Goal: Task Accomplishment & Management: Manage account settings

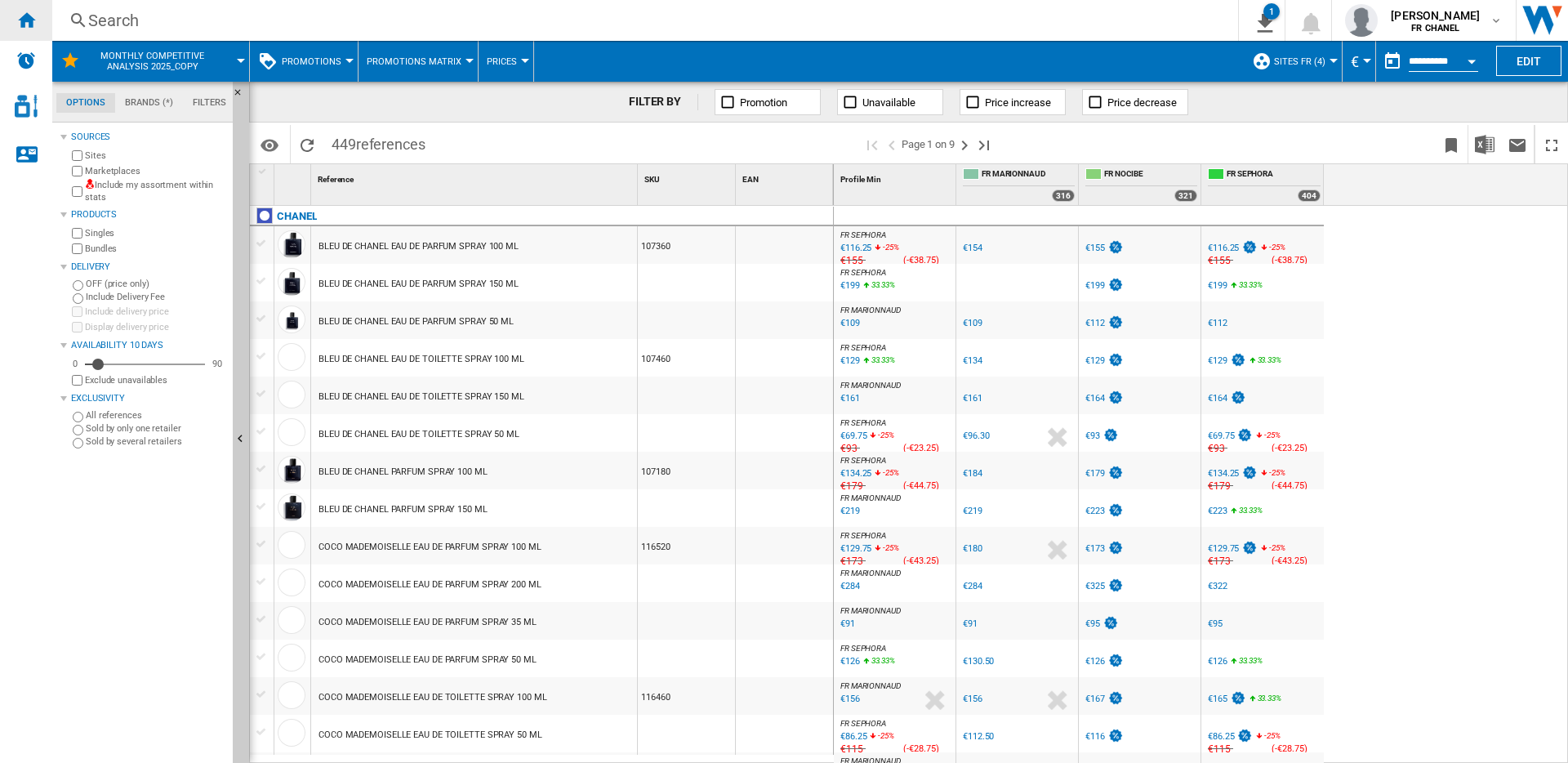
click at [26, 24] on ng-md-icon "Home" at bounding box center [26, 19] width 19 height 19
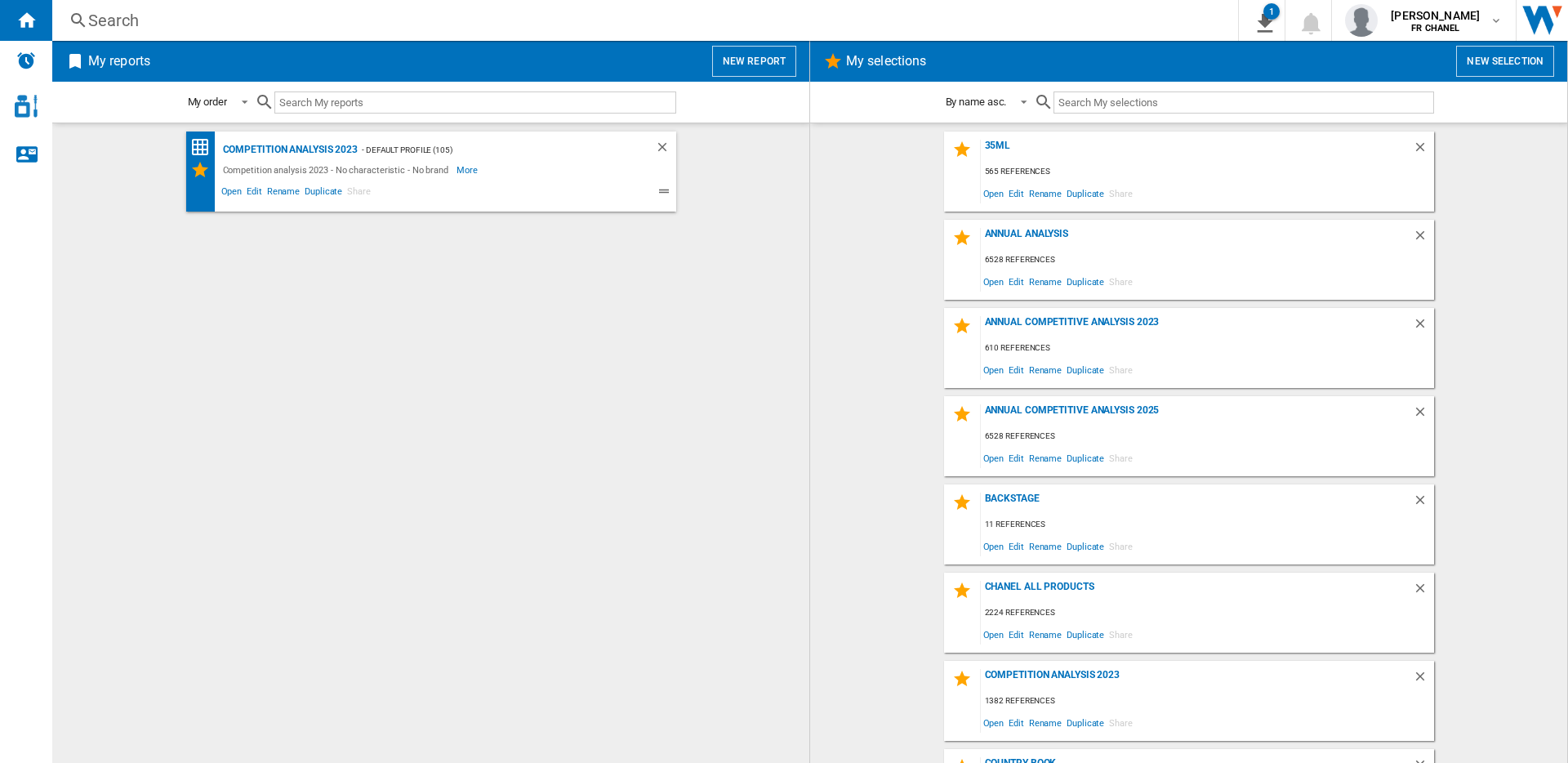
click at [1478, 64] on button "New selection" at bounding box center [1505, 62] width 98 height 31
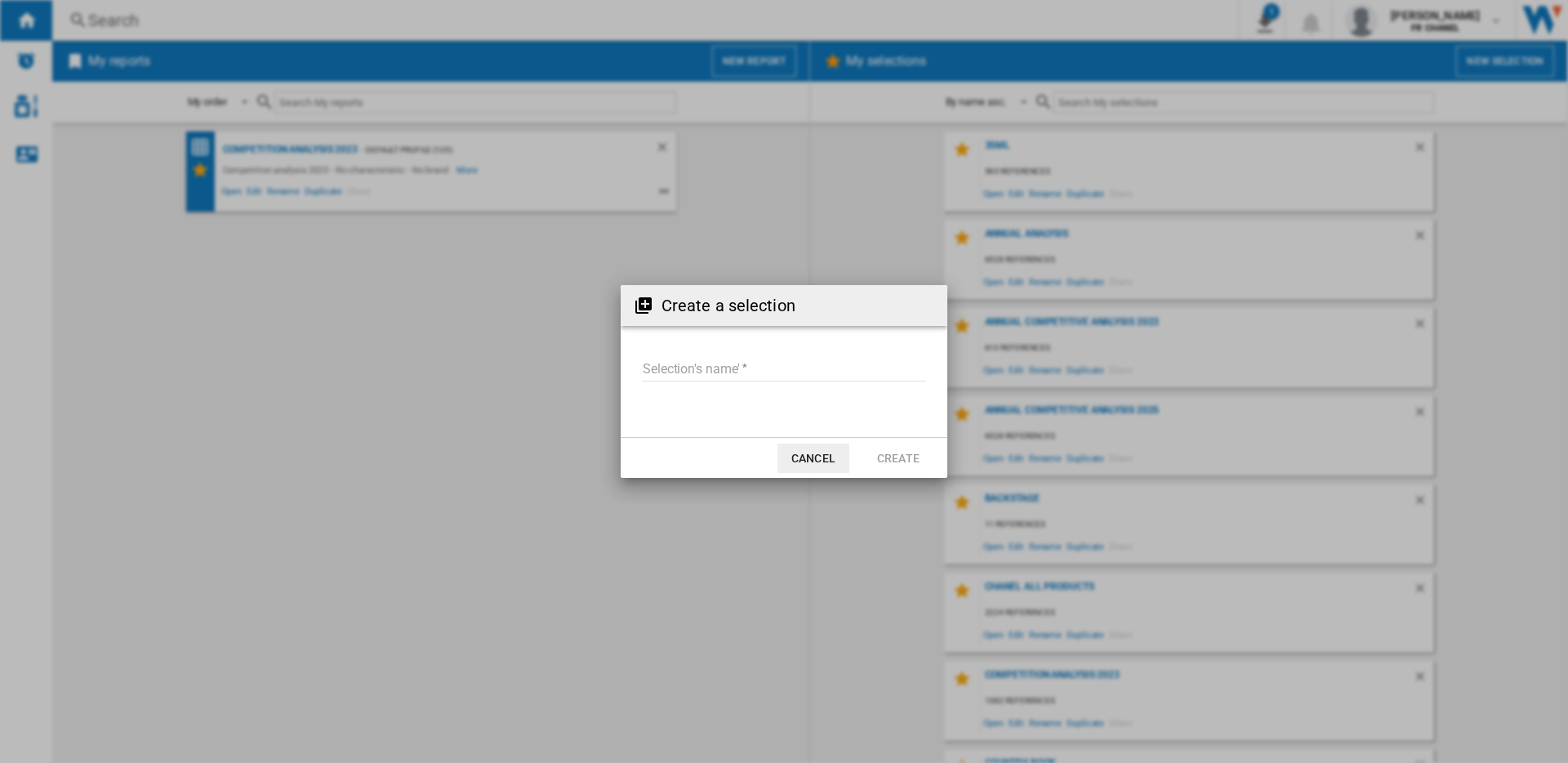
click at [695, 355] on md-input-container "Selection's name'" at bounding box center [784, 378] width 288 height 47
click at [685, 369] on input "Selection's name'" at bounding box center [783, 369] width 284 height 24
type input "**********"
click at [915, 455] on button "Create" at bounding box center [898, 458] width 72 height 30
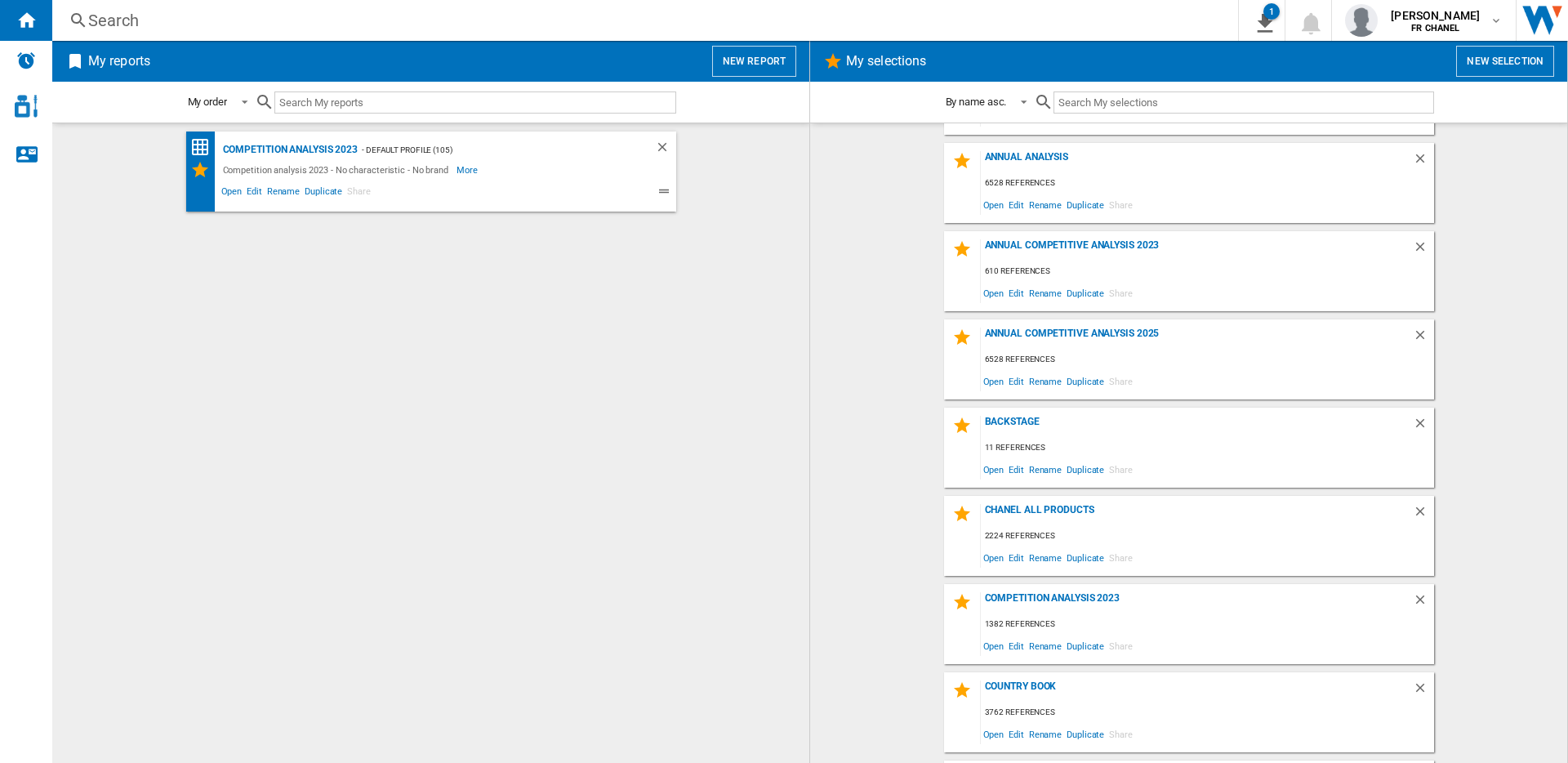
scroll to position [71, 0]
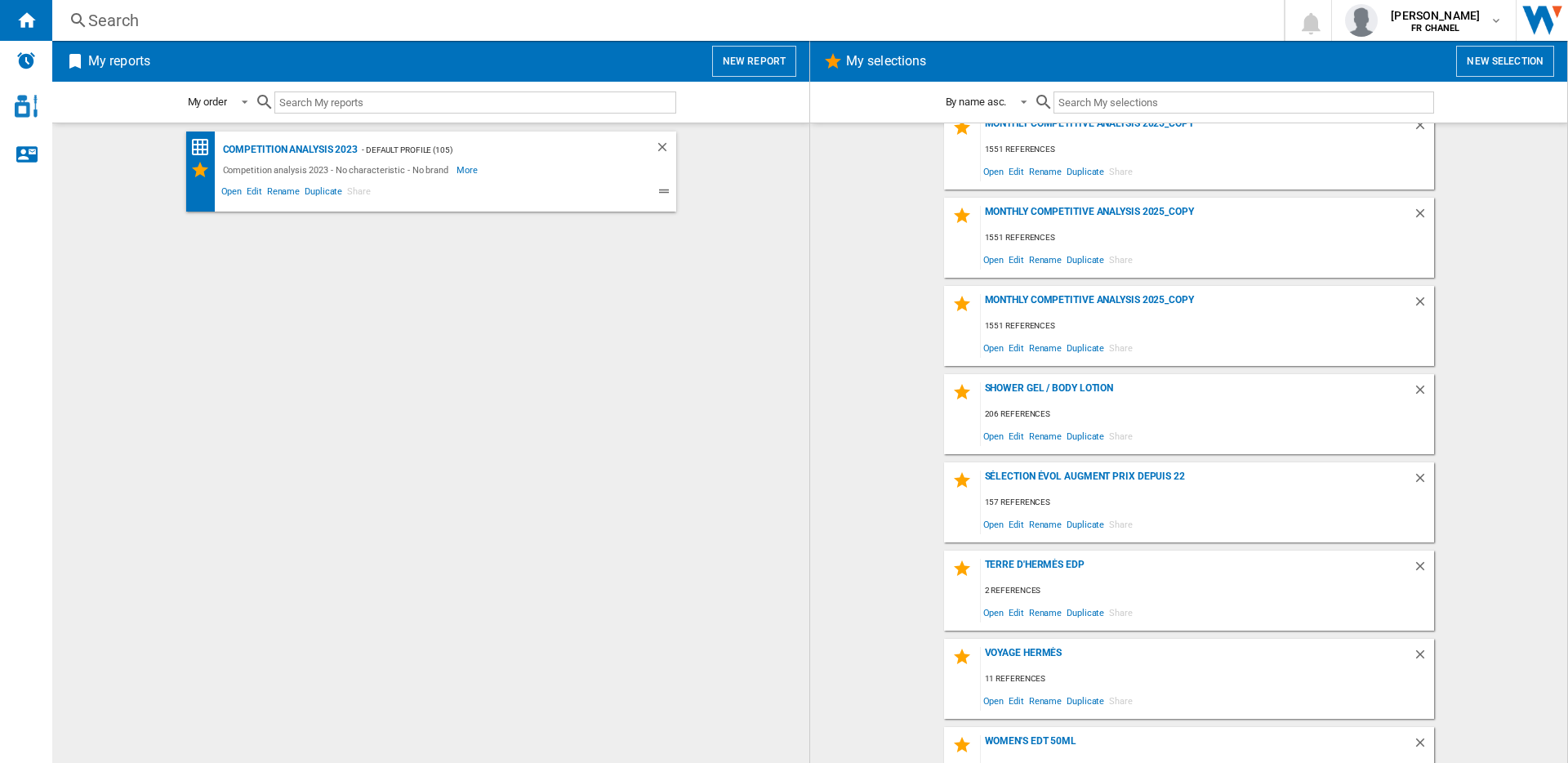
scroll to position [815, 0]
click at [1484, 58] on button "New selection" at bounding box center [1505, 62] width 98 height 31
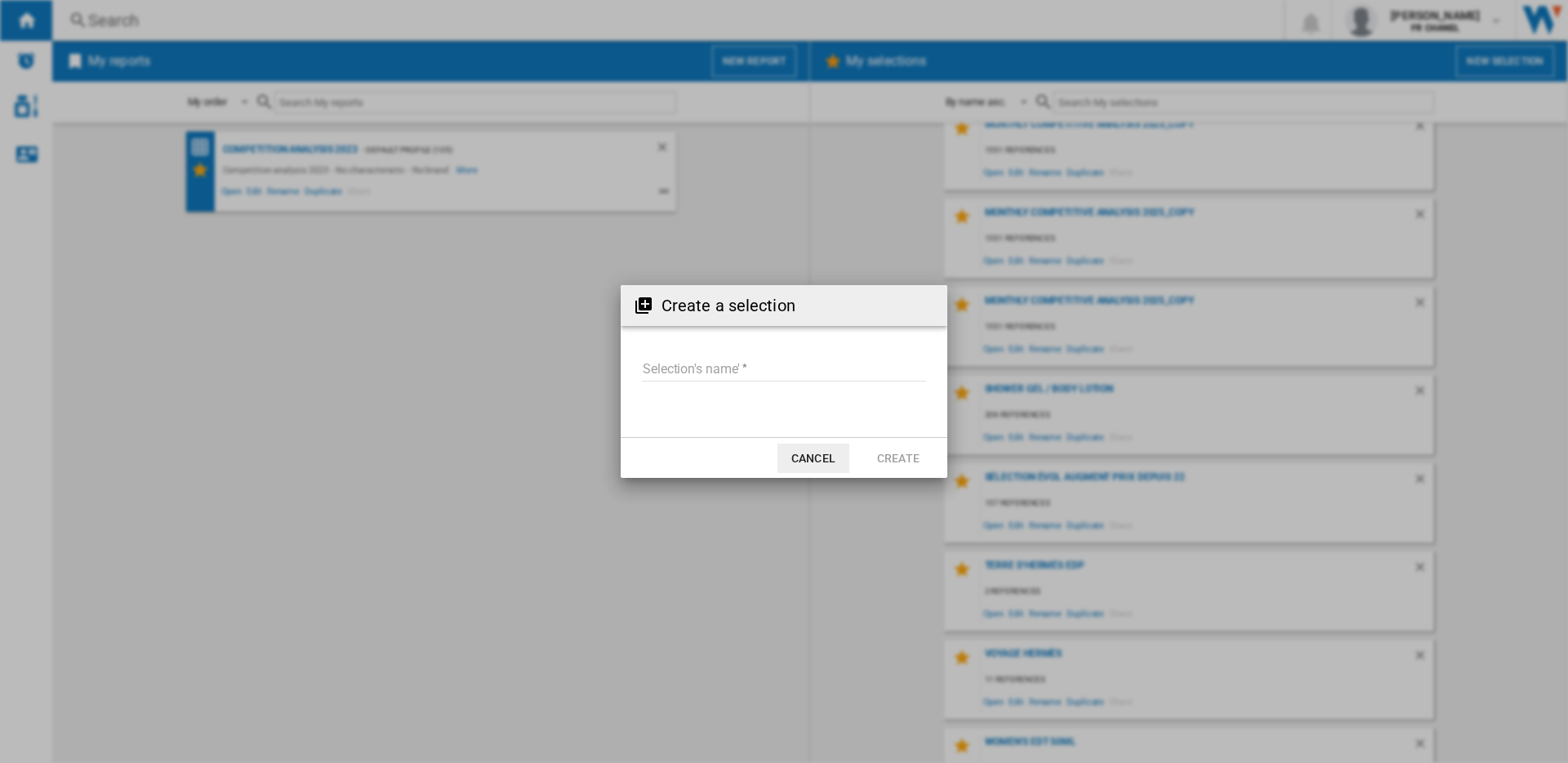
click at [665, 372] on input "Selection's name'" at bounding box center [783, 369] width 284 height 24
type input "**********"
click at [889, 446] on button "Create" at bounding box center [898, 458] width 72 height 30
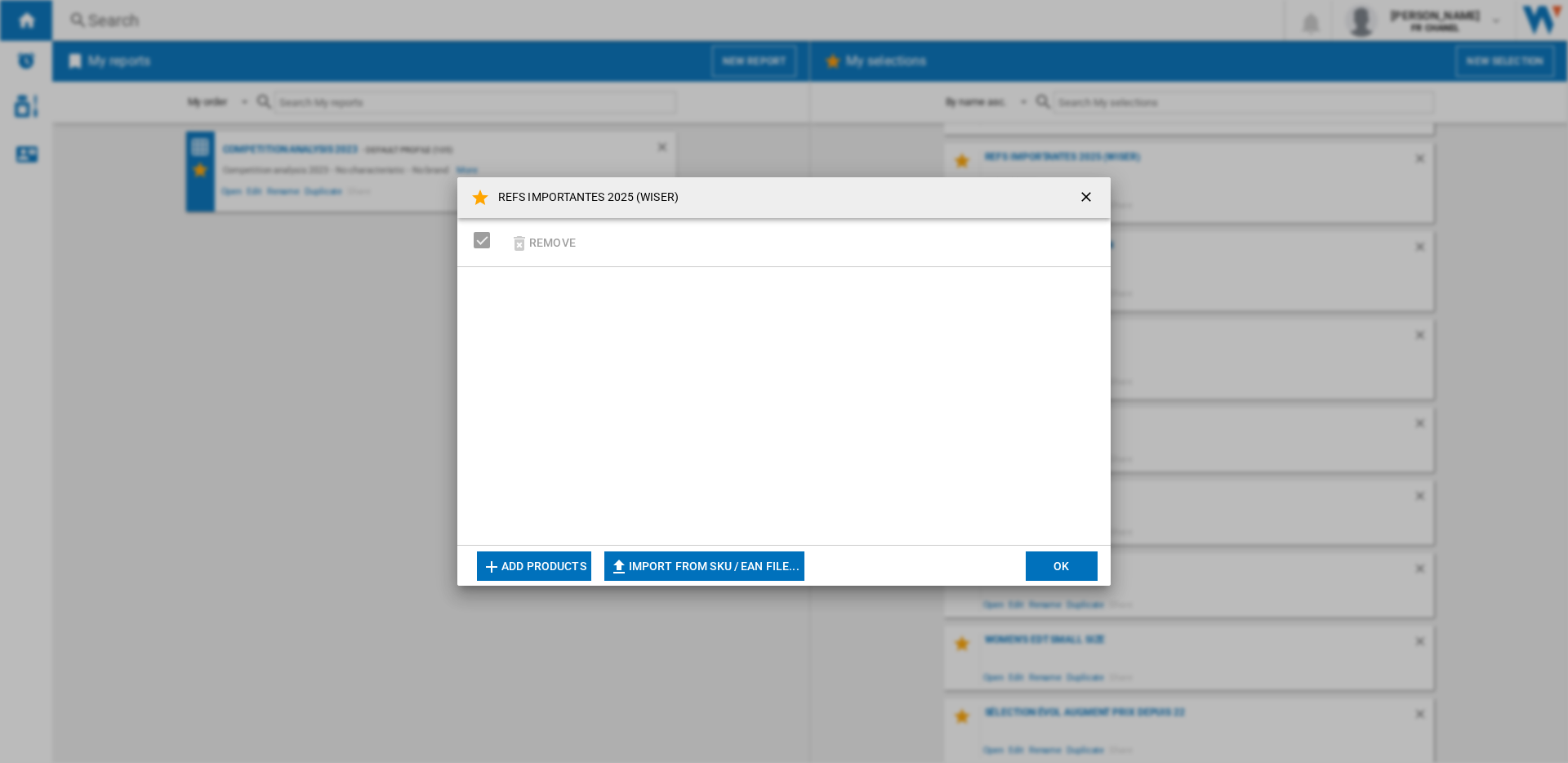
scroll to position [1125, 0]
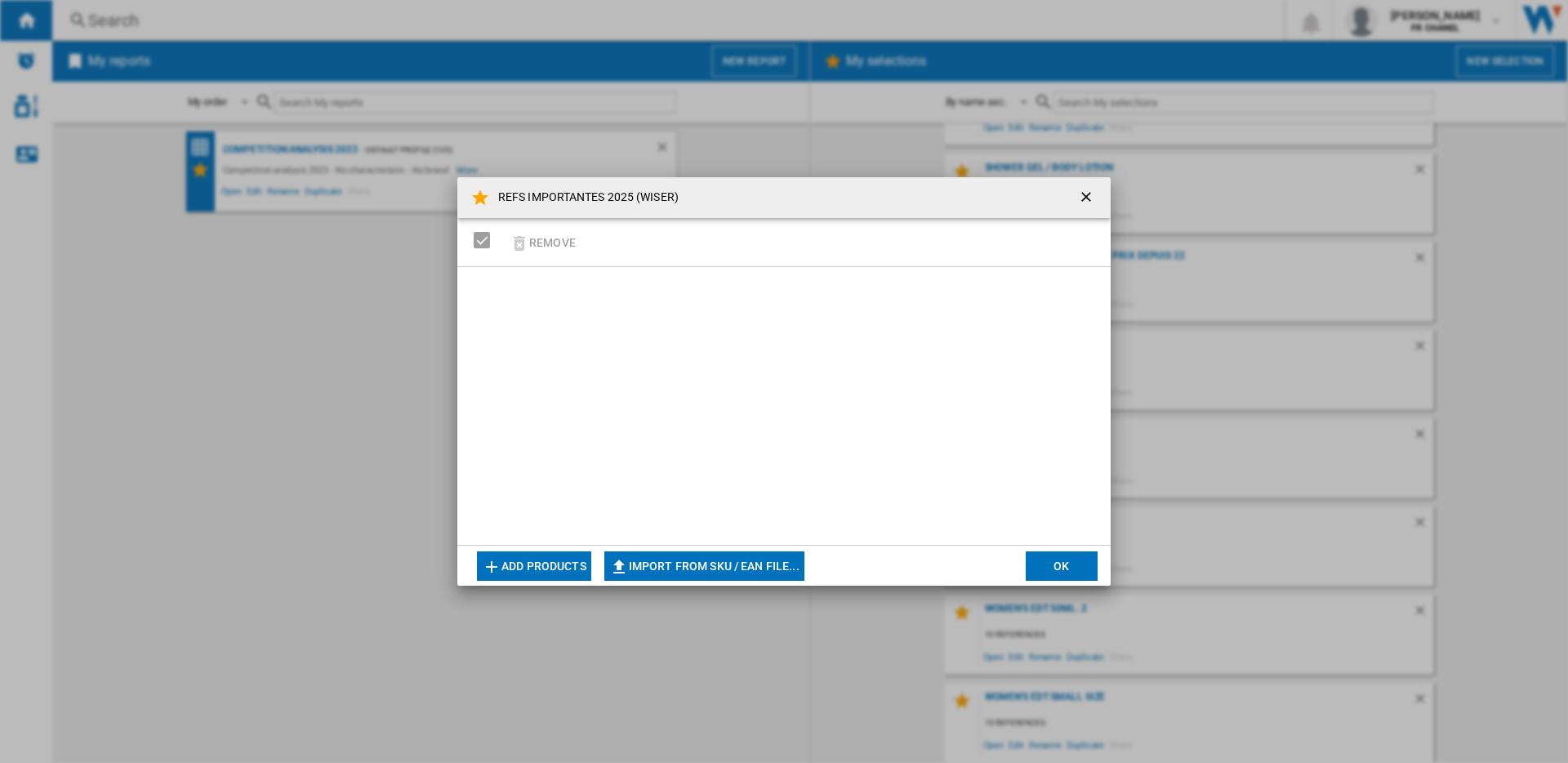
click at [532, 557] on button "Add products" at bounding box center [534, 566] width 114 height 30
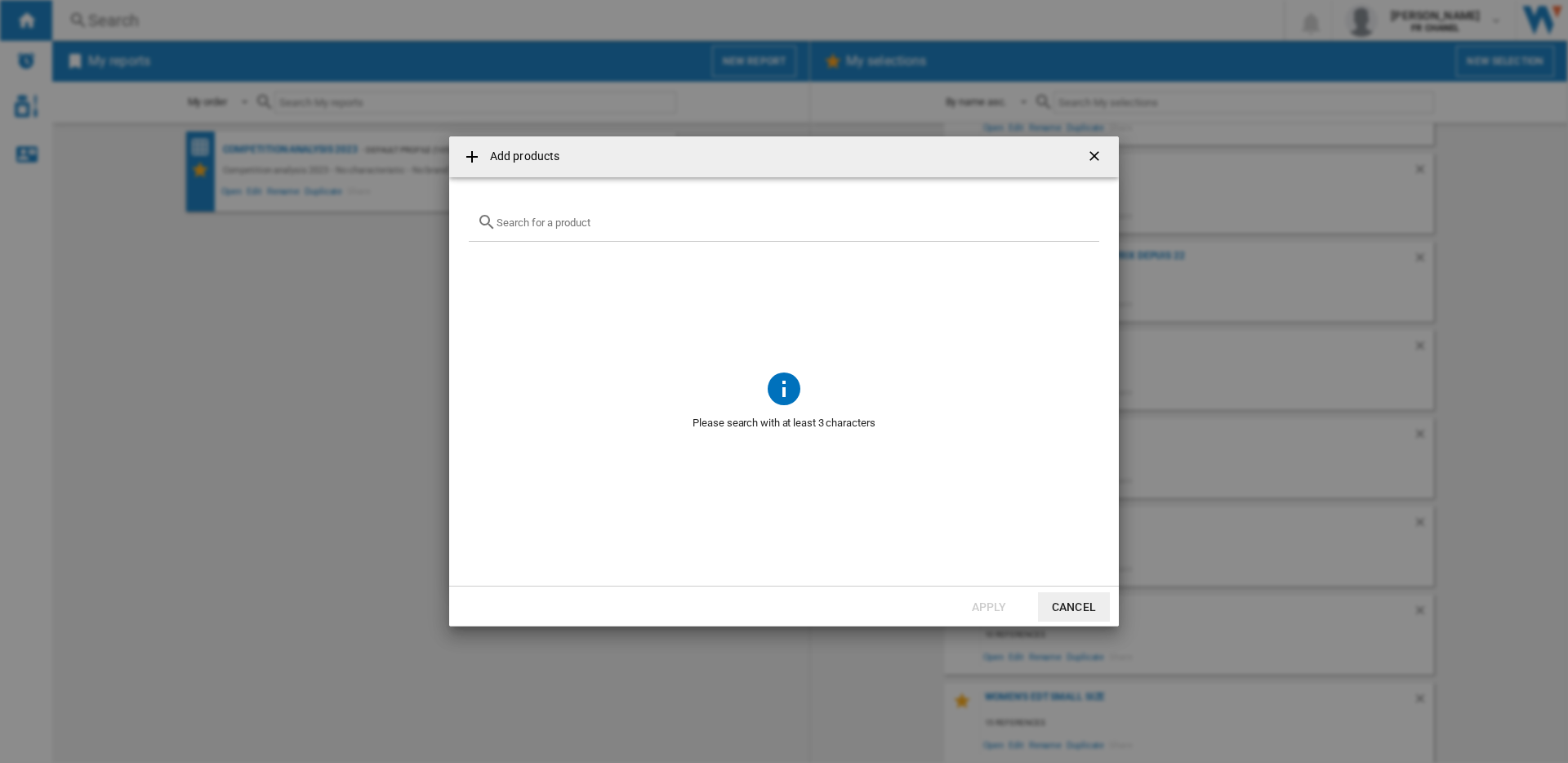
click at [528, 221] on input "text" at bounding box center [794, 222] width 594 height 13
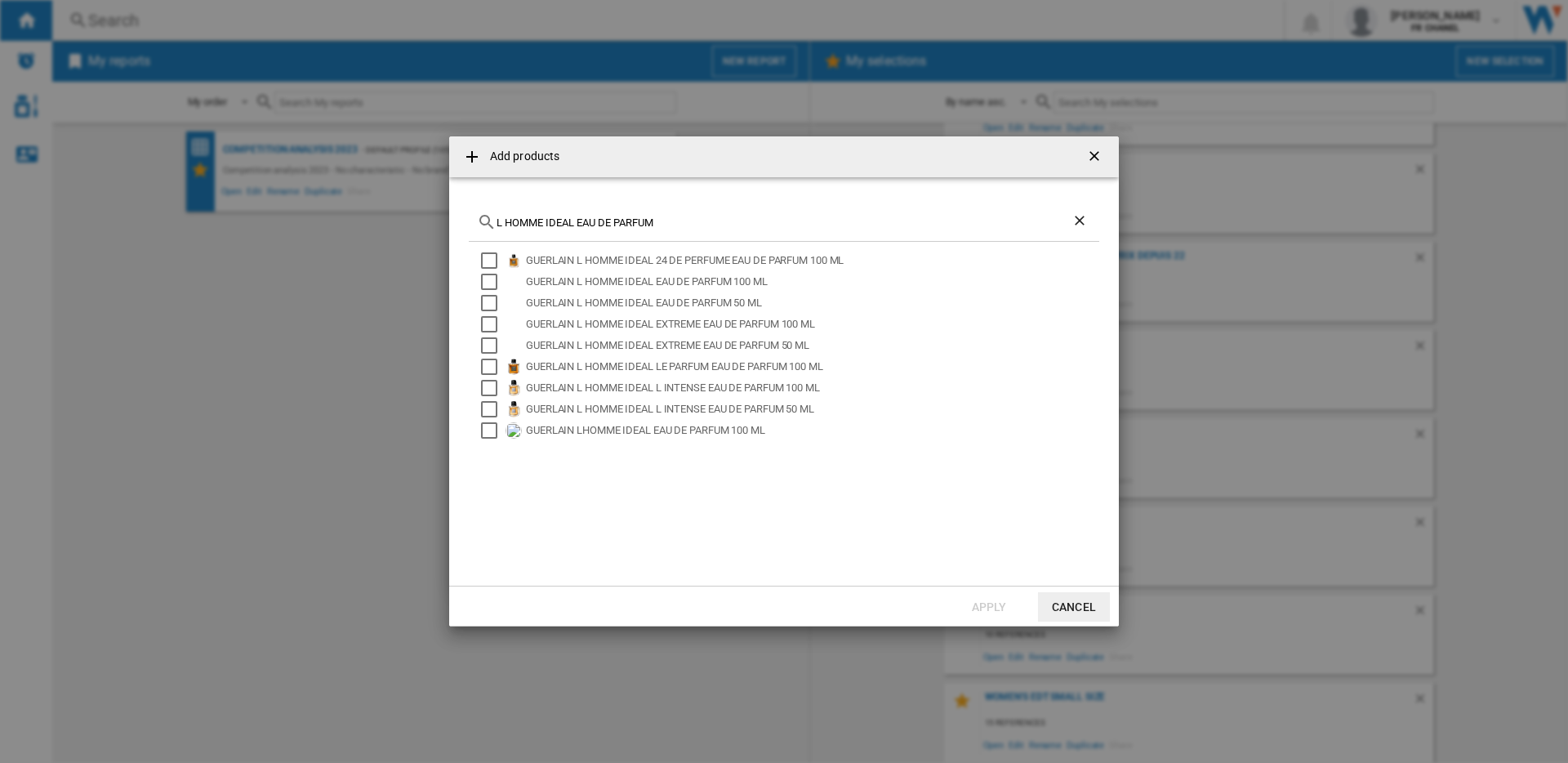
type input "L HOMME IDEAL EAU DE PARFUM"
click at [1099, 155] on ng-md-icon "getI18NText('BUTTONS.CLOSE_DIALOG')" at bounding box center [1096, 158] width 19 height 19
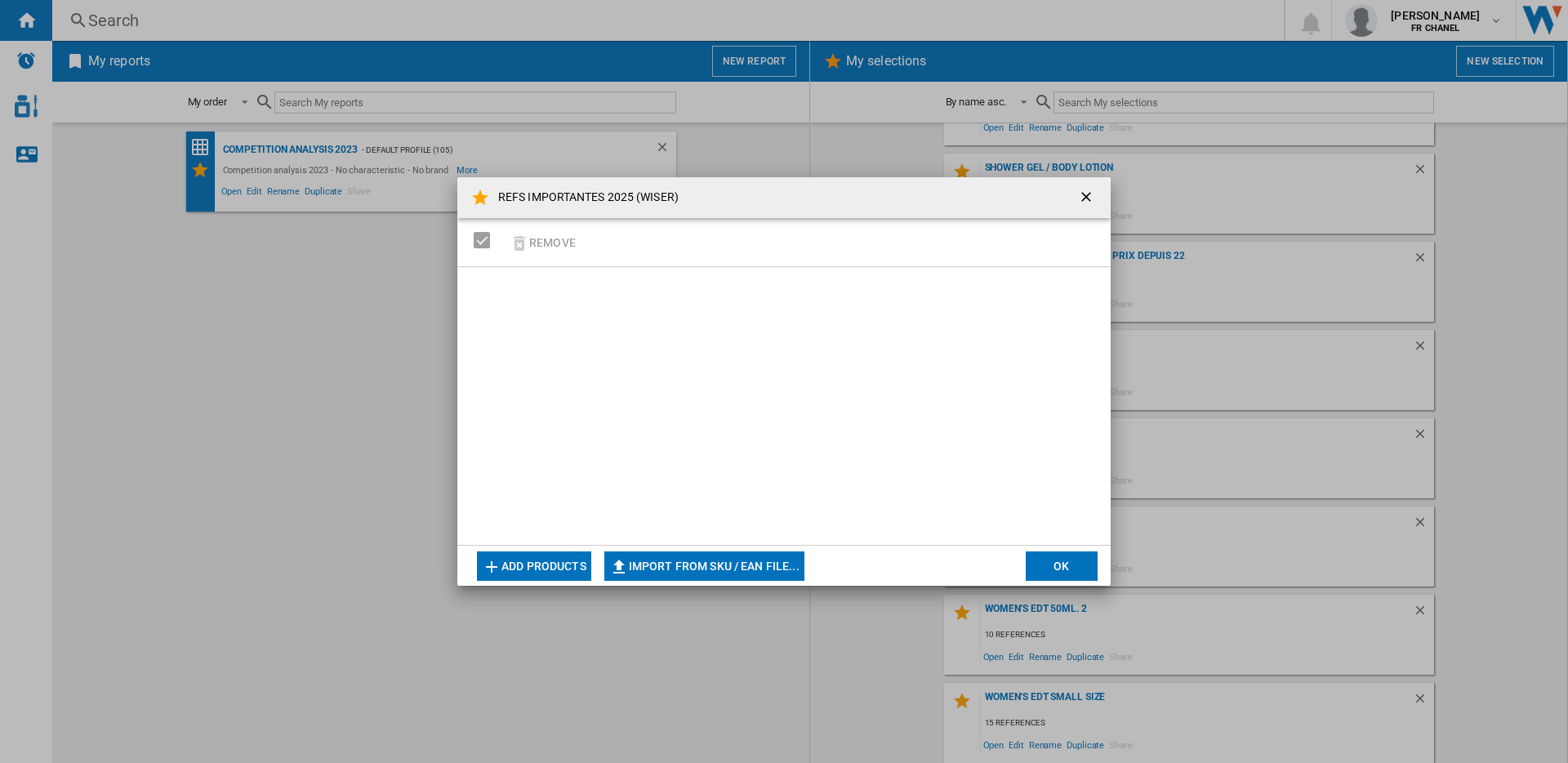
click at [1050, 566] on button "OK" at bounding box center [1061, 566] width 72 height 30
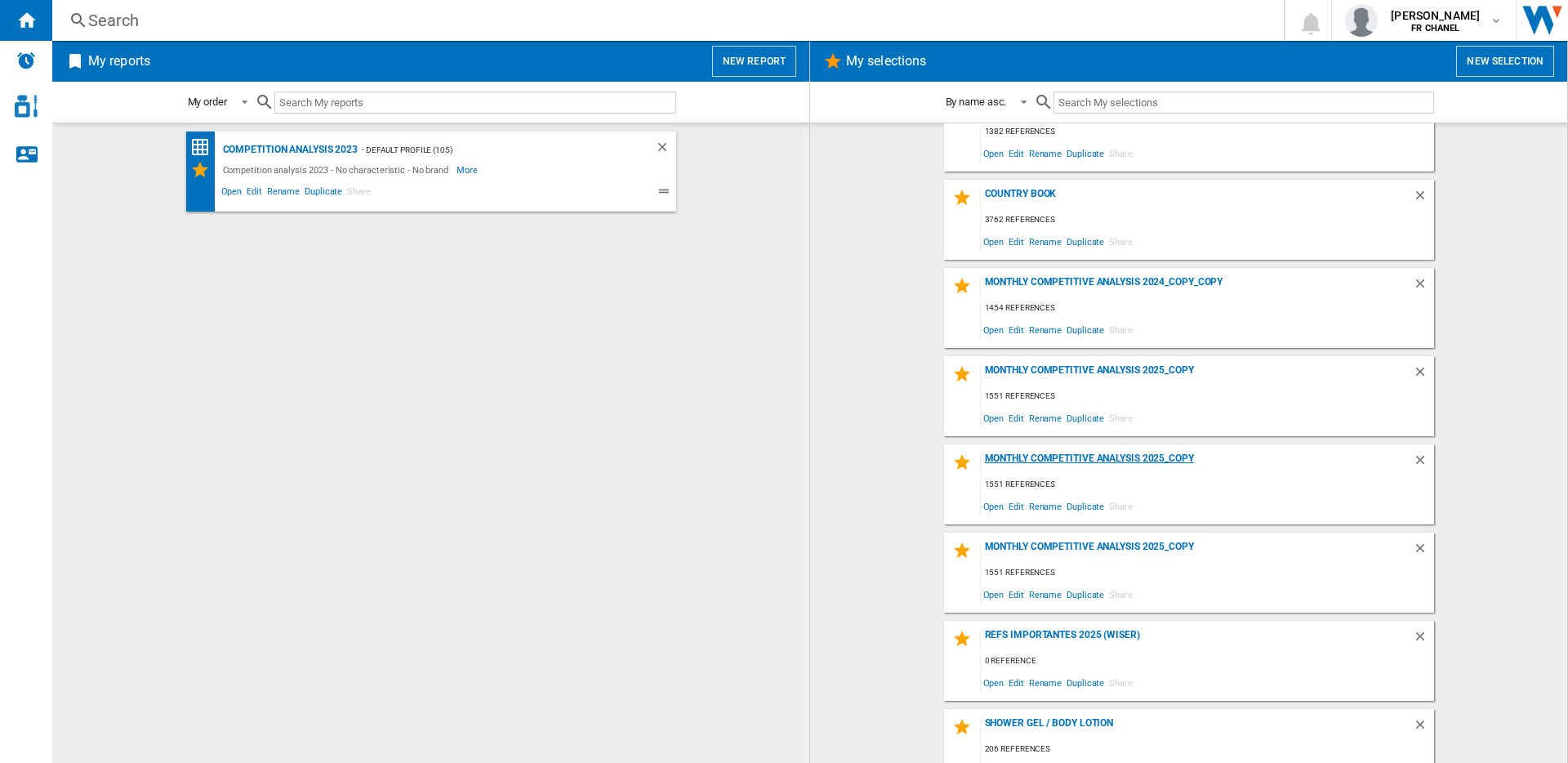
click at [1068, 461] on div "Monthly competitive analysis 2025_copy" at bounding box center [1197, 463] width 432 height 22
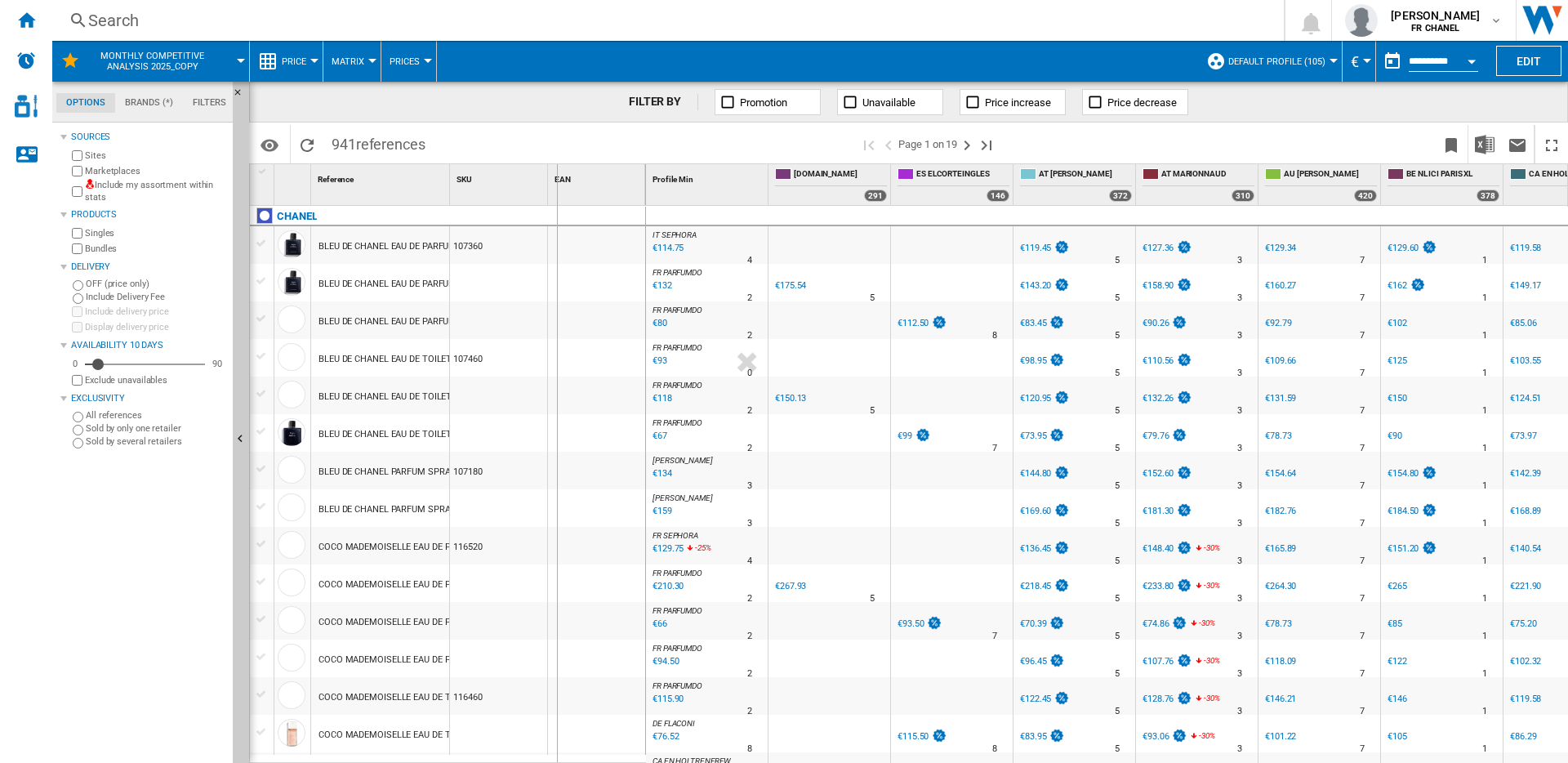
drag, startPoint x: 451, startPoint y: 193, endPoint x: 559, endPoint y: 192, distance: 108.0
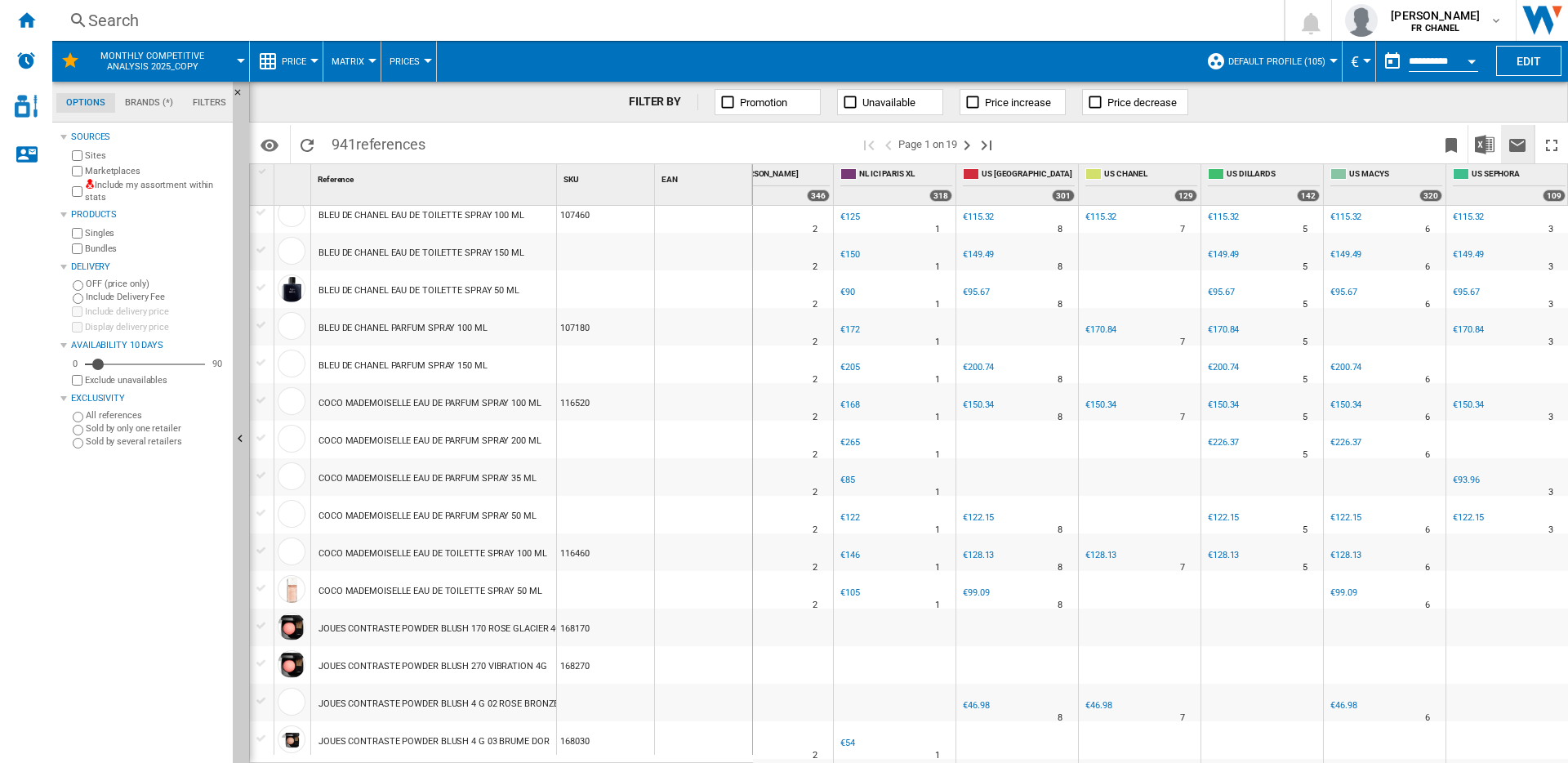
scroll to position [106, 0]
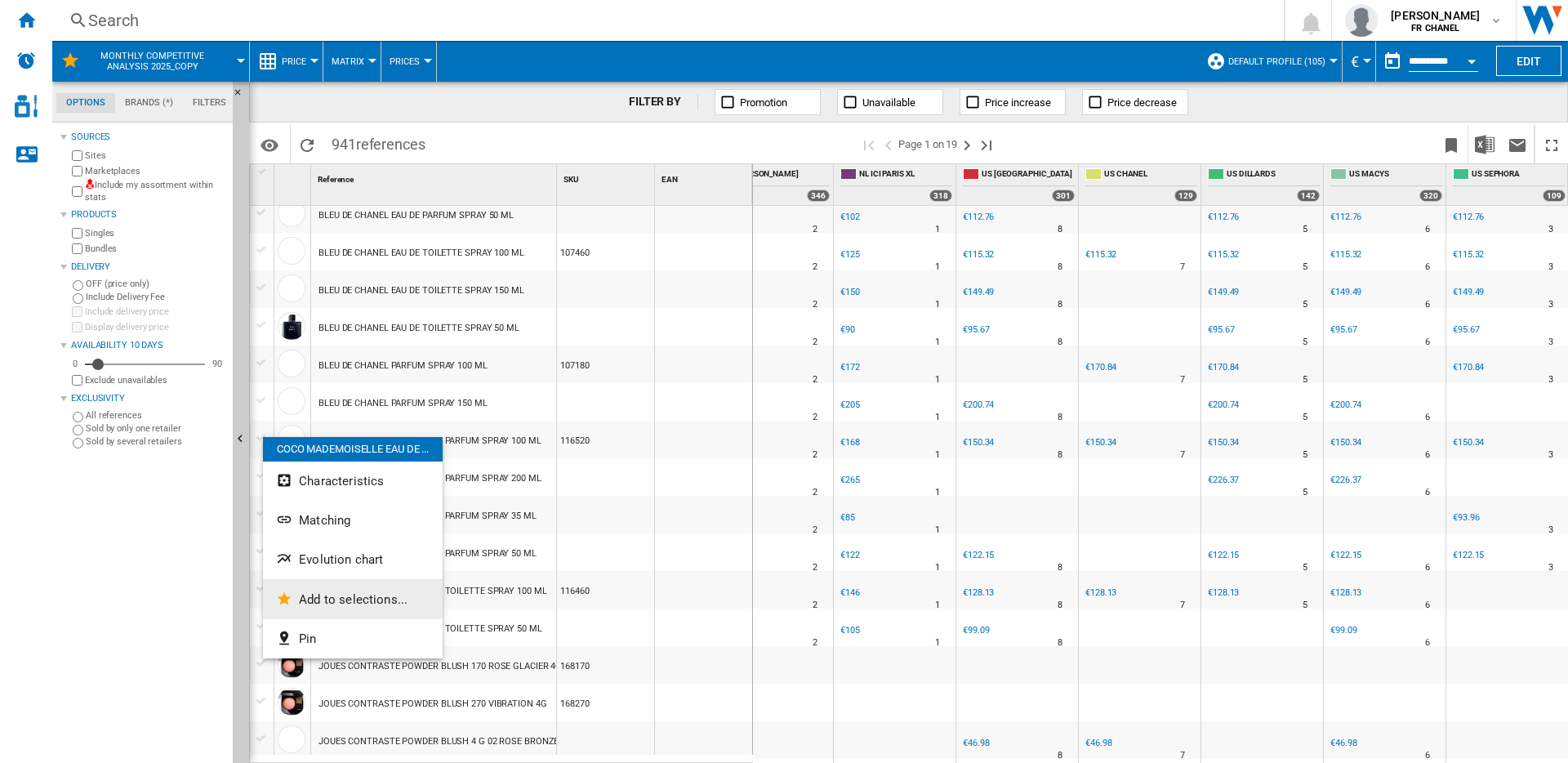
click at [341, 602] on span "Add to selections..." at bounding box center [353, 598] width 109 height 14
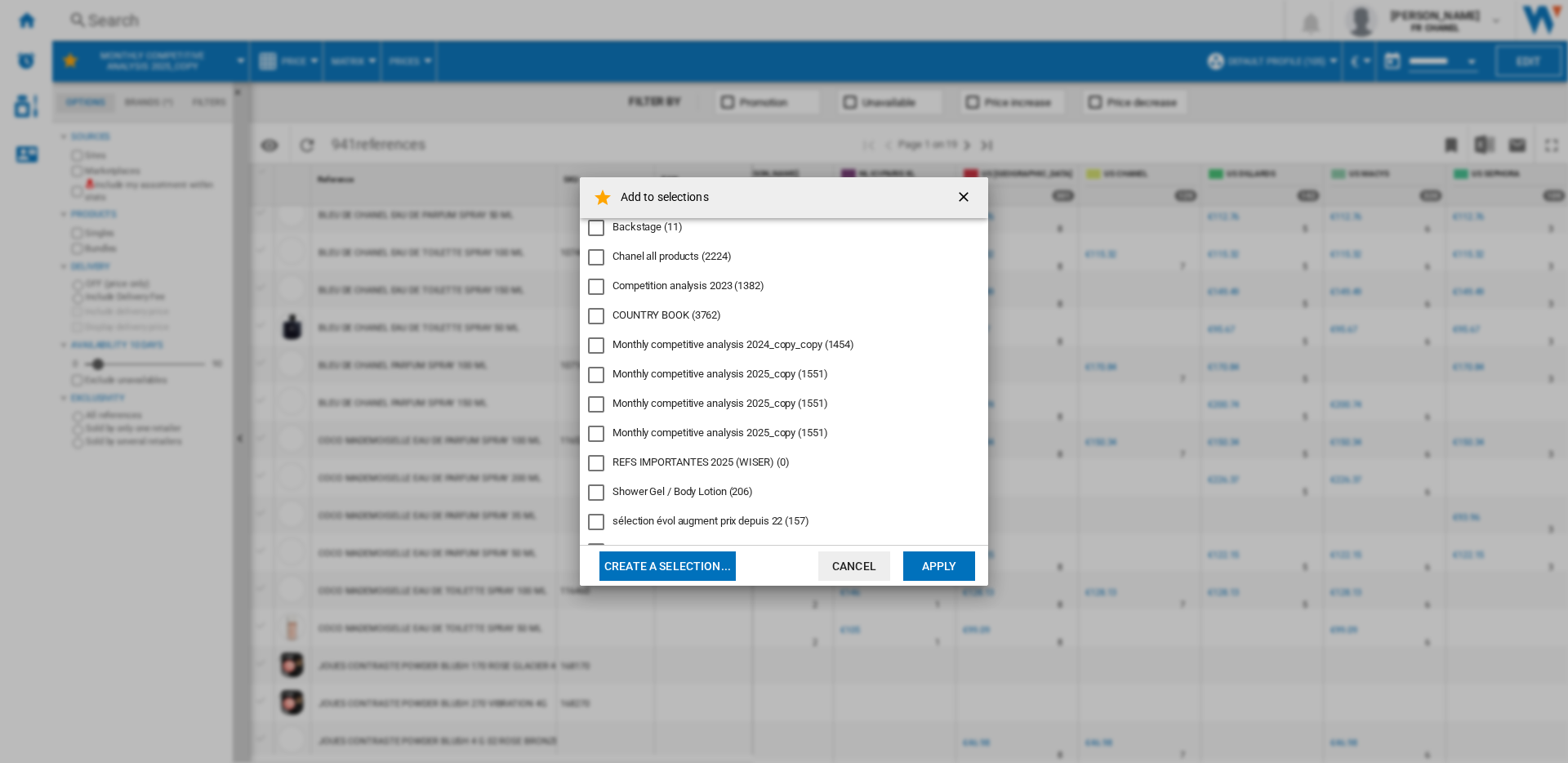
scroll to position [135, 0]
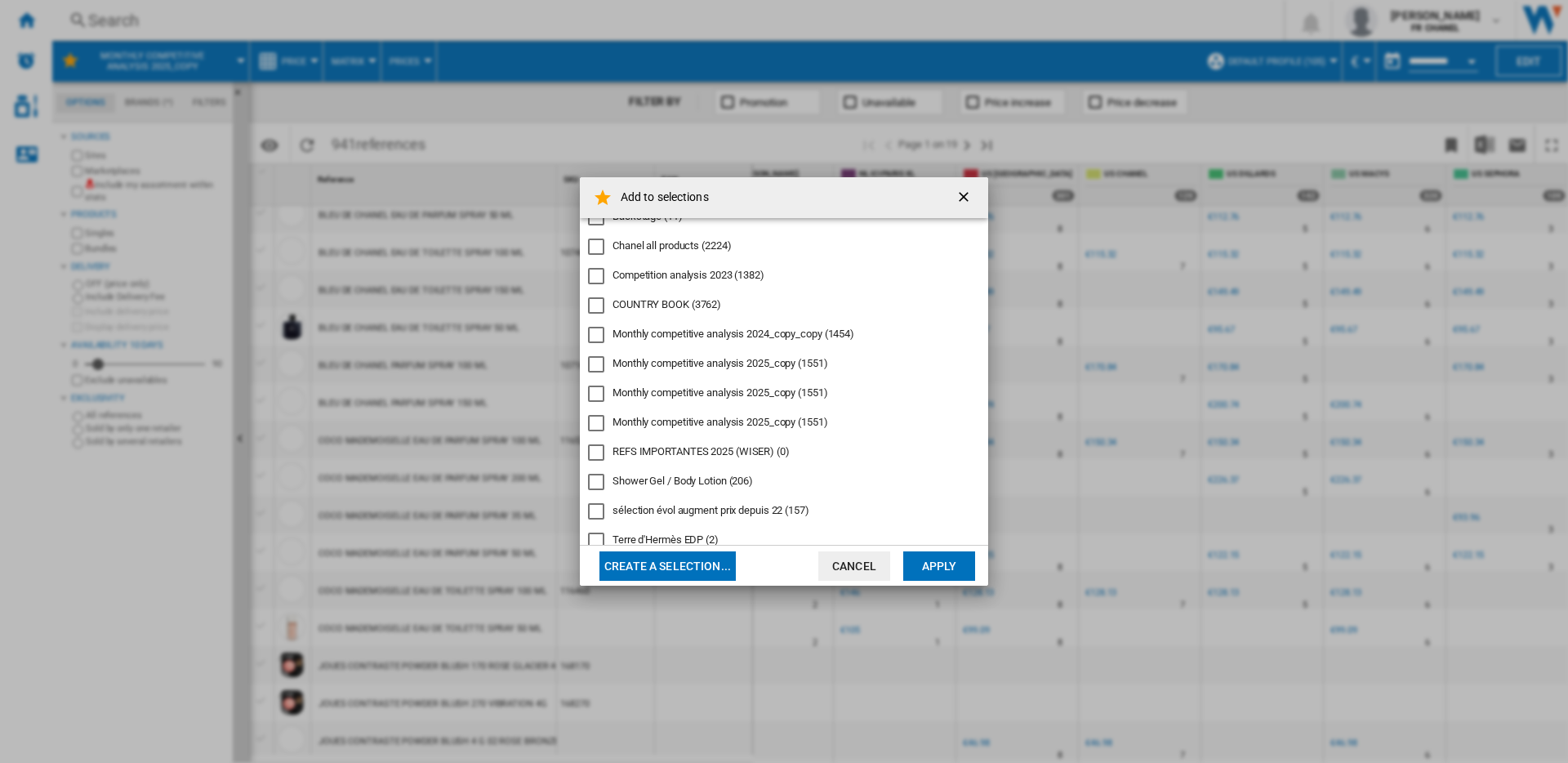
click at [594, 453] on div "REFS IMPORTANTES 2025 (WISER)" at bounding box center [595, 452] width 16 height 16
click at [961, 571] on button "Apply" at bounding box center [939, 566] width 72 height 30
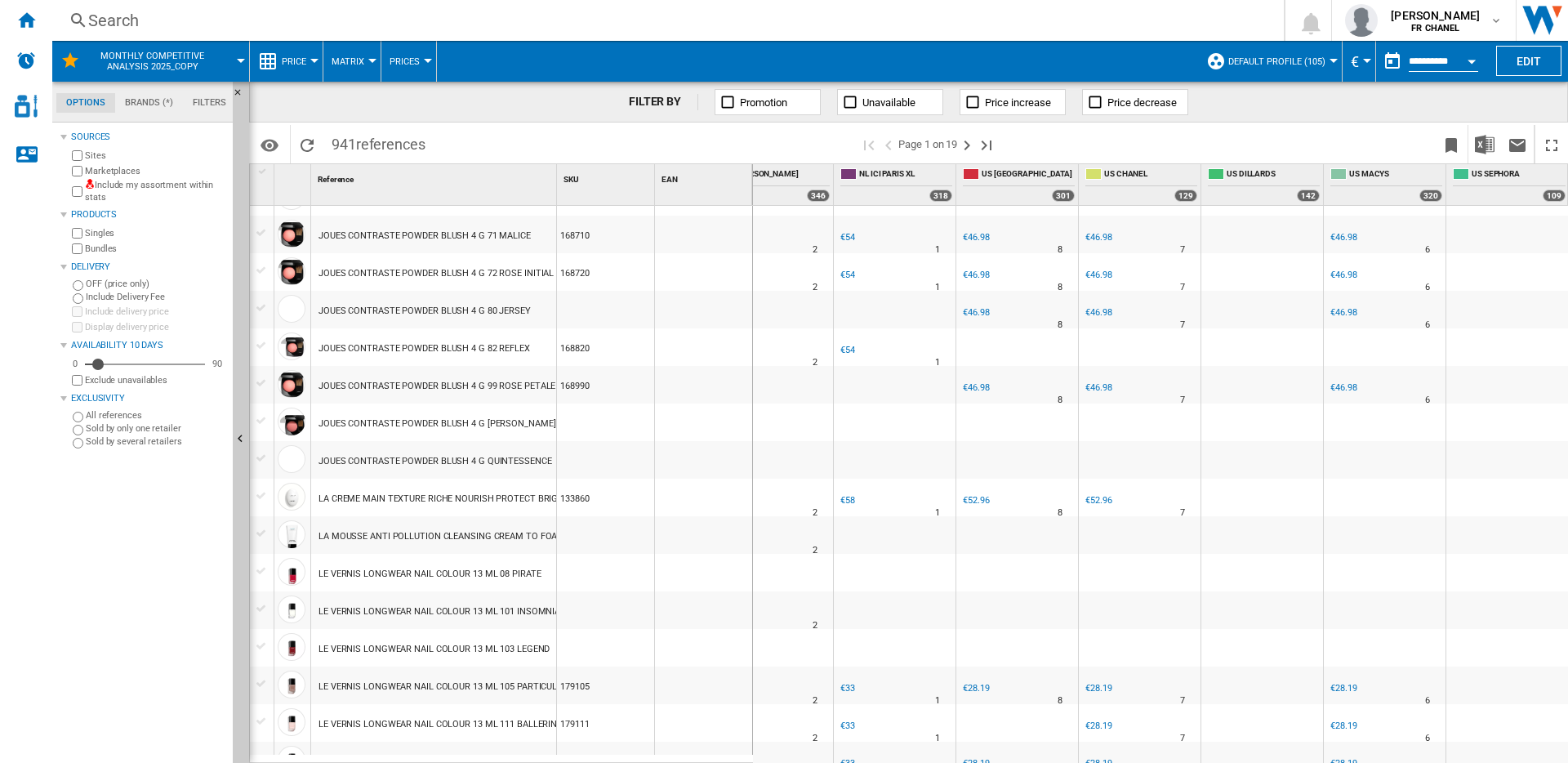
scroll to position [0, 0]
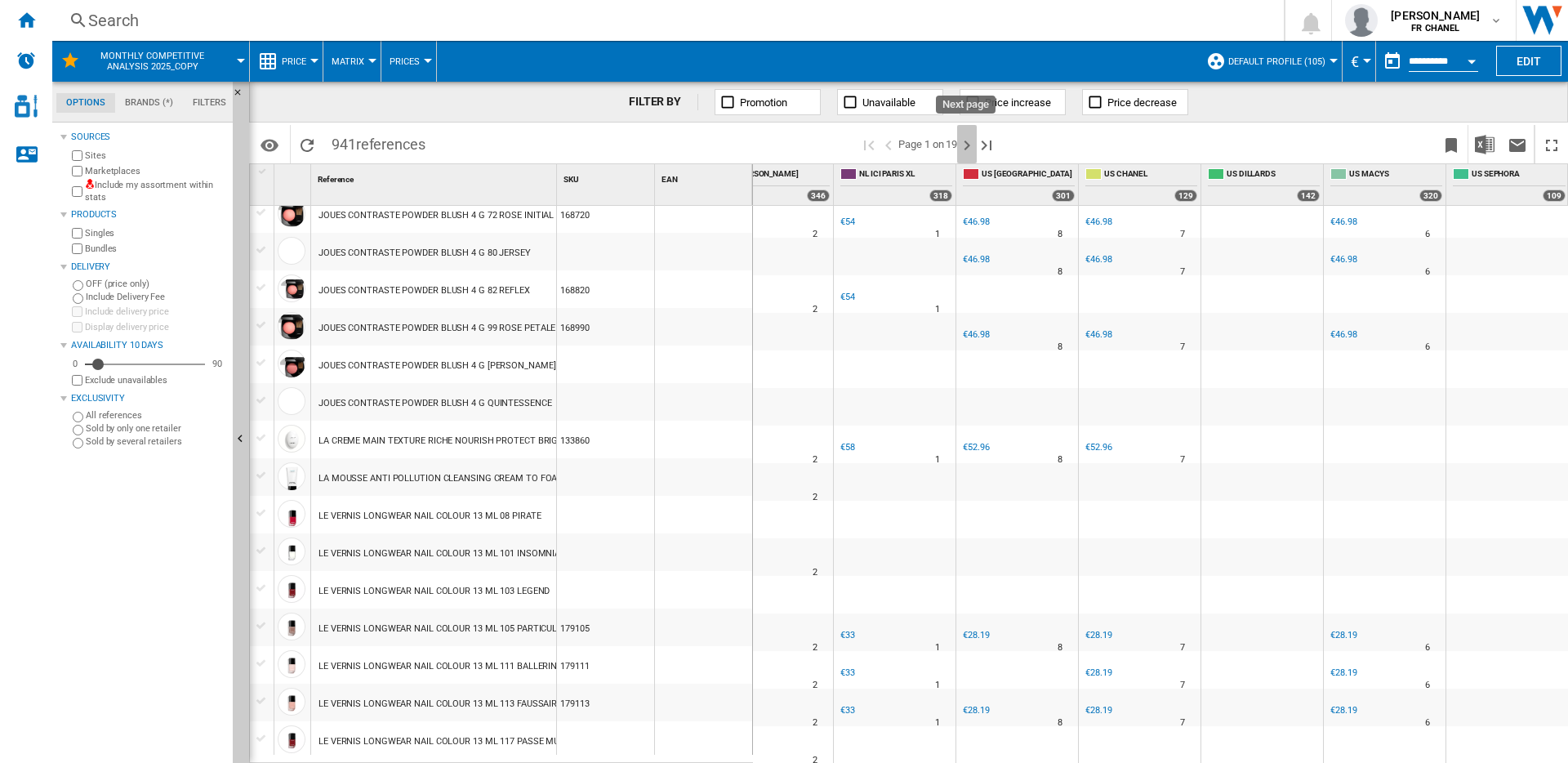
click at [959, 143] on ng-md-icon "Next page" at bounding box center [967, 145] width 19 height 19
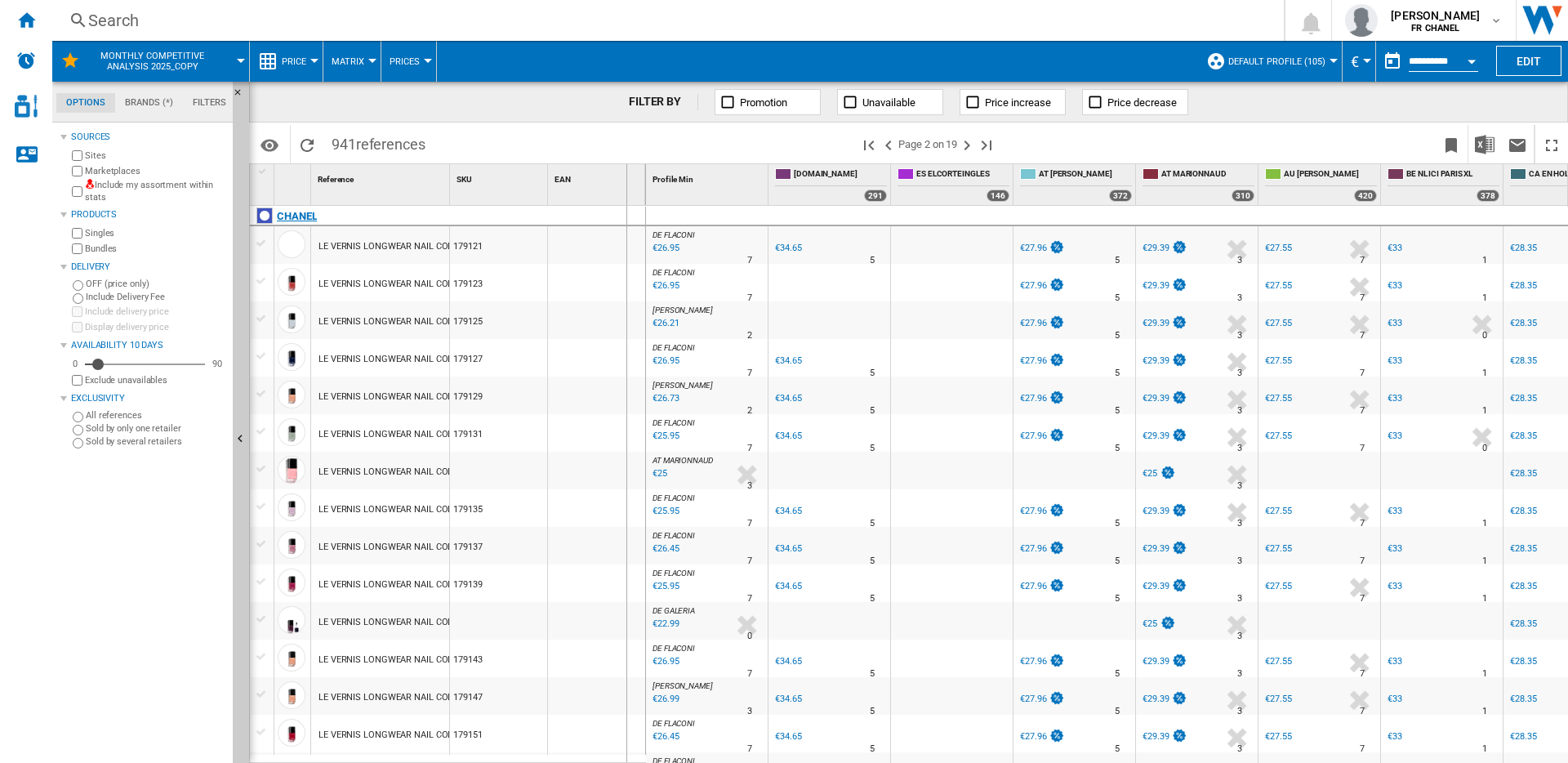
drag, startPoint x: 450, startPoint y: 189, endPoint x: 631, endPoint y: 206, distance: 181.8
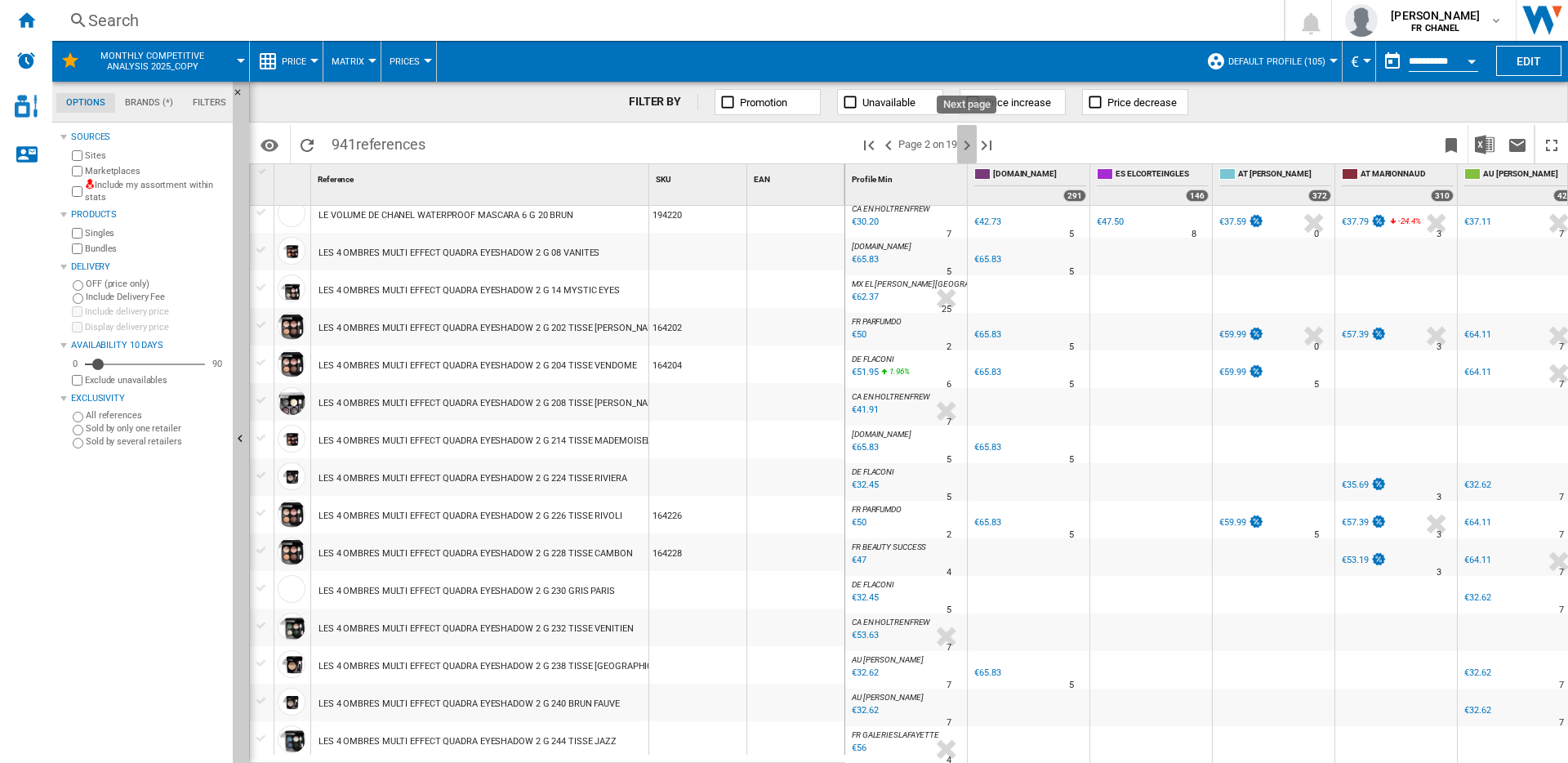
click at [968, 142] on ng-md-icon "Next page" at bounding box center [967, 145] width 19 height 19
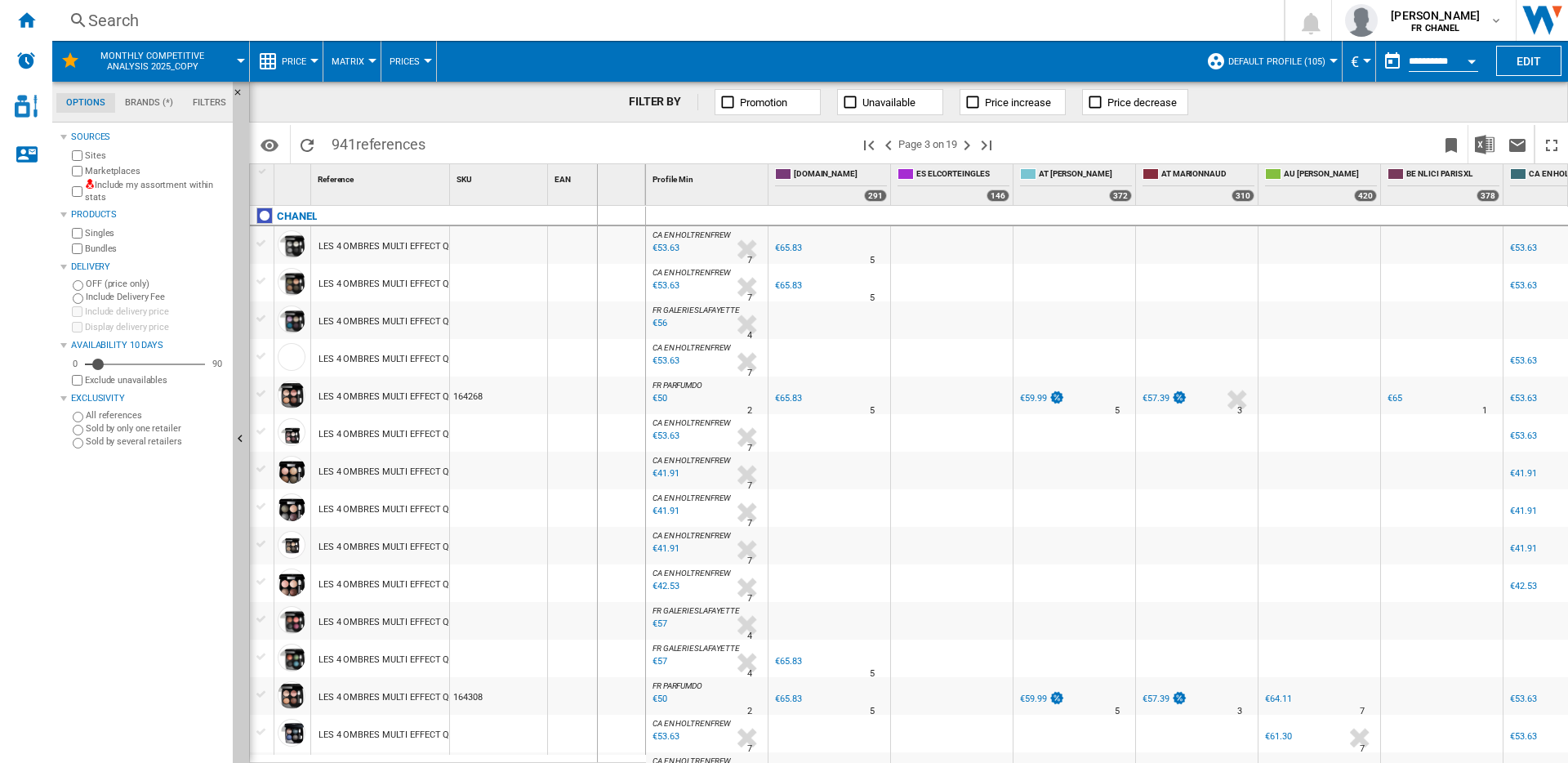
drag, startPoint x: 451, startPoint y: 196, endPoint x: 674, endPoint y: 200, distance: 223.0
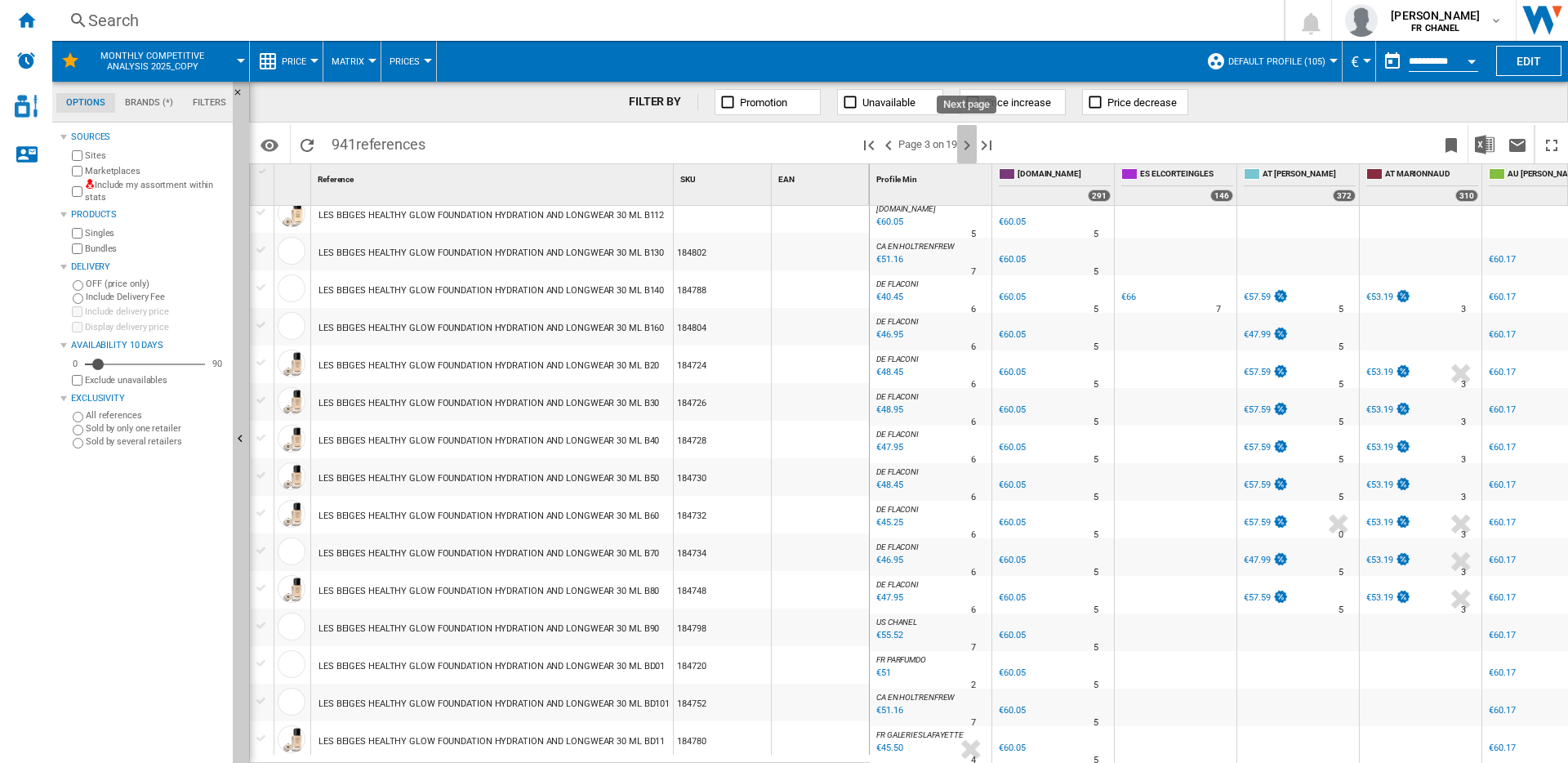
click at [965, 141] on ng-md-icon "Next page" at bounding box center [967, 145] width 19 height 19
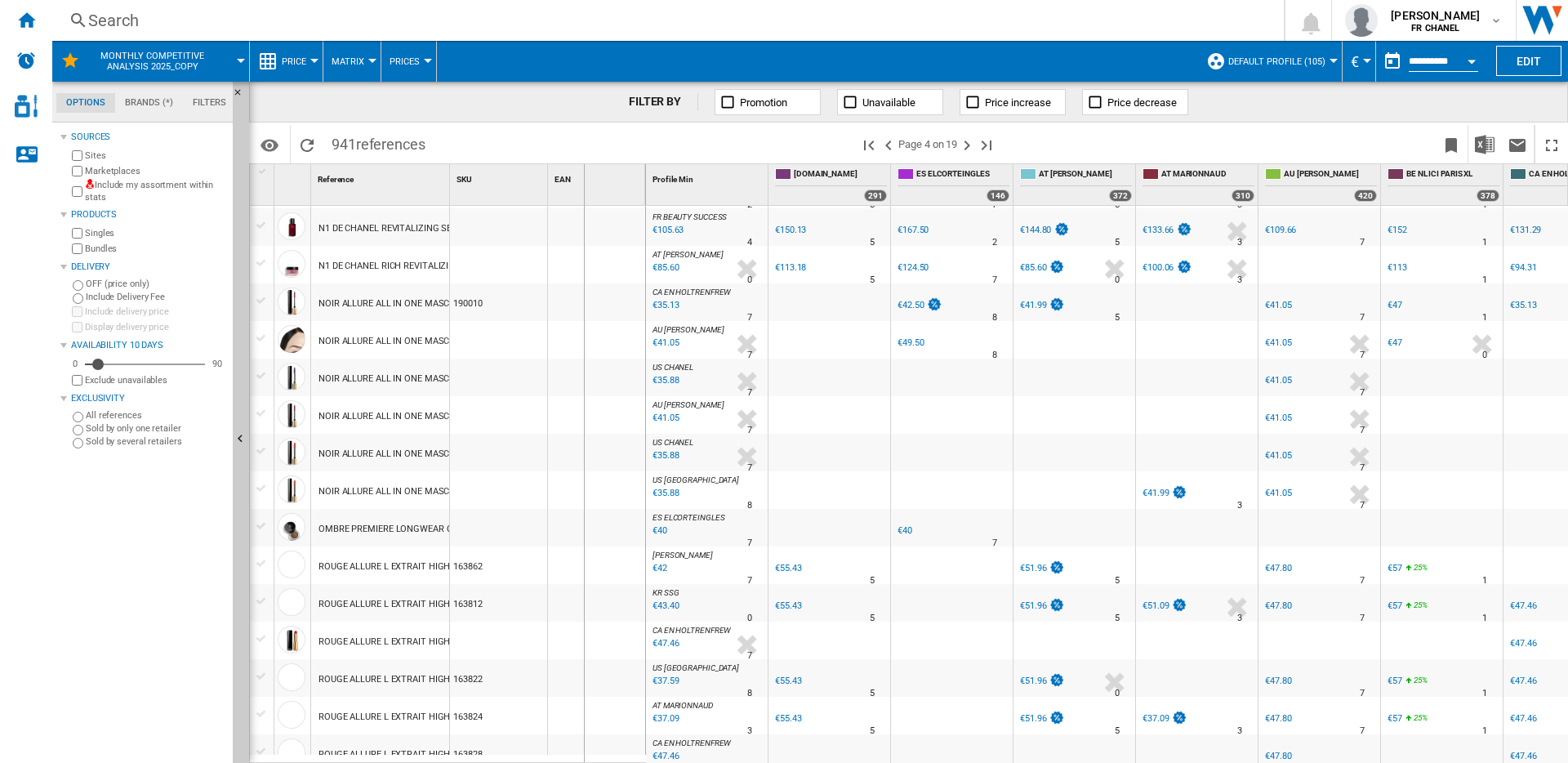
drag, startPoint x: 451, startPoint y: 178, endPoint x: 620, endPoint y: 178, distance: 169.0
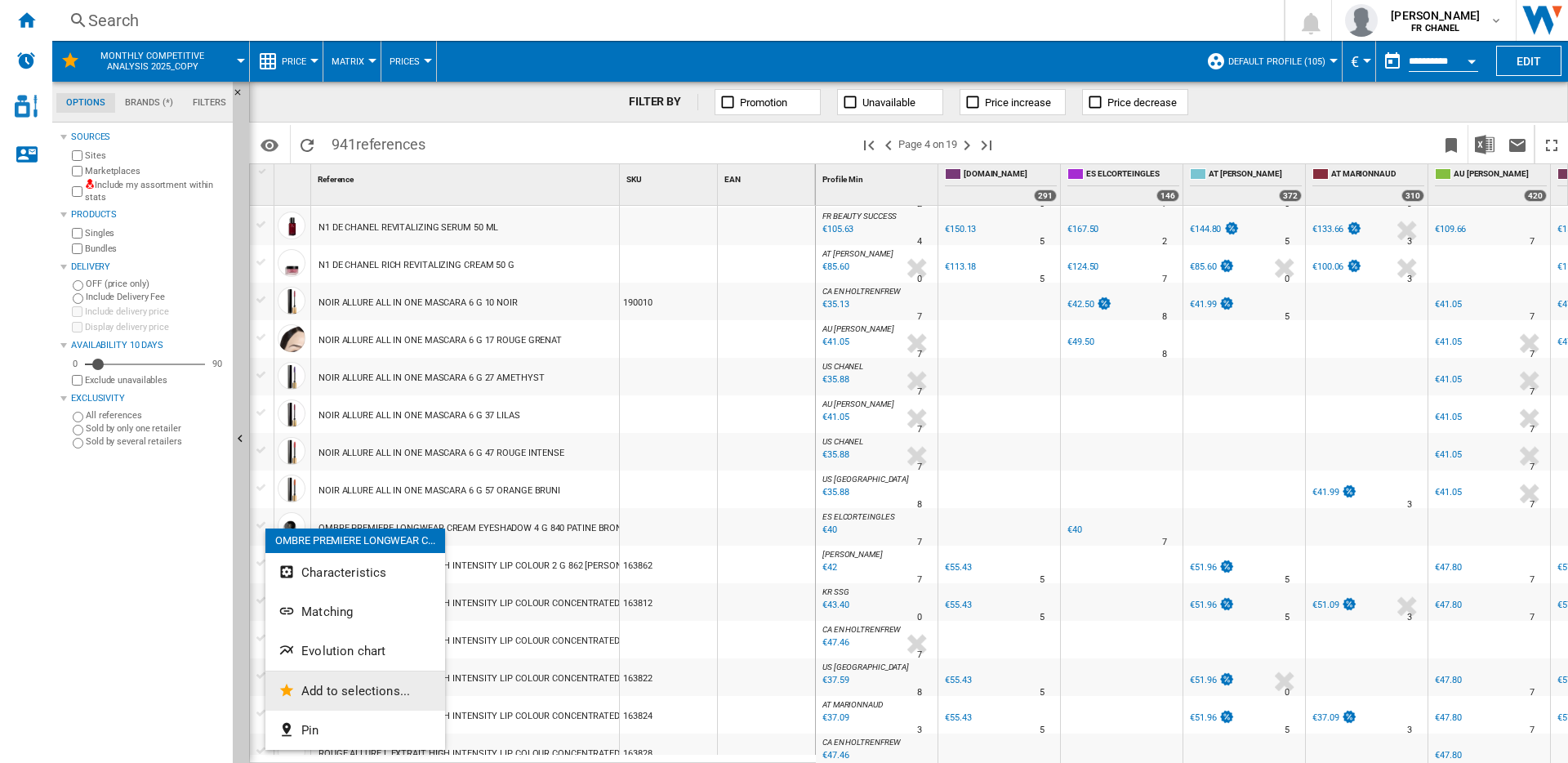
click at [354, 692] on span "Add to selections..." at bounding box center [355, 691] width 109 height 14
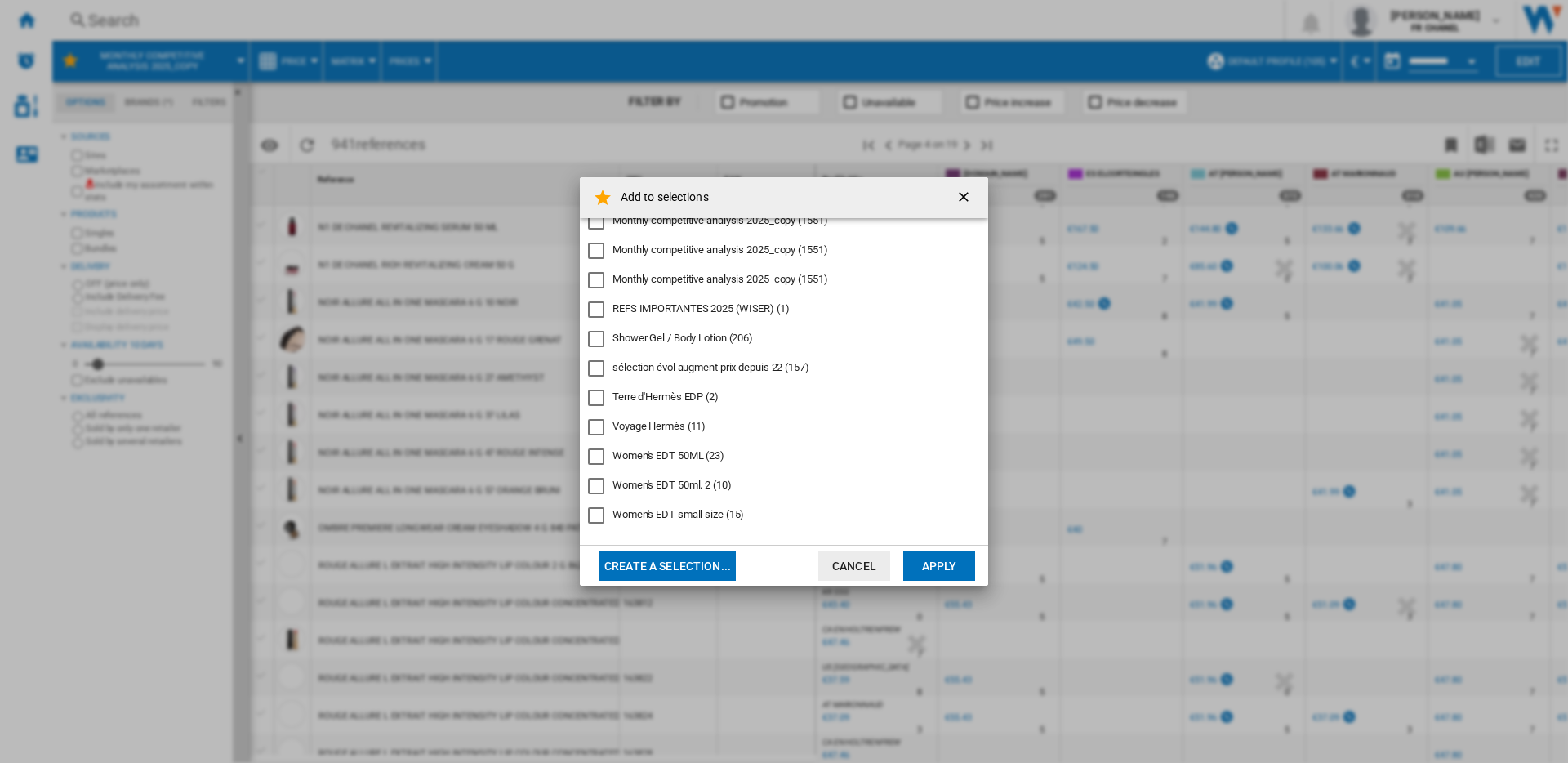
click at [594, 304] on div "REFS IMPORTANTES 2025 (WISER)" at bounding box center [595, 309] width 16 height 16
click at [938, 559] on button "Apply" at bounding box center [939, 566] width 72 height 30
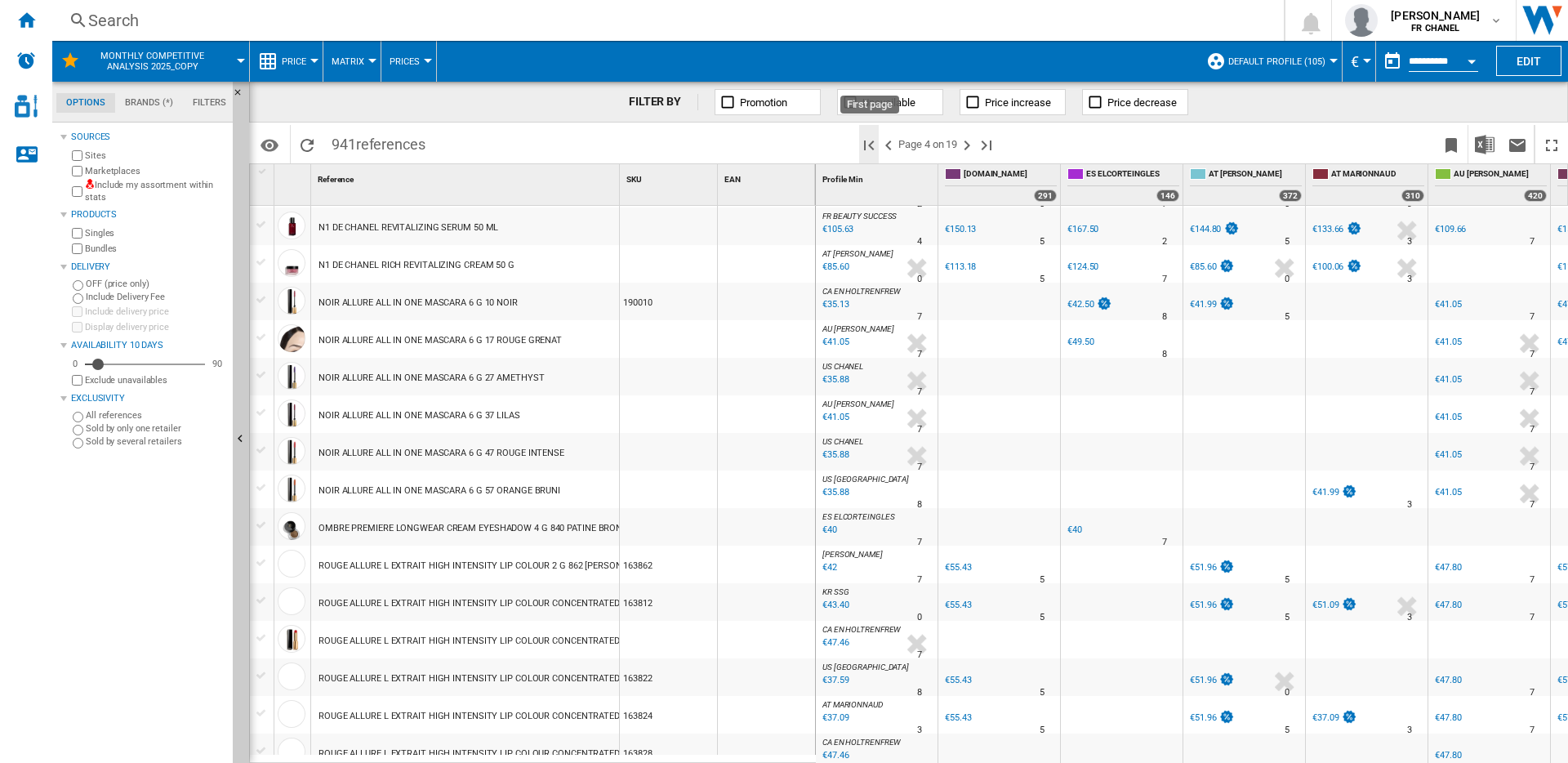
click at [869, 146] on ng-md-icon "First page" at bounding box center [869, 145] width 19 height 19
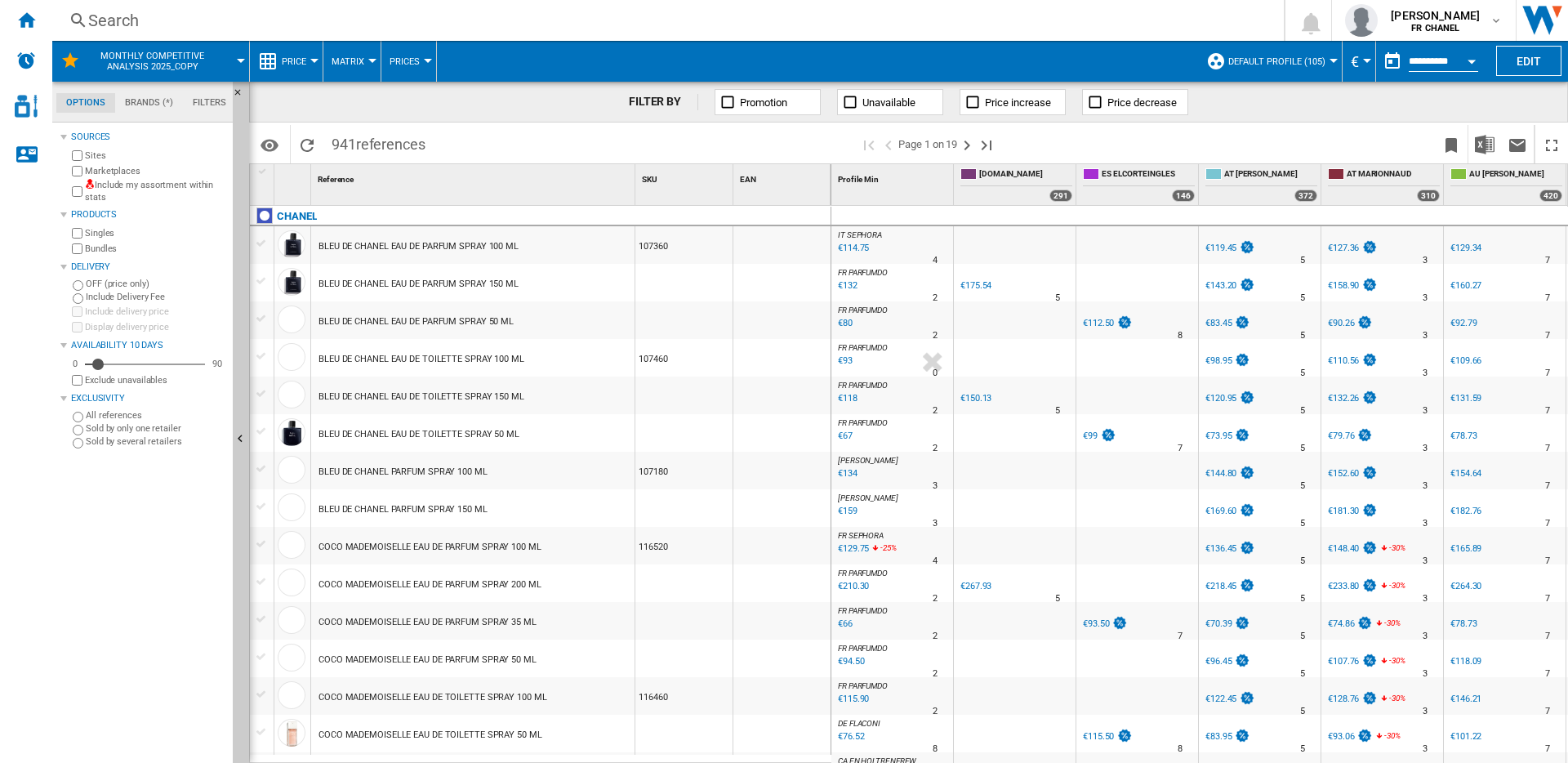
click at [259, 245] on div at bounding box center [262, 242] width 17 height 14
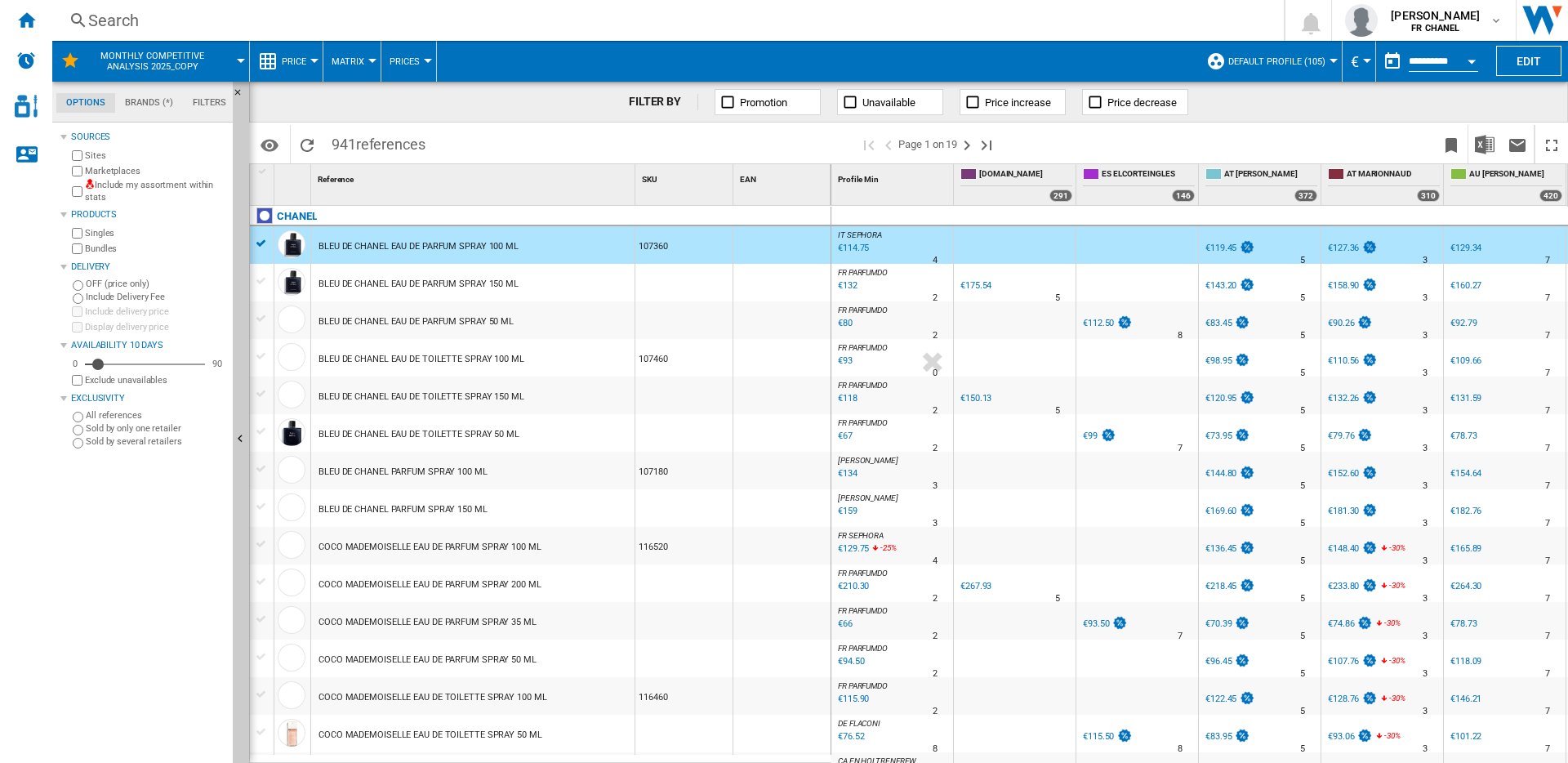
click at [260, 317] on div at bounding box center [262, 318] width 17 height 14
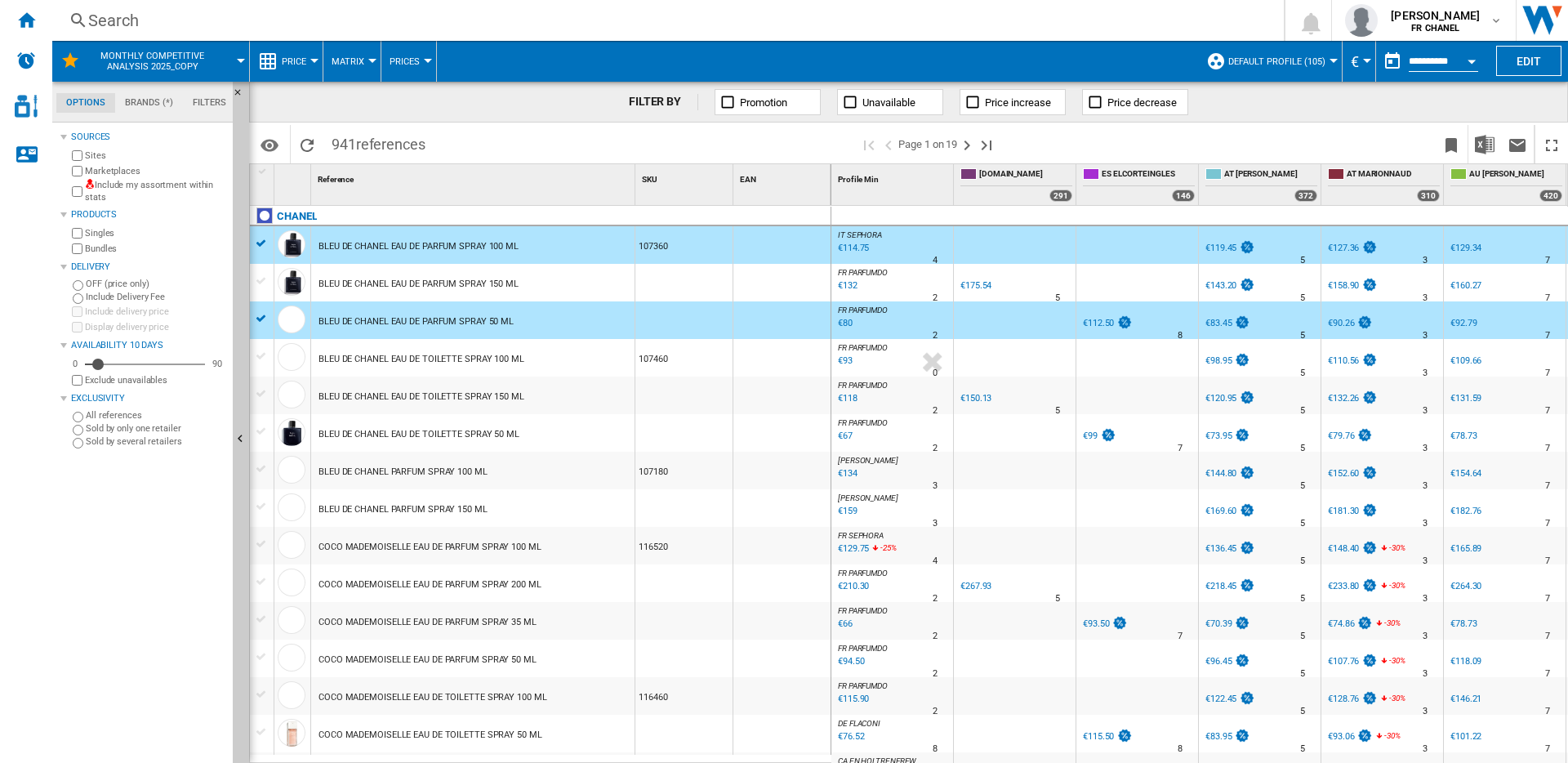
click at [259, 350] on div at bounding box center [262, 355] width 17 height 14
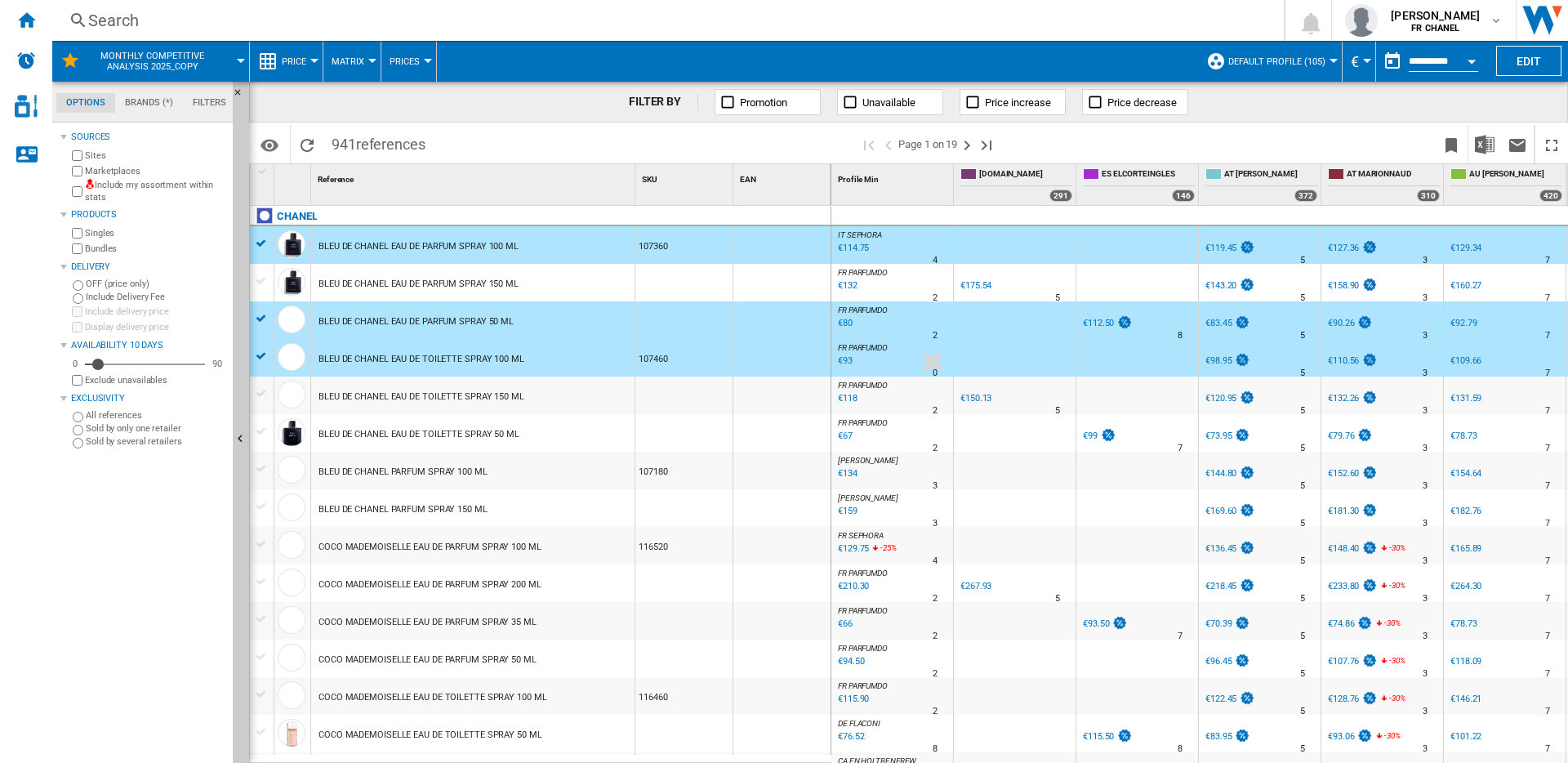
click at [262, 429] on div at bounding box center [262, 431] width 17 height 14
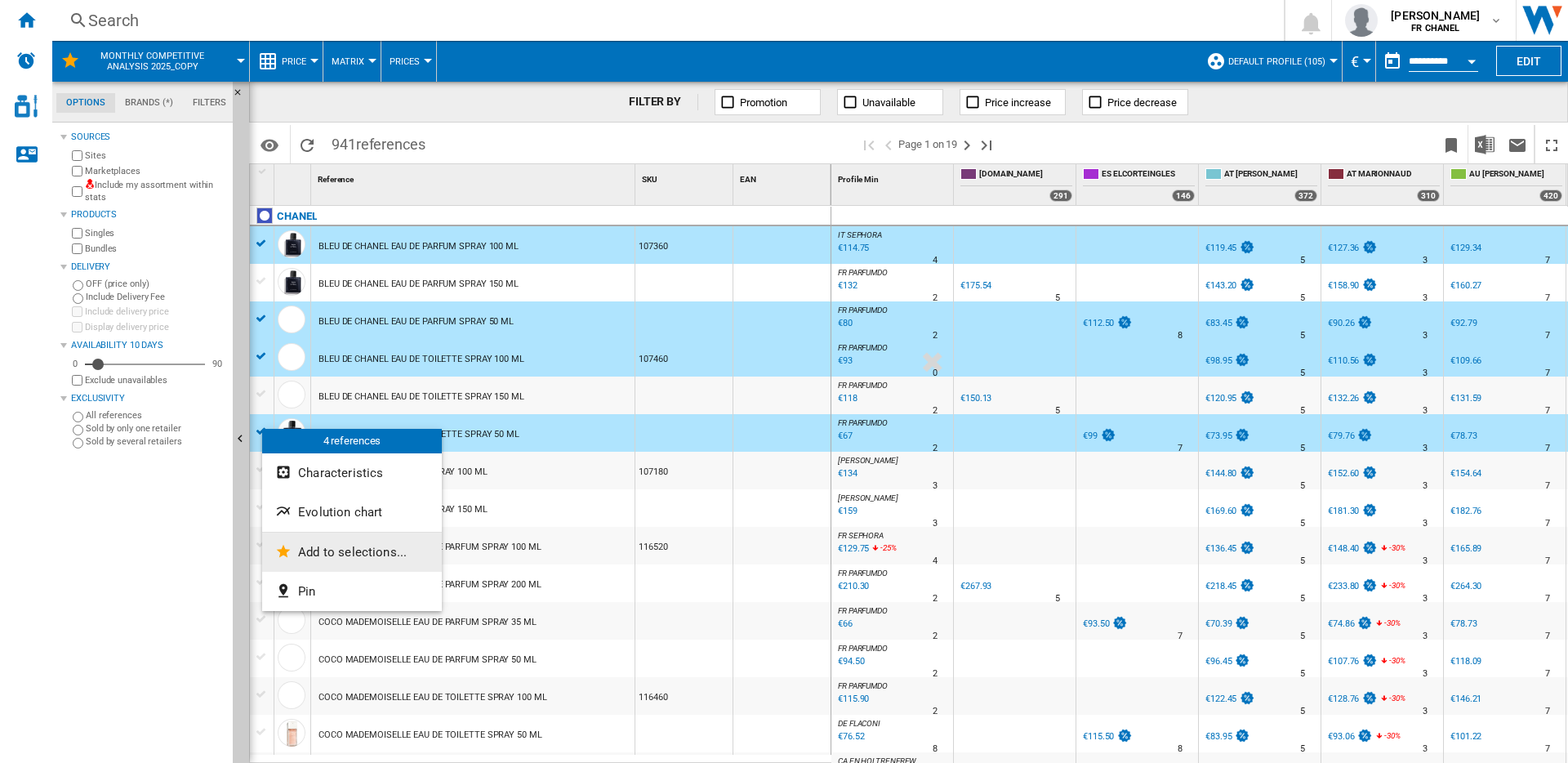
click at [360, 554] on span "Add to selections..." at bounding box center [352, 551] width 109 height 14
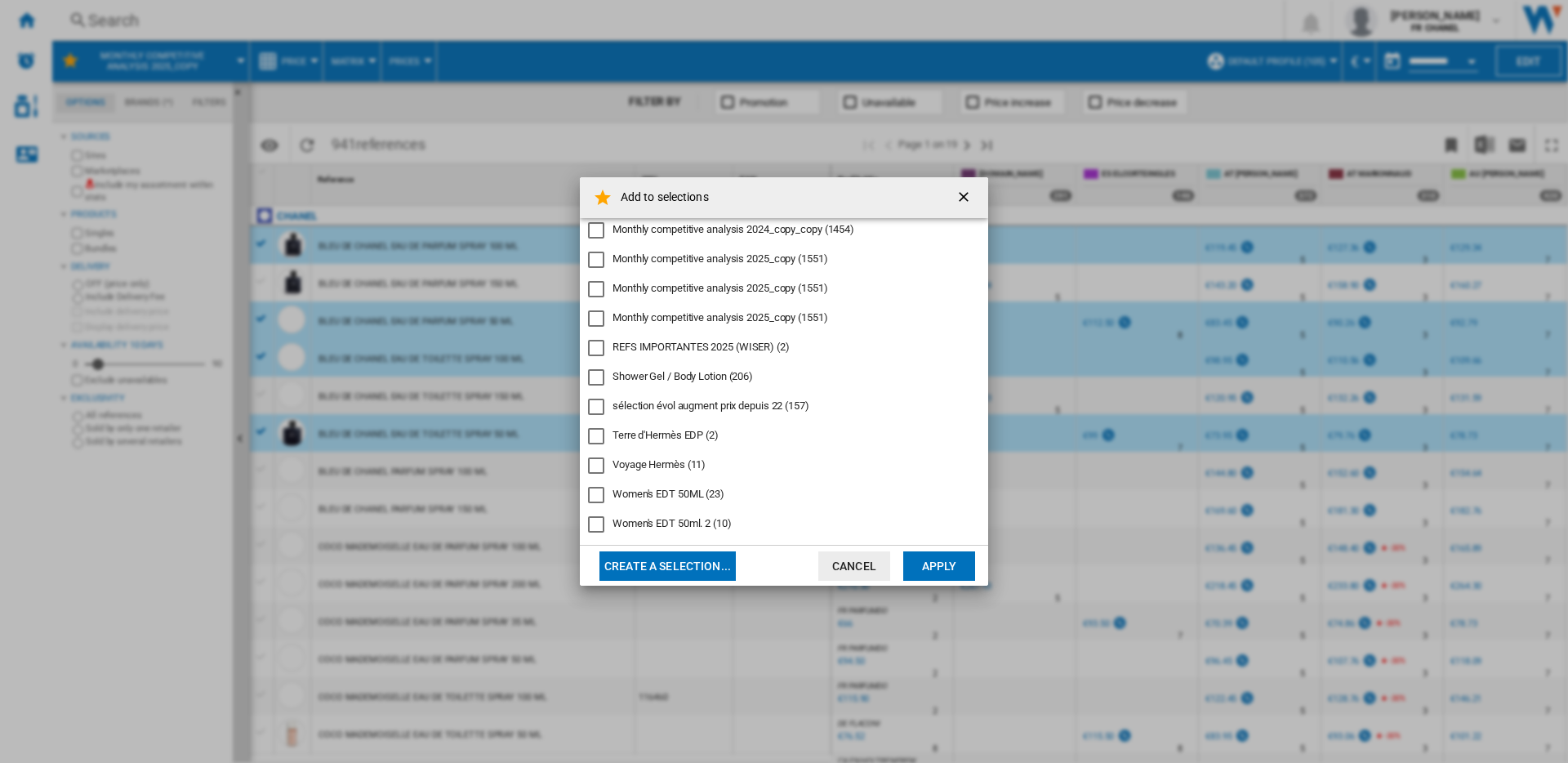
scroll to position [244, 0]
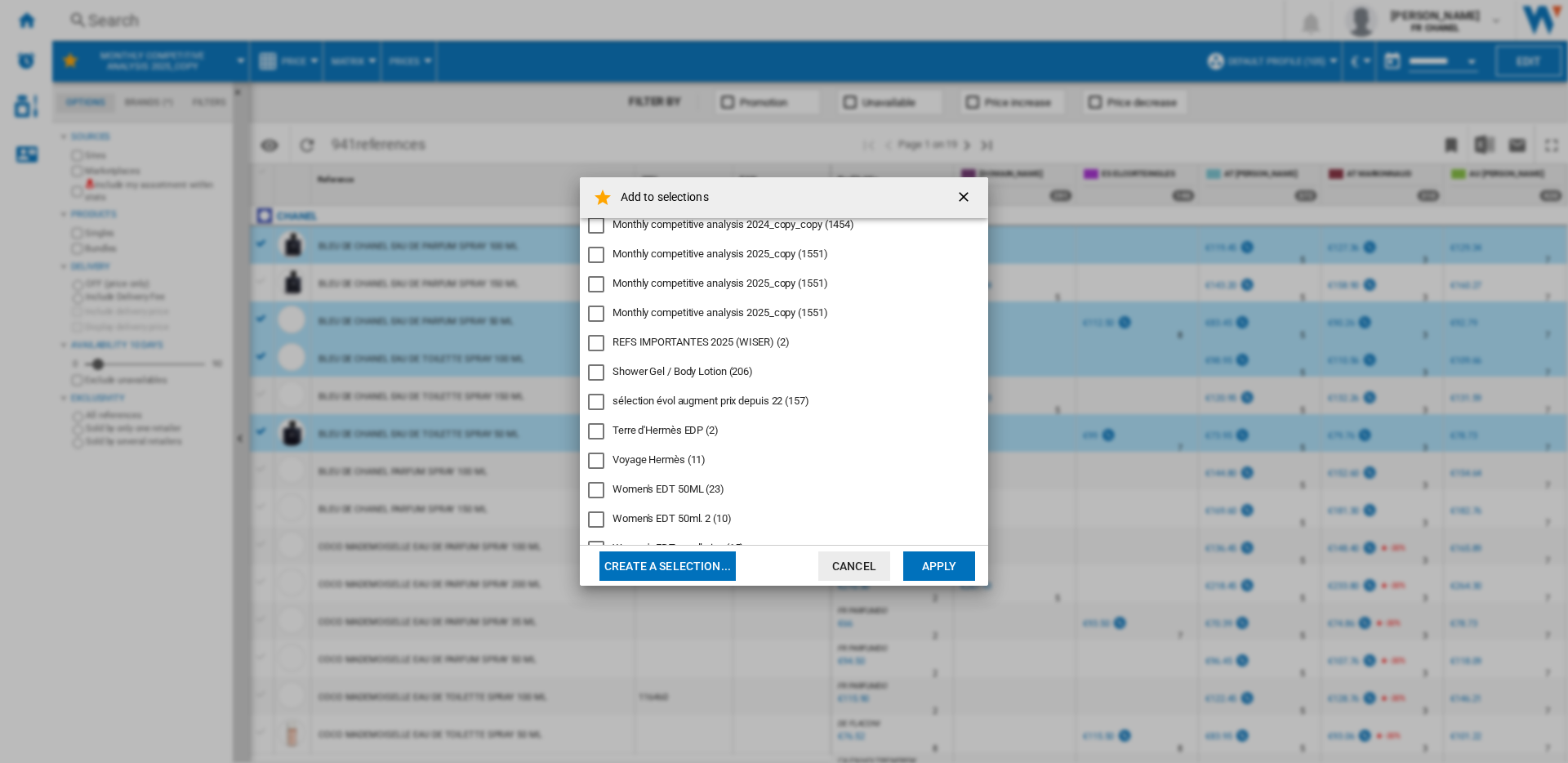
click at [599, 343] on div "REFS IMPORTANTES 2025 (WISER)" at bounding box center [595, 343] width 16 height 16
click at [948, 566] on button "Apply" at bounding box center [939, 566] width 72 height 30
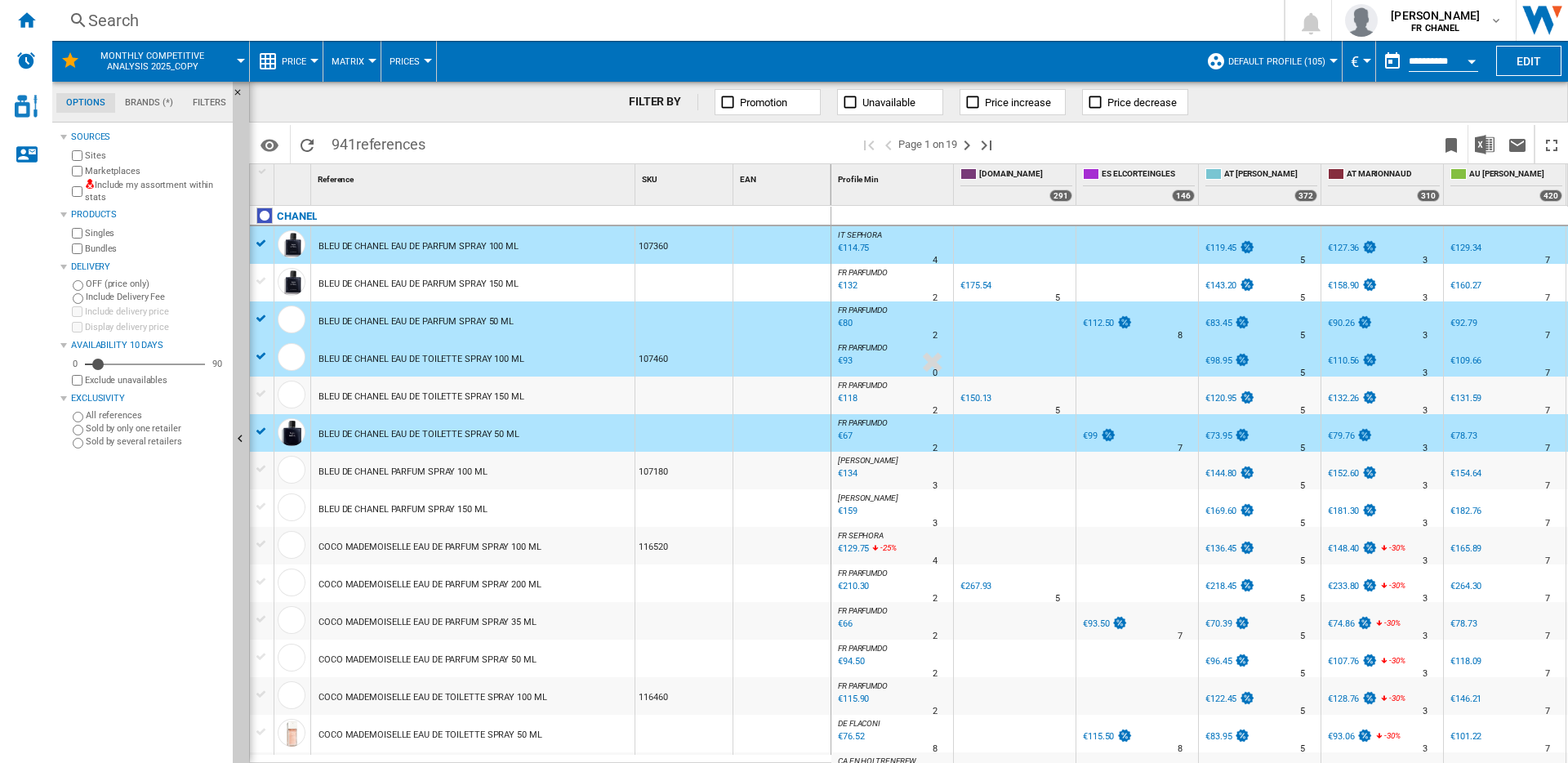
click at [261, 430] on div at bounding box center [262, 431] width 17 height 14
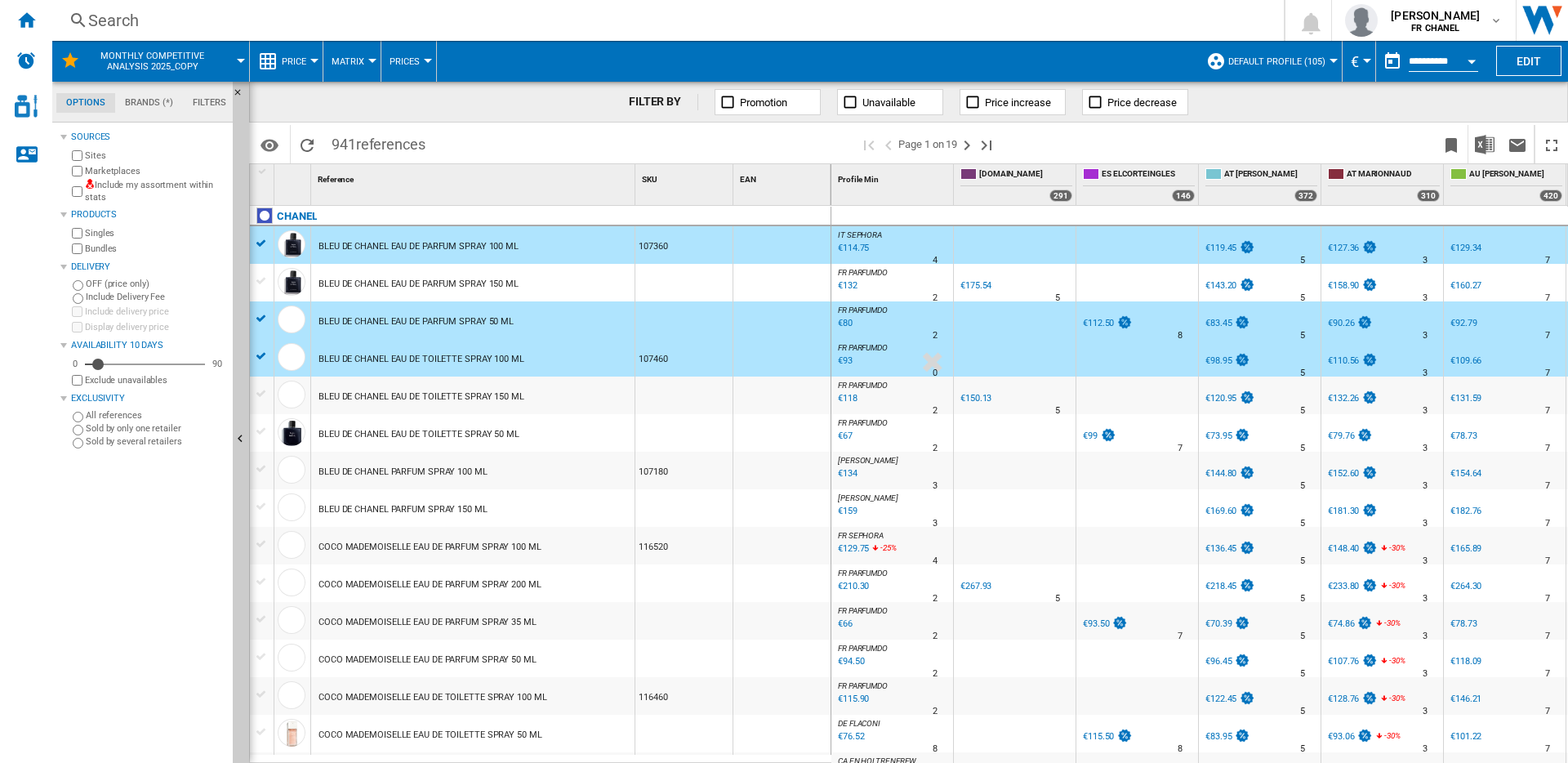
click at [266, 354] on div at bounding box center [262, 355] width 17 height 14
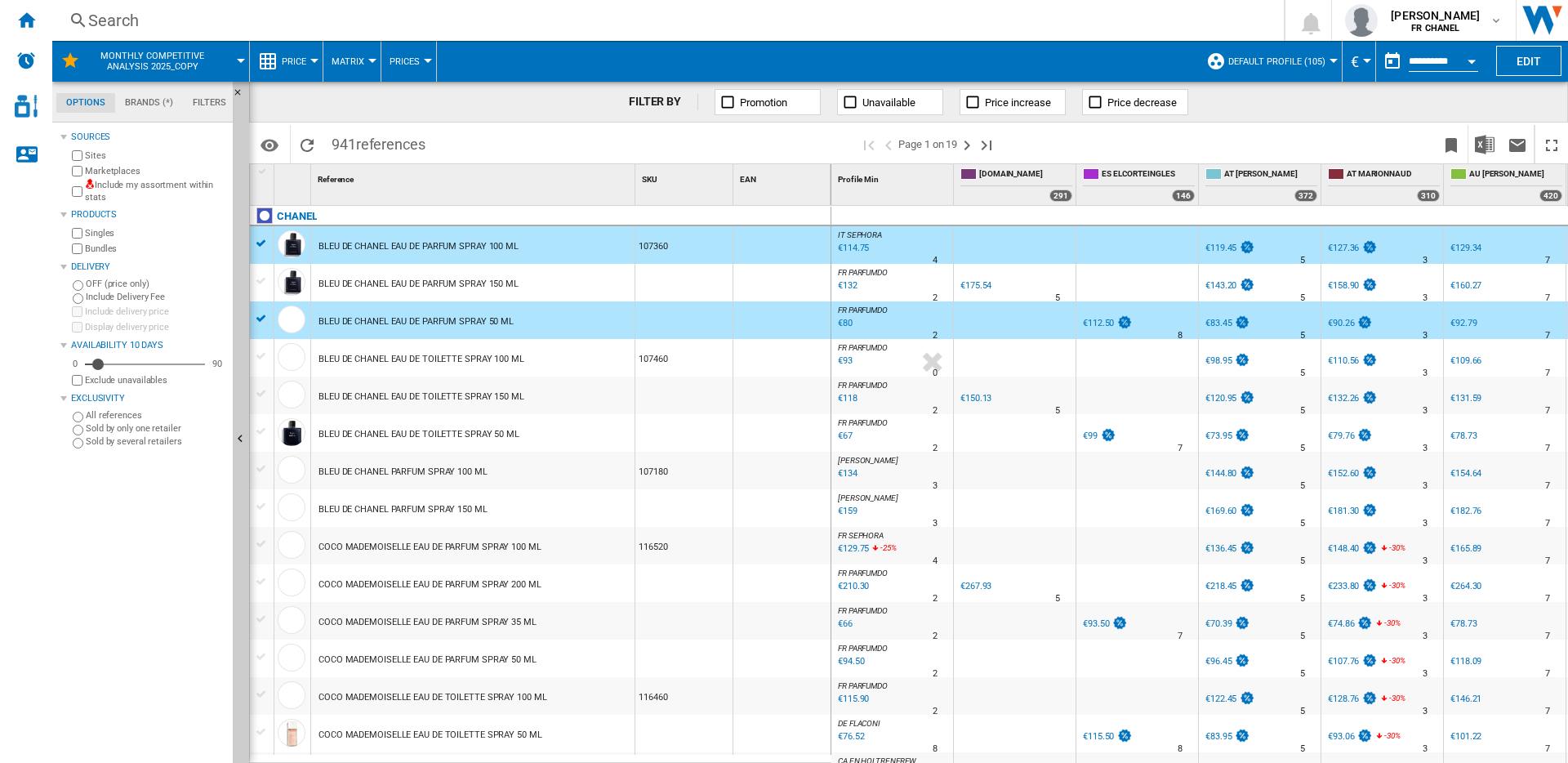
click at [261, 316] on div at bounding box center [262, 318] width 17 height 14
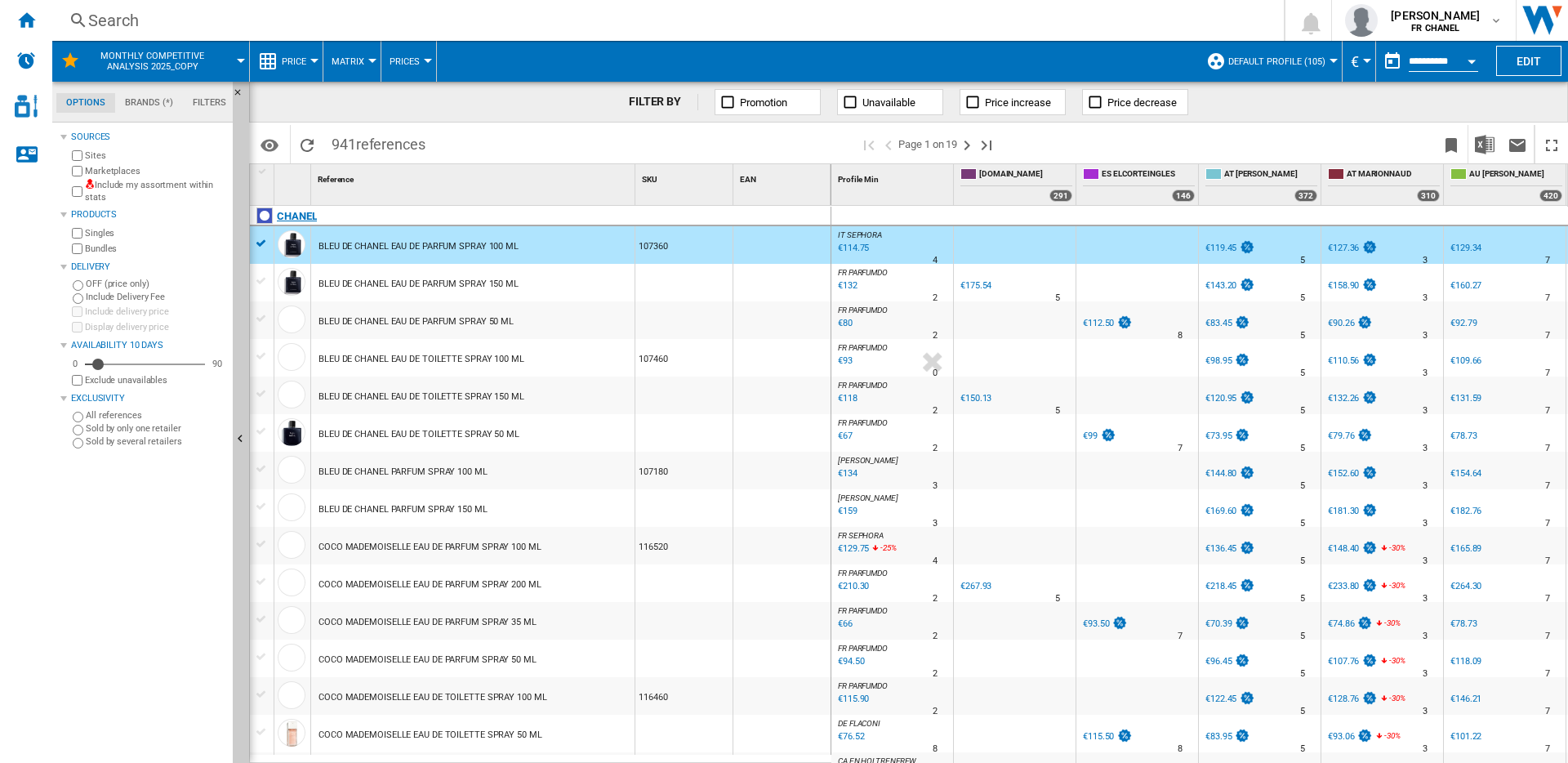
click at [266, 242] on div "CHANEL" at bounding box center [544, 225] width 581 height 38
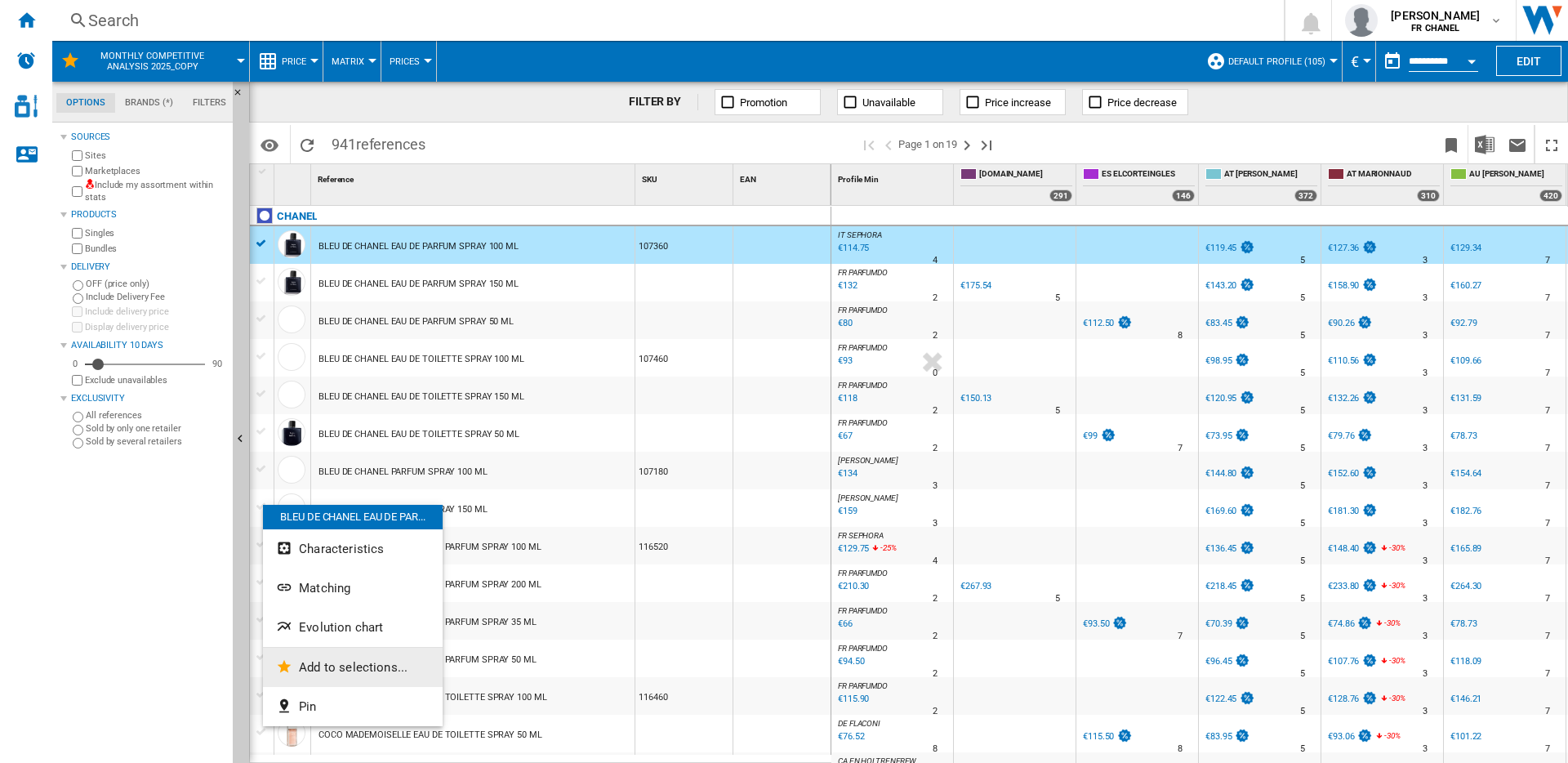
click at [354, 666] on span "Add to selections..." at bounding box center [353, 667] width 109 height 14
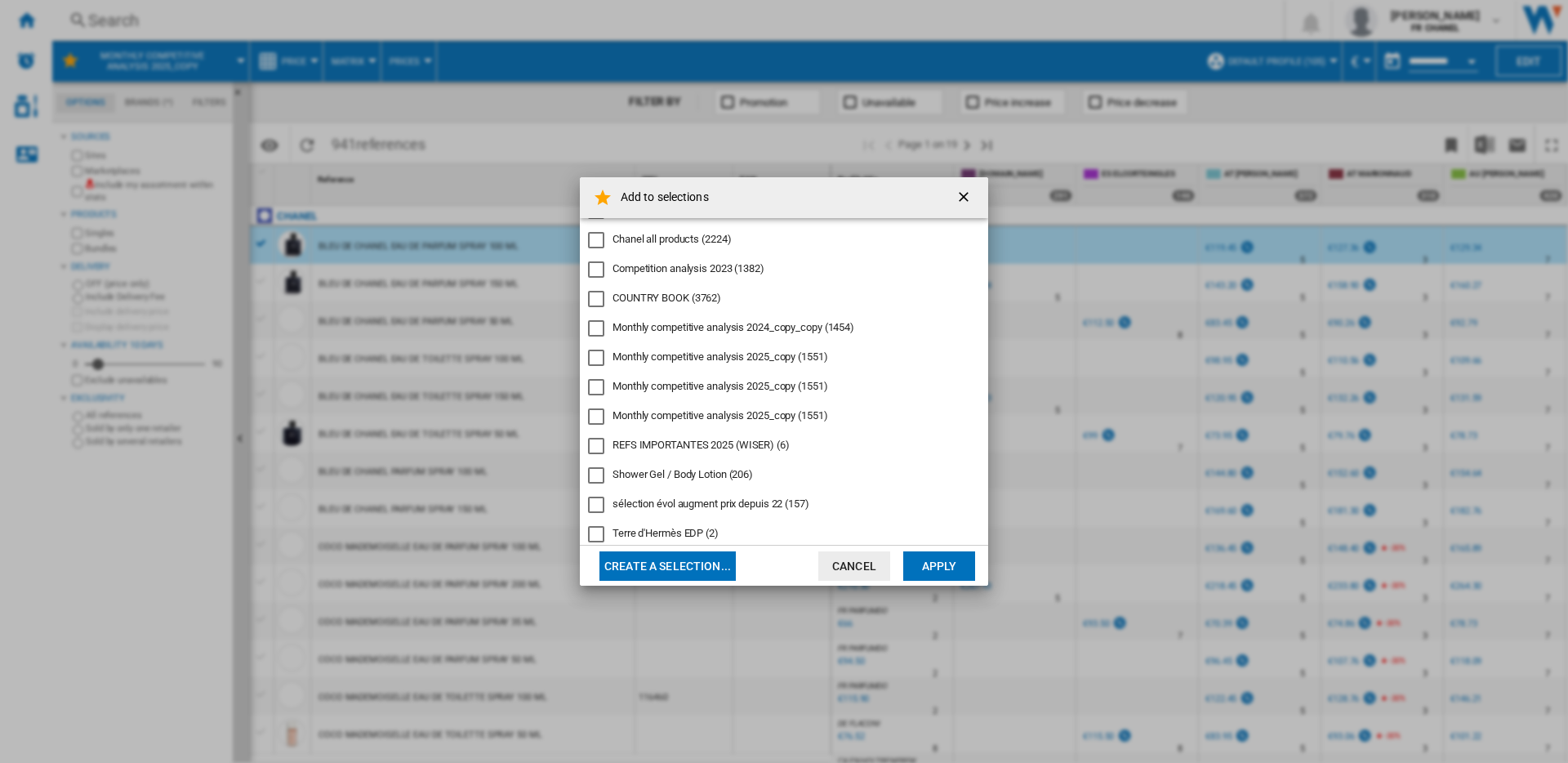
scroll to position [154, 0]
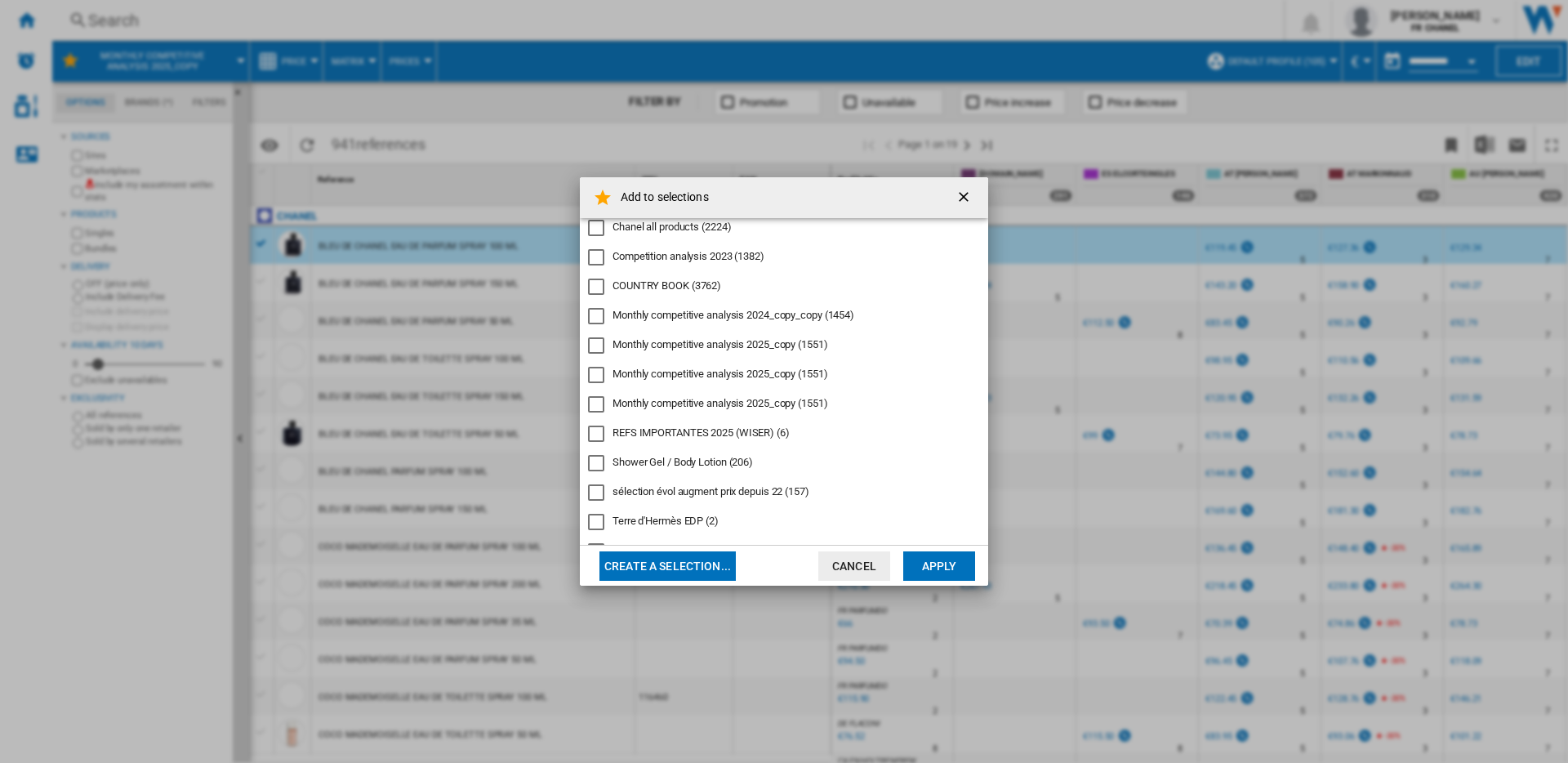
click at [602, 428] on div "REFS IMPORTANTES 2025 (WISER)" at bounding box center [595, 433] width 16 height 16
click at [954, 571] on button "Apply" at bounding box center [939, 566] width 72 height 30
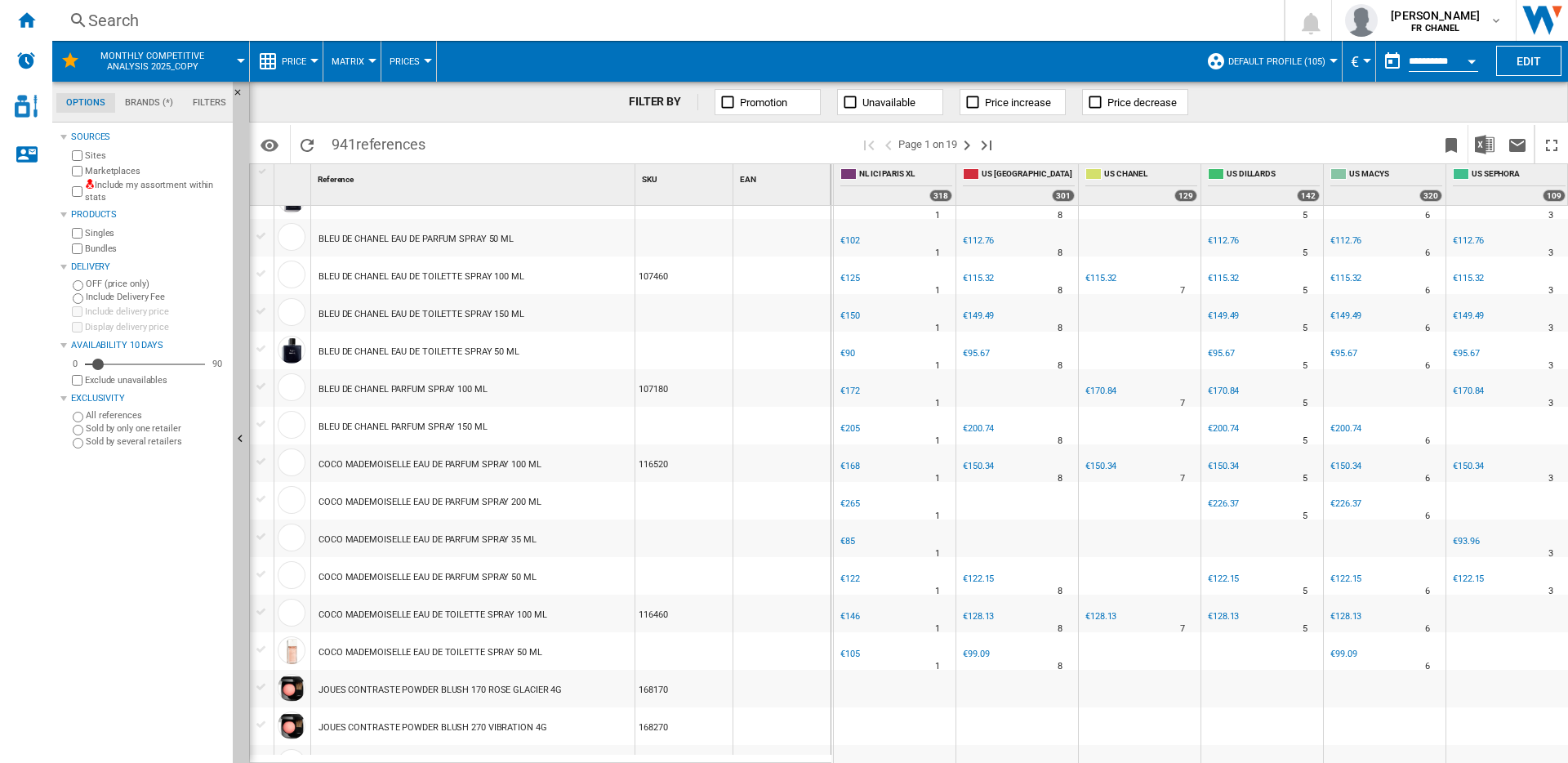
scroll to position [70, 0]
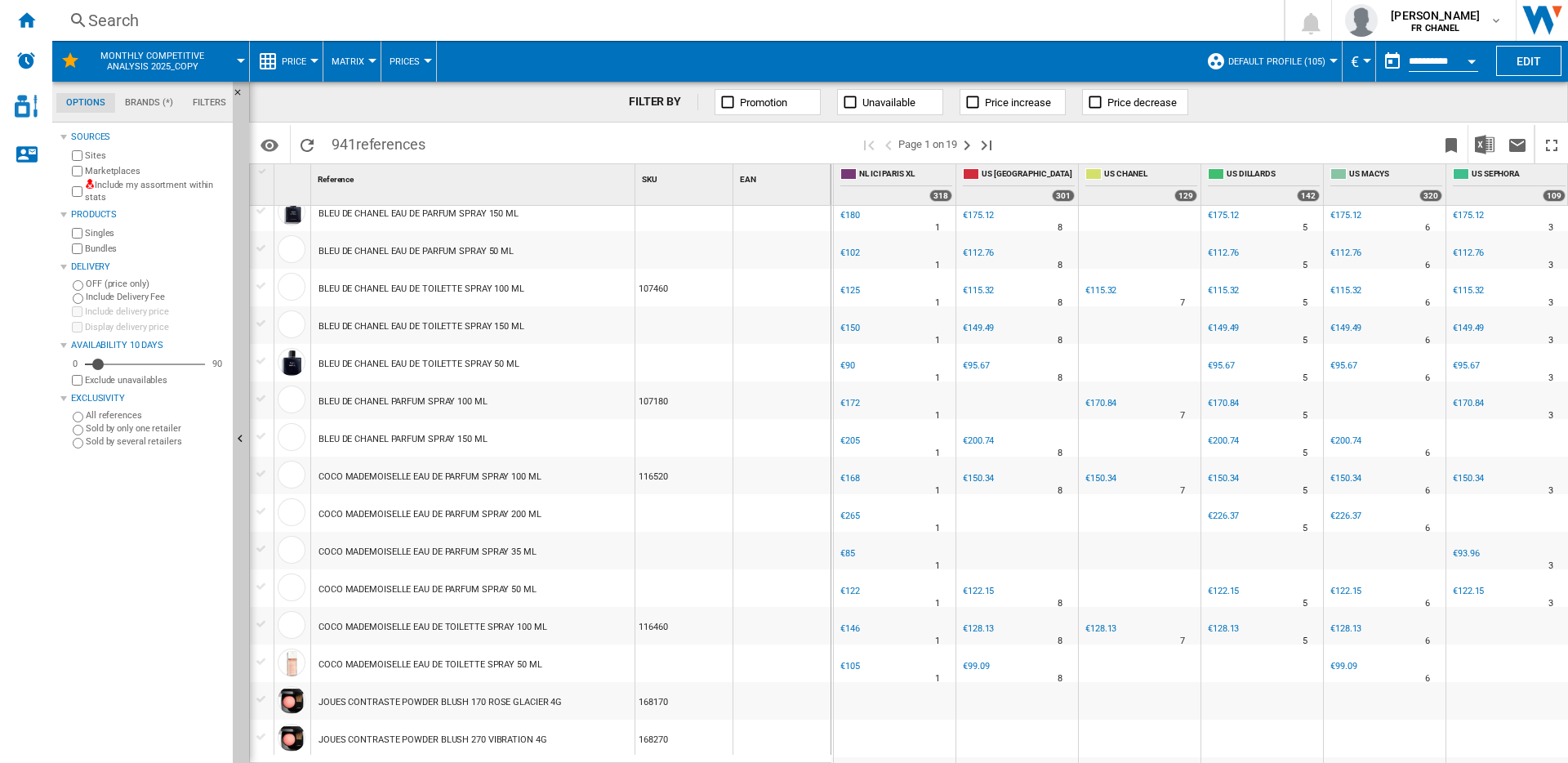
click at [266, 474] on div at bounding box center [262, 473] width 17 height 14
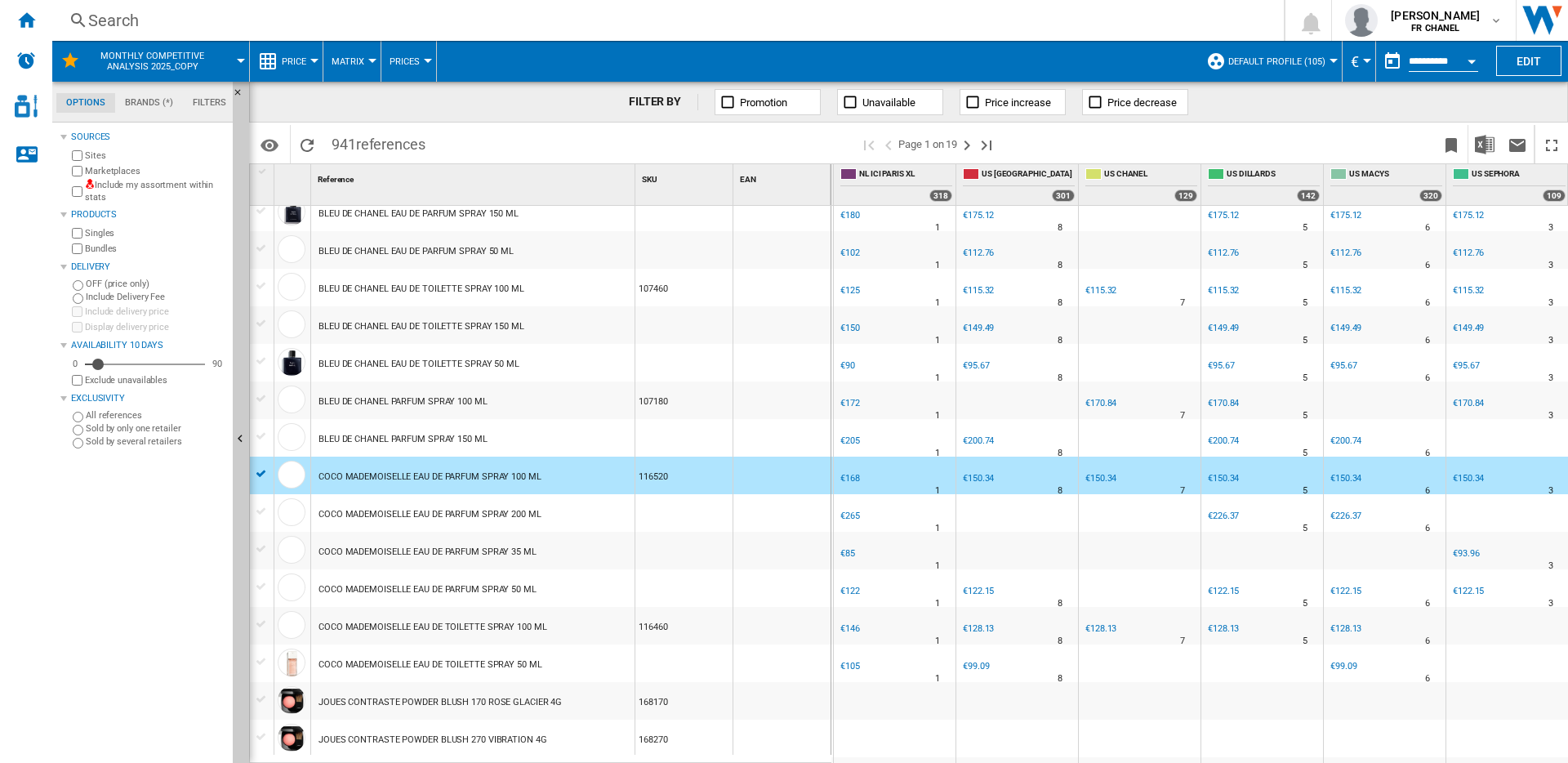
click at [266, 585] on div at bounding box center [262, 586] width 17 height 14
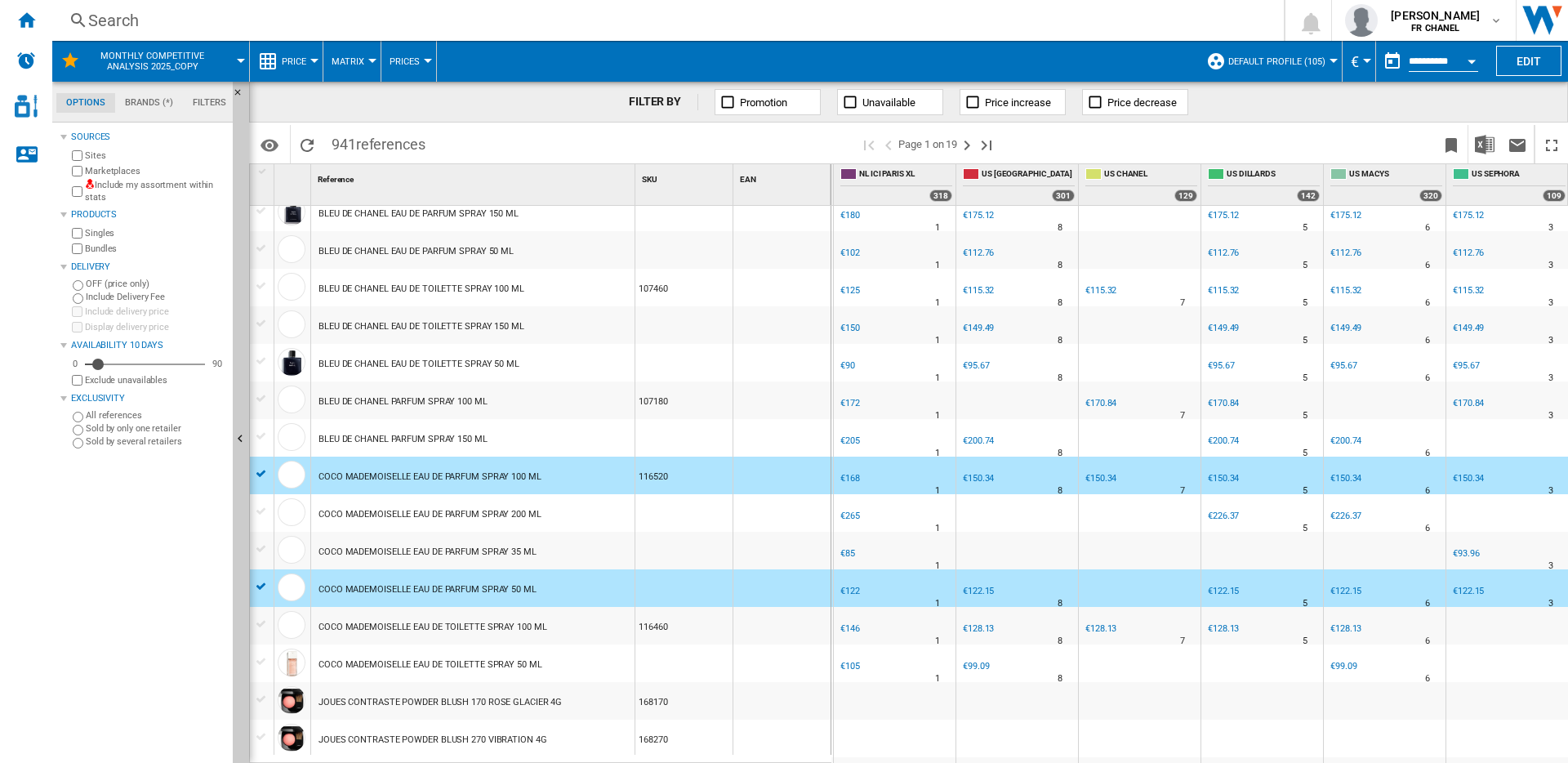
click at [259, 624] on div at bounding box center [262, 623] width 17 height 14
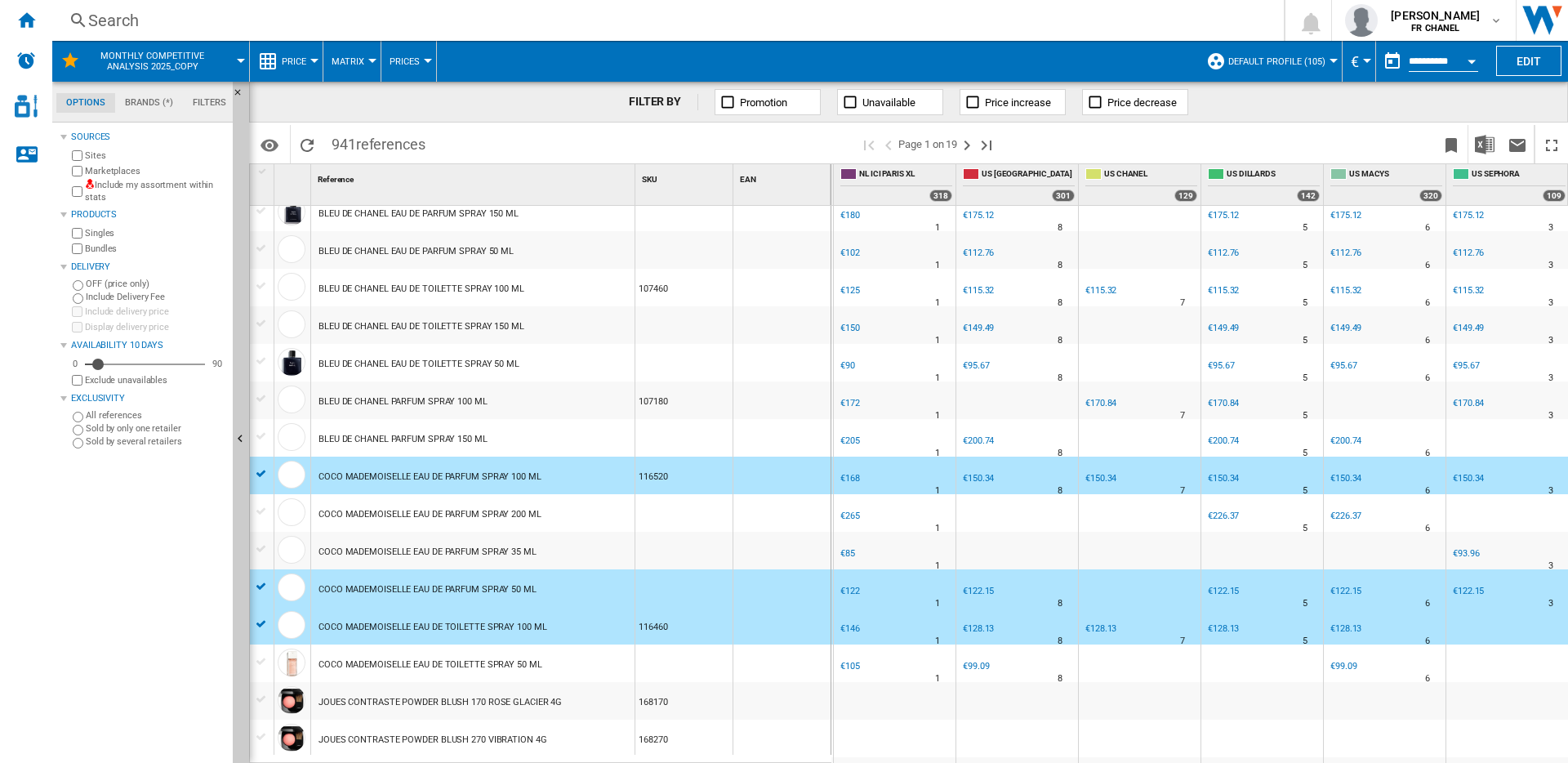
click at [261, 656] on div at bounding box center [262, 661] width 17 height 14
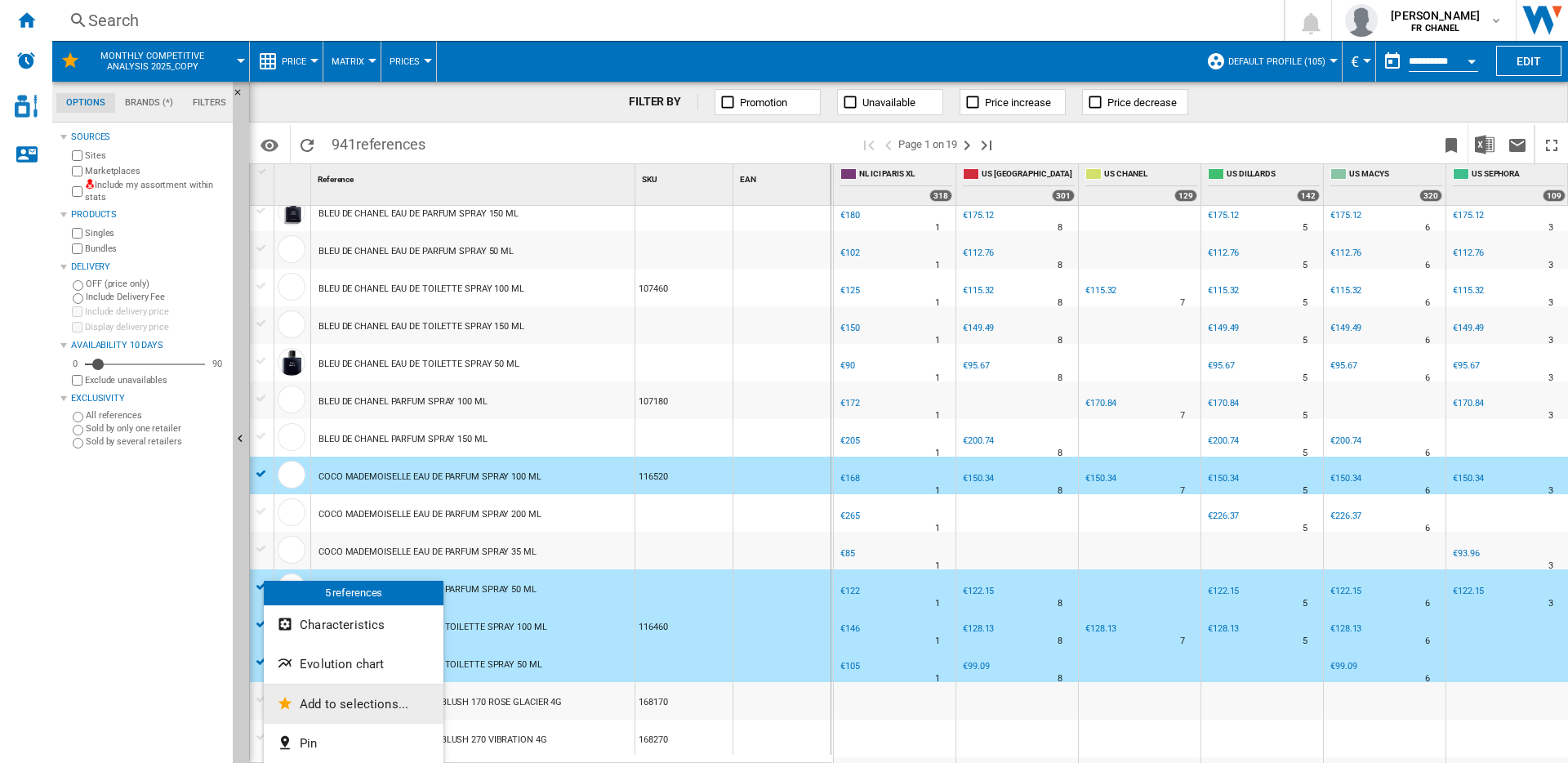
click at [334, 695] on button "Add to selections..." at bounding box center [353, 703] width 180 height 39
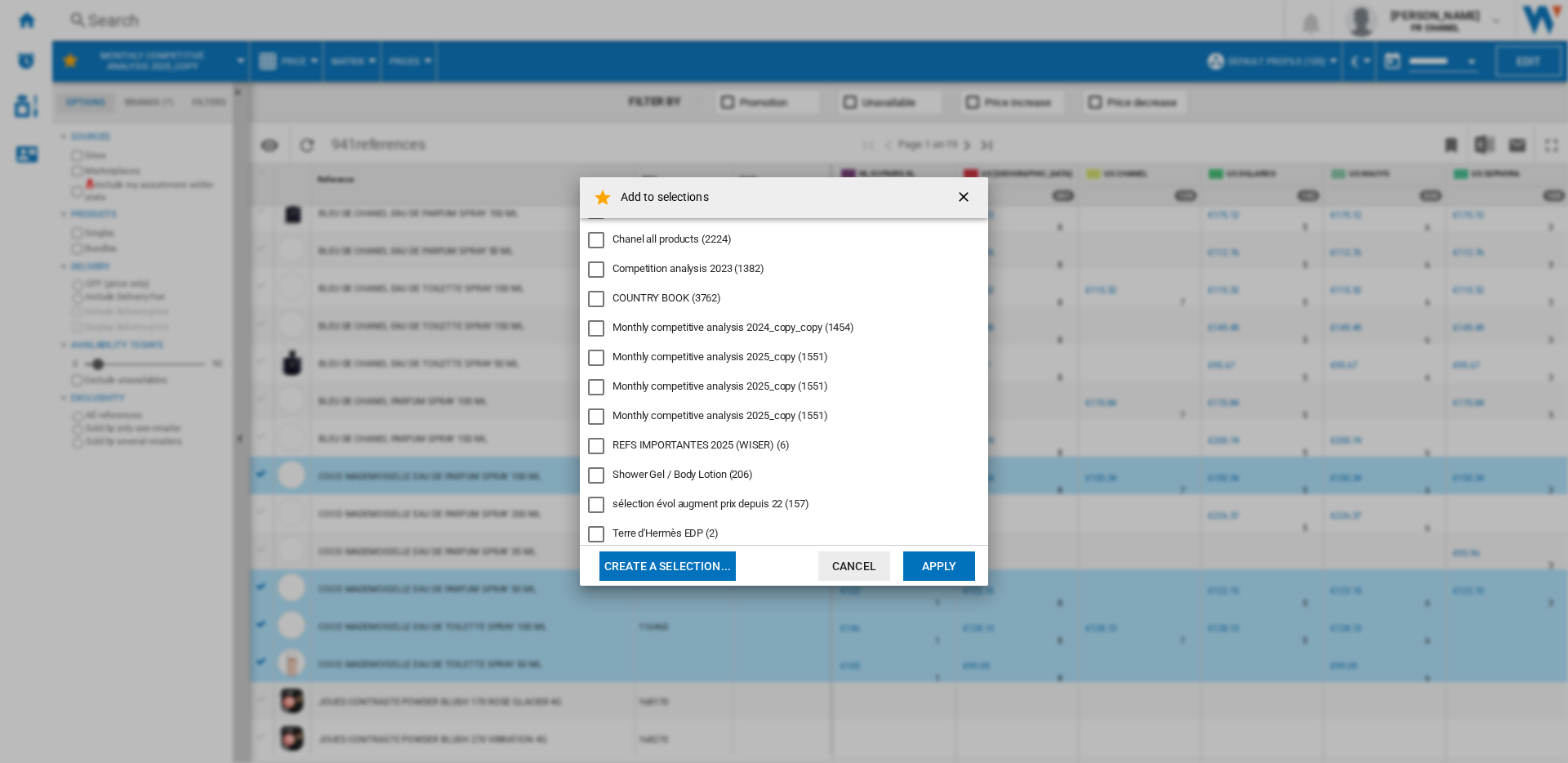
scroll to position [143, 0]
click at [603, 445] on div "REFS IMPORTANTES 2025 (WISER)" at bounding box center [595, 443] width 16 height 16
click at [916, 554] on button "Apply" at bounding box center [939, 566] width 72 height 30
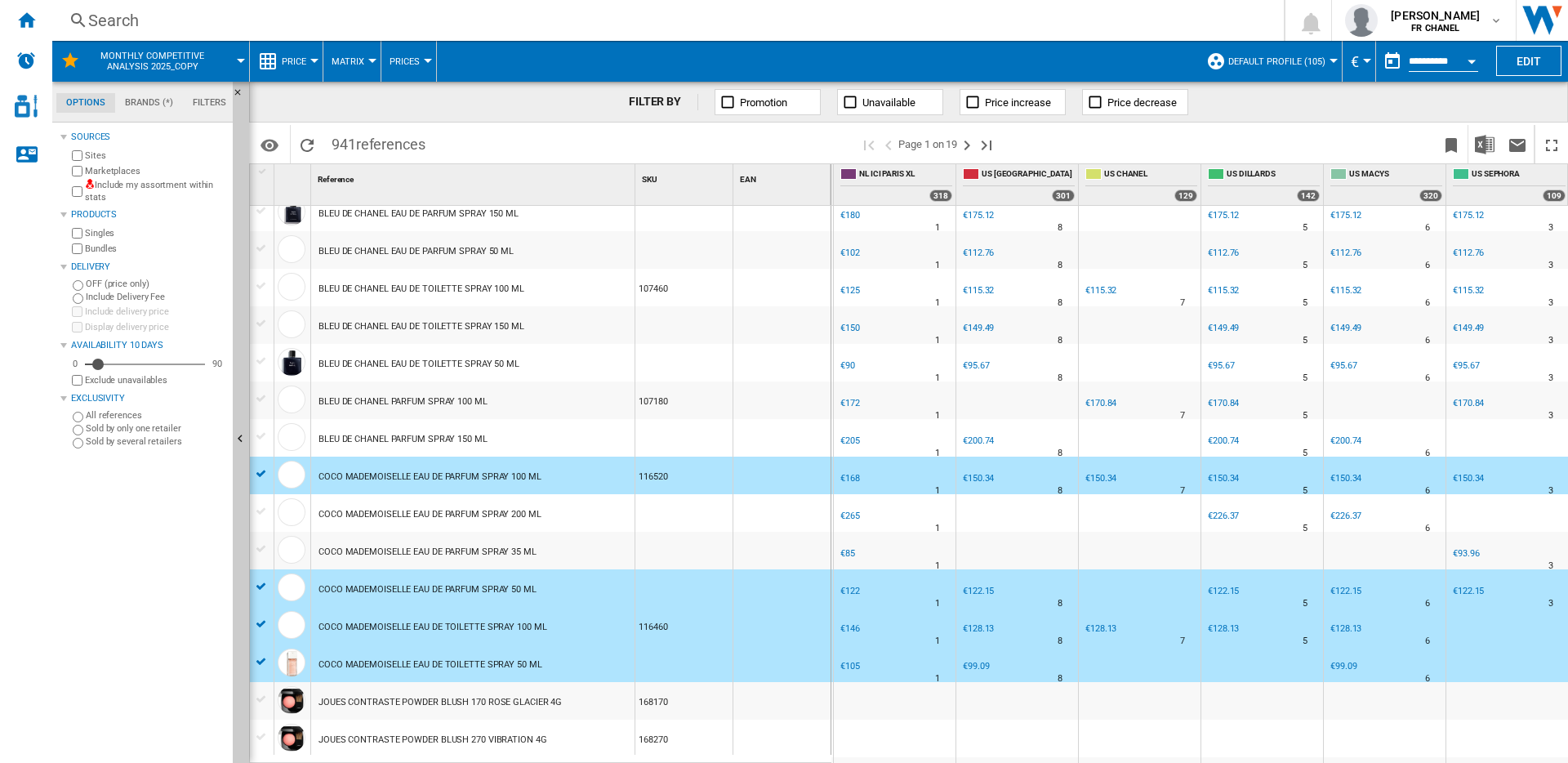
click at [261, 471] on div at bounding box center [262, 473] width 17 height 14
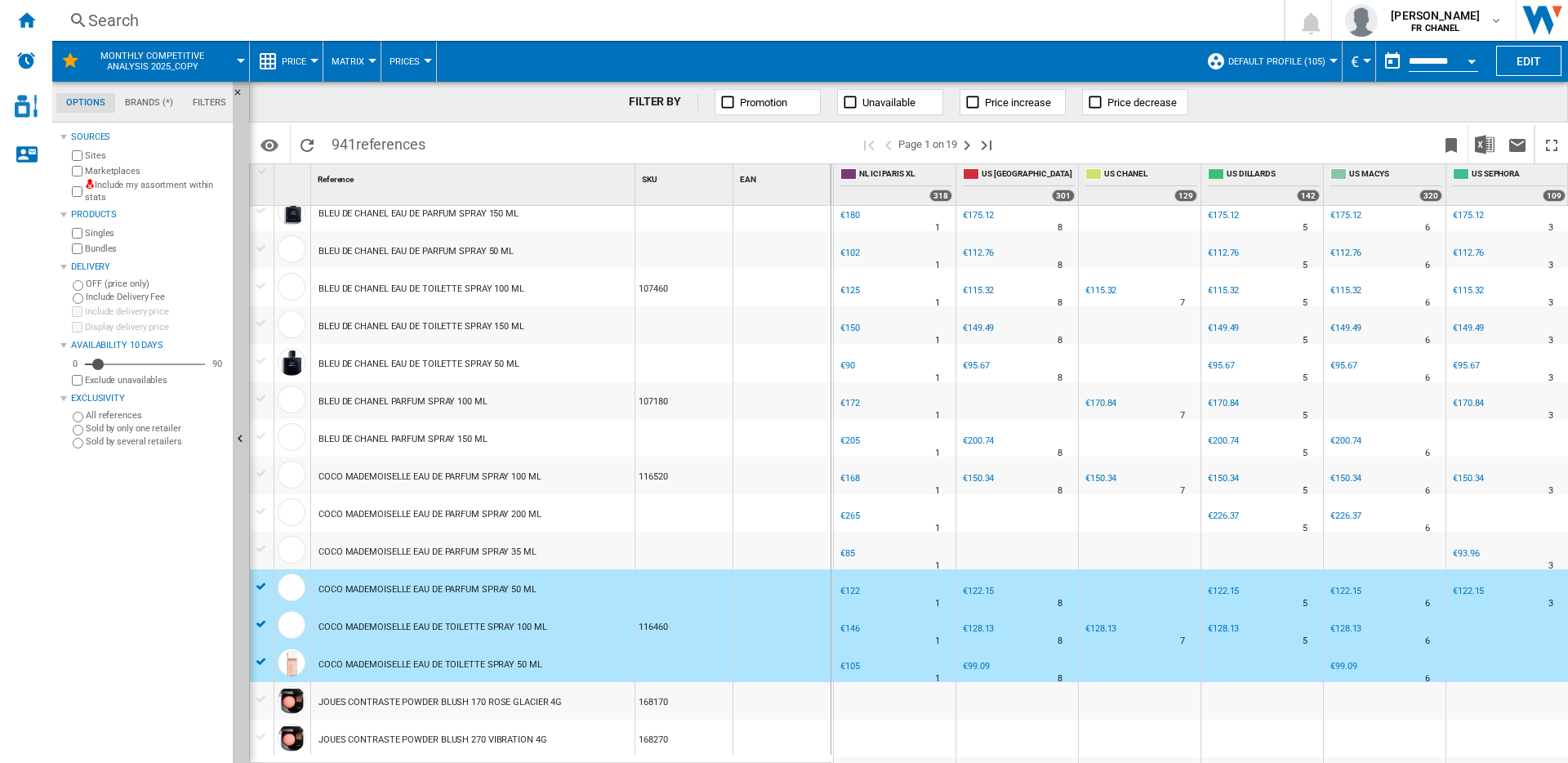
click at [264, 581] on div at bounding box center [262, 586] width 17 height 14
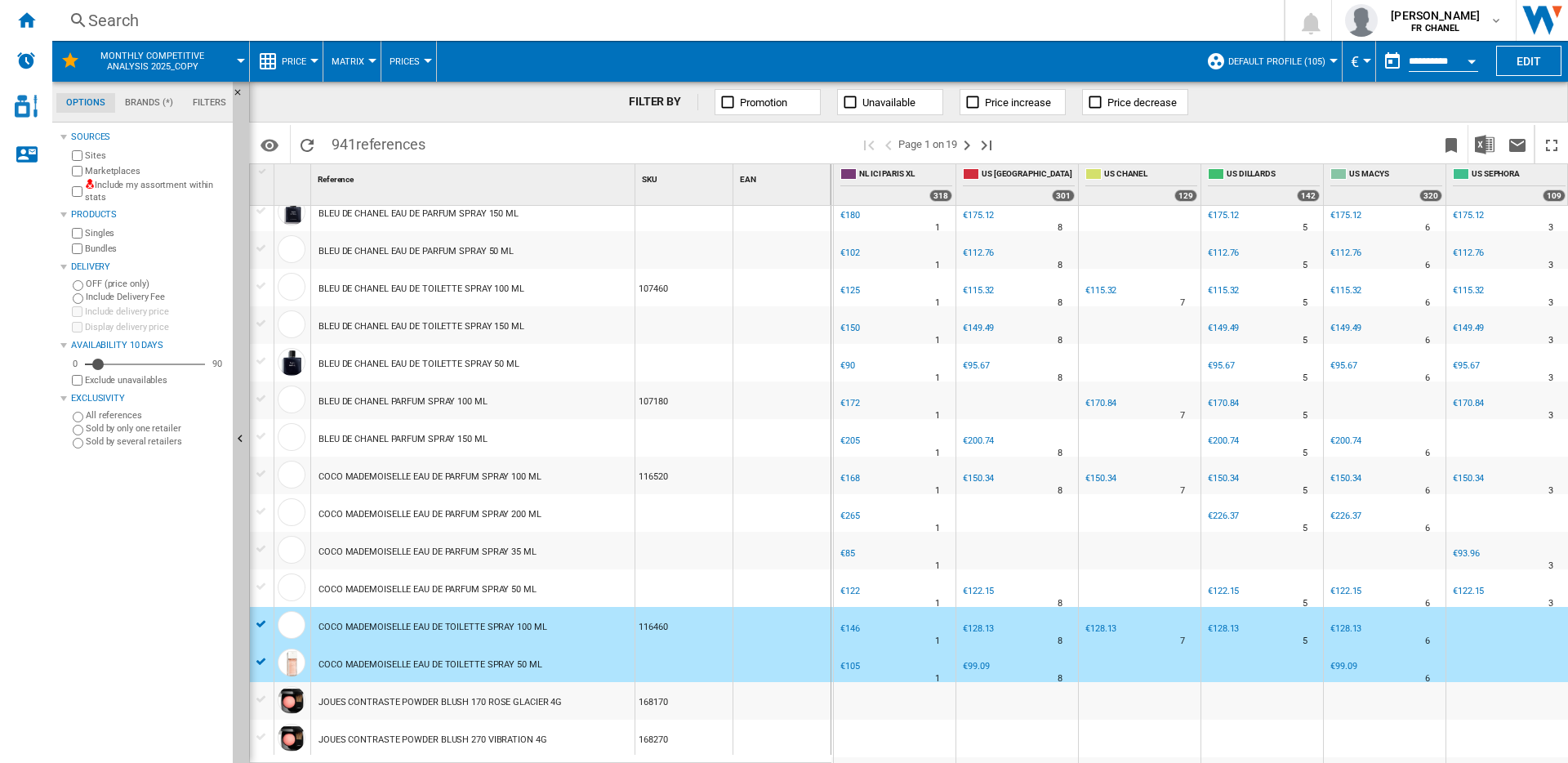
click at [262, 617] on div at bounding box center [262, 623] width 17 height 14
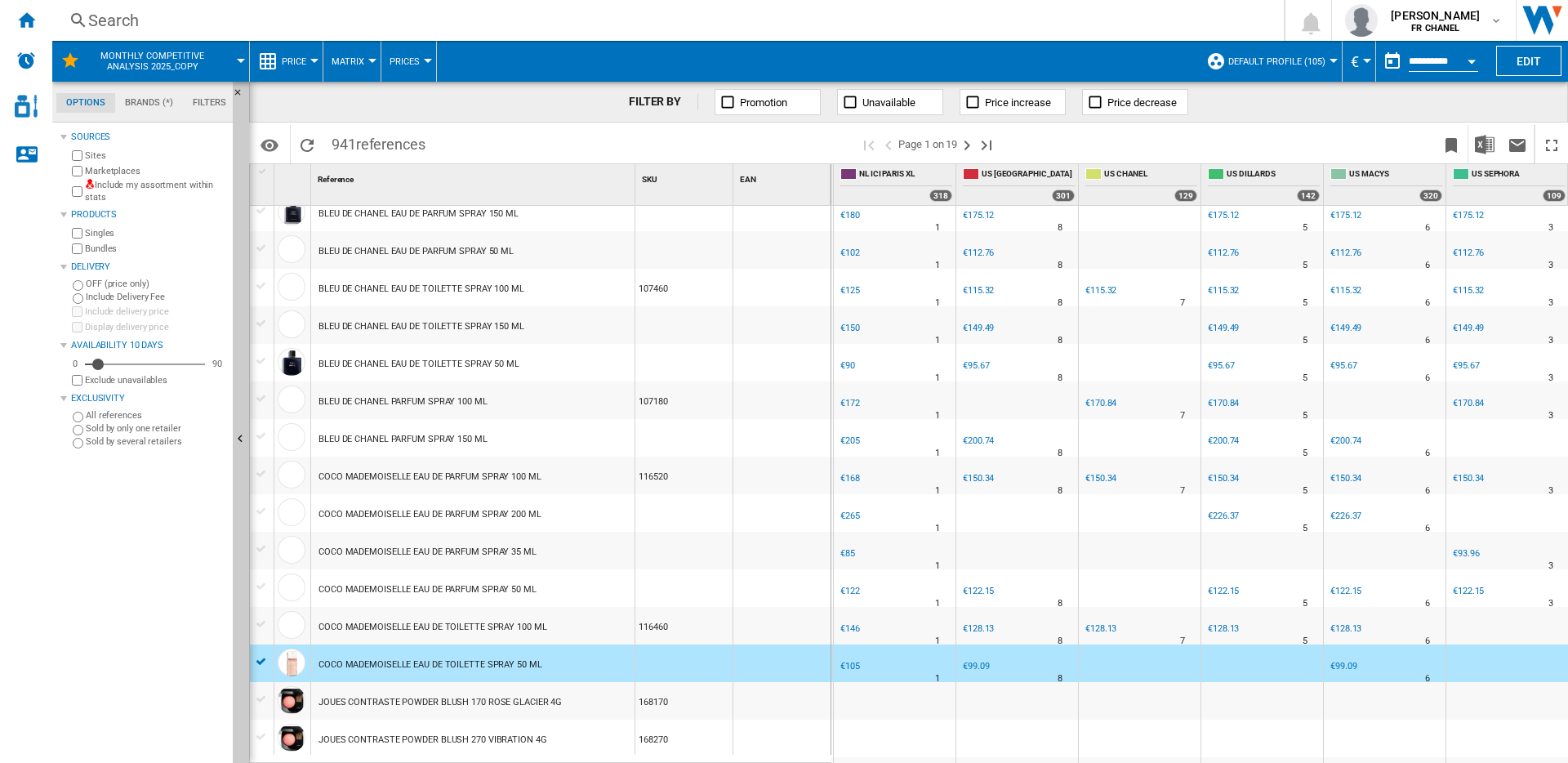
click at [256, 658] on div at bounding box center [262, 661] width 17 height 14
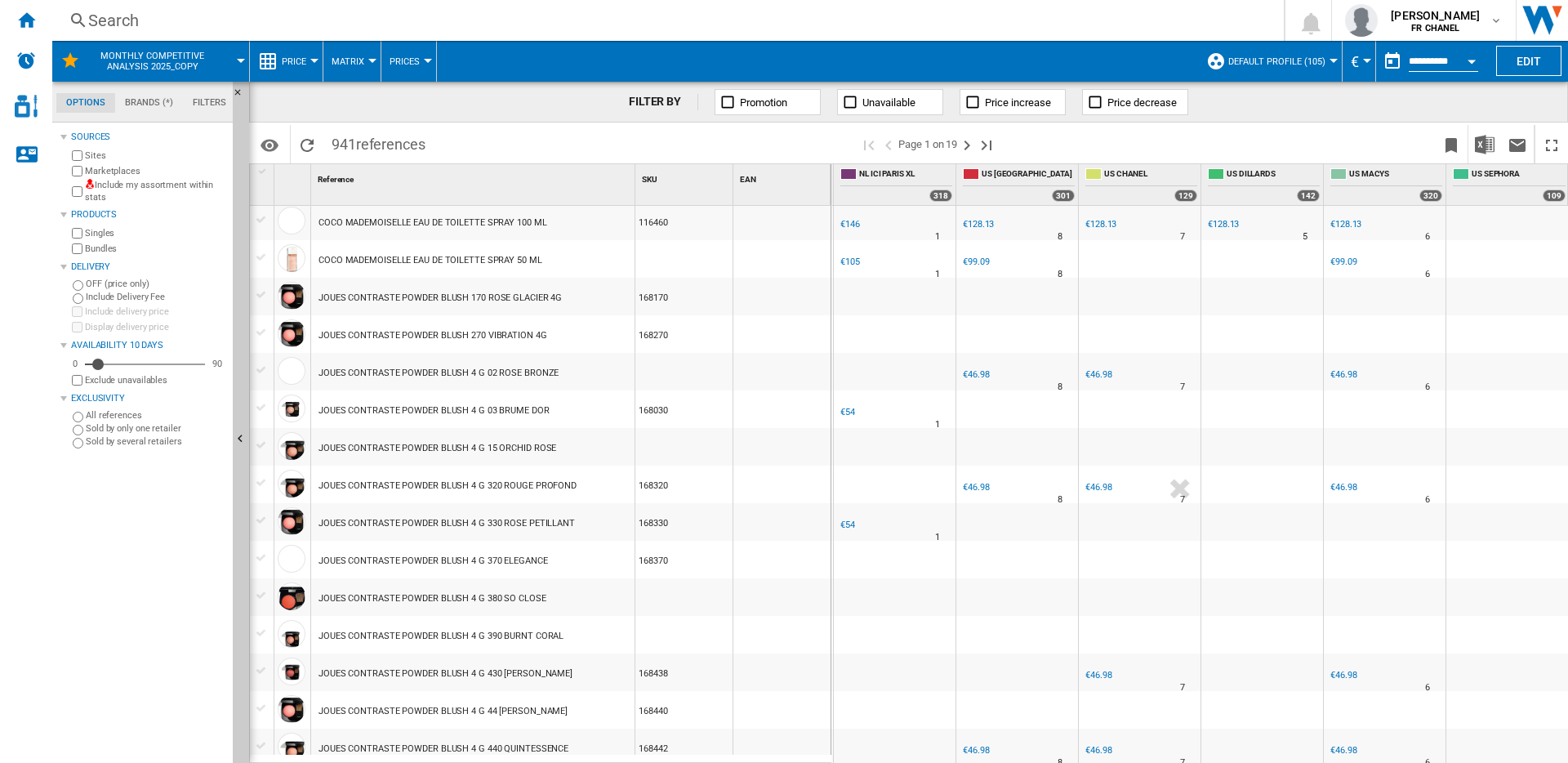
scroll to position [0, 0]
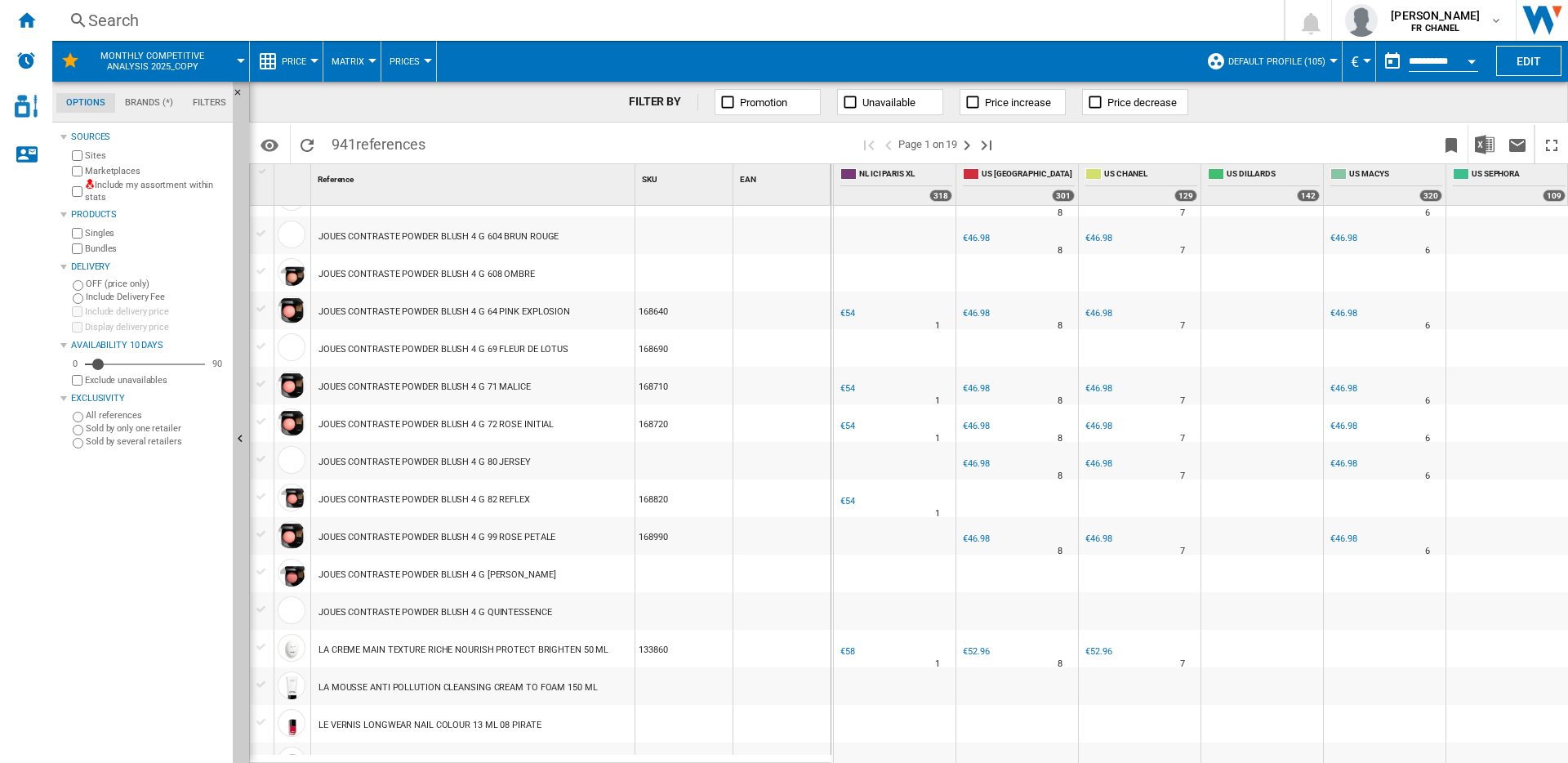
click at [261, 608] on div at bounding box center [262, 609] width 17 height 14
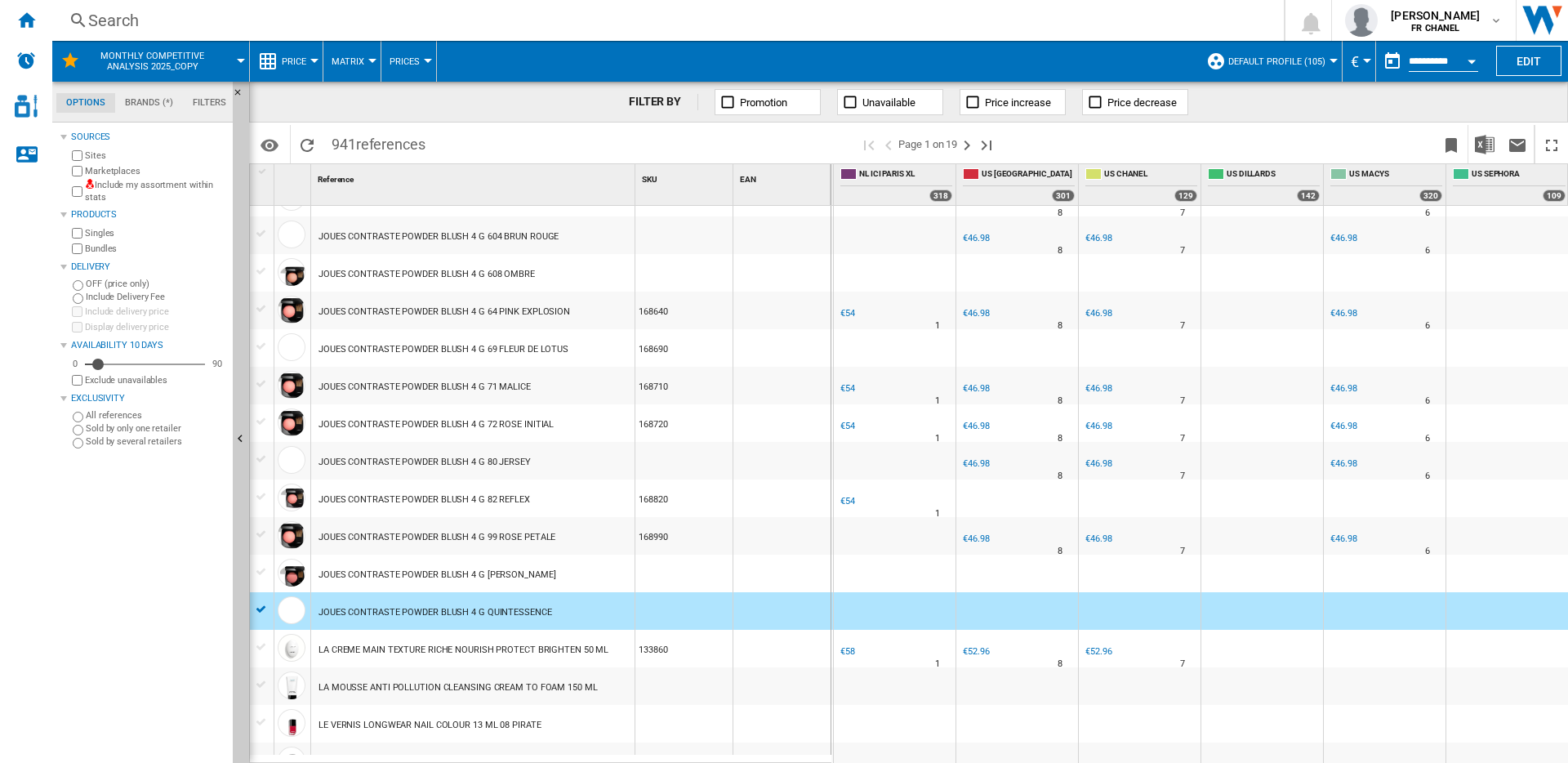
click at [257, 572] on div at bounding box center [262, 572] width 17 height 14
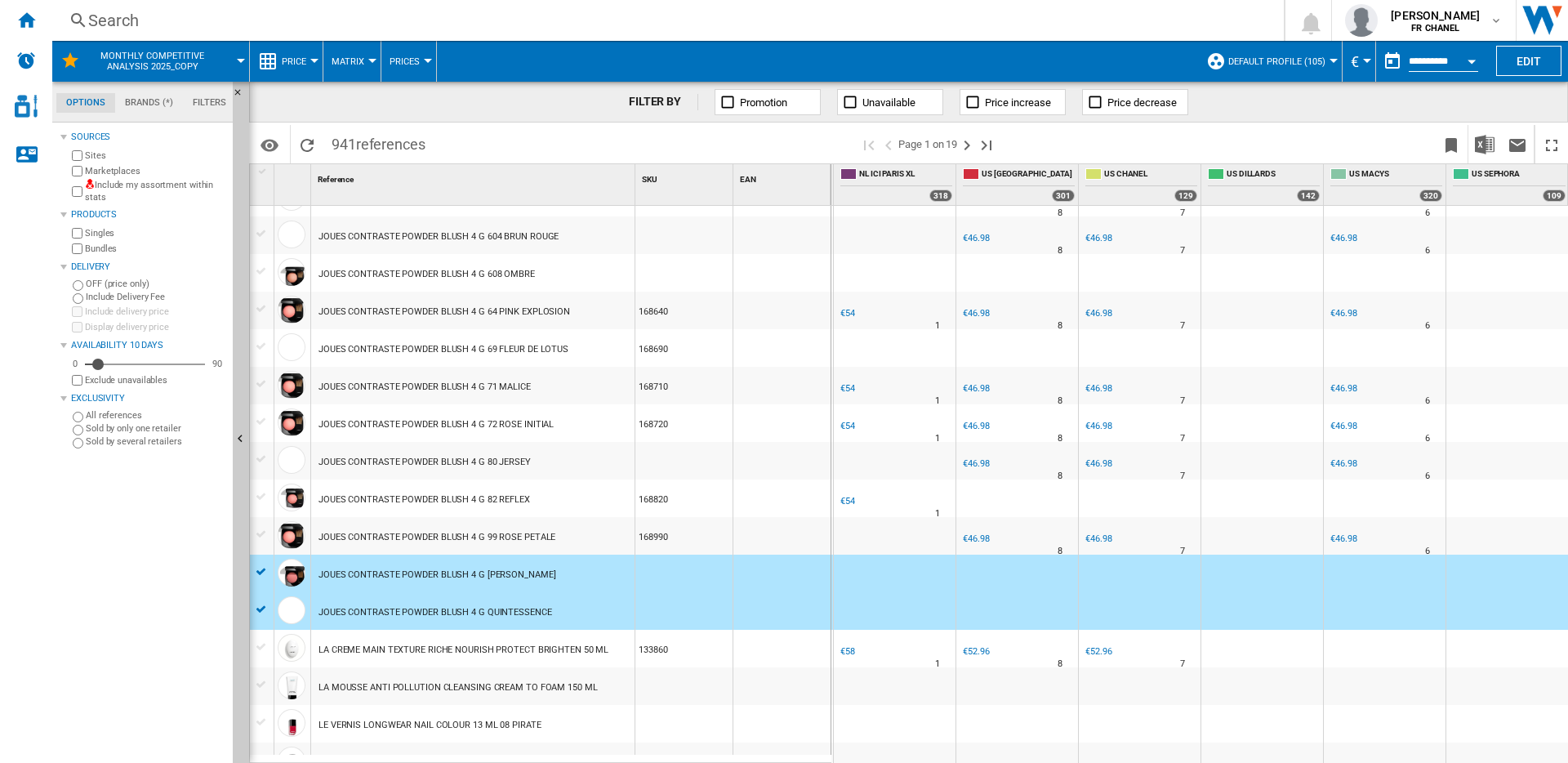
click at [262, 535] on div at bounding box center [262, 534] width 17 height 14
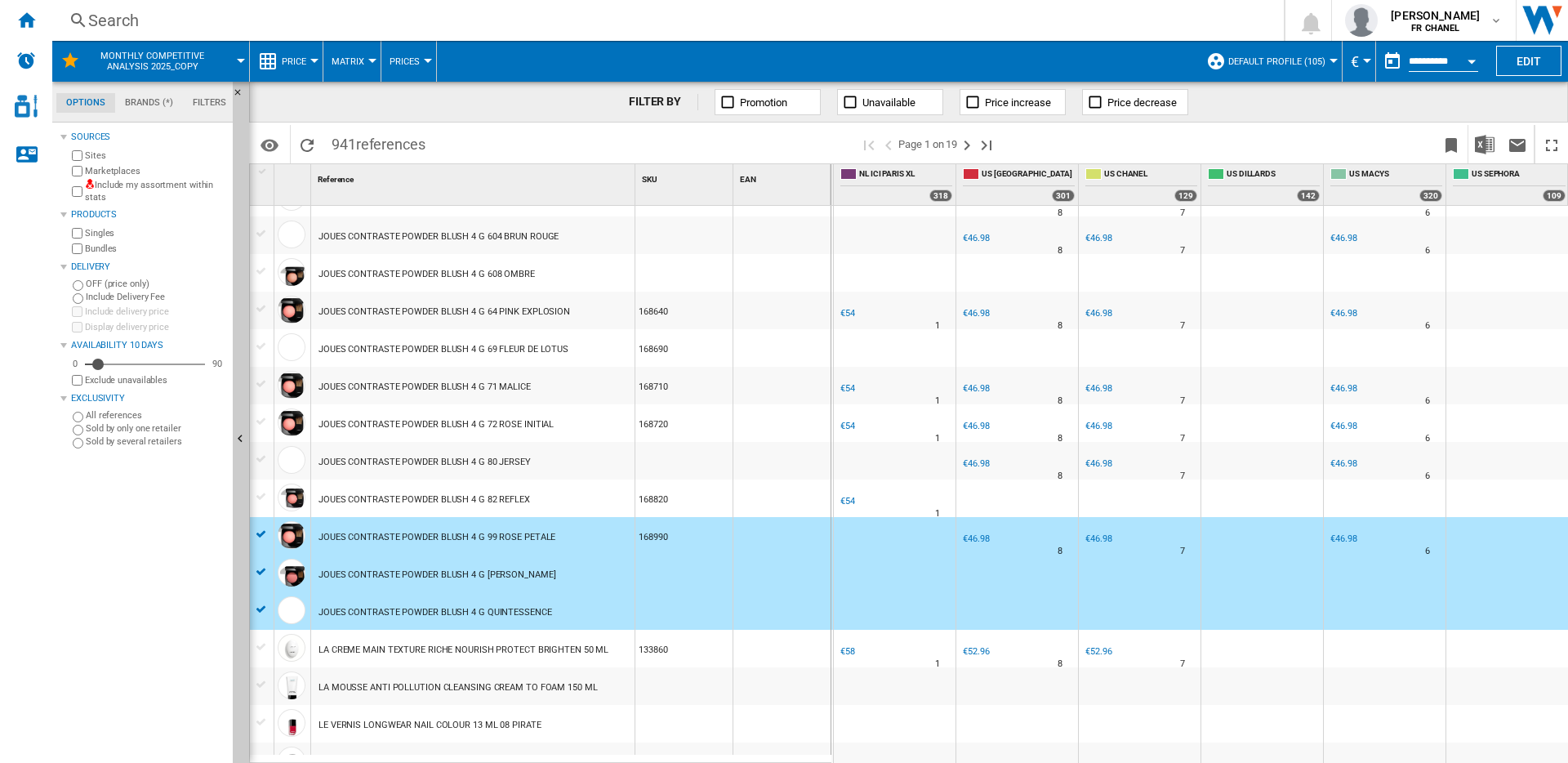
click at [259, 500] on div at bounding box center [262, 496] width 17 height 14
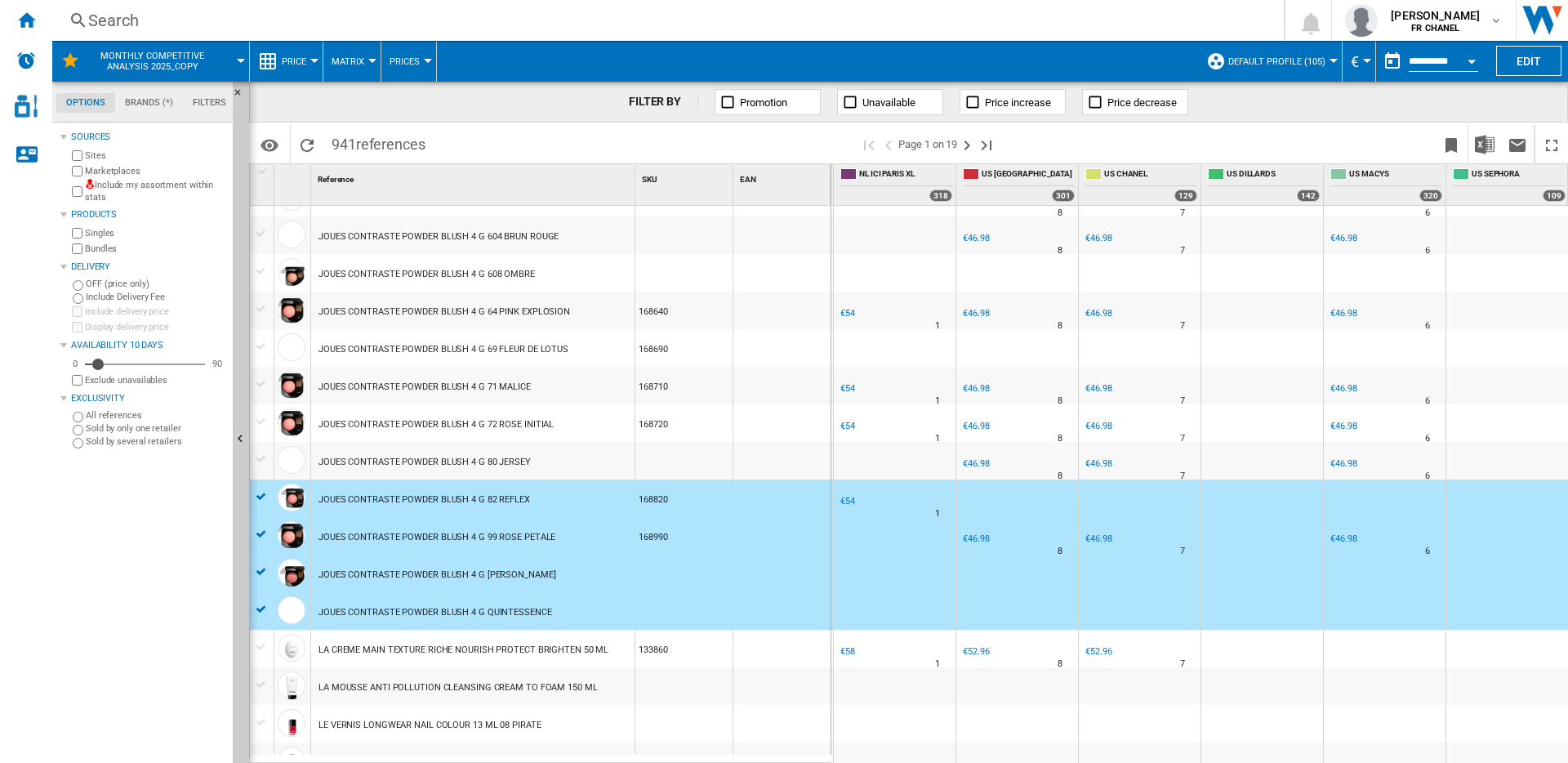
click at [260, 457] on div at bounding box center [262, 458] width 17 height 14
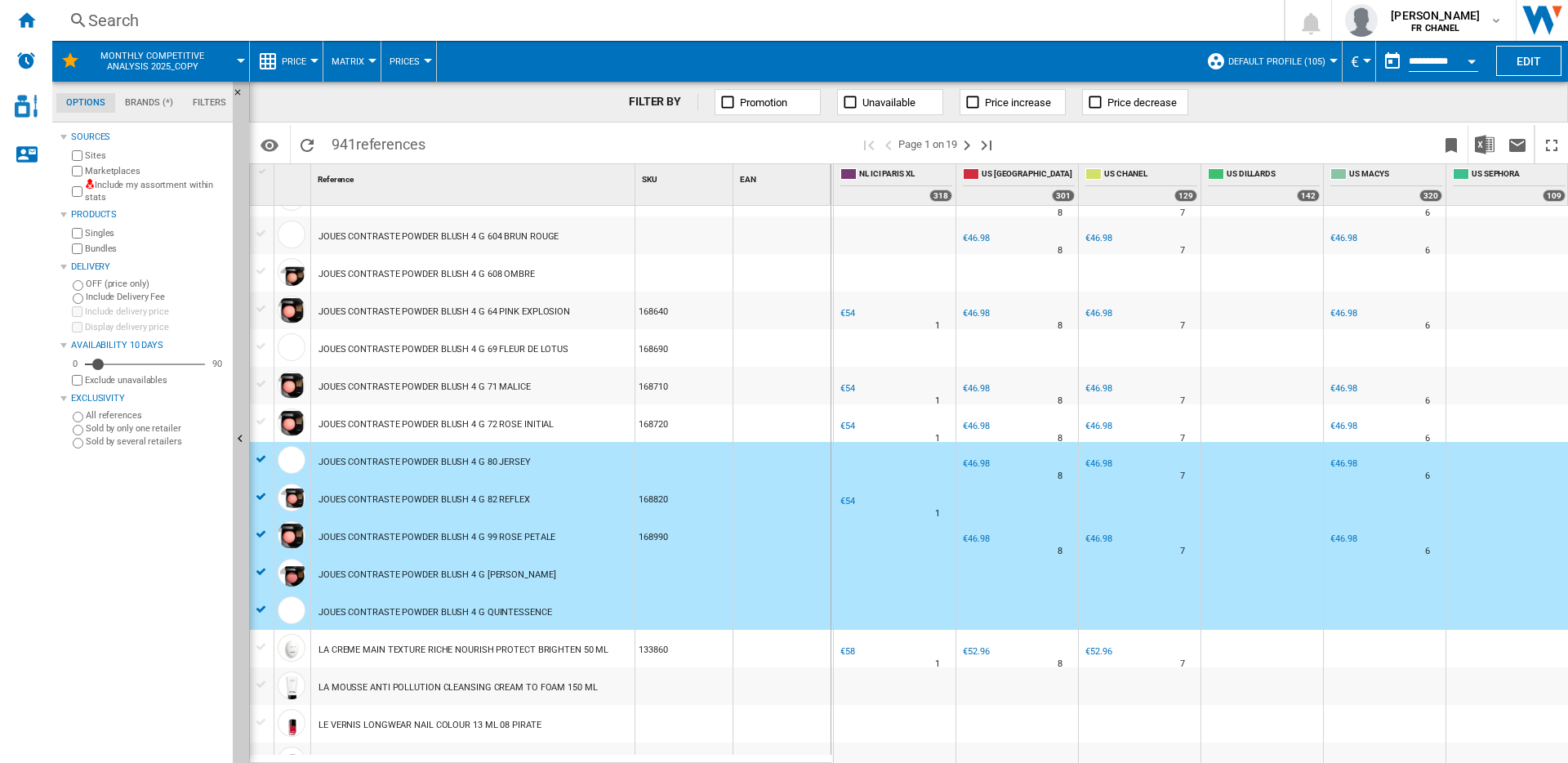
click at [264, 419] on div at bounding box center [262, 420] width 17 height 14
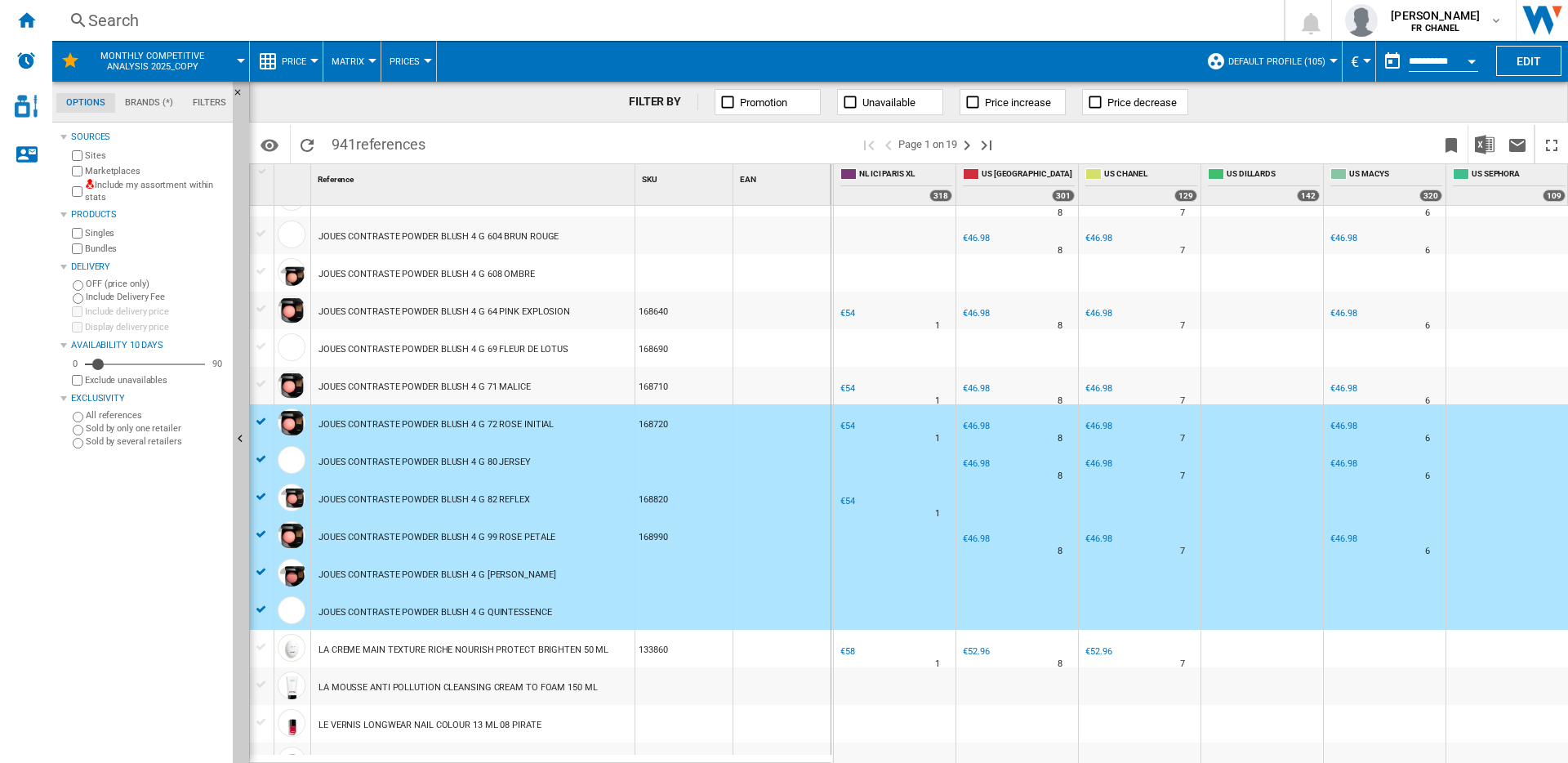
click at [262, 384] on div at bounding box center [262, 383] width 17 height 14
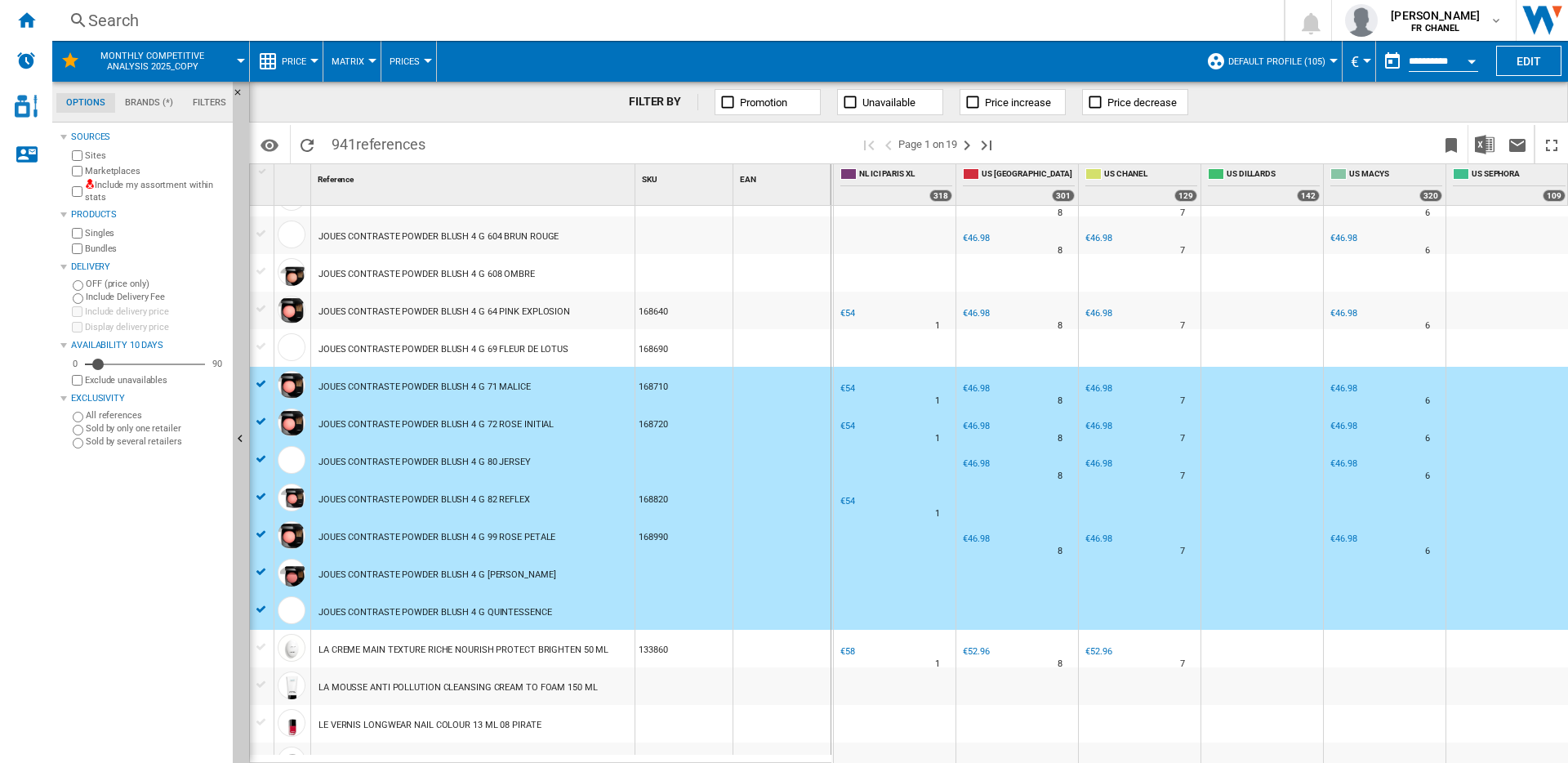
click at [264, 340] on div at bounding box center [262, 345] width 17 height 14
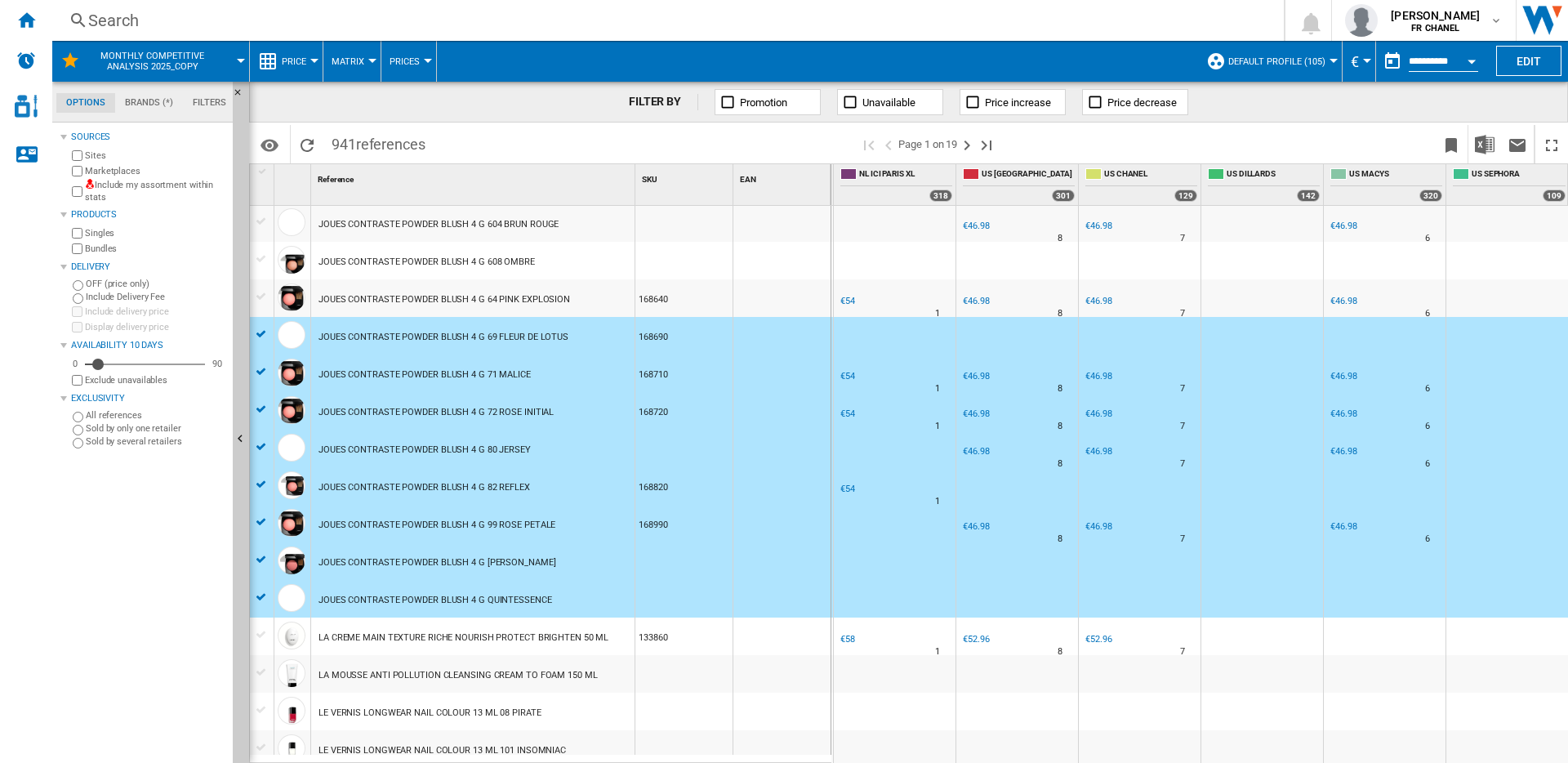
click at [262, 294] on div at bounding box center [262, 296] width 17 height 14
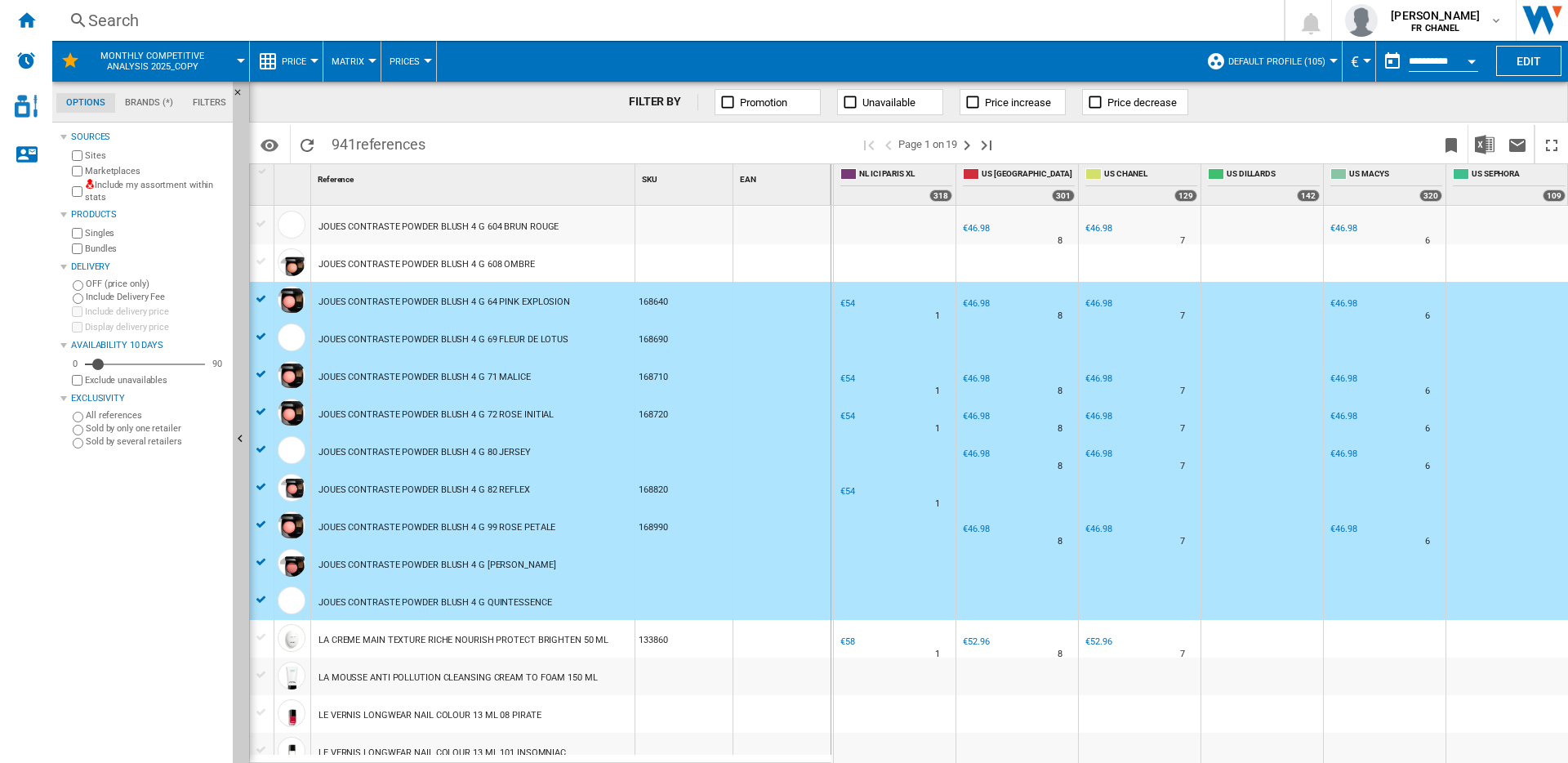
click at [258, 263] on div at bounding box center [262, 261] width 17 height 14
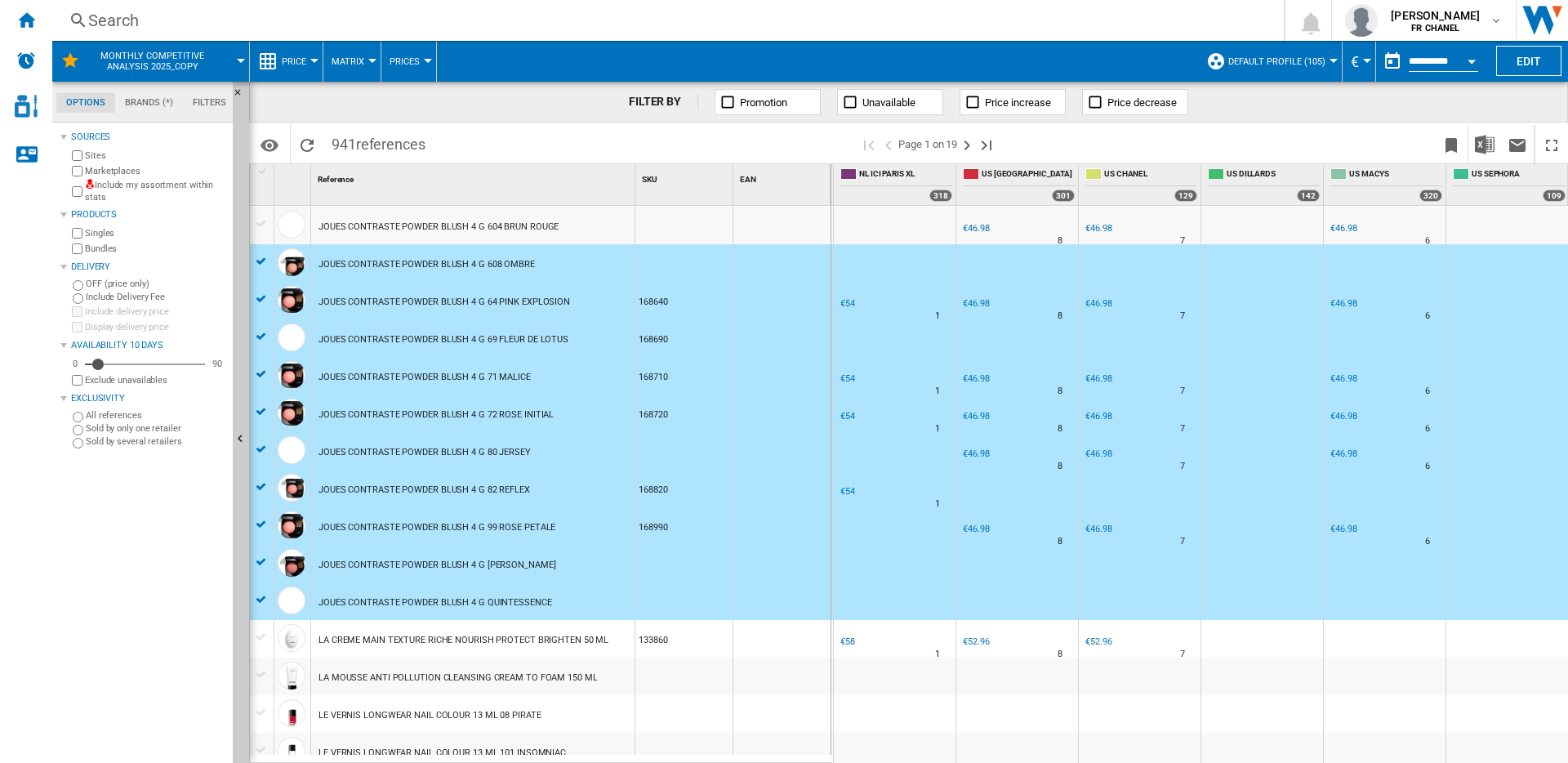
click at [258, 224] on div at bounding box center [262, 223] width 17 height 14
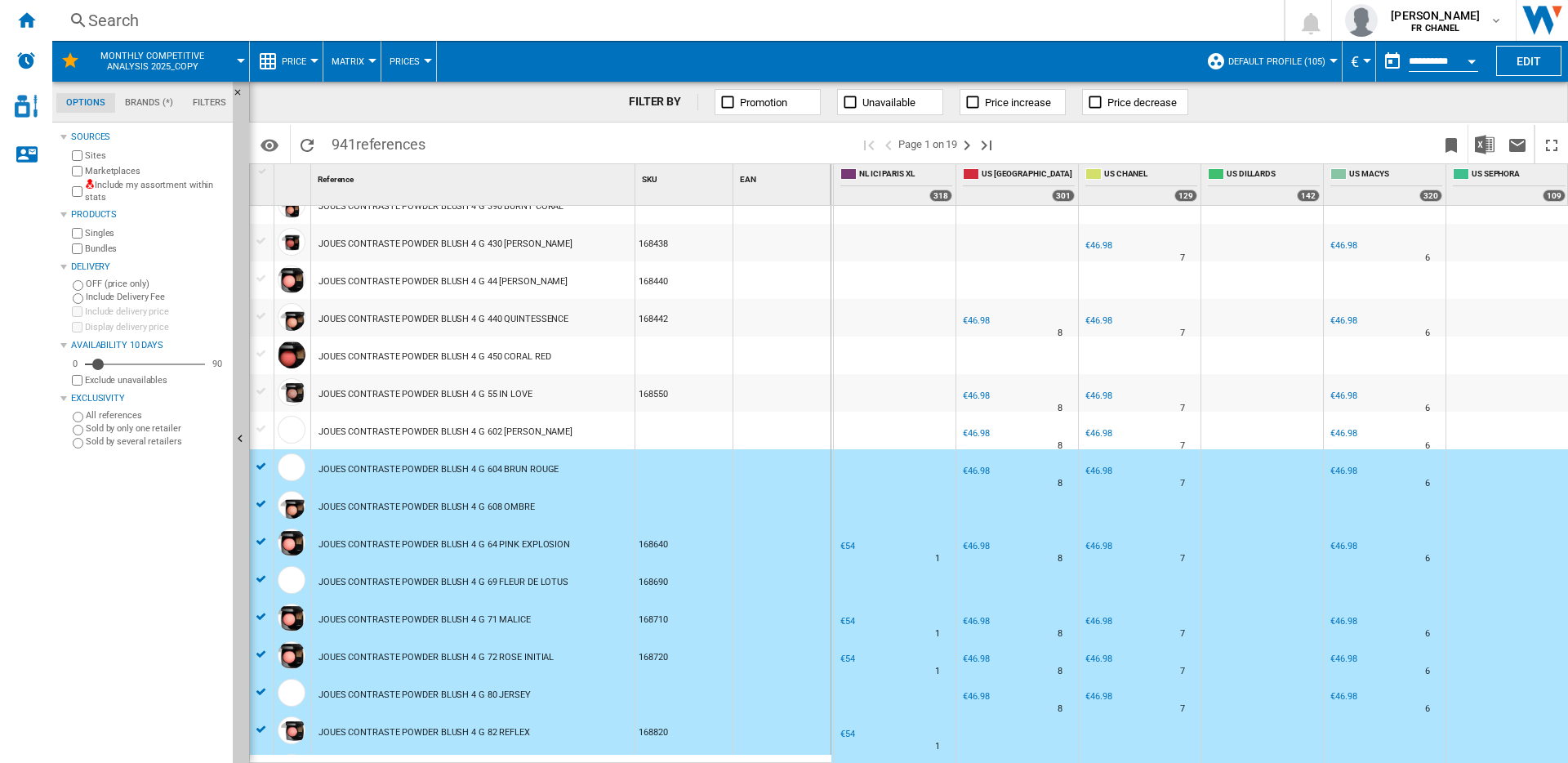
click at [266, 241] on div at bounding box center [262, 241] width 17 height 14
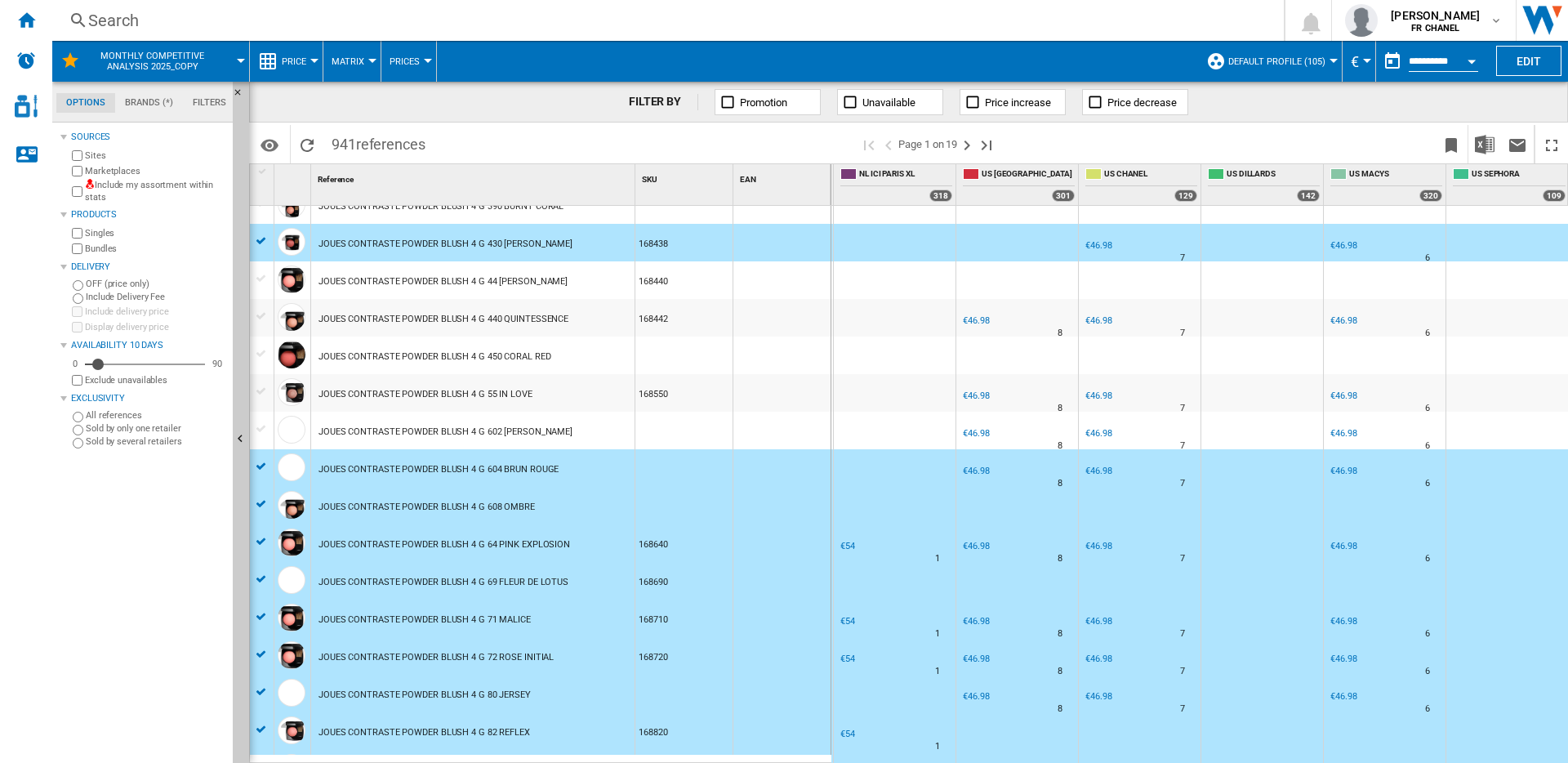
click at [262, 280] on div at bounding box center [262, 278] width 17 height 14
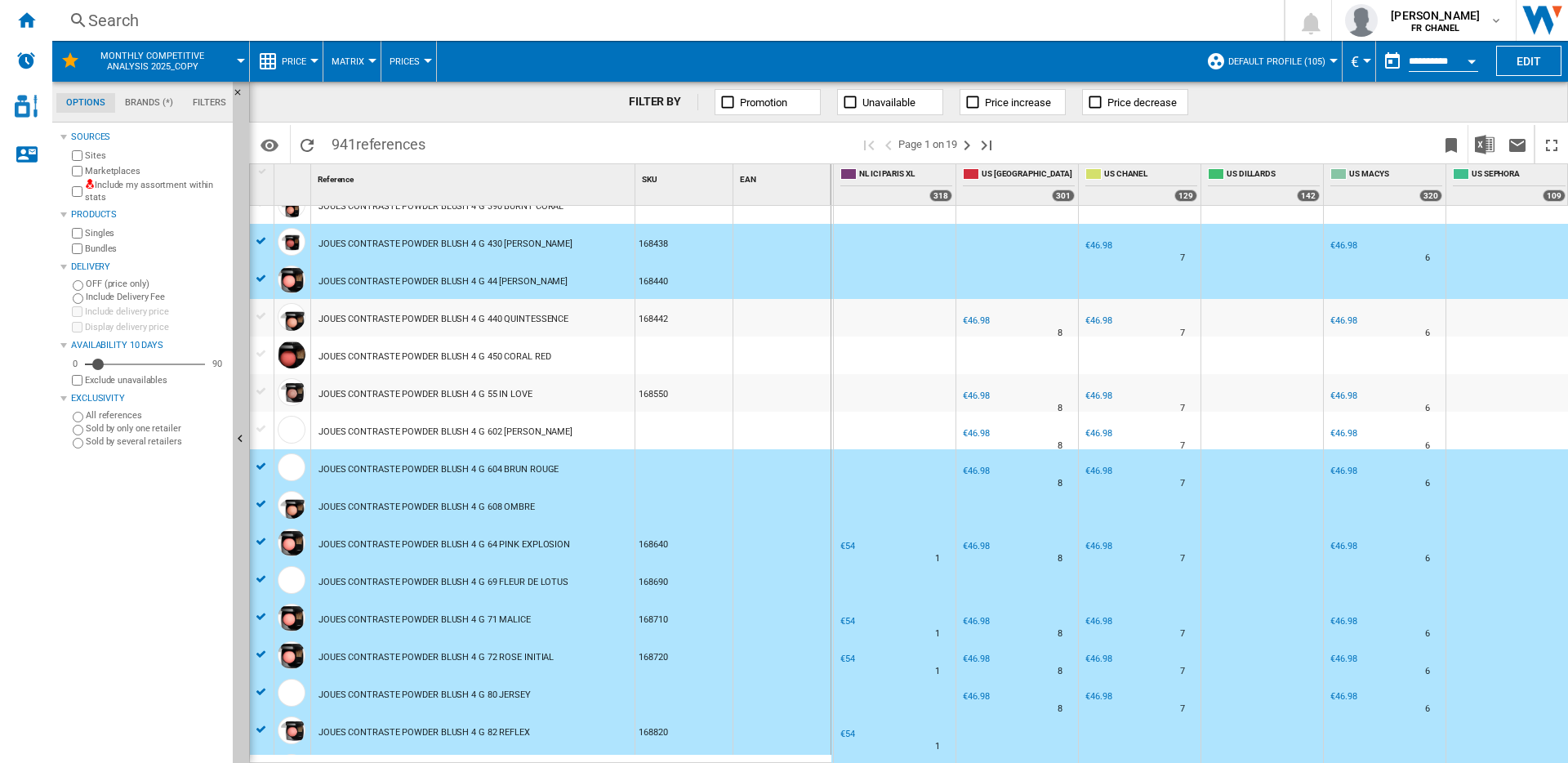
click at [257, 307] on div at bounding box center [262, 316] width 24 height 18
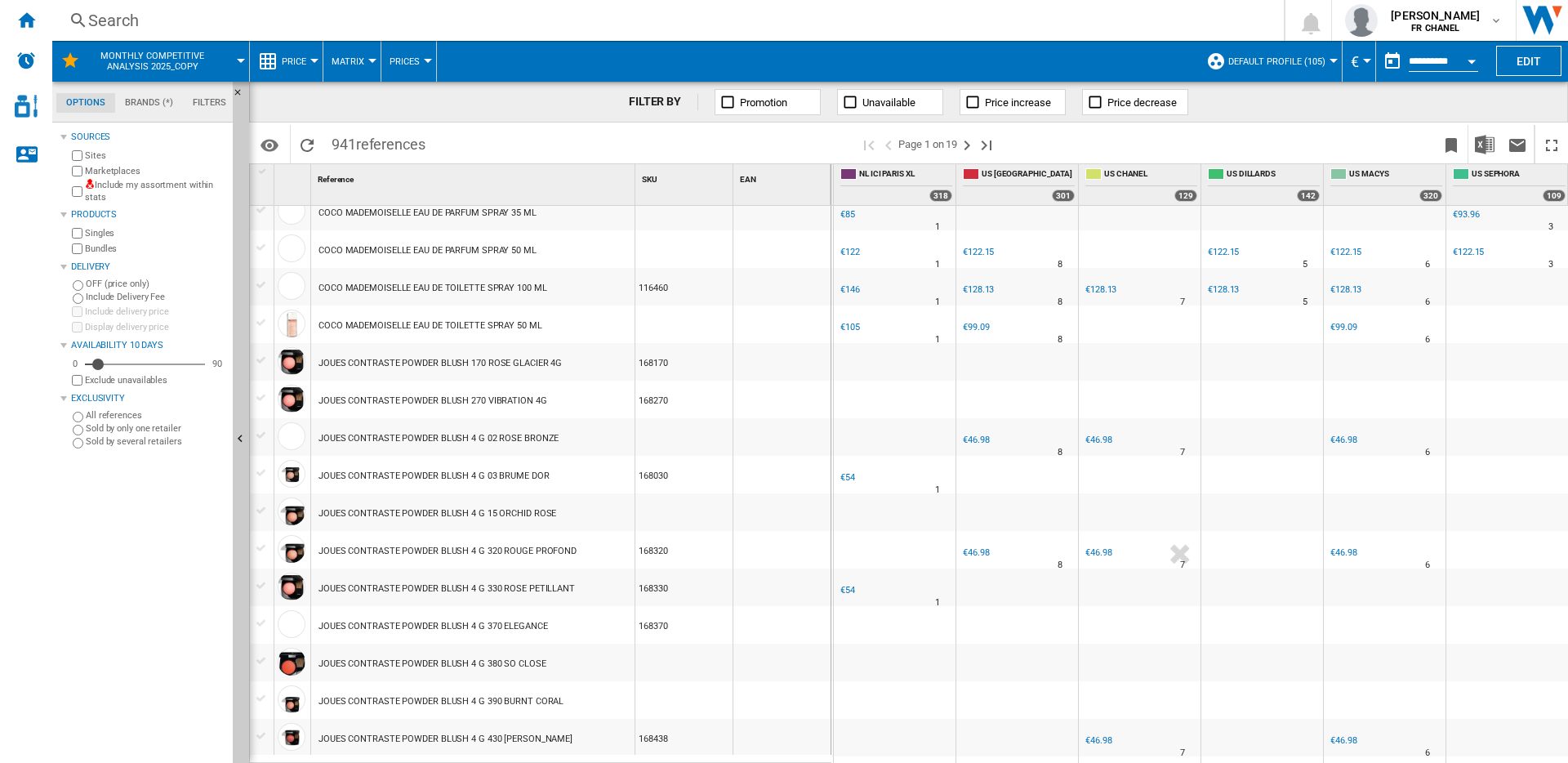
click at [264, 360] on div at bounding box center [262, 360] width 17 height 14
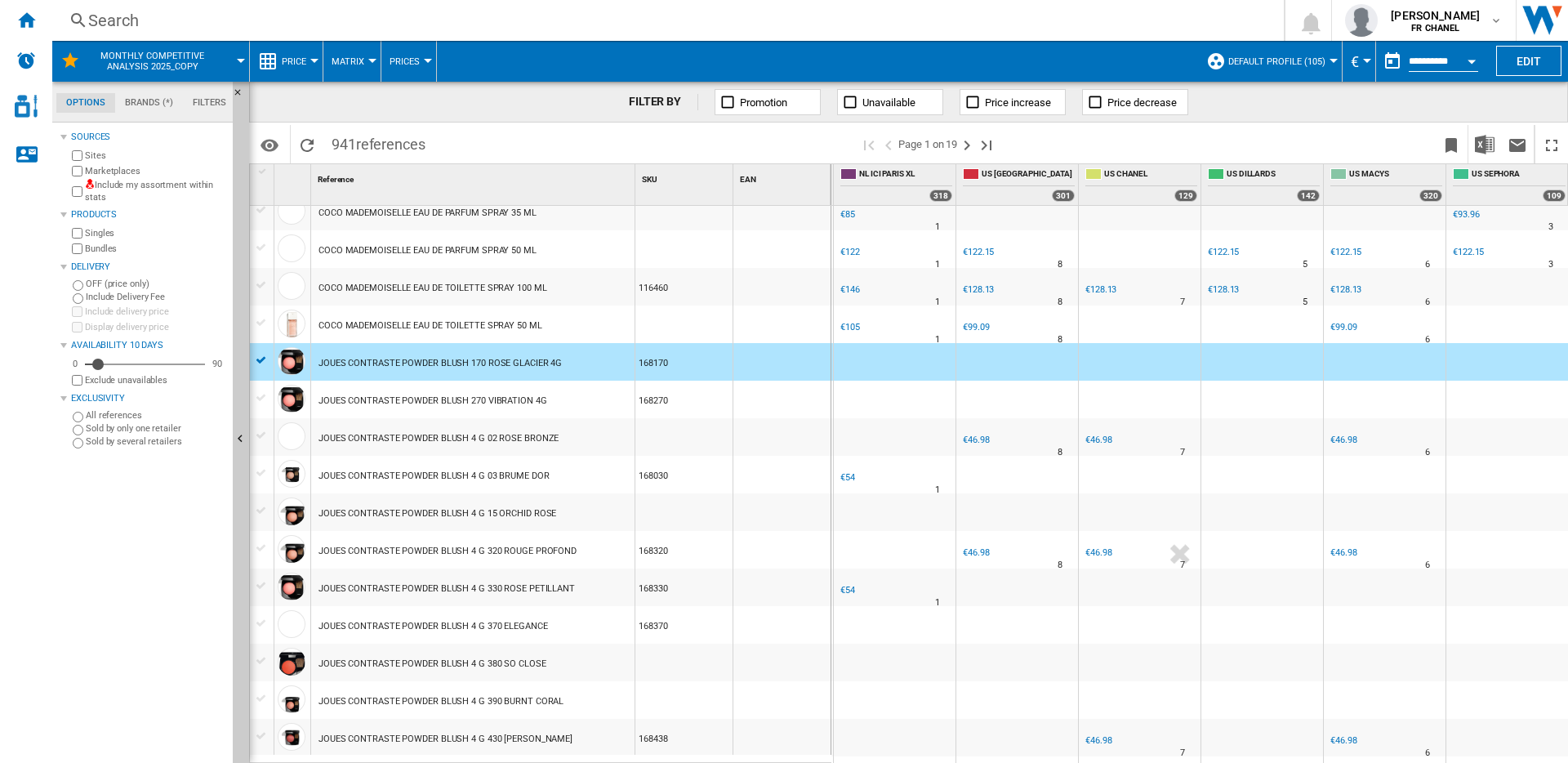
click at [258, 394] on div at bounding box center [262, 397] width 17 height 14
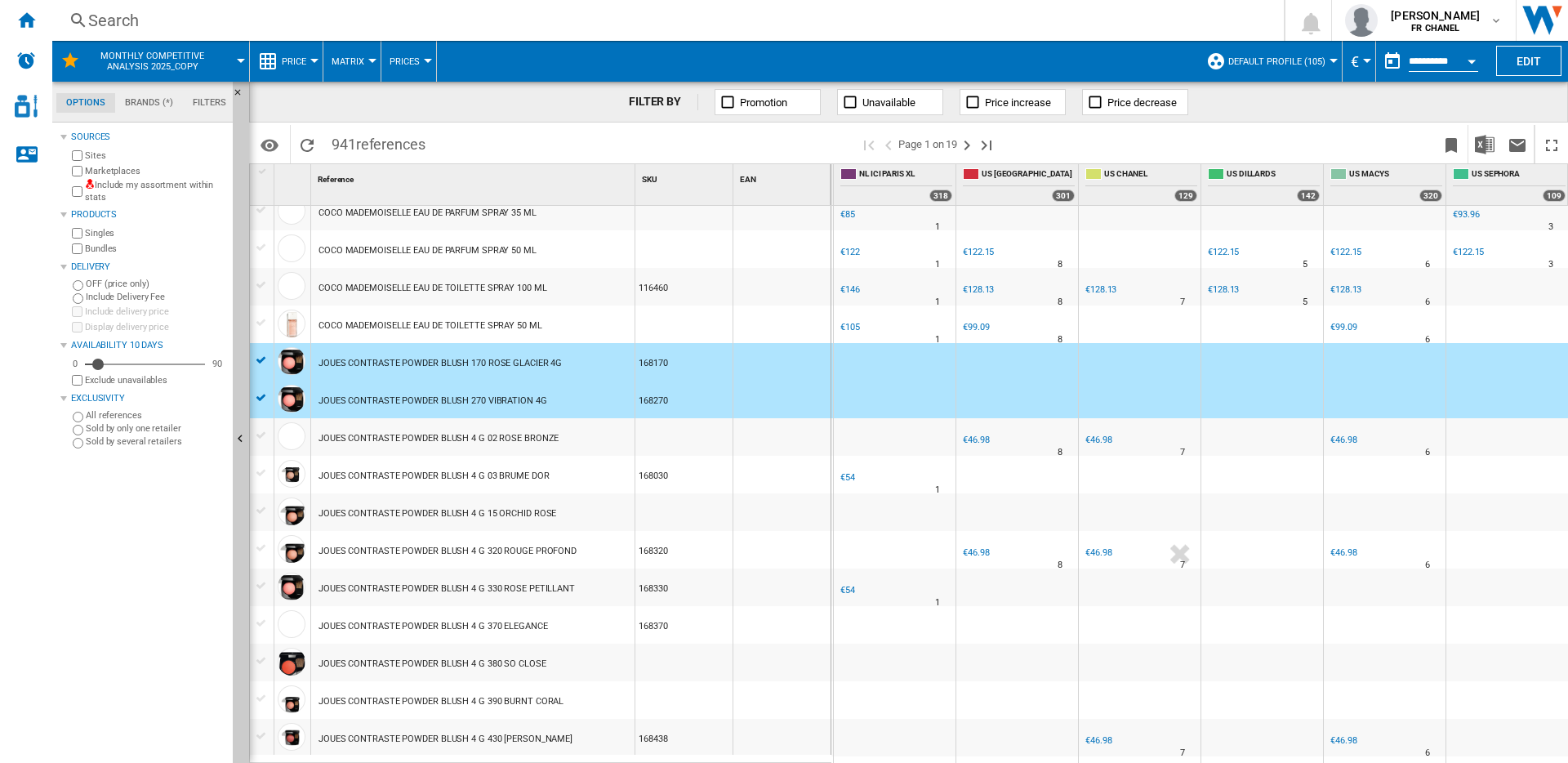
click at [259, 430] on div at bounding box center [262, 435] width 17 height 14
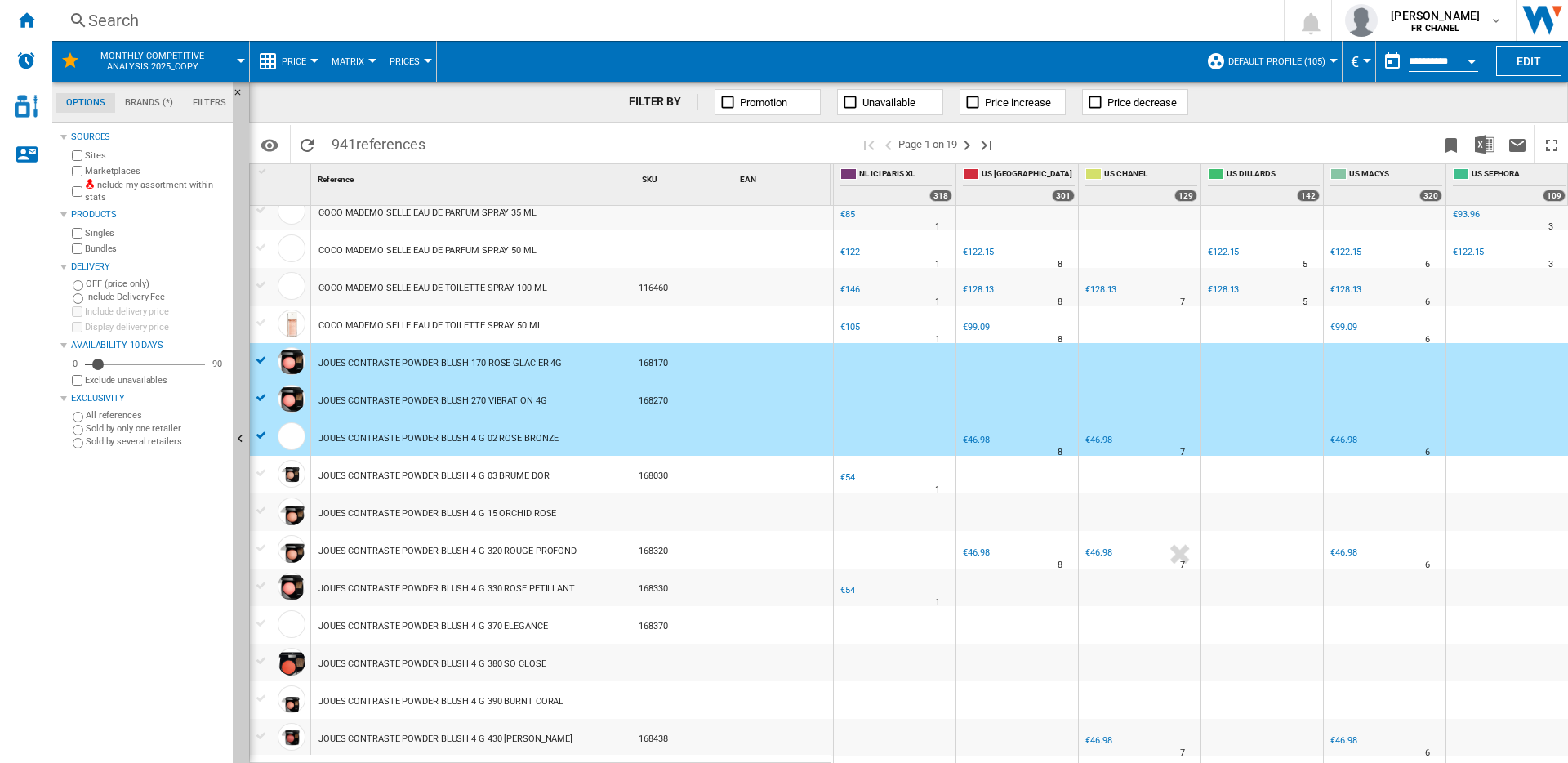
click at [257, 467] on div at bounding box center [262, 472] width 17 height 14
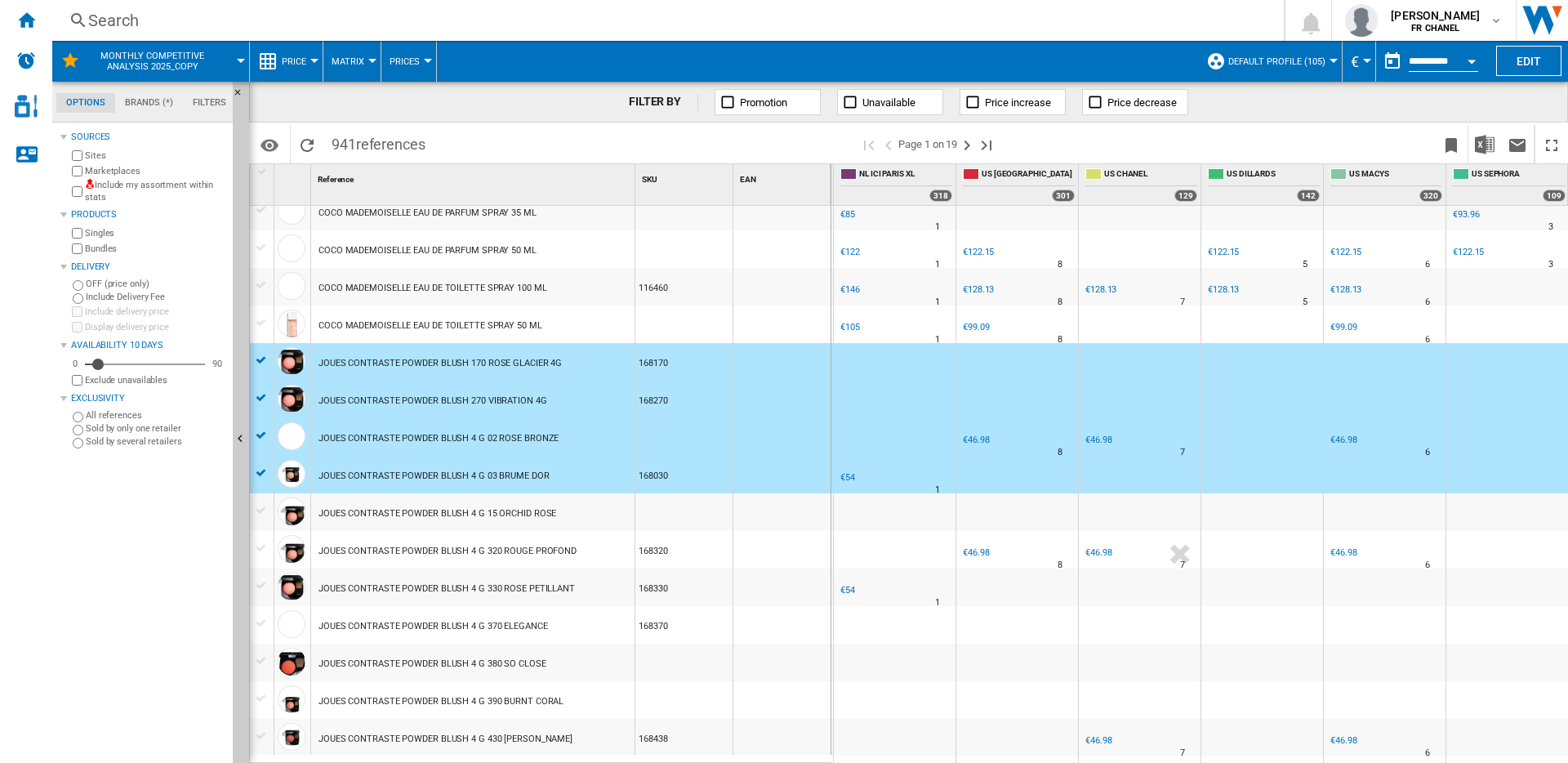
click at [258, 508] on div at bounding box center [262, 510] width 17 height 14
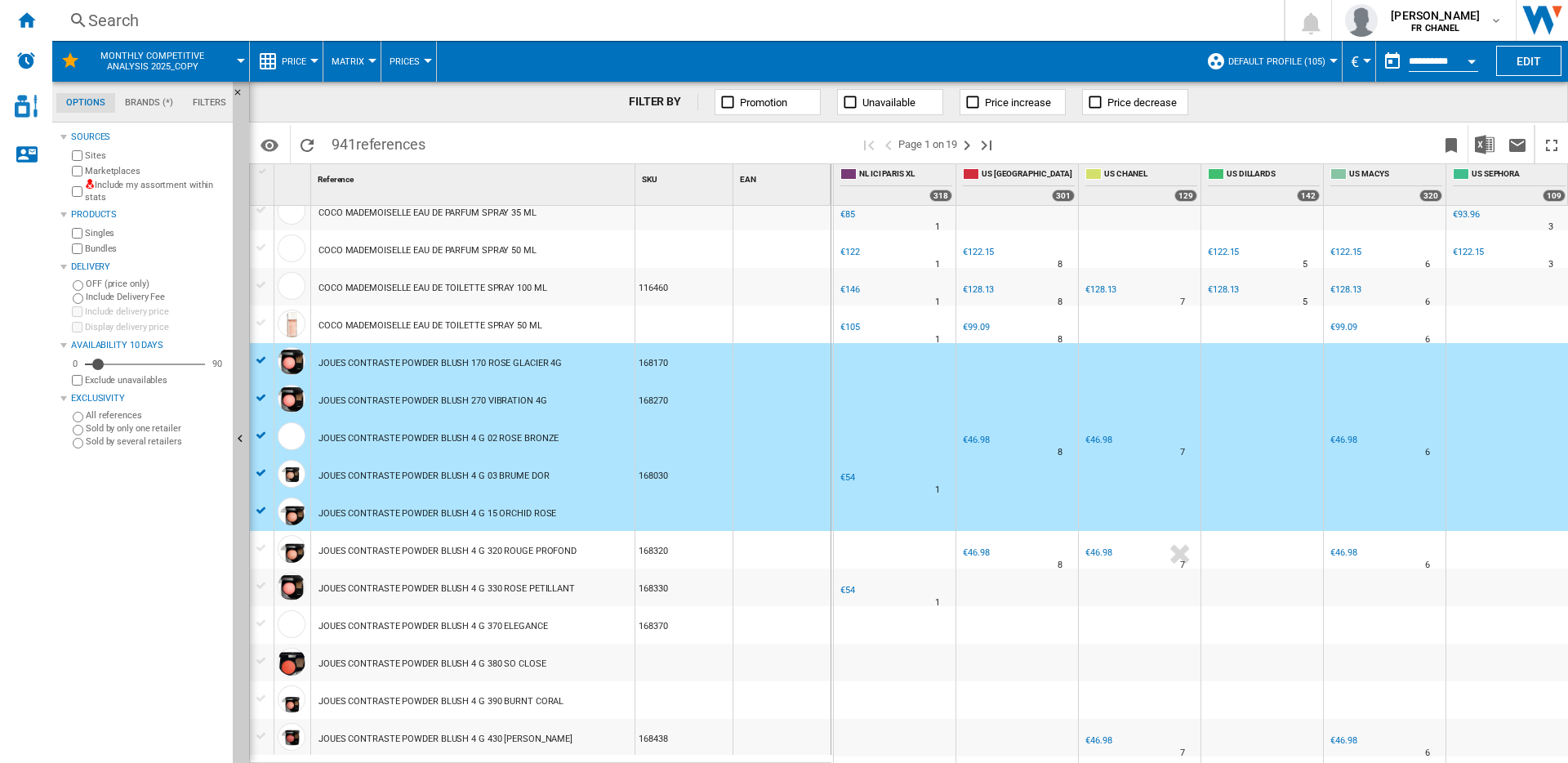
click at [259, 549] on div at bounding box center [262, 547] width 17 height 14
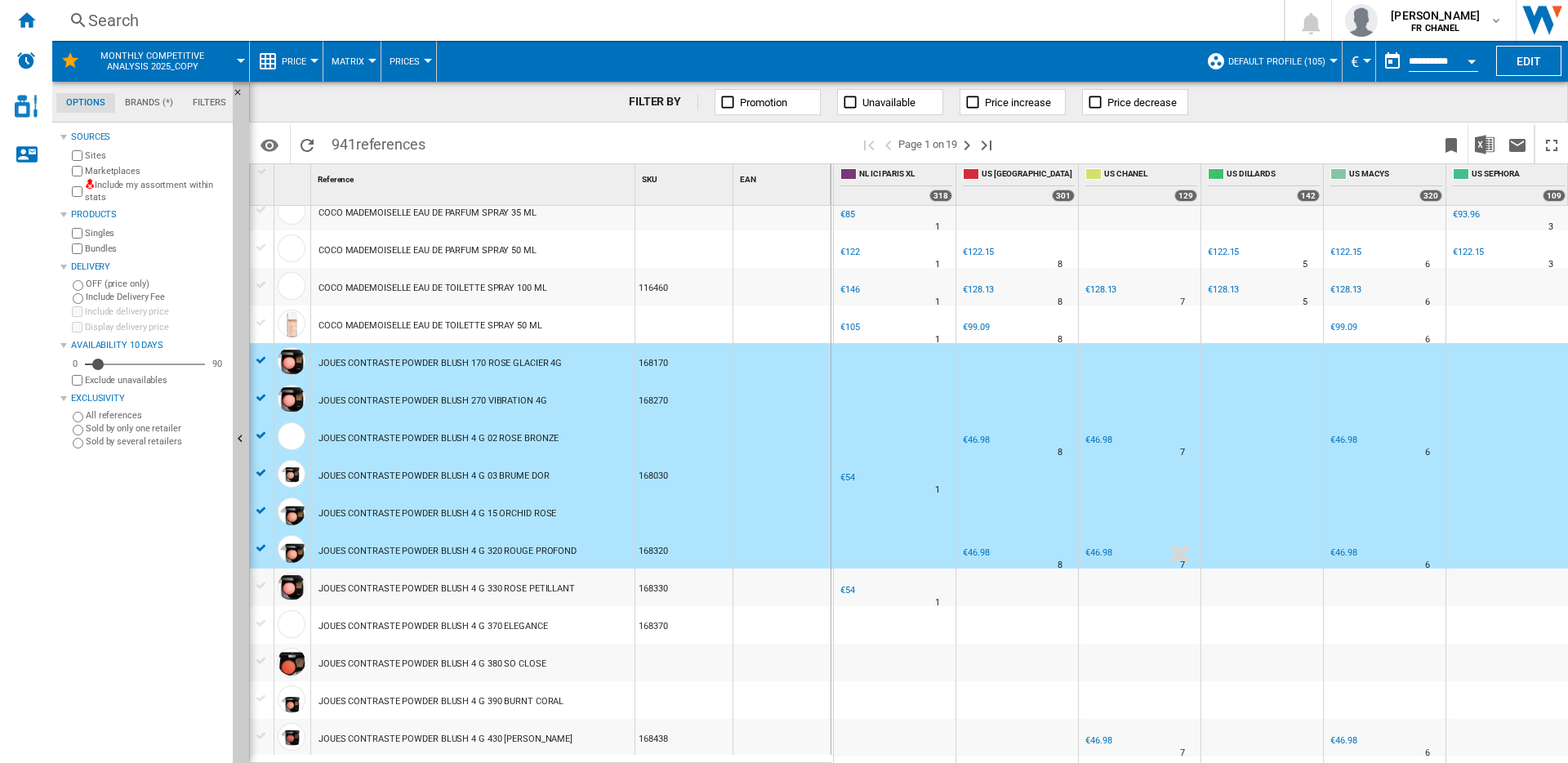
click at [257, 586] on div at bounding box center [262, 585] width 17 height 14
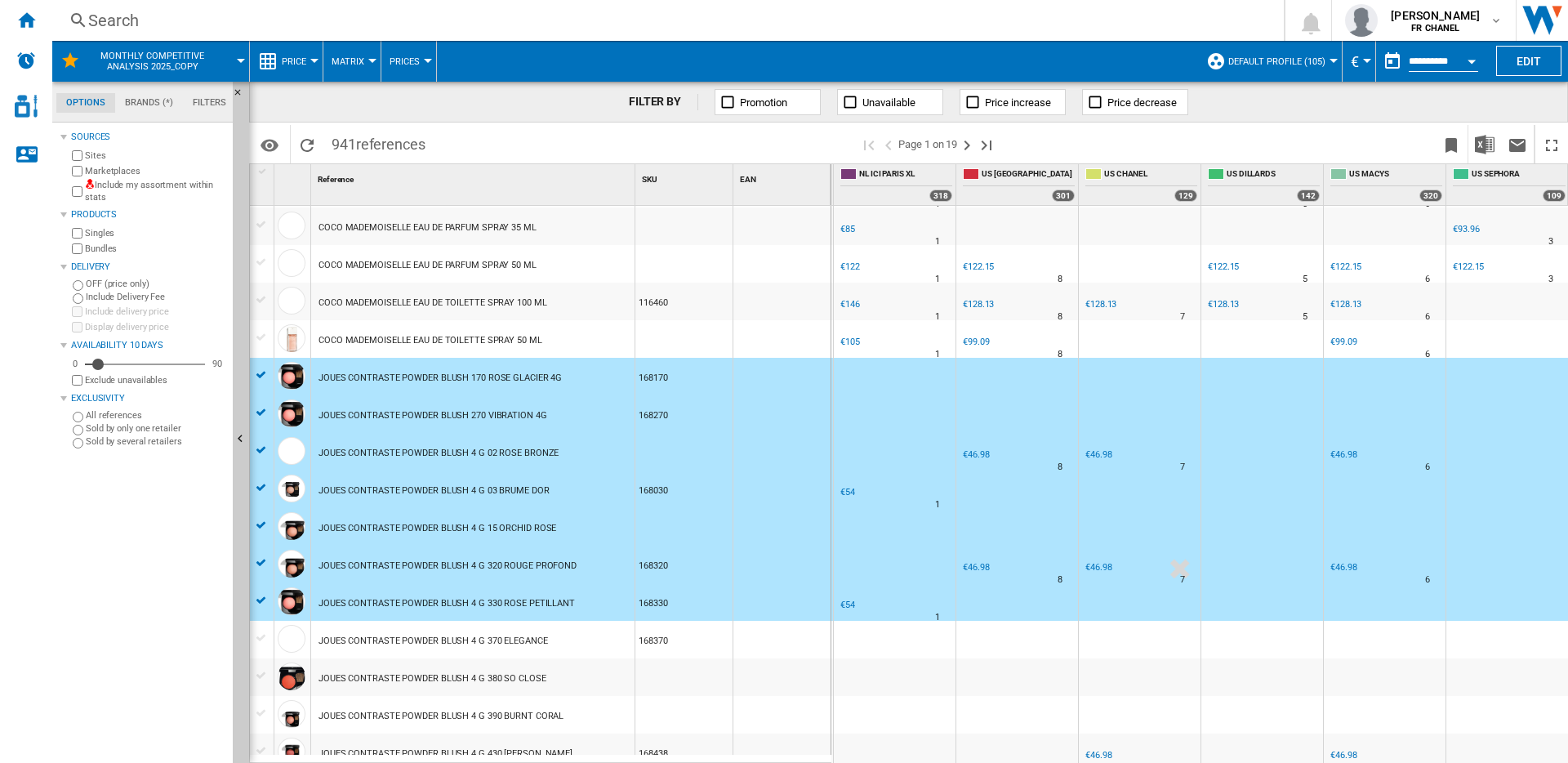
click at [262, 639] on div at bounding box center [262, 637] width 17 height 14
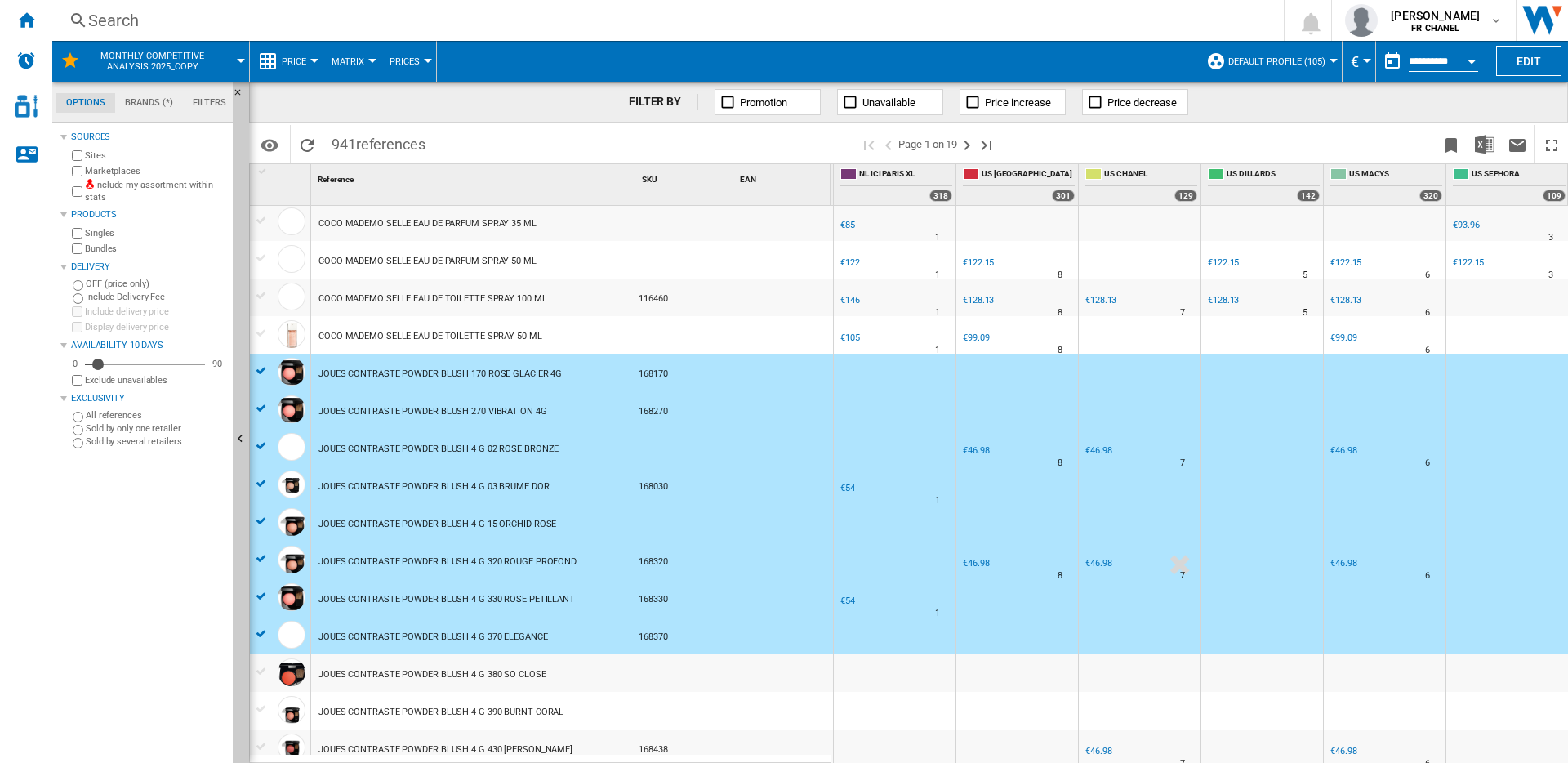
click at [259, 674] on div at bounding box center [262, 671] width 17 height 14
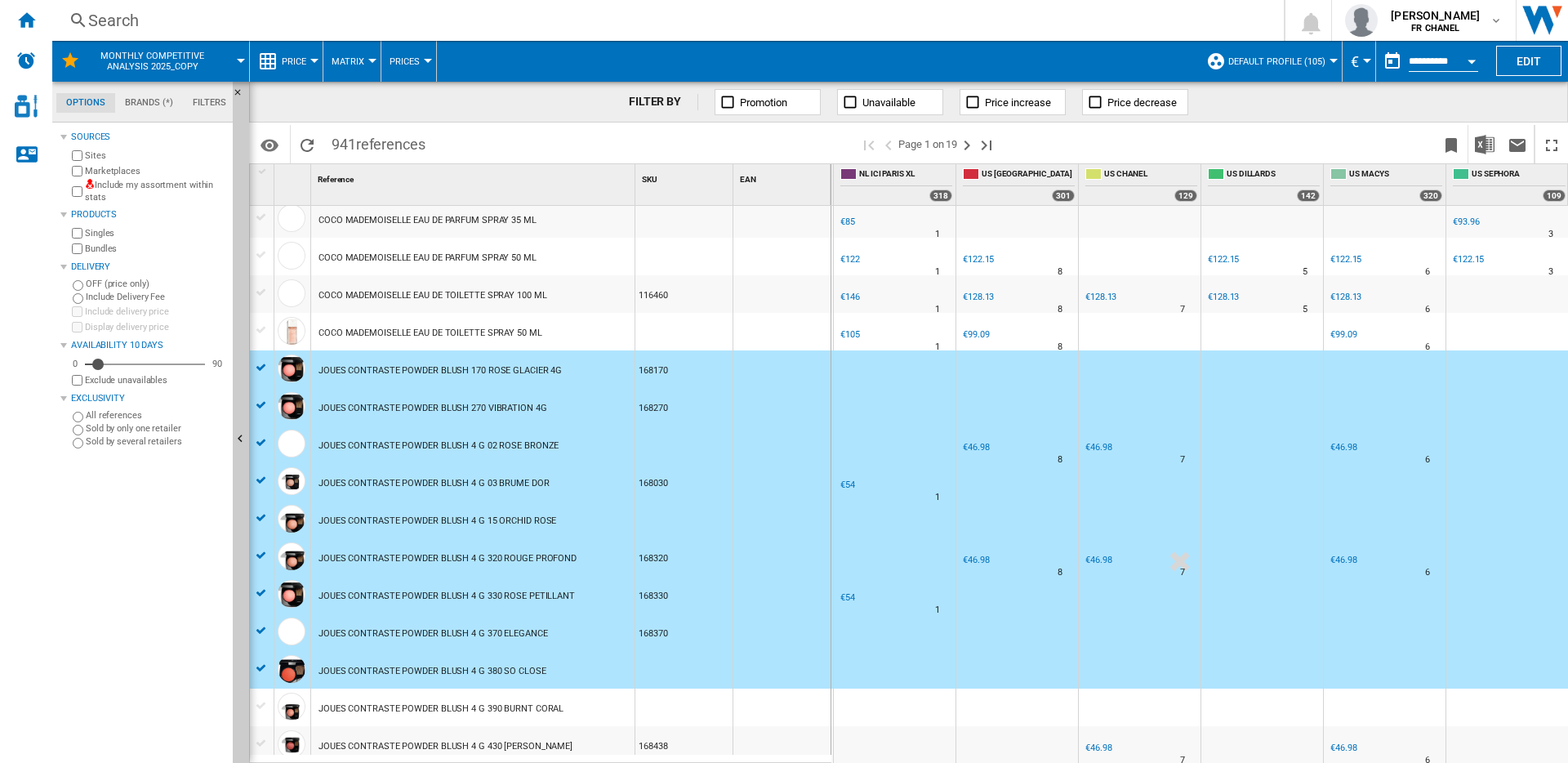
click at [256, 710] on div at bounding box center [262, 705] width 17 height 14
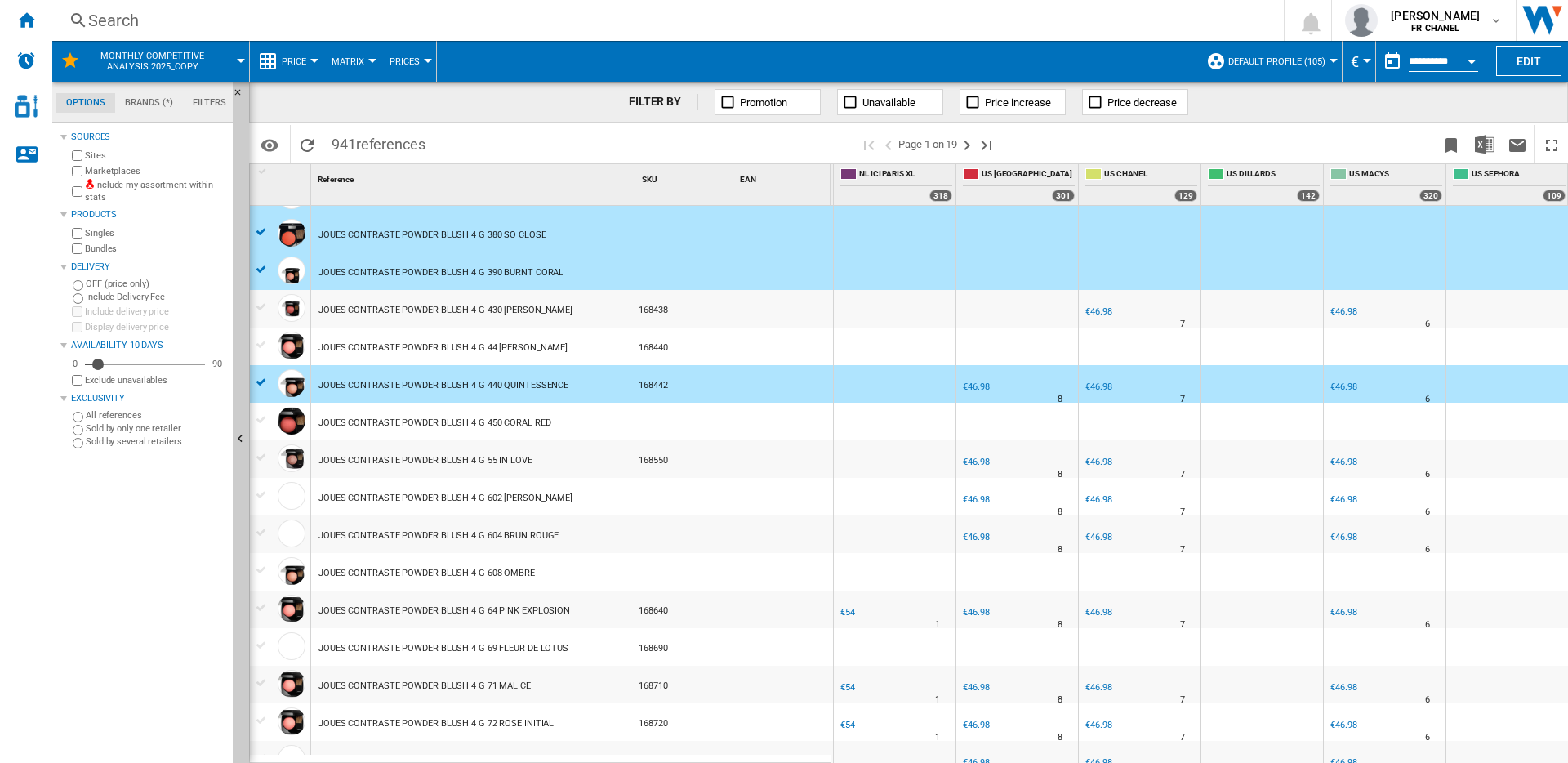
click at [262, 307] on div at bounding box center [262, 307] width 17 height 14
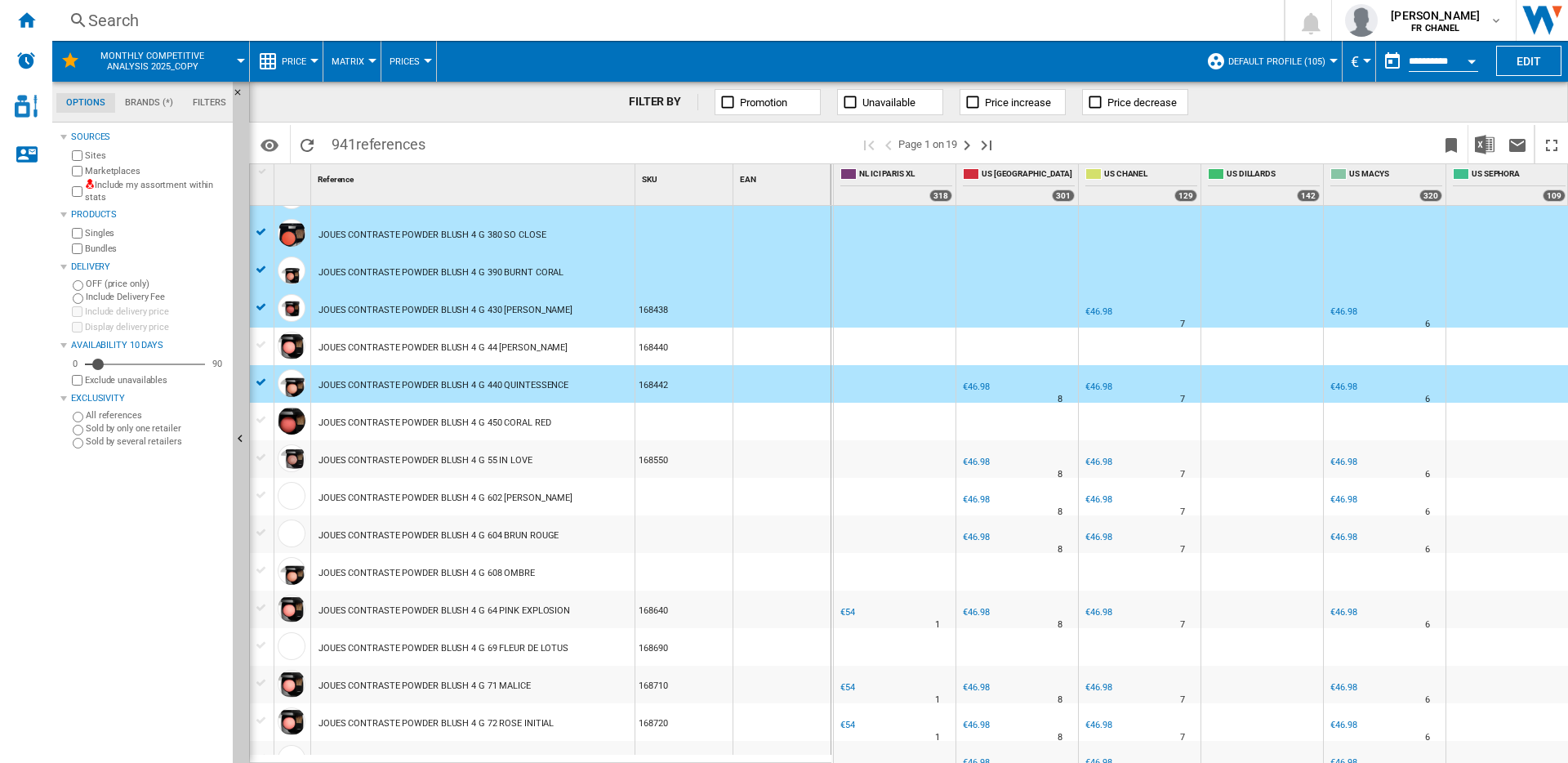
click at [258, 343] on div at bounding box center [262, 344] width 17 height 14
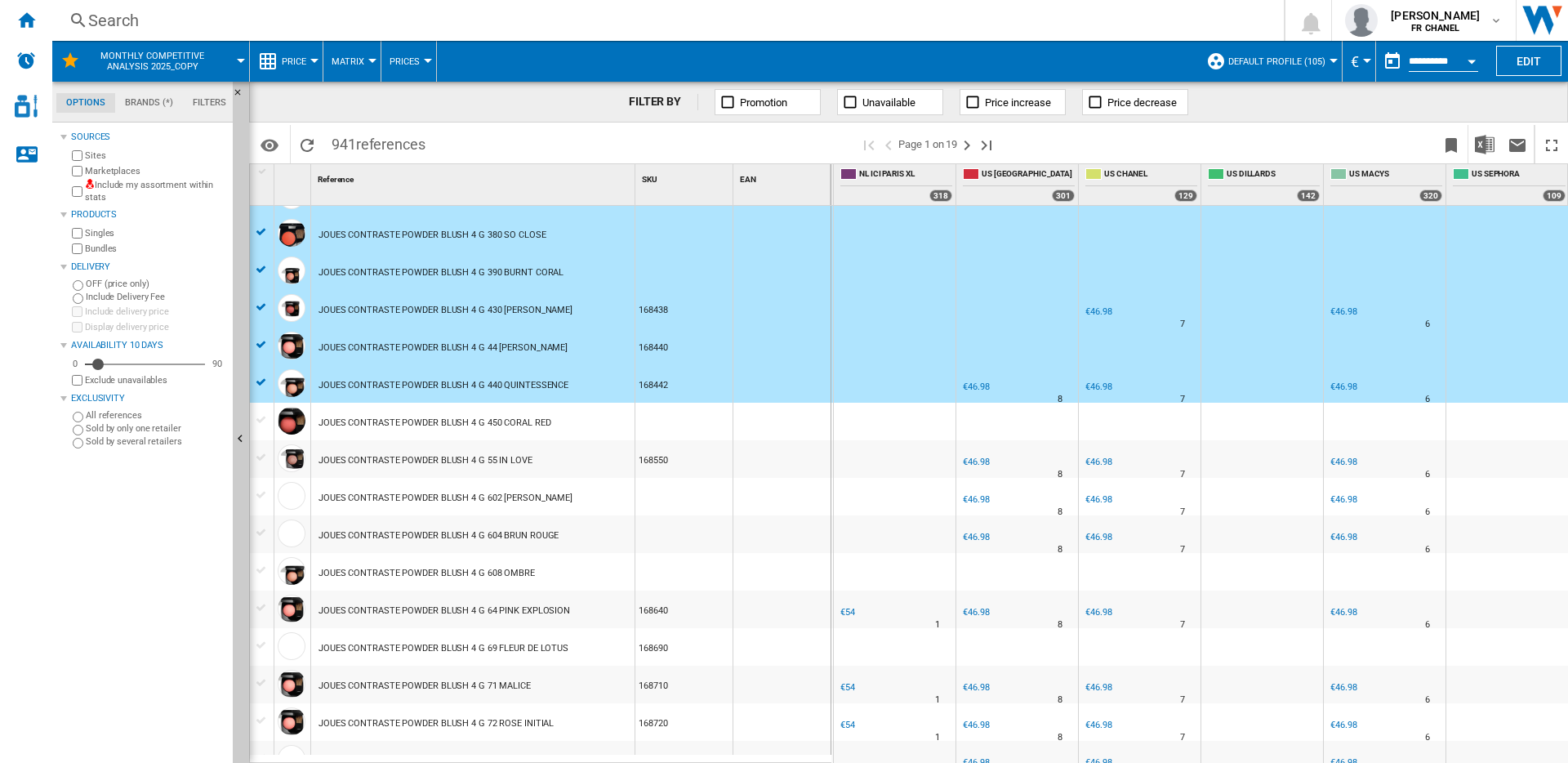
click at [260, 419] on div at bounding box center [262, 420] width 17 height 14
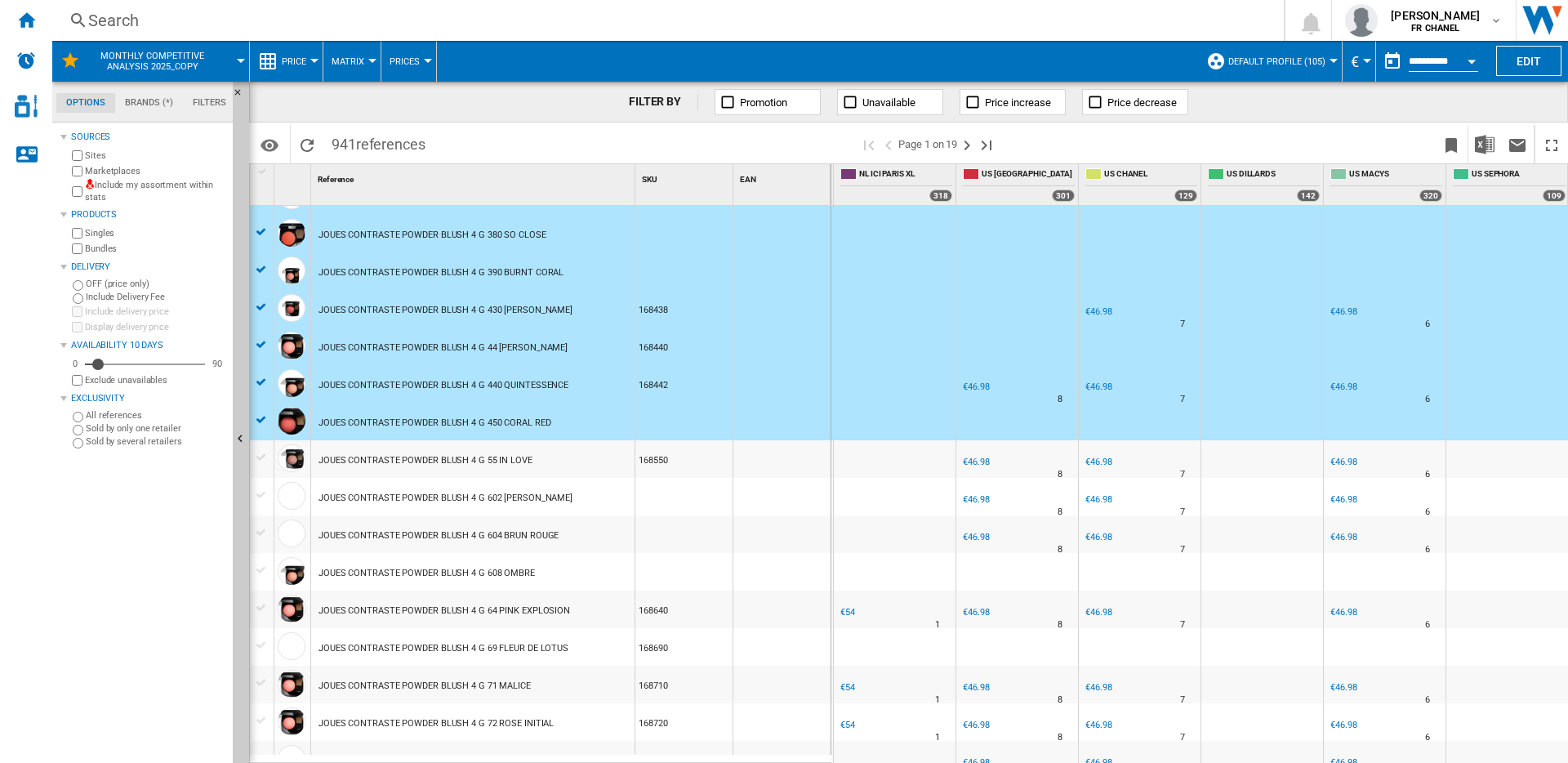
click at [262, 452] on div at bounding box center [262, 457] width 17 height 14
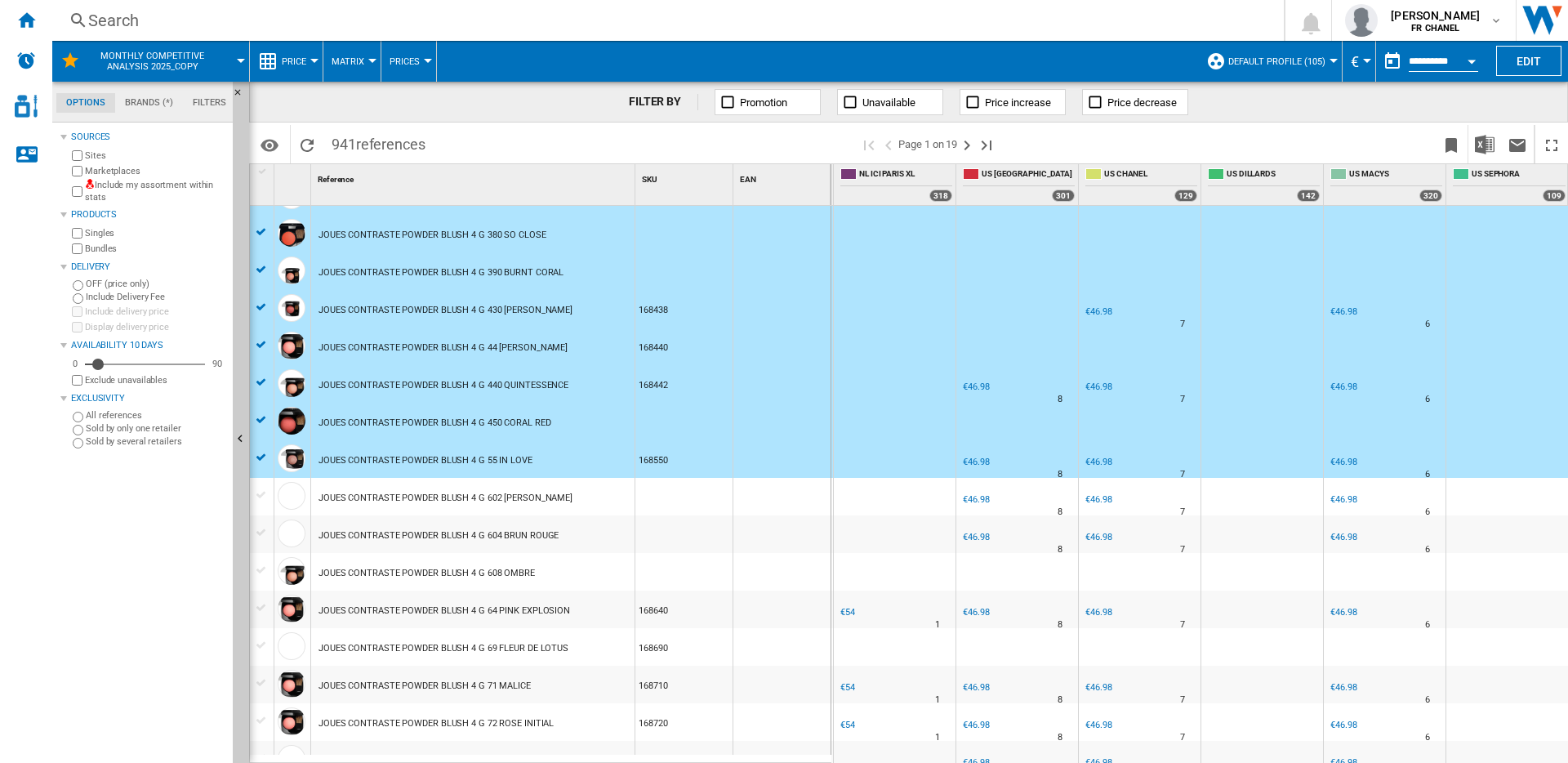
click at [259, 499] on div at bounding box center [262, 495] width 17 height 14
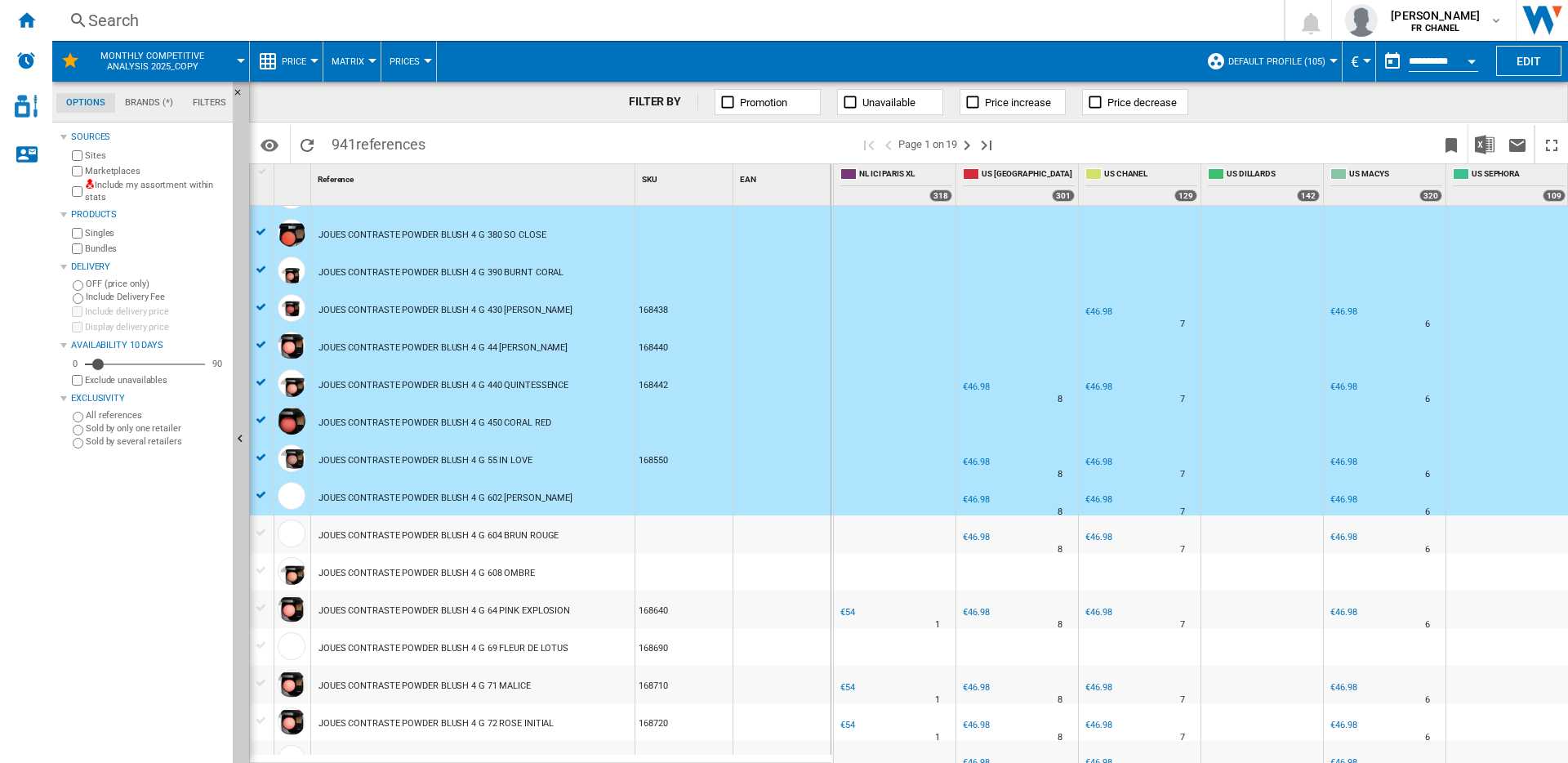
click at [258, 535] on div at bounding box center [262, 532] width 17 height 14
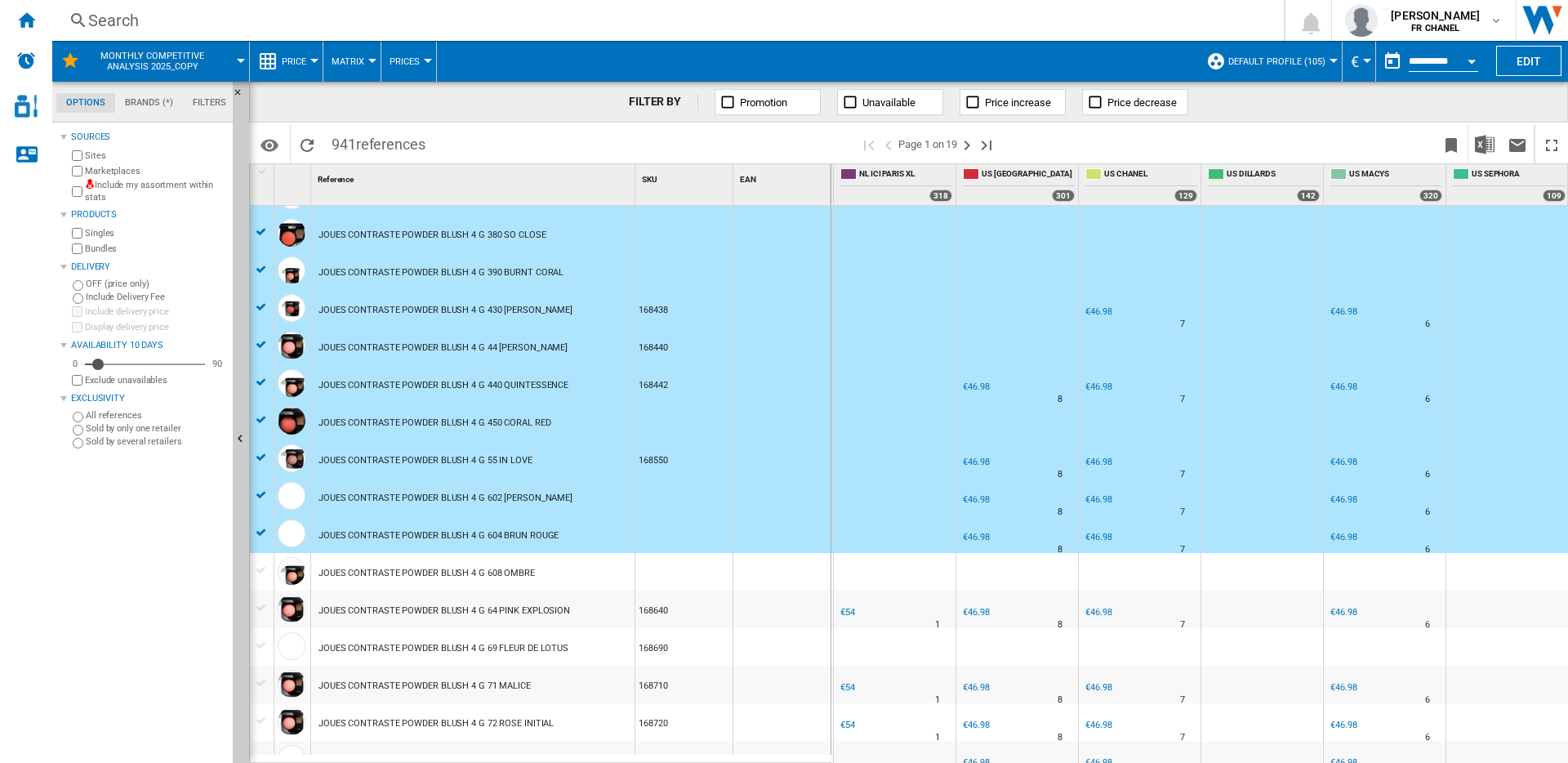
click at [261, 574] on div at bounding box center [262, 570] width 17 height 14
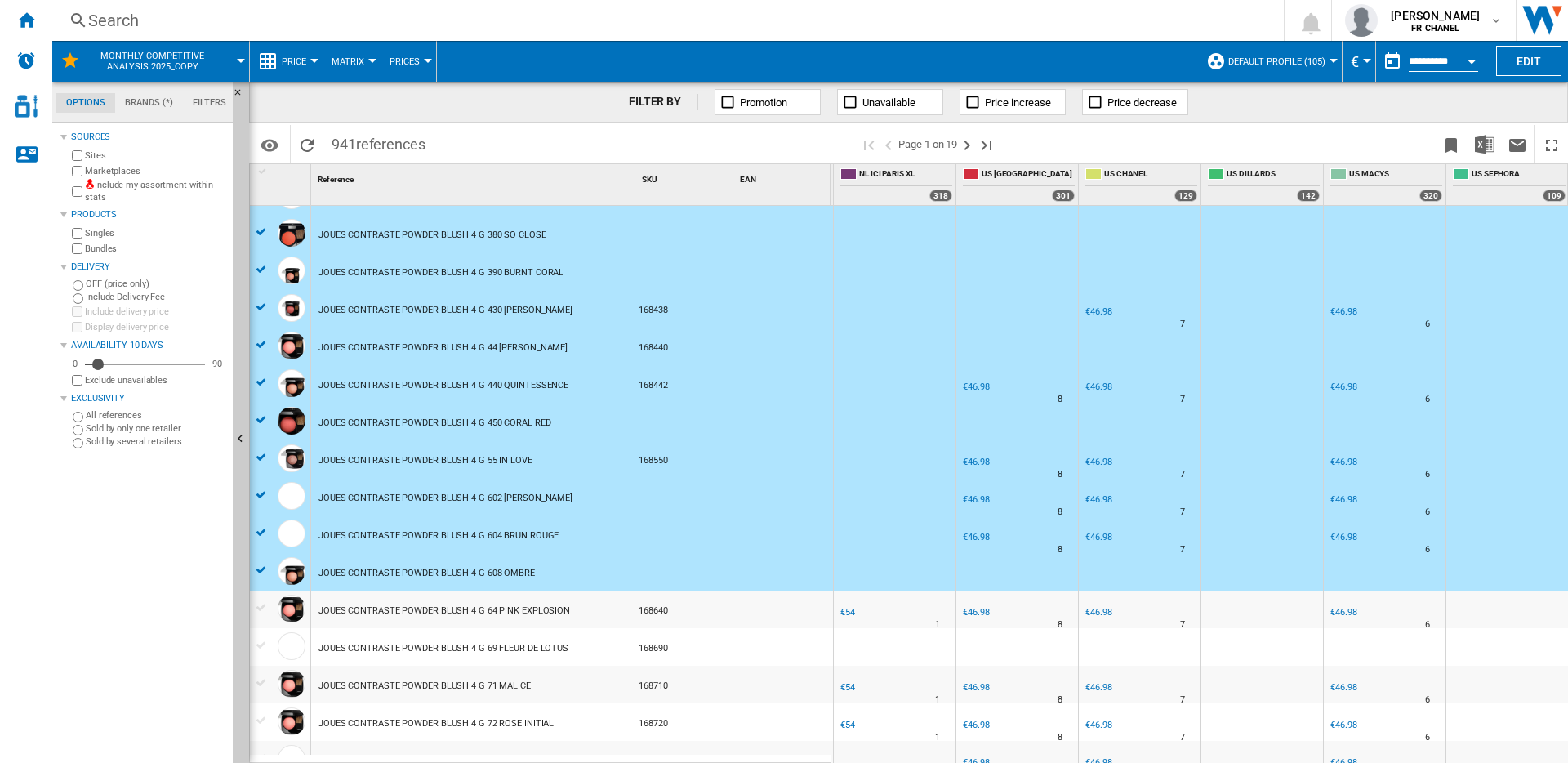
click at [262, 612] on div at bounding box center [262, 607] width 17 height 14
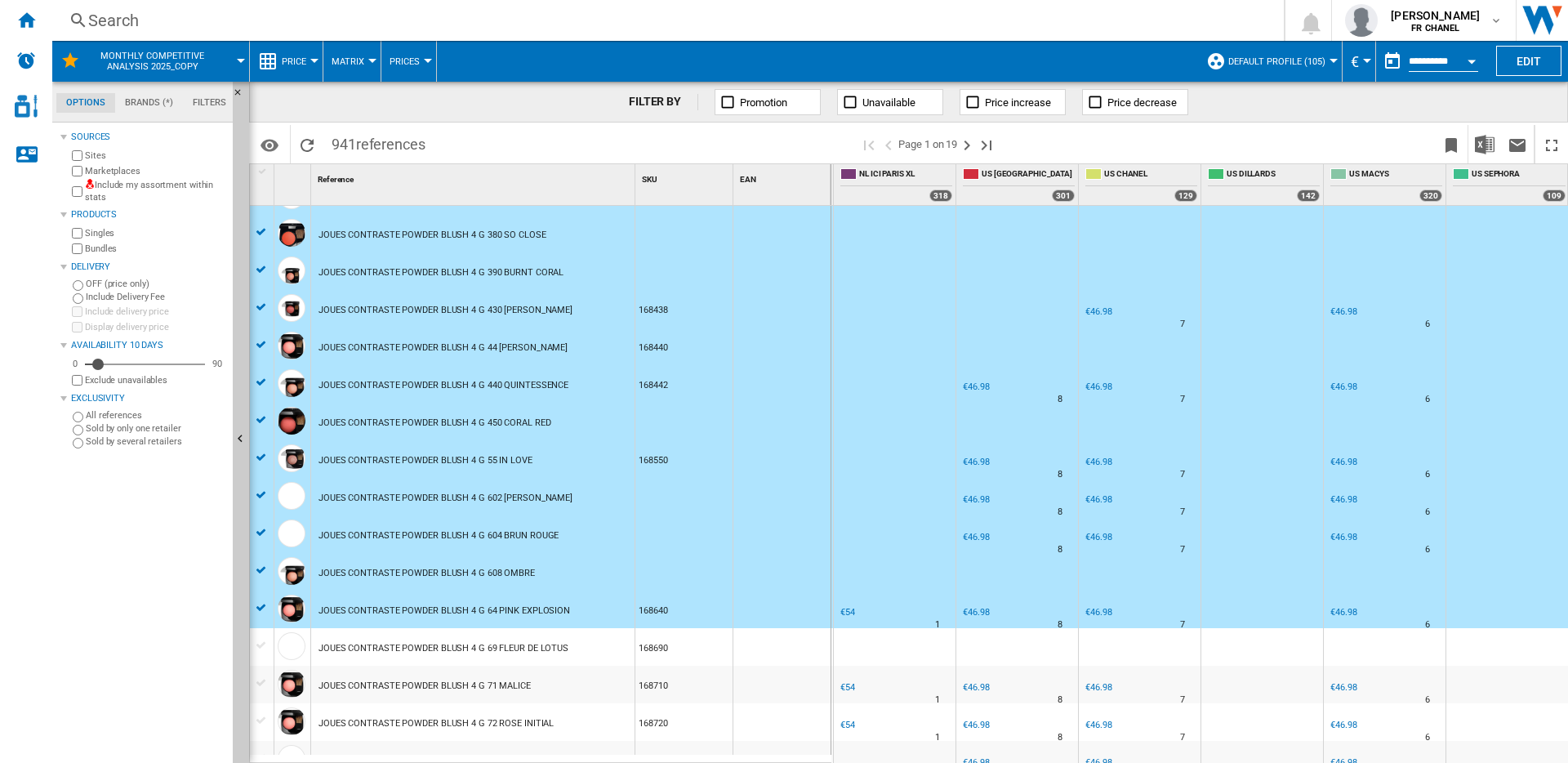
click at [262, 645] on div at bounding box center [262, 645] width 17 height 14
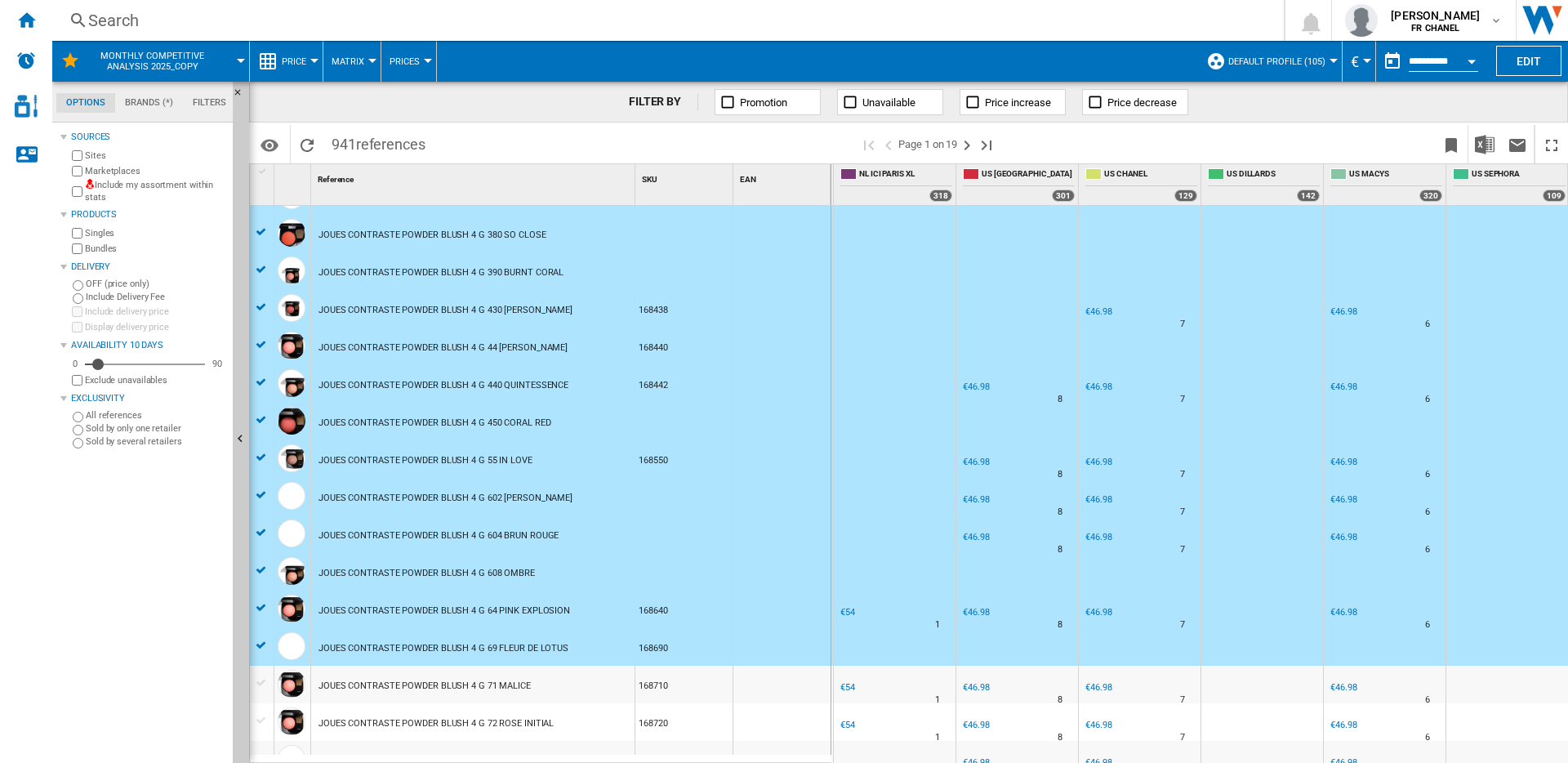
click at [262, 682] on div at bounding box center [262, 682] width 17 height 14
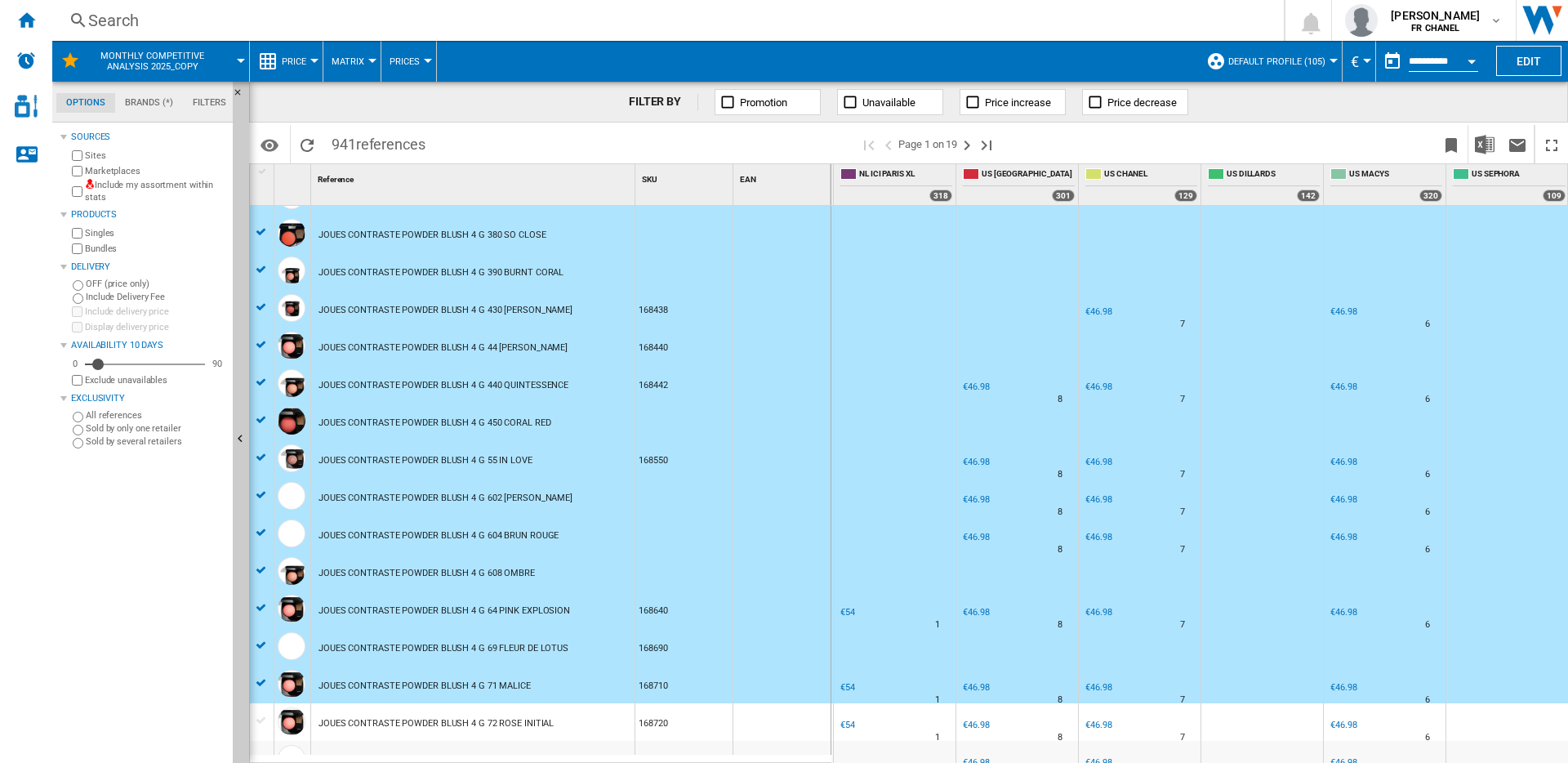
click at [262, 725] on div at bounding box center [262, 720] width 17 height 14
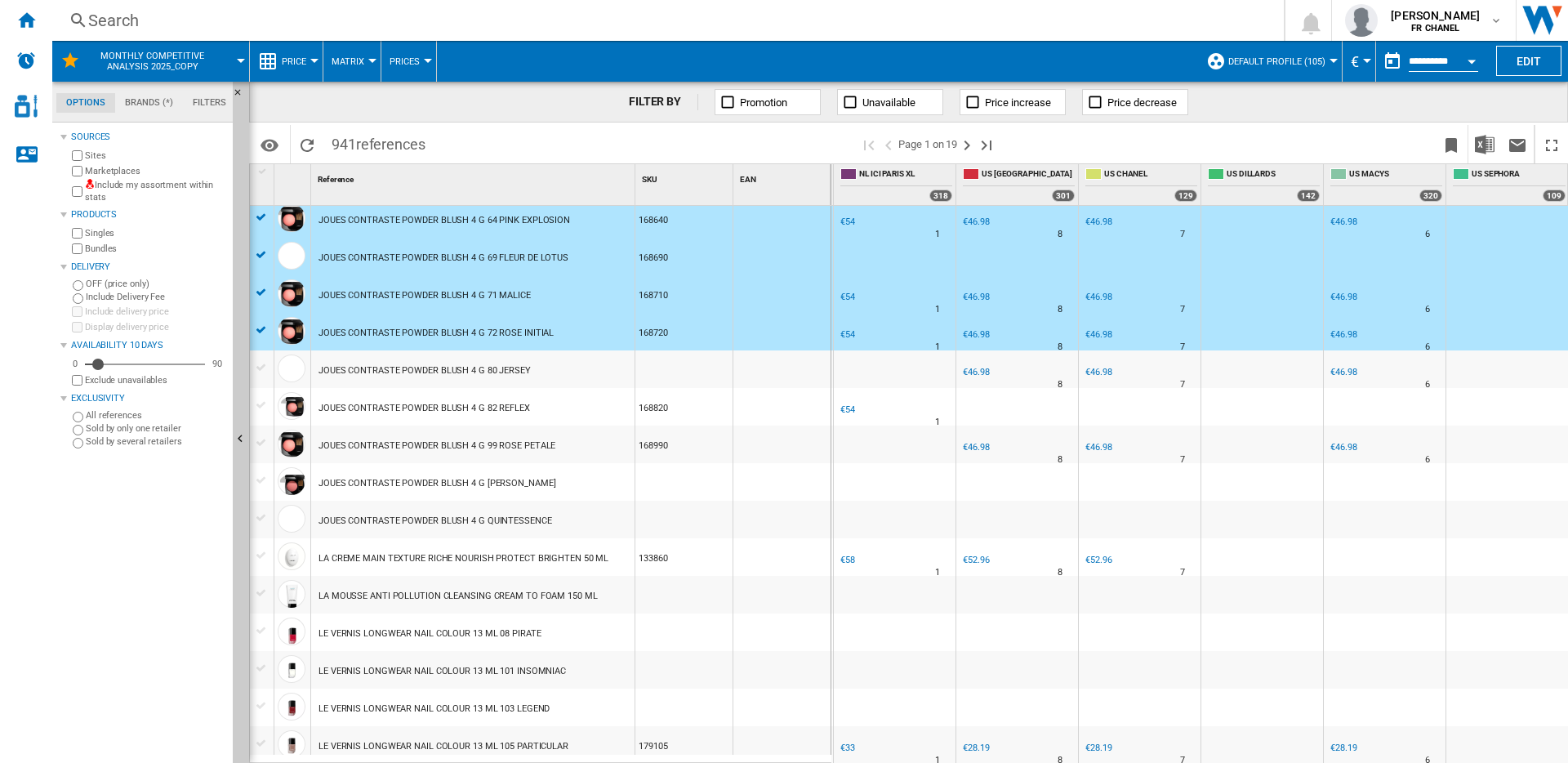
click at [258, 373] on div at bounding box center [262, 367] width 17 height 14
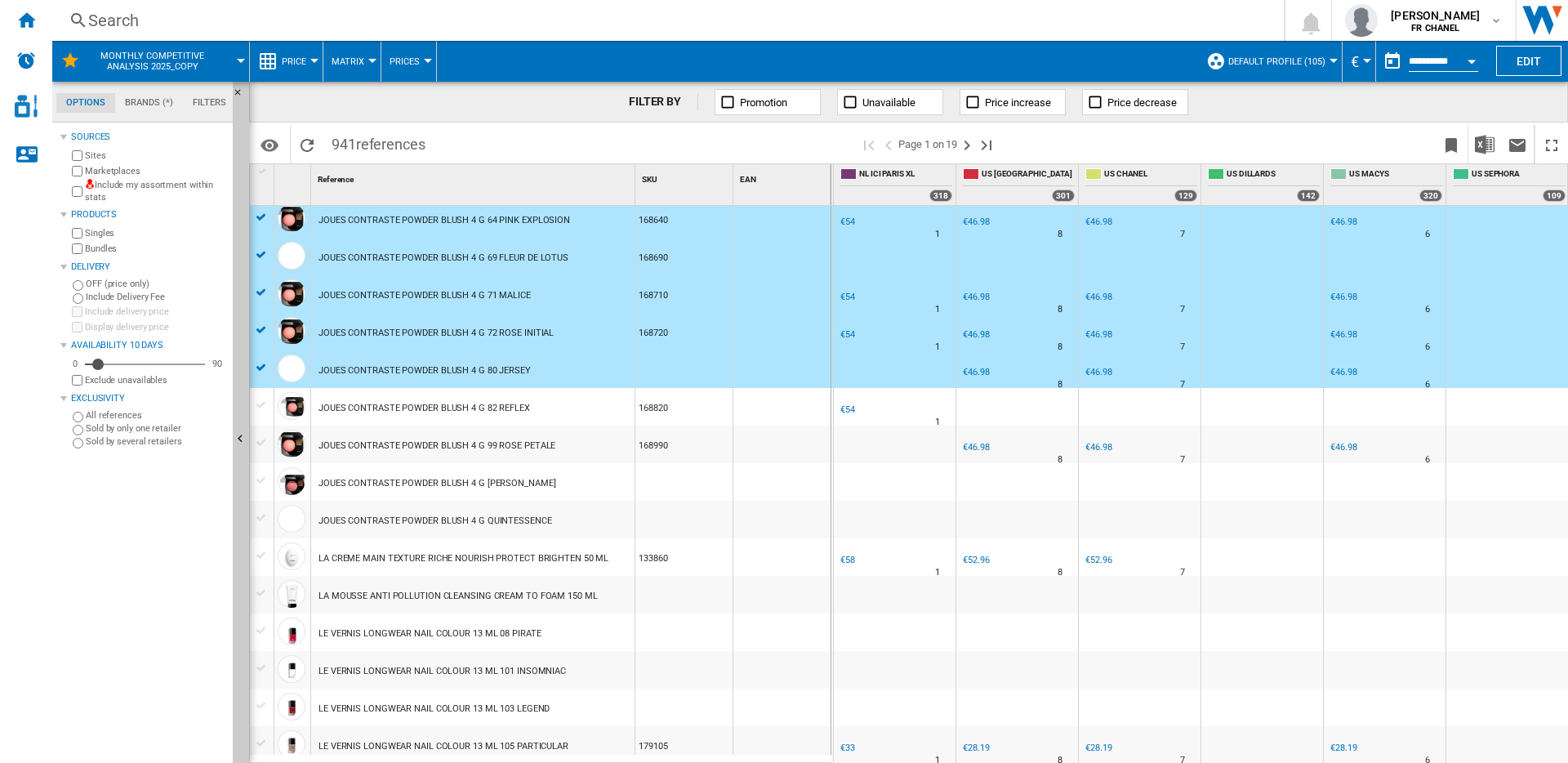
click at [257, 406] on div at bounding box center [262, 404] width 17 height 14
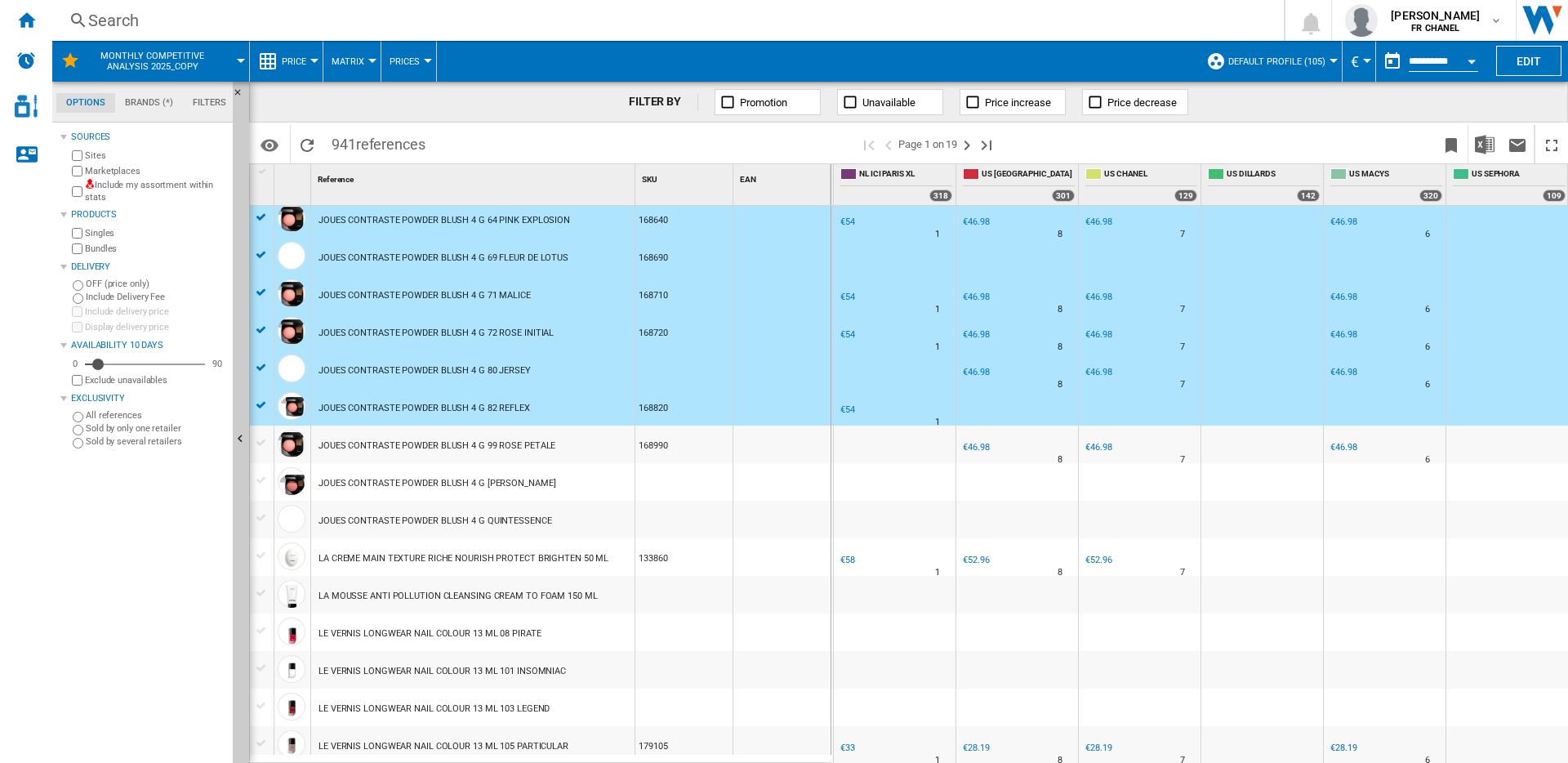
click at [256, 441] on div at bounding box center [262, 442] width 17 height 14
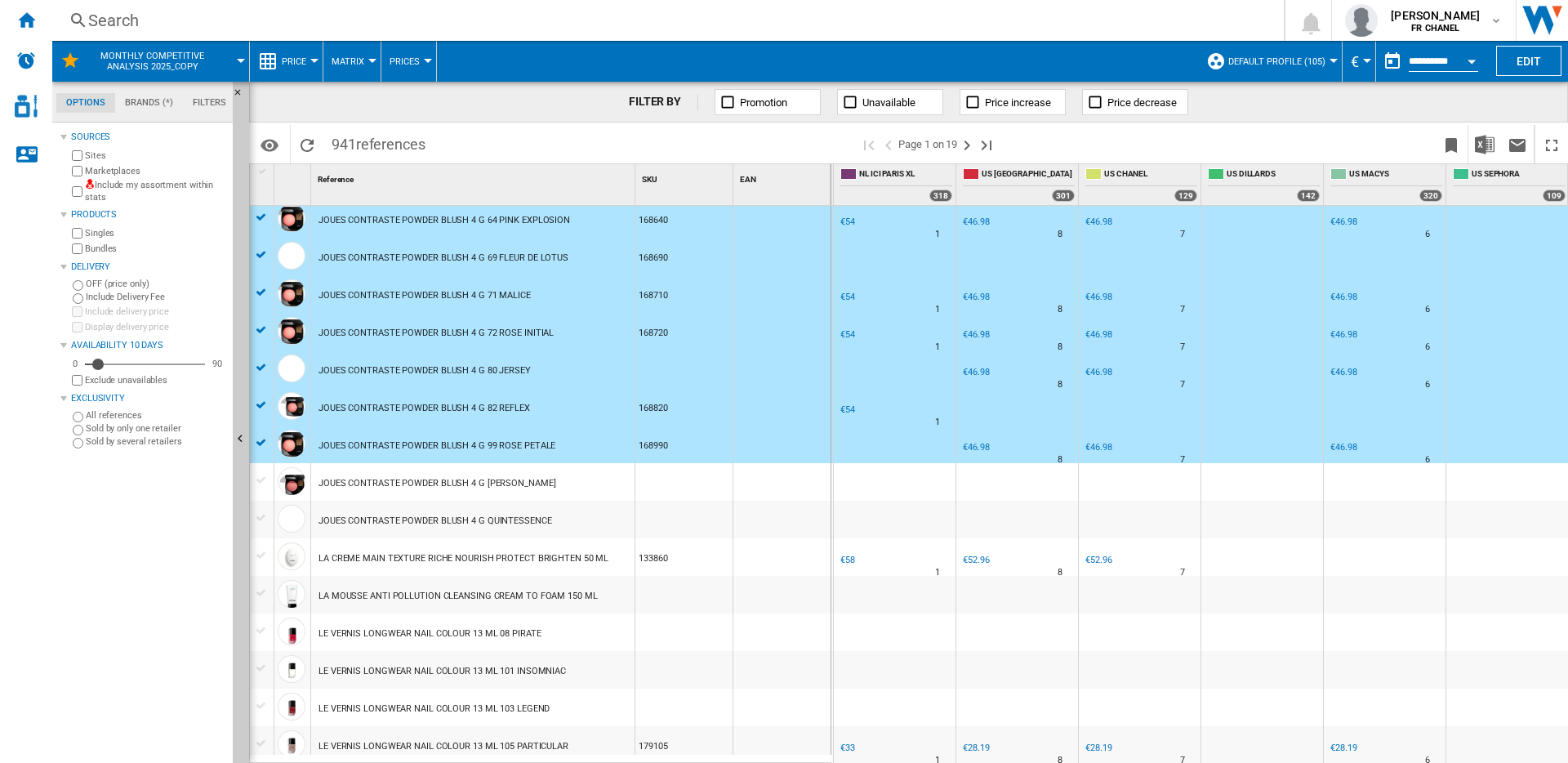
click at [260, 478] on div at bounding box center [262, 480] width 17 height 14
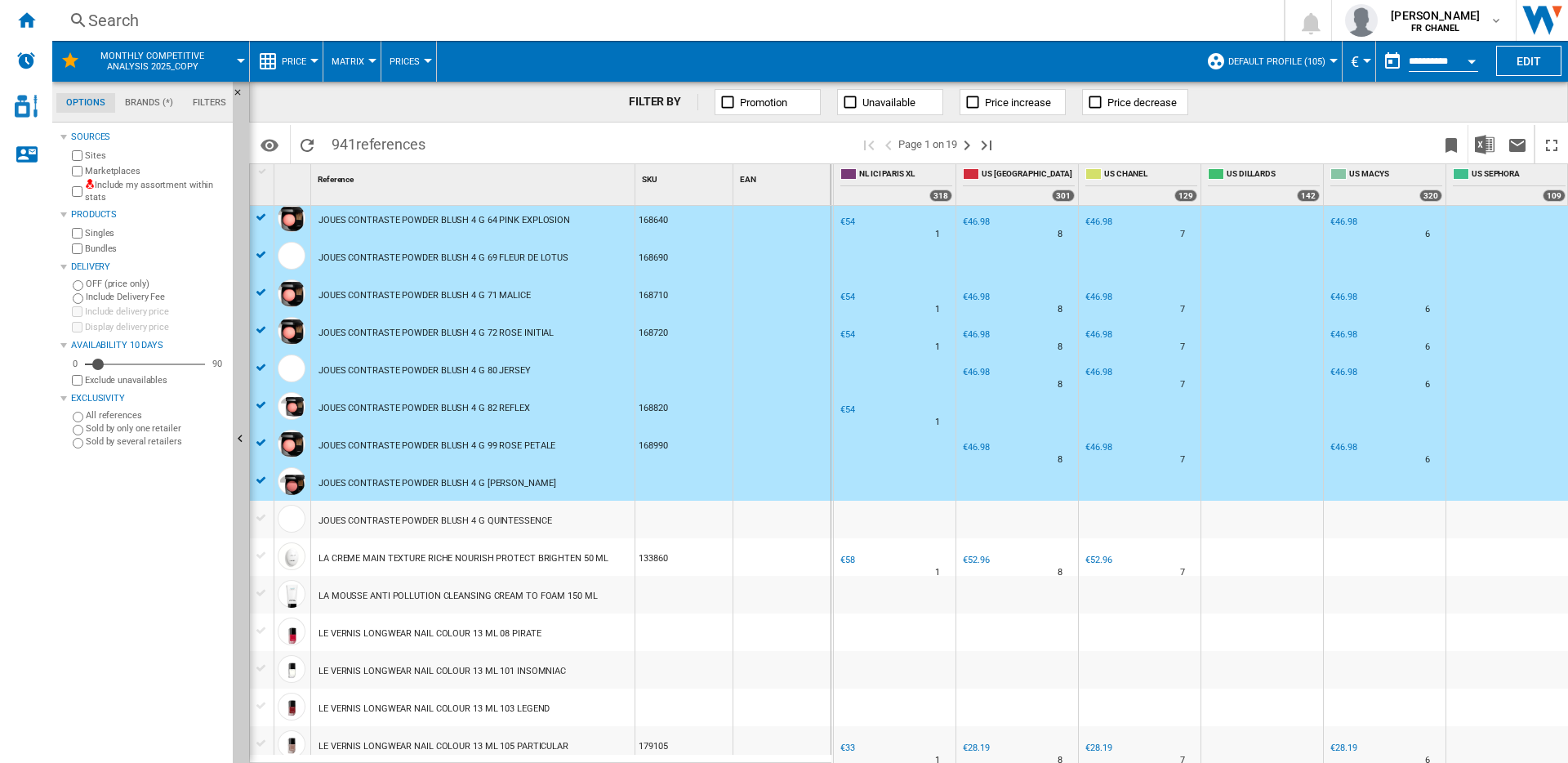
click at [261, 516] on div at bounding box center [262, 518] width 17 height 14
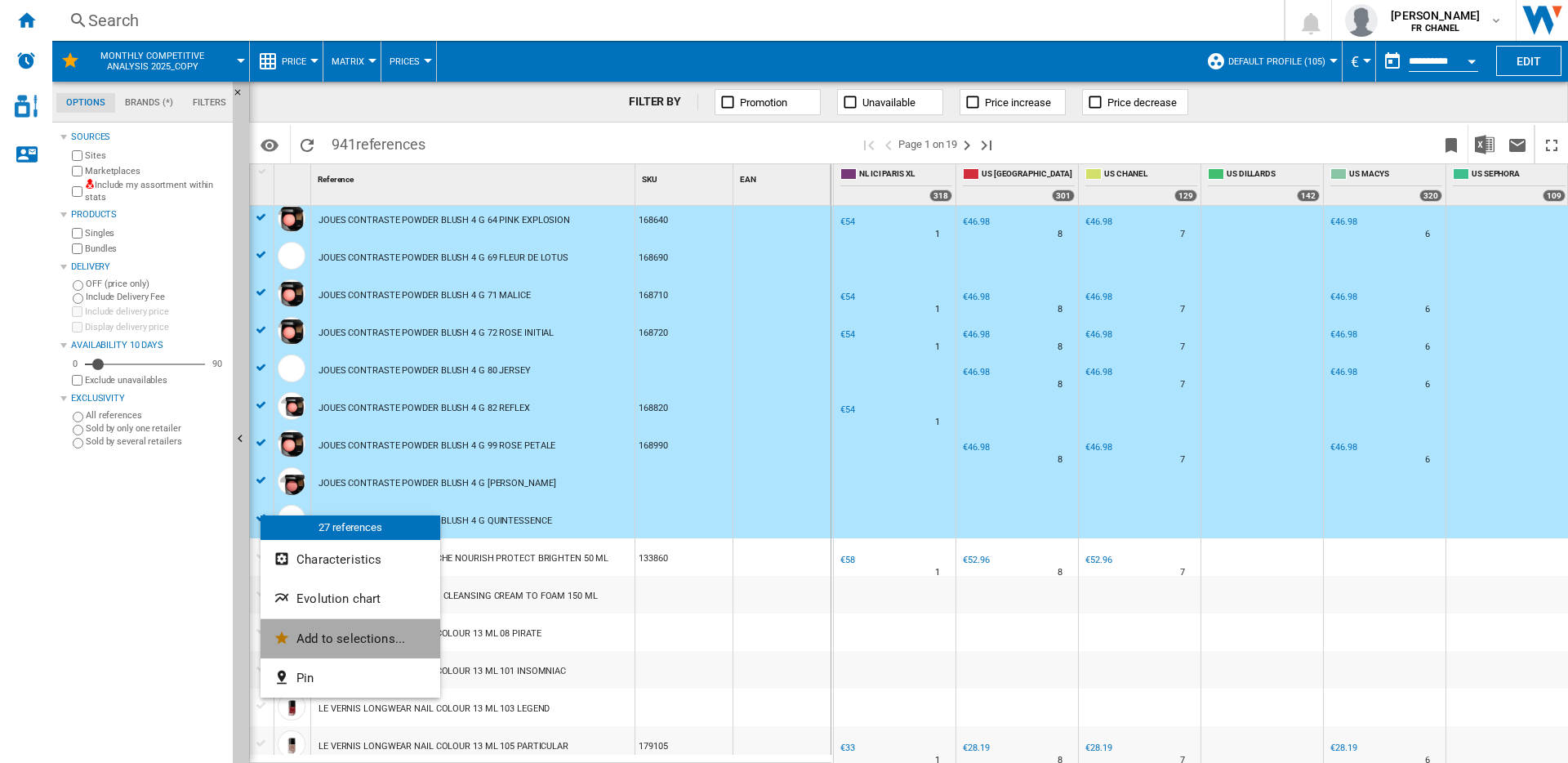
click at [373, 642] on span "Add to selections..." at bounding box center [350, 638] width 109 height 14
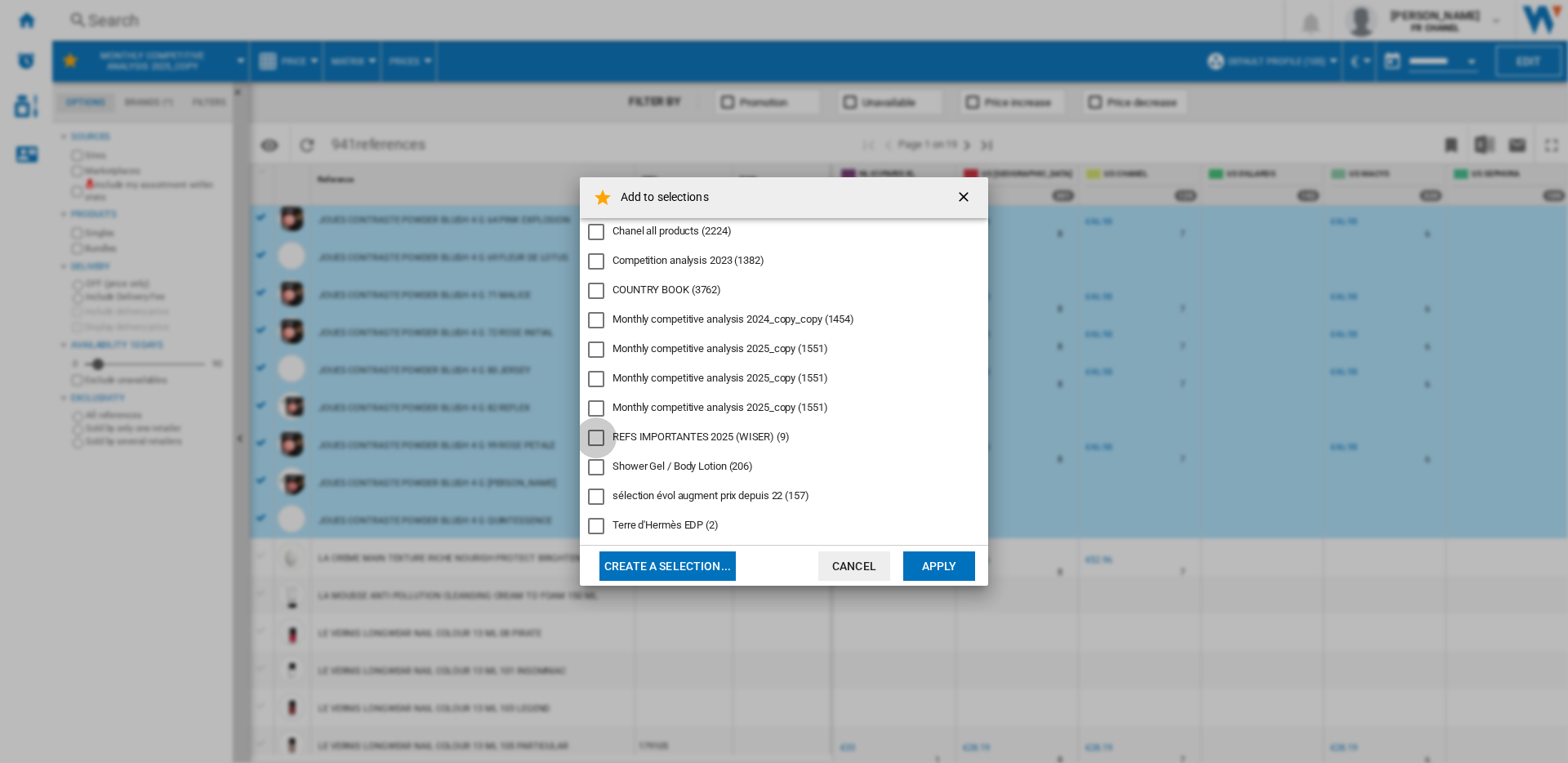
click at [597, 442] on div "REFS IMPORTANTES 2025 (WISER)" at bounding box center [595, 438] width 16 height 16
click at [923, 559] on button "Apply" at bounding box center [939, 566] width 72 height 30
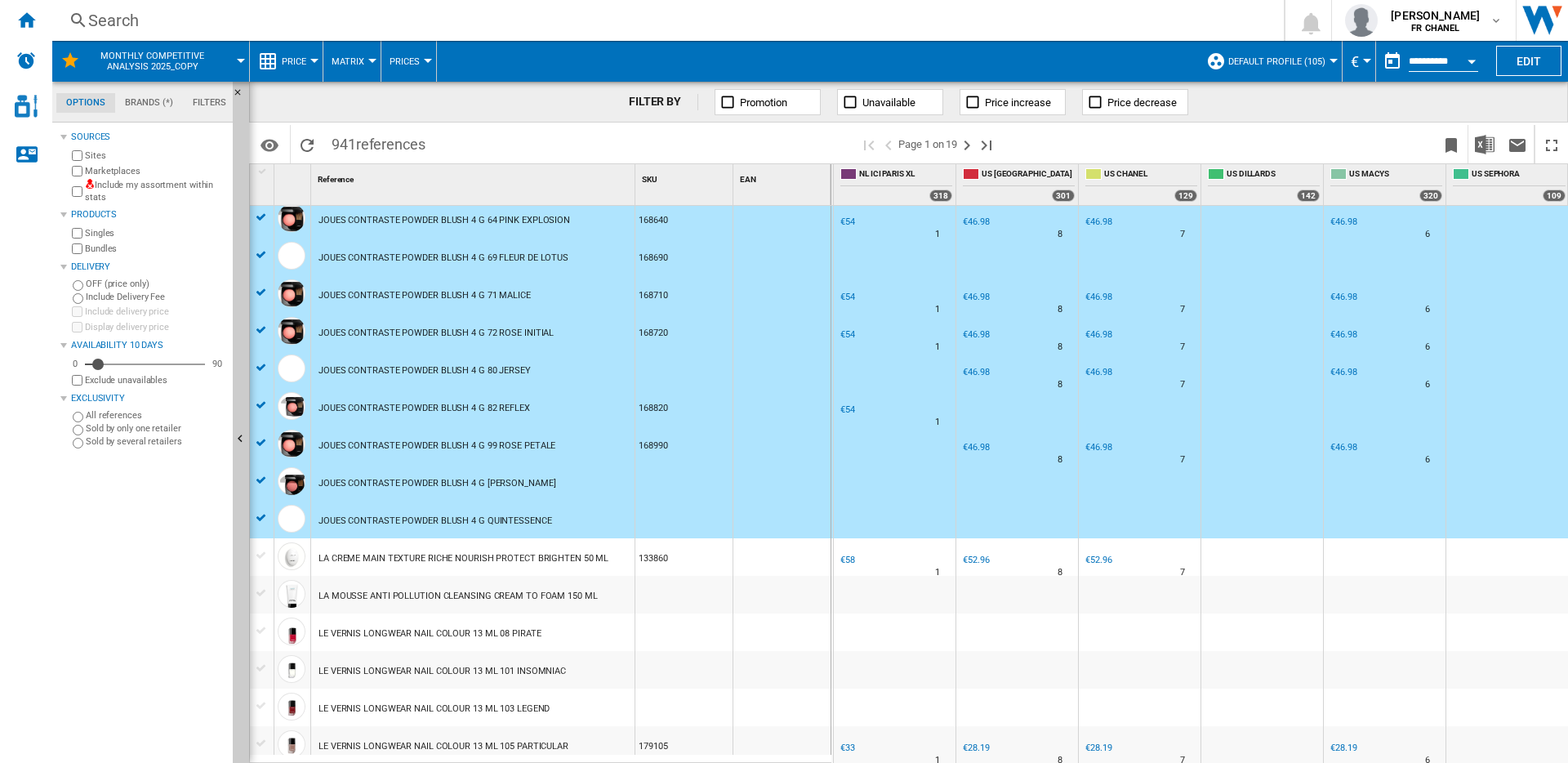
click at [260, 554] on div at bounding box center [262, 555] width 17 height 14
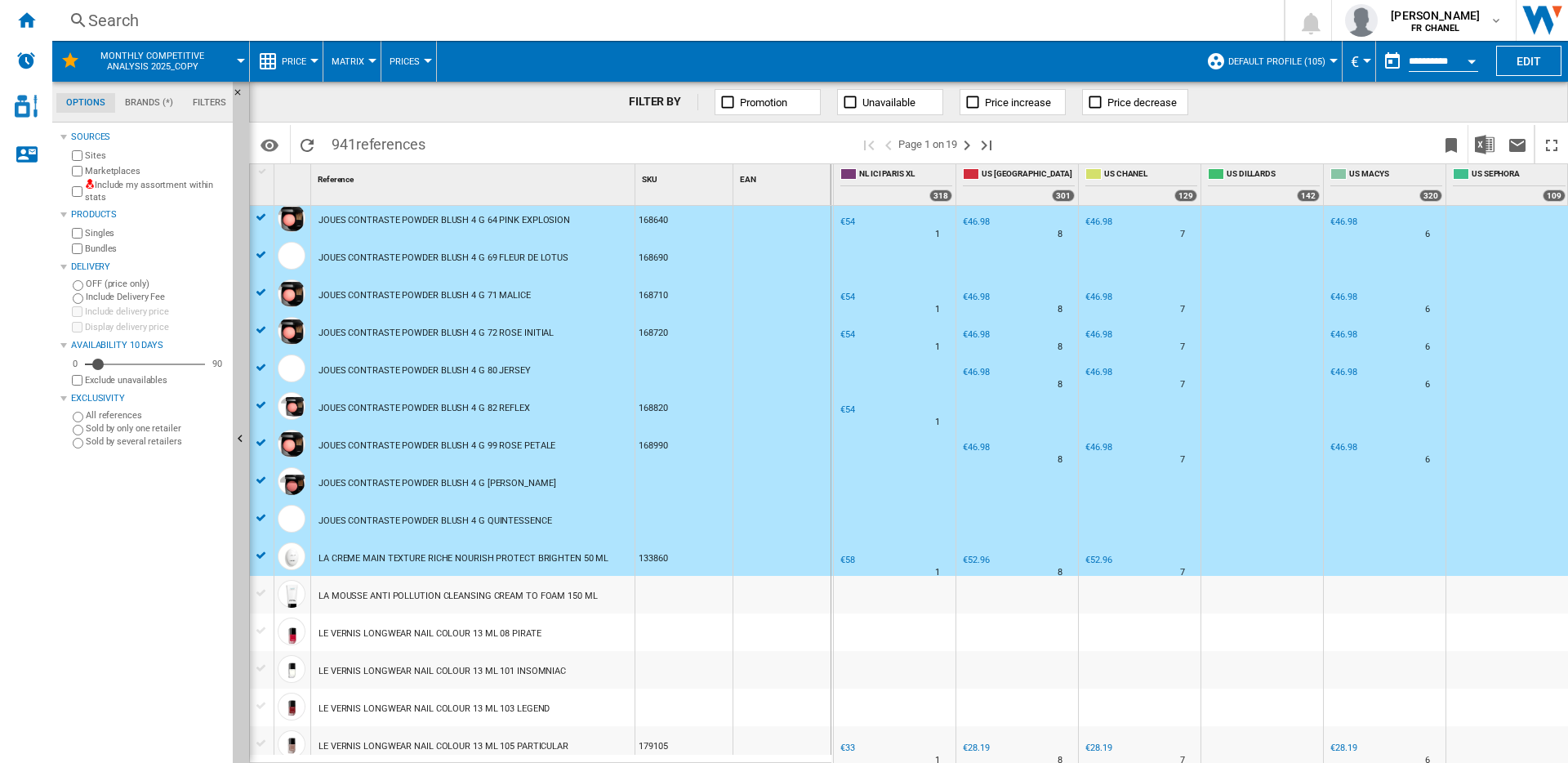
click at [263, 544] on div at bounding box center [262, 550] width 24 height 26
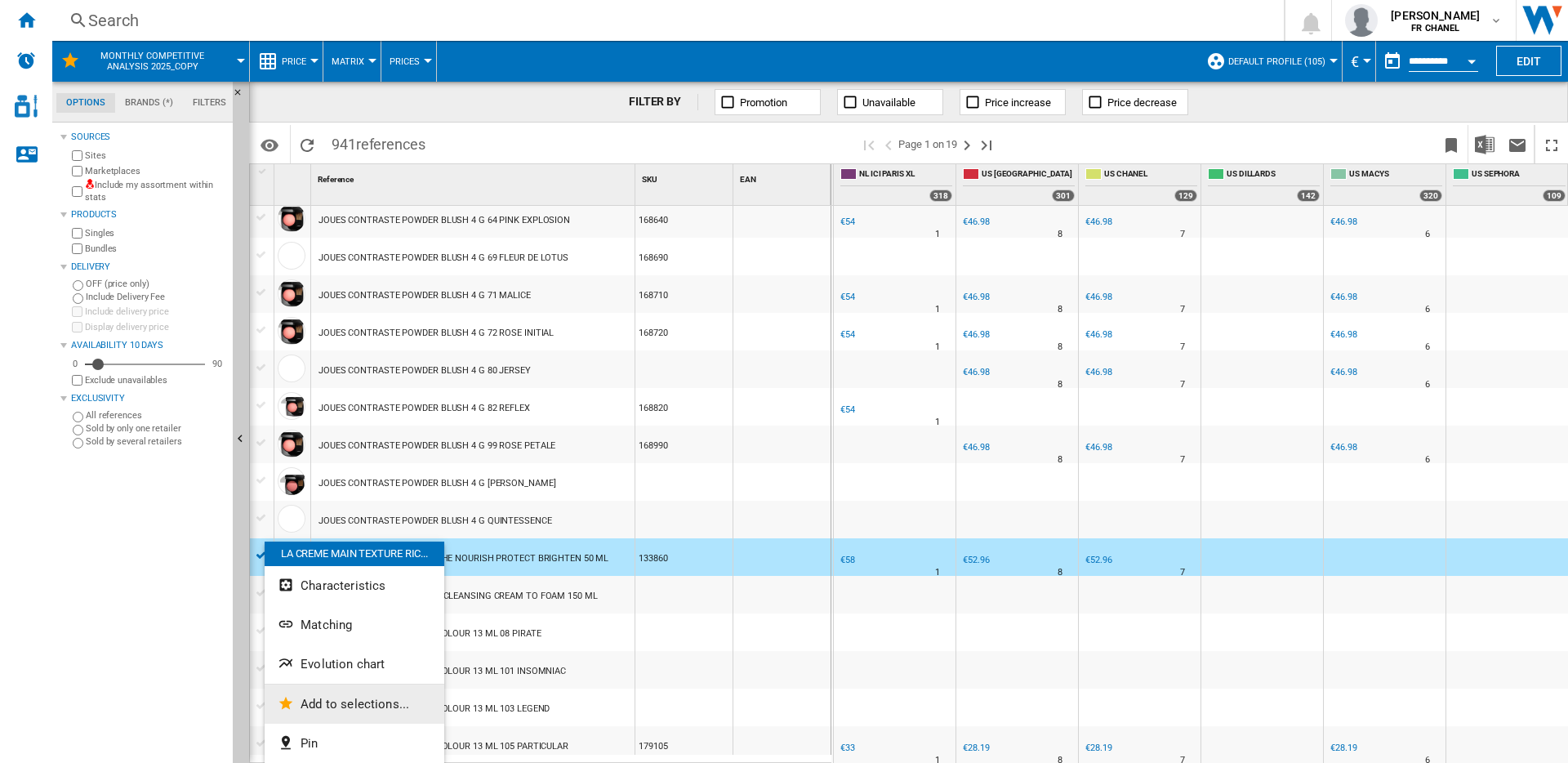
click at [360, 697] on span "Add to selections..." at bounding box center [354, 703] width 109 height 14
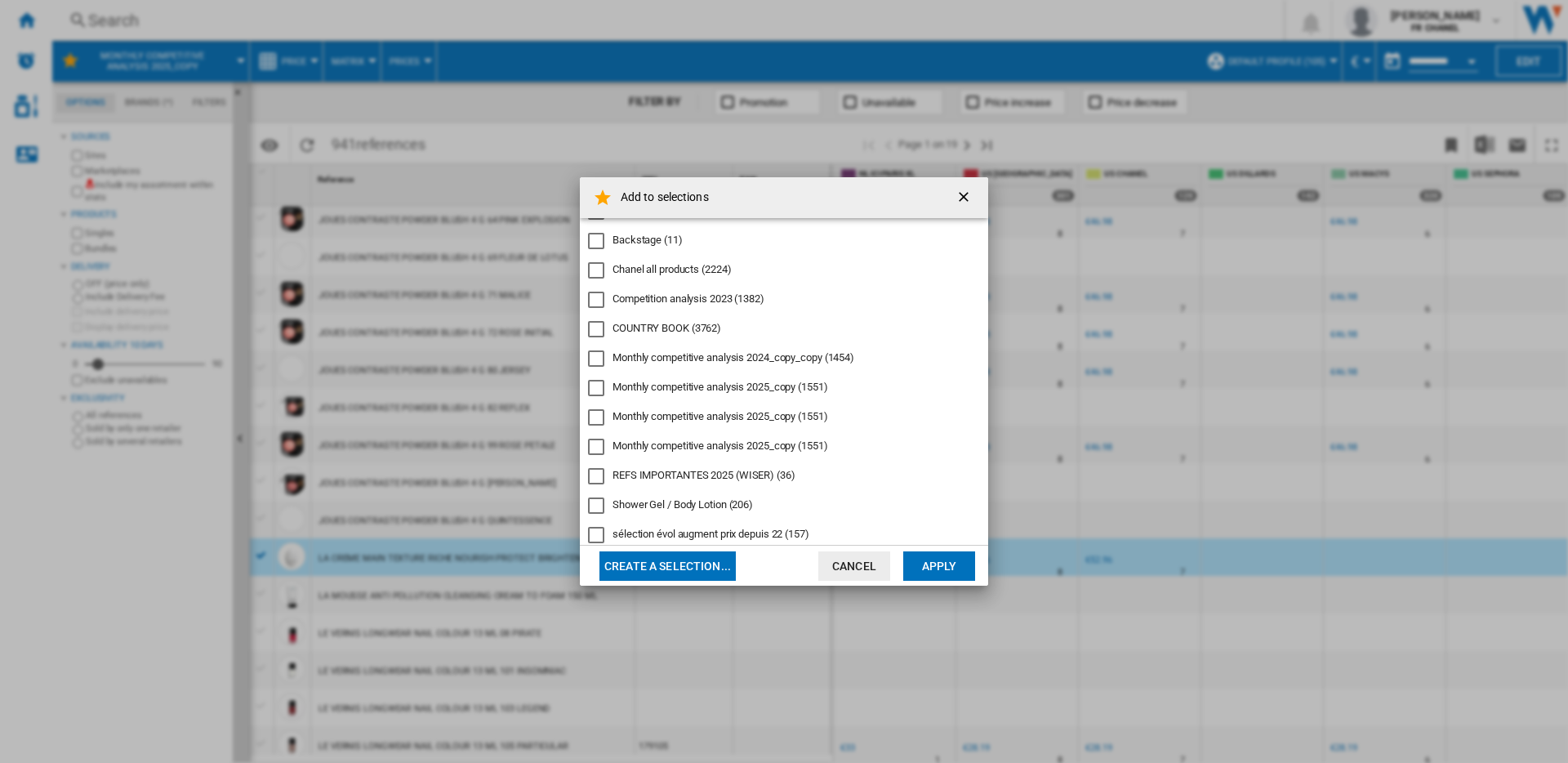
click at [595, 473] on div "REFS IMPORTANTES 2025 (WISER)" at bounding box center [595, 475] width 16 height 16
click at [953, 575] on button "Apply" at bounding box center [939, 566] width 72 height 30
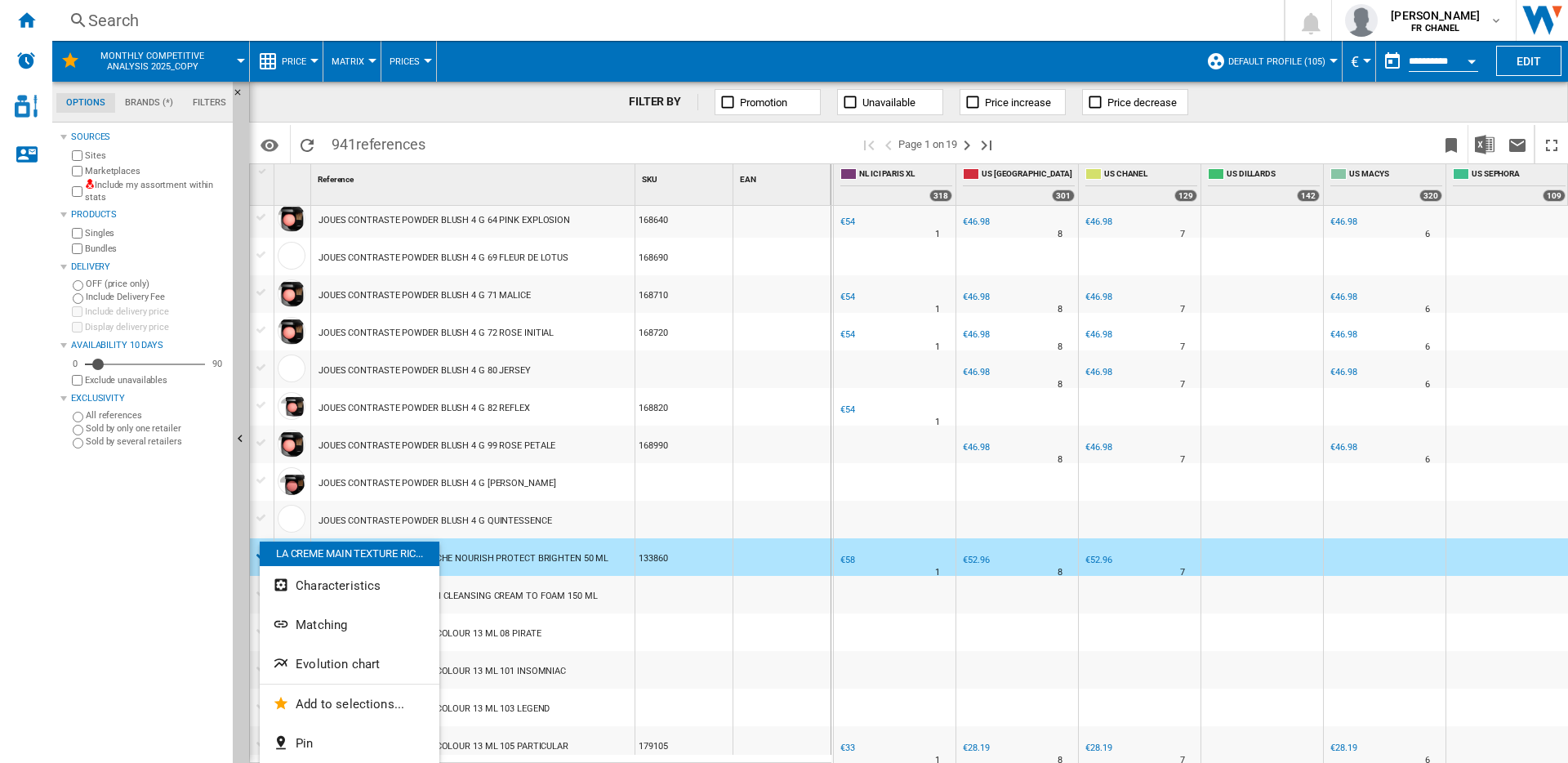
click at [509, 566] on div at bounding box center [784, 381] width 1568 height 763
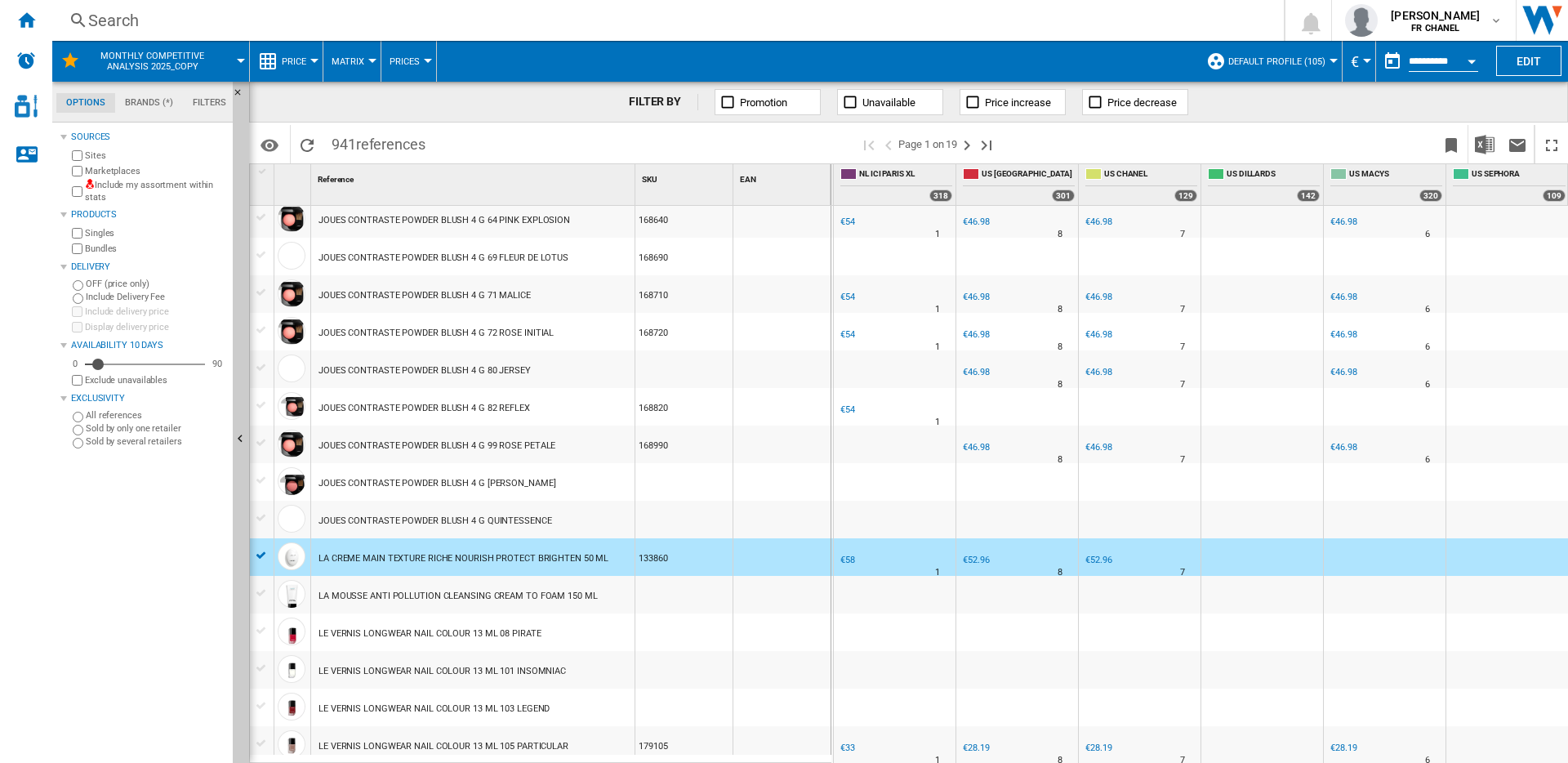
click at [255, 554] on div at bounding box center [262, 555] width 17 height 14
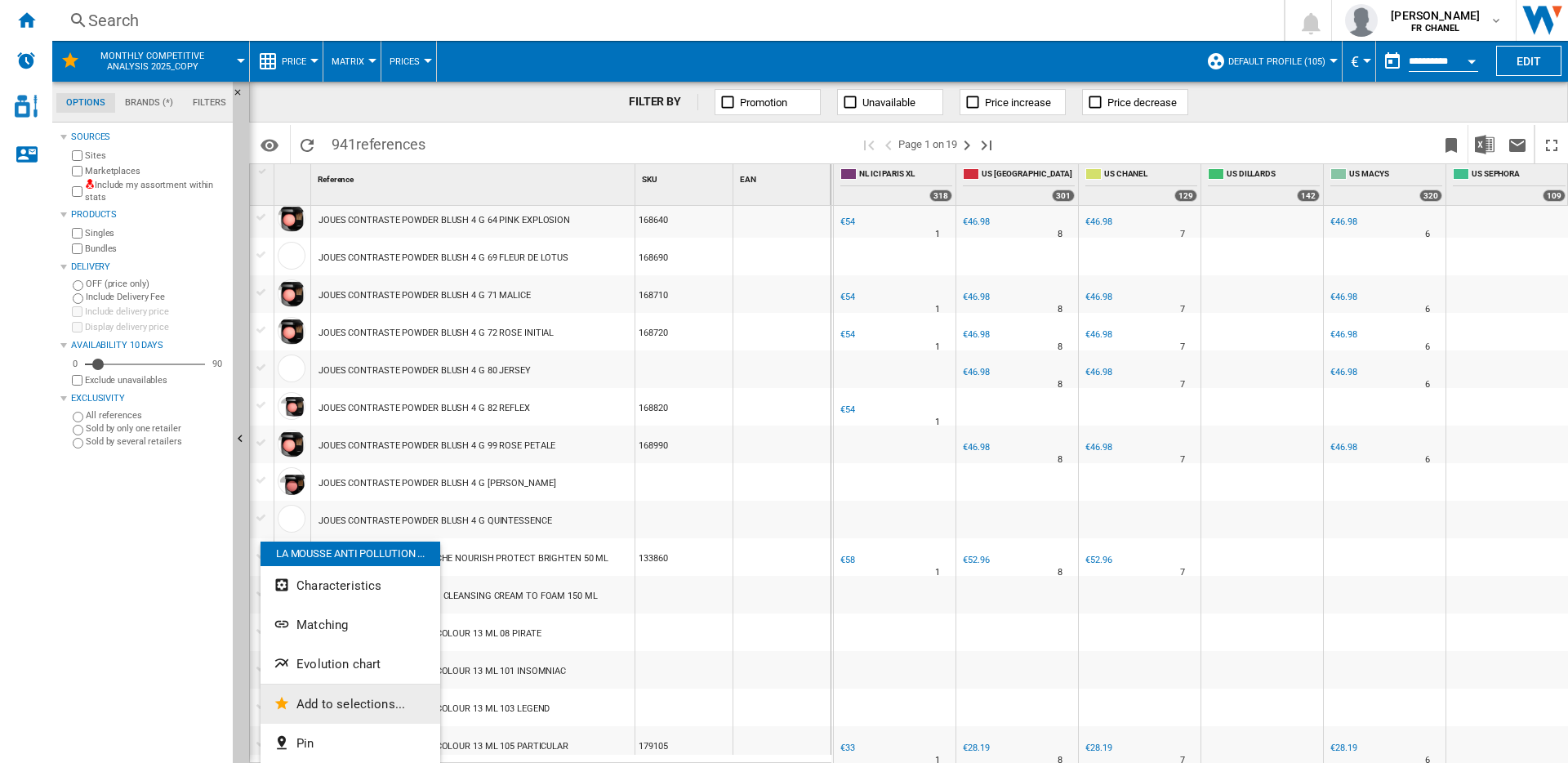
click at [335, 697] on span "Add to selections..." at bounding box center [350, 703] width 109 height 14
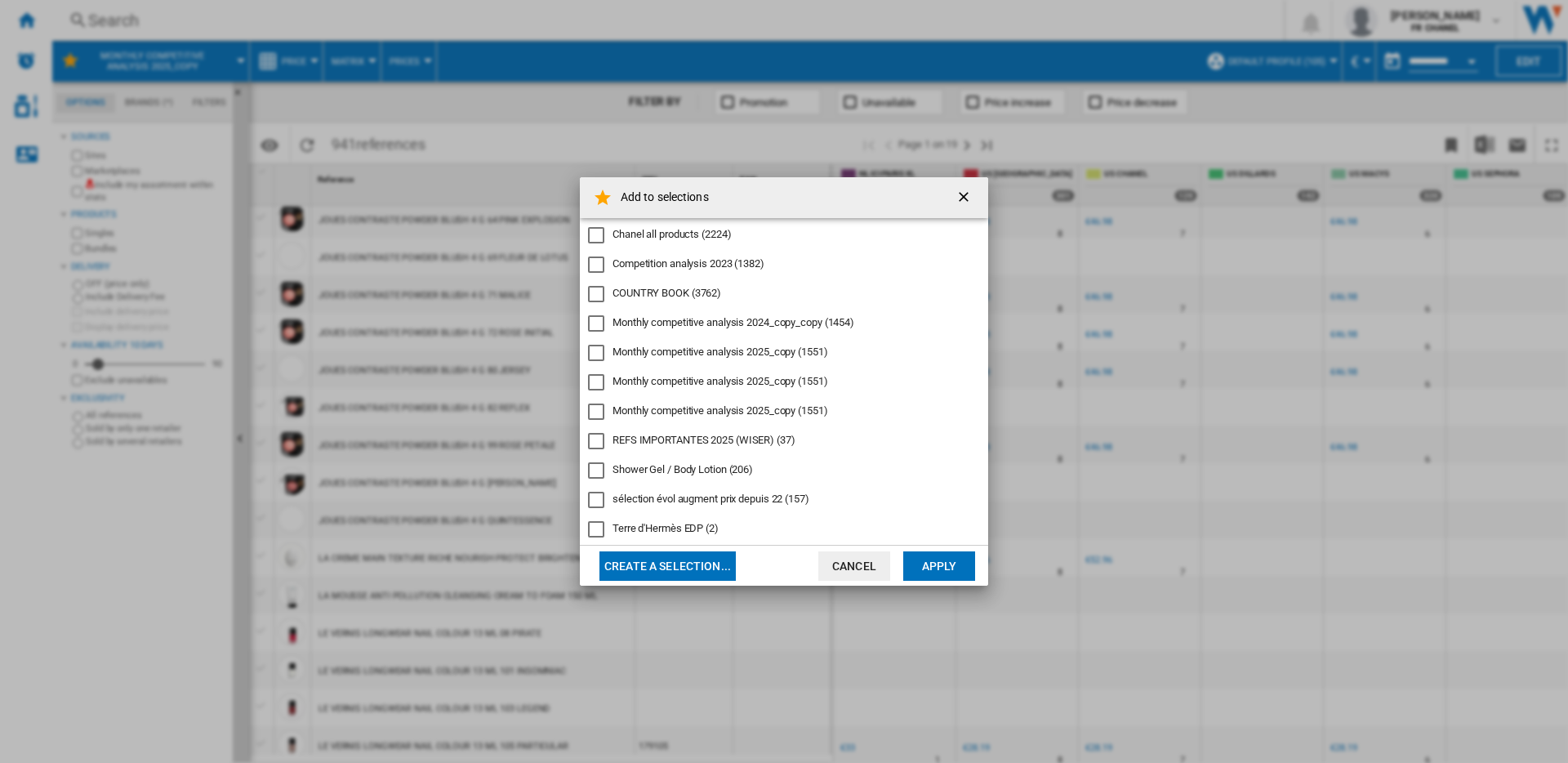
click at [599, 441] on div "REFS IMPORTANTES 2025 (WISER)" at bounding box center [595, 441] width 16 height 16
click at [923, 570] on button "Apply" at bounding box center [939, 566] width 72 height 30
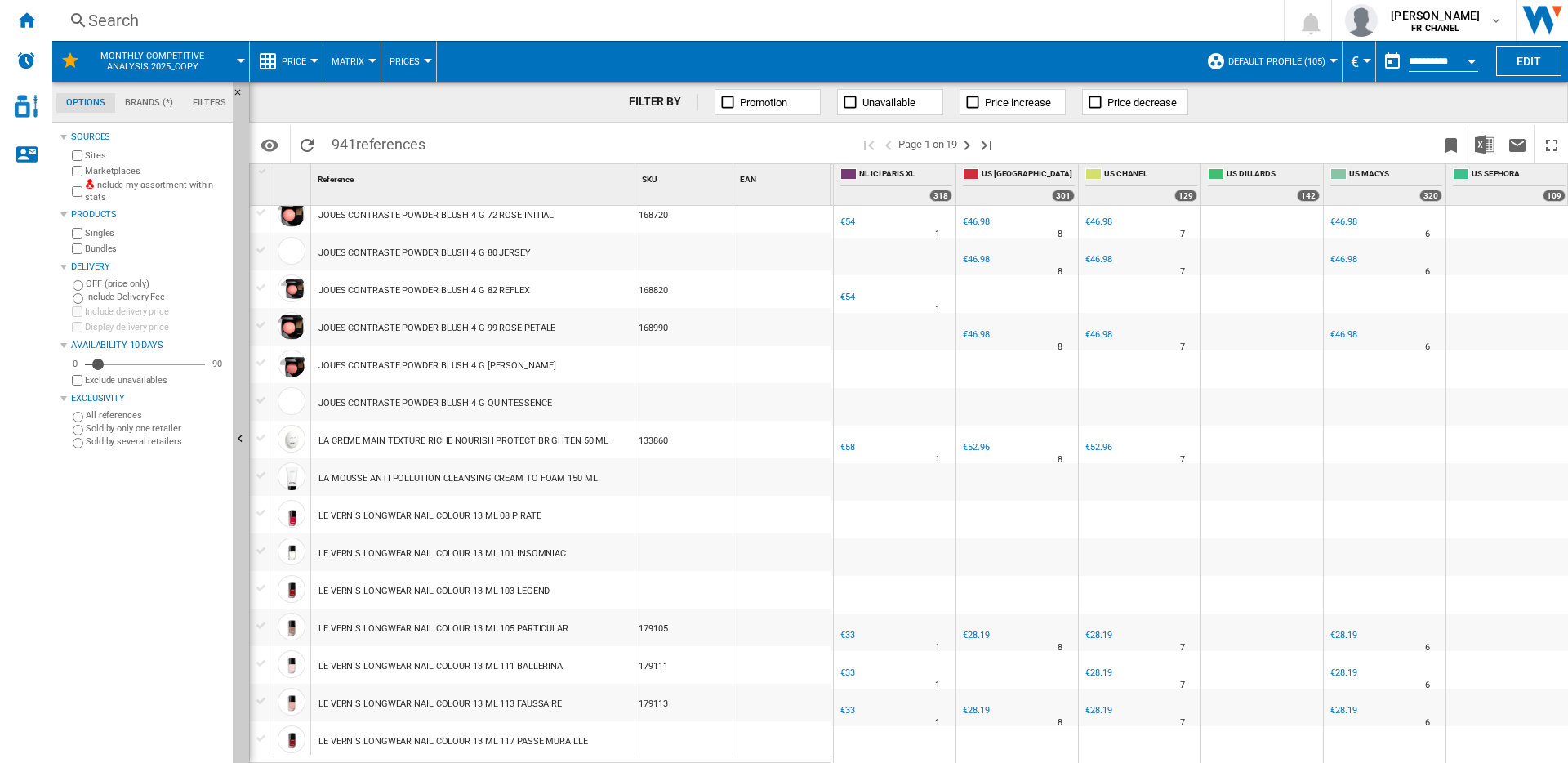
click at [262, 515] on div at bounding box center [262, 512] width 17 height 14
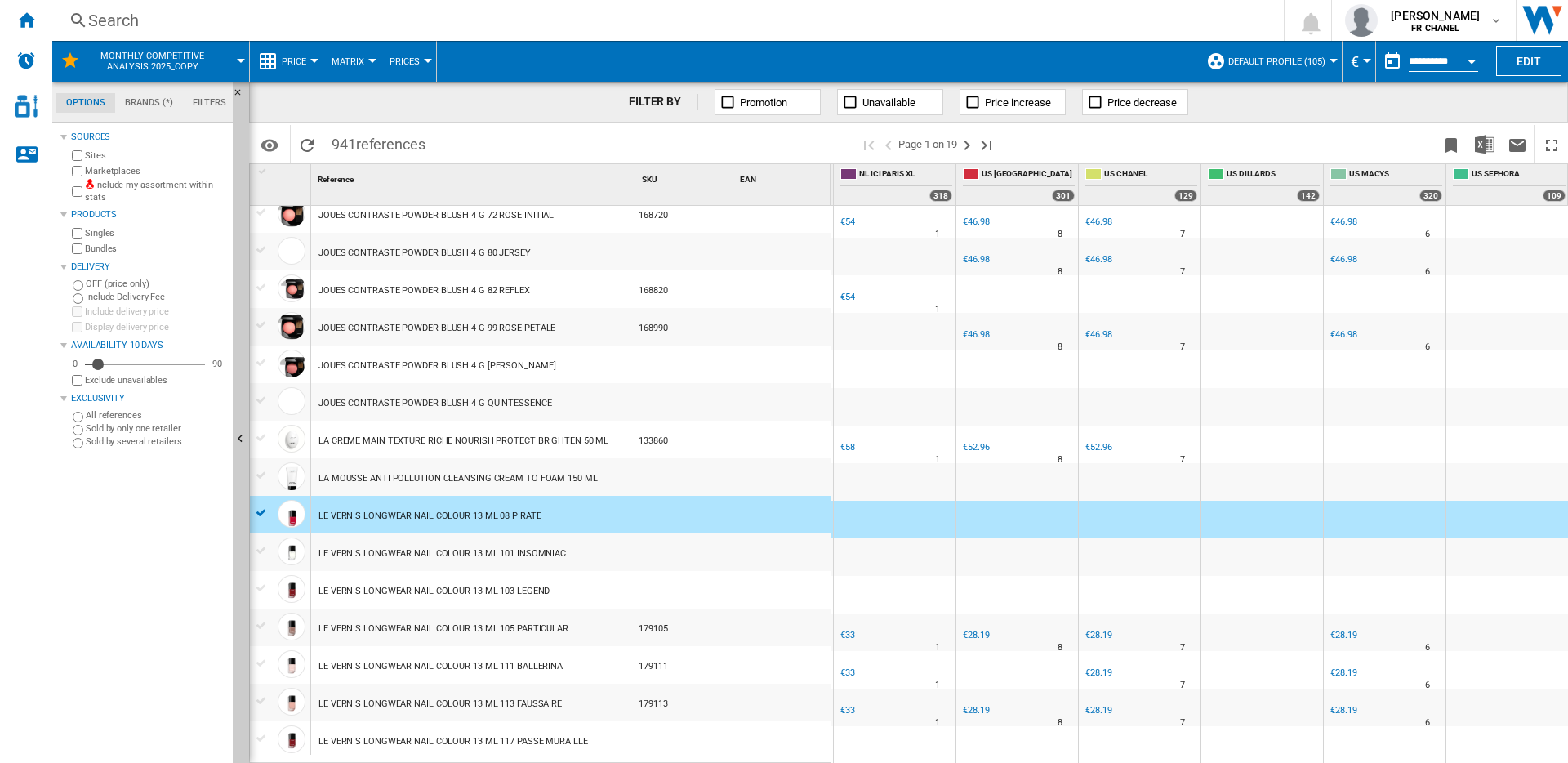
click at [262, 548] on div at bounding box center [262, 550] width 17 height 14
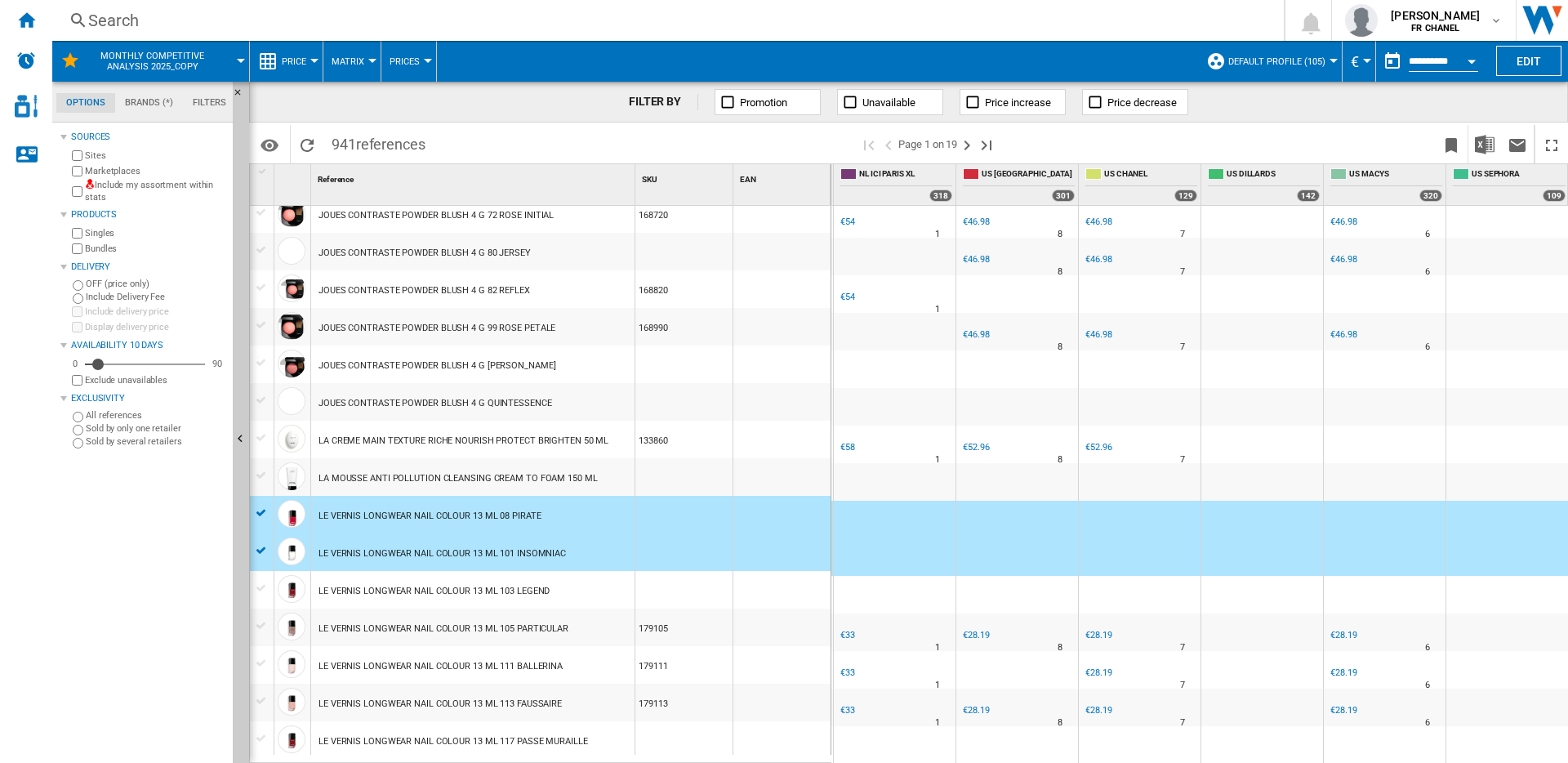
click at [257, 582] on div at bounding box center [262, 588] width 17 height 14
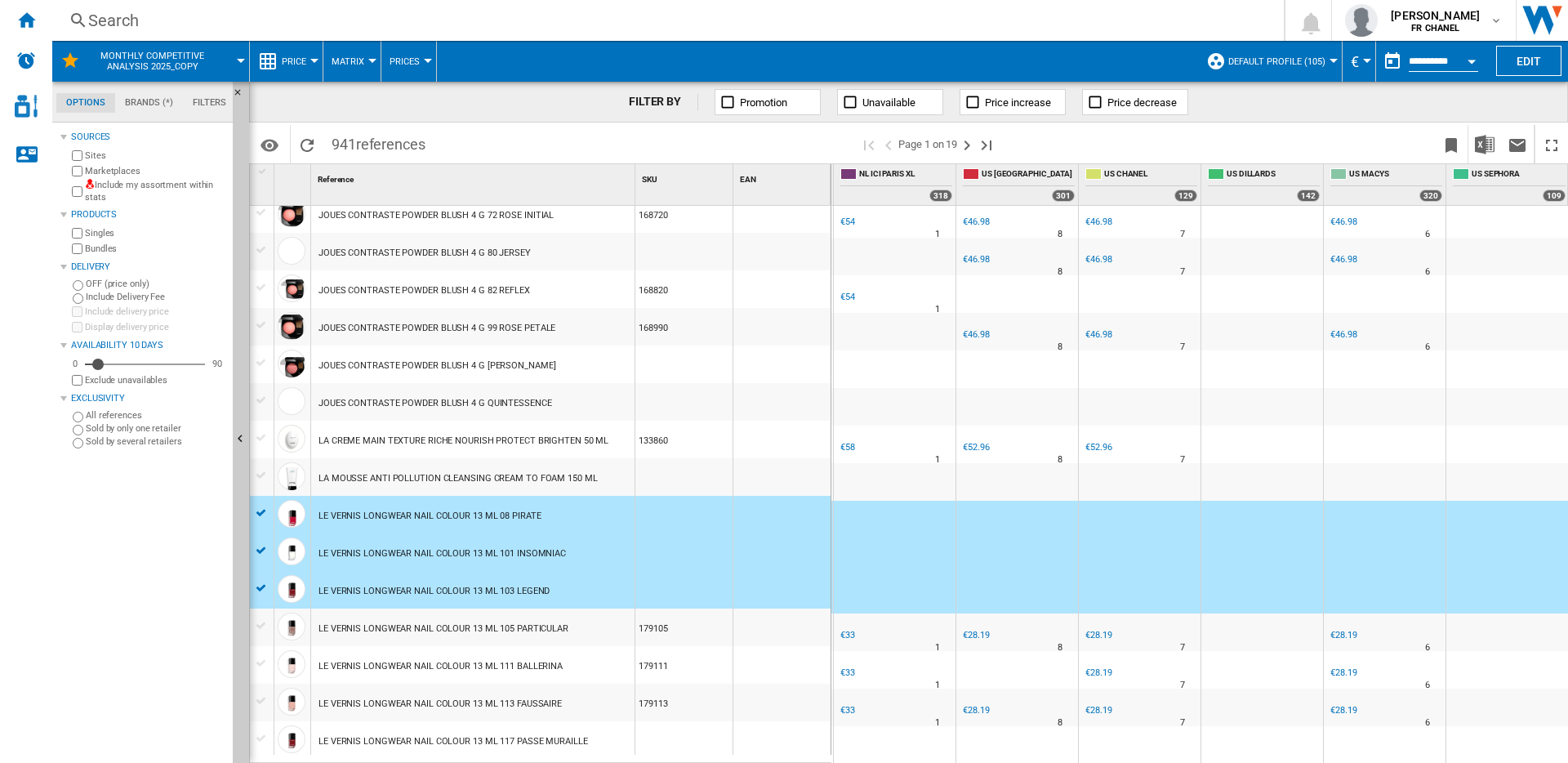
click at [261, 623] on div at bounding box center [262, 625] width 17 height 14
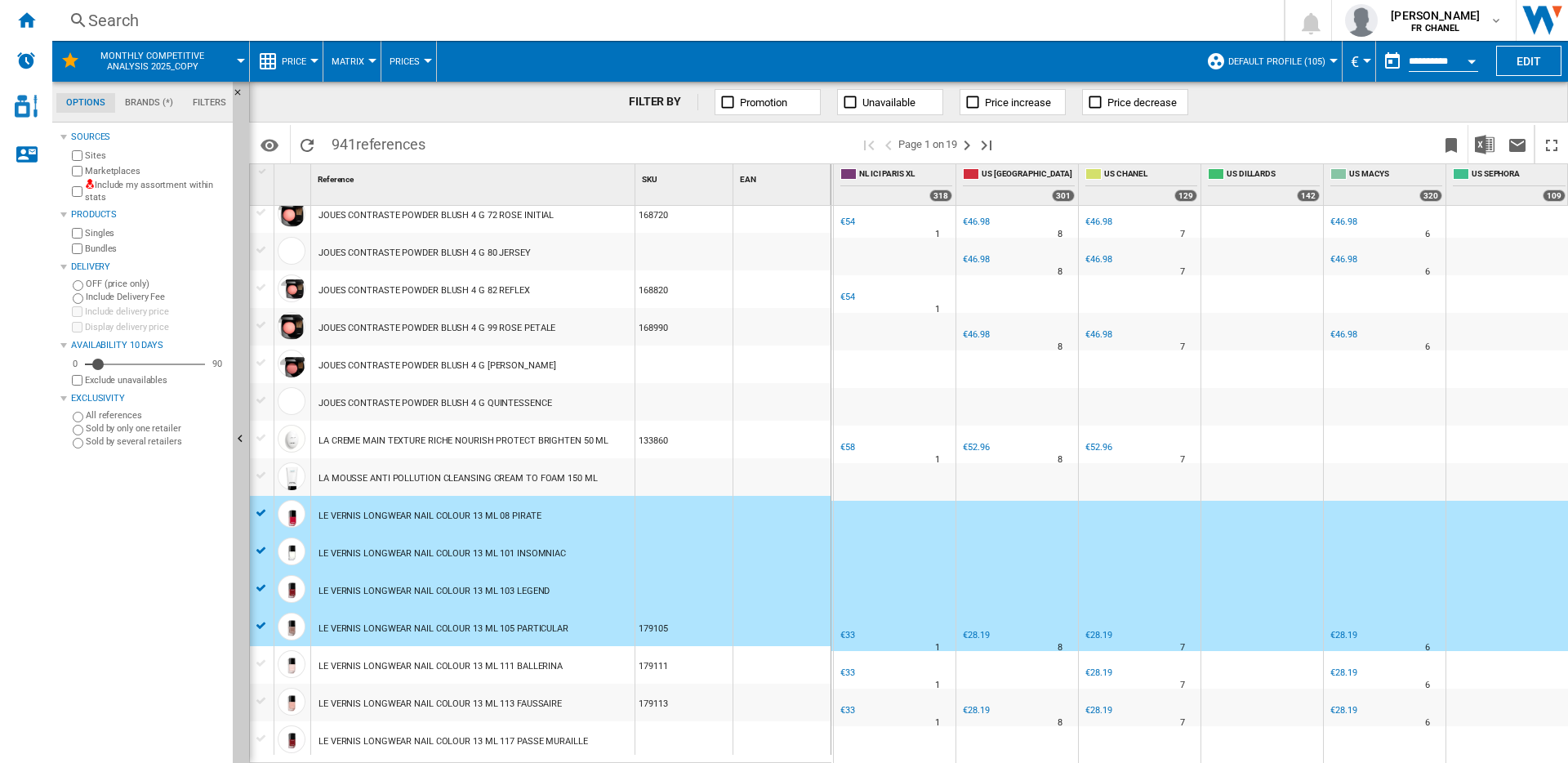
click at [261, 660] on div at bounding box center [262, 663] width 17 height 14
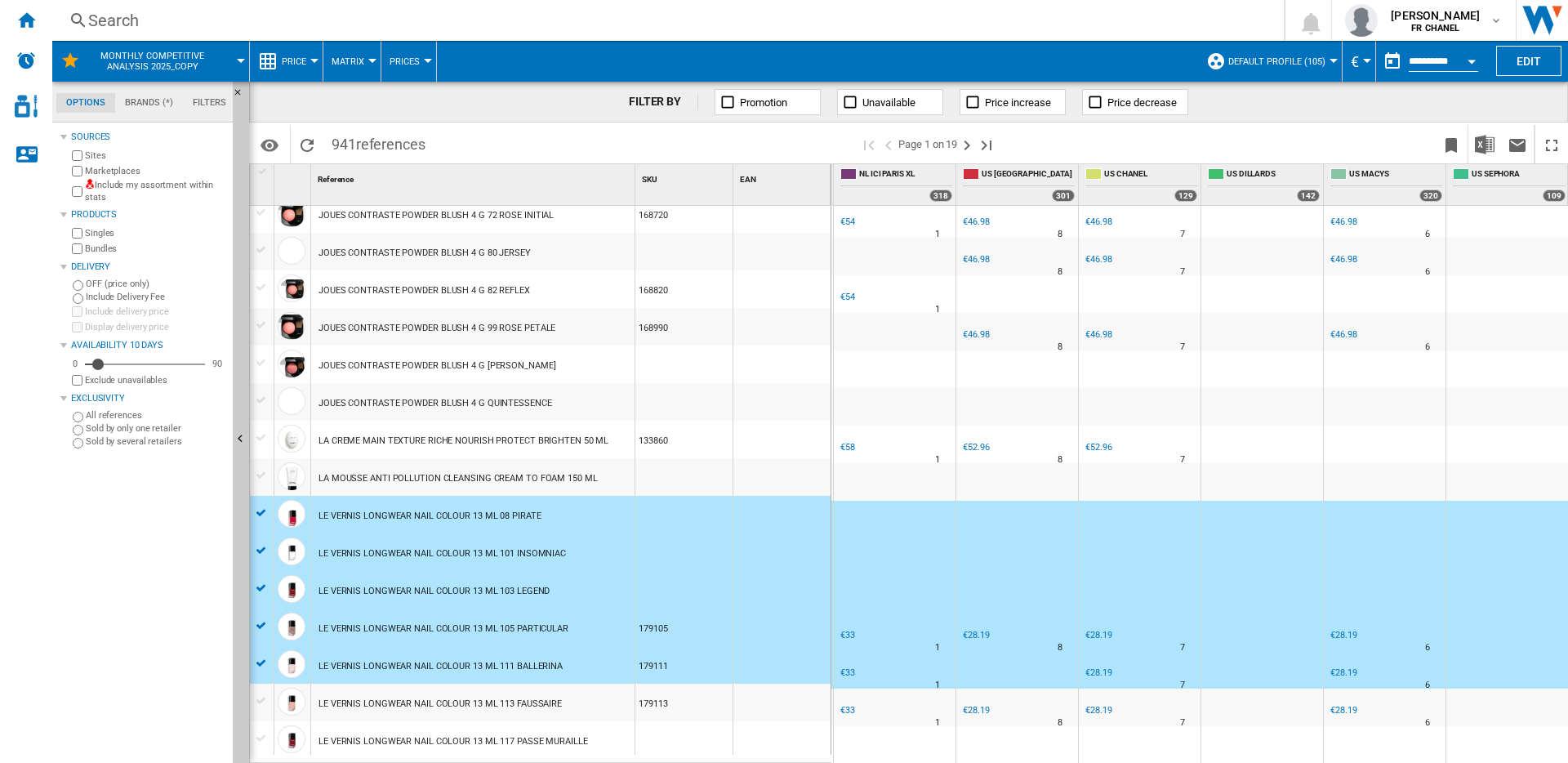
drag, startPoint x: 260, startPoint y: 700, endPoint x: 254, endPoint y: 708, distance: 10.0
click at [260, 700] on div at bounding box center [262, 700] width 17 height 14
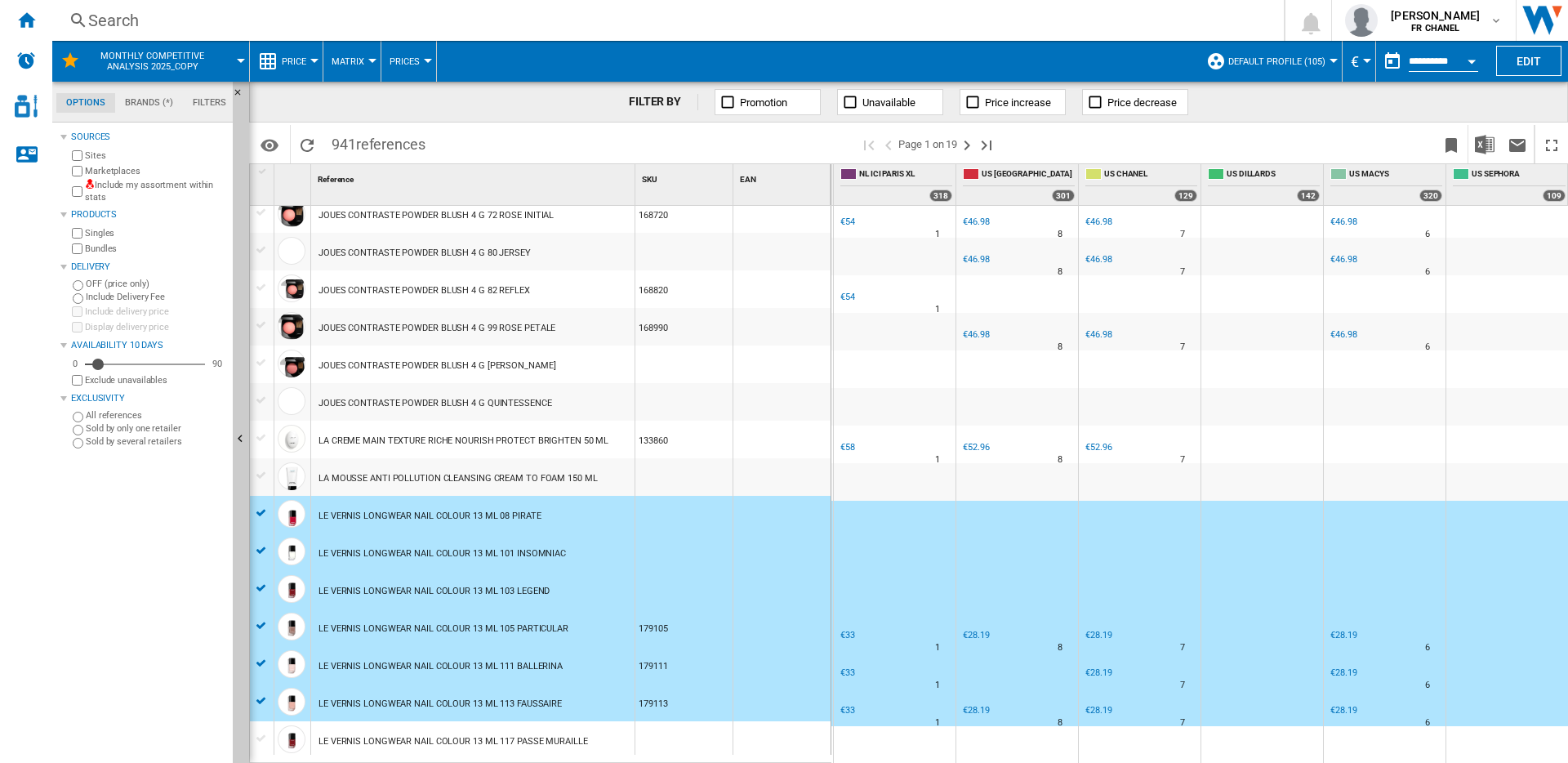
click at [260, 744] on div at bounding box center [262, 738] width 17 height 14
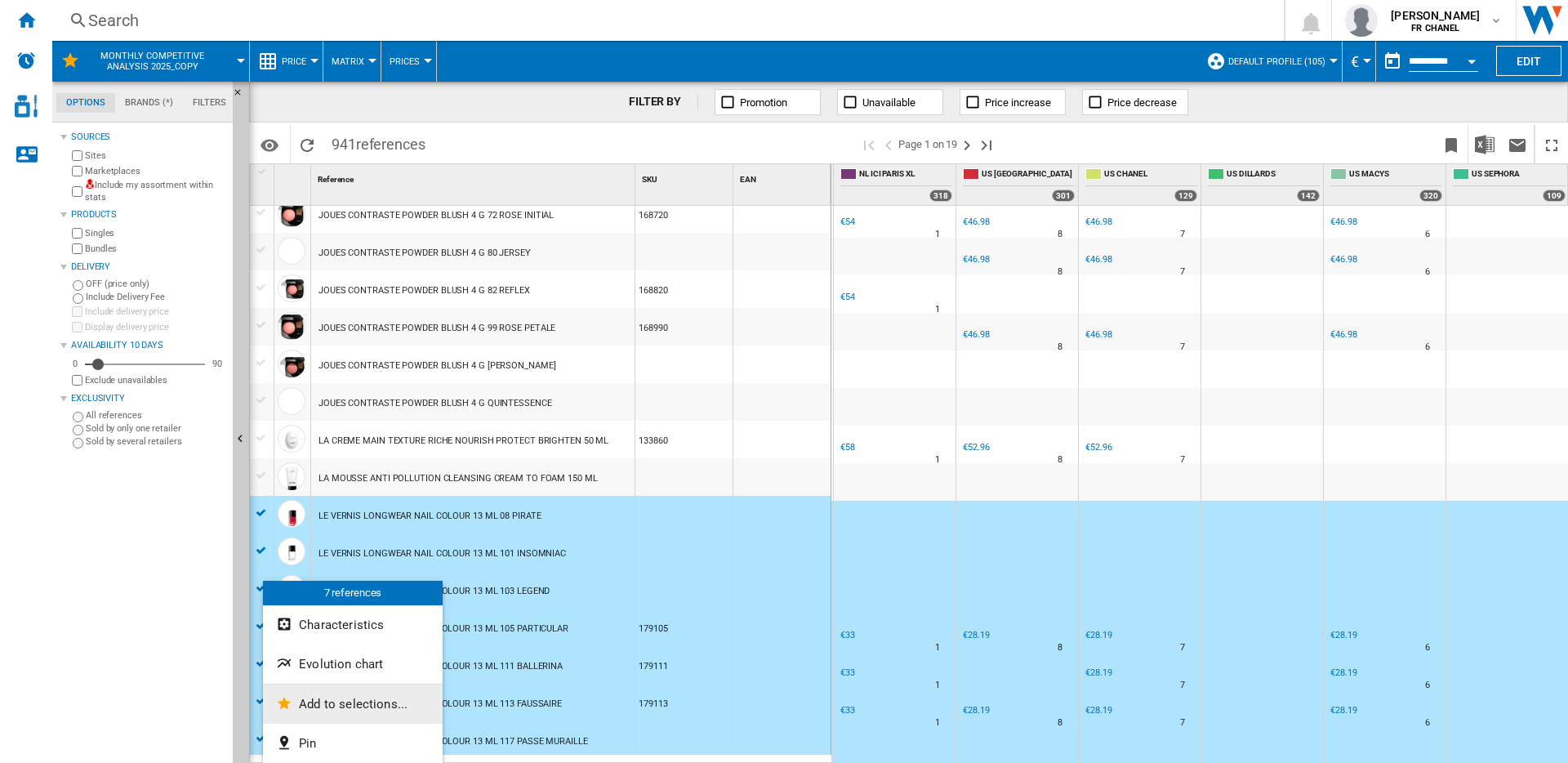
click at [342, 692] on button "Add to selections..." at bounding box center [352, 703] width 180 height 39
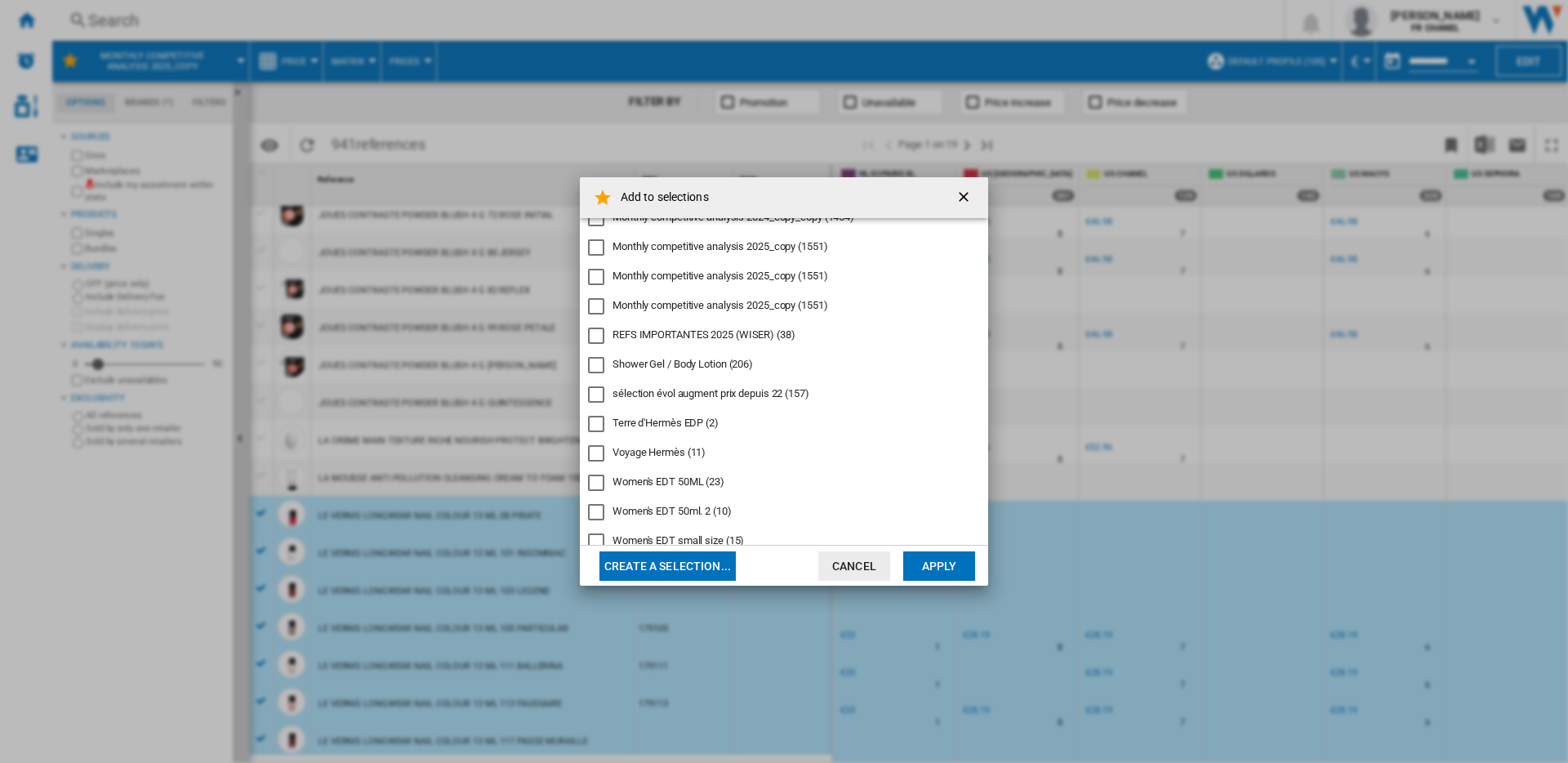
scroll to position [278, 0]
click at [595, 310] on div "REFS IMPORTANTES 2025 (WISER)" at bounding box center [595, 309] width 16 height 16
click at [921, 565] on button "Apply" at bounding box center [939, 566] width 72 height 30
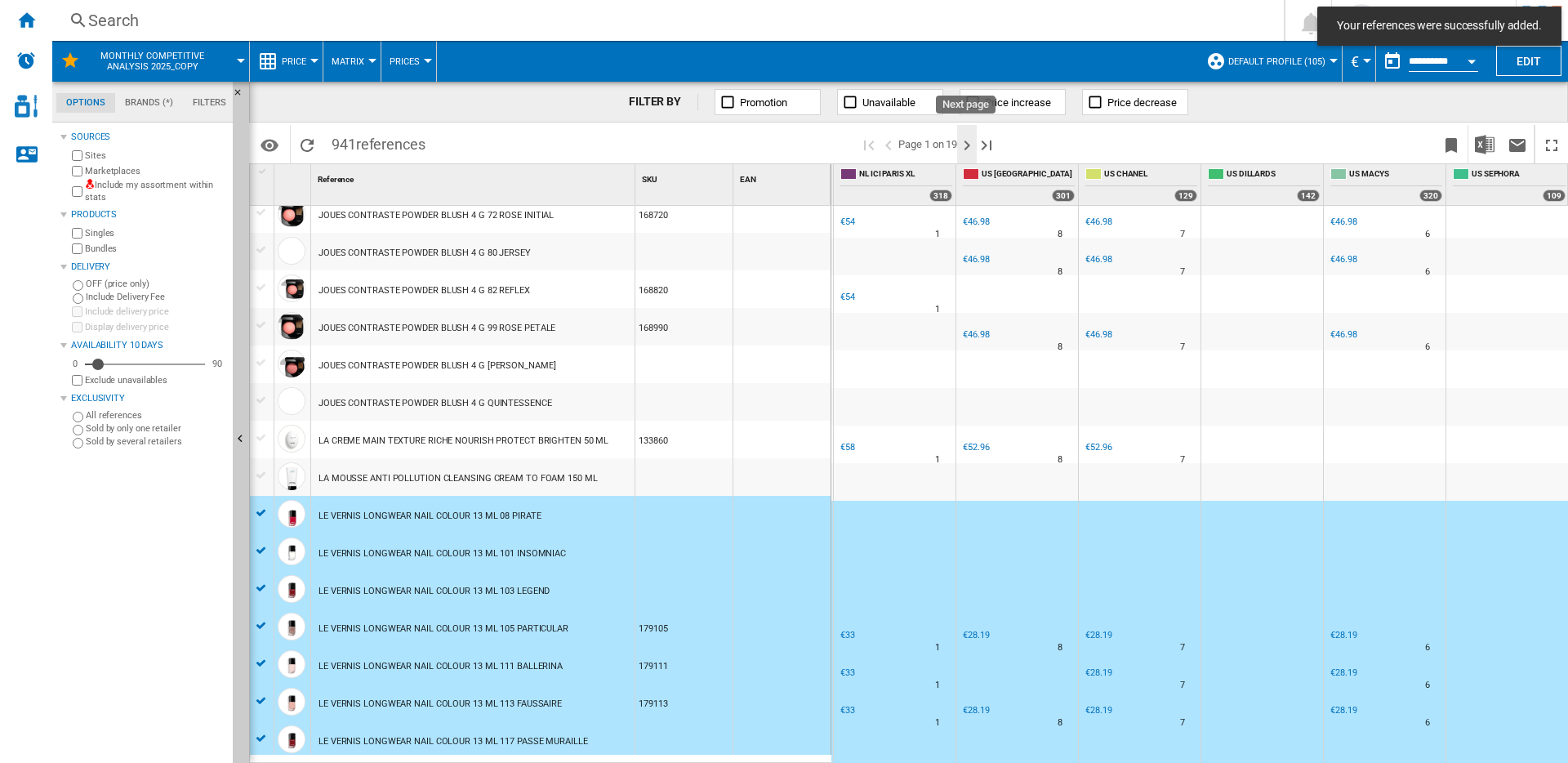
click at [965, 150] on ng-md-icon "Next page" at bounding box center [967, 145] width 19 height 19
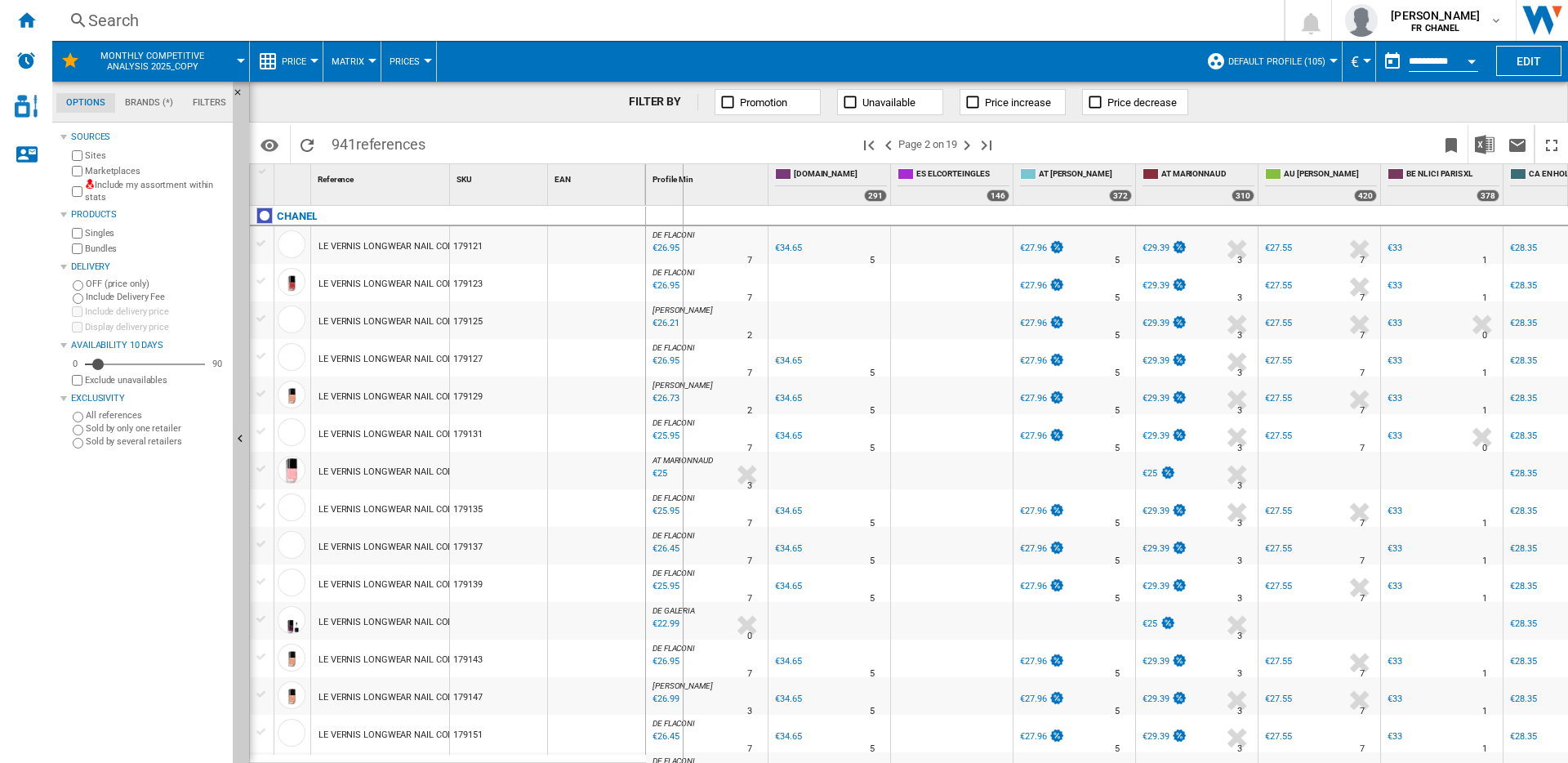
drag, startPoint x: 446, startPoint y: 192, endPoint x: 682, endPoint y: 191, distance: 236.0
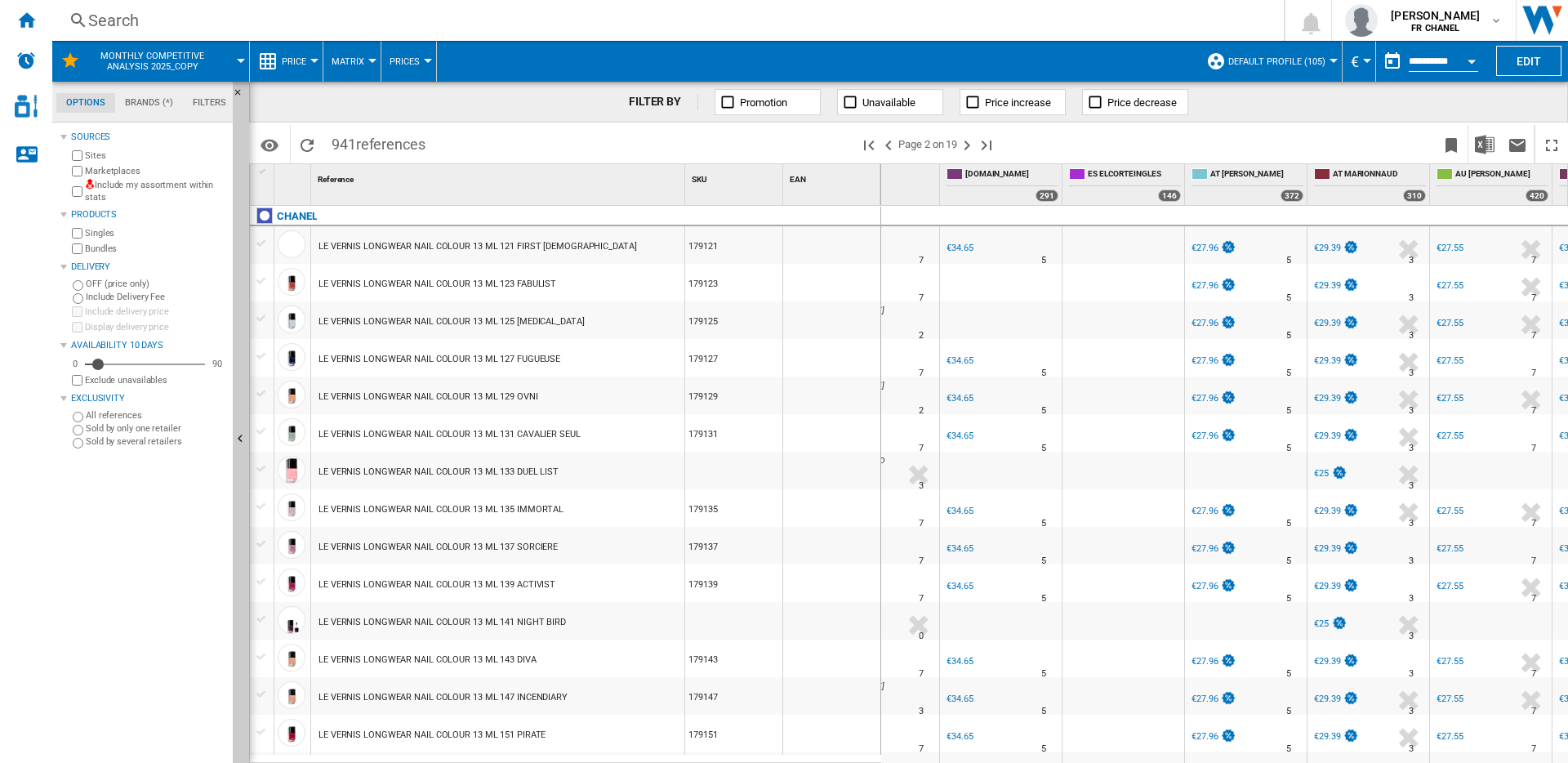
scroll to position [0, 117]
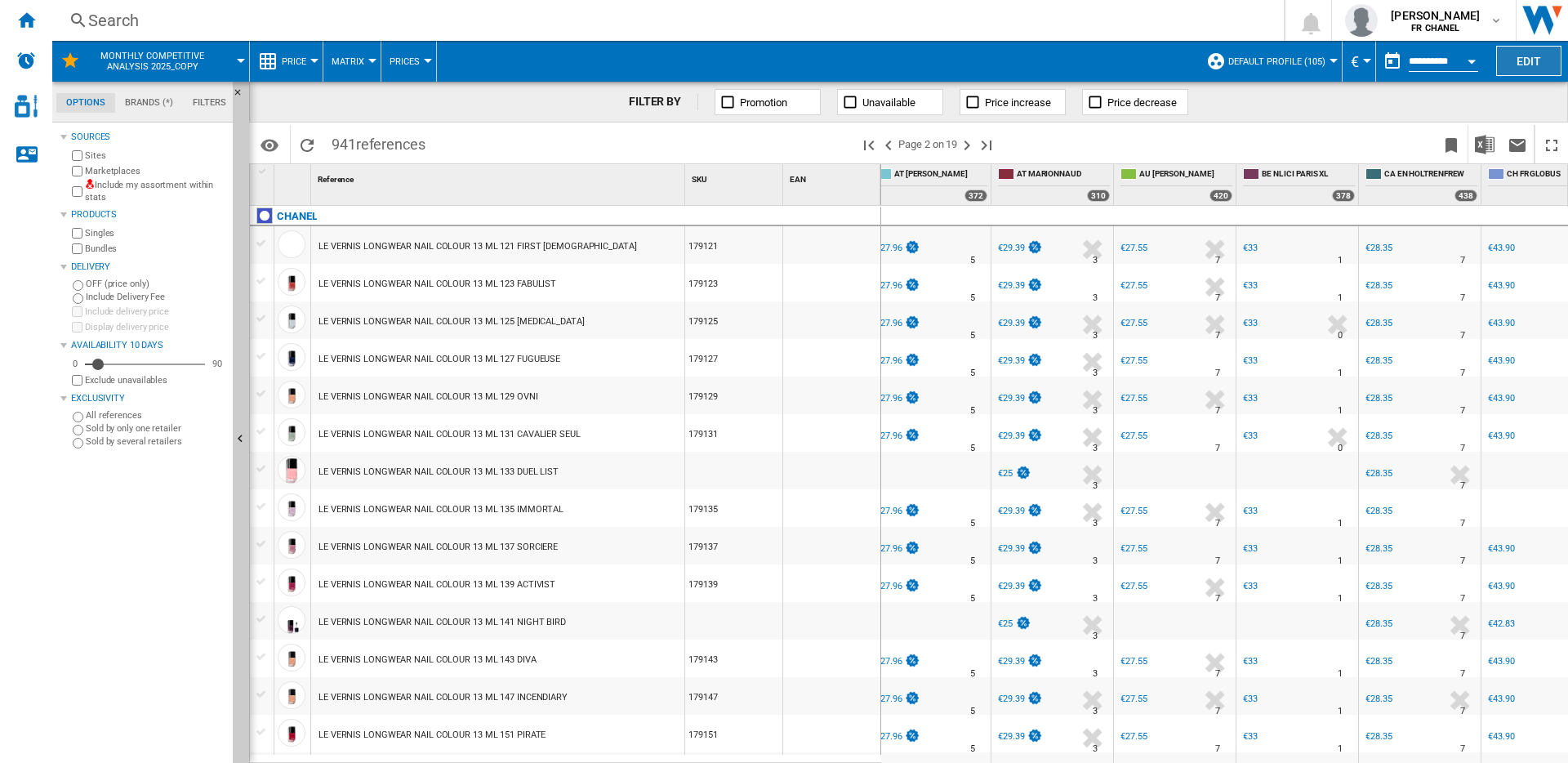
click at [1514, 63] on button "Edit" at bounding box center [1529, 61] width 65 height 30
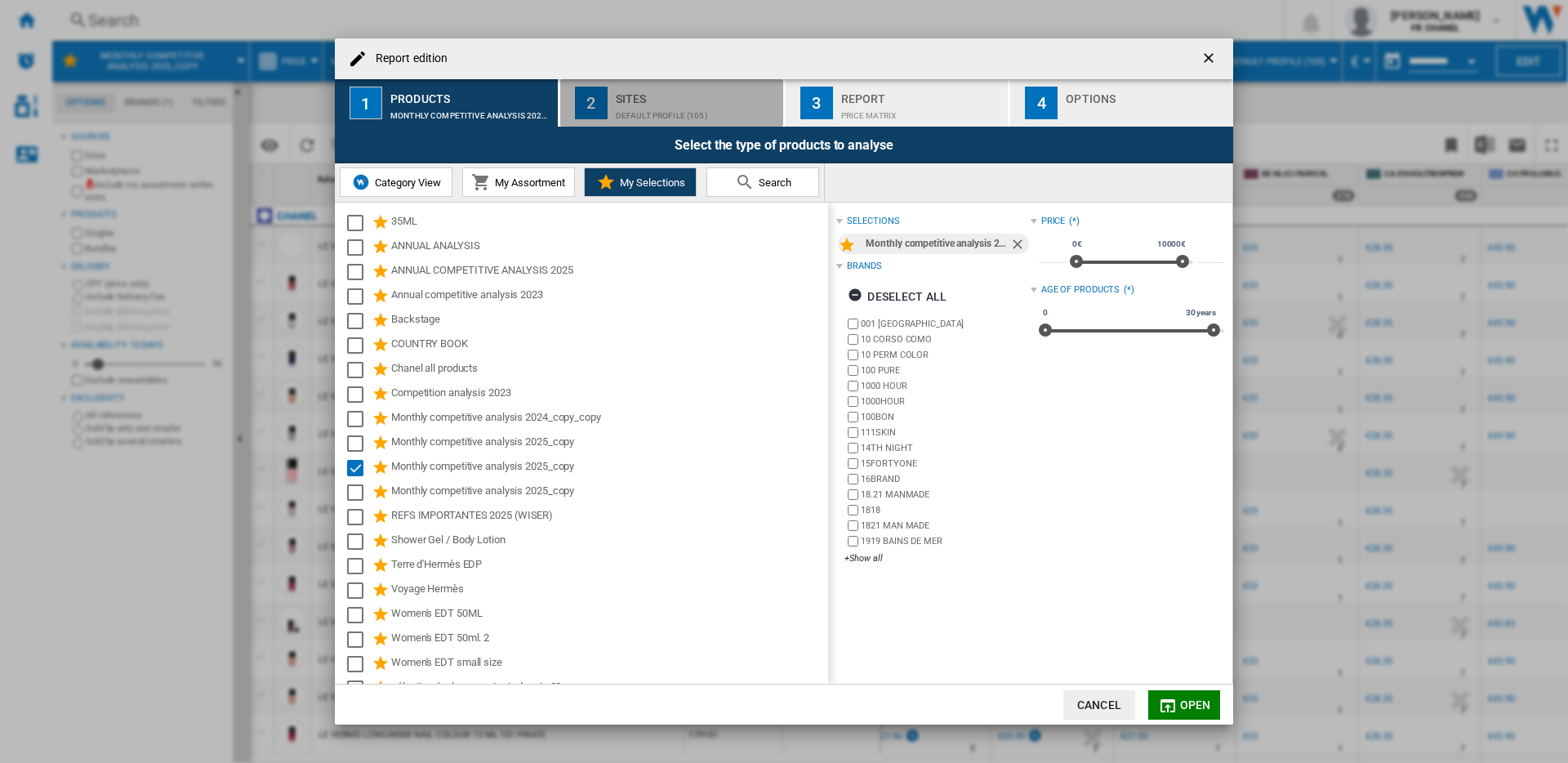
click at [680, 111] on div "Default profile (105)" at bounding box center [695, 112] width 161 height 17
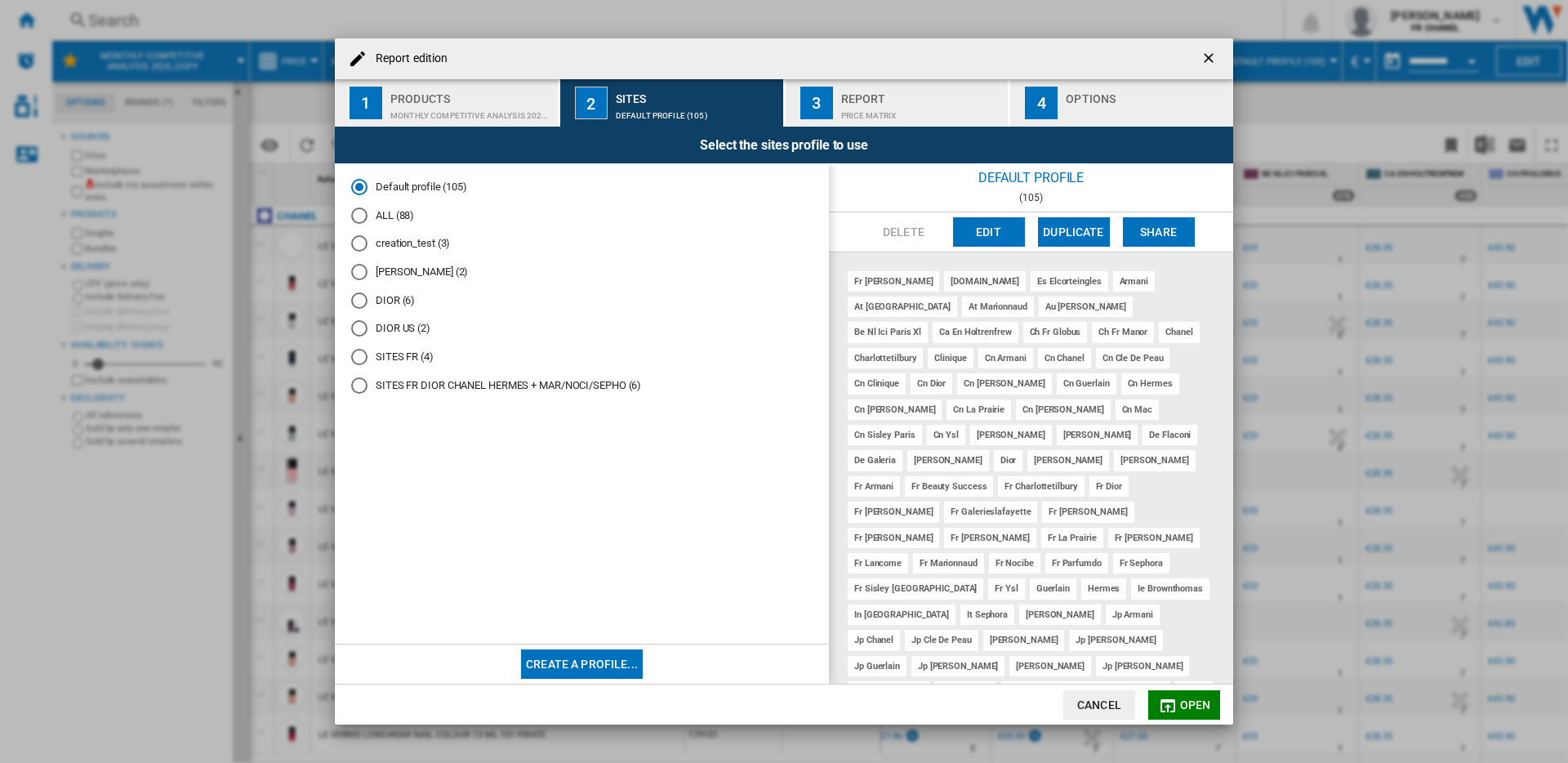
click at [575, 668] on button "Create a profile..." at bounding box center [582, 664] width 121 height 30
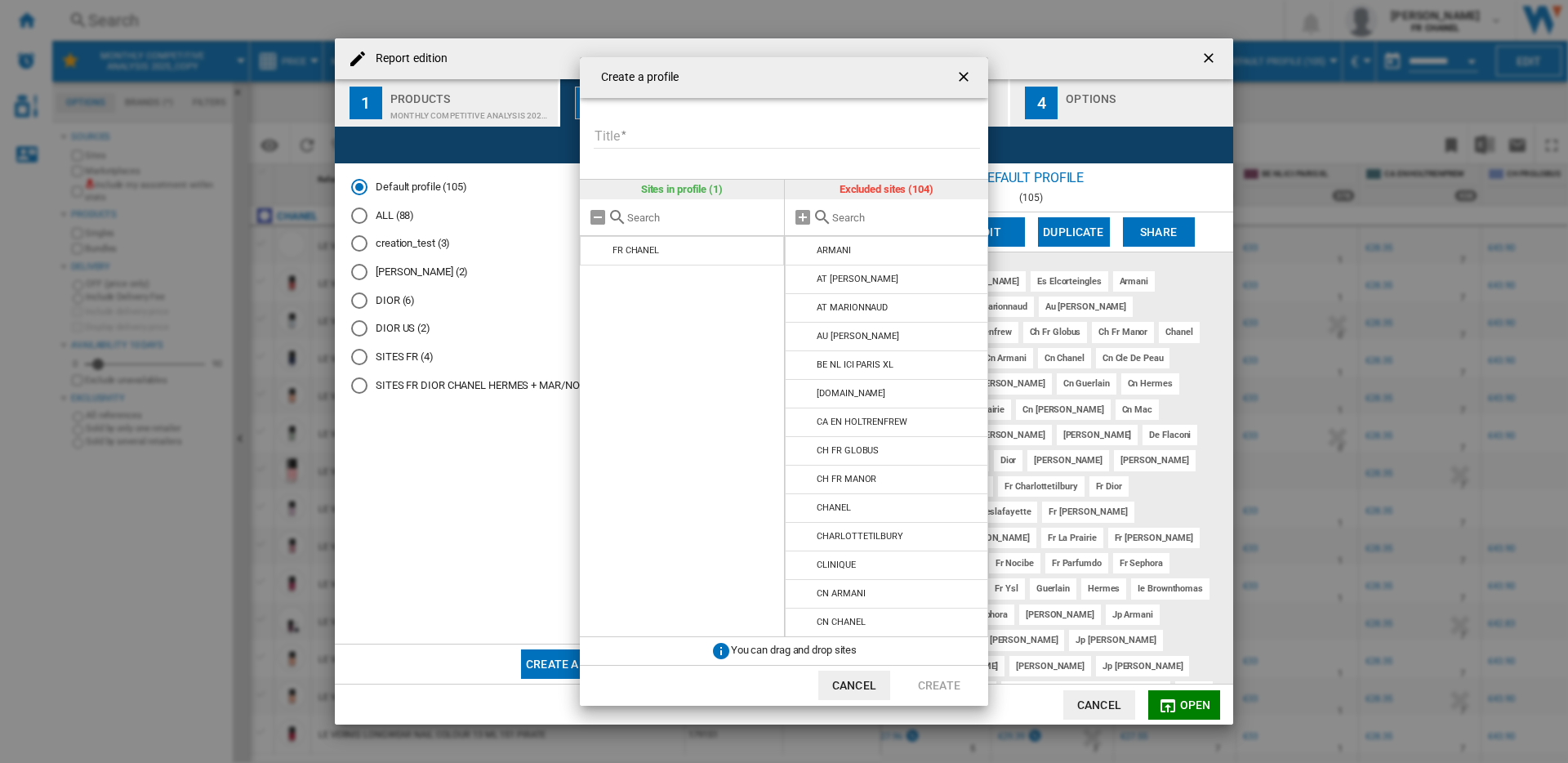
click at [721, 138] on input "Title" at bounding box center [787, 136] width 387 height 24
type input "**********"
click at [865, 216] on input "text" at bounding box center [906, 217] width 149 height 13
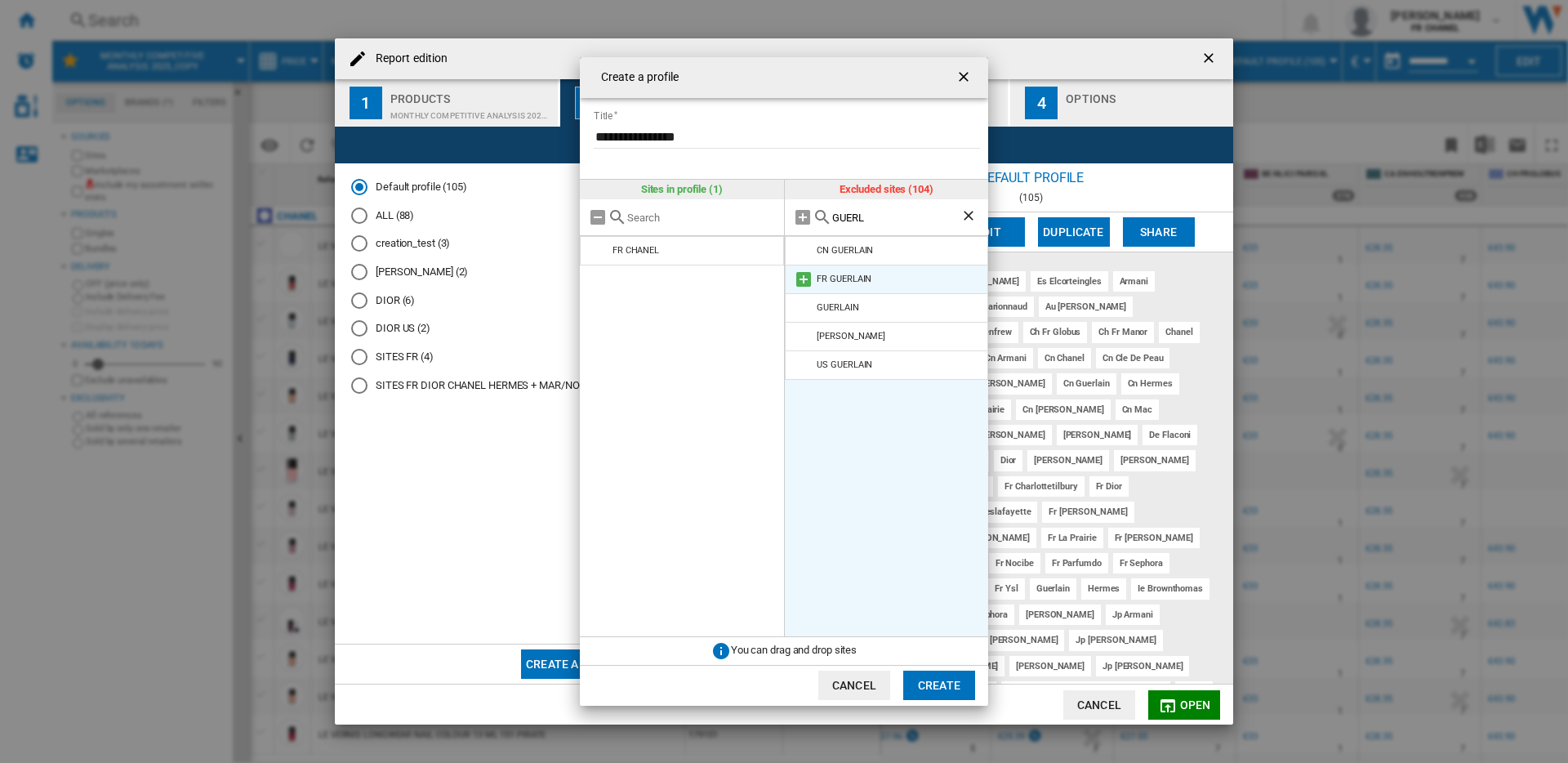
type input "GUERL"
click at [799, 280] on md-icon at bounding box center [803, 279] width 19 height 19
click at [976, 214] on ng-md-icon "Clear search" at bounding box center [970, 217] width 19 height 19
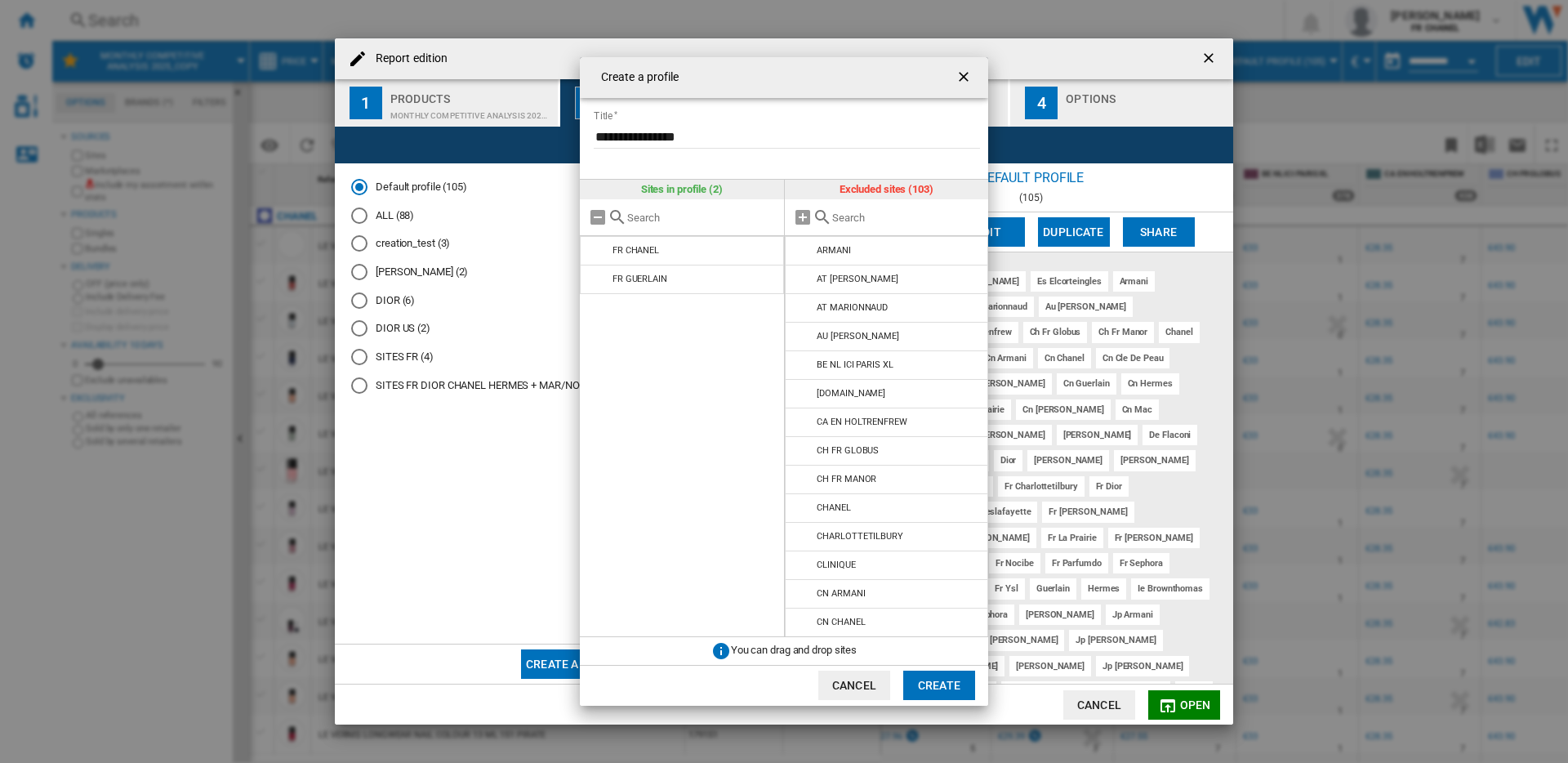
click at [904, 214] on input "text" at bounding box center [906, 217] width 149 height 13
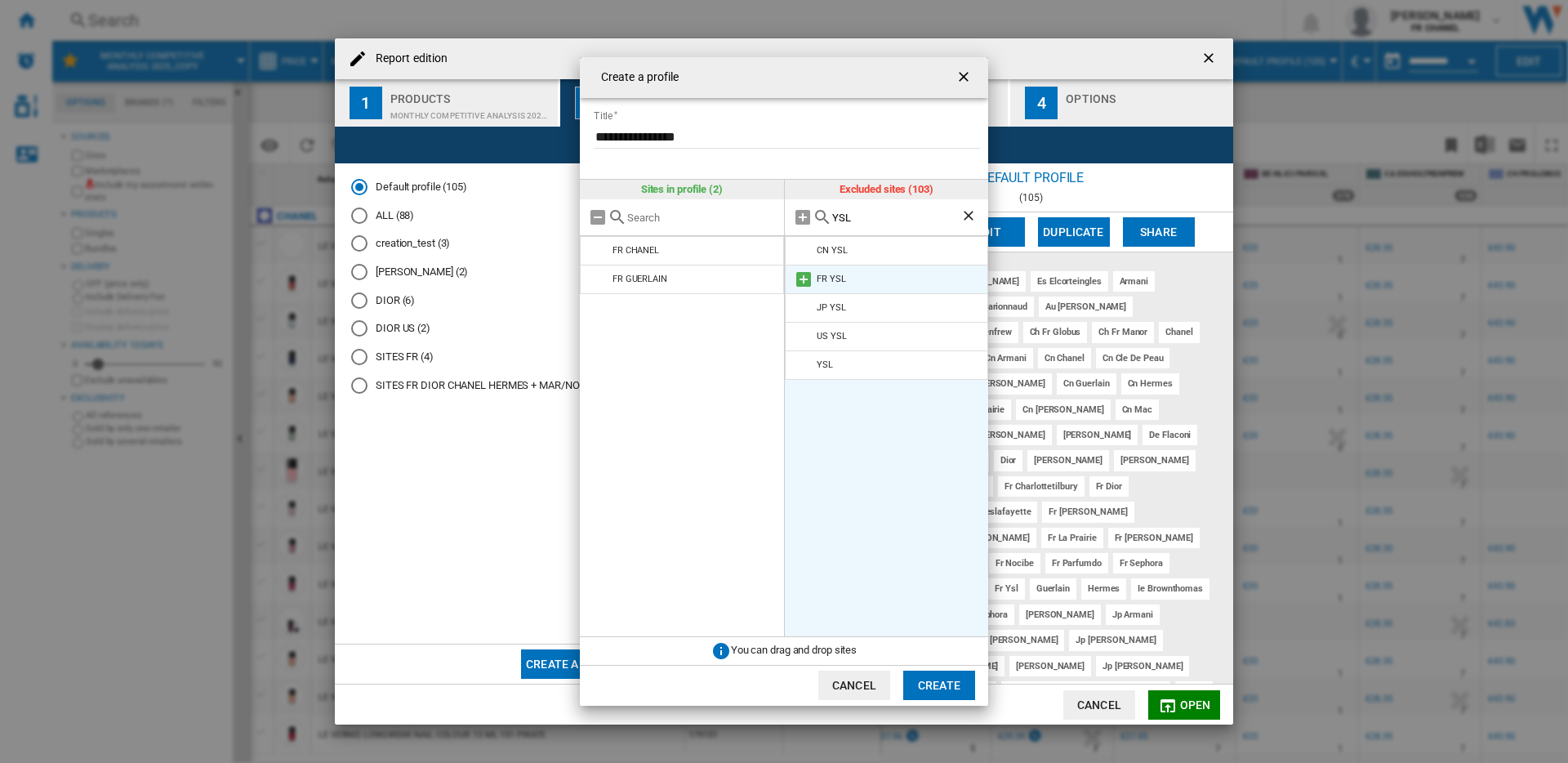
type input "YSL"
click at [800, 280] on md-icon at bounding box center [803, 279] width 19 height 19
click at [970, 219] on ng-md-icon "Clear search" at bounding box center [970, 217] width 19 height 19
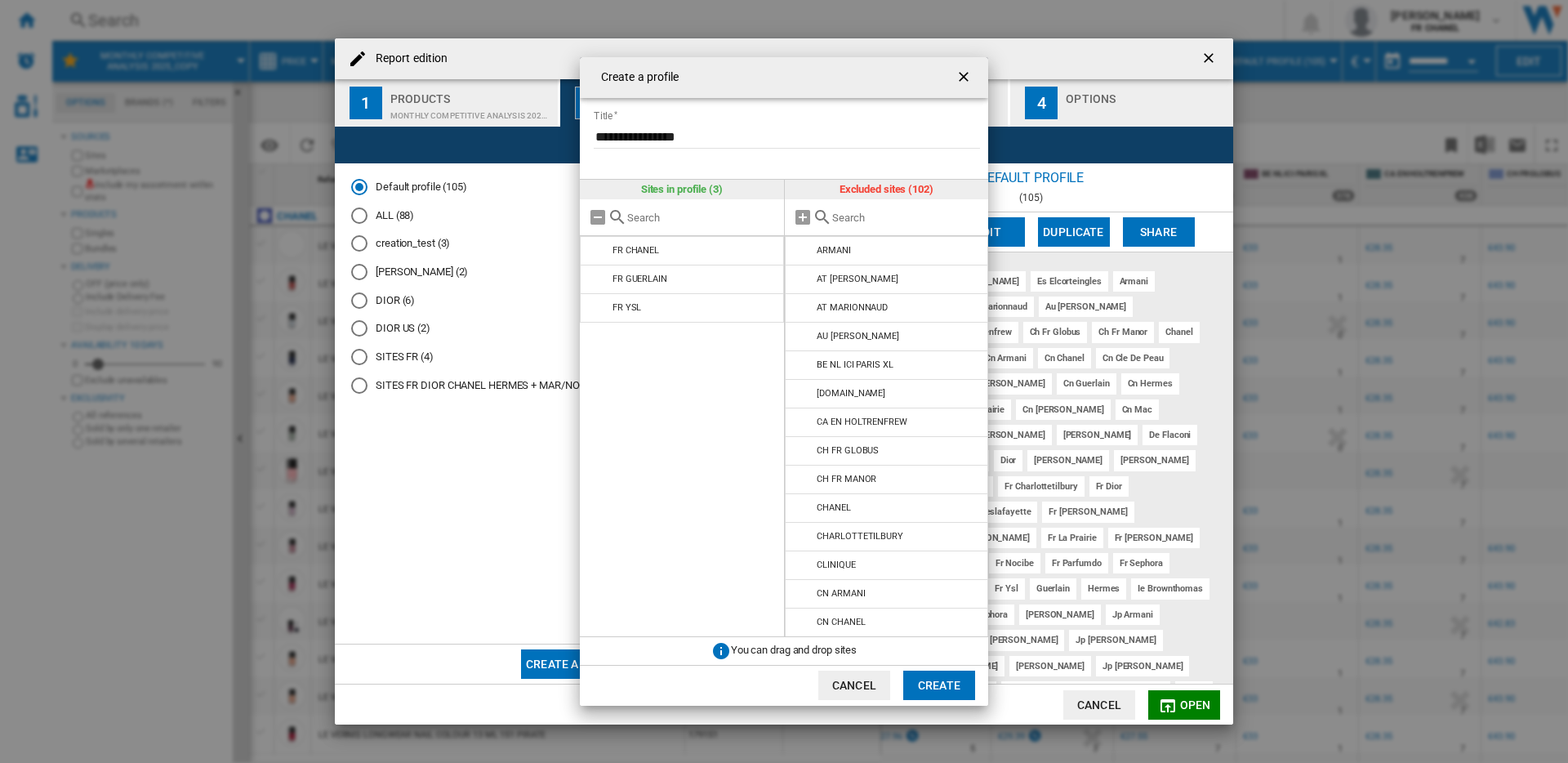
click at [894, 218] on input "text" at bounding box center [906, 217] width 149 height 13
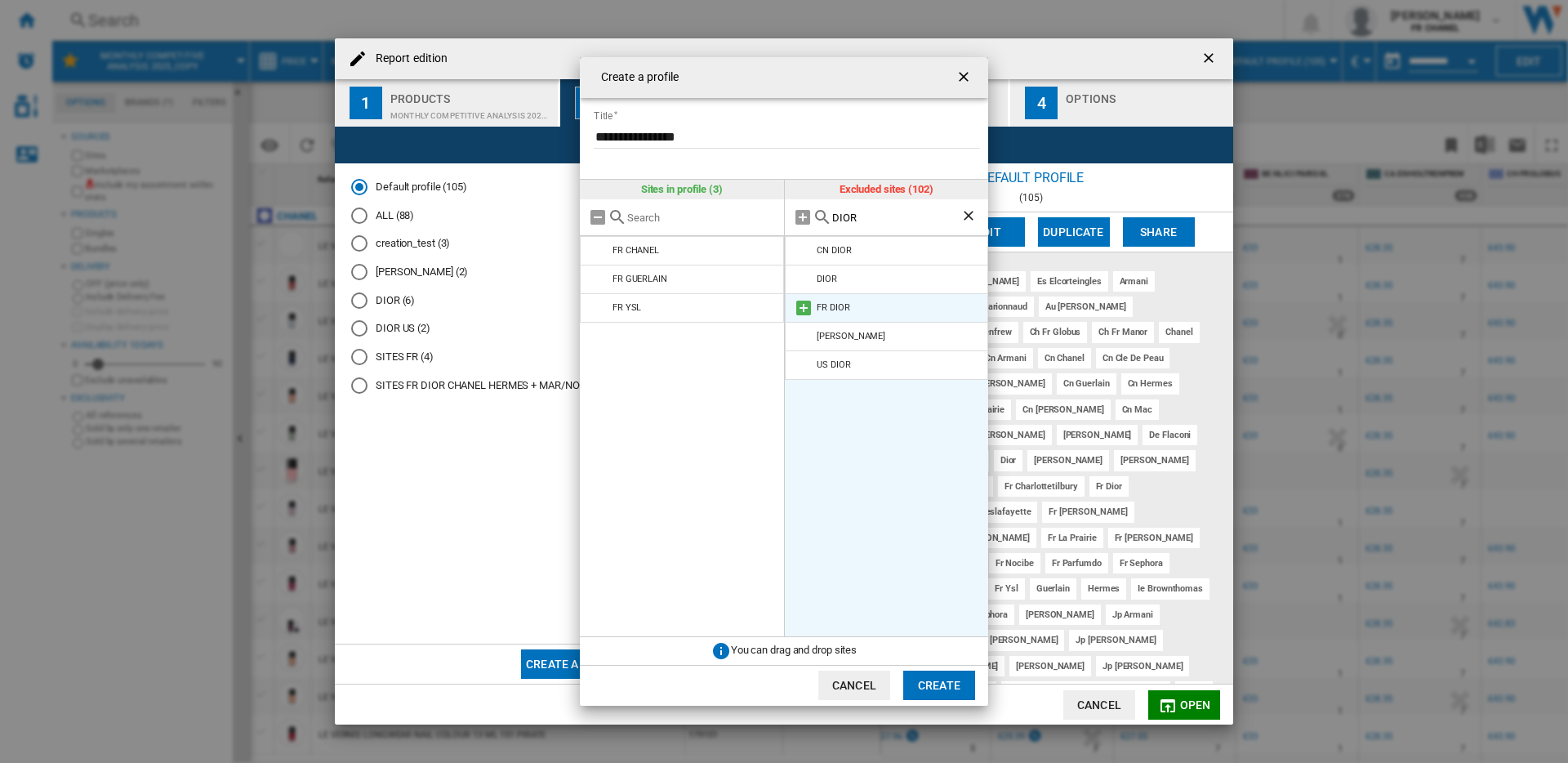
type input "DIOR"
click at [804, 309] on md-icon at bounding box center [803, 308] width 19 height 19
click at [970, 214] on ng-md-icon "Clear search" at bounding box center [970, 217] width 19 height 19
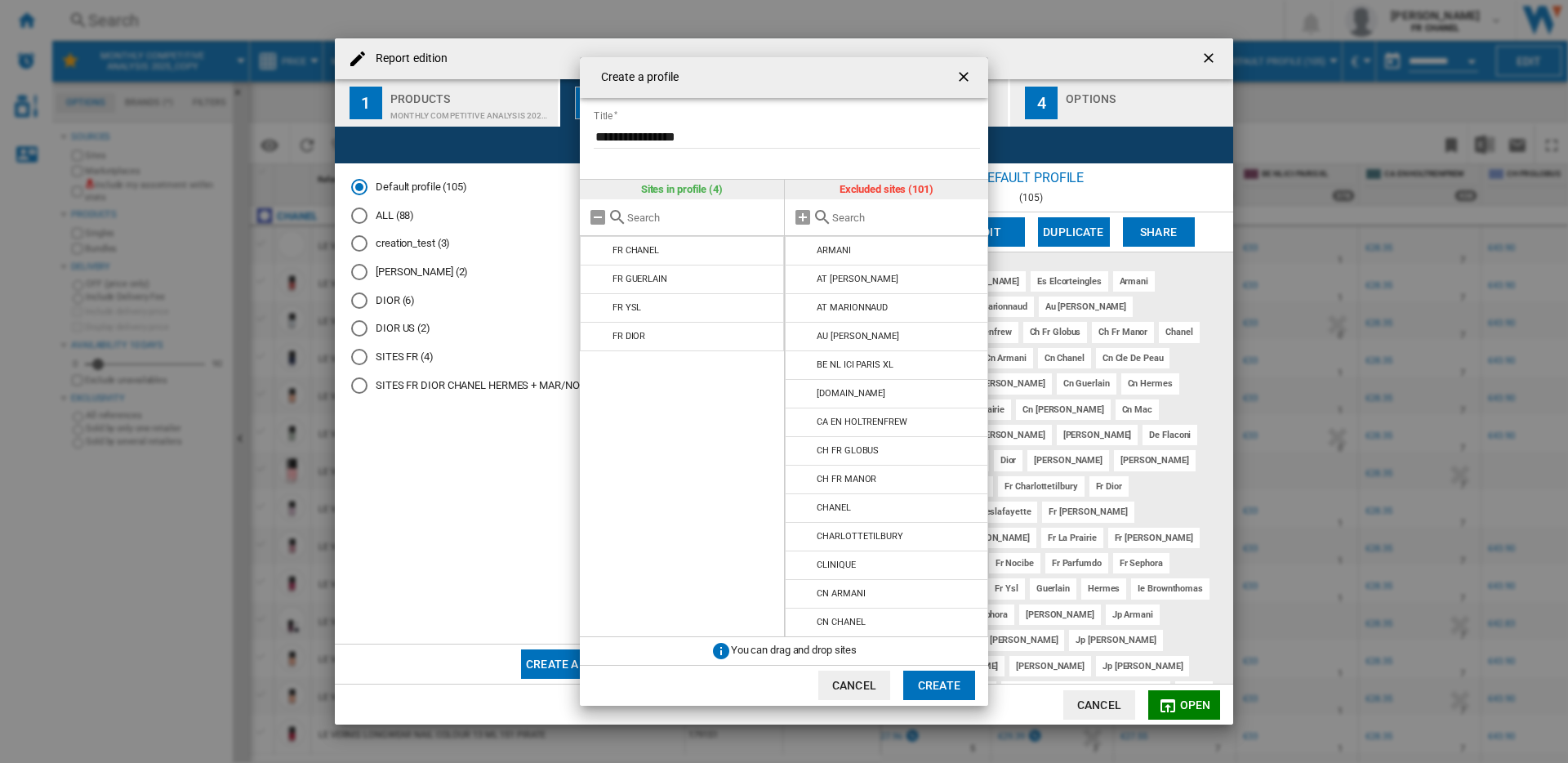
click at [895, 217] on input "text" at bounding box center [906, 217] width 149 height 13
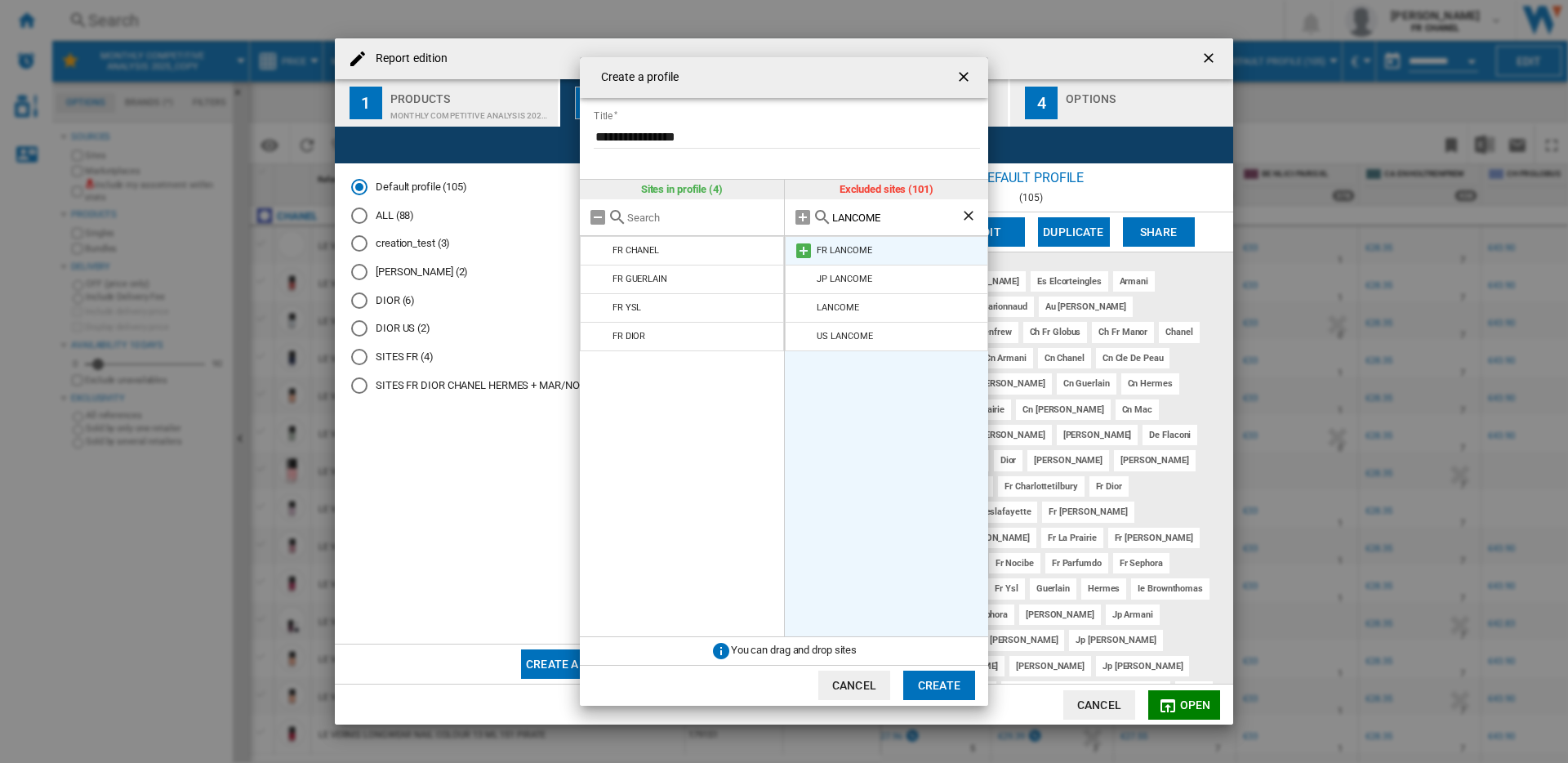
type input "LANCOME"
click at [802, 246] on md-icon at bounding box center [803, 250] width 19 height 19
click at [969, 218] on ng-md-icon "Clear search" at bounding box center [970, 217] width 19 height 19
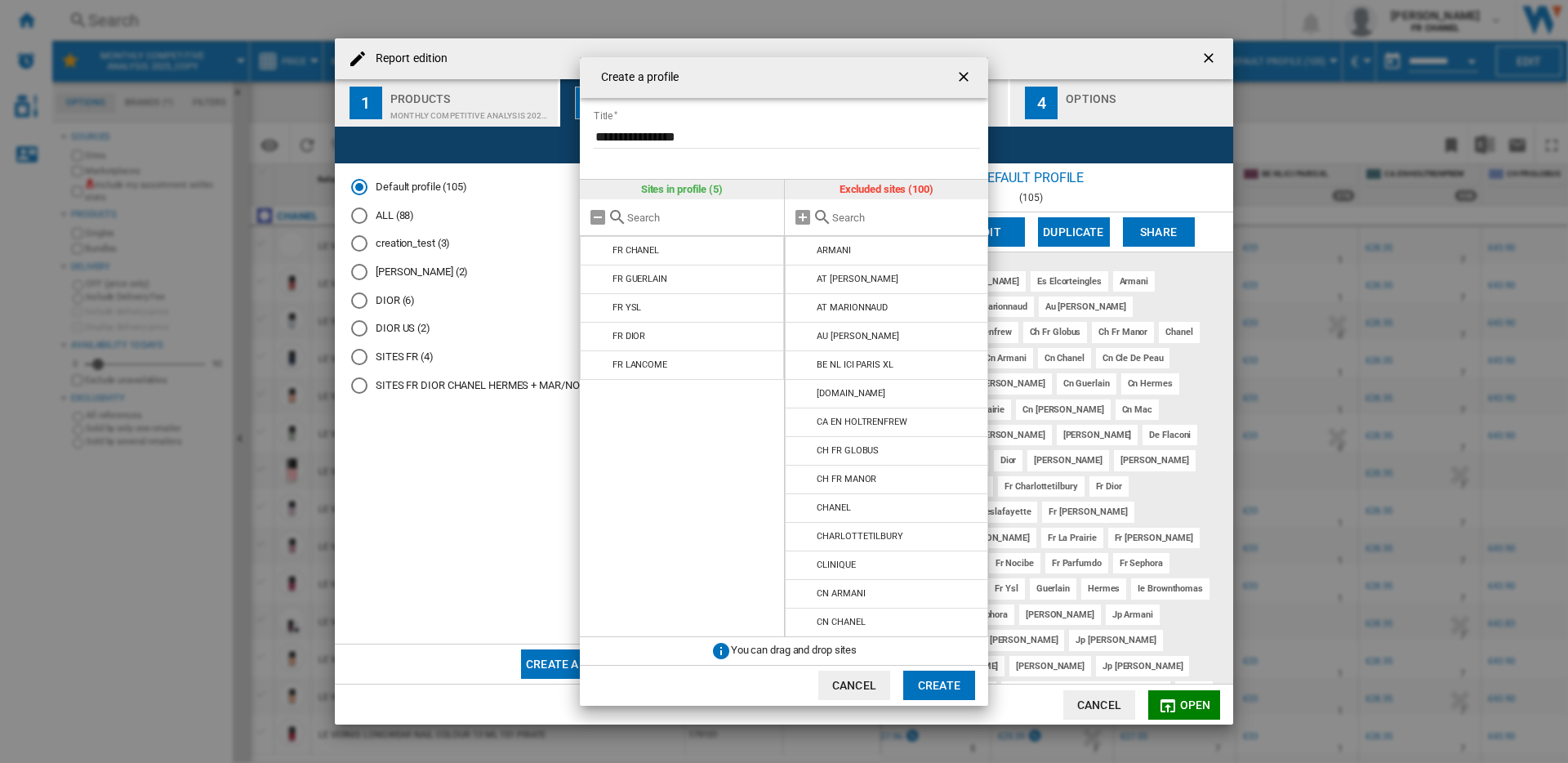
click at [902, 222] on input "text" at bounding box center [906, 217] width 149 height 13
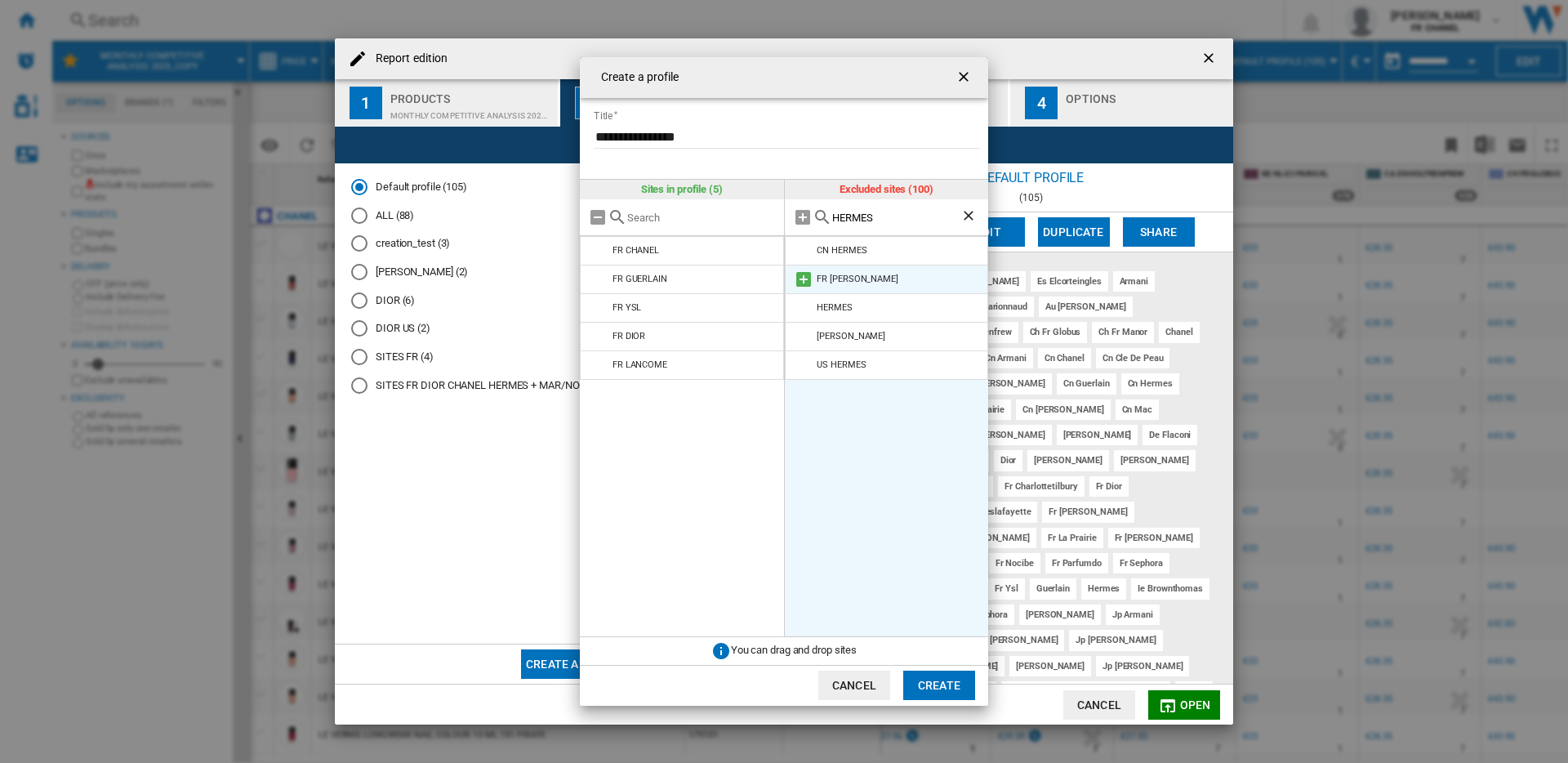
type input "HERMES"
click at [798, 284] on md-icon at bounding box center [803, 279] width 19 height 19
click at [972, 213] on ng-md-icon "Clear search" at bounding box center [970, 217] width 19 height 19
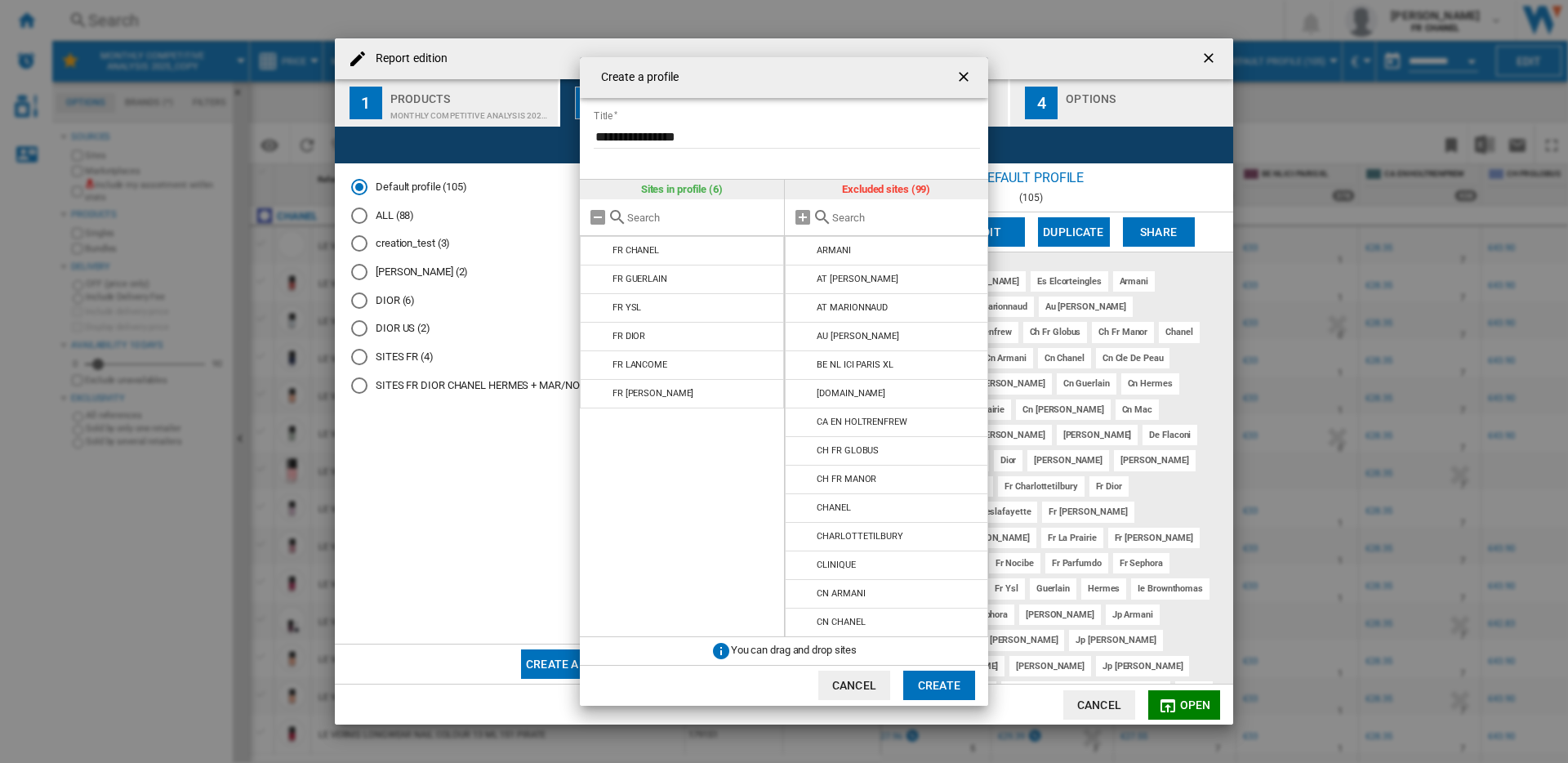
click at [955, 214] on input "text" at bounding box center [906, 217] width 149 height 13
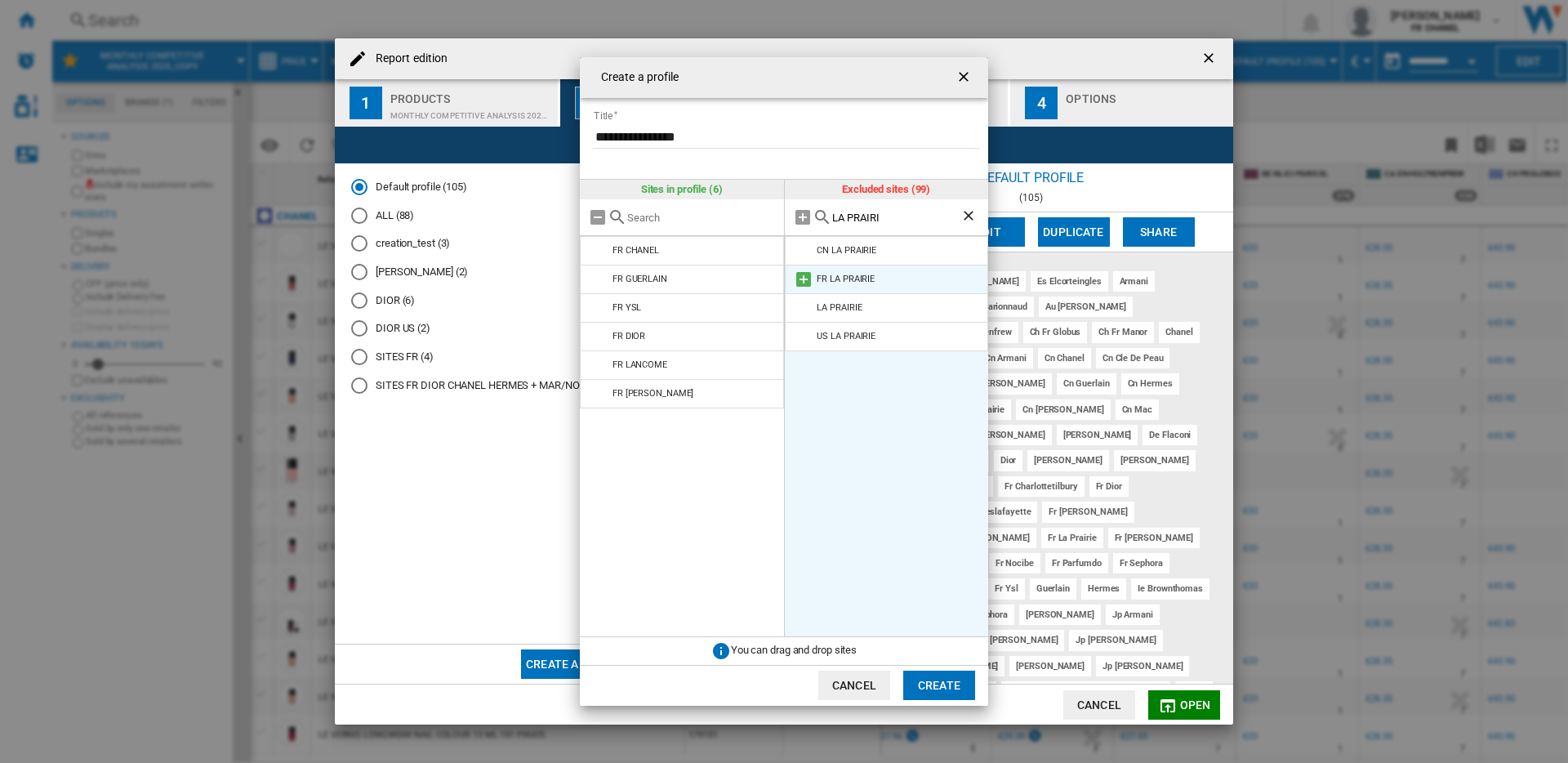
type input "LA PRAIRI"
click at [802, 278] on md-icon at bounding box center [803, 279] width 19 height 19
click at [972, 215] on ng-md-icon "Clear search" at bounding box center [970, 217] width 19 height 19
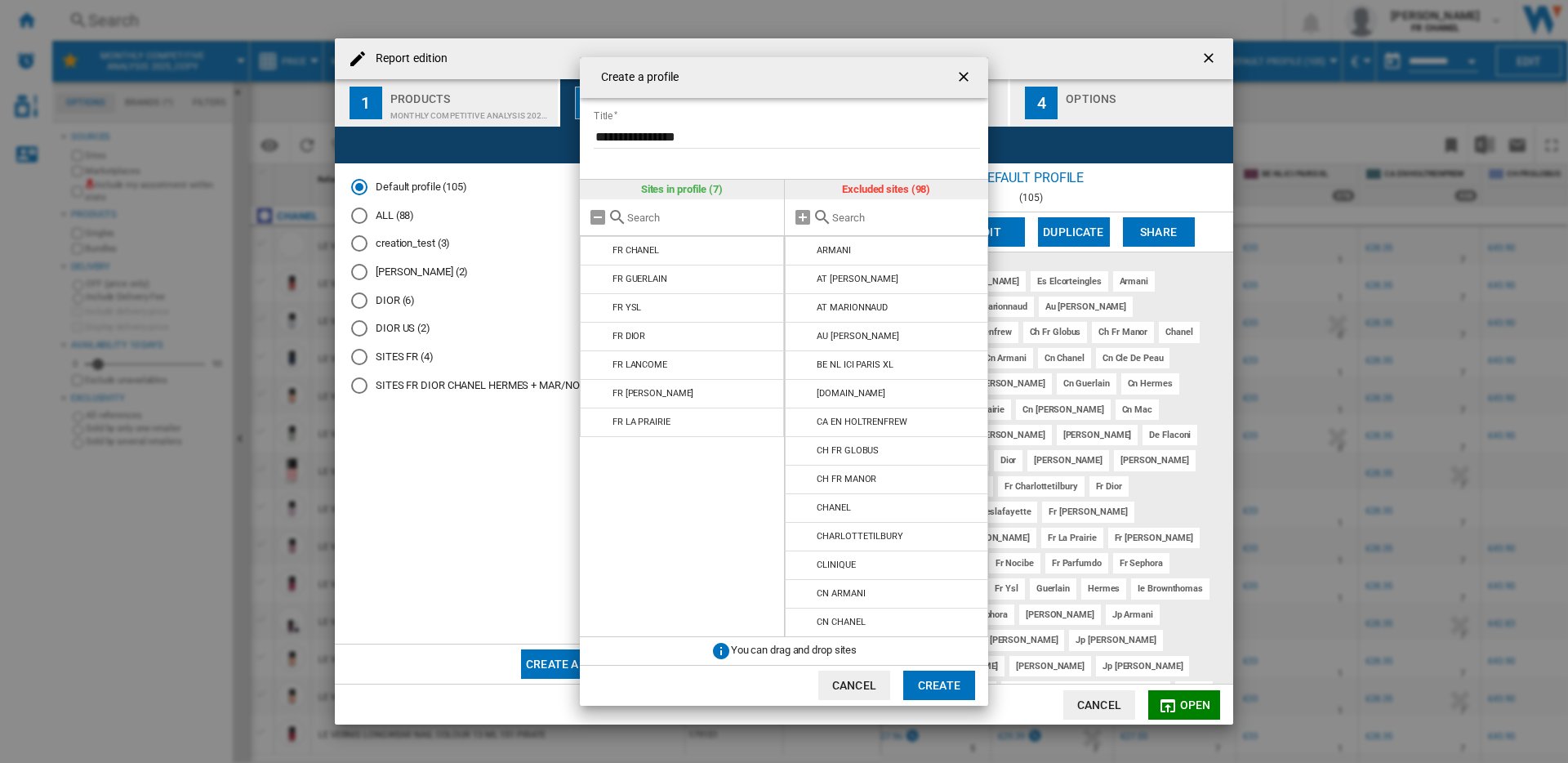
click at [902, 220] on input "text" at bounding box center [906, 217] width 149 height 13
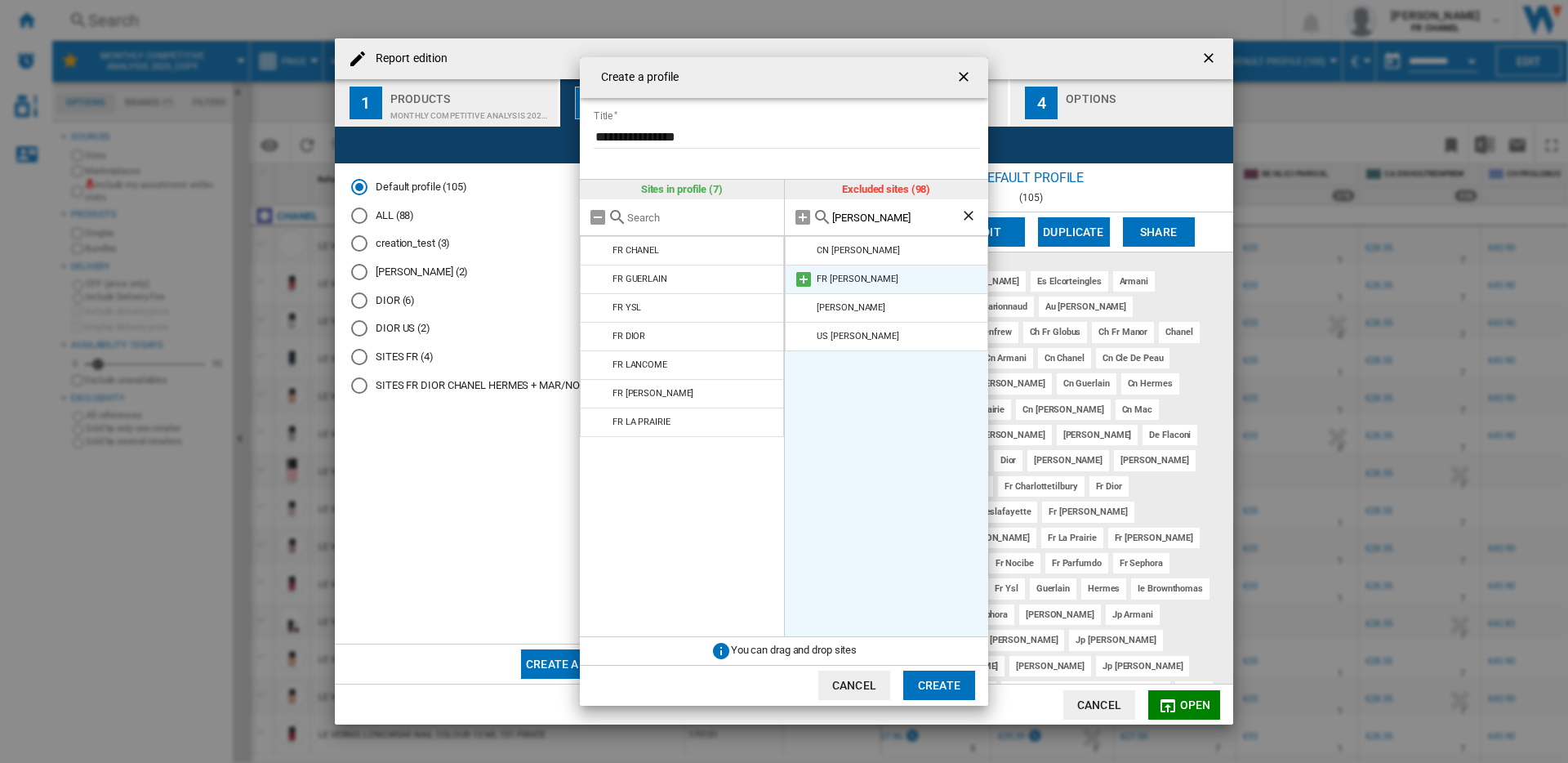
type input "LAMER"
click at [801, 276] on md-icon at bounding box center [803, 279] width 19 height 19
click at [963, 216] on ng-md-icon "Clear search" at bounding box center [970, 217] width 19 height 19
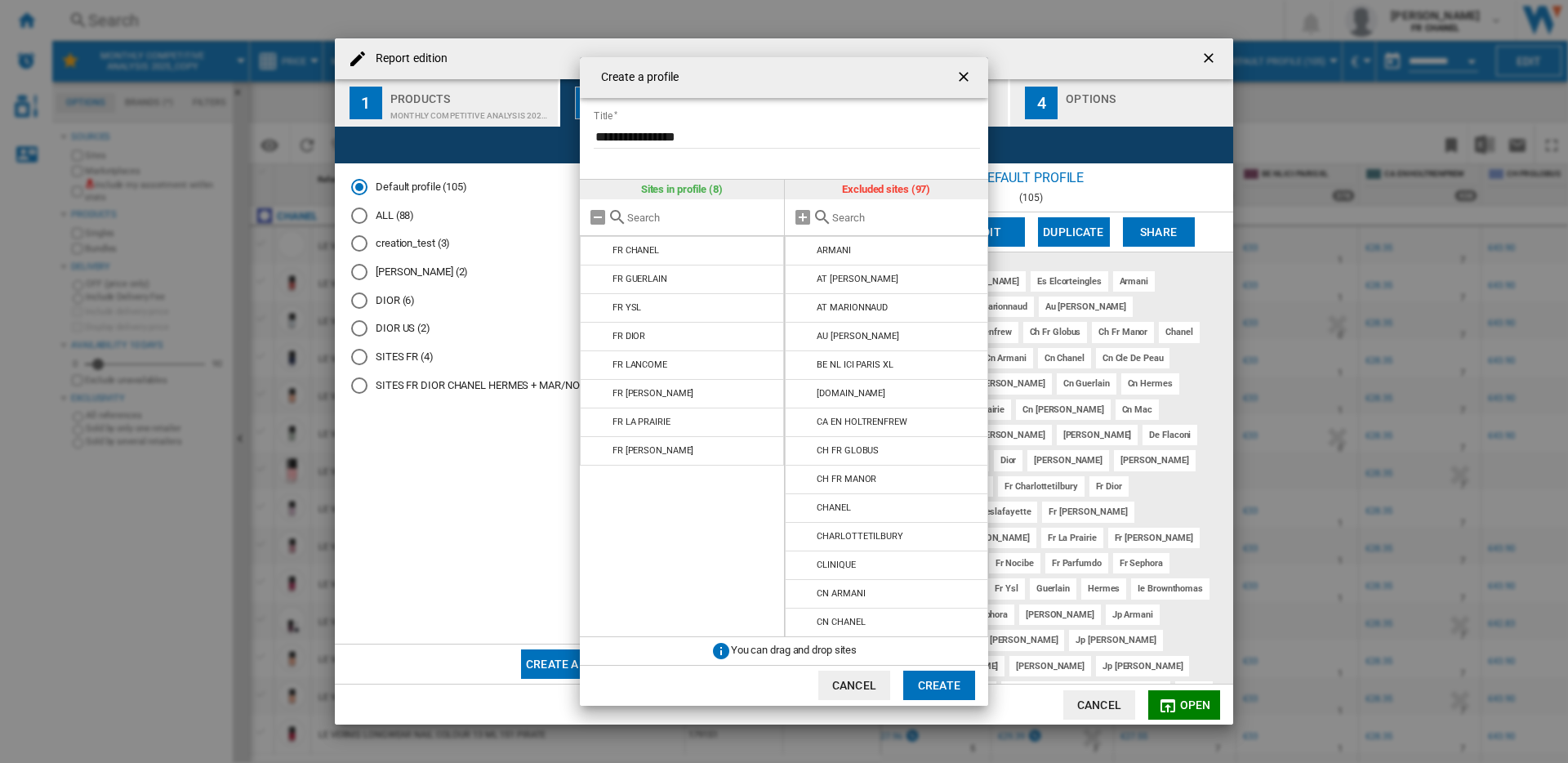
click at [916, 221] on input "text" at bounding box center [906, 217] width 149 height 13
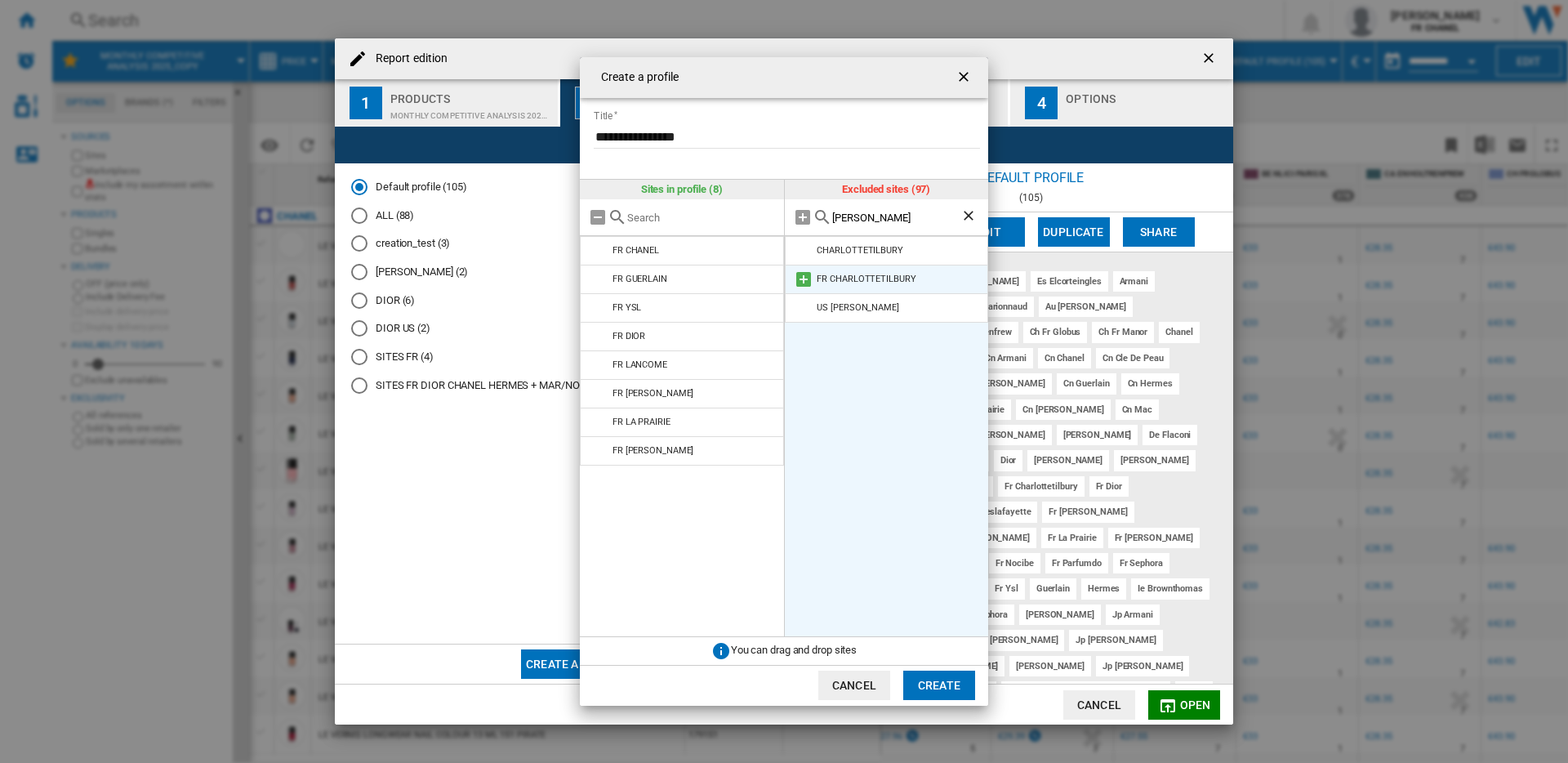
type input "CHARLOT"
click at [802, 278] on md-icon at bounding box center [803, 279] width 19 height 19
click at [698, 136] on input "**********" at bounding box center [787, 136] width 387 height 24
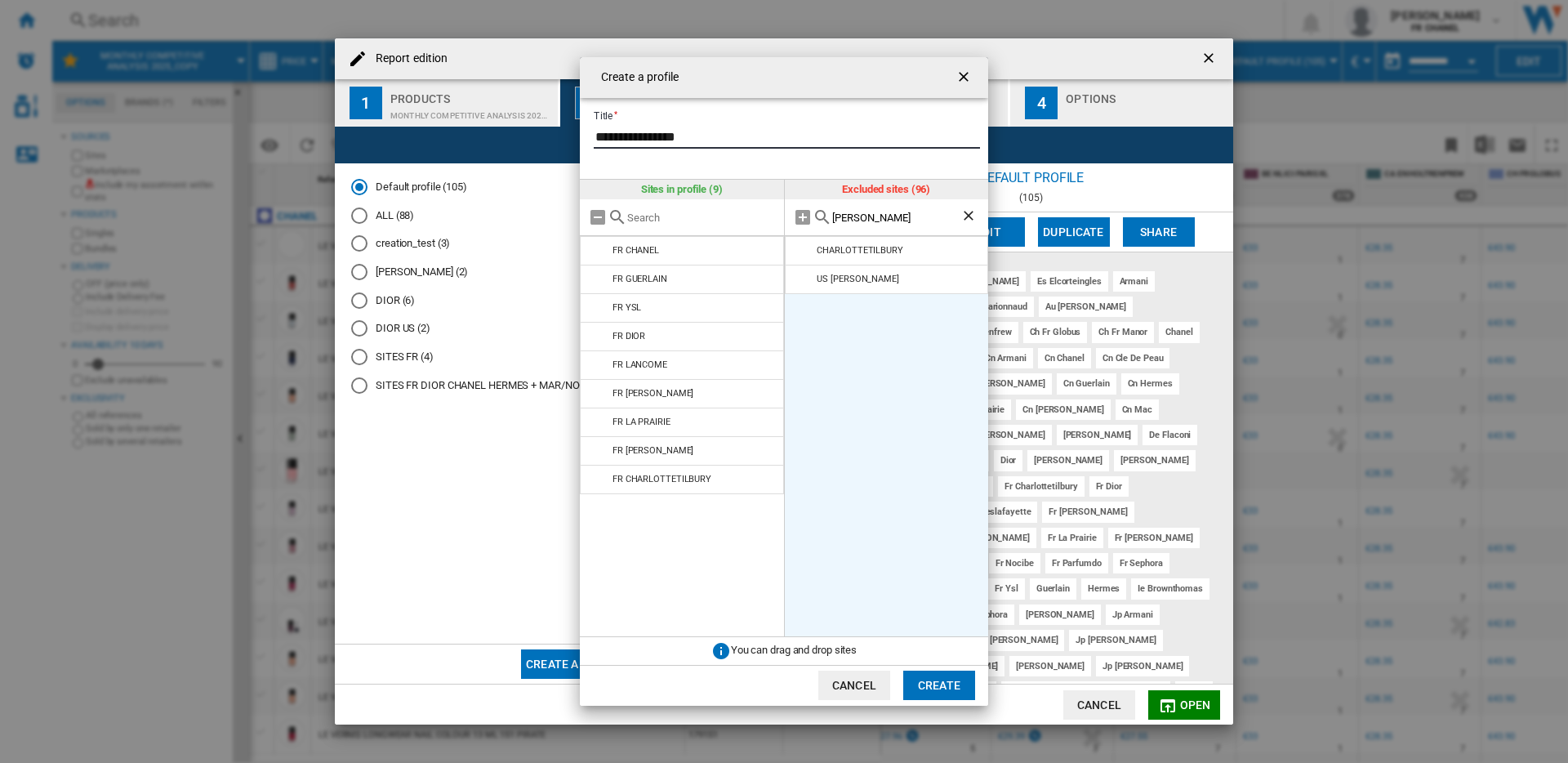
click at [698, 136] on input "**********" at bounding box center [787, 136] width 387 height 24
type input "**********"
click at [934, 694] on button "Create" at bounding box center [939, 685] width 72 height 30
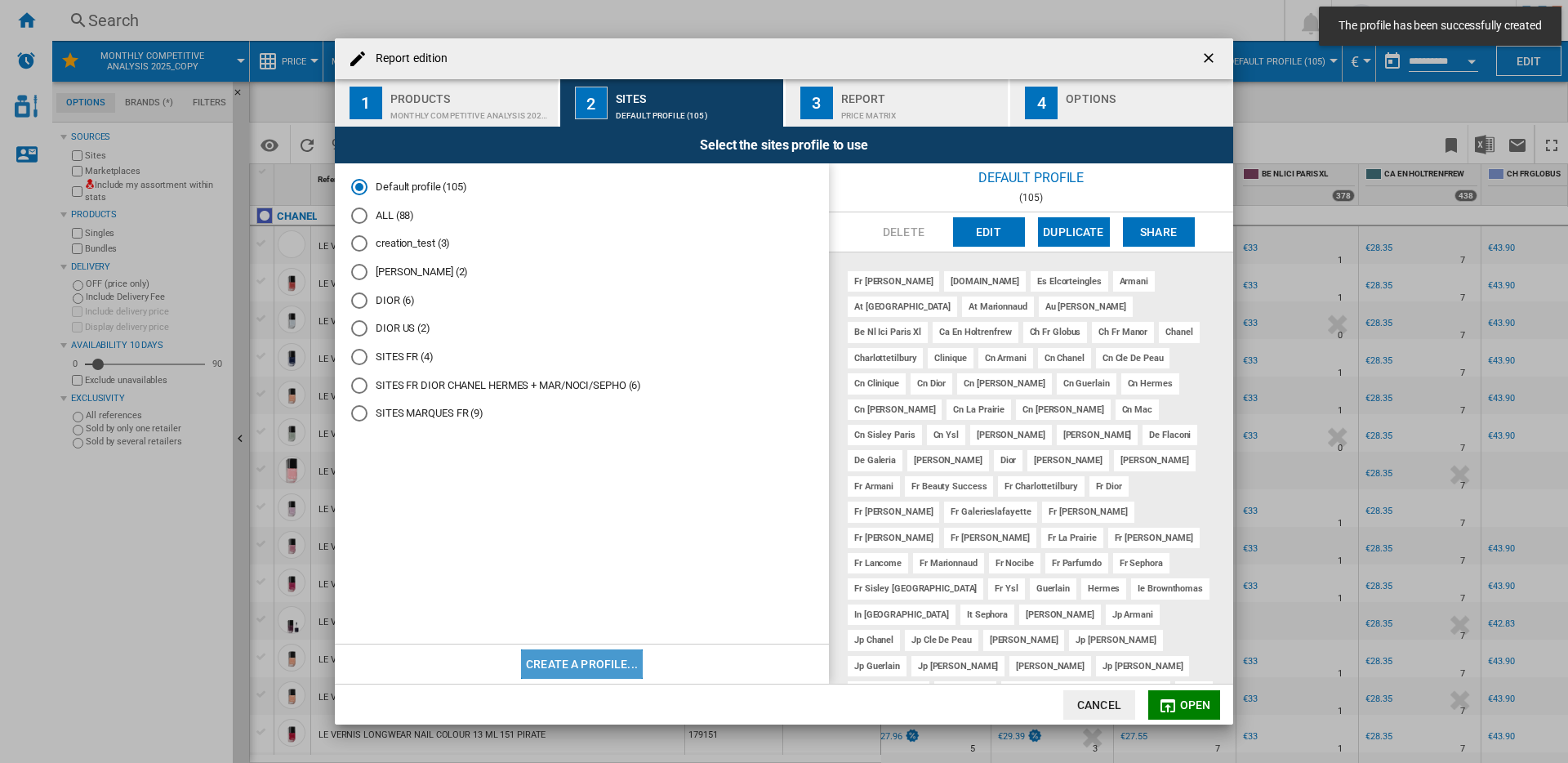
click at [602, 657] on button "Create a profile..." at bounding box center [582, 664] width 121 height 30
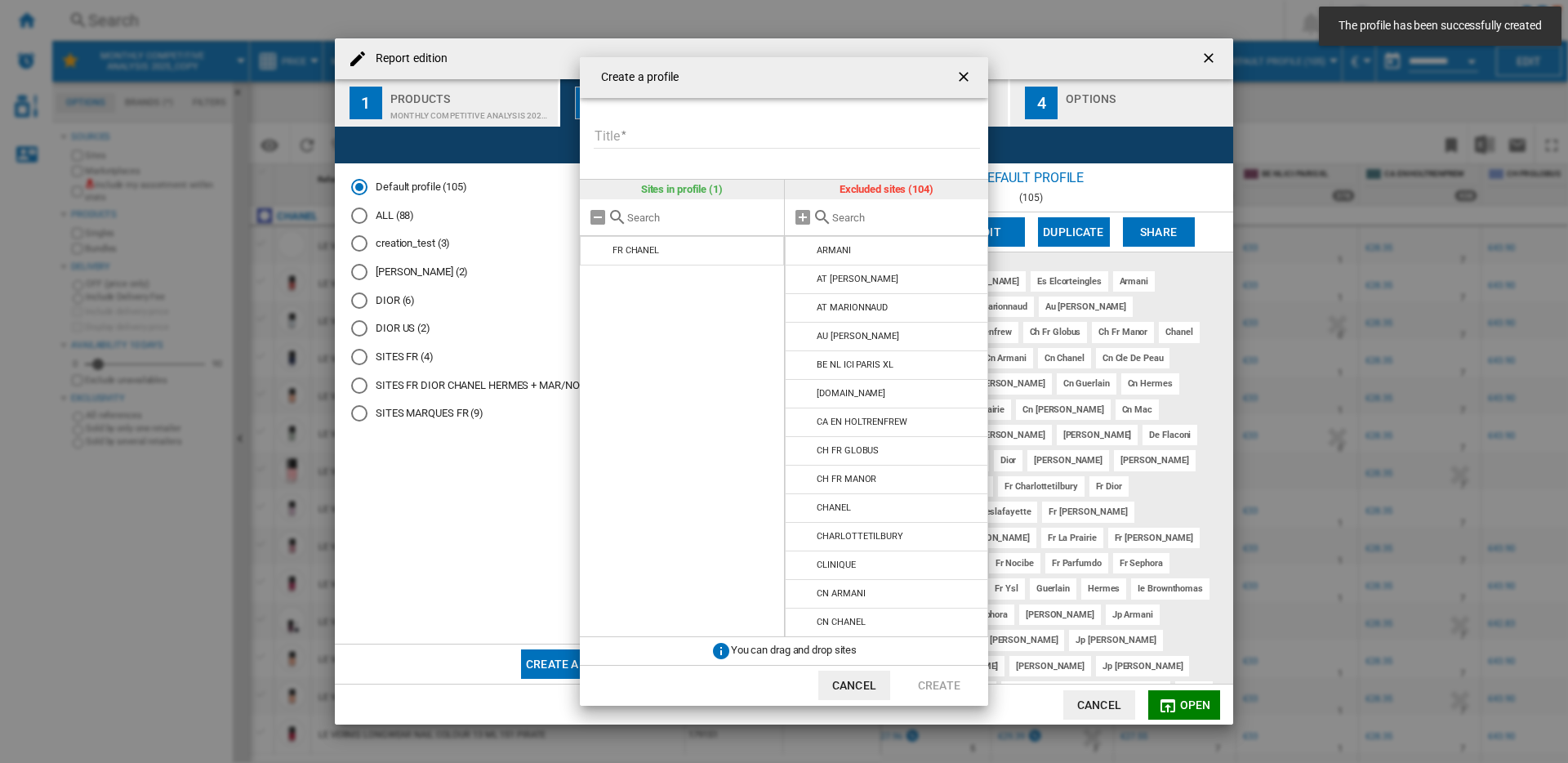
click at [753, 135] on input "Title" at bounding box center [787, 136] width 387 height 24
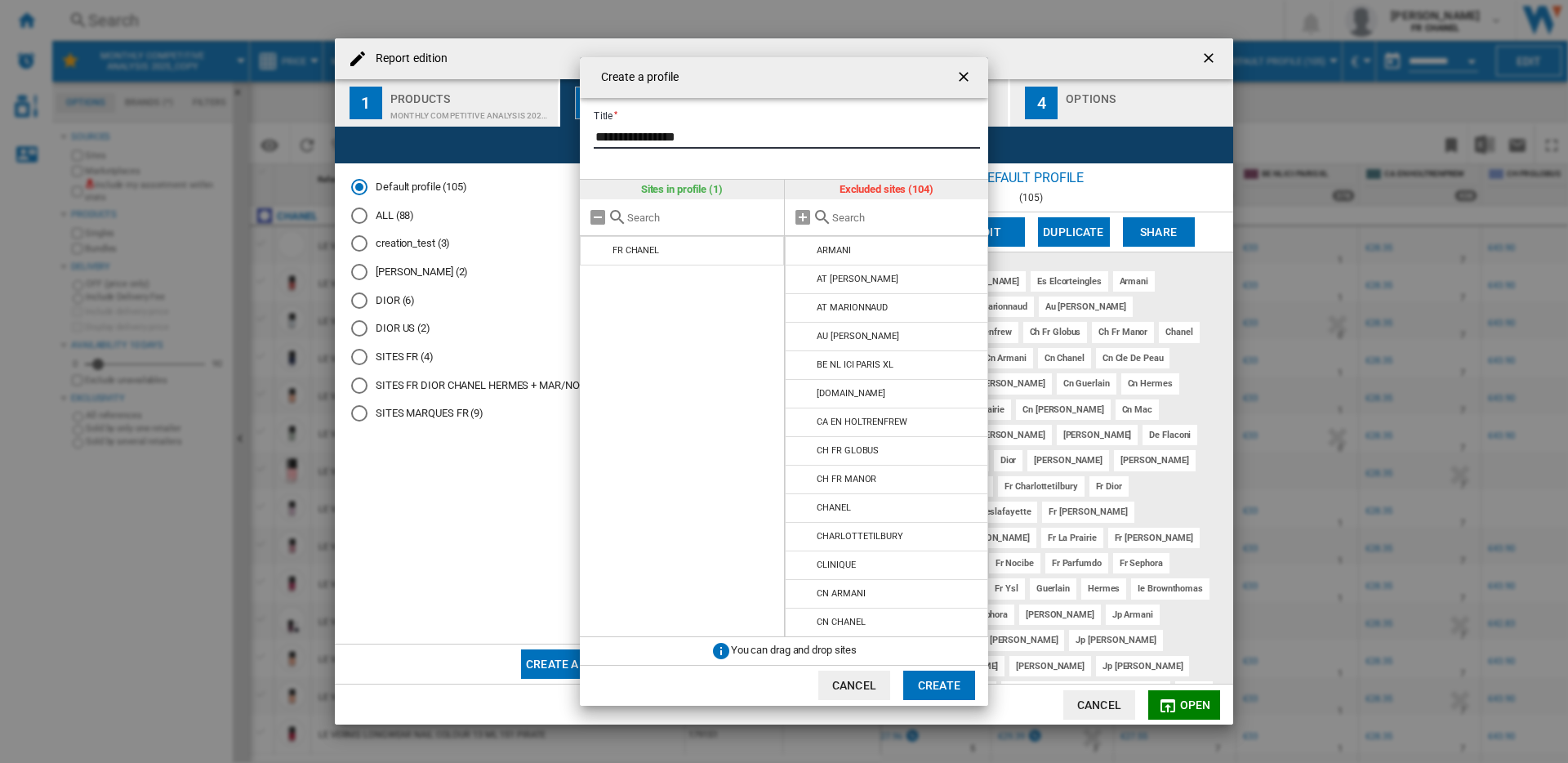
type input "**********"
click at [858, 219] on input "Create a ..." at bounding box center [906, 217] width 149 height 13
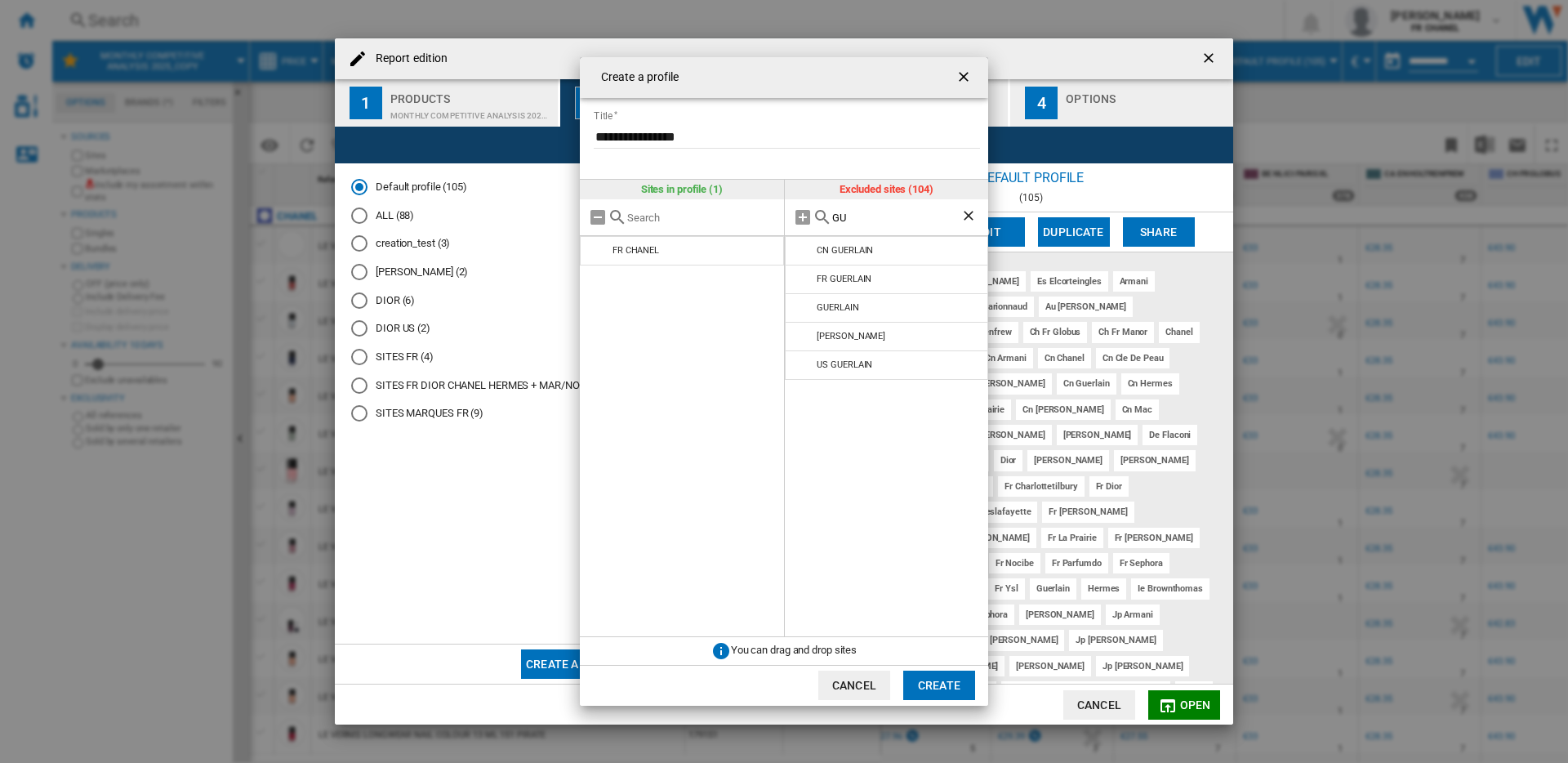
type input "G"
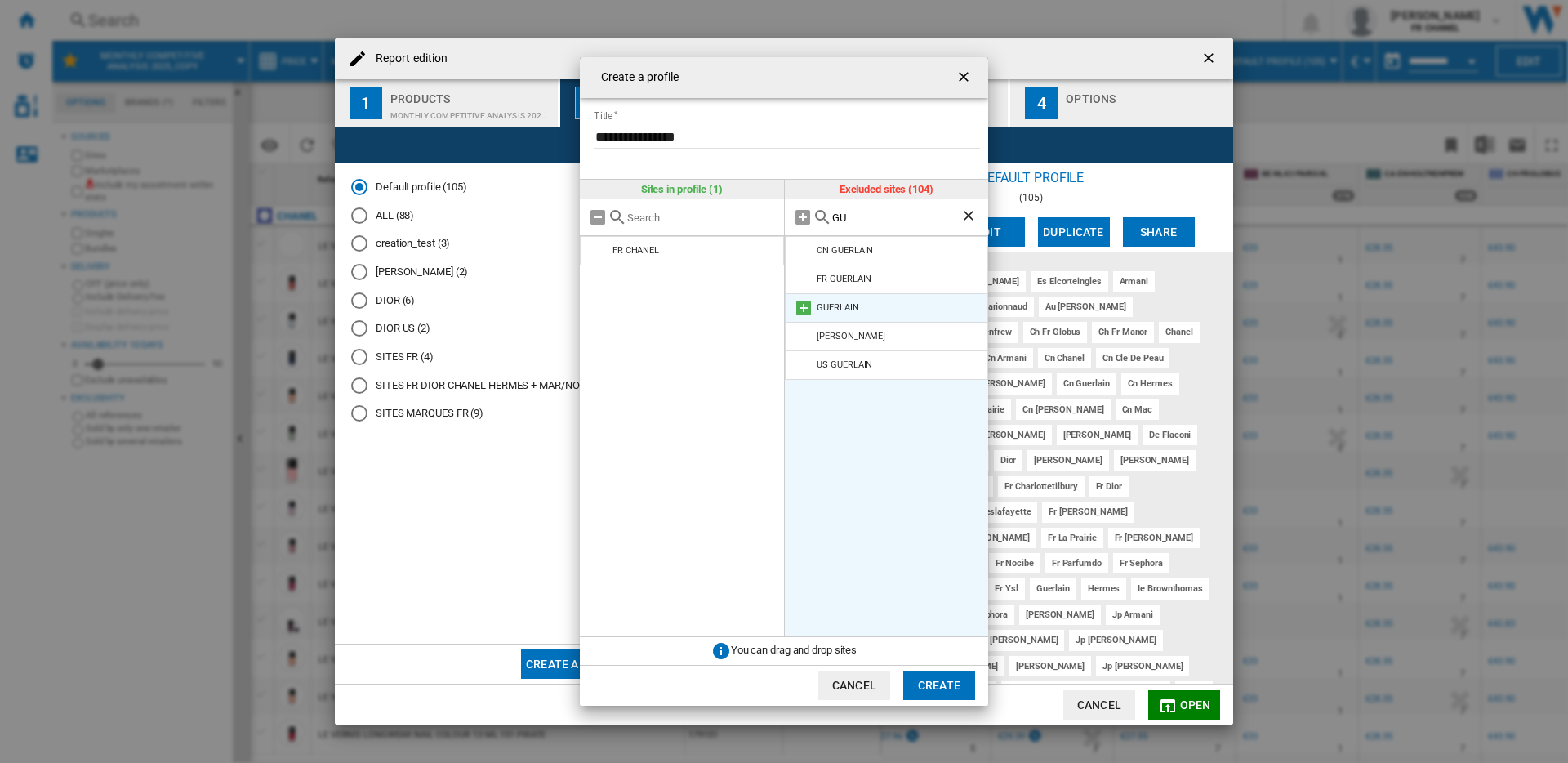
type input "GU"
click at [808, 308] on md-icon "Create a ..." at bounding box center [803, 308] width 19 height 19
click at [974, 217] on ng-md-icon "Clear search" at bounding box center [970, 217] width 19 height 19
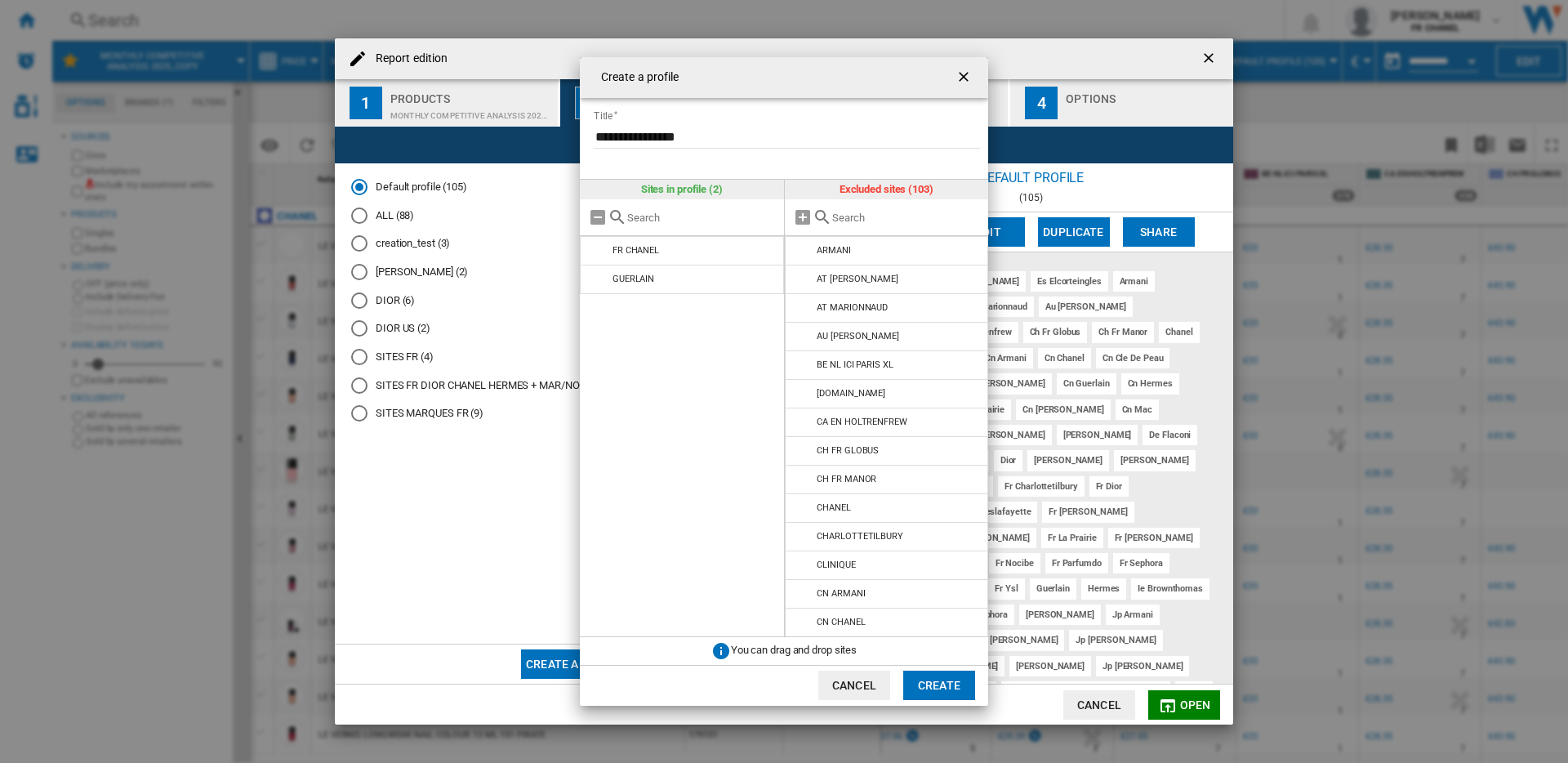
click at [879, 224] on div "Create a ..." at bounding box center [887, 217] width 204 height 37
click at [864, 216] on input "Create a ..." at bounding box center [906, 217] width 149 height 13
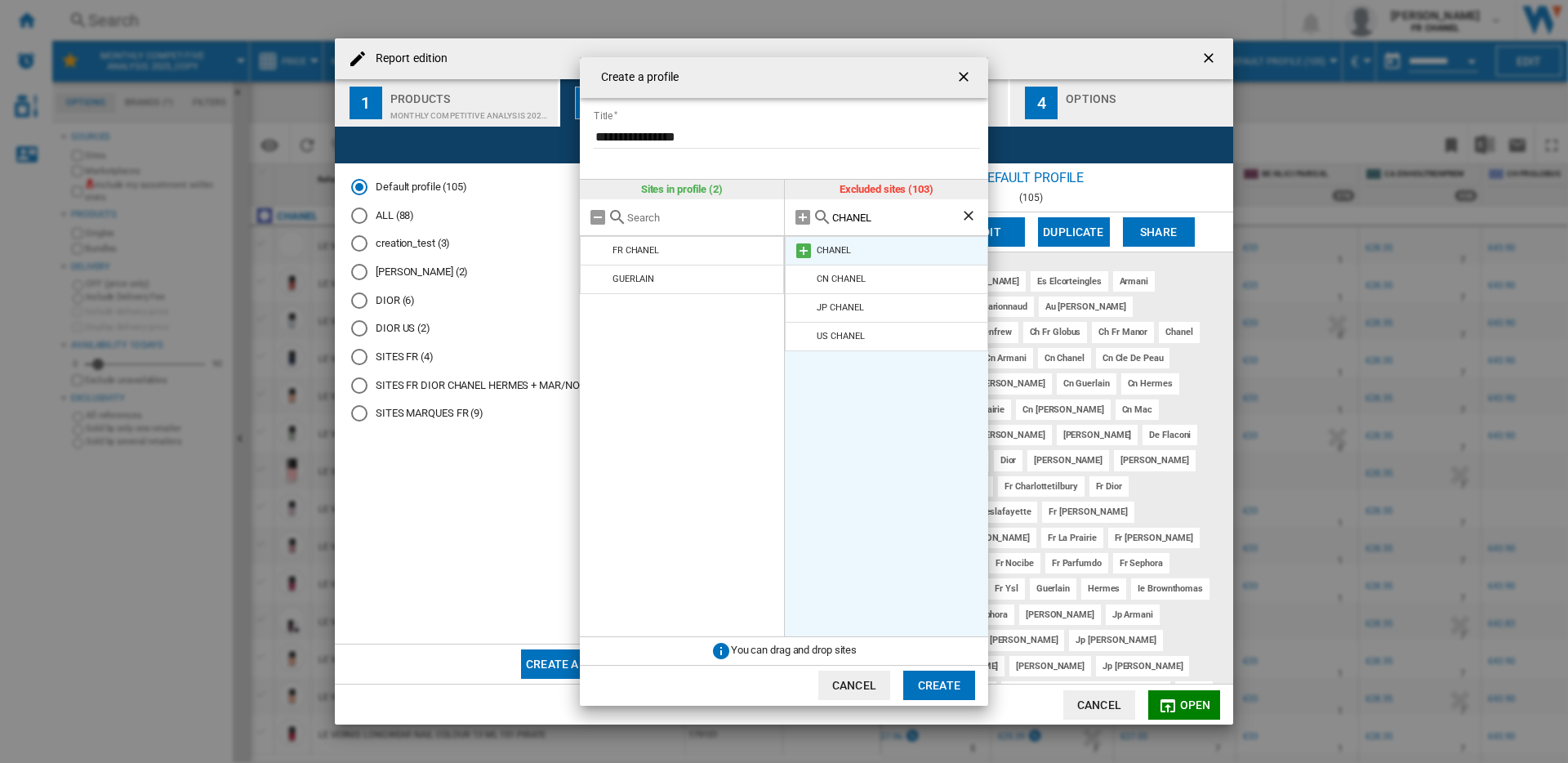
type input "CHANEL"
click at [800, 249] on md-icon "Create a ..." at bounding box center [803, 250] width 19 height 19
click at [962, 211] on ng-md-icon "Clear search" at bounding box center [970, 217] width 19 height 19
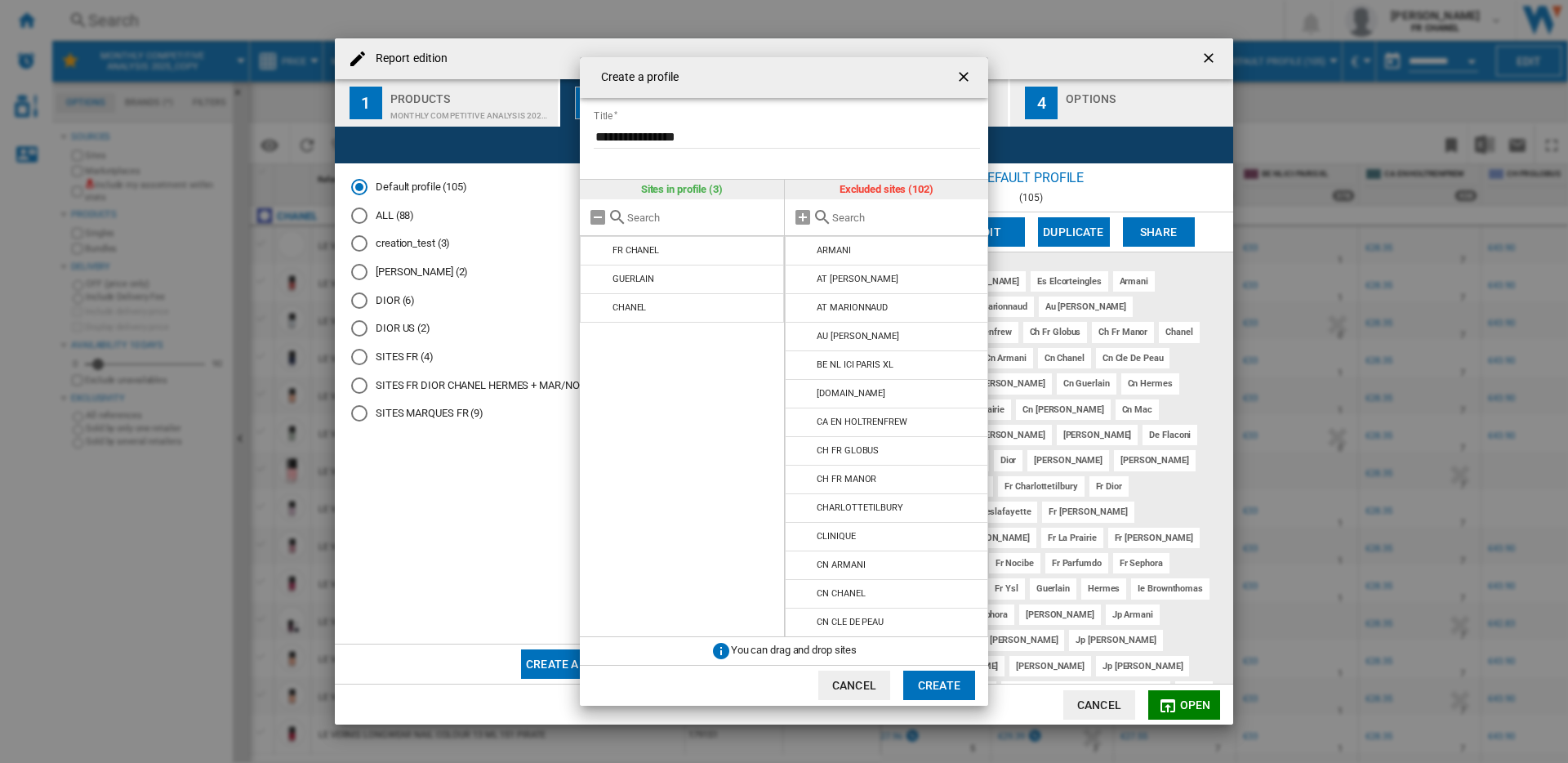
click at [896, 216] on input "Create a ..." at bounding box center [906, 217] width 149 height 13
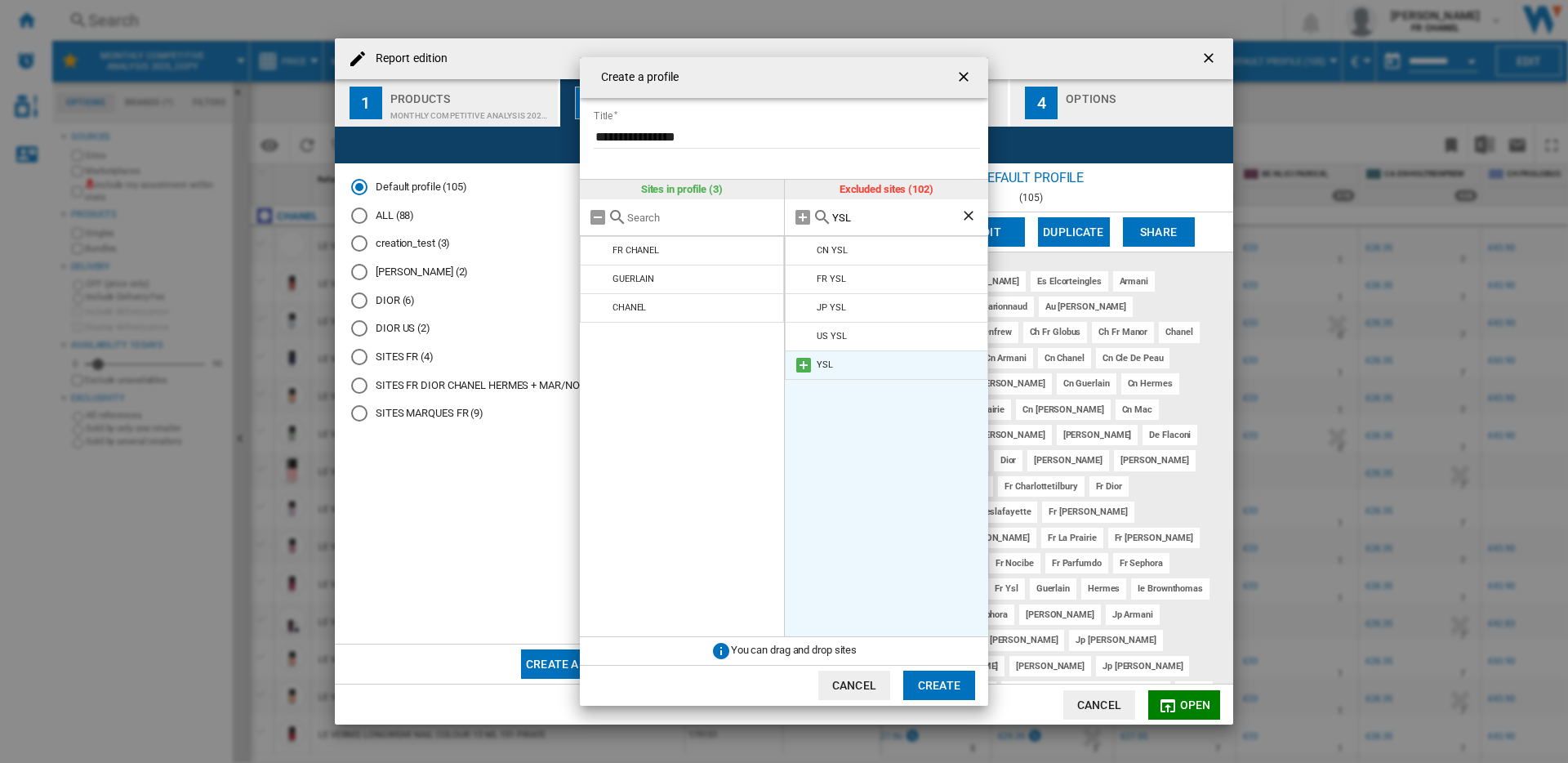
type input "YSL"
click at [798, 362] on md-icon "Create a ..." at bounding box center [803, 365] width 19 height 19
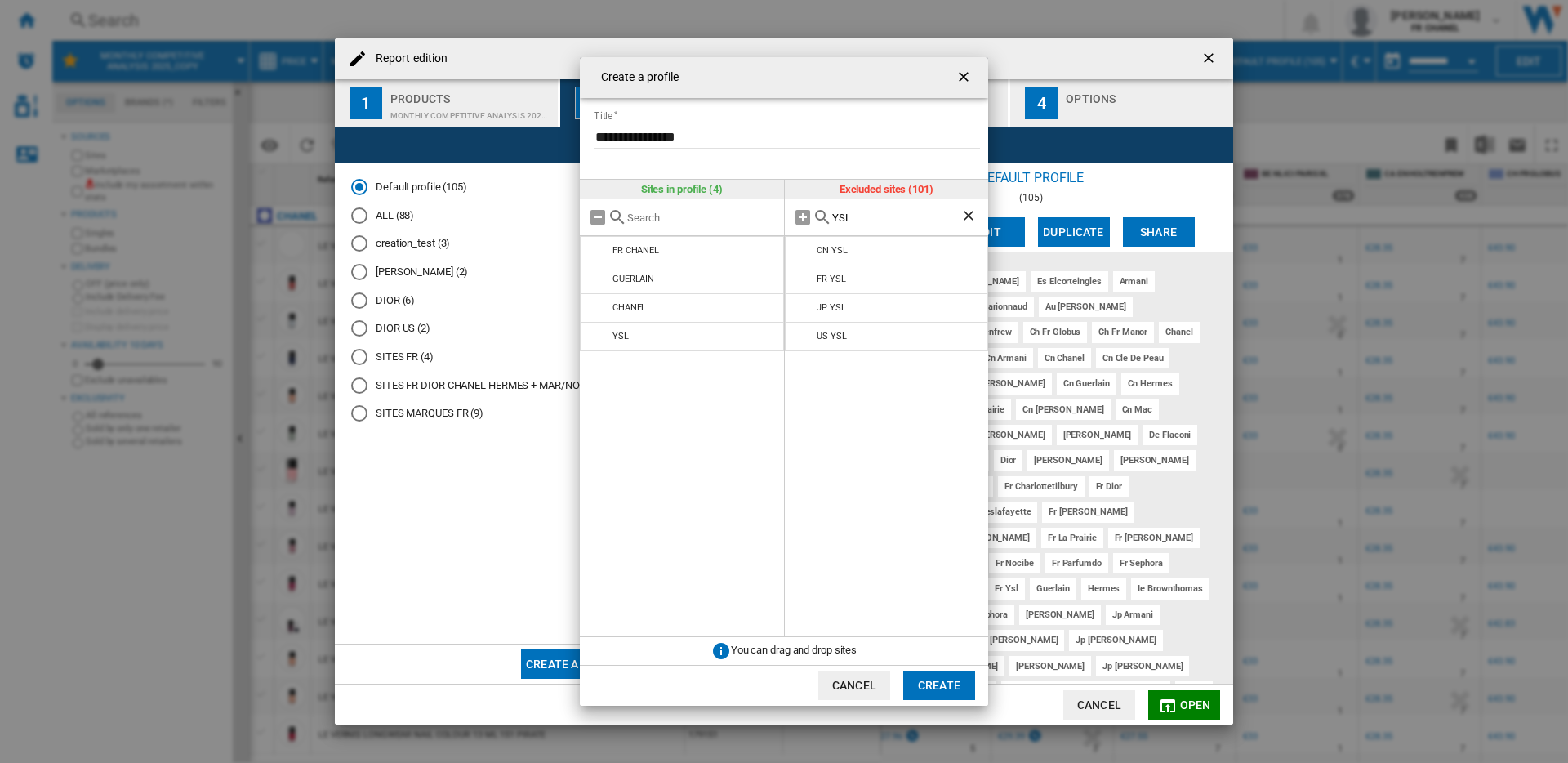
click at [972, 219] on ng-md-icon "Clear search" at bounding box center [970, 217] width 19 height 19
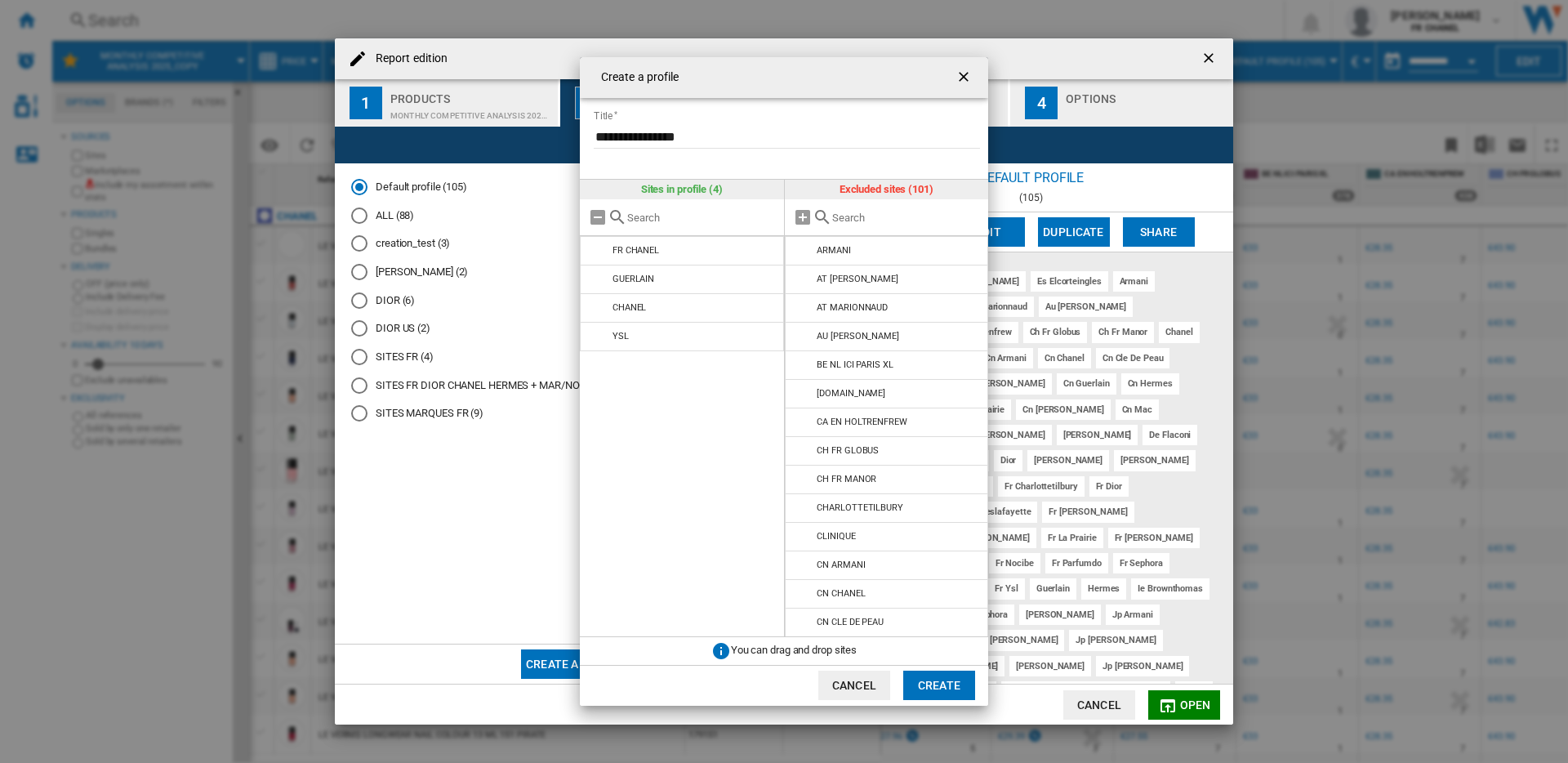
click at [972, 219] on input "Create a ..." at bounding box center [906, 217] width 149 height 13
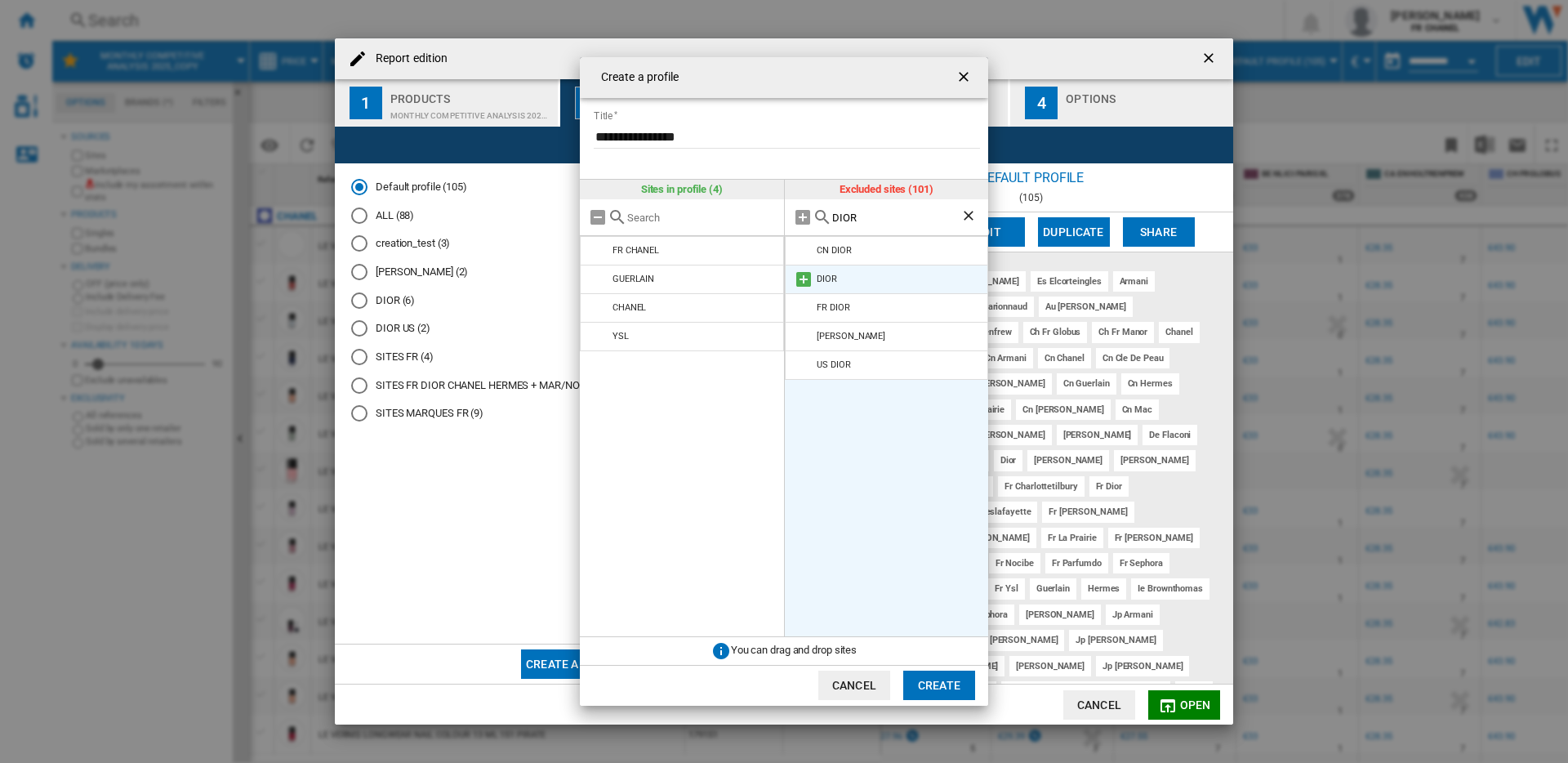
type input "DIOR"
click at [797, 281] on md-icon "Create a ..." at bounding box center [803, 279] width 19 height 19
click at [966, 215] on ng-md-icon "Clear search" at bounding box center [970, 217] width 19 height 19
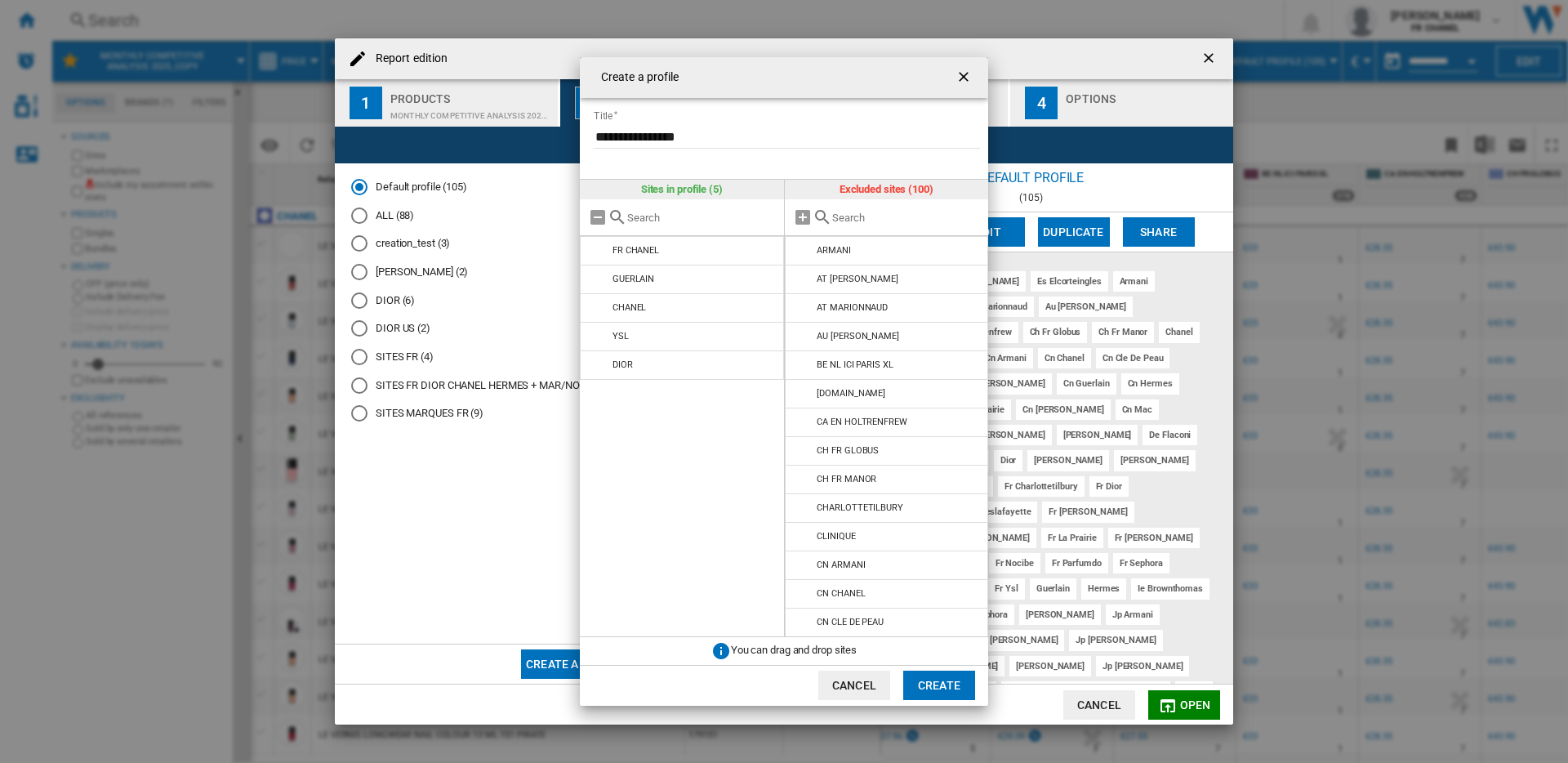
click at [892, 222] on input "Create a ..." at bounding box center [906, 217] width 149 height 13
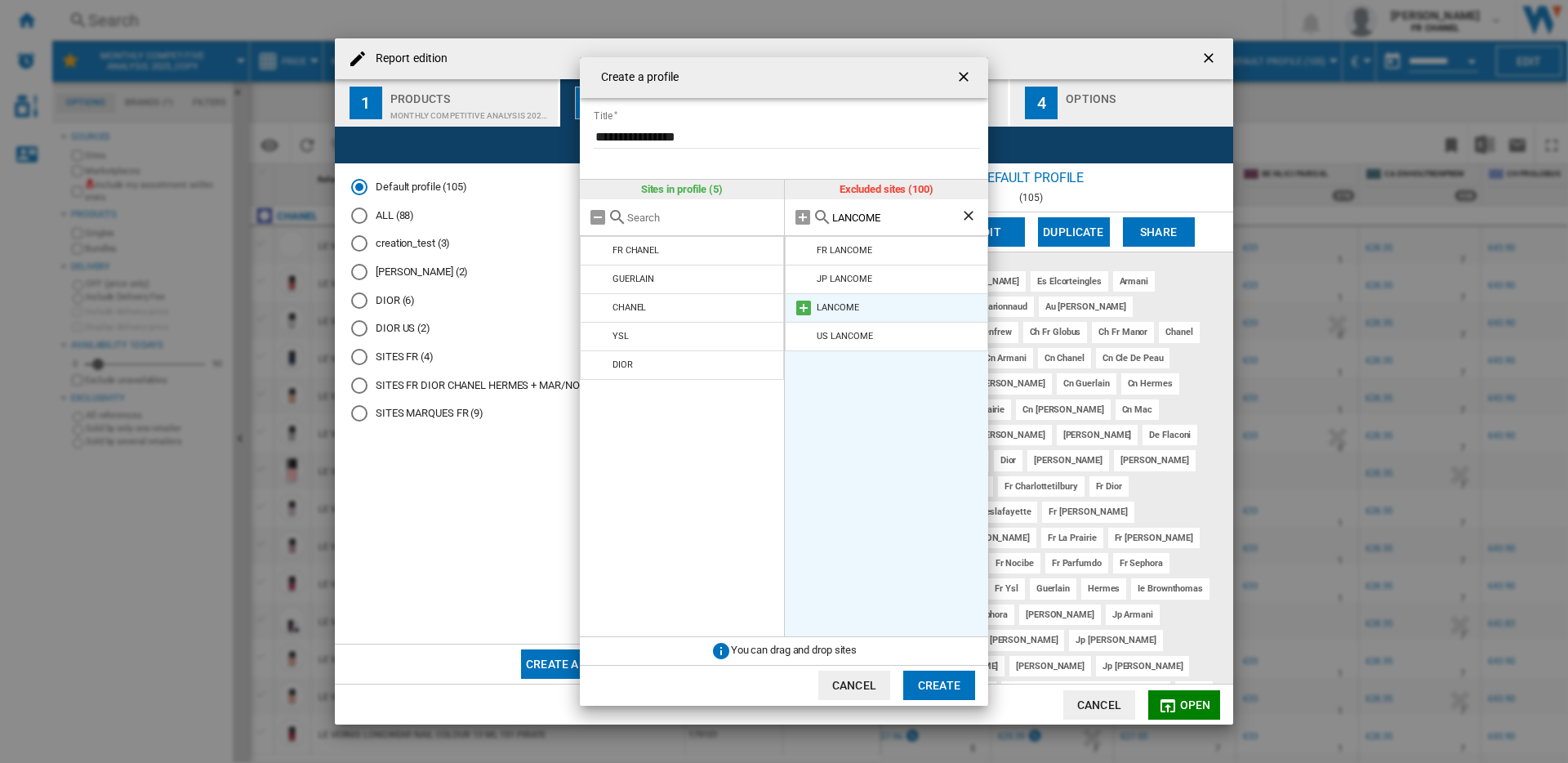
type input "LANCOME"
click at [799, 309] on md-icon "Create a ..." at bounding box center [803, 308] width 19 height 19
click at [970, 214] on ng-md-icon "Clear search" at bounding box center [970, 217] width 19 height 19
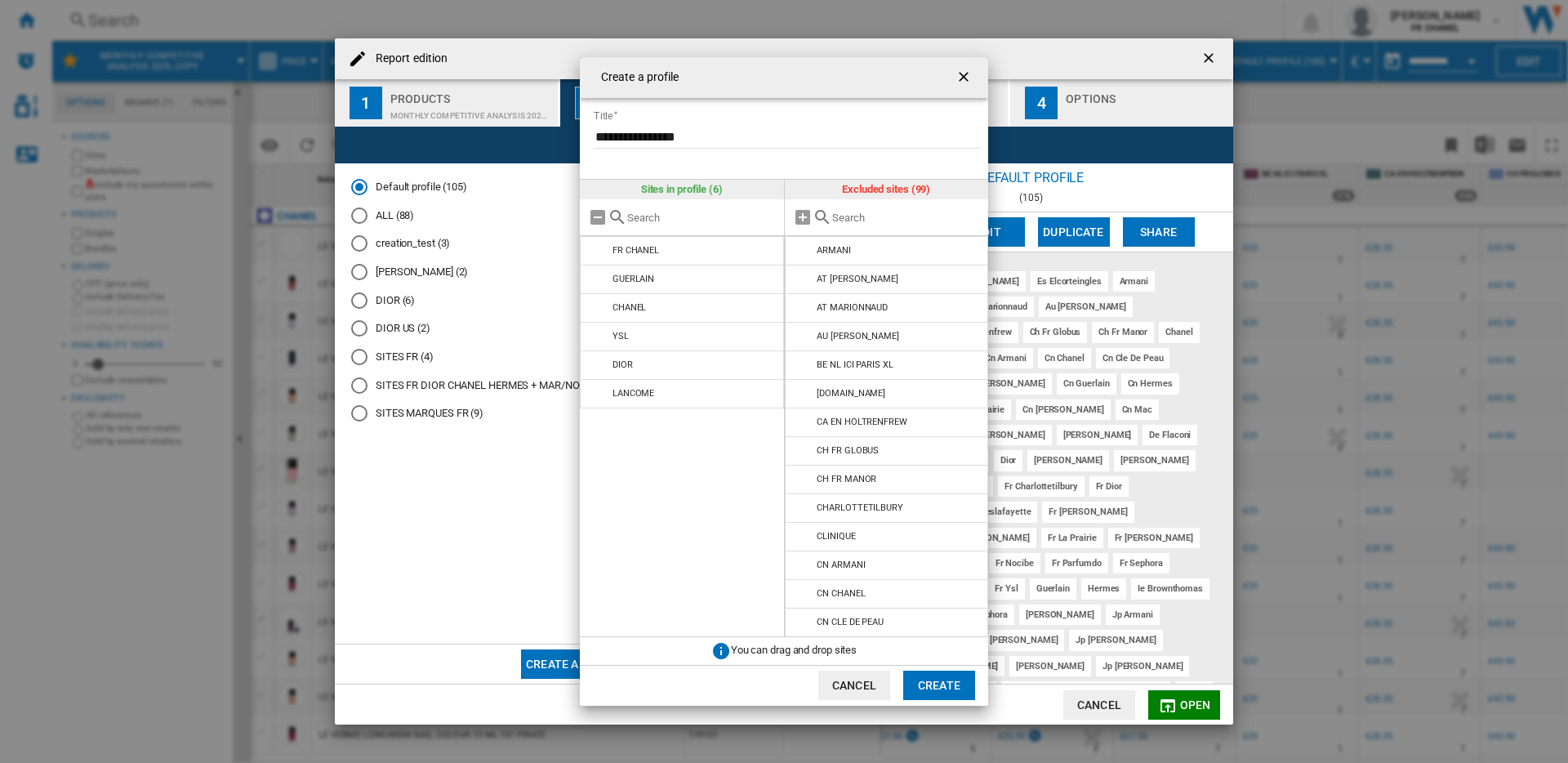
click at [895, 216] on input "Create a ..." at bounding box center [906, 217] width 149 height 13
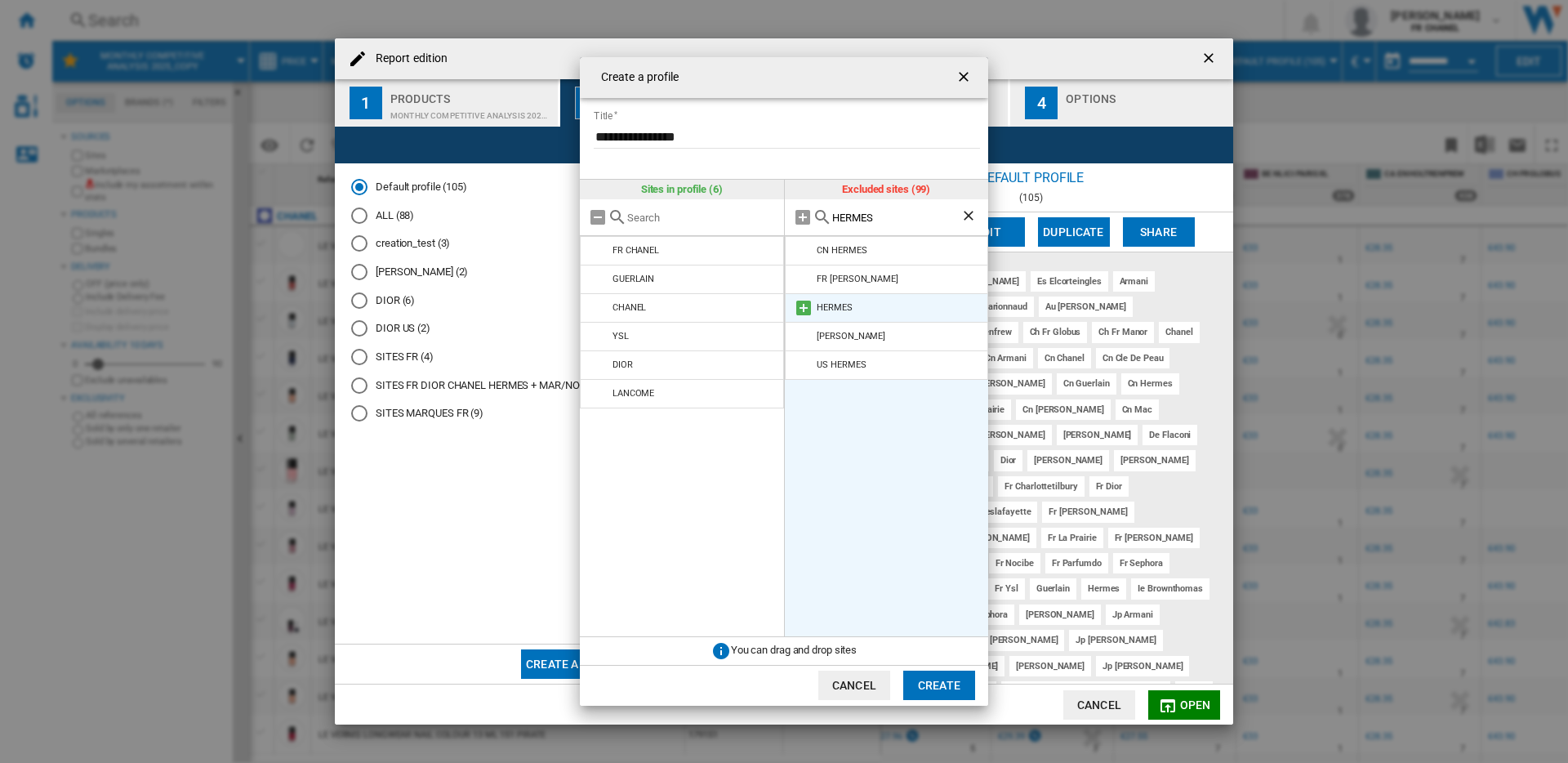
type input "HERMES"
click at [804, 305] on md-icon "Create a ..." at bounding box center [803, 308] width 19 height 19
click at [965, 216] on ng-md-icon "Clear search" at bounding box center [970, 217] width 19 height 19
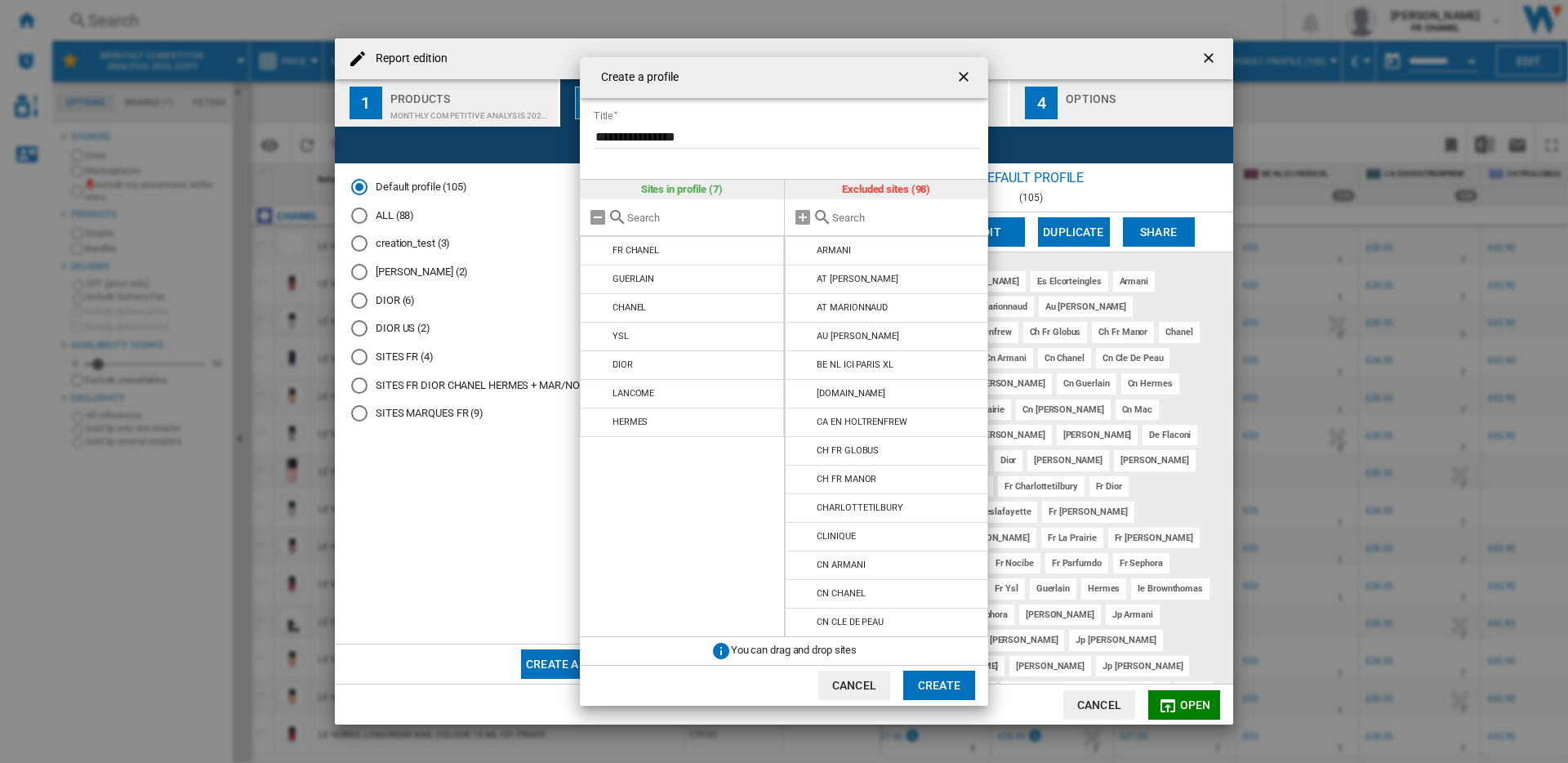
click at [965, 216] on input "Create a ..." at bounding box center [906, 217] width 149 height 13
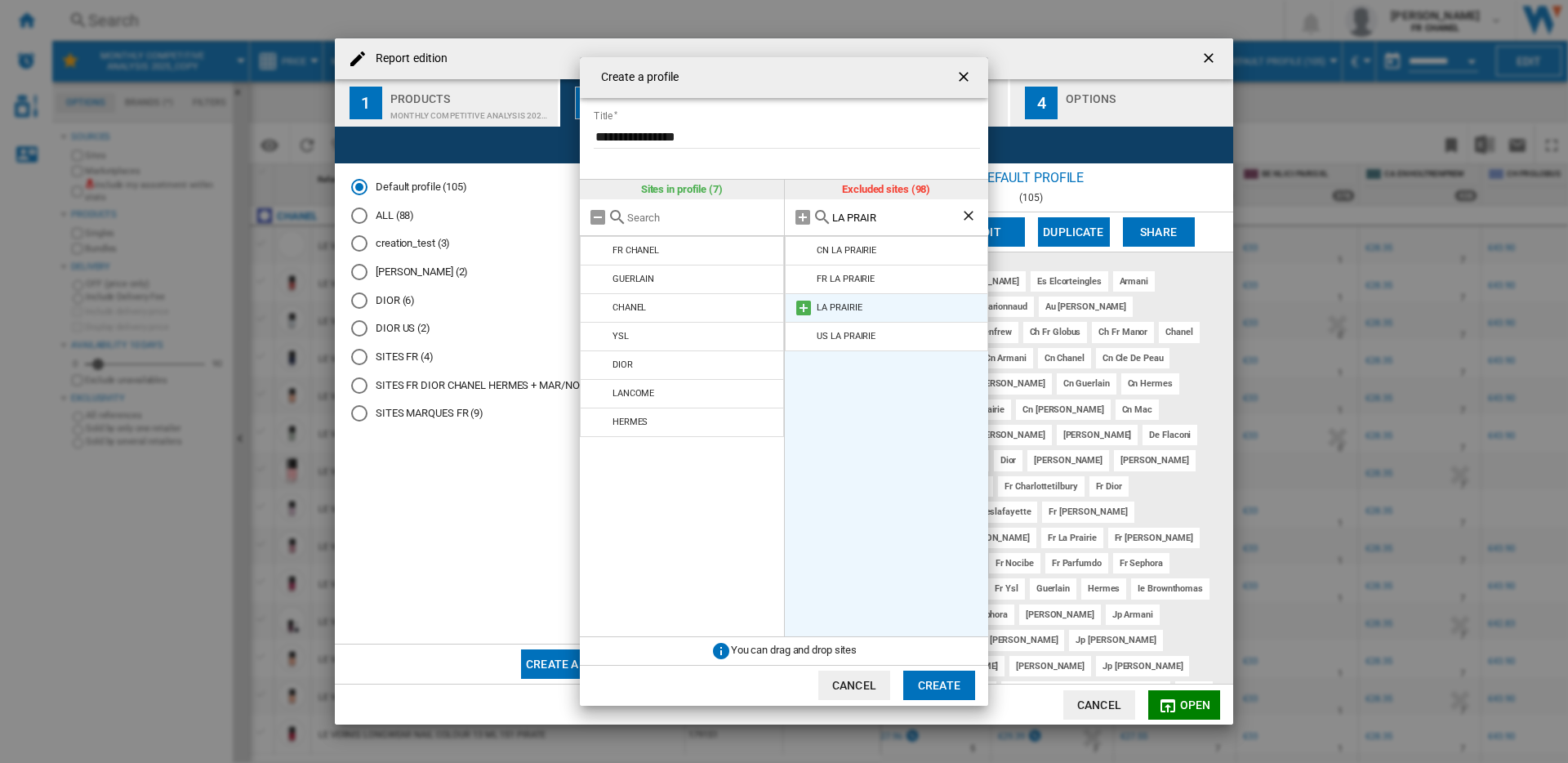
type input "LA PRAIR"
click at [797, 306] on md-icon "Create a ..." at bounding box center [803, 308] width 19 height 19
click at [973, 217] on ng-md-icon "Clear search" at bounding box center [970, 217] width 19 height 19
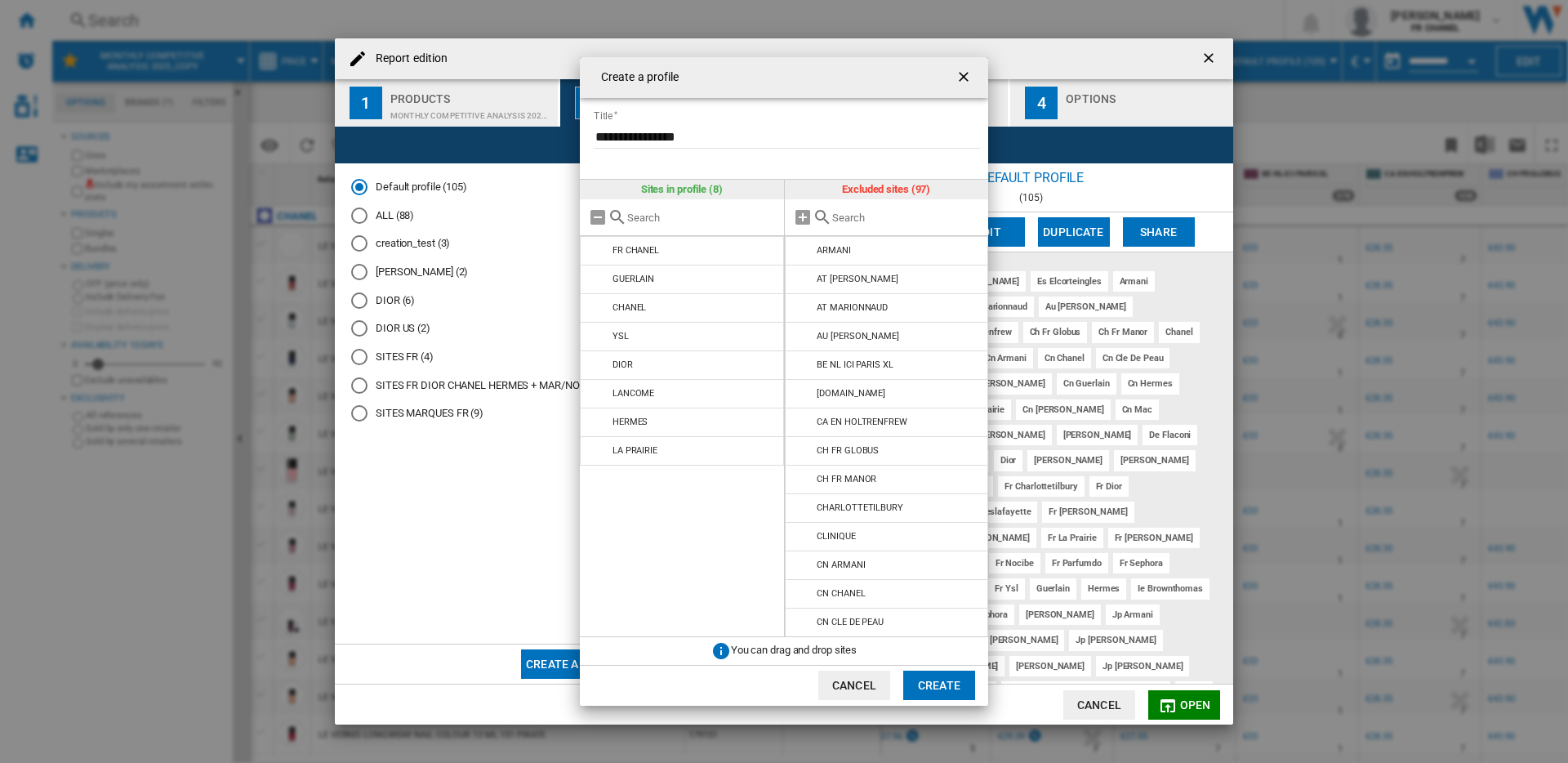
click at [918, 219] on input "Create a ..." at bounding box center [906, 217] width 149 height 13
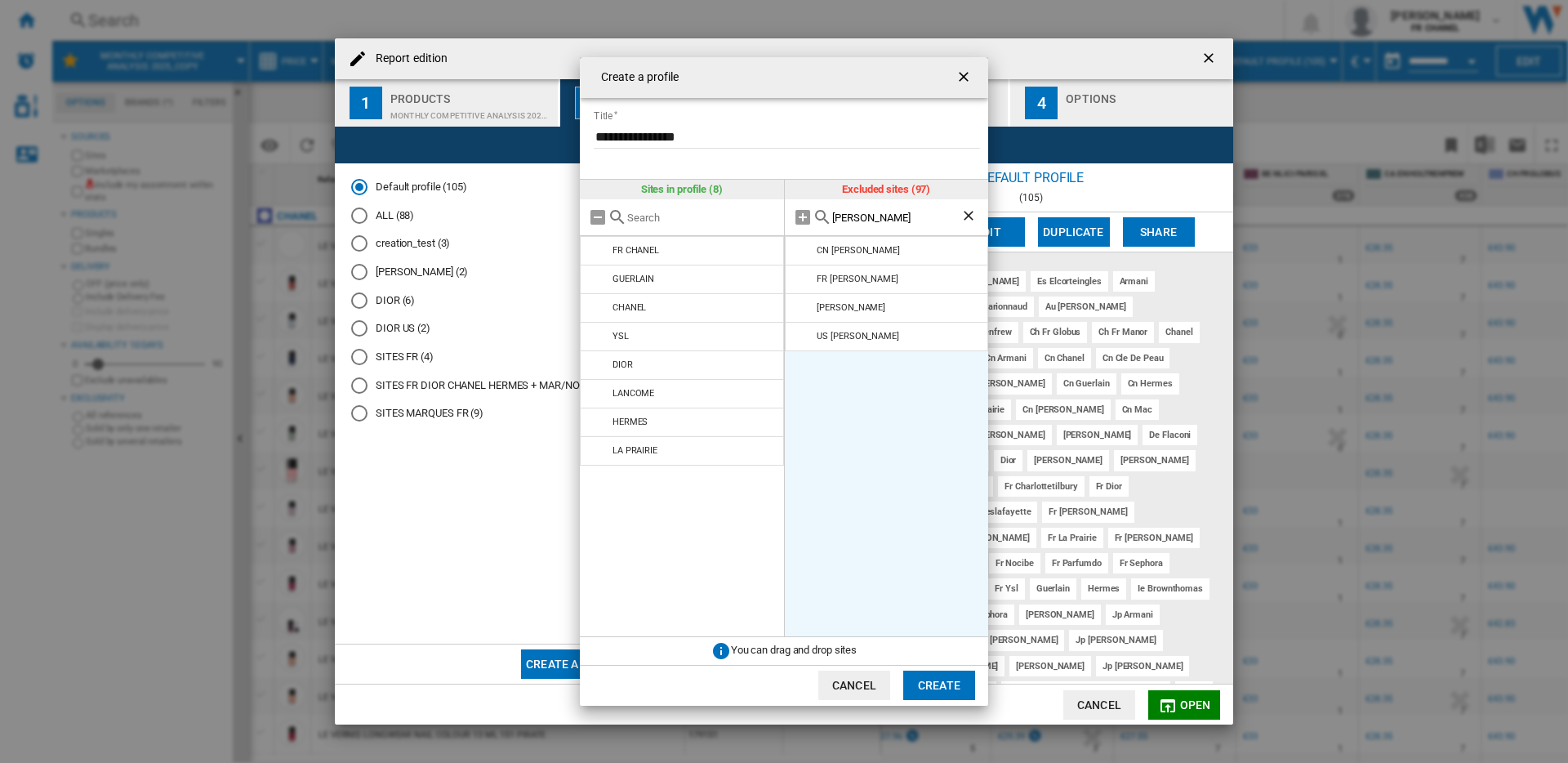
type input "LAMER"
click at [969, 219] on ng-md-icon "Clear search" at bounding box center [970, 217] width 19 height 19
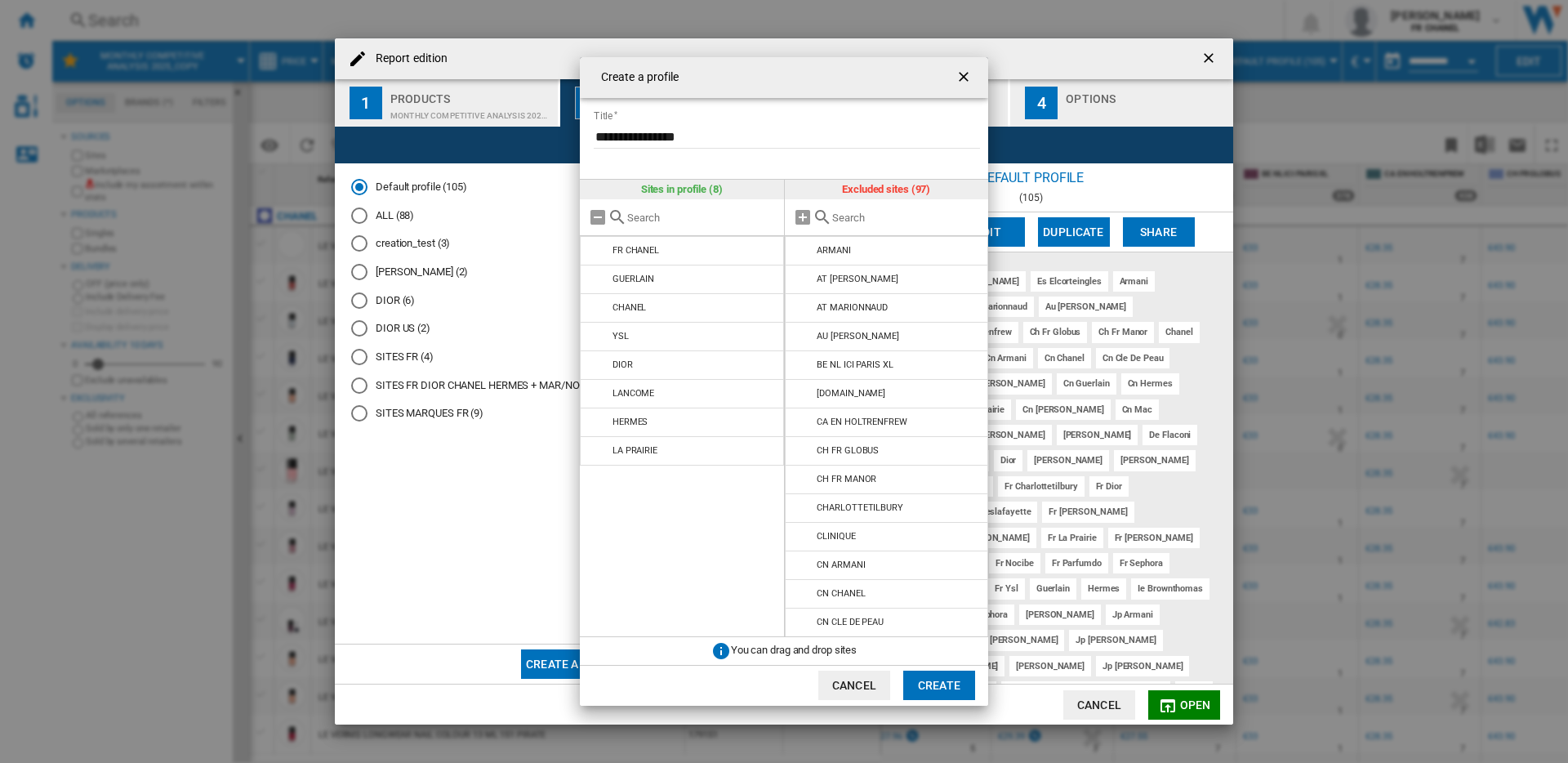
click at [946, 218] on input "Create a ..." at bounding box center [906, 217] width 149 height 13
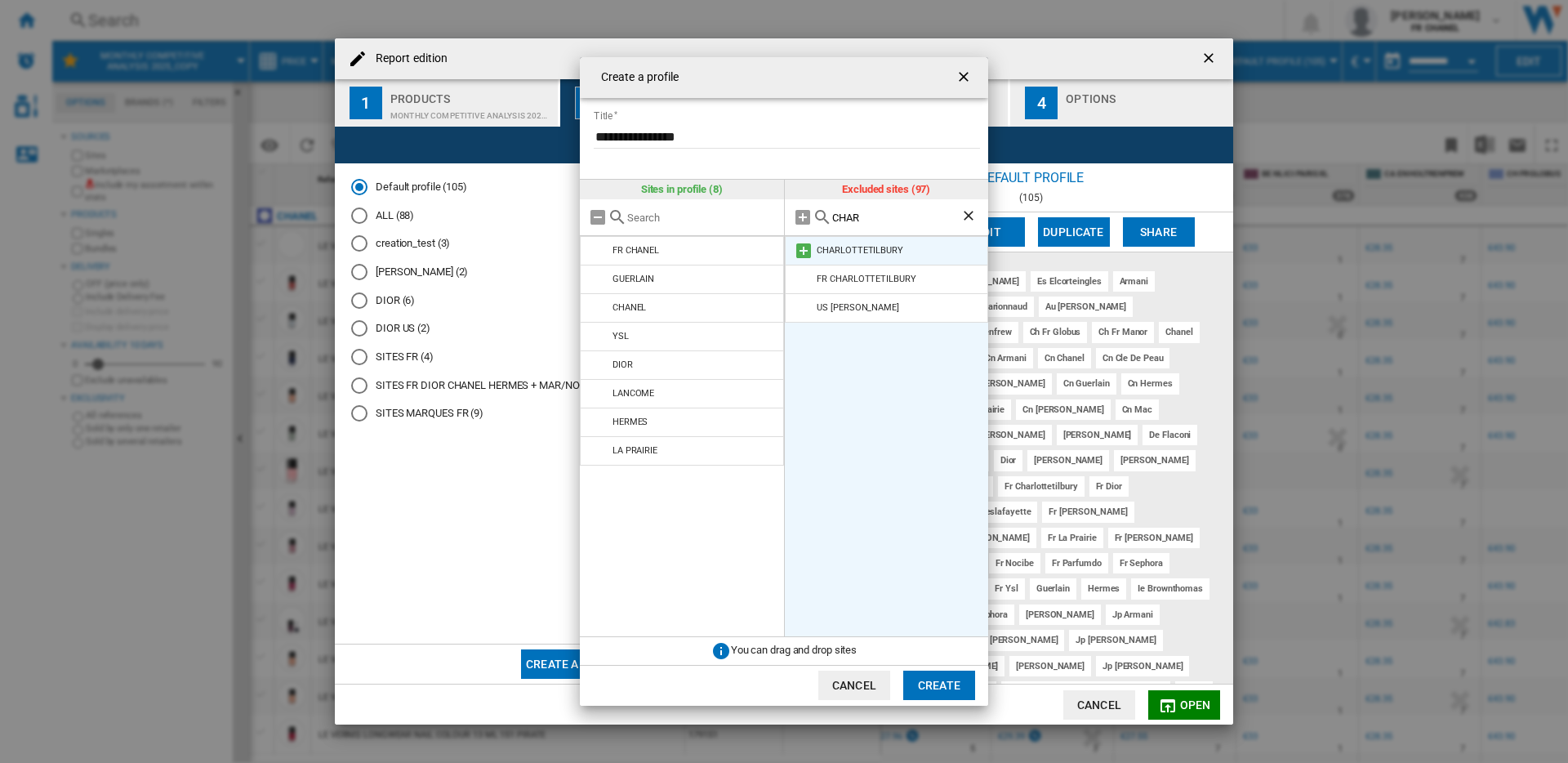
type input "CHAR"
click at [803, 247] on md-icon "Create a ..." at bounding box center [803, 250] width 19 height 19
click at [923, 681] on button "Create" at bounding box center [939, 685] width 72 height 30
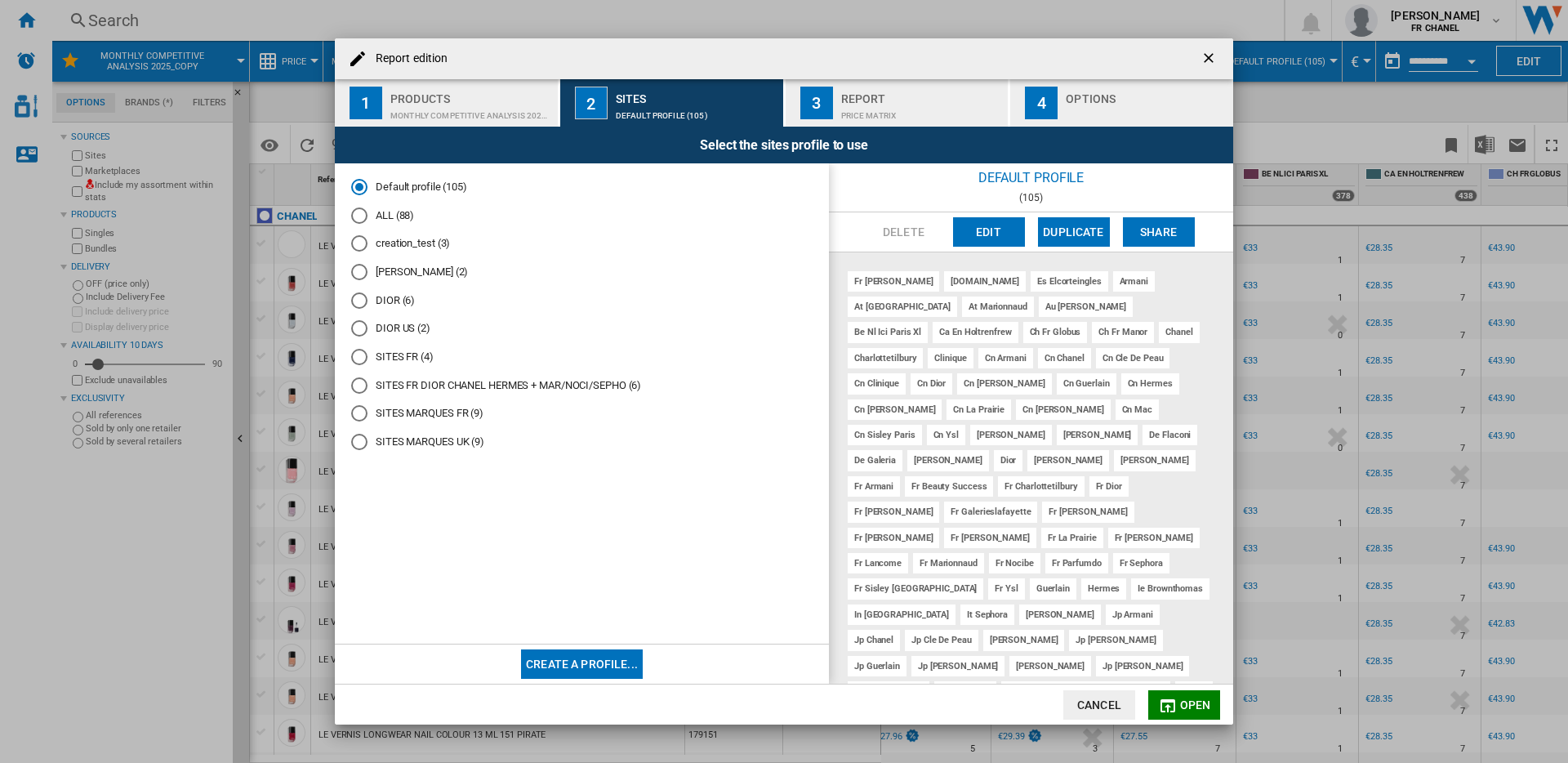
click at [594, 662] on button "Create a profile..." at bounding box center [582, 664] width 121 height 30
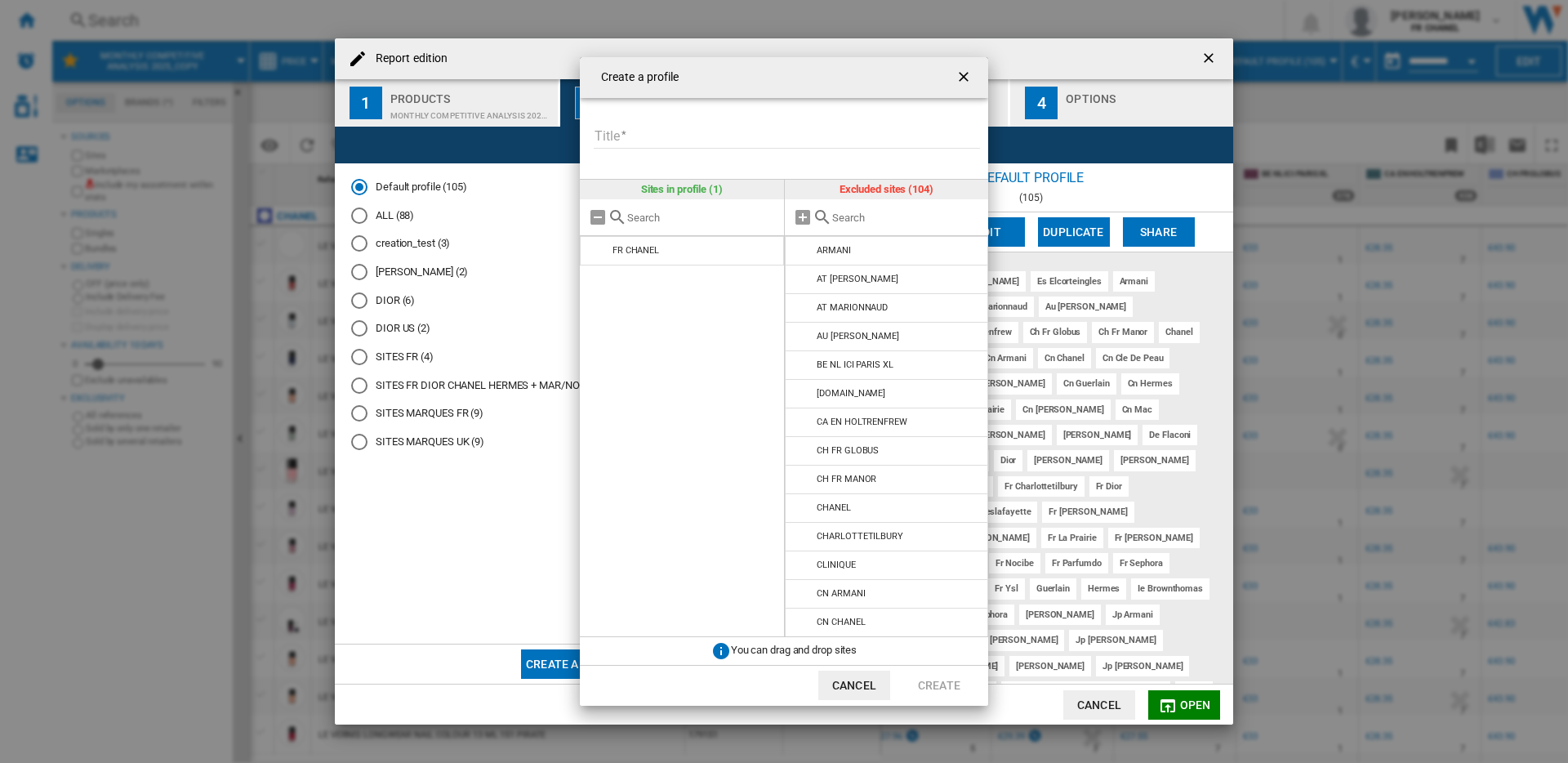
click at [716, 137] on input "Title" at bounding box center [787, 136] width 387 height 24
type input "**********"
click at [847, 217] on input "Create a ..." at bounding box center [906, 217] width 149 height 13
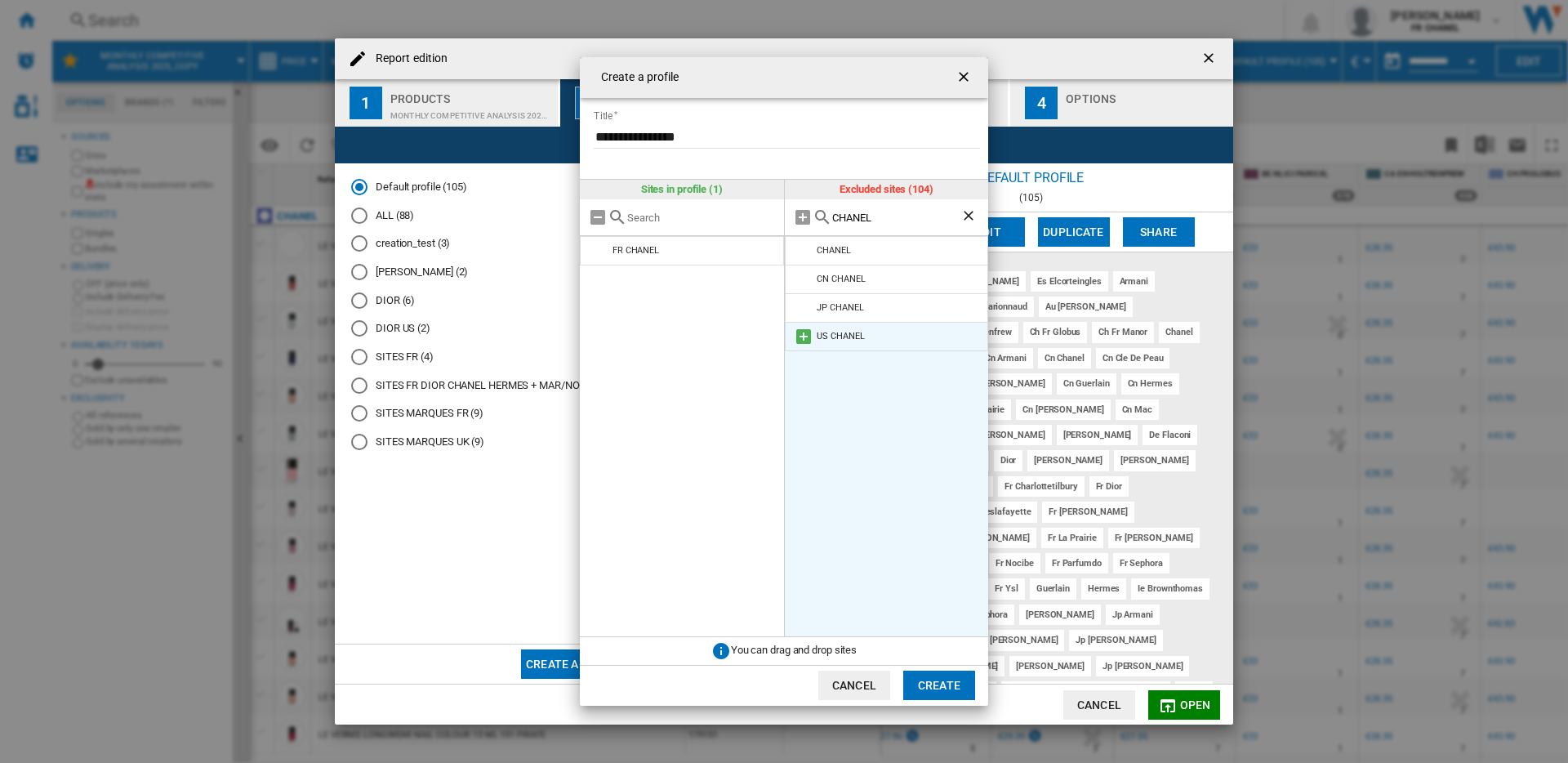
type input "CHANEL"
click at [802, 333] on md-icon "Create a ..." at bounding box center [803, 337] width 19 height 19
drag, startPoint x: 965, startPoint y: 214, endPoint x: 924, endPoint y: 220, distance: 41.4
click at [965, 214] on ng-md-icon "Clear search" at bounding box center [970, 217] width 19 height 19
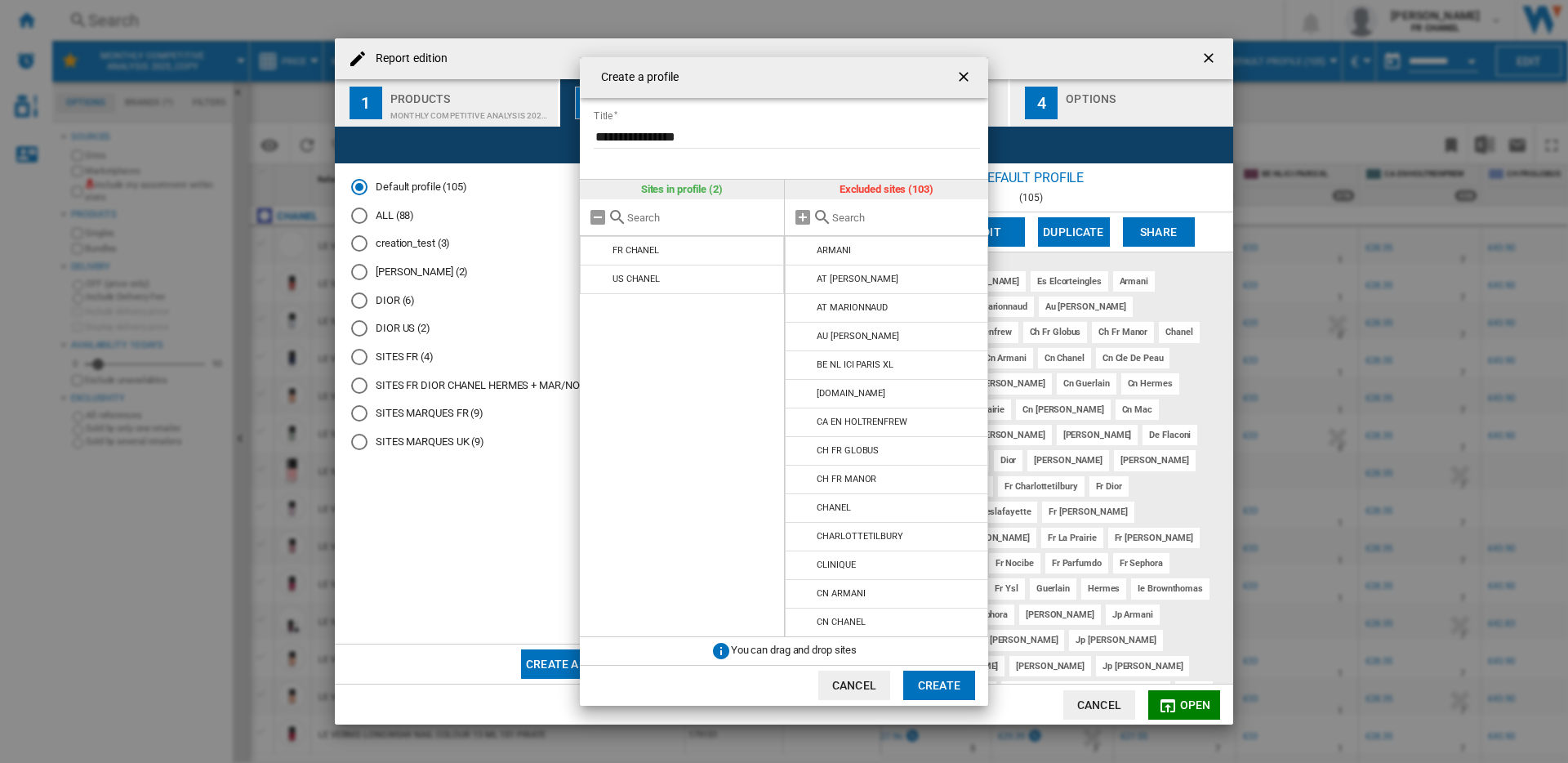
click at [905, 222] on input "Create a ..." at bounding box center [906, 217] width 149 height 13
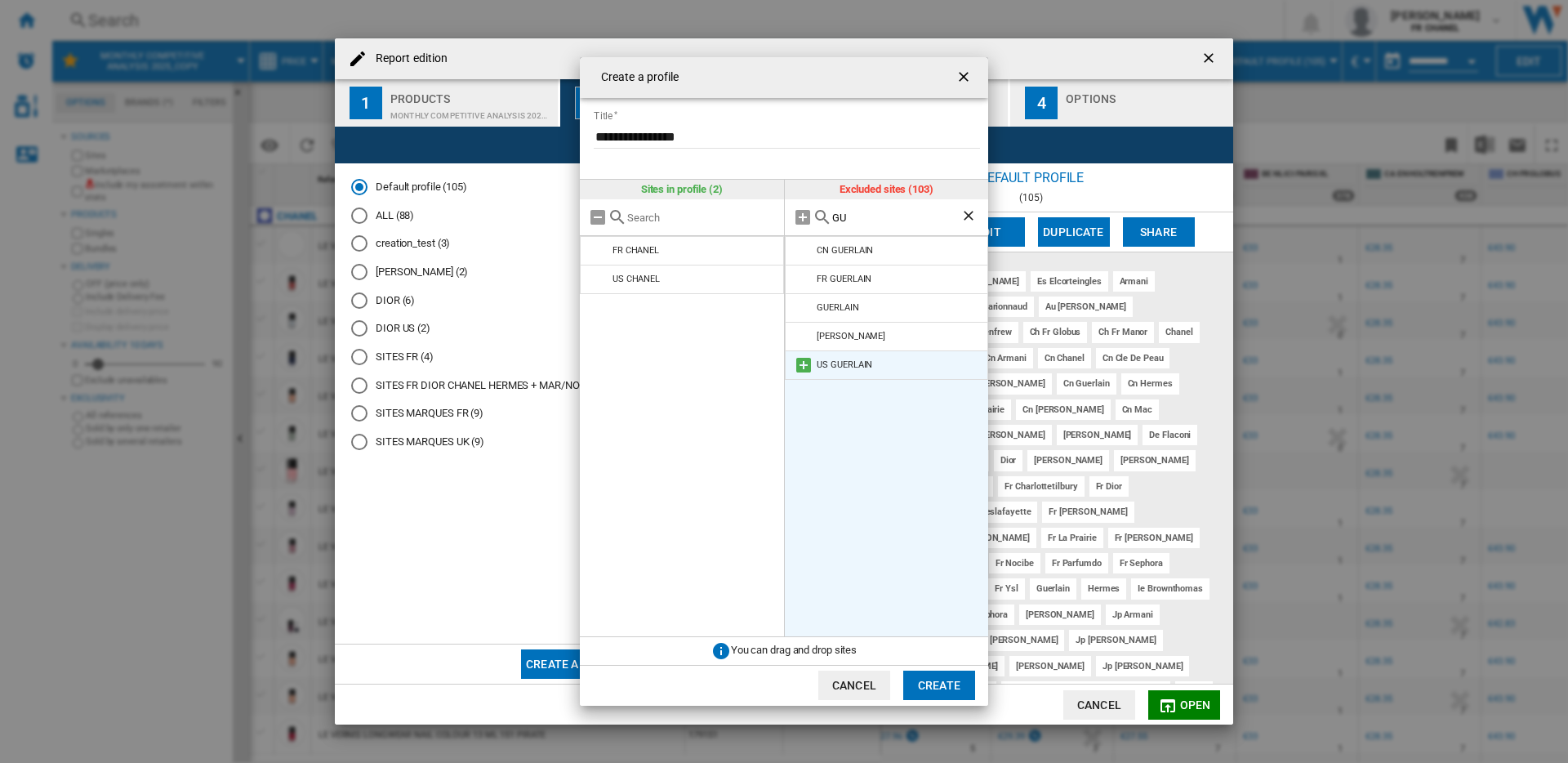
type input "GU"
click at [805, 363] on md-icon "Create a ..." at bounding box center [803, 365] width 19 height 19
click at [969, 214] on ng-md-icon "Clear search" at bounding box center [970, 217] width 19 height 19
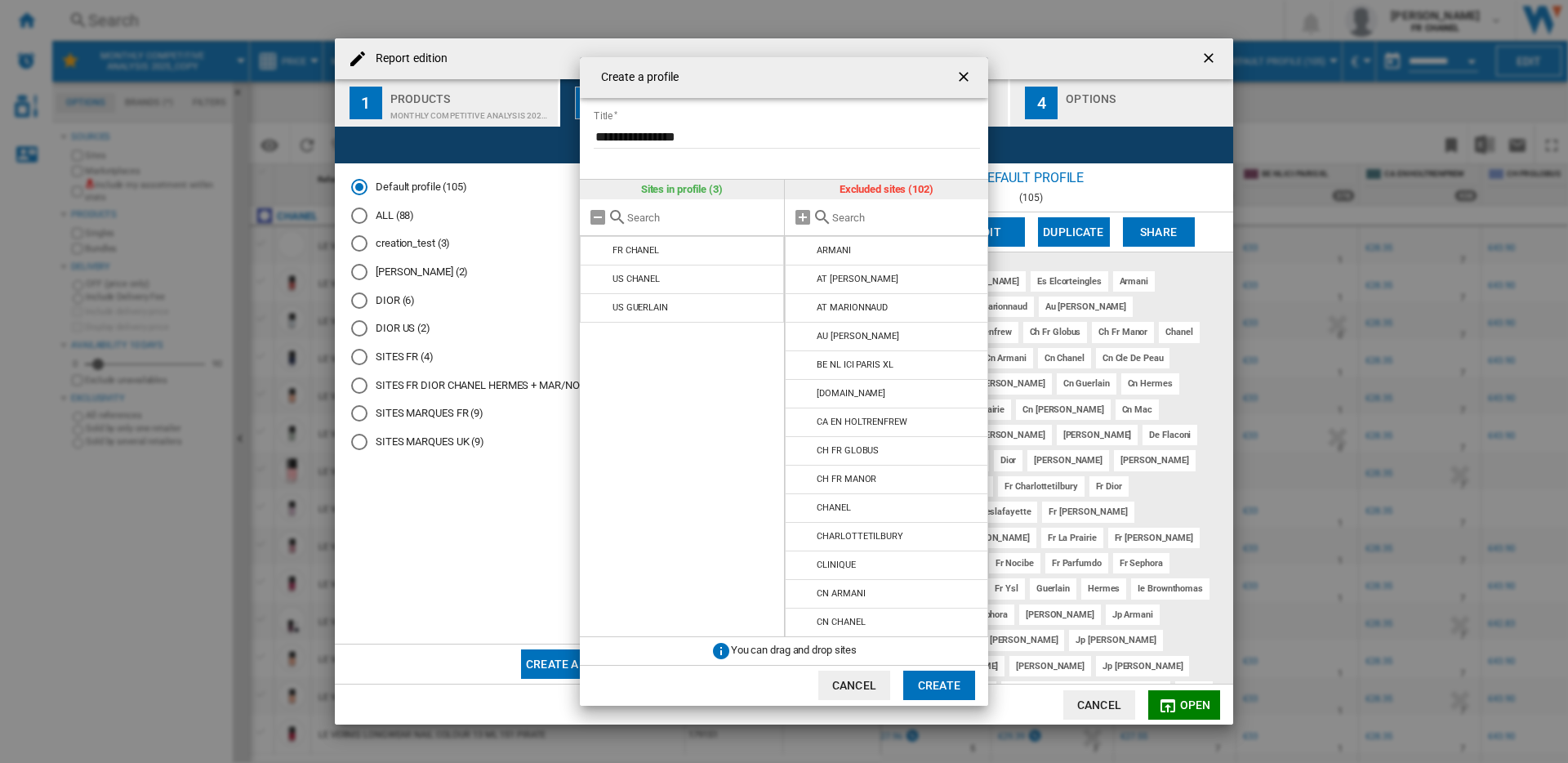
click at [900, 221] on input "Create a ..." at bounding box center [906, 217] width 149 height 13
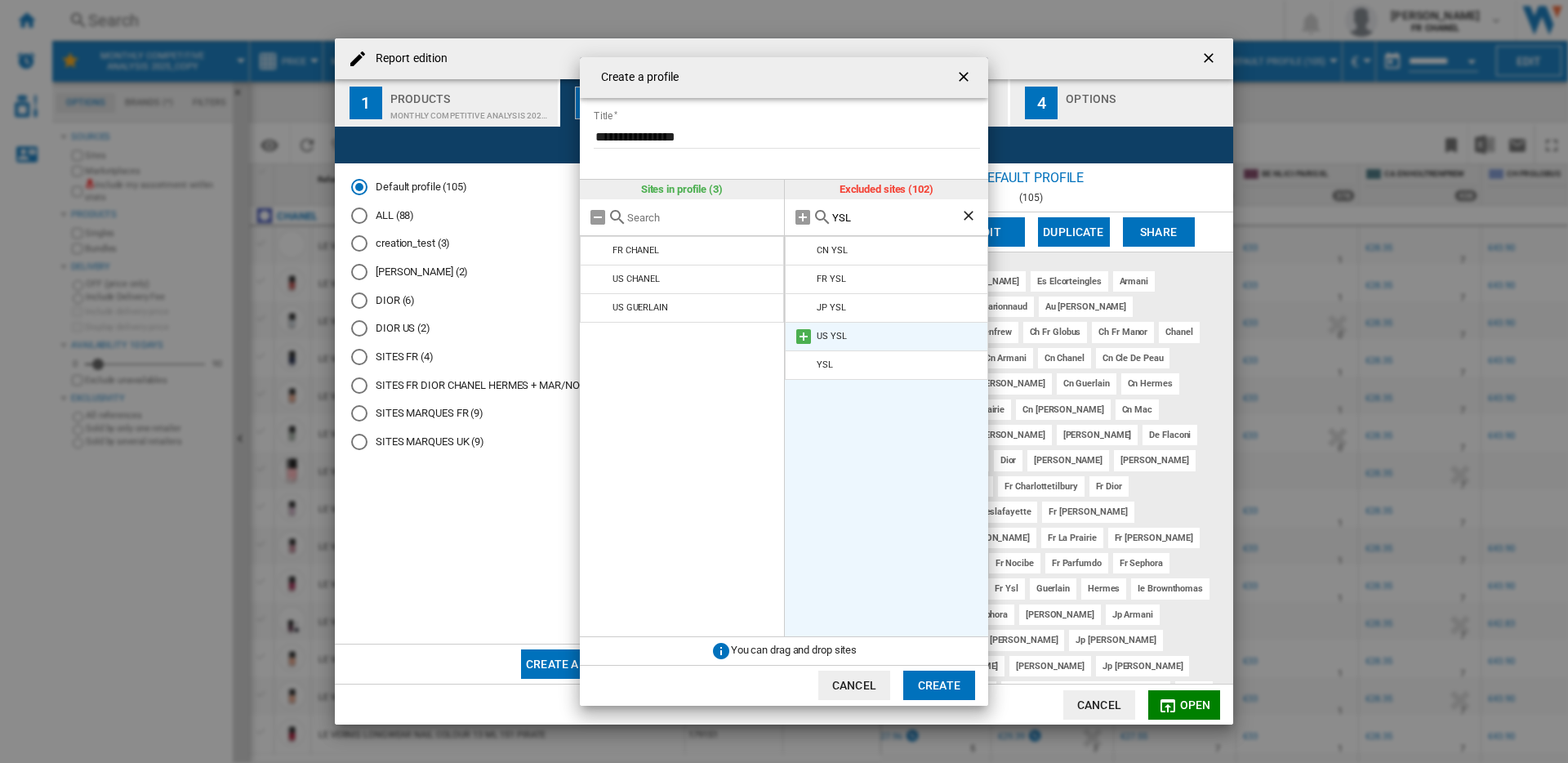
type input "YSL"
click at [798, 340] on md-icon "Create a ..." at bounding box center [803, 337] width 19 height 19
click at [966, 214] on ng-md-icon "Clear search" at bounding box center [970, 217] width 19 height 19
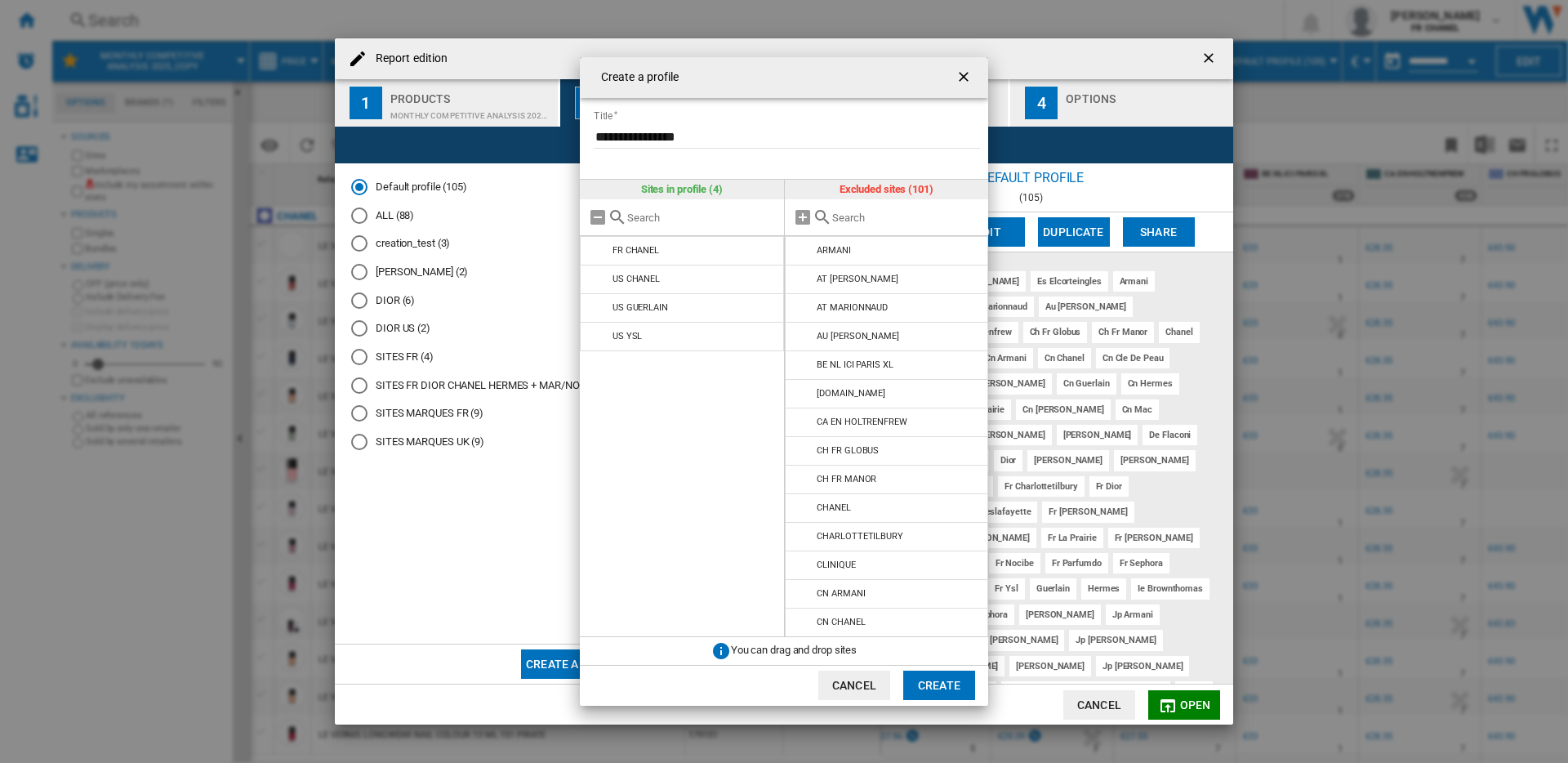
click at [909, 216] on input "Create a ..." at bounding box center [906, 217] width 149 height 13
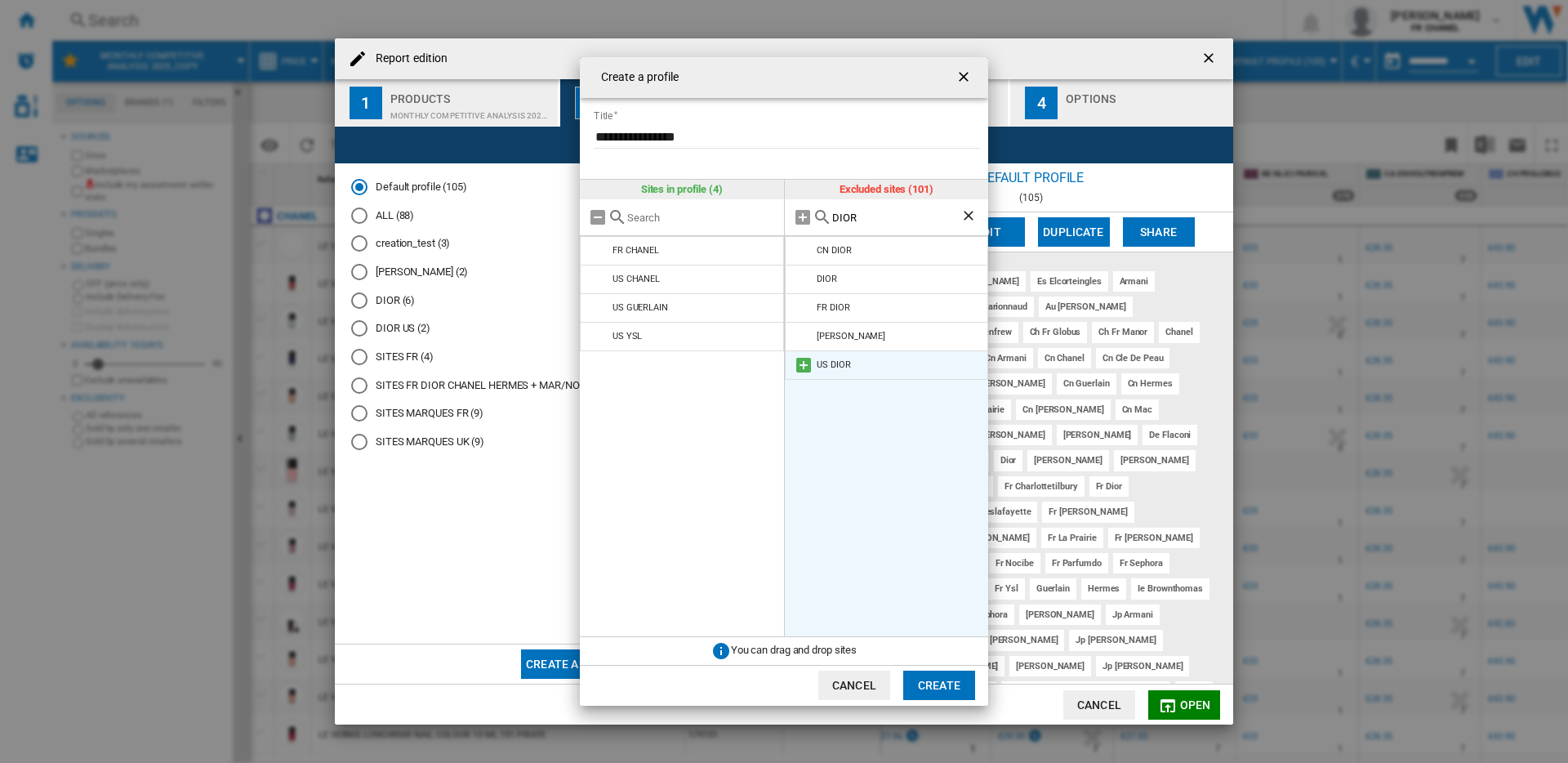
type input "DIOR"
click at [802, 359] on md-icon "Create a ..." at bounding box center [803, 365] width 19 height 19
click at [967, 215] on ng-md-icon "Clear search" at bounding box center [970, 217] width 19 height 19
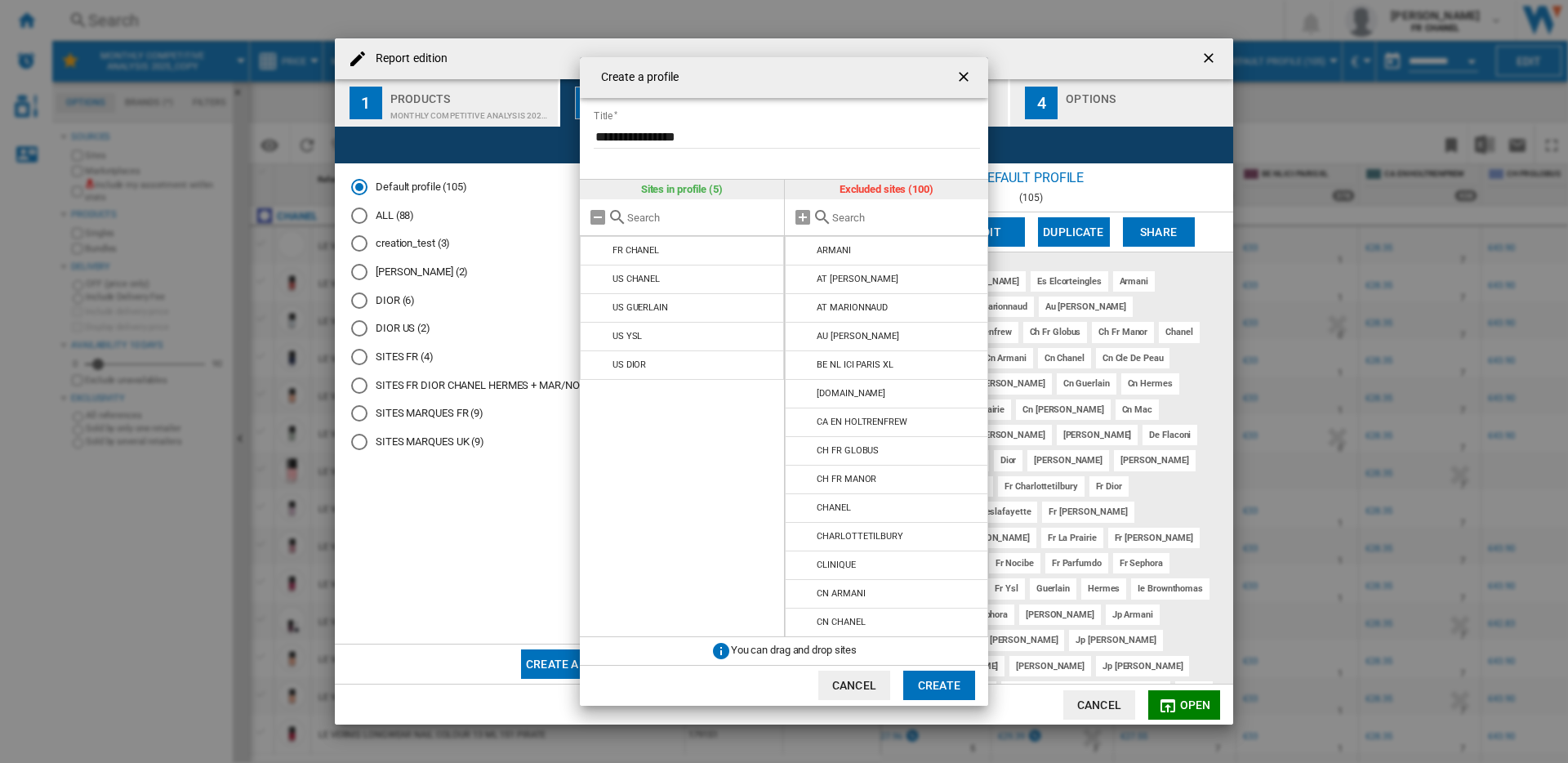
click at [967, 215] on input "Create a ..." at bounding box center [906, 217] width 149 height 13
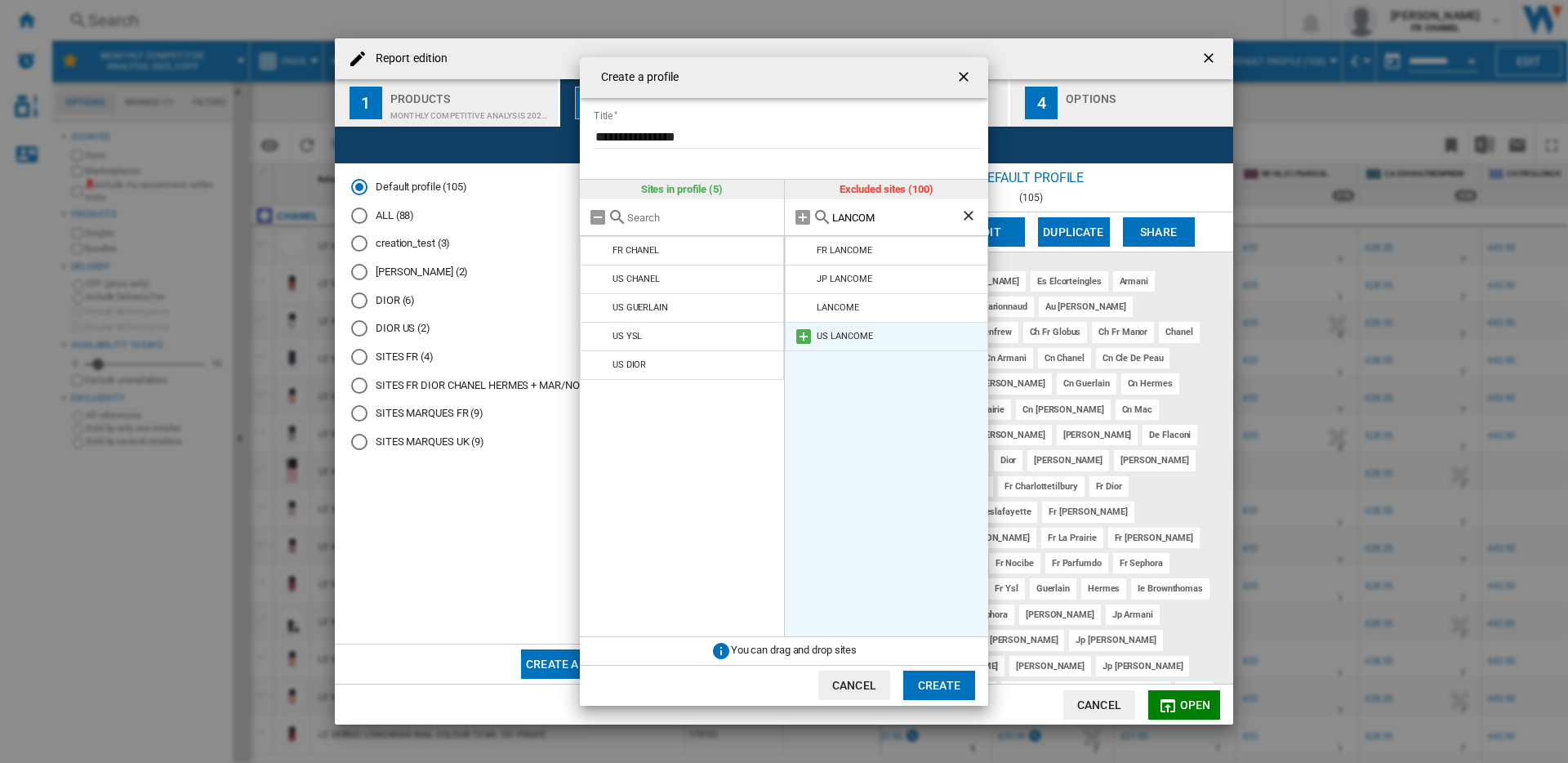
type input "LANCOM"
click at [808, 338] on md-icon "Create a ..." at bounding box center [803, 337] width 19 height 19
click at [974, 216] on ng-md-icon "Clear search" at bounding box center [970, 217] width 19 height 19
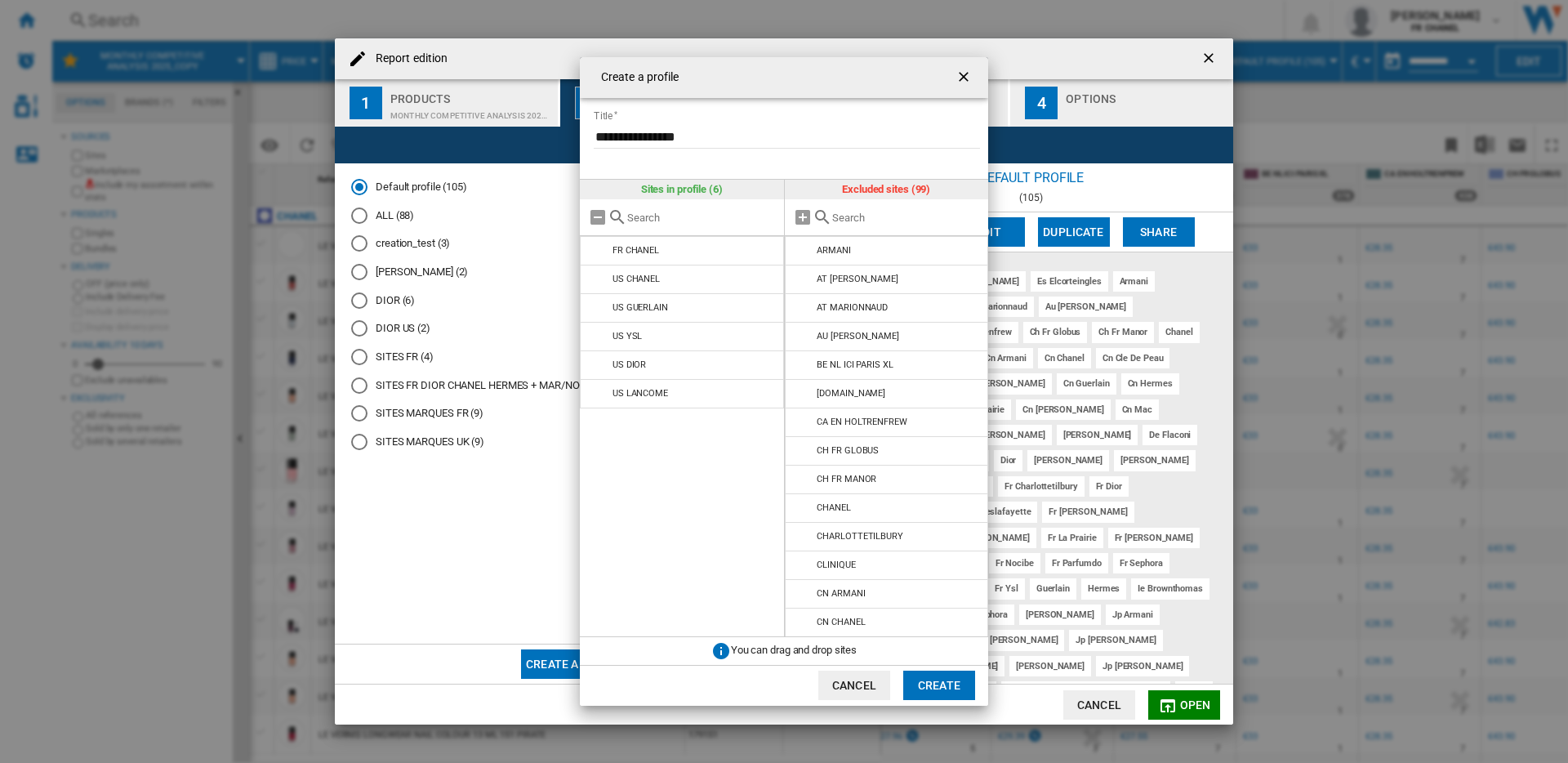
click at [896, 219] on input "Create a ..." at bounding box center [906, 217] width 149 height 13
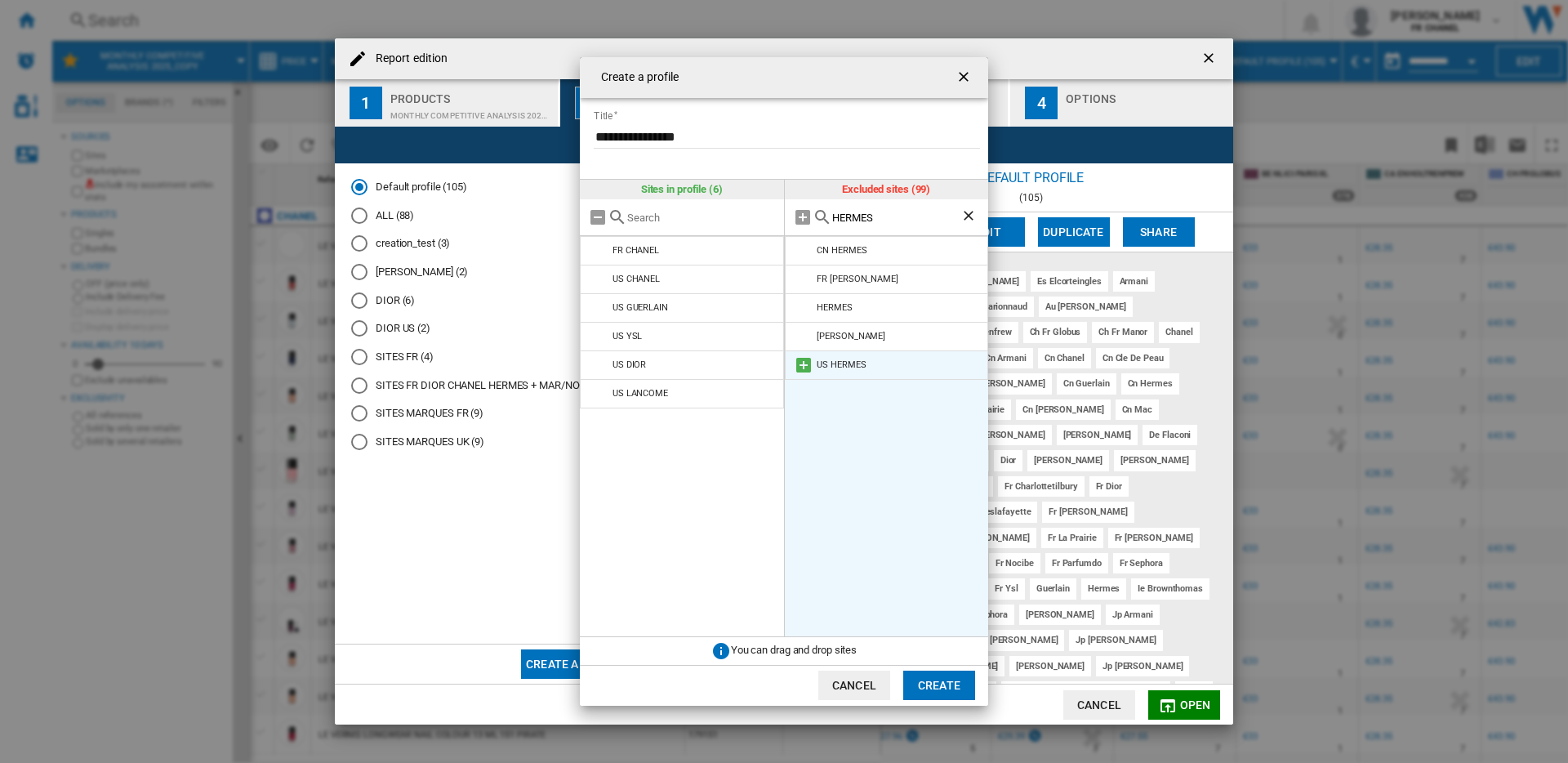
type input "HERMES"
click at [800, 369] on md-icon "Create a ..." at bounding box center [803, 365] width 19 height 19
click at [969, 217] on ng-md-icon "Clear search" at bounding box center [970, 217] width 19 height 19
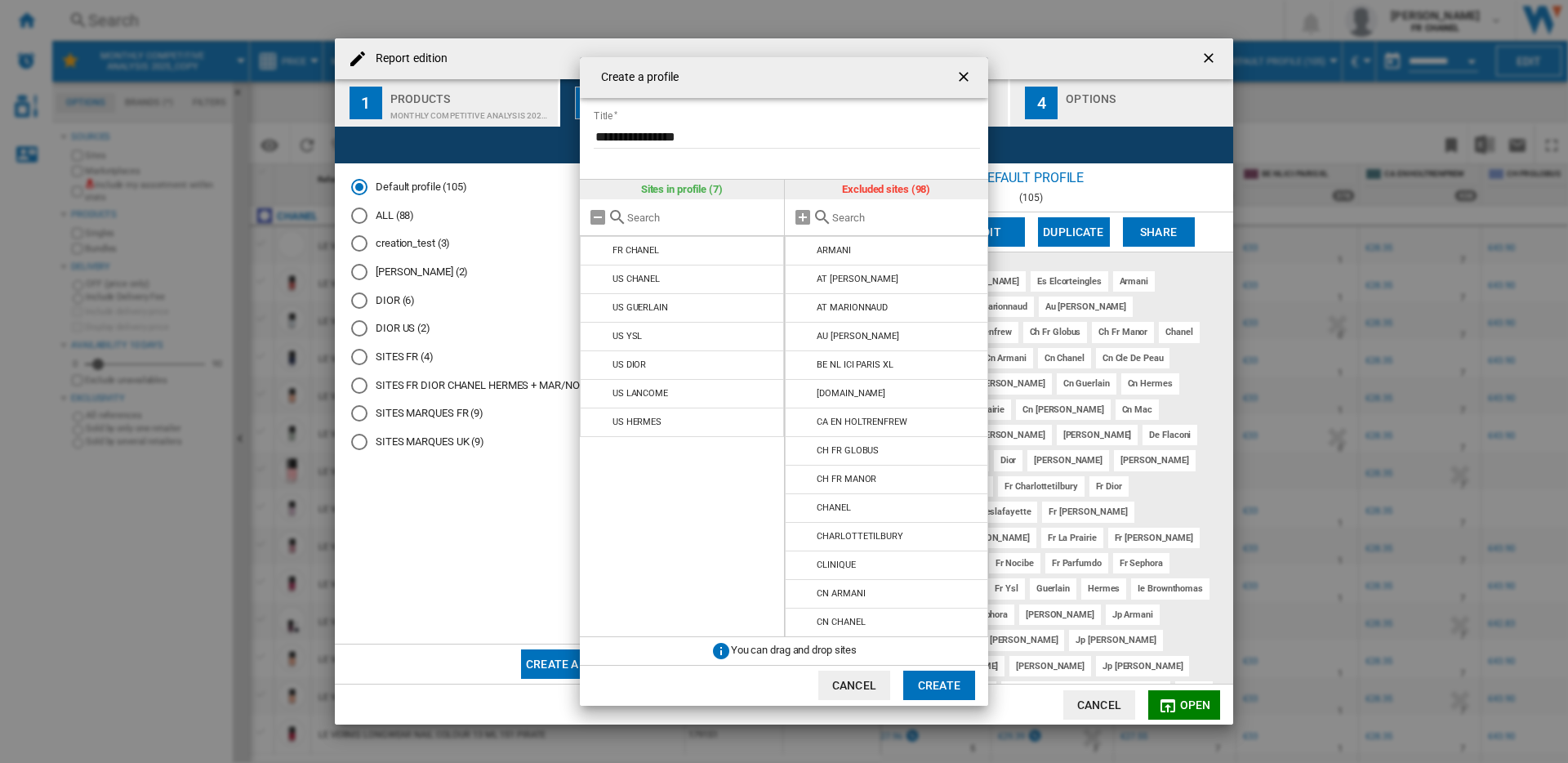
click at [904, 218] on input "Create a ..." at bounding box center [906, 217] width 149 height 13
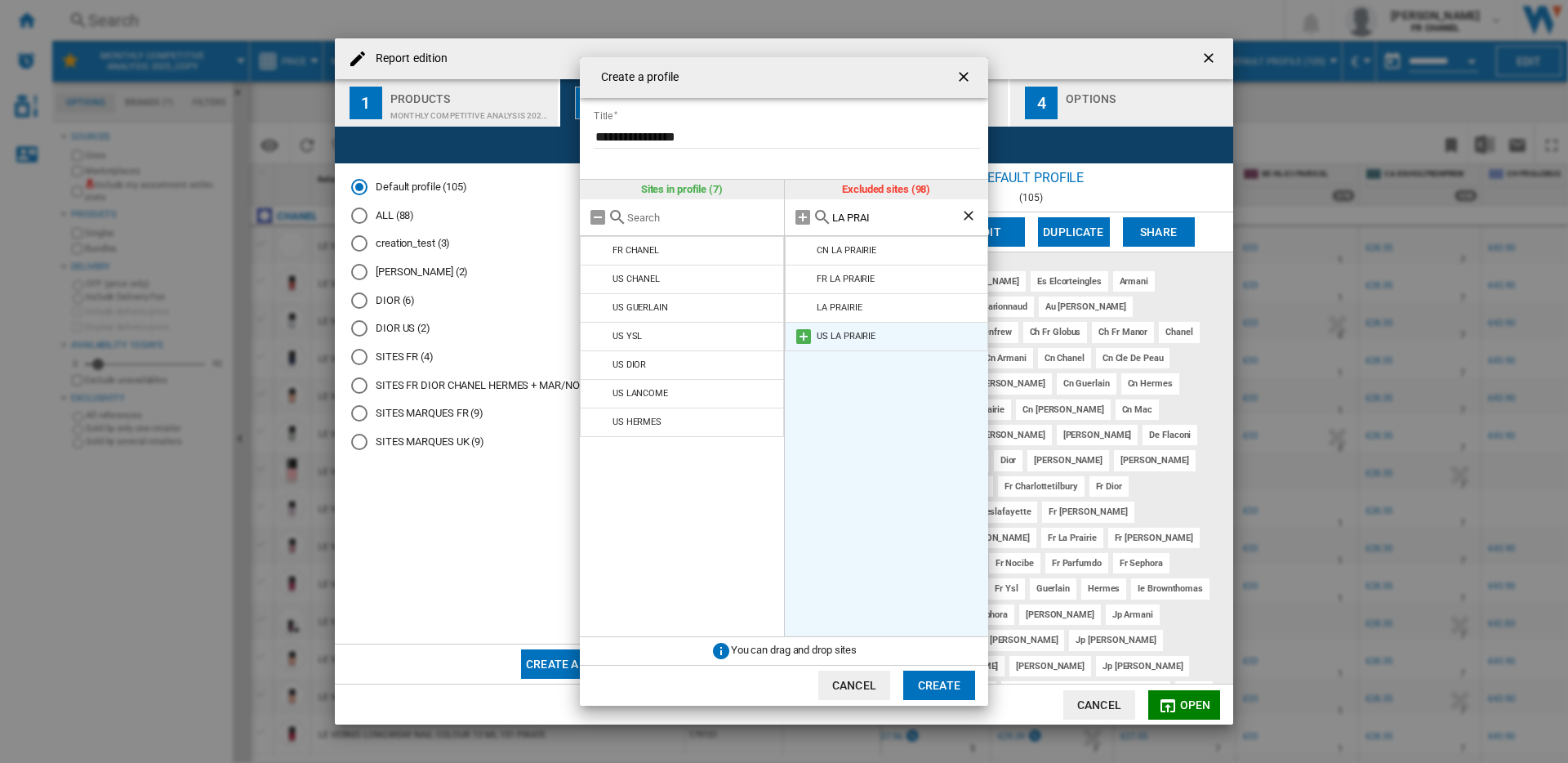
type input "LA PRAI"
click at [802, 333] on md-icon "Create a ..." at bounding box center [803, 337] width 19 height 19
click at [965, 213] on ng-md-icon "Clear search" at bounding box center [970, 217] width 19 height 19
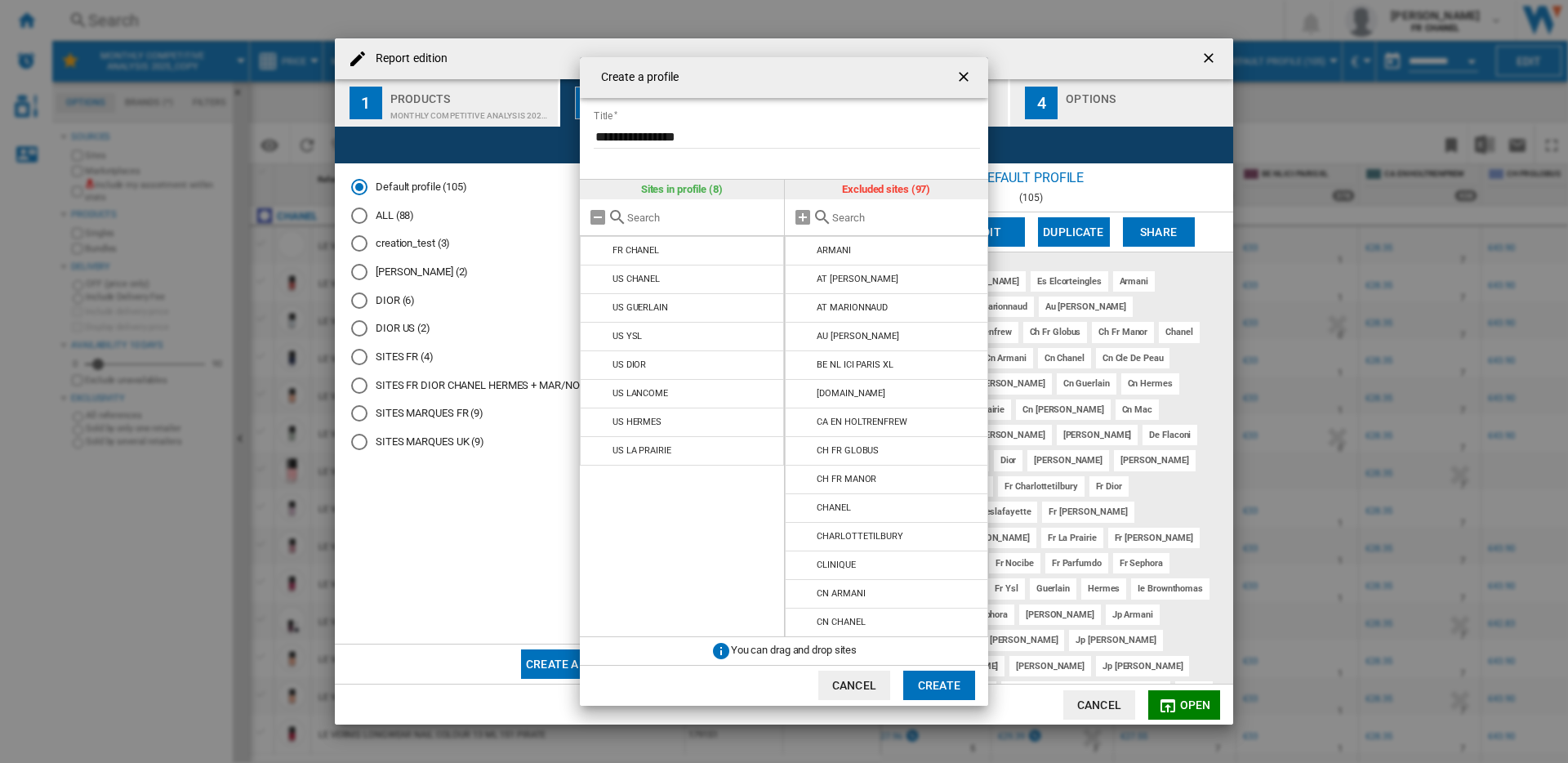
click at [899, 215] on input "Create a ..." at bounding box center [906, 217] width 149 height 13
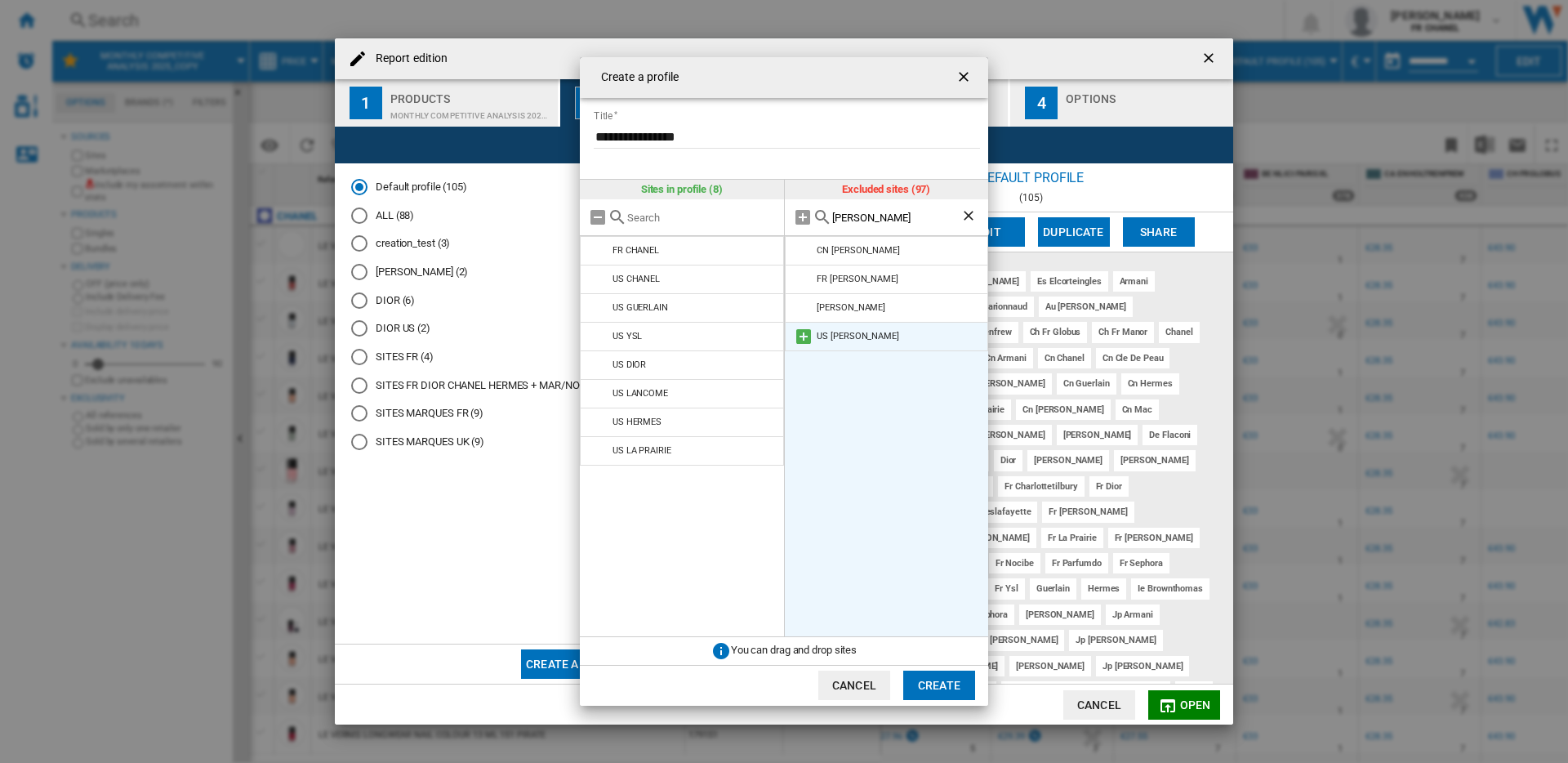
type input "LAMER"
click at [805, 338] on md-icon "Create a ..." at bounding box center [803, 337] width 19 height 19
click at [970, 217] on ng-md-icon "Clear search" at bounding box center [970, 217] width 19 height 19
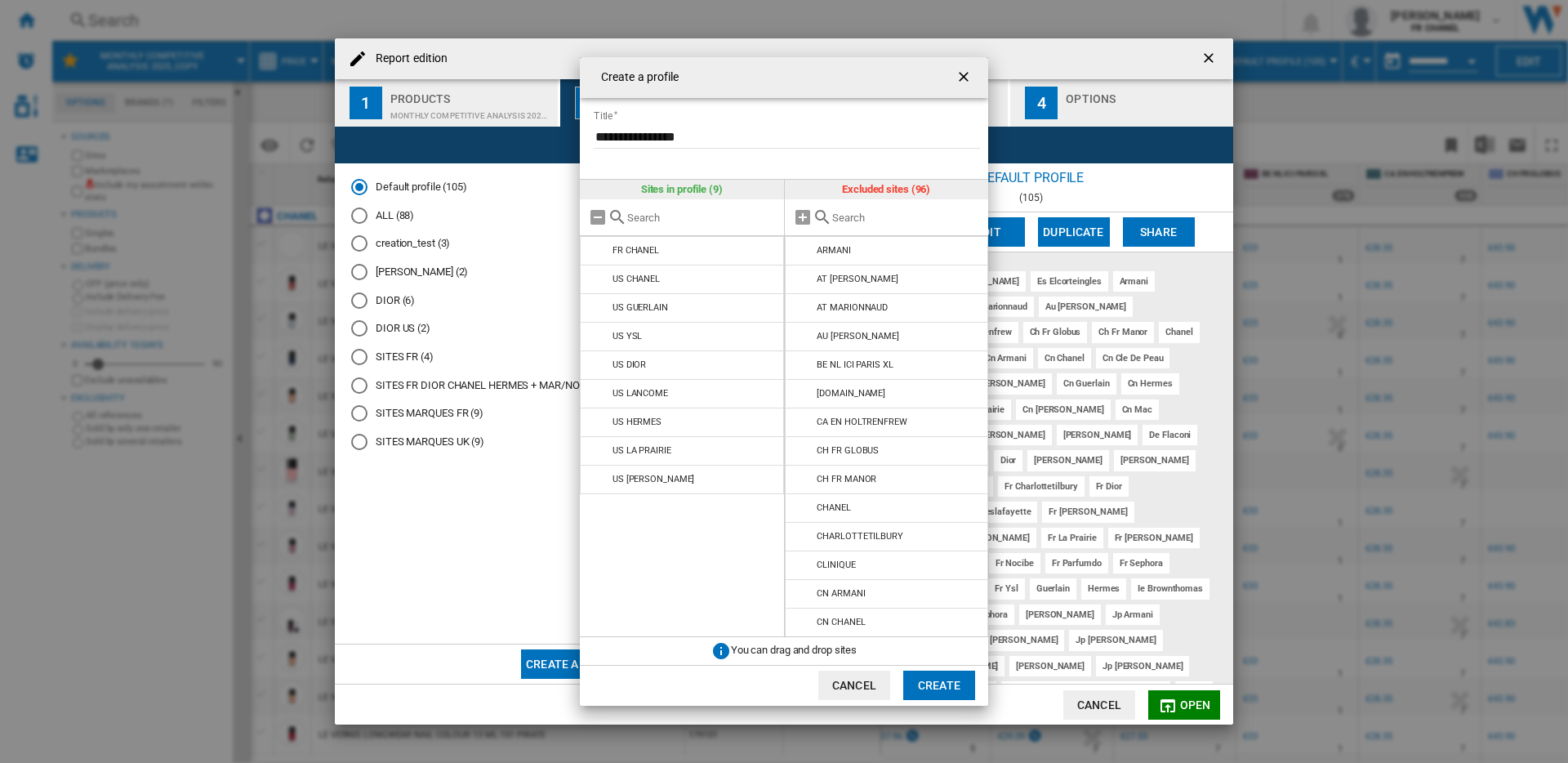
click at [888, 219] on input "Create a ..." at bounding box center [906, 217] width 149 height 13
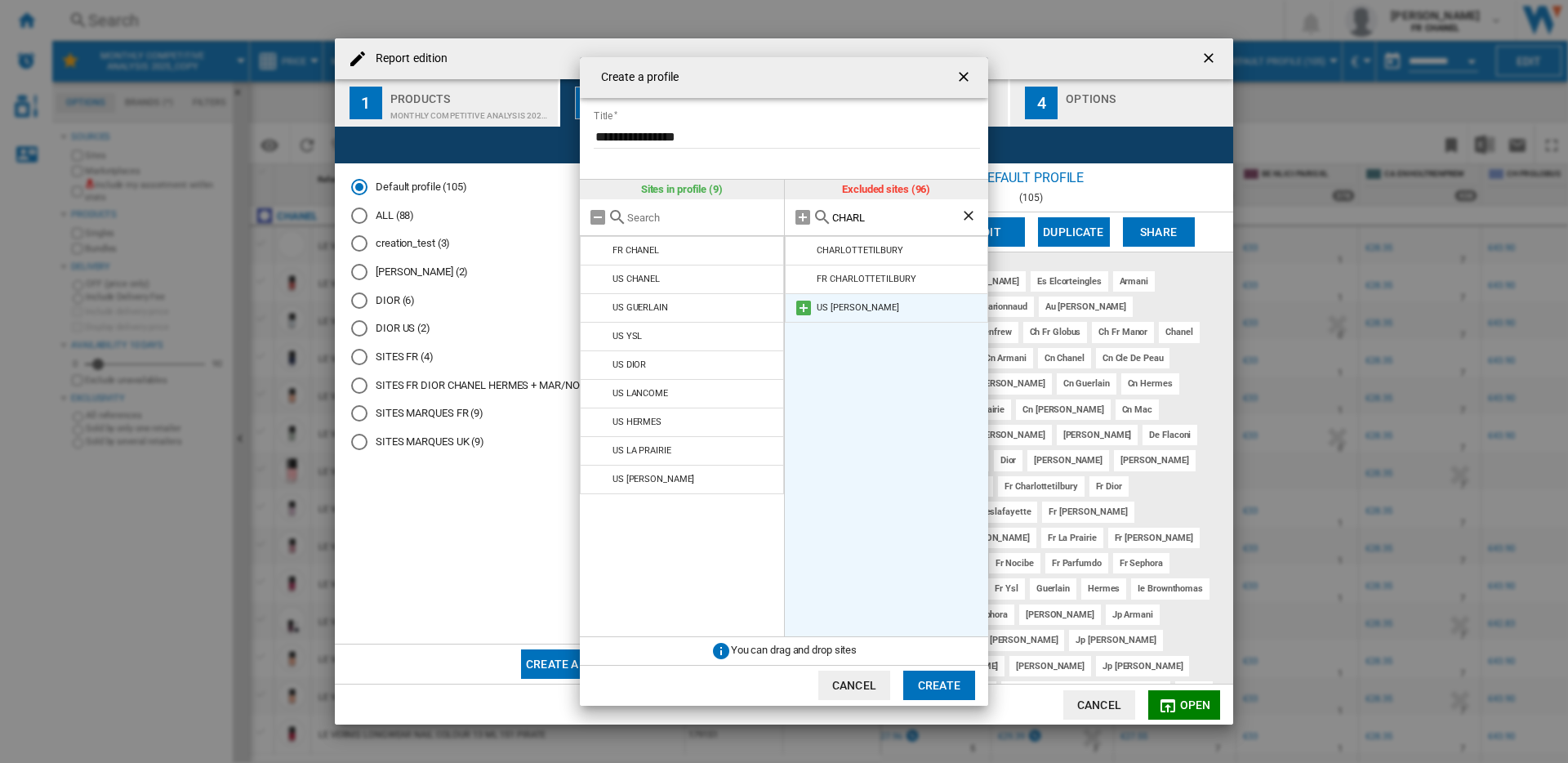
type input "CHARL"
click at [797, 305] on md-icon "Create a ..." at bounding box center [803, 308] width 19 height 19
click at [913, 695] on button "Create" at bounding box center [939, 685] width 72 height 30
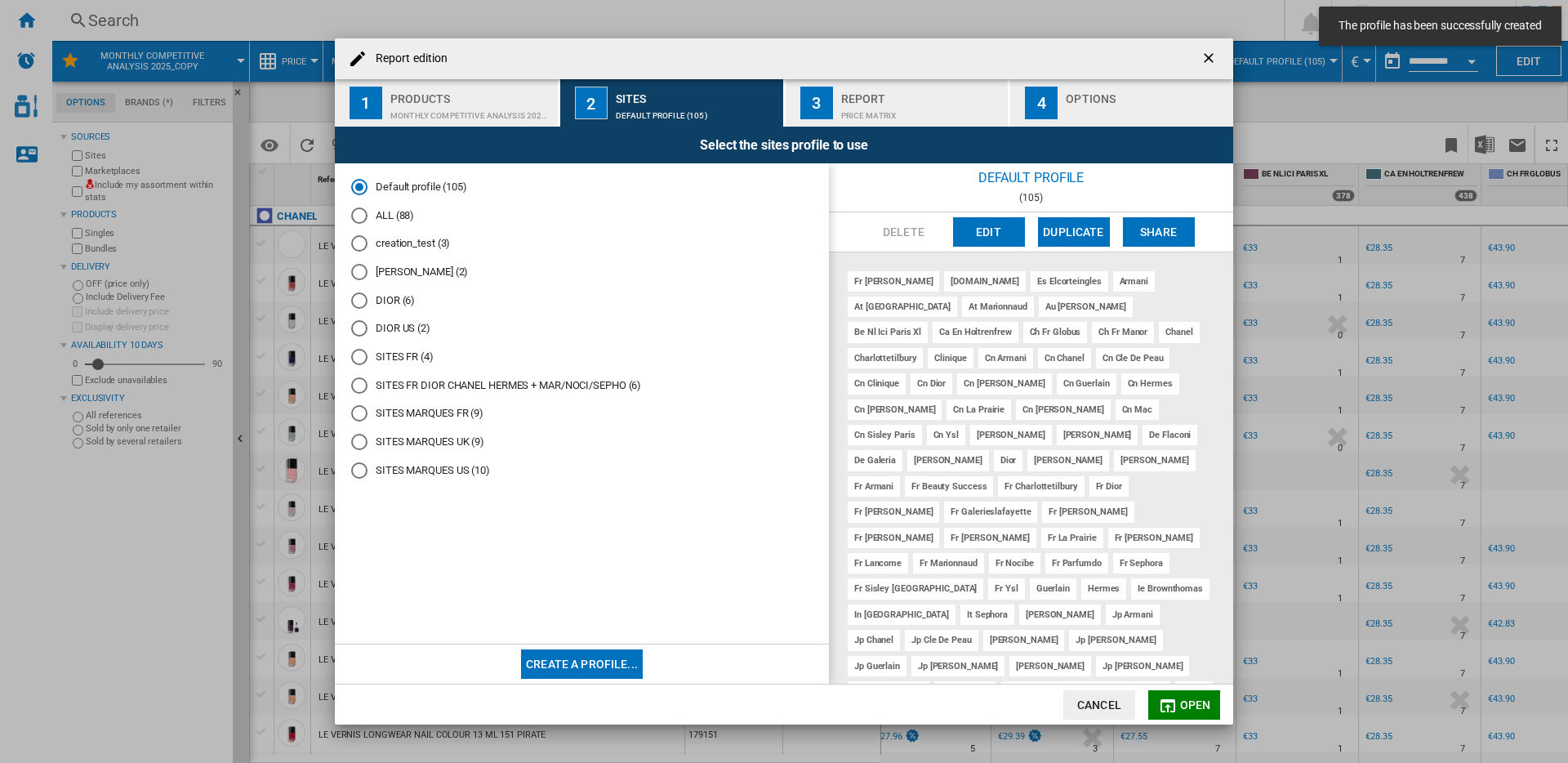
click at [363, 444] on div "SITES MARQUES UK (9)" at bounding box center [359, 442] width 16 height 16
click at [976, 238] on button "Edit" at bounding box center [989, 232] width 72 height 30
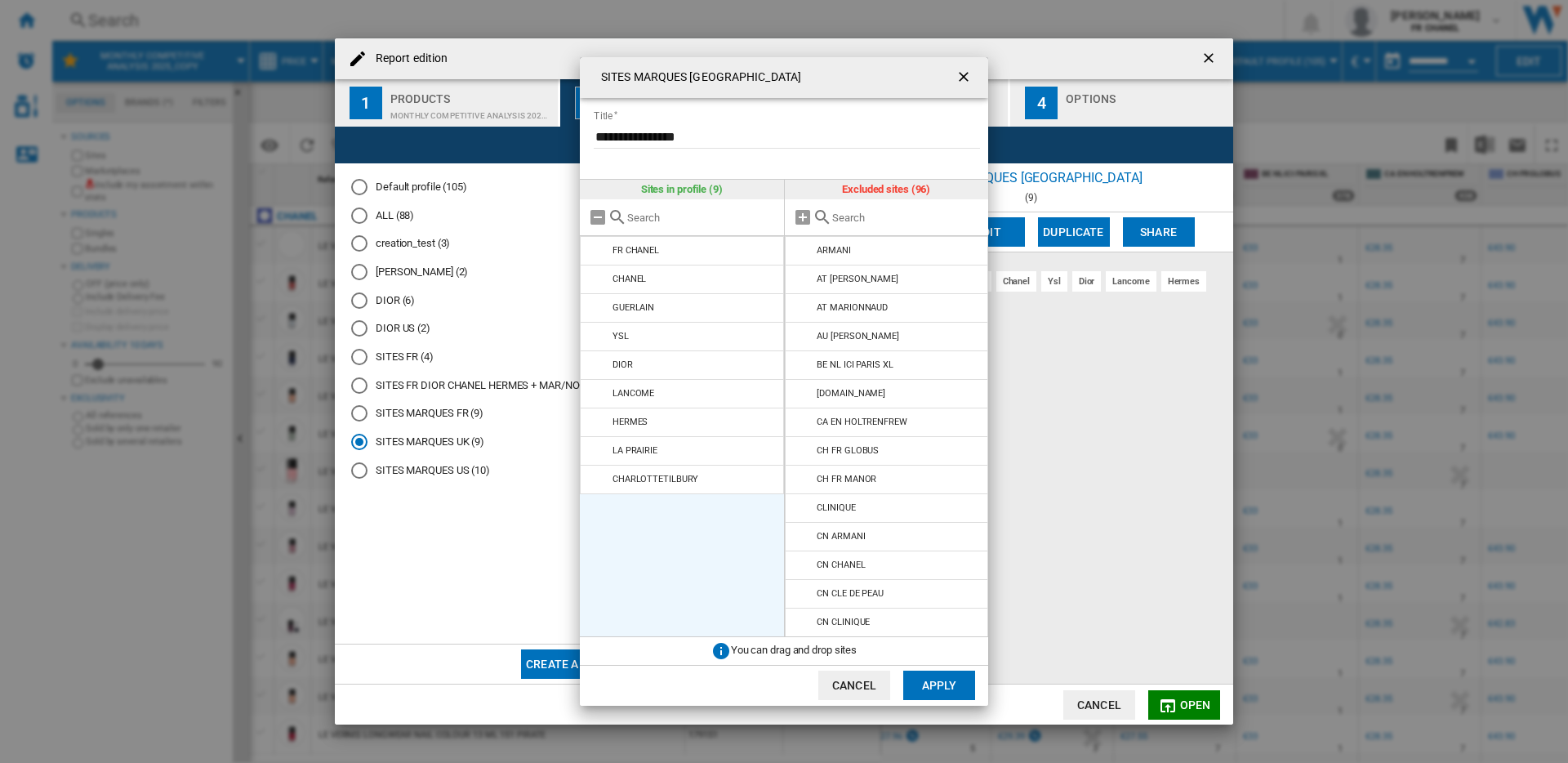
click at [921, 681] on button "Apply" at bounding box center [939, 685] width 72 height 30
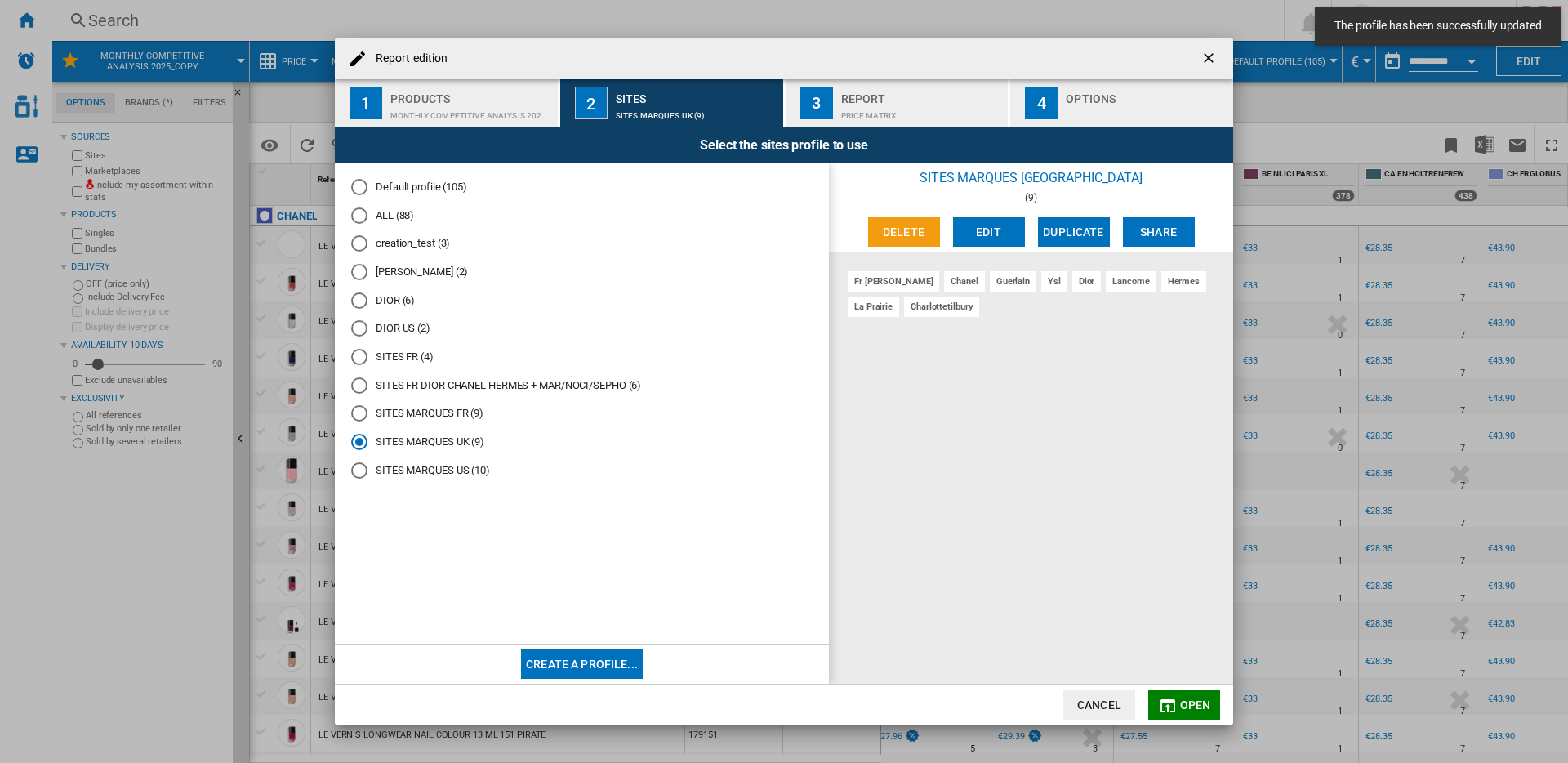
click at [563, 657] on button "Create a profile..." at bounding box center [582, 664] width 121 height 30
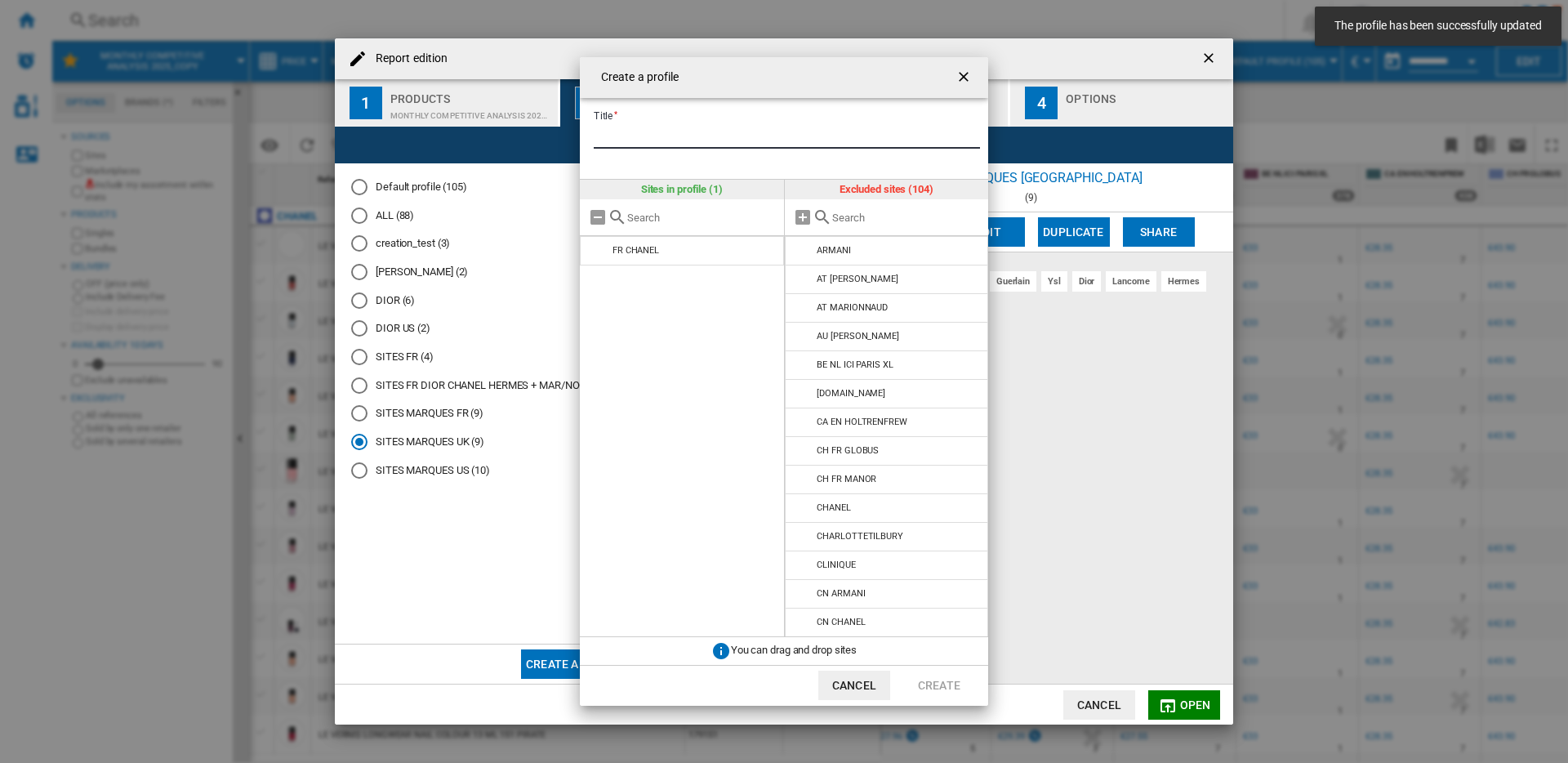
click at [796, 140] on input "Title" at bounding box center [787, 136] width 387 height 24
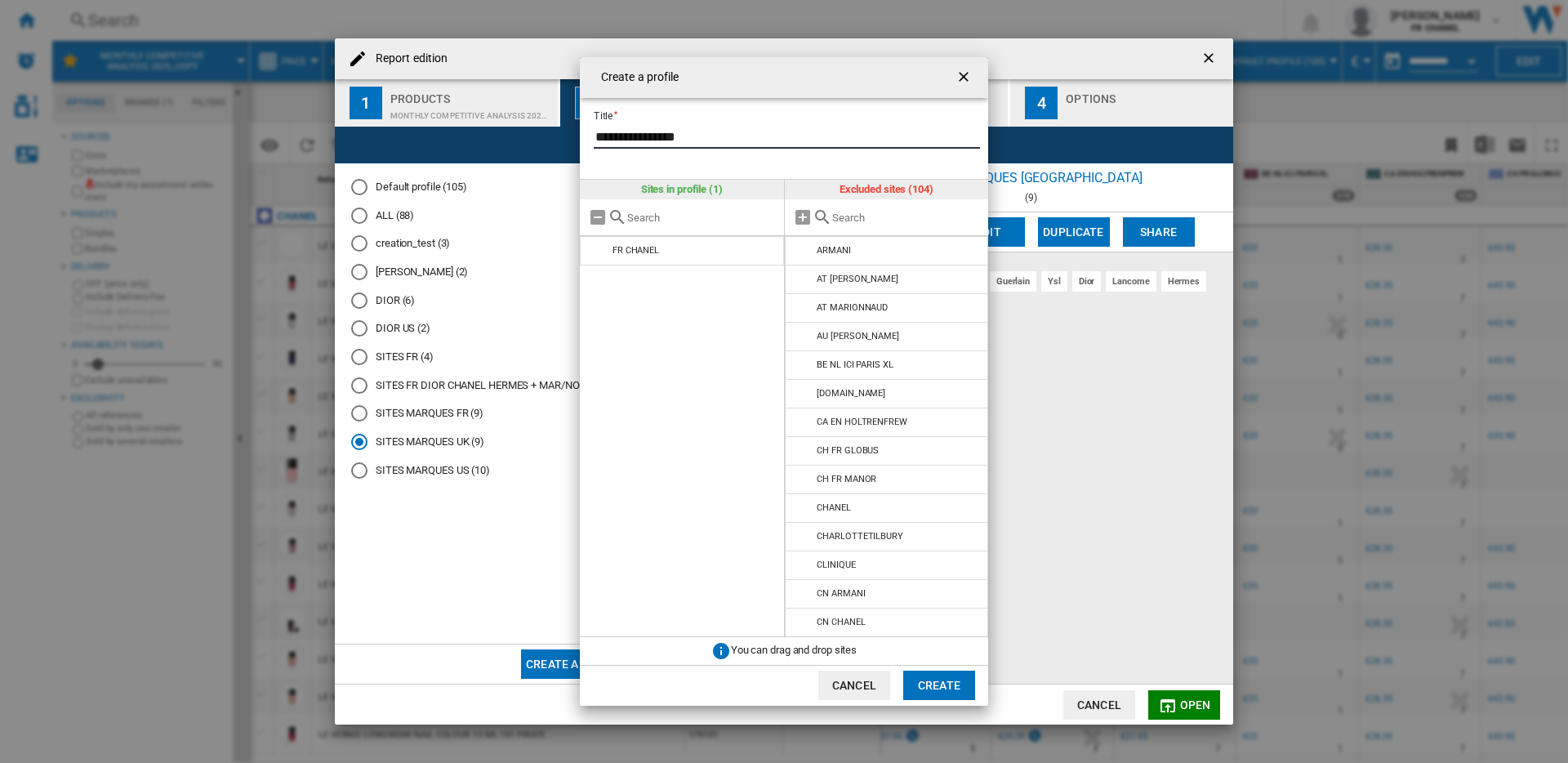
type input "**********"
click at [879, 219] on input "Create a ..." at bounding box center [906, 217] width 149 height 13
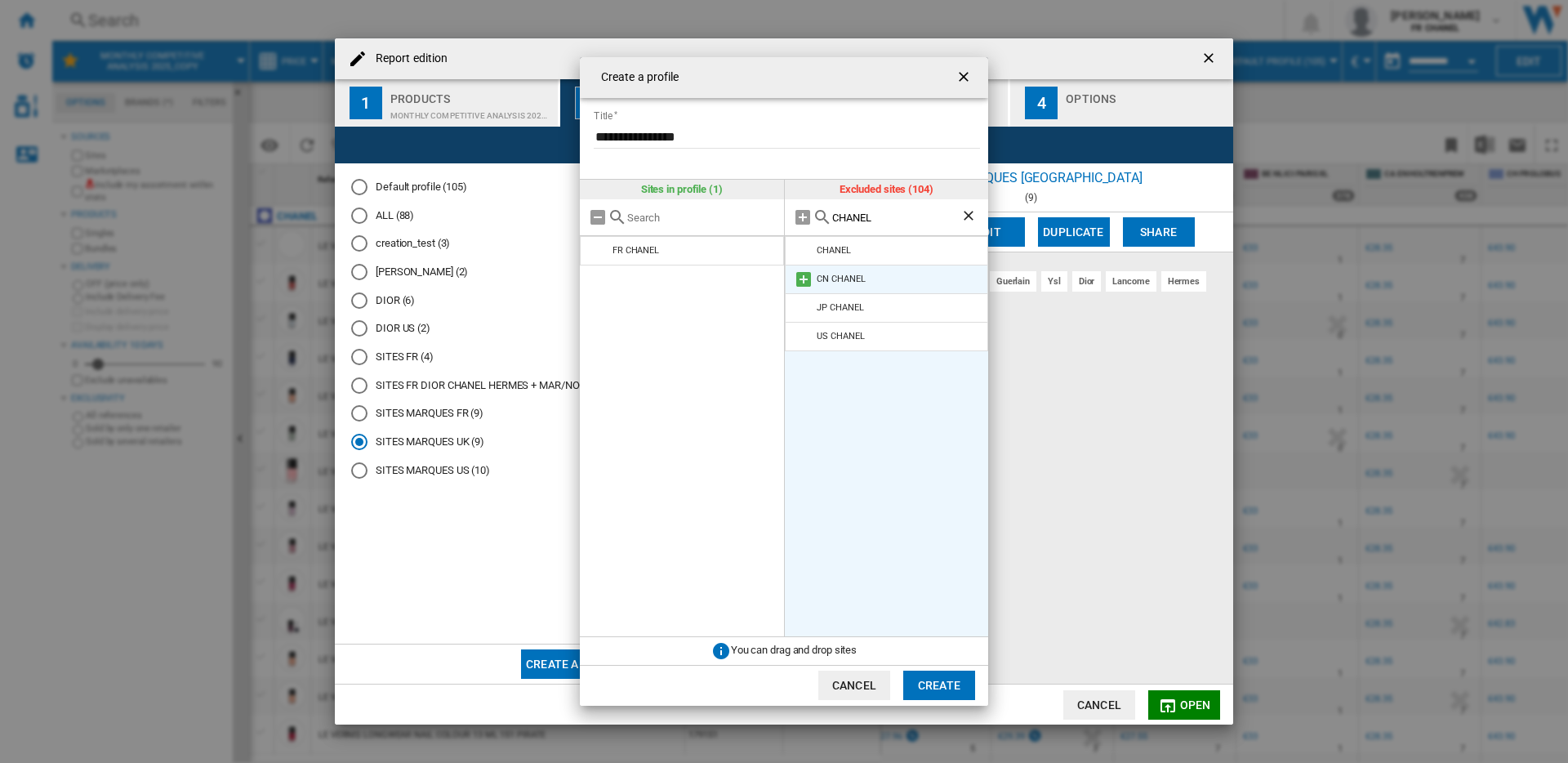
type input "CHANEL"
click at [798, 275] on md-icon "Create a ..." at bounding box center [803, 279] width 19 height 19
click at [966, 213] on ng-md-icon "Clear search" at bounding box center [970, 217] width 19 height 19
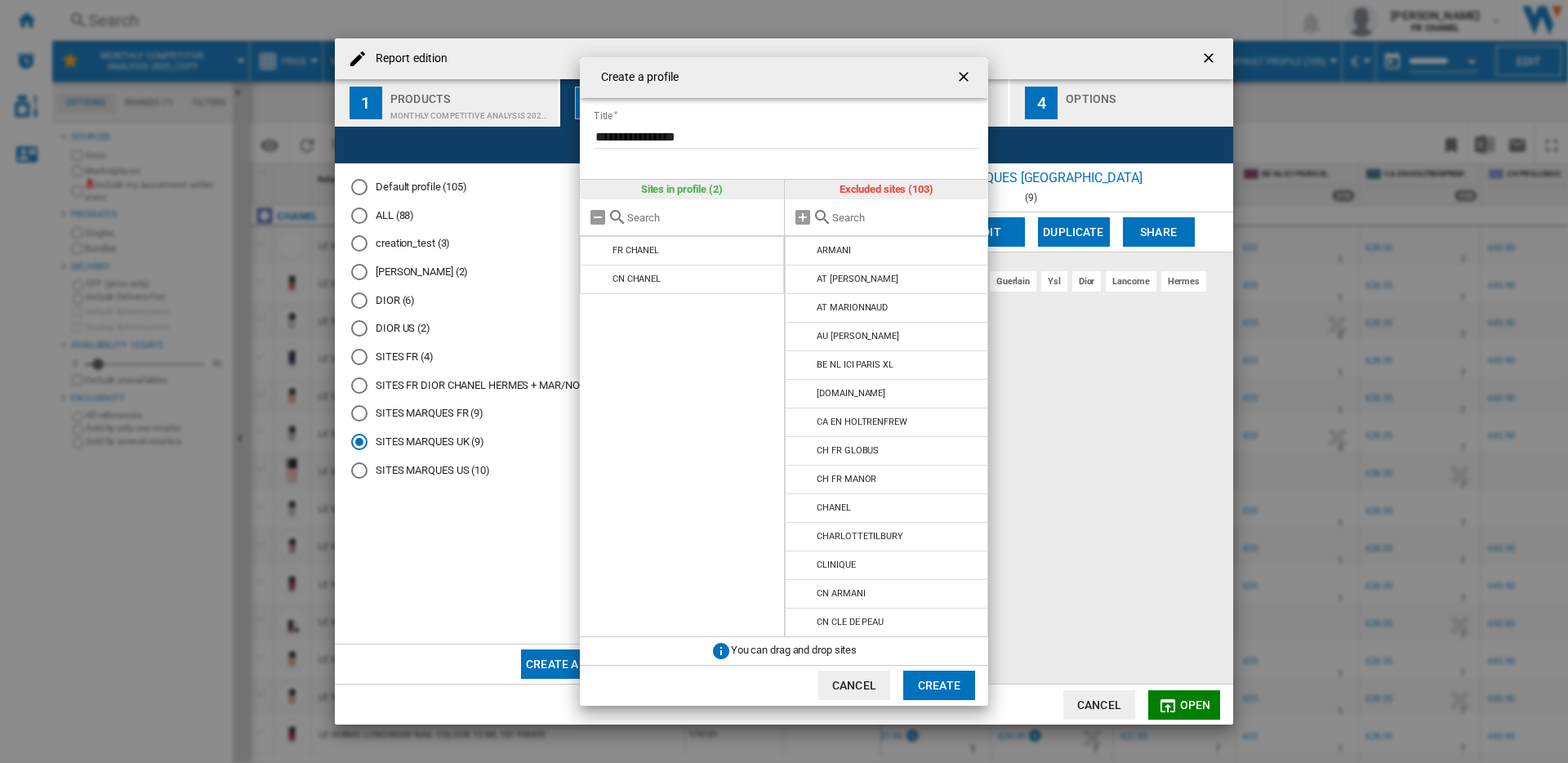
click at [885, 215] on input "Create a ..." at bounding box center [906, 217] width 149 height 13
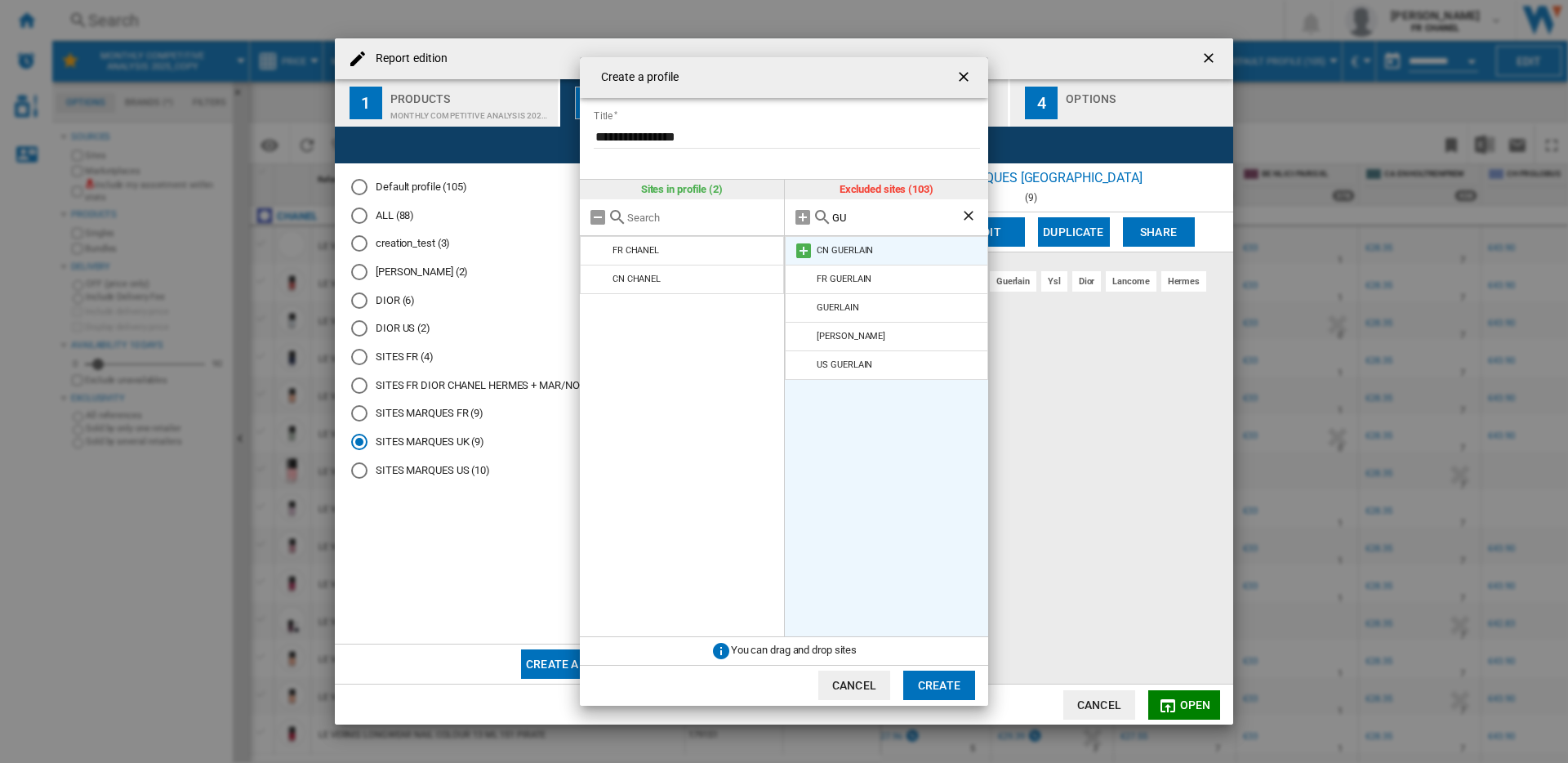
type input "GU"
click at [802, 250] on md-icon "Create a ..." at bounding box center [803, 250] width 19 height 19
click at [974, 213] on ng-md-icon "Clear search" at bounding box center [970, 217] width 19 height 19
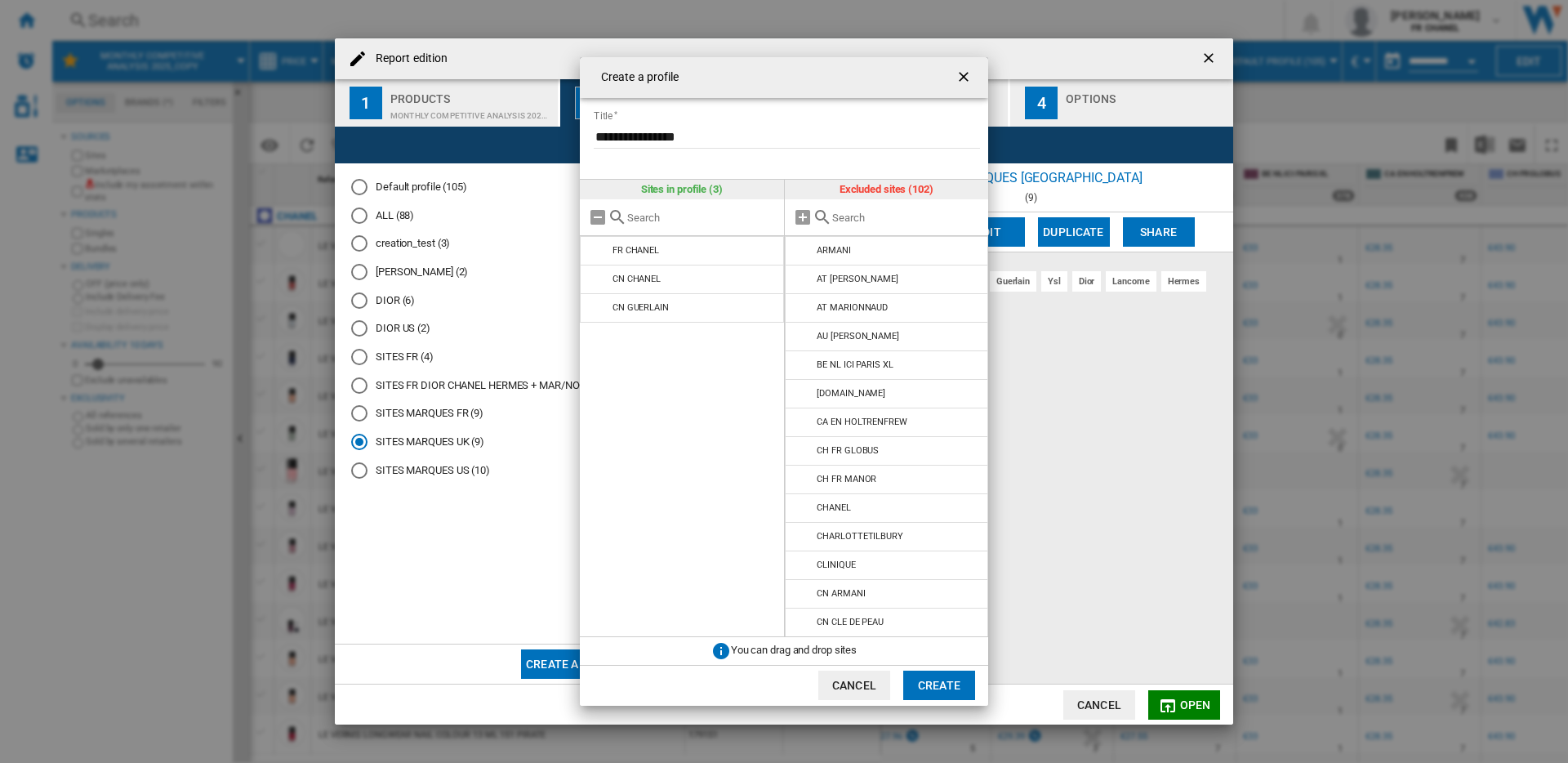
click at [889, 216] on input "Create a ..." at bounding box center [906, 217] width 149 height 13
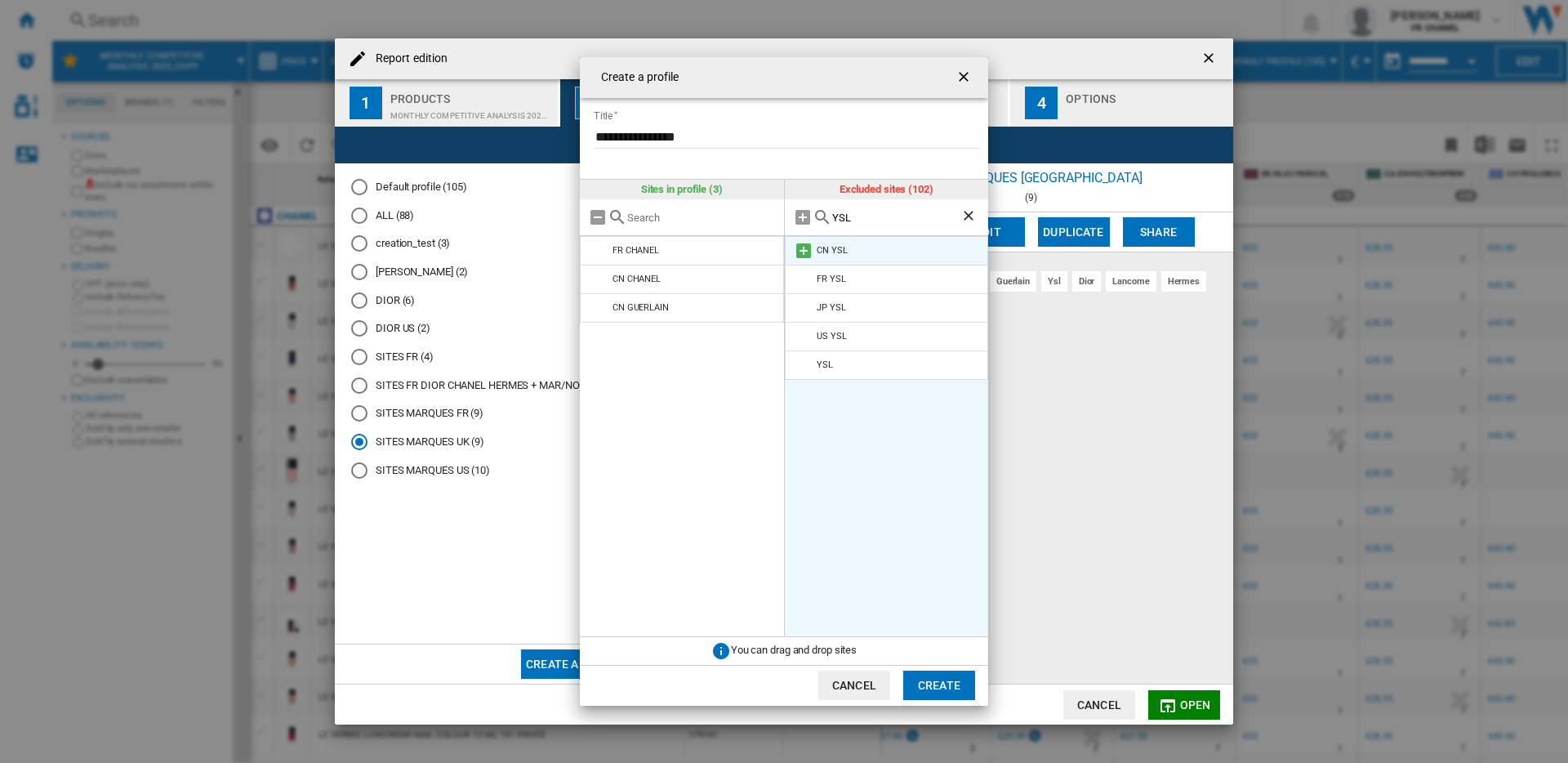
type input "YSL"
click at [802, 250] on md-icon "Create a ..." at bounding box center [803, 250] width 19 height 19
click at [979, 218] on ng-md-icon "Clear search" at bounding box center [970, 217] width 19 height 19
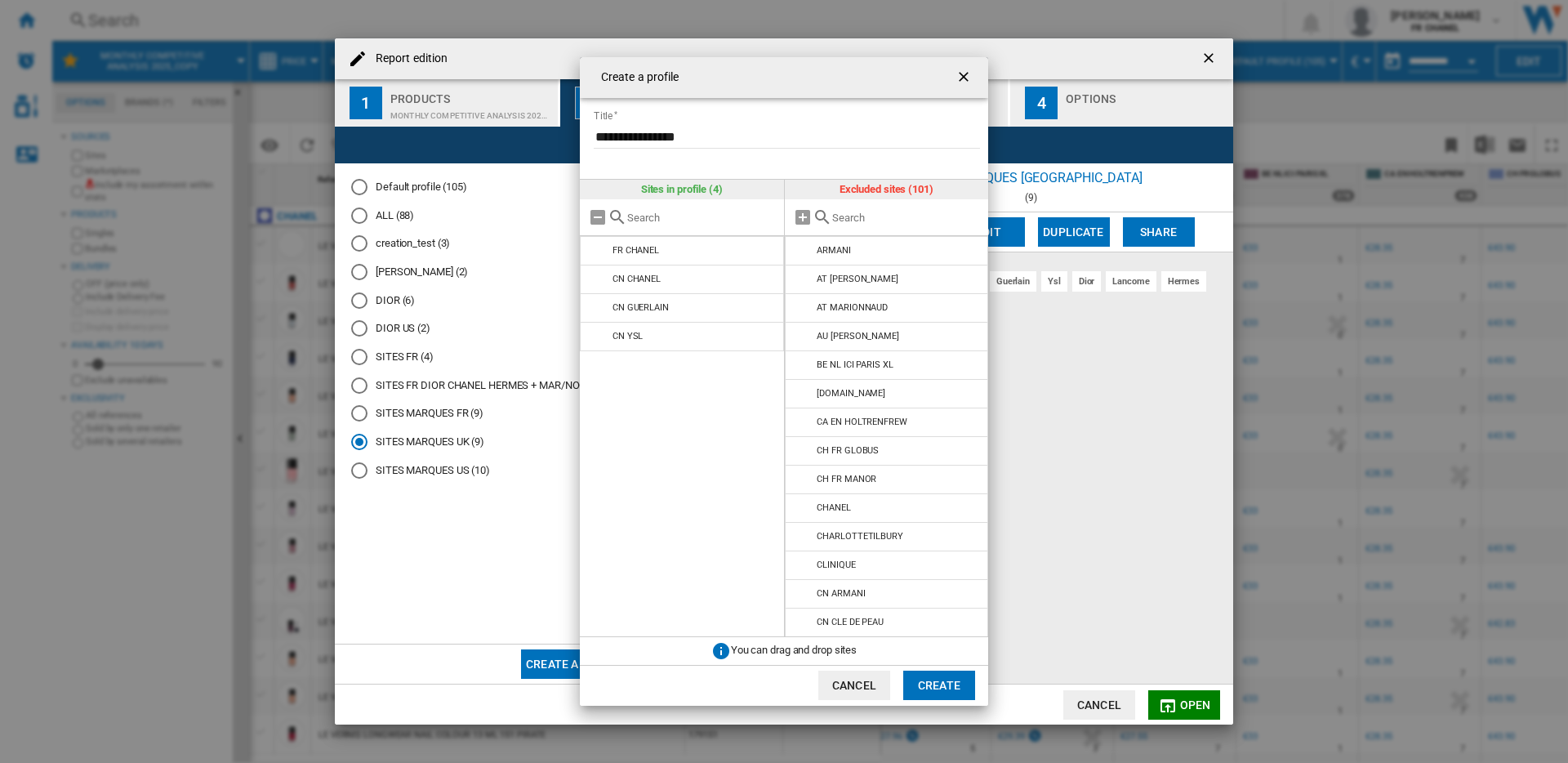
click at [889, 219] on input "Create a ..." at bounding box center [906, 217] width 149 height 13
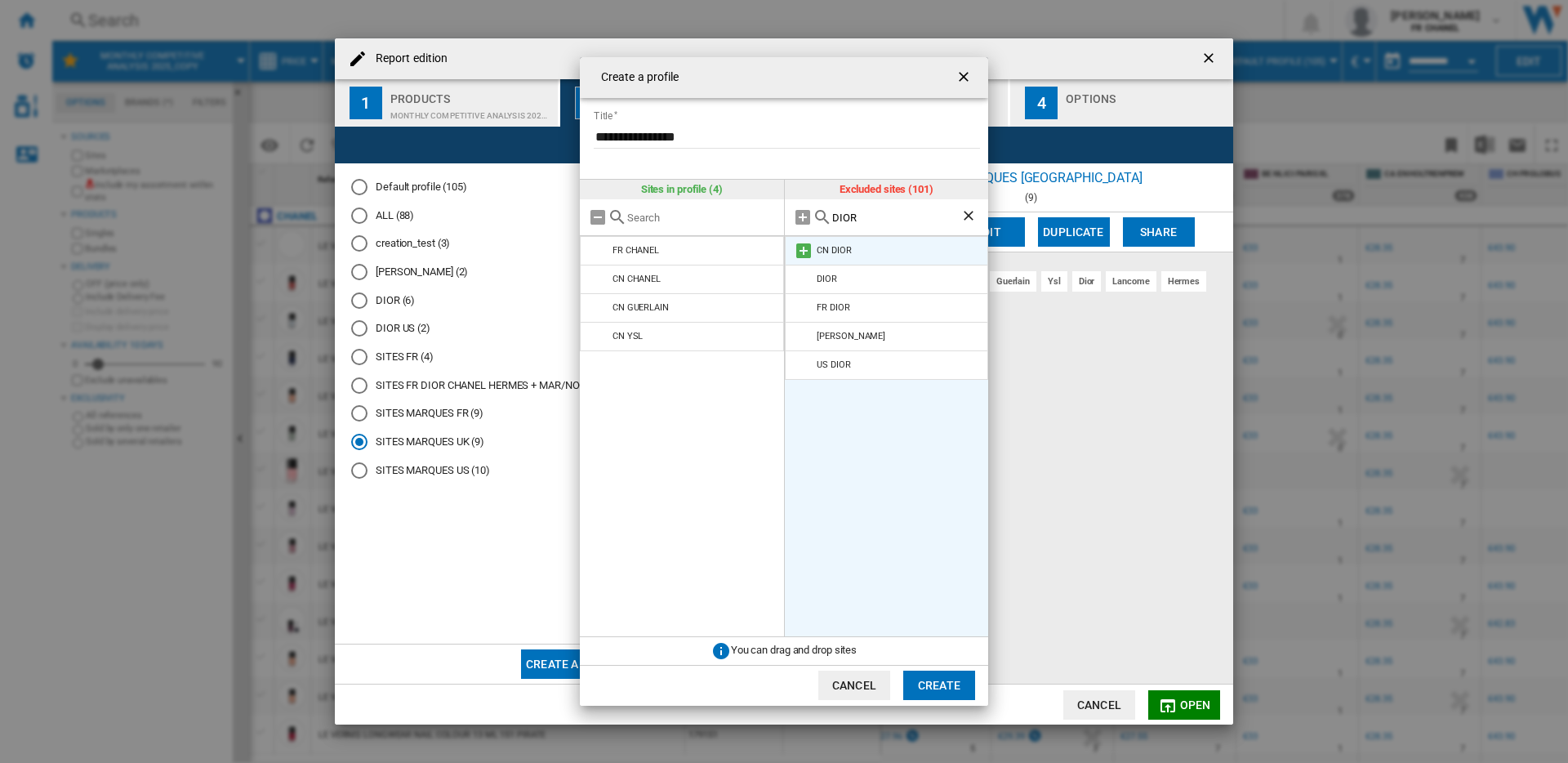
type input "DIOR"
click at [802, 251] on md-icon "Create a ..." at bounding box center [803, 250] width 19 height 19
drag, startPoint x: 970, startPoint y: 215, endPoint x: 911, endPoint y: 219, distance: 59.1
click at [968, 215] on ng-md-icon "Clear search" at bounding box center [970, 217] width 19 height 19
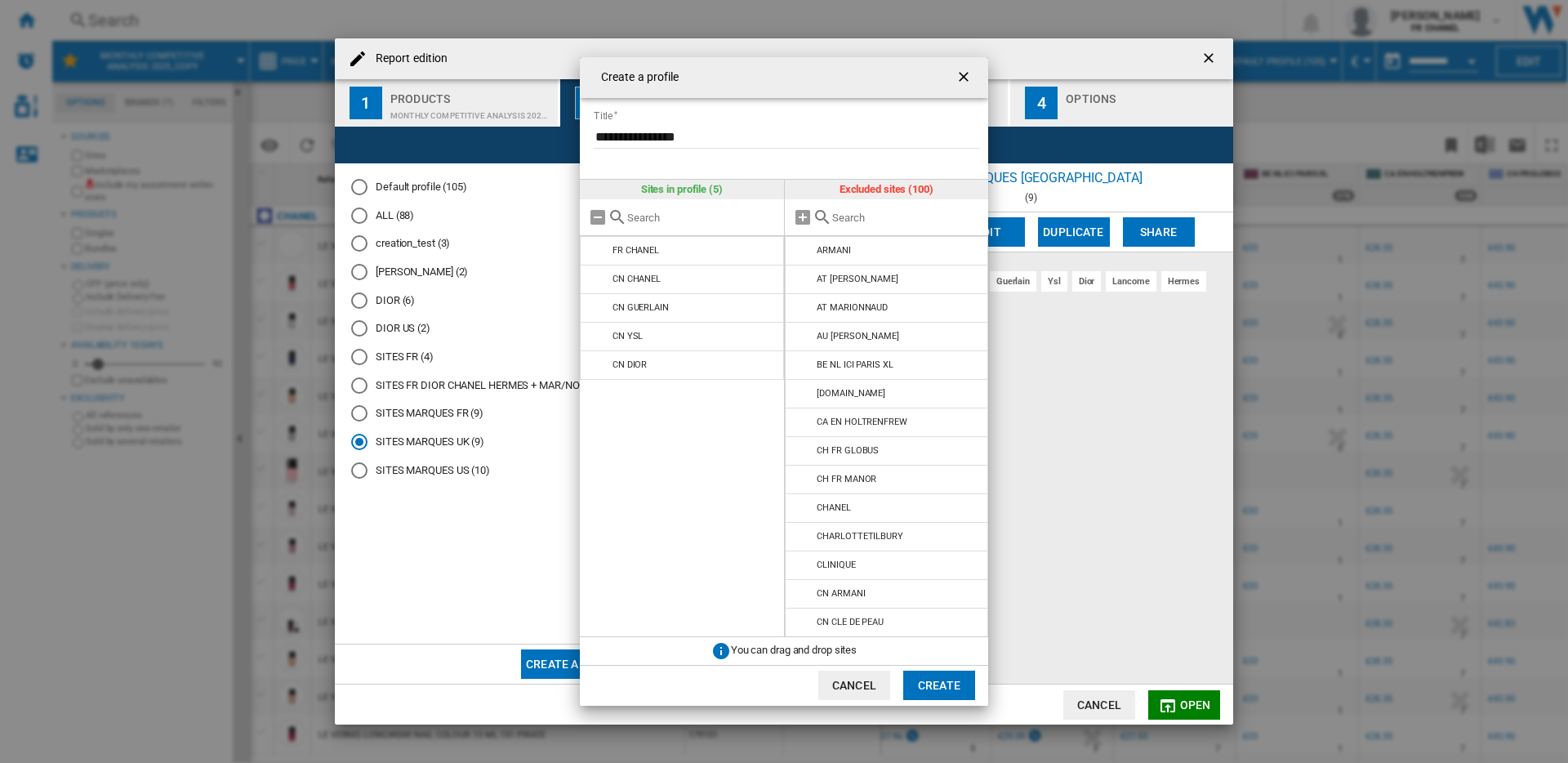
click at [911, 219] on input "Create a ..." at bounding box center [906, 217] width 149 height 13
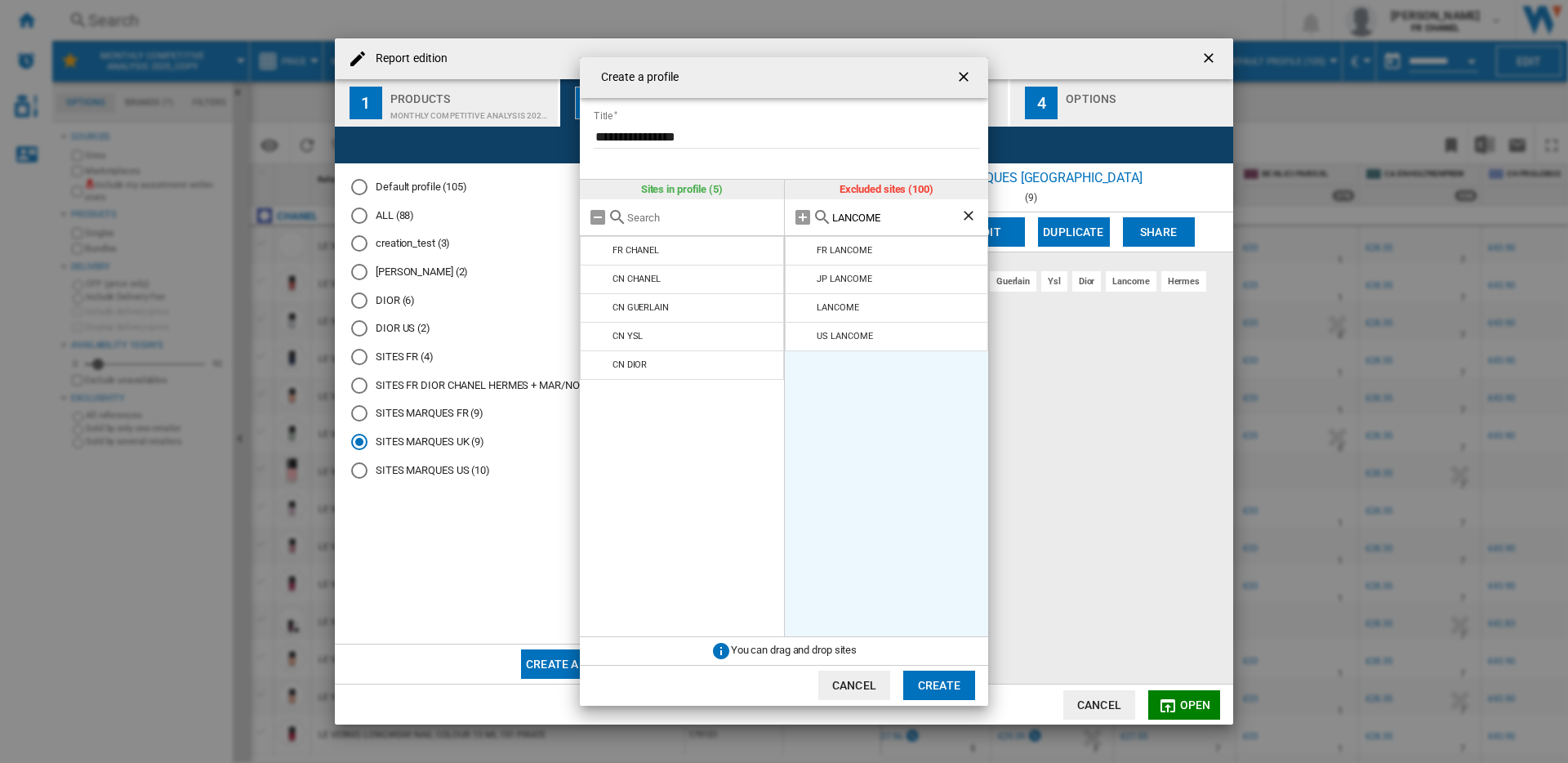
type input "LANCOME"
click at [967, 215] on ng-md-icon "Clear search" at bounding box center [970, 217] width 19 height 19
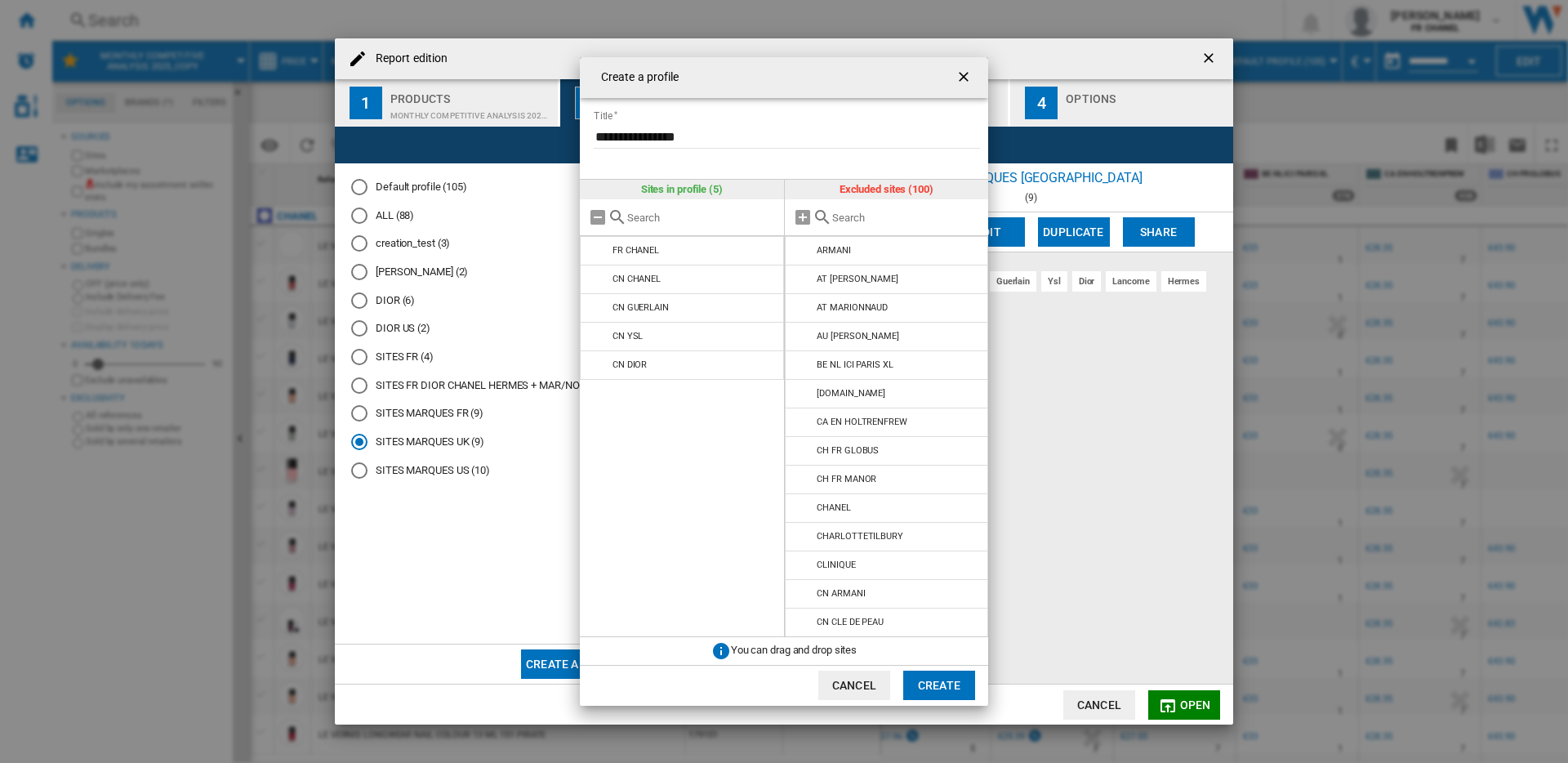
click at [911, 218] on input "Create a ..." at bounding box center [906, 217] width 149 height 13
type input "F"
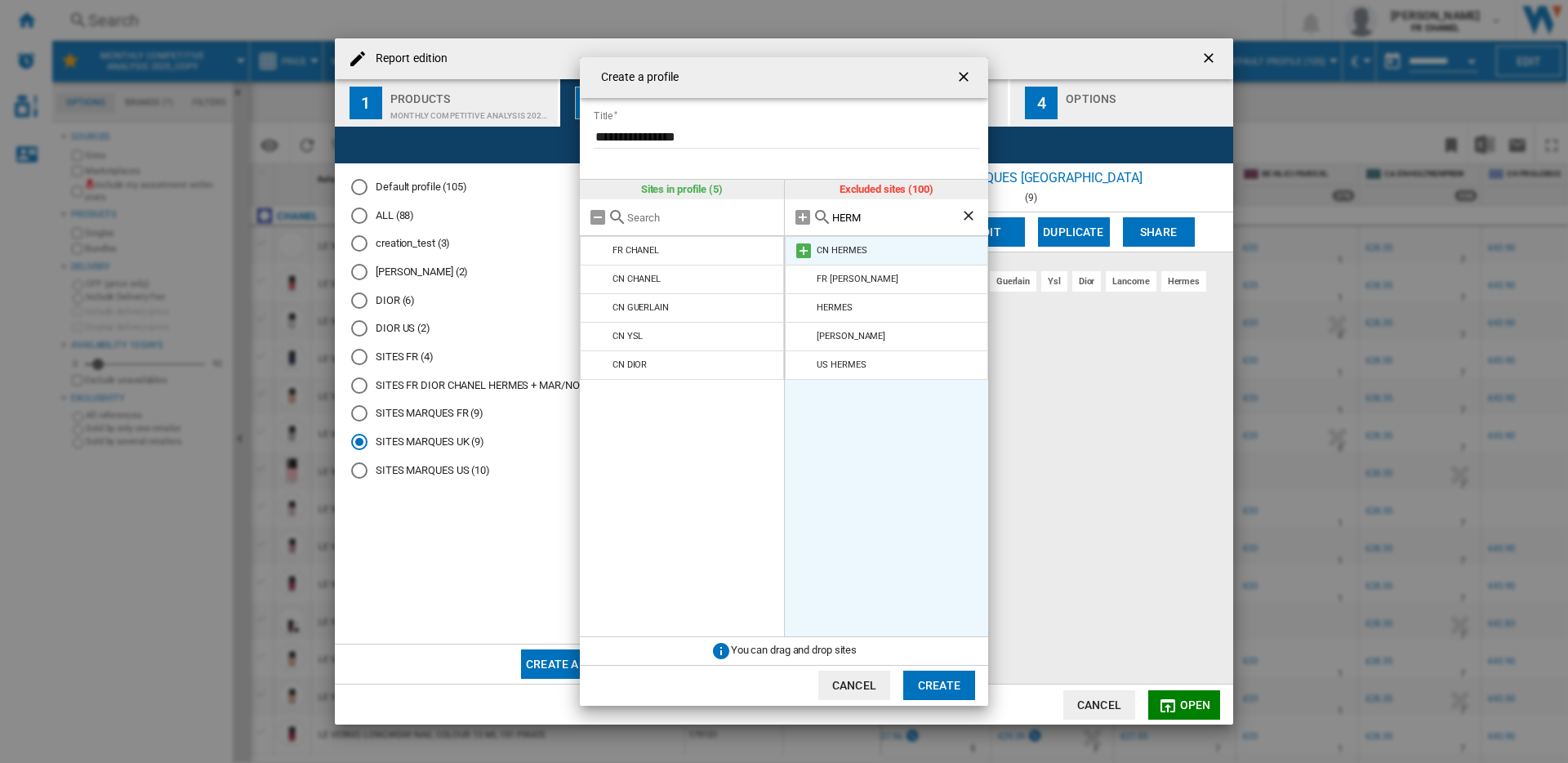
type input "HERM"
click at [807, 250] on md-icon "Create a ..." at bounding box center [803, 250] width 19 height 19
click at [967, 212] on ng-md-icon "Clear search" at bounding box center [970, 217] width 19 height 19
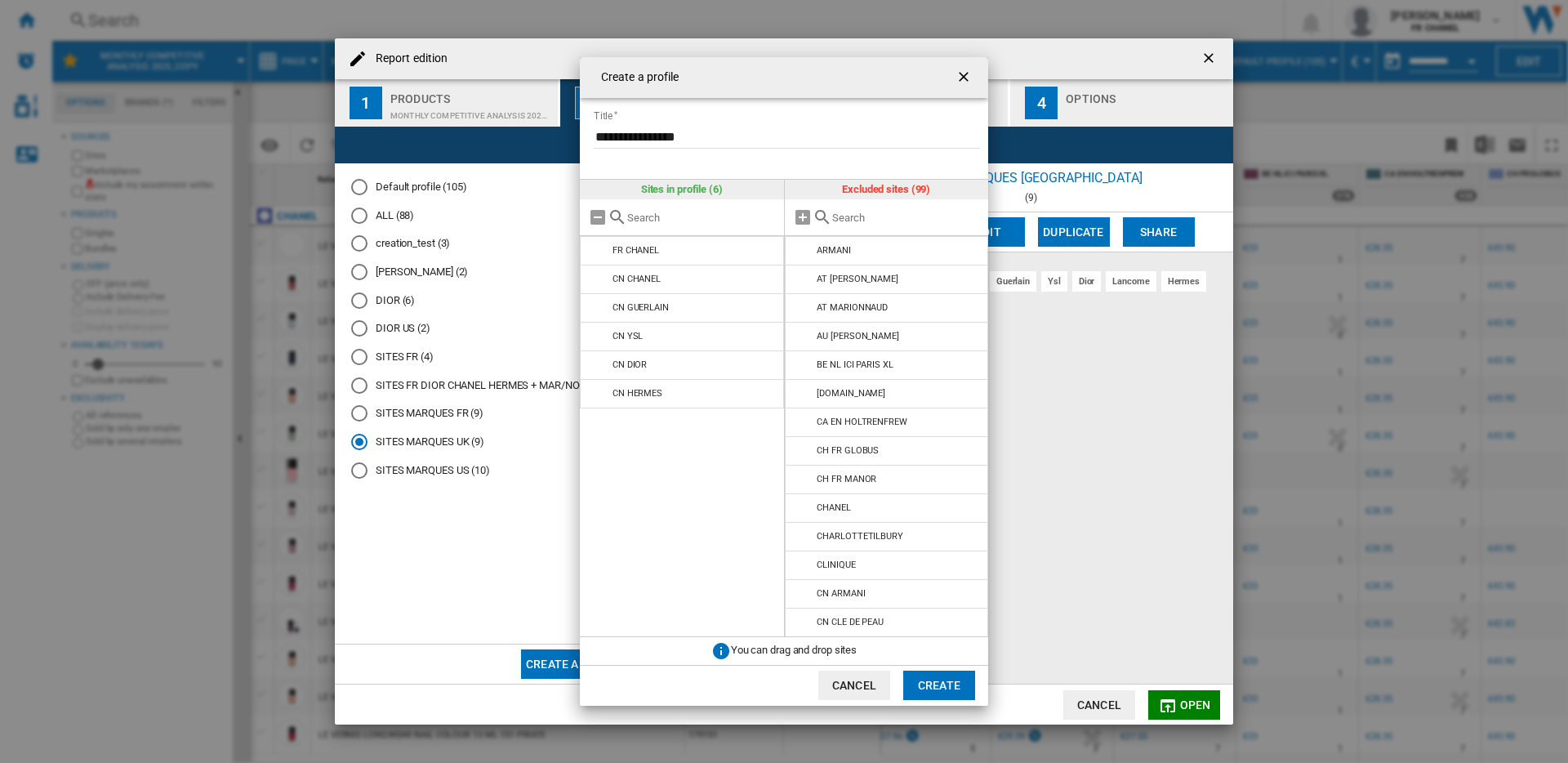
click at [899, 213] on input "Create a ..." at bounding box center [906, 217] width 149 height 13
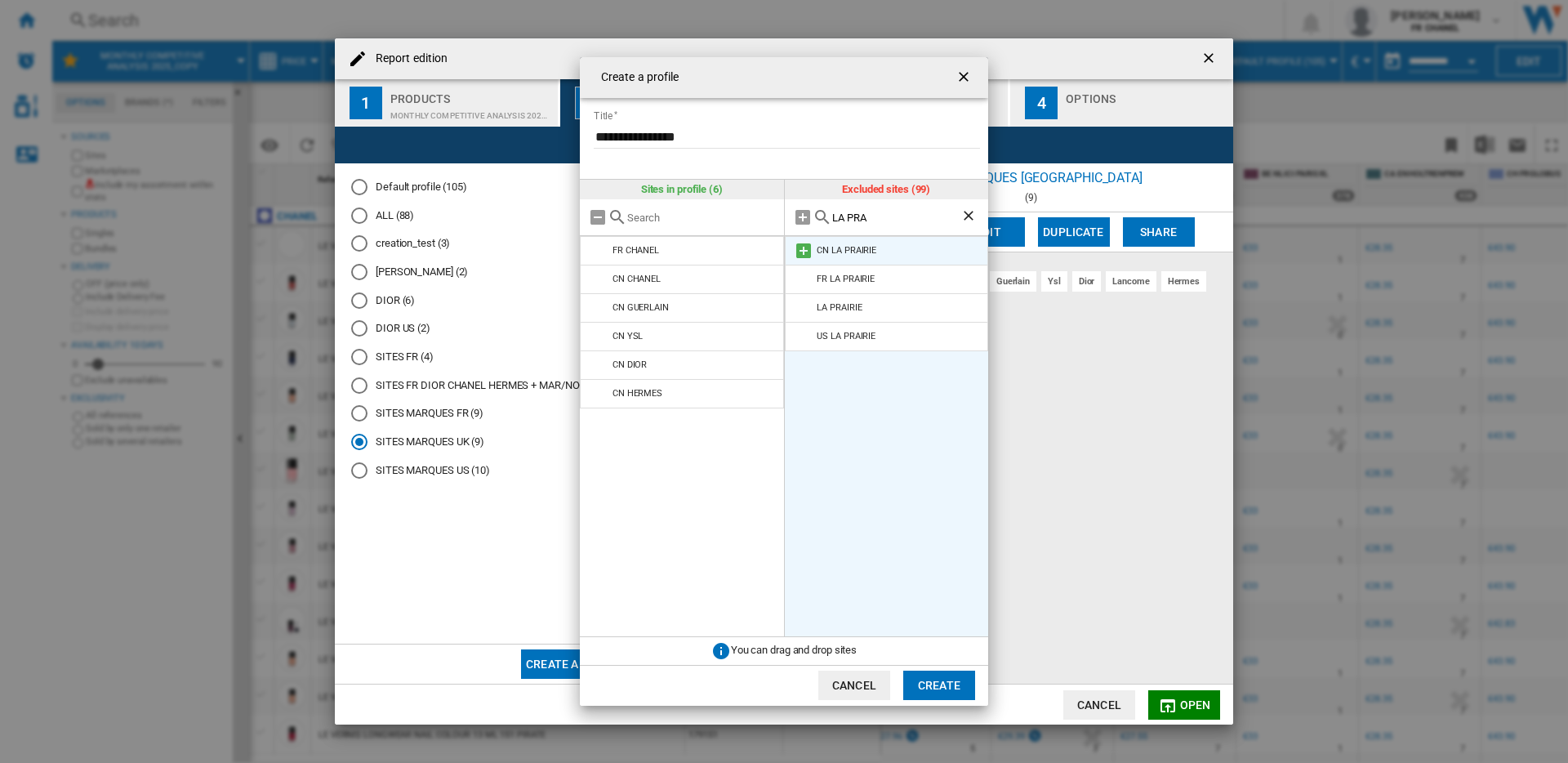
type input "LA PRA"
click at [802, 247] on md-icon "Create a ..." at bounding box center [803, 250] width 19 height 19
click at [970, 215] on ng-md-icon "Clear search" at bounding box center [970, 217] width 19 height 19
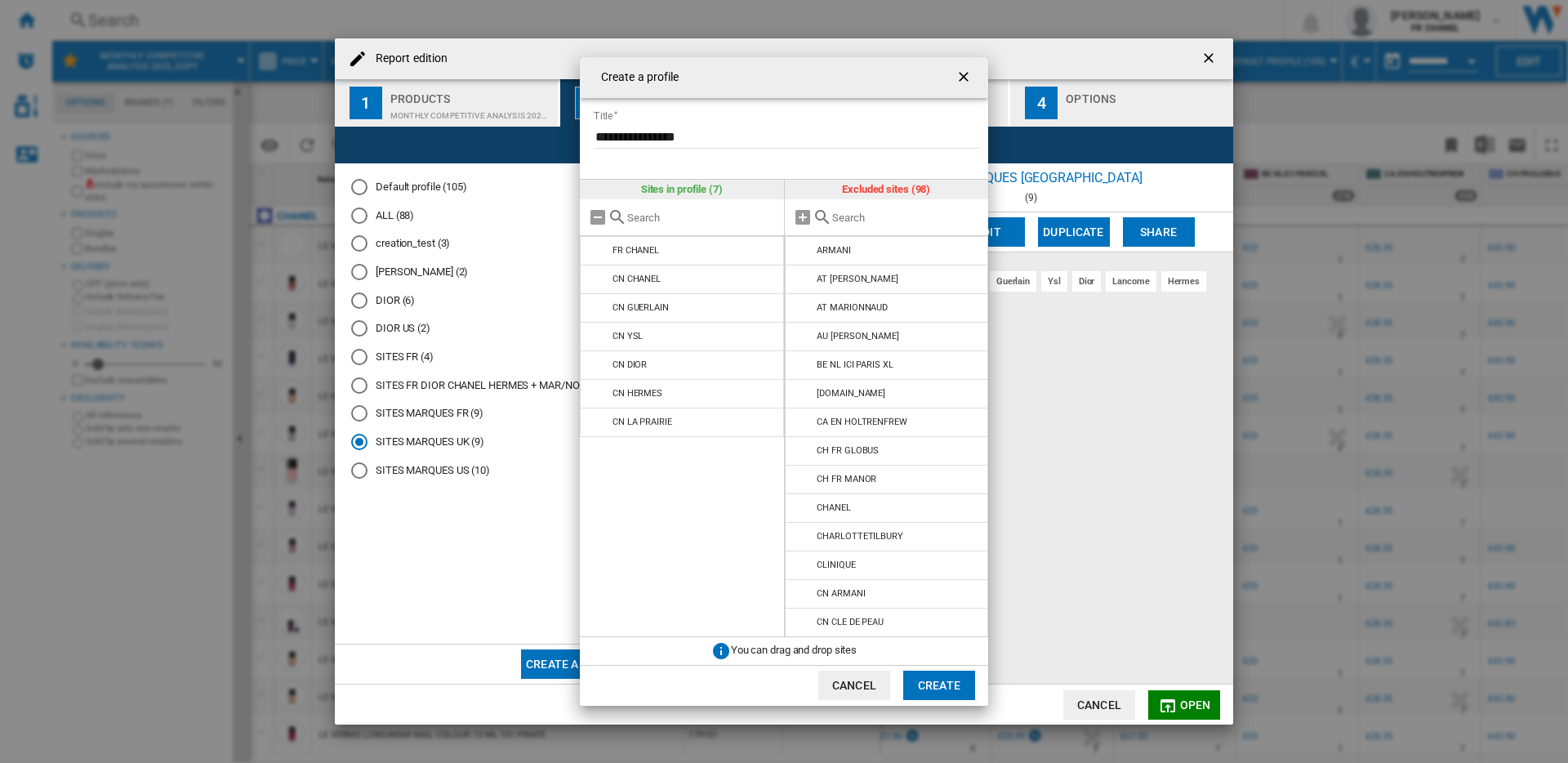
click at [899, 216] on input "Create a ..." at bounding box center [906, 217] width 149 height 13
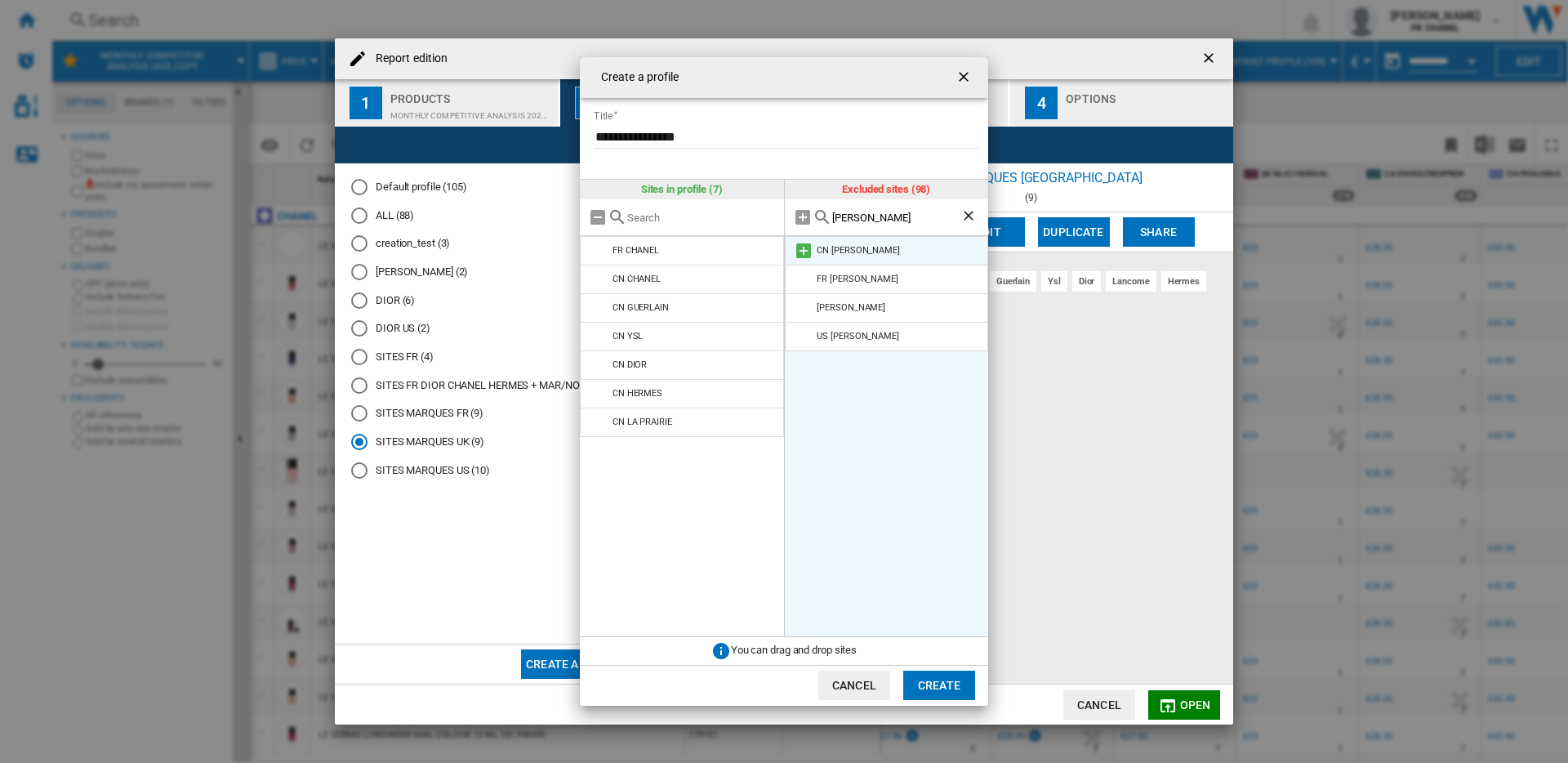
type input "LAMER"
click at [804, 250] on md-icon "Create a ..." at bounding box center [803, 250] width 19 height 19
click at [971, 216] on ng-md-icon "Clear search" at bounding box center [970, 217] width 19 height 19
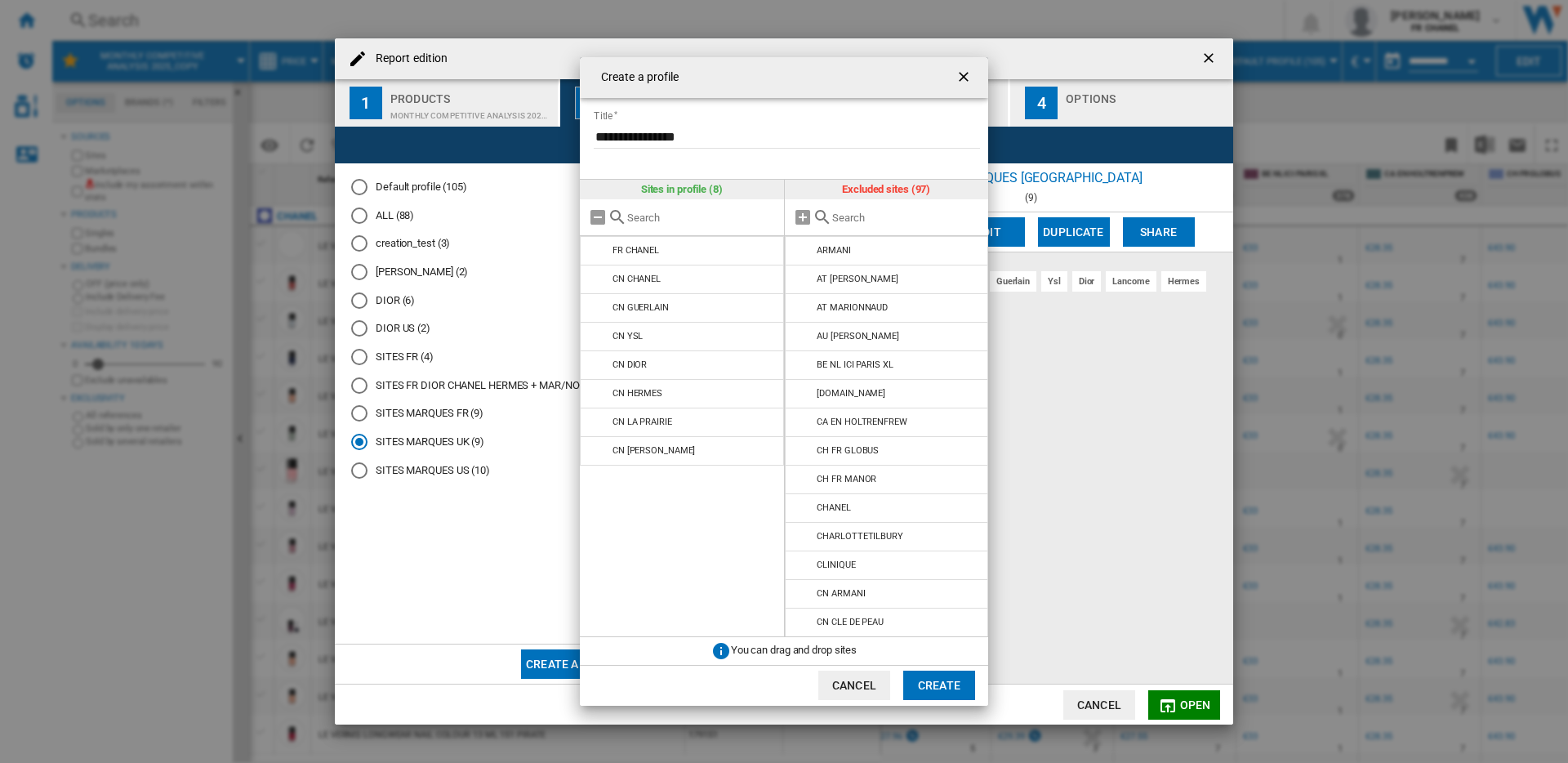
click at [877, 220] on input "Create a ..." at bounding box center [906, 217] width 149 height 13
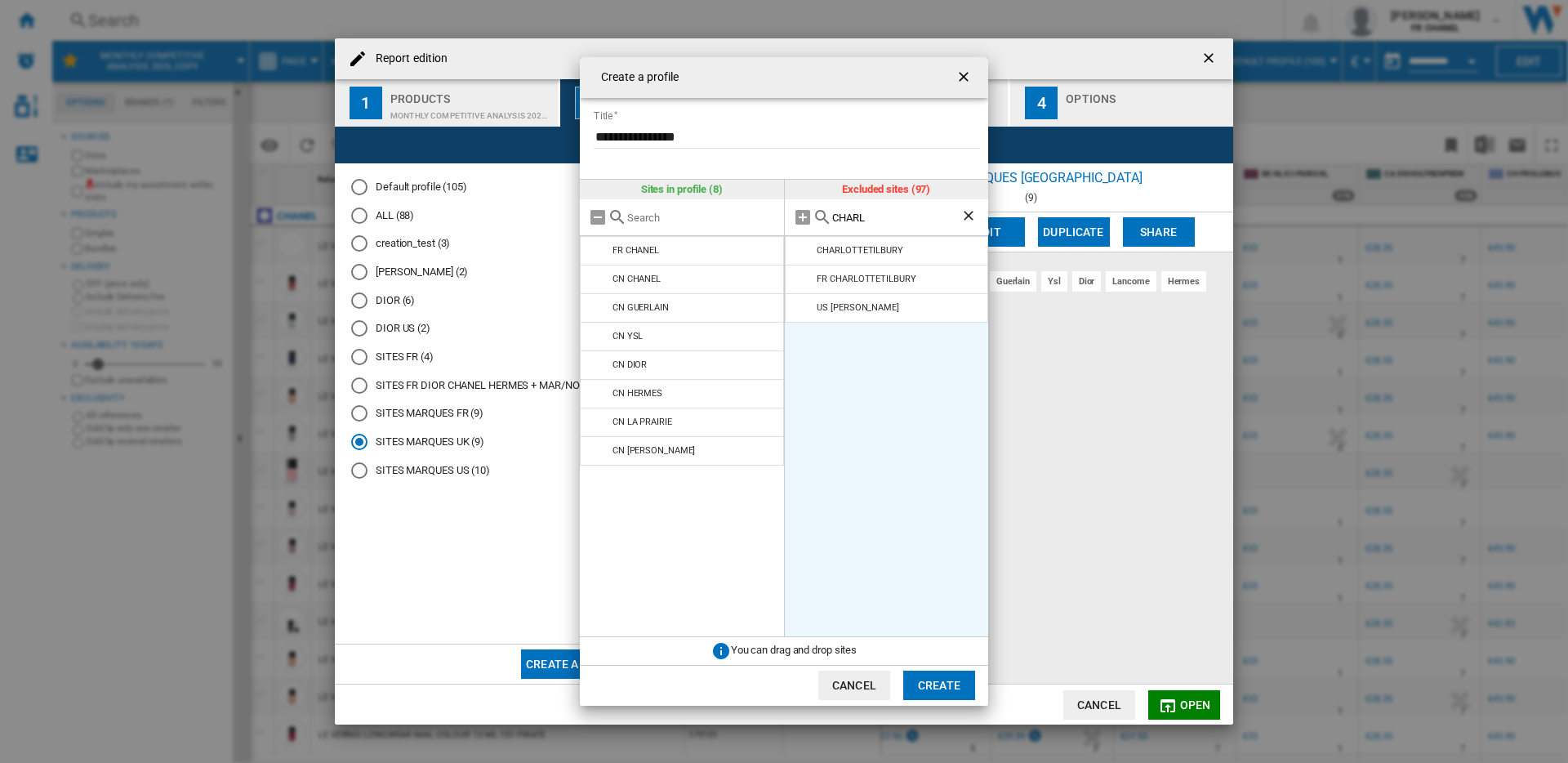
type input "CHARL"
click at [932, 687] on button "Create" at bounding box center [939, 685] width 72 height 30
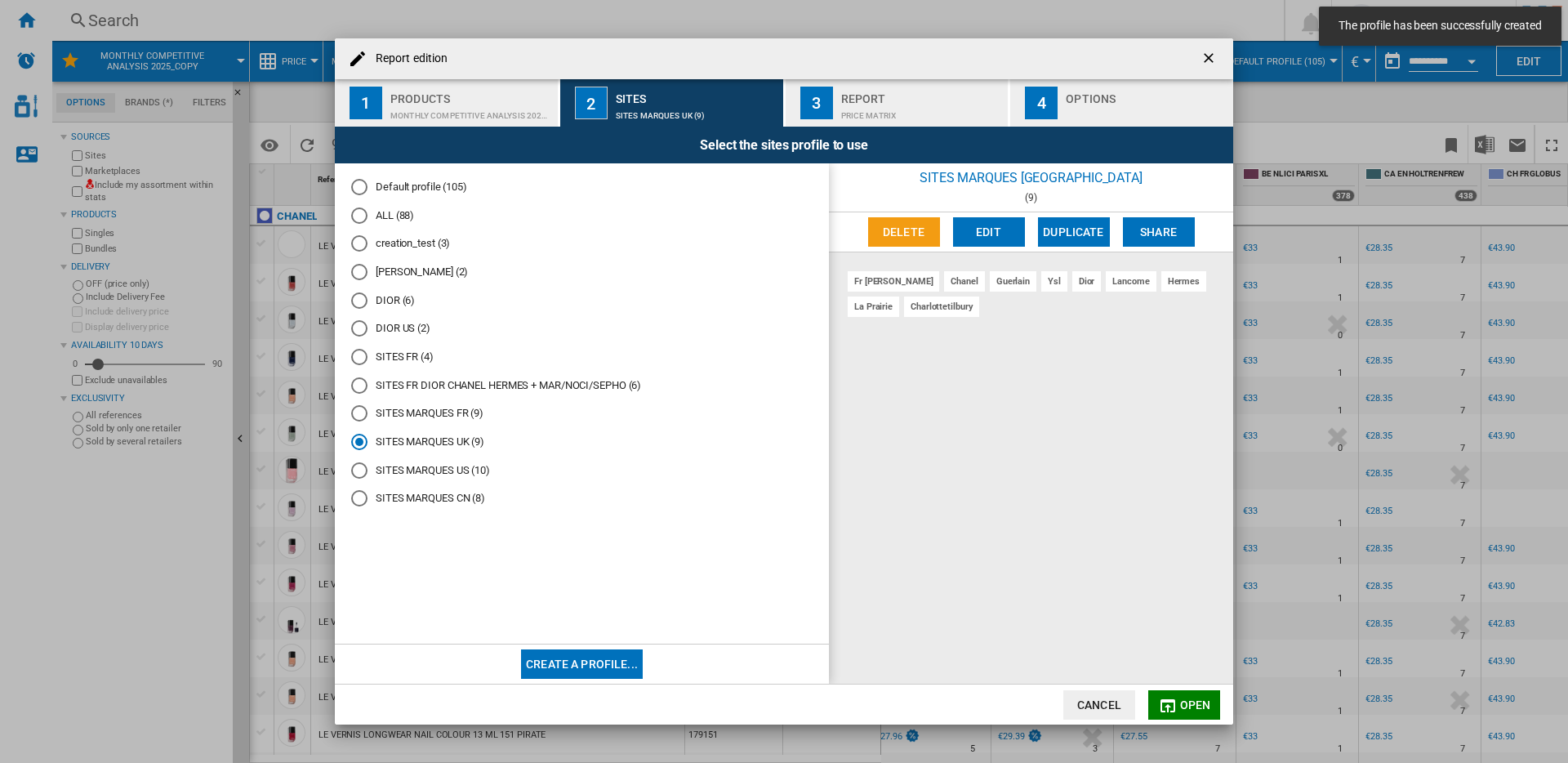
click at [607, 660] on button "Create a profile..." at bounding box center [582, 664] width 121 height 30
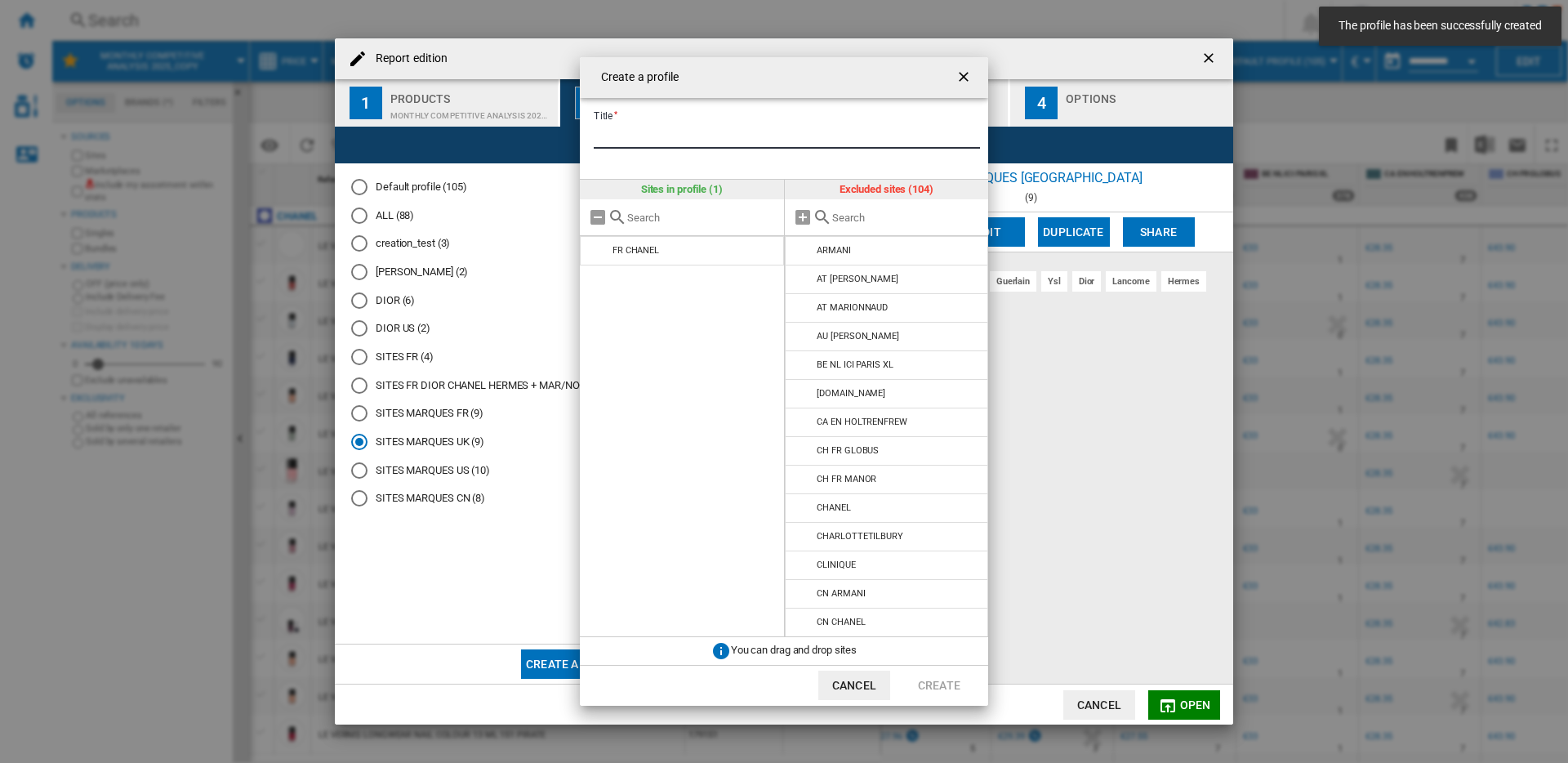
click at [758, 138] on input "Title" at bounding box center [787, 136] width 387 height 24
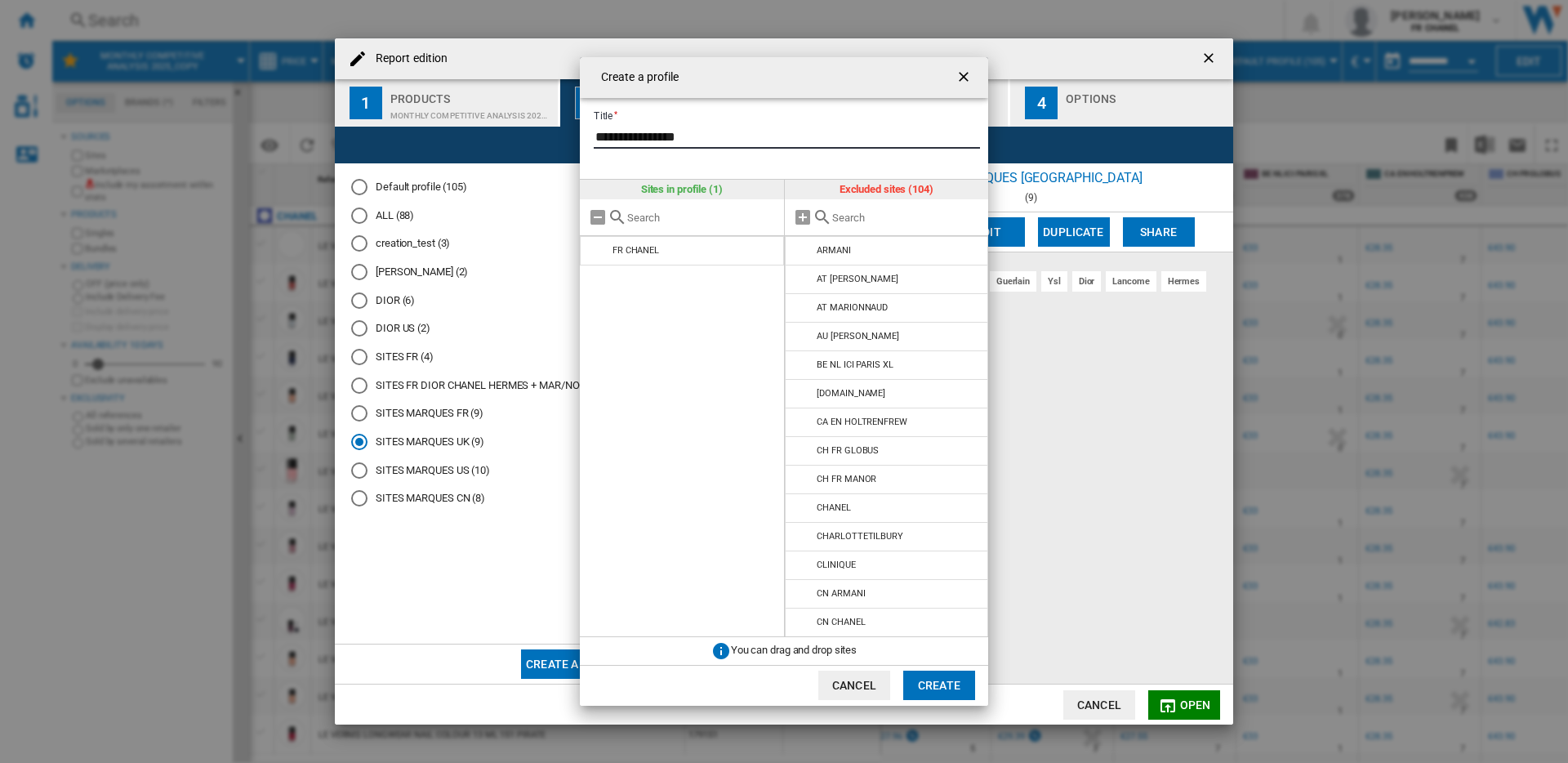
type input "**********"
click at [879, 221] on input "Create a ..." at bounding box center [906, 217] width 149 height 13
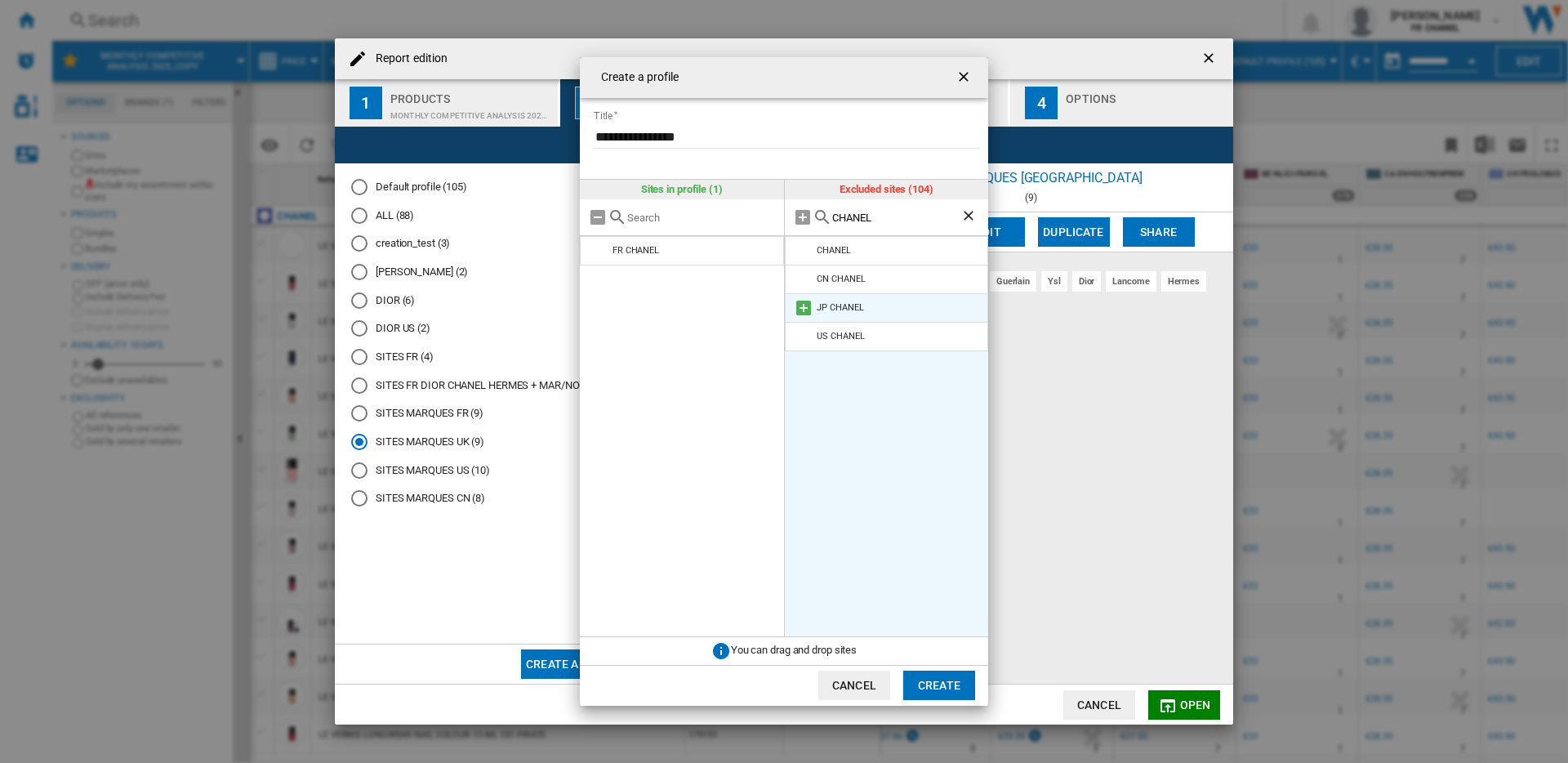
type input "CHANEL"
click at [808, 306] on md-icon "Create a ..." at bounding box center [803, 308] width 19 height 19
click at [967, 219] on ng-md-icon "Clear search" at bounding box center [970, 217] width 19 height 19
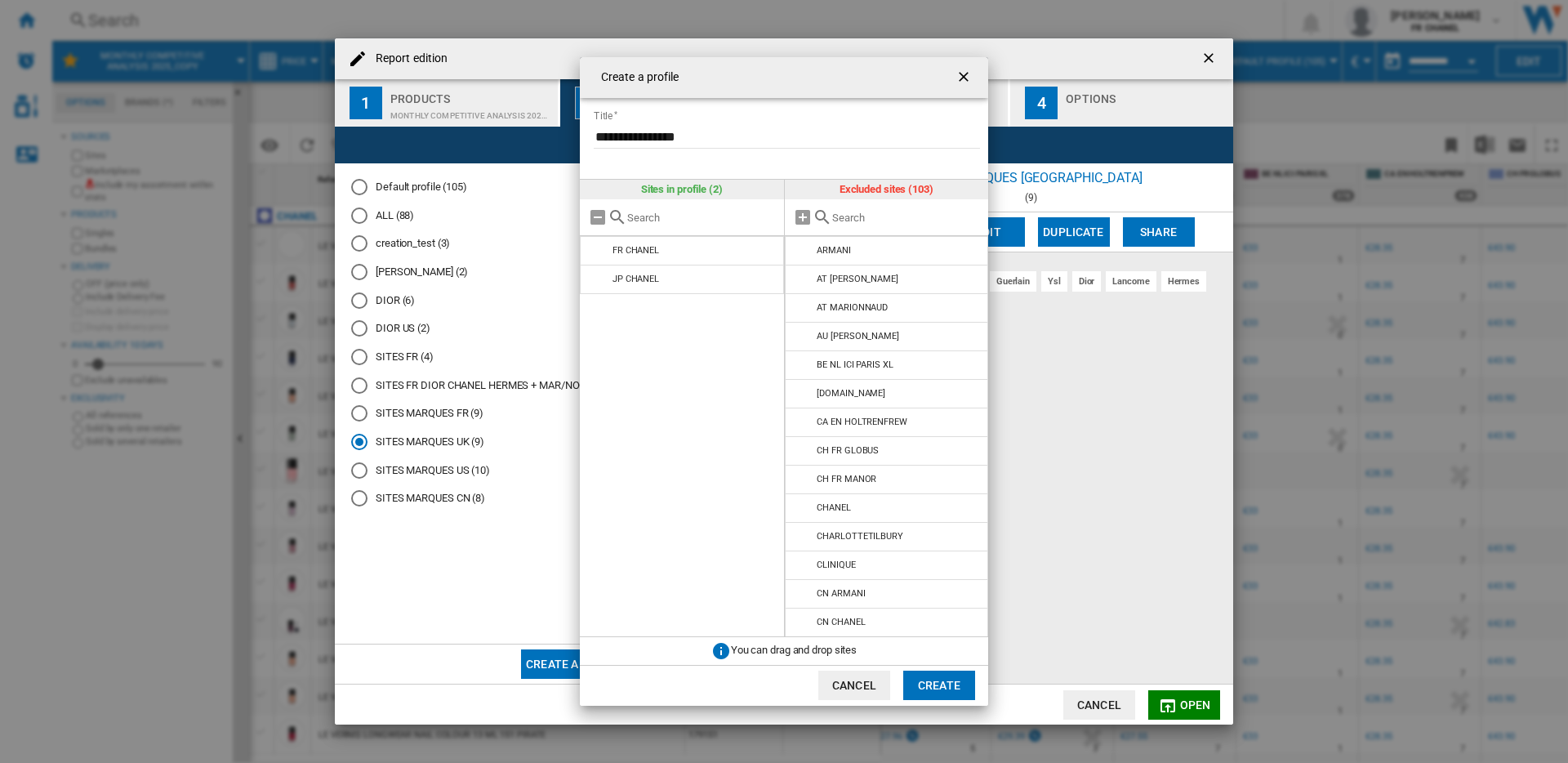
click at [897, 220] on input "Create a ..." at bounding box center [906, 217] width 149 height 13
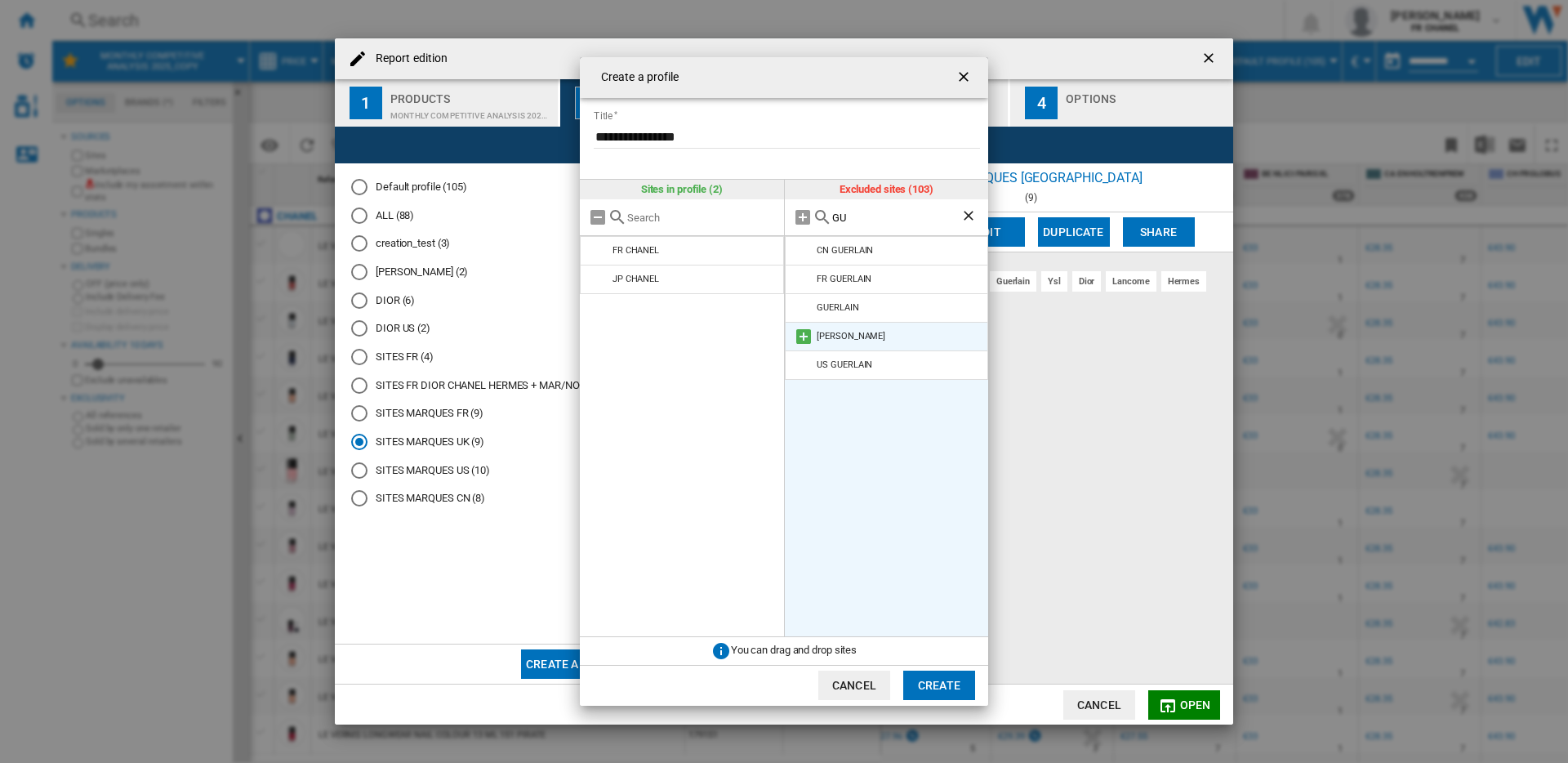
type input "GU"
click at [802, 330] on md-icon "Create a ..." at bounding box center [803, 337] width 19 height 19
click at [965, 214] on ng-md-icon "Clear search" at bounding box center [970, 217] width 19 height 19
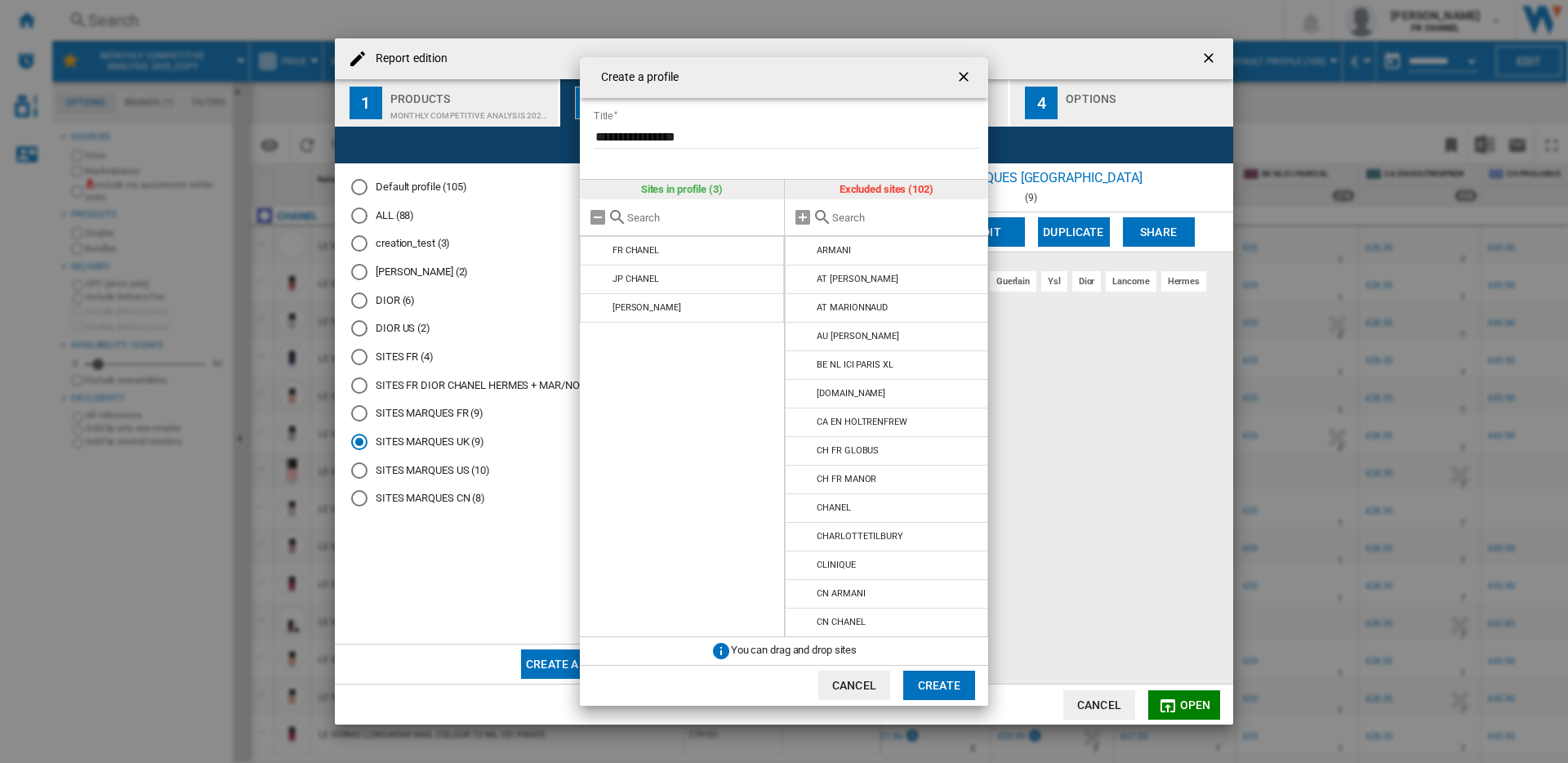
click at [895, 216] on input "Create a ..." at bounding box center [906, 217] width 149 height 13
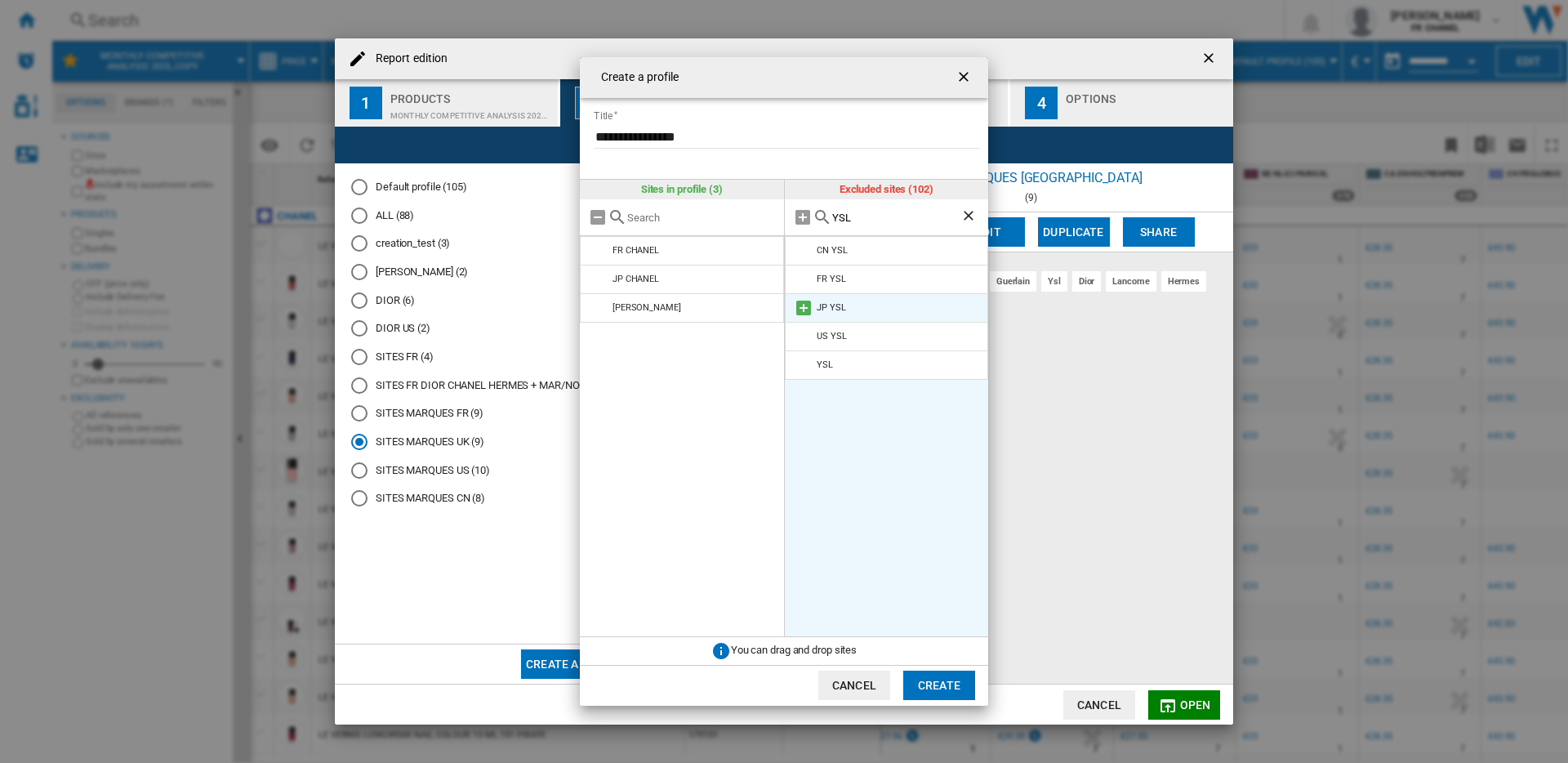
type input "YSL"
click at [807, 302] on md-icon "Create a ..." at bounding box center [803, 308] width 19 height 19
click at [967, 216] on ng-md-icon "Clear search" at bounding box center [970, 217] width 19 height 19
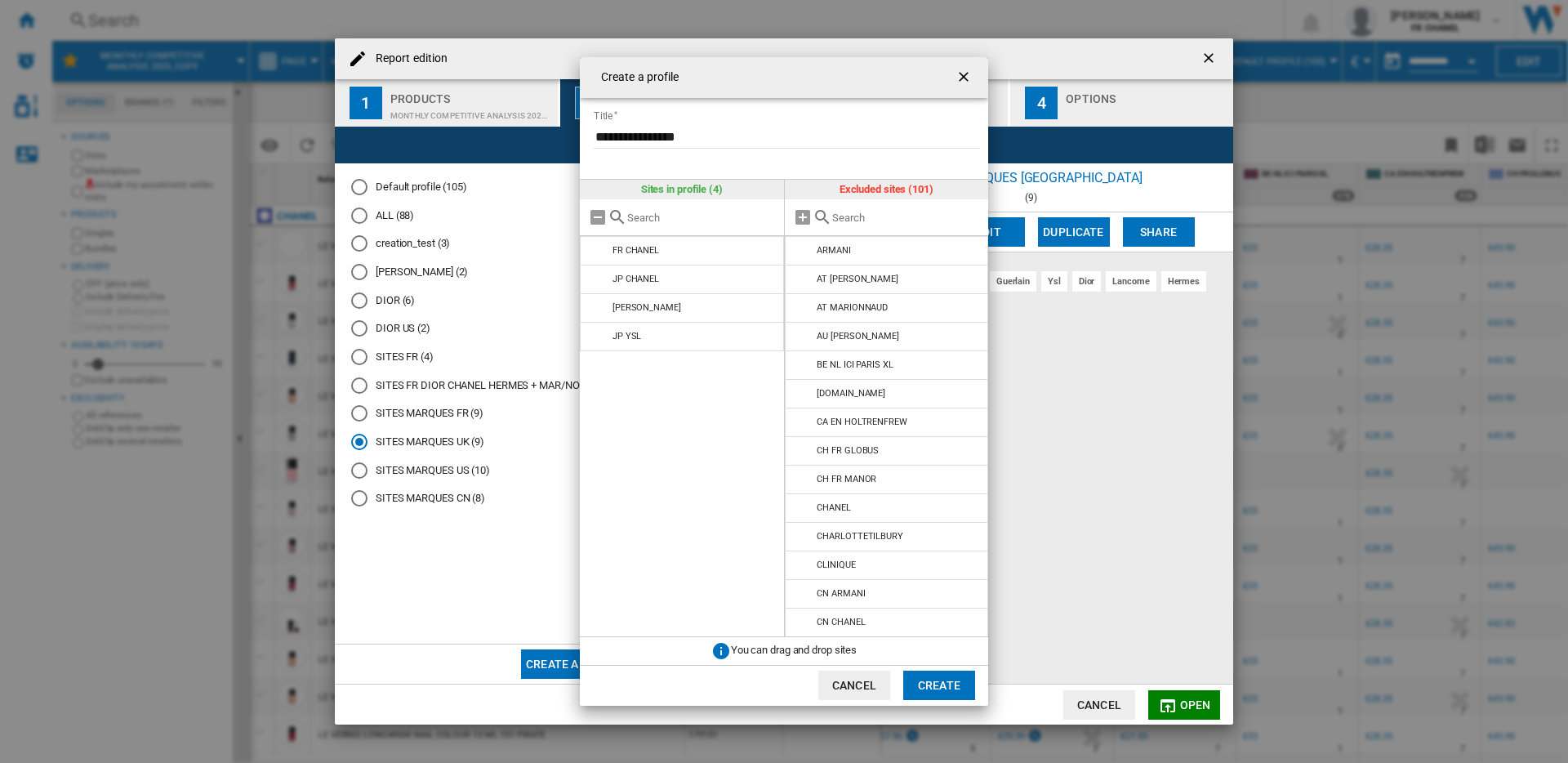
click at [899, 216] on input "Create a ..." at bounding box center [906, 217] width 149 height 13
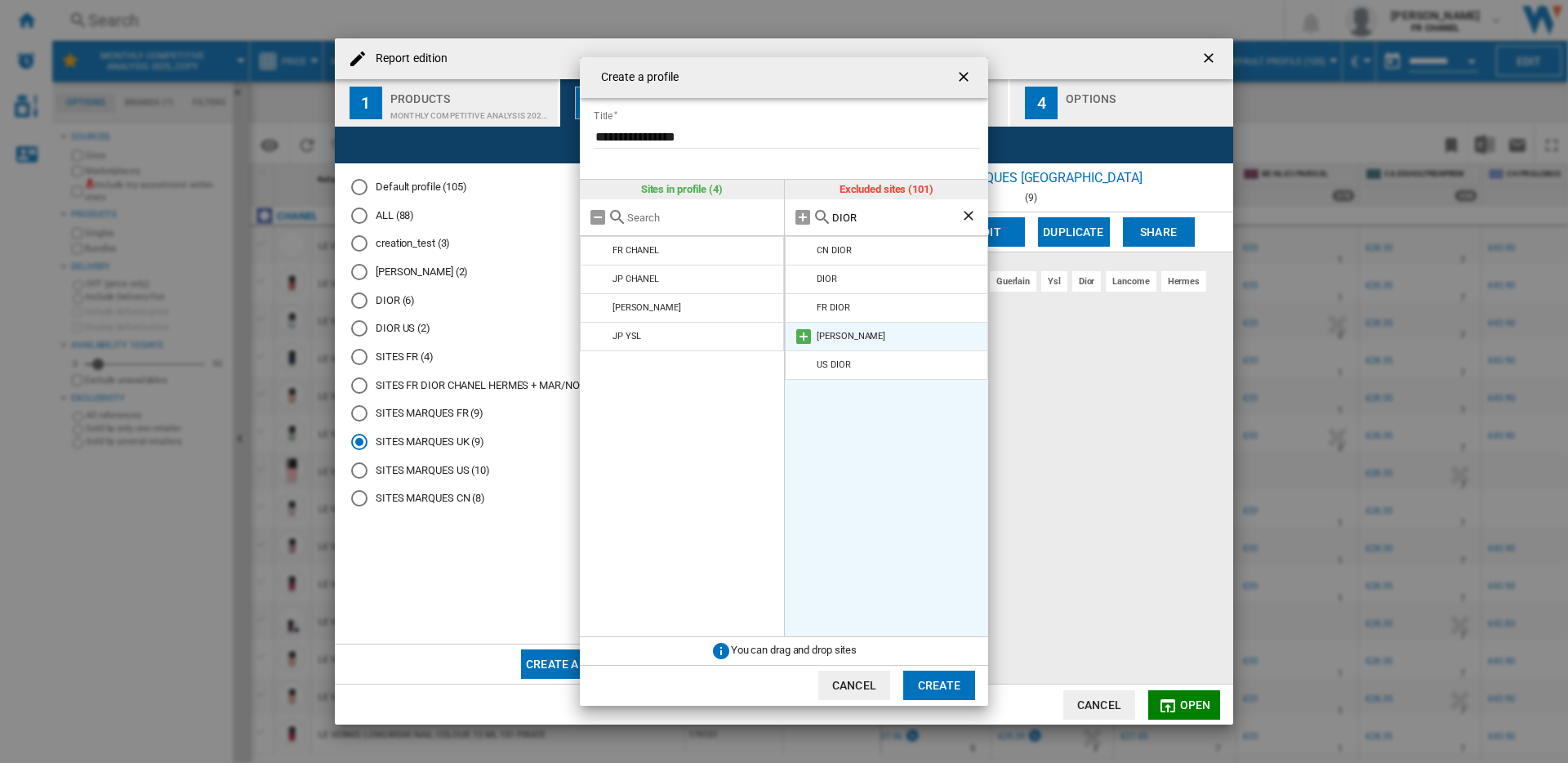
type input "DIOR"
click at [800, 335] on md-icon "Create a ..." at bounding box center [803, 337] width 19 height 19
click at [968, 216] on ng-md-icon "Clear search" at bounding box center [970, 217] width 19 height 19
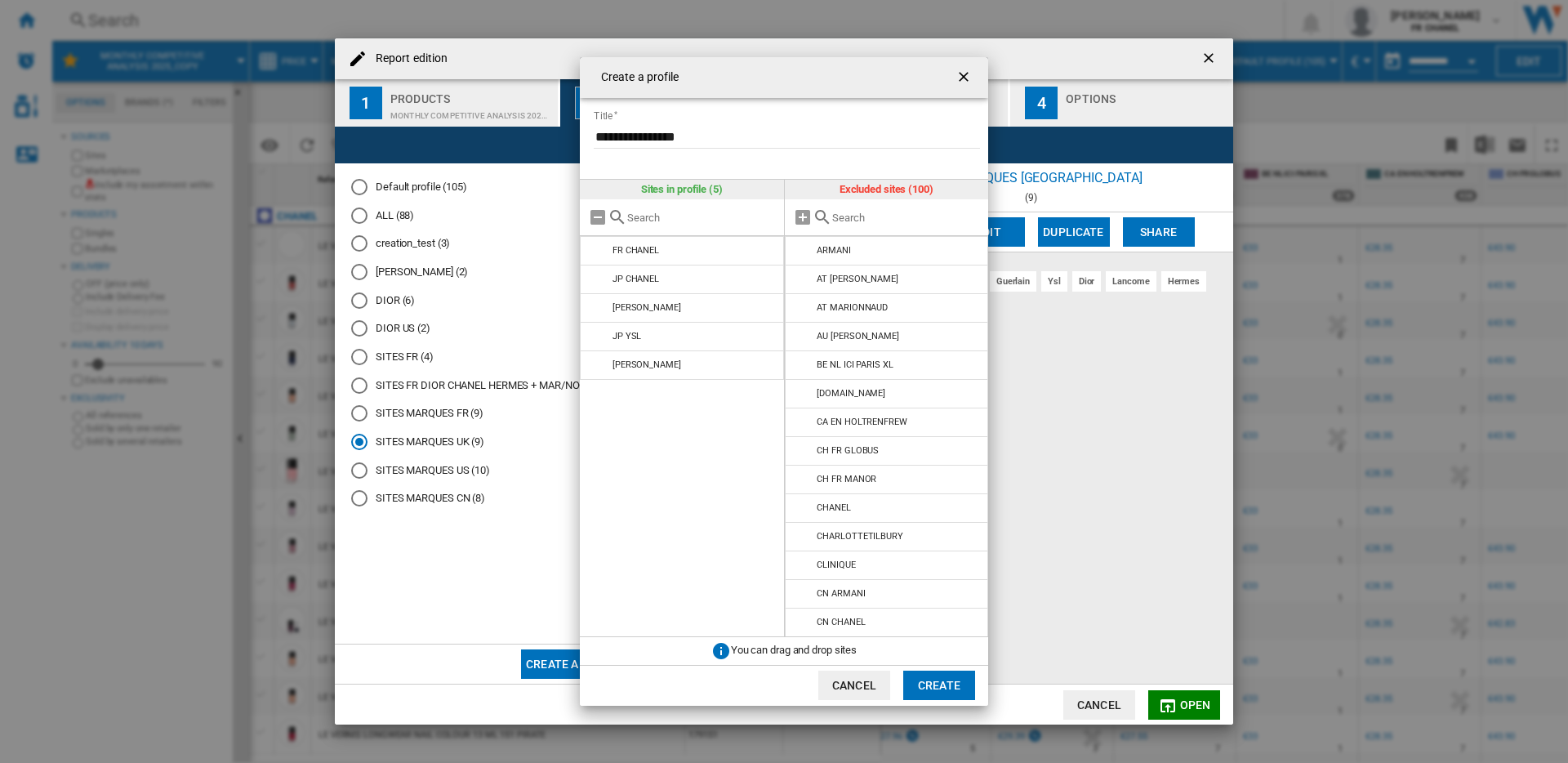
click at [923, 216] on input "Create a ..." at bounding box center [906, 217] width 149 height 13
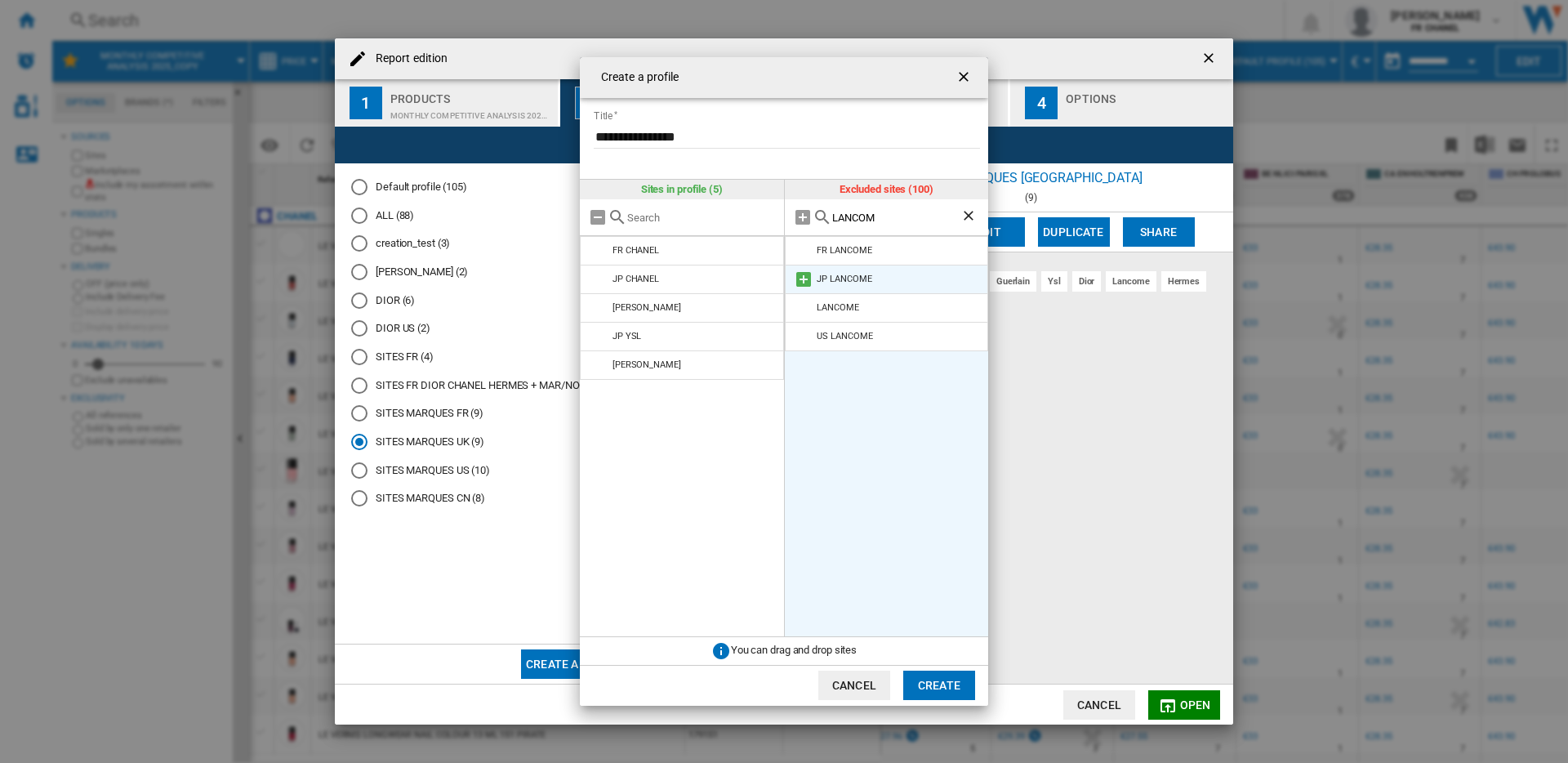
type input "LANCOM"
click at [802, 277] on md-icon "Create a ..." at bounding box center [803, 279] width 19 height 19
click at [972, 216] on ng-md-icon "Clear search" at bounding box center [970, 217] width 19 height 19
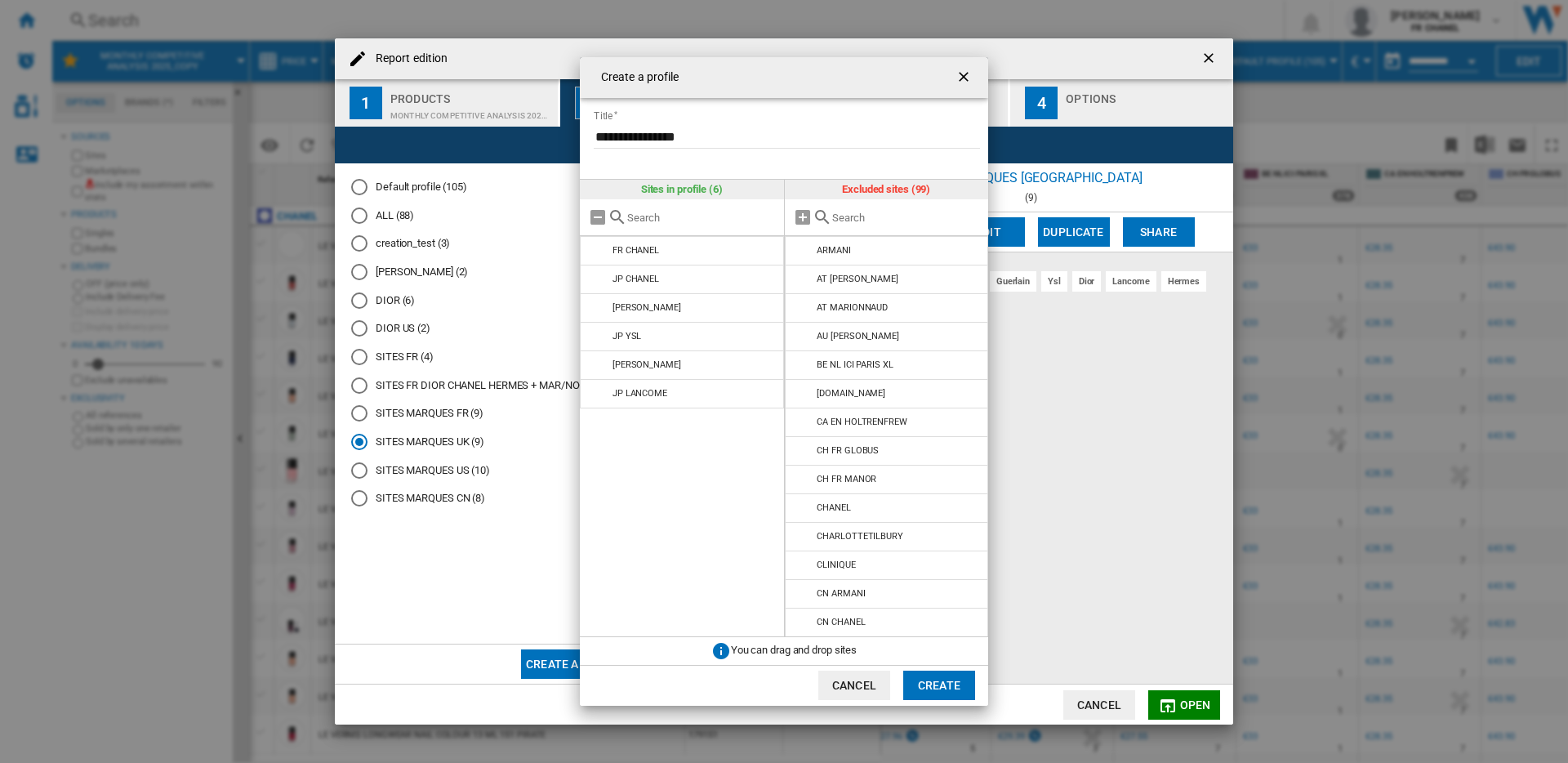
click at [882, 216] on input "Create a ..." at bounding box center [906, 217] width 149 height 13
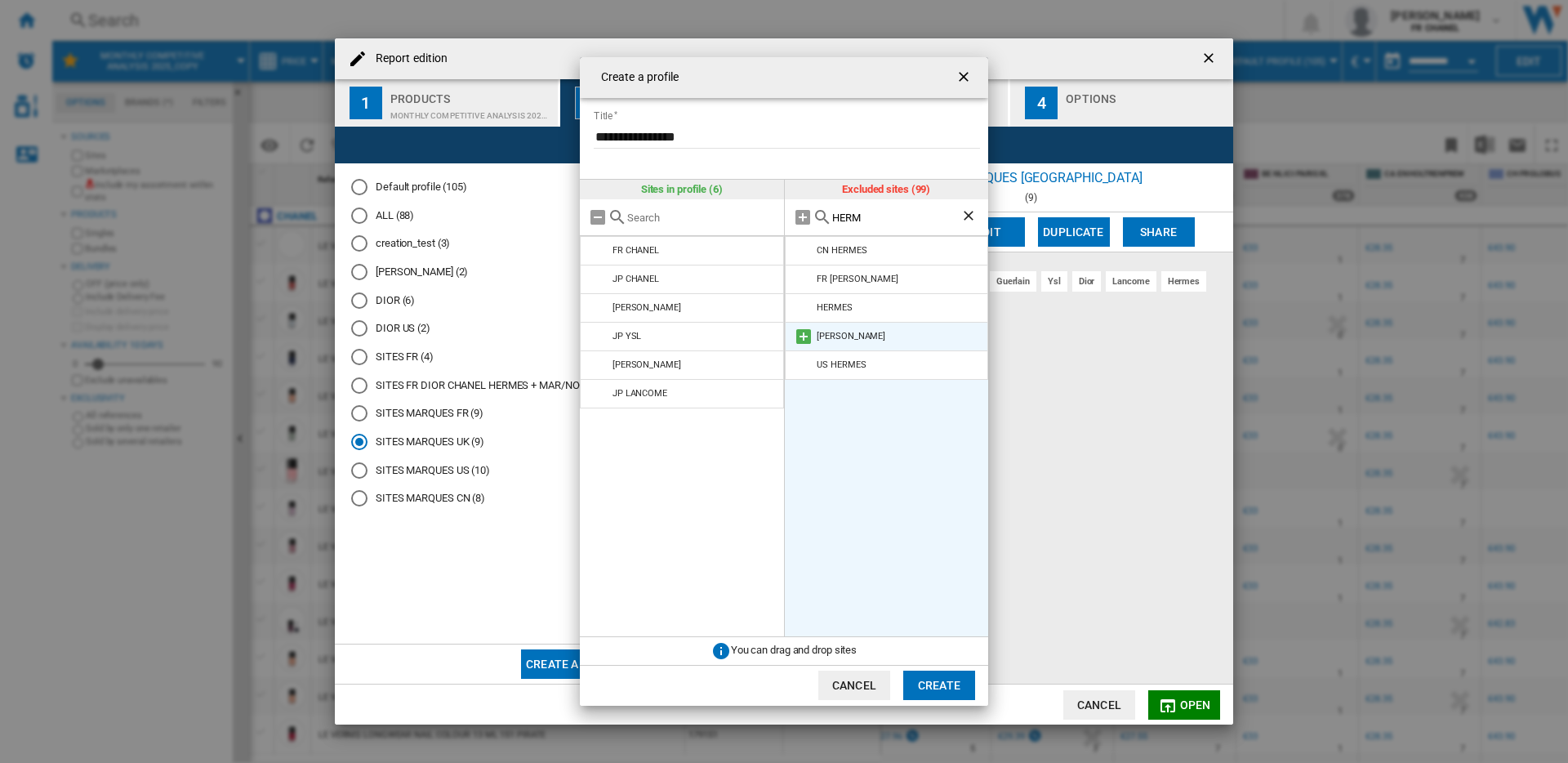
type input "HERM"
click at [804, 333] on md-icon "Create a ..." at bounding box center [803, 337] width 19 height 19
click at [969, 216] on ng-md-icon "Clear search" at bounding box center [970, 217] width 19 height 19
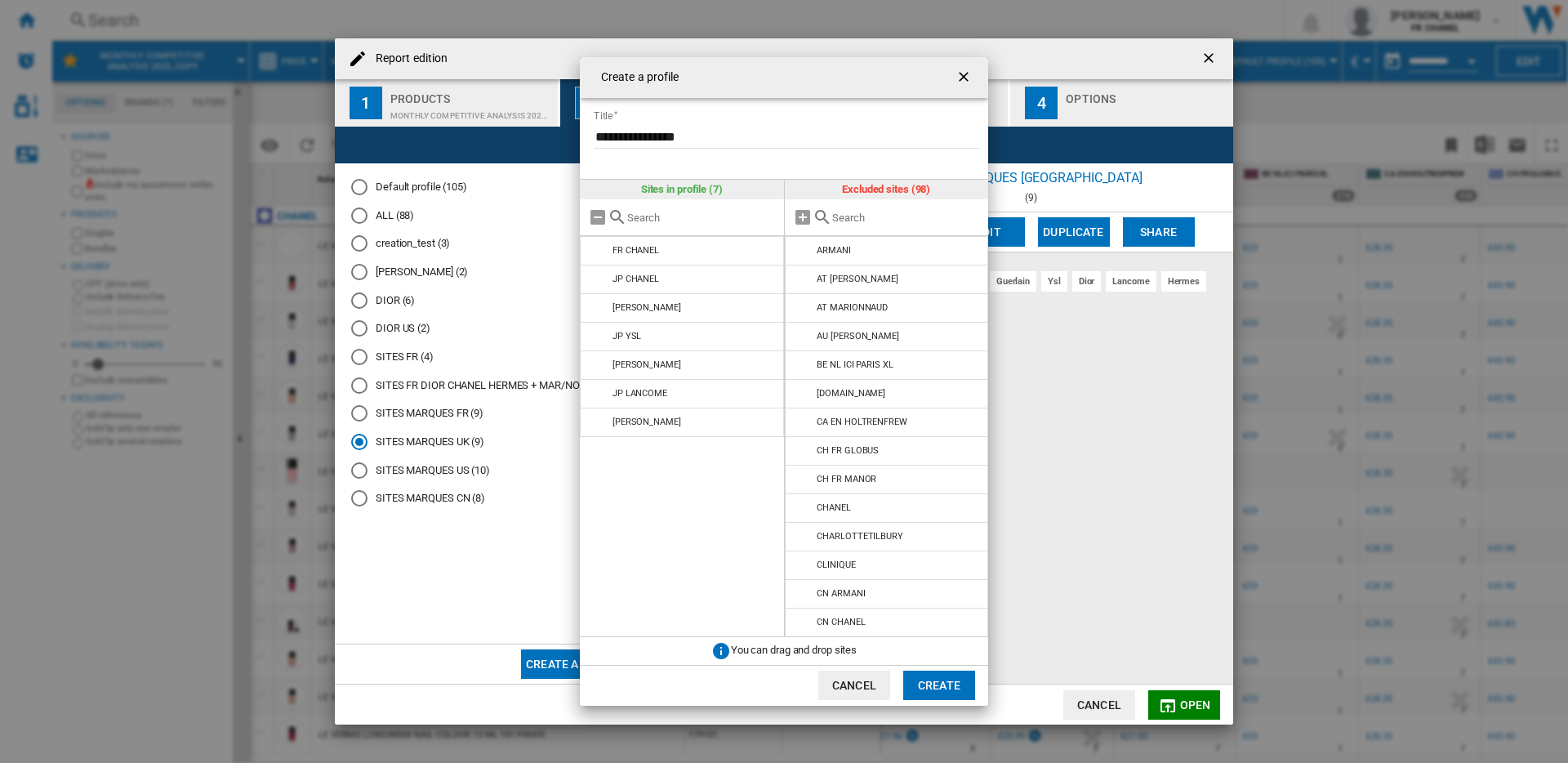
click at [899, 219] on input "Create a ..." at bounding box center [906, 217] width 149 height 13
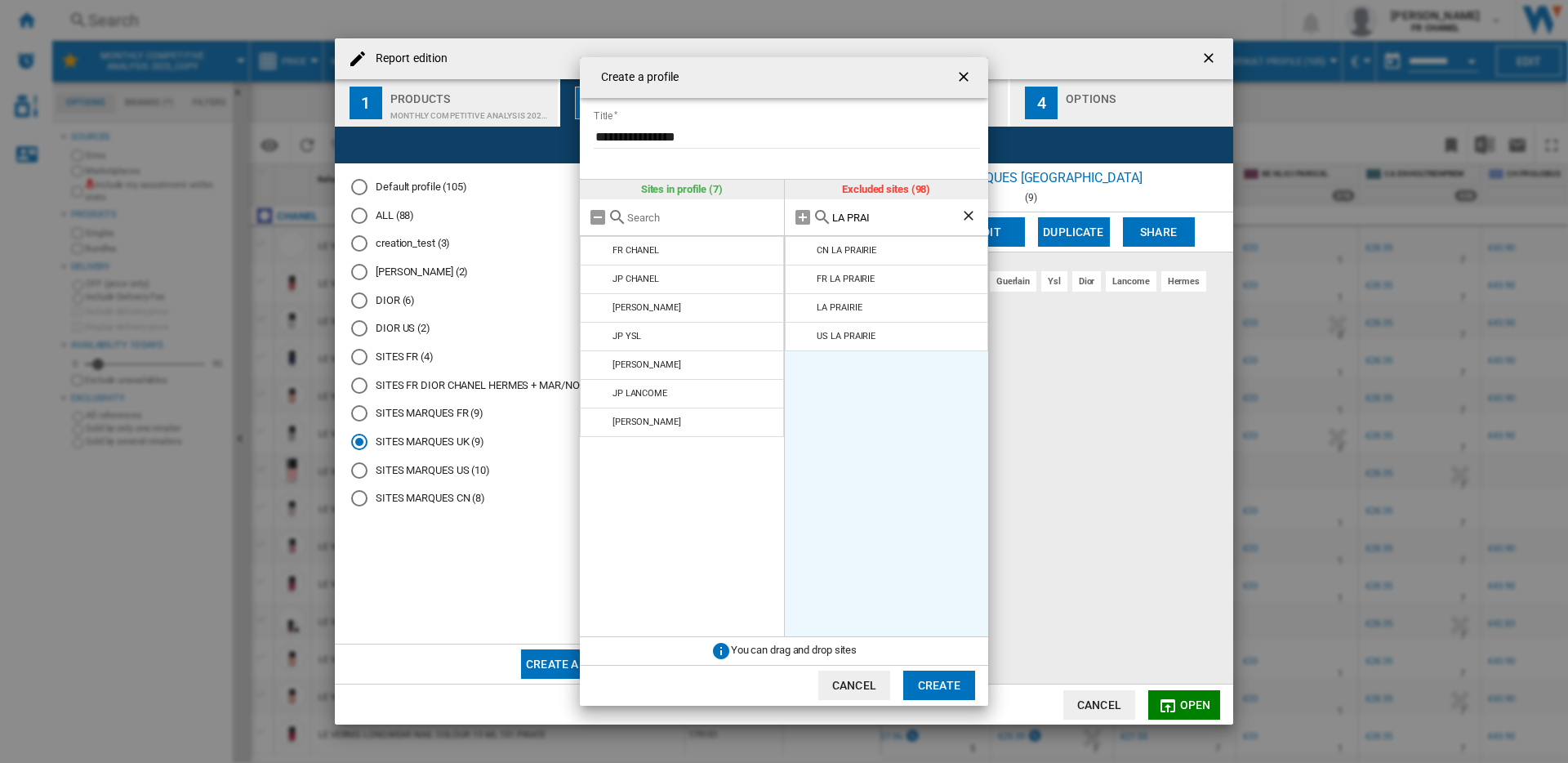
type input "LA PRAI"
click at [971, 216] on ng-md-icon "Clear search" at bounding box center [970, 217] width 19 height 19
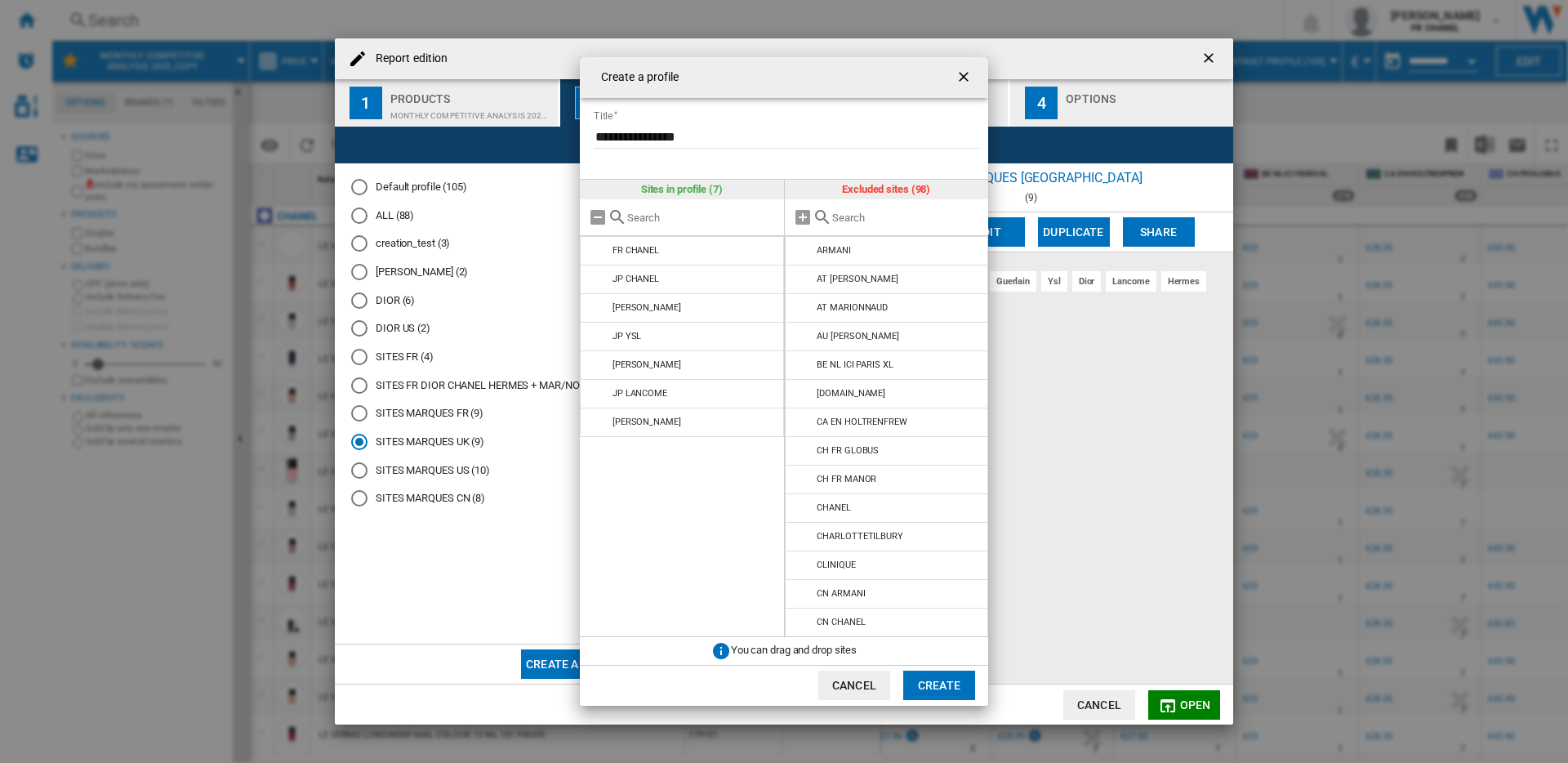
click at [894, 219] on input "Create a ..." at bounding box center [906, 217] width 149 height 13
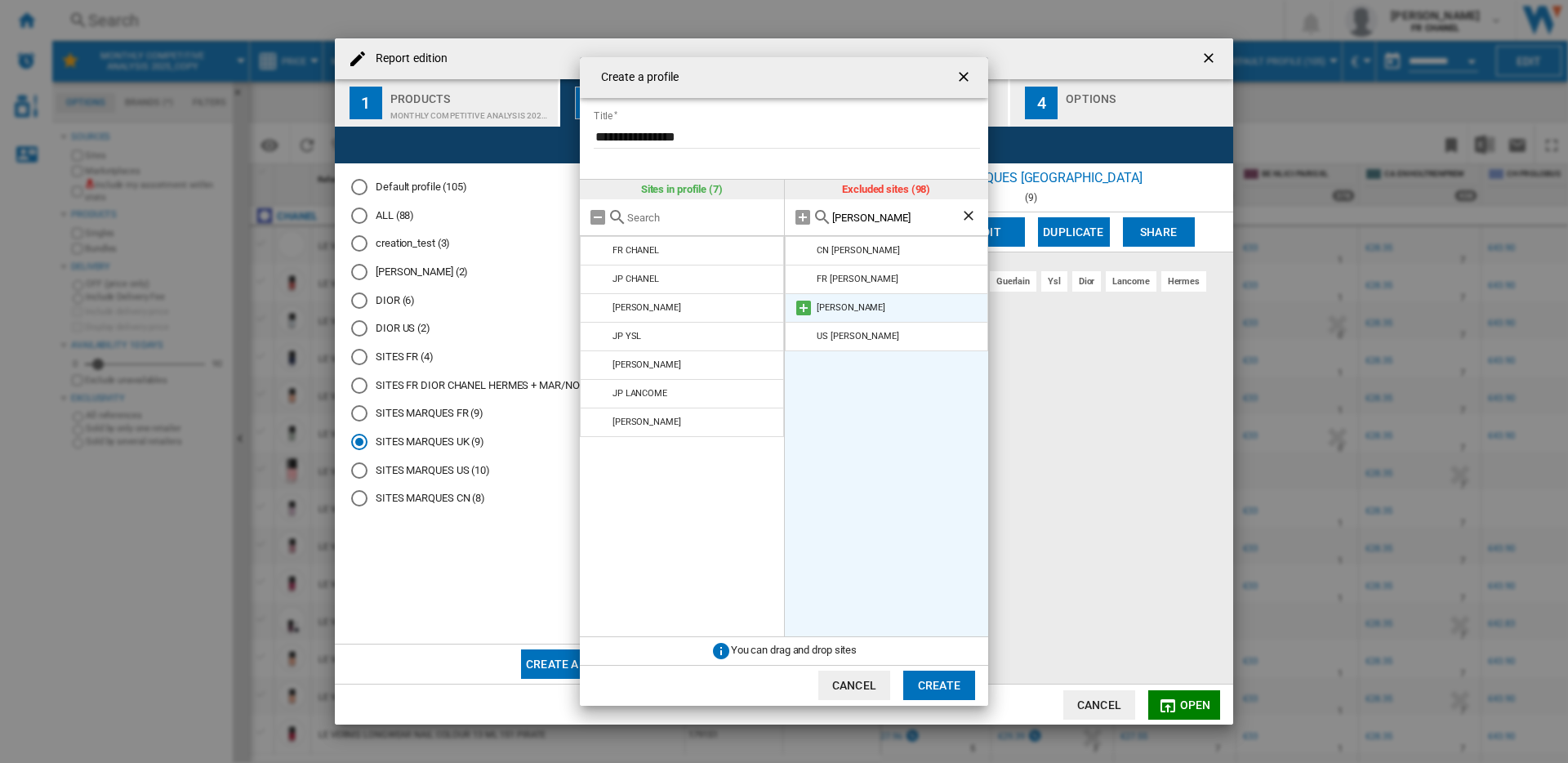
type input "LAMER"
click at [802, 305] on md-icon "Create a ..." at bounding box center [803, 308] width 19 height 19
click at [967, 215] on ng-md-icon "Clear search" at bounding box center [970, 217] width 19 height 19
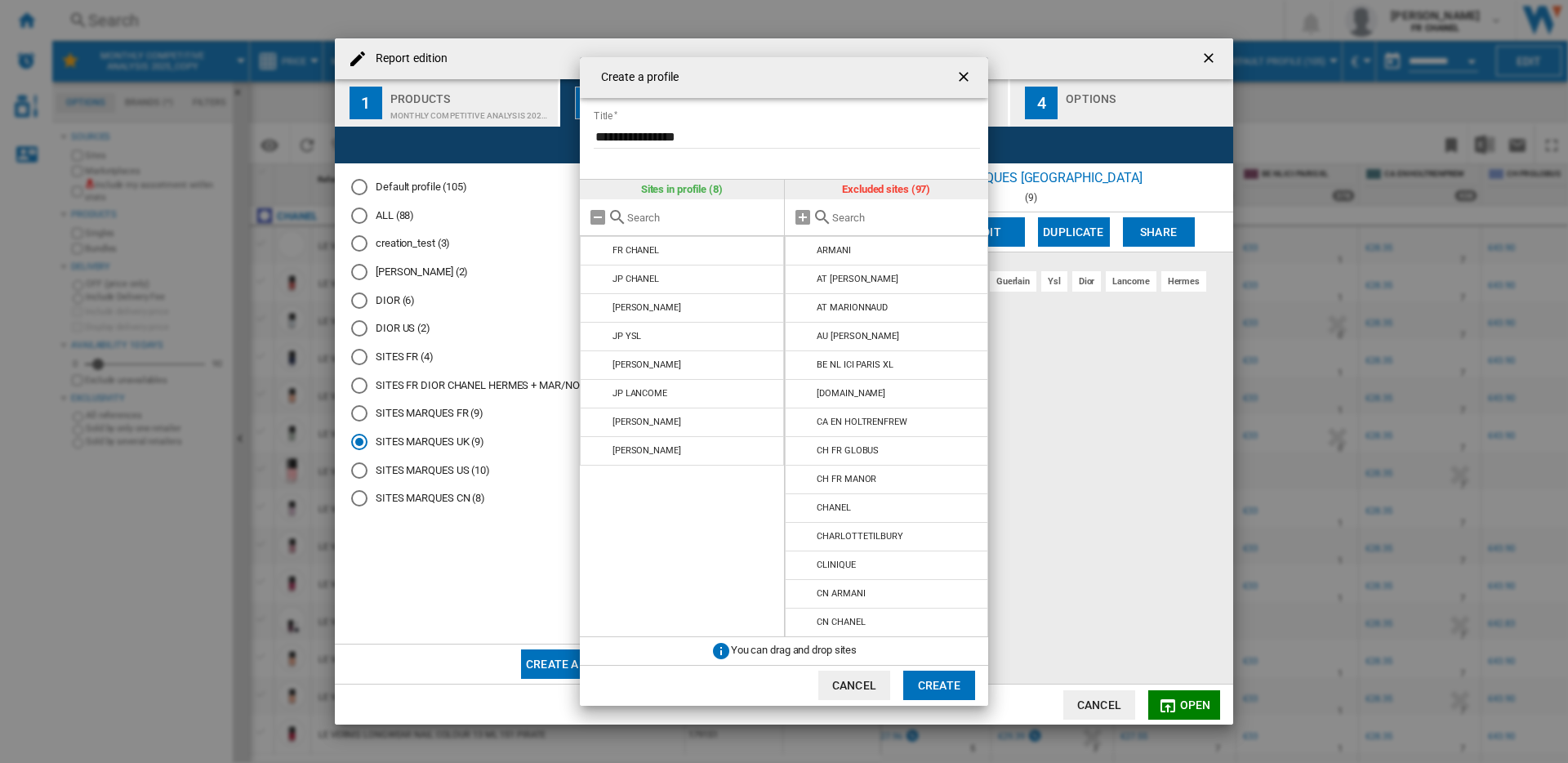
click at [899, 215] on input "Create a ..." at bounding box center [906, 217] width 149 height 13
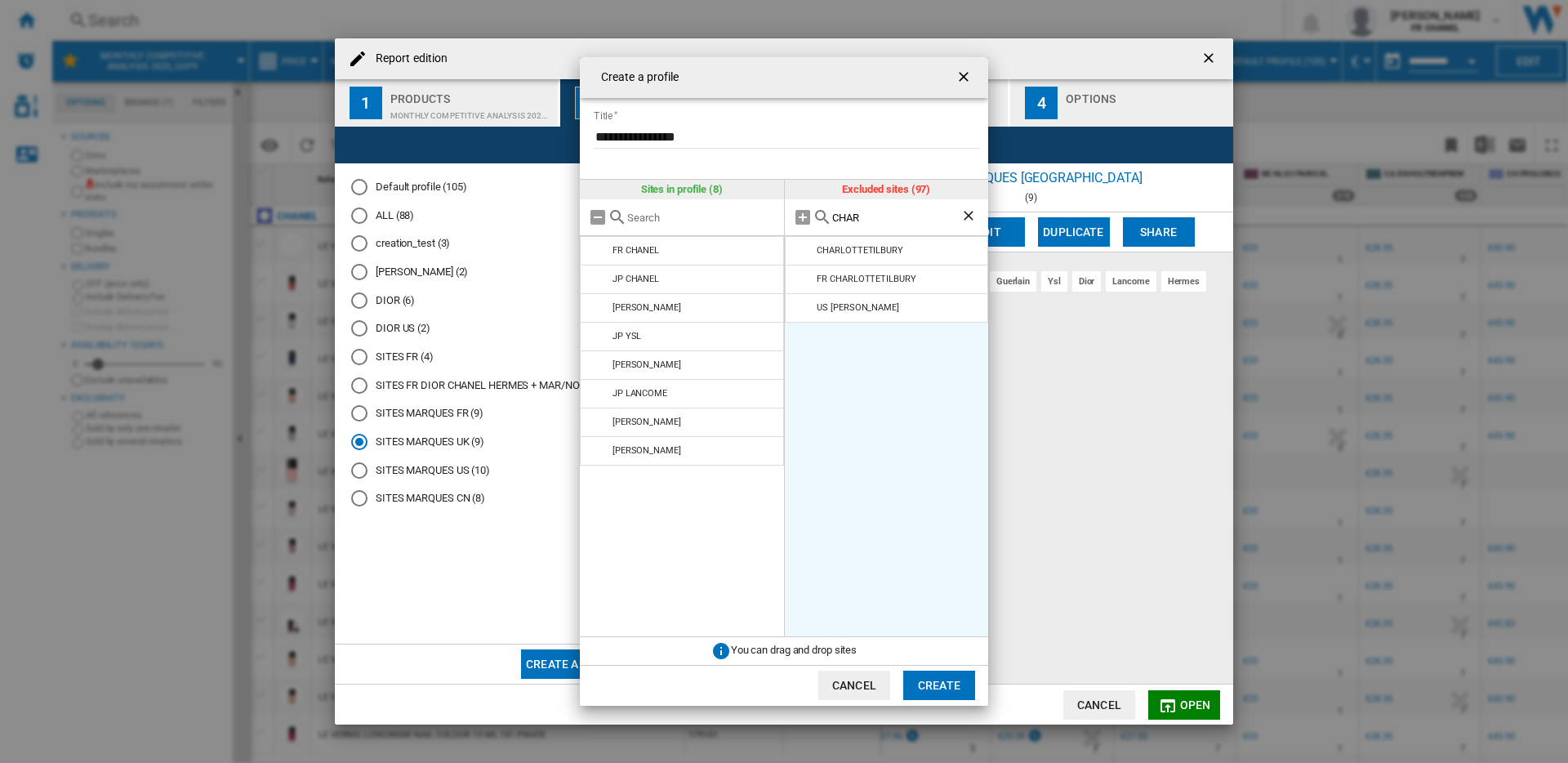
type input "CHAR"
click at [925, 678] on button "Create" at bounding box center [939, 685] width 72 height 30
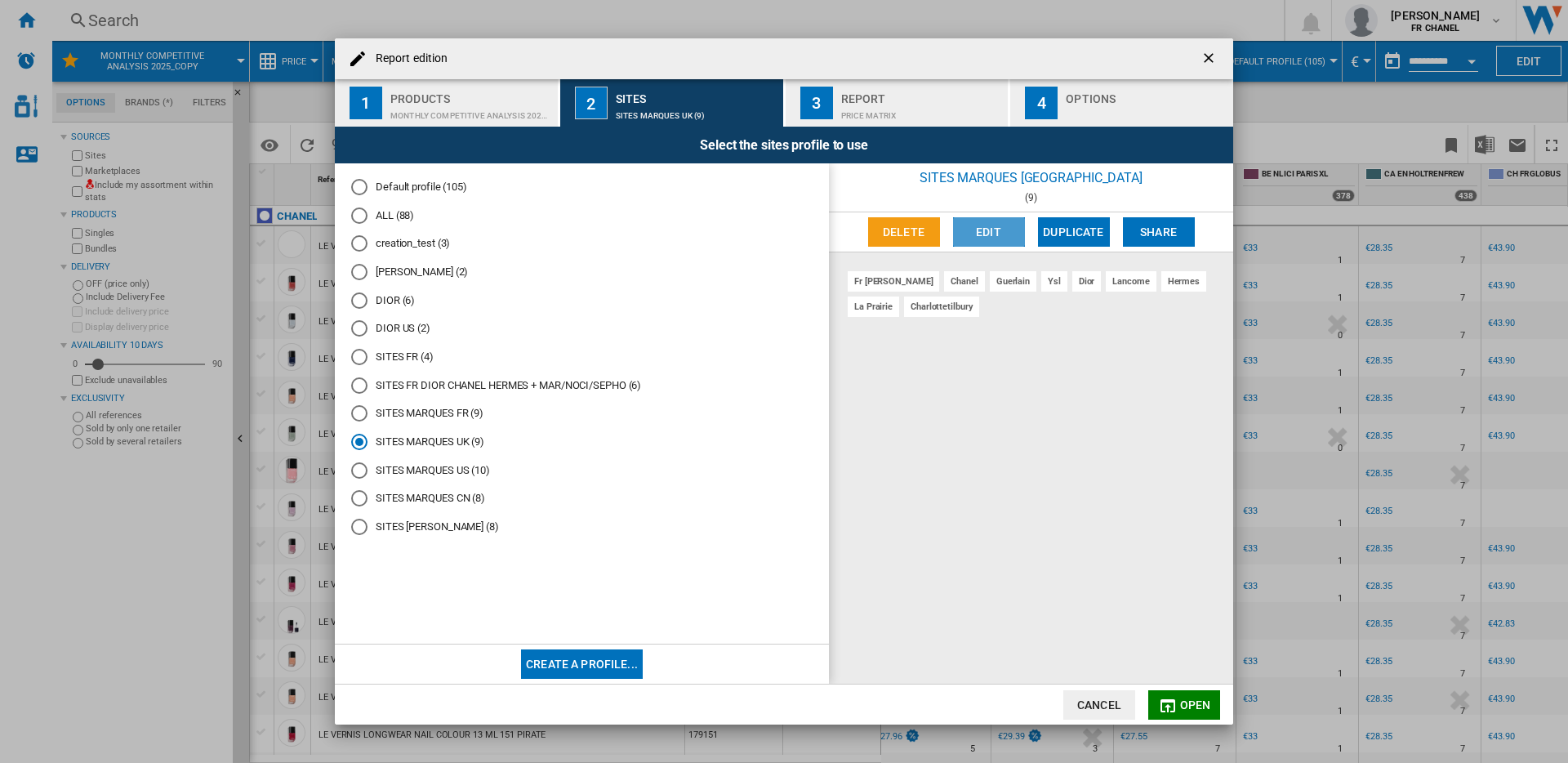
click at [977, 234] on button "Edit" at bounding box center [989, 232] width 72 height 30
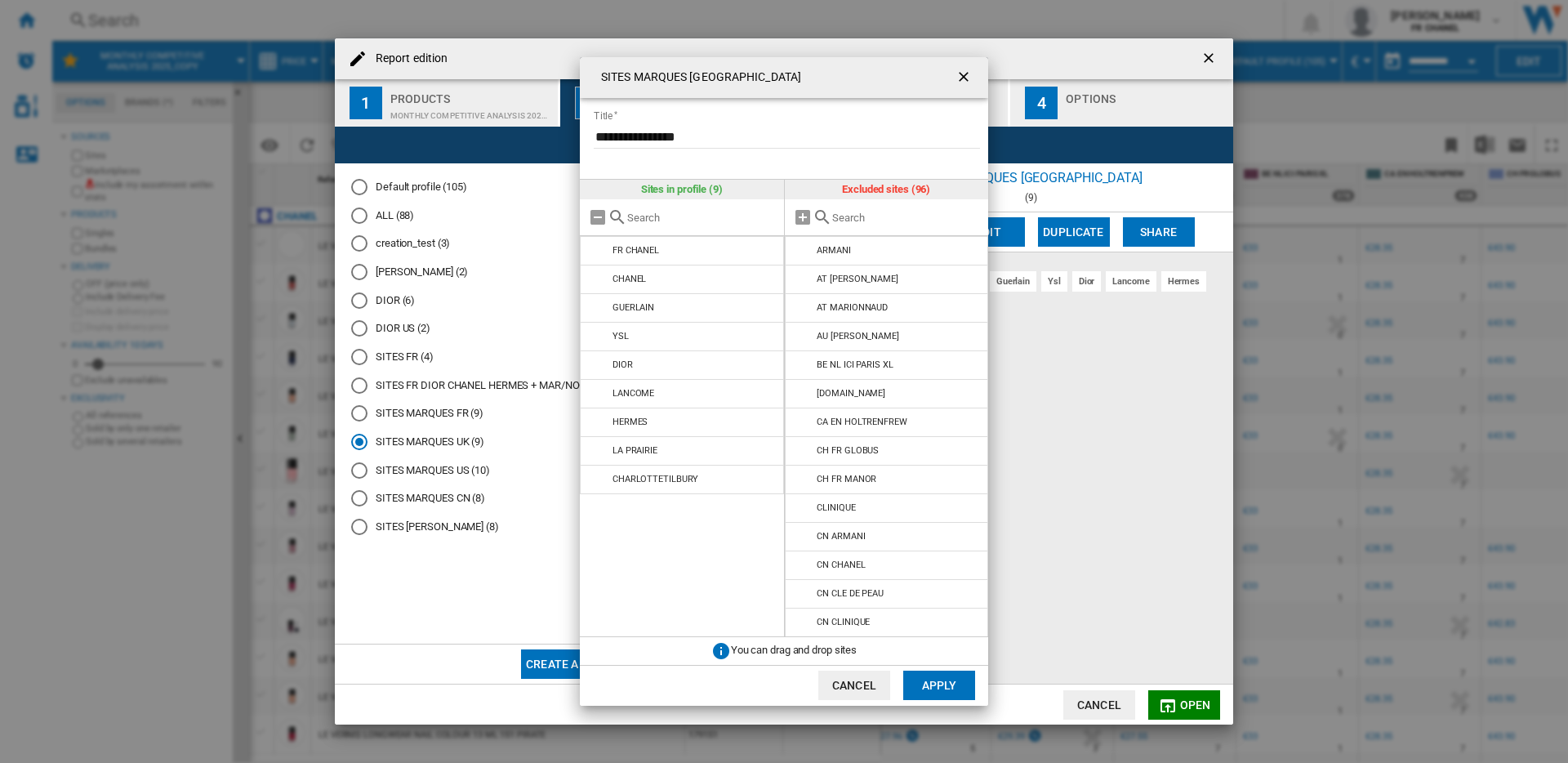
click at [805, 140] on input "**********" at bounding box center [787, 136] width 387 height 24
click at [856, 216] on input "SITES MARQUES ..." at bounding box center [906, 217] width 149 height 13
type input "Q"
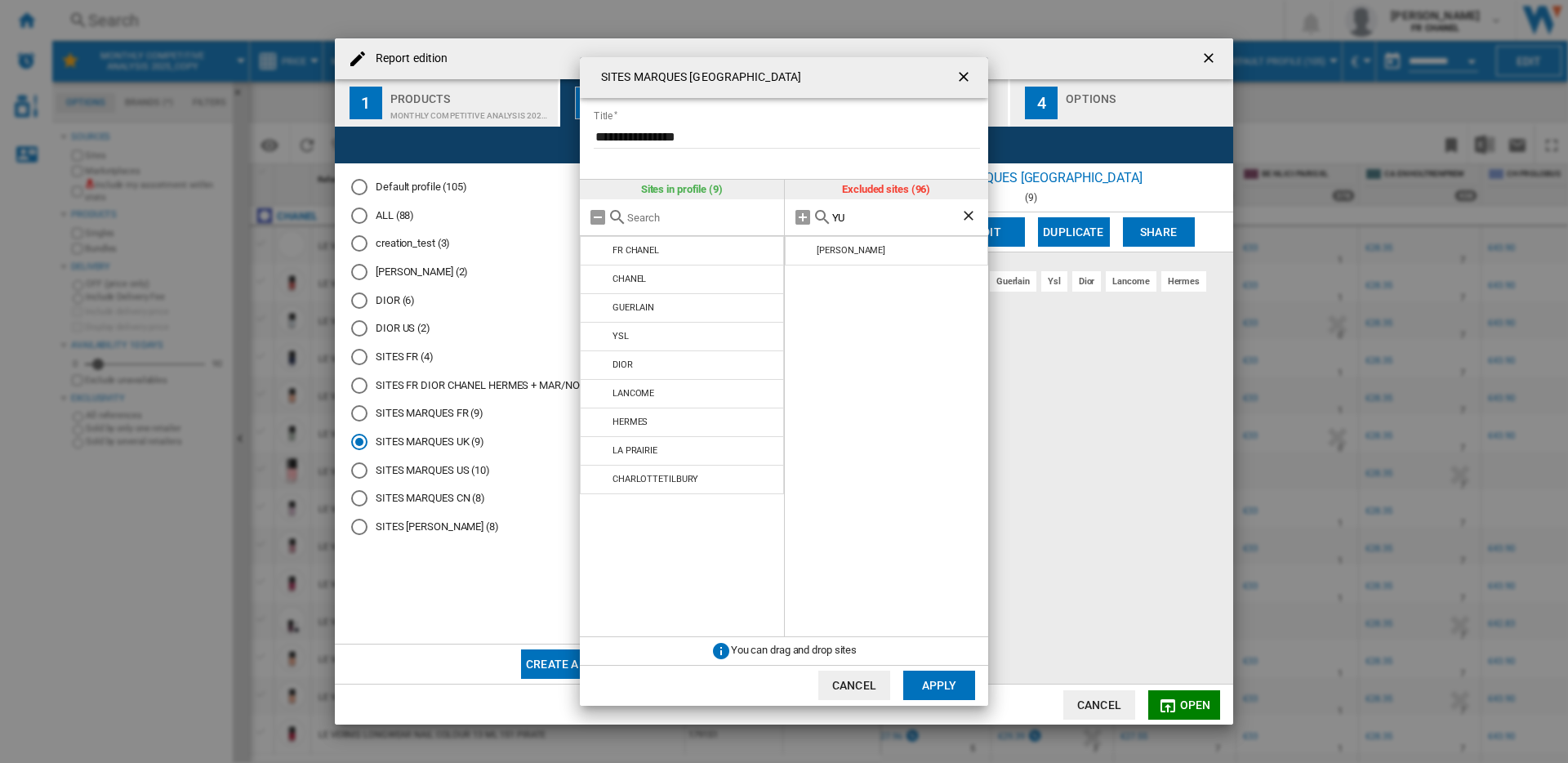
type input "YU"
click at [966, 75] on ng-md-icon "getI18NText('BUTTONS.CLOSE_DIALOG')" at bounding box center [965, 78] width 19 height 19
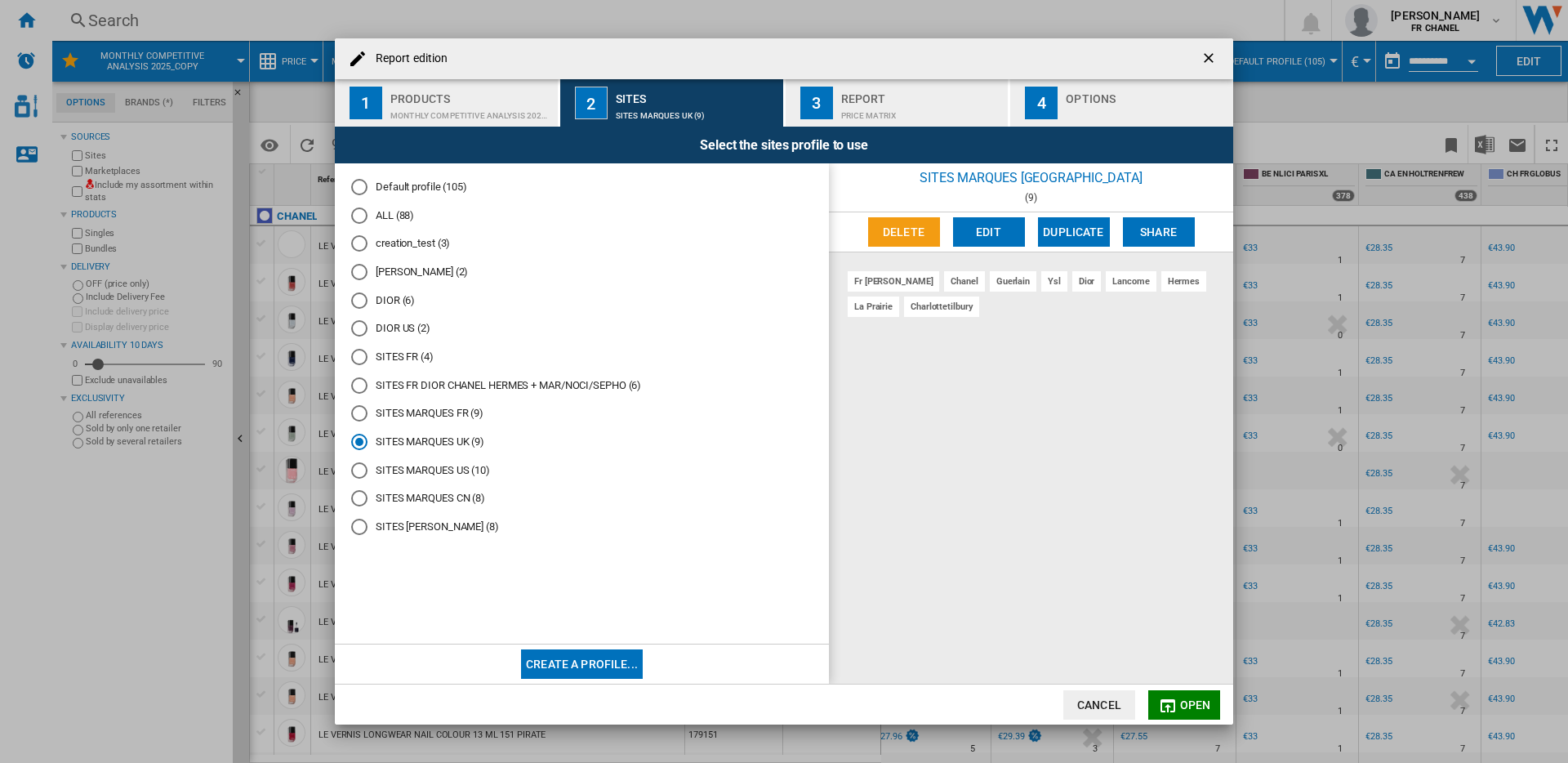
click at [365, 533] on div "SITES MARQUES JP (8)" at bounding box center [359, 526] width 16 height 16
click at [1007, 236] on button "Edit" at bounding box center [989, 232] width 72 height 30
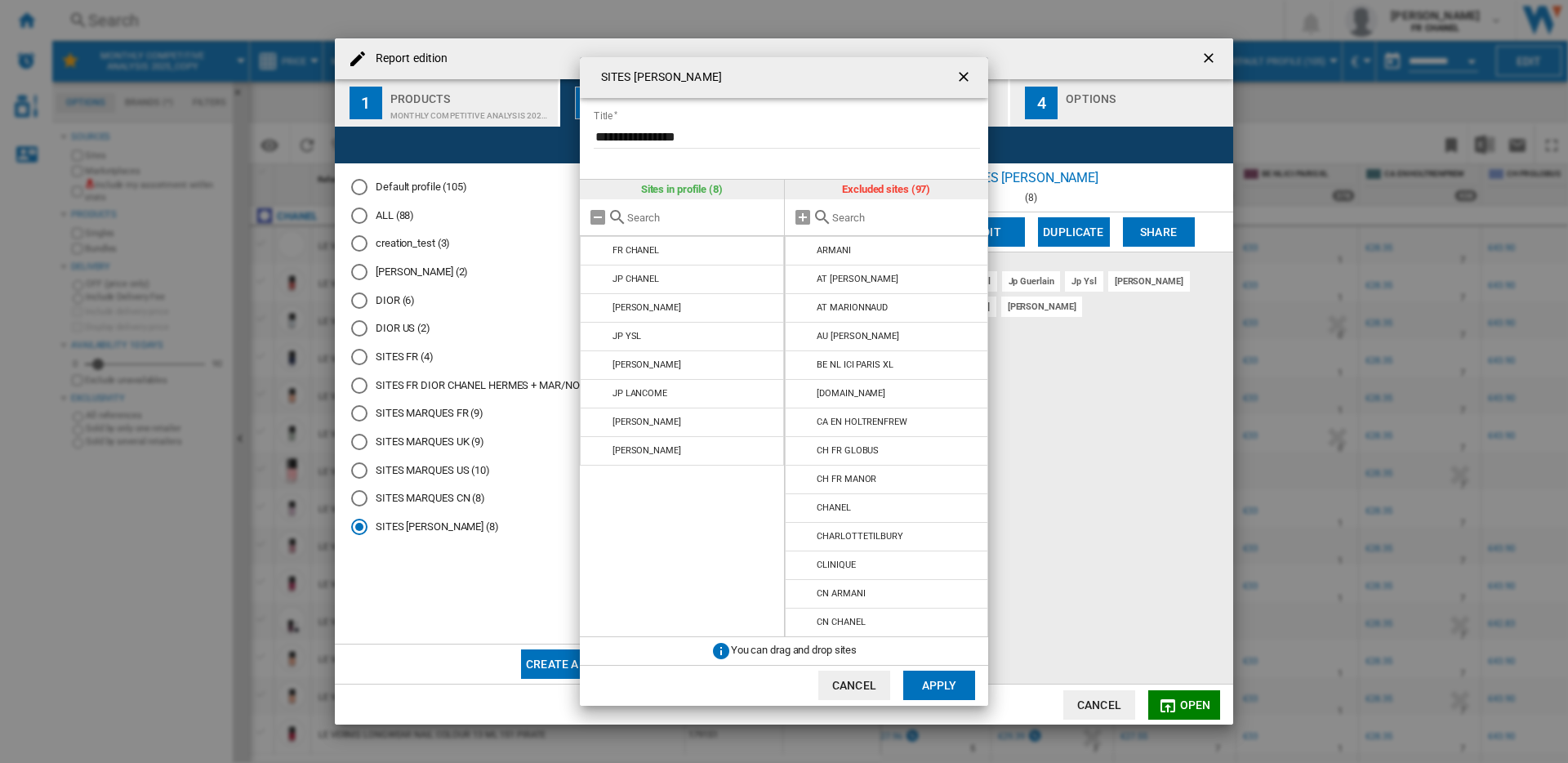
click at [852, 216] on input "SITES MARQUES ..." at bounding box center [906, 217] width 149 height 13
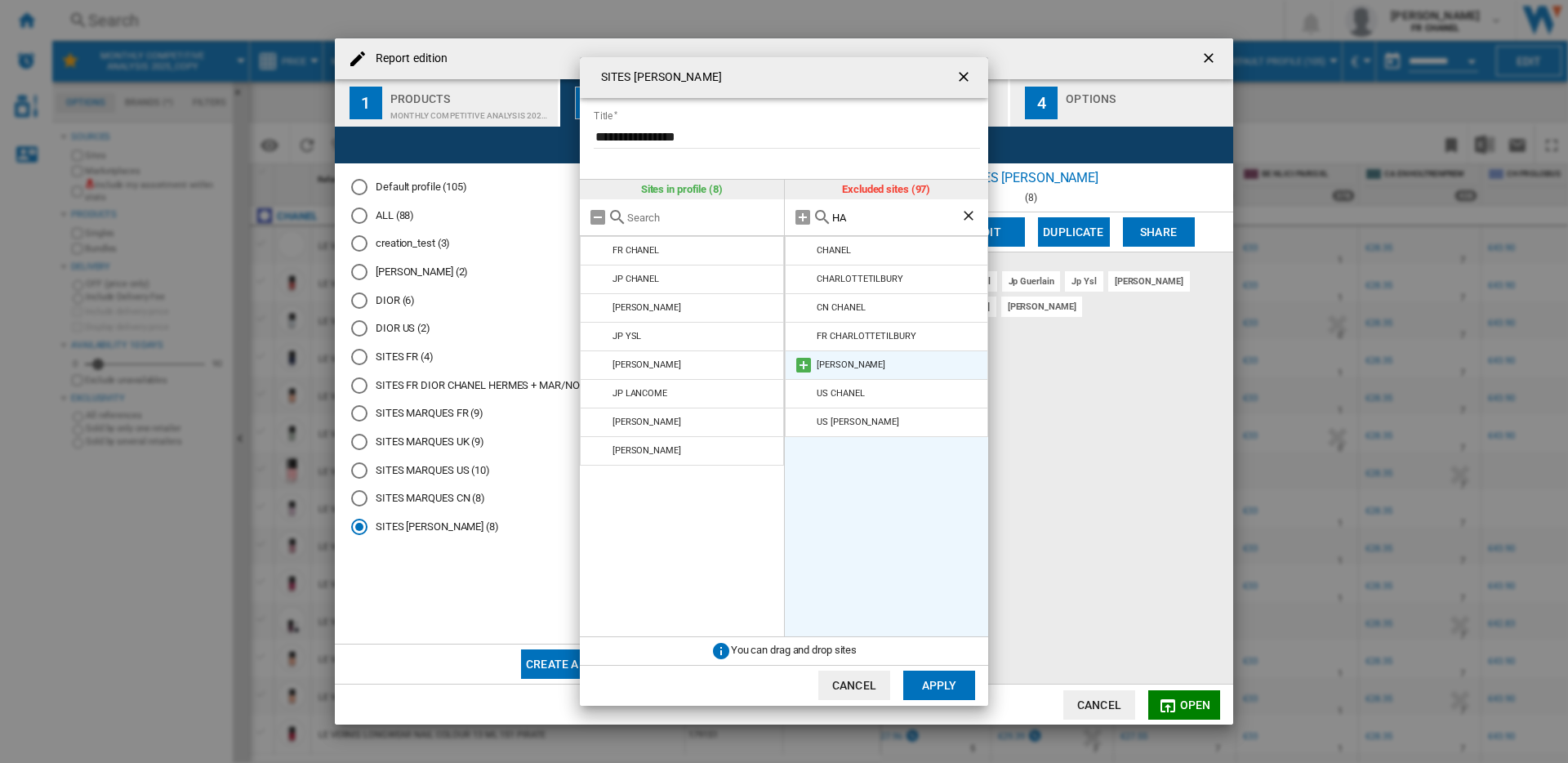
type input "HA"
click at [808, 369] on md-icon "SITES MARQUES ..." at bounding box center [803, 365] width 19 height 19
click at [927, 684] on button "Apply" at bounding box center [939, 685] width 72 height 30
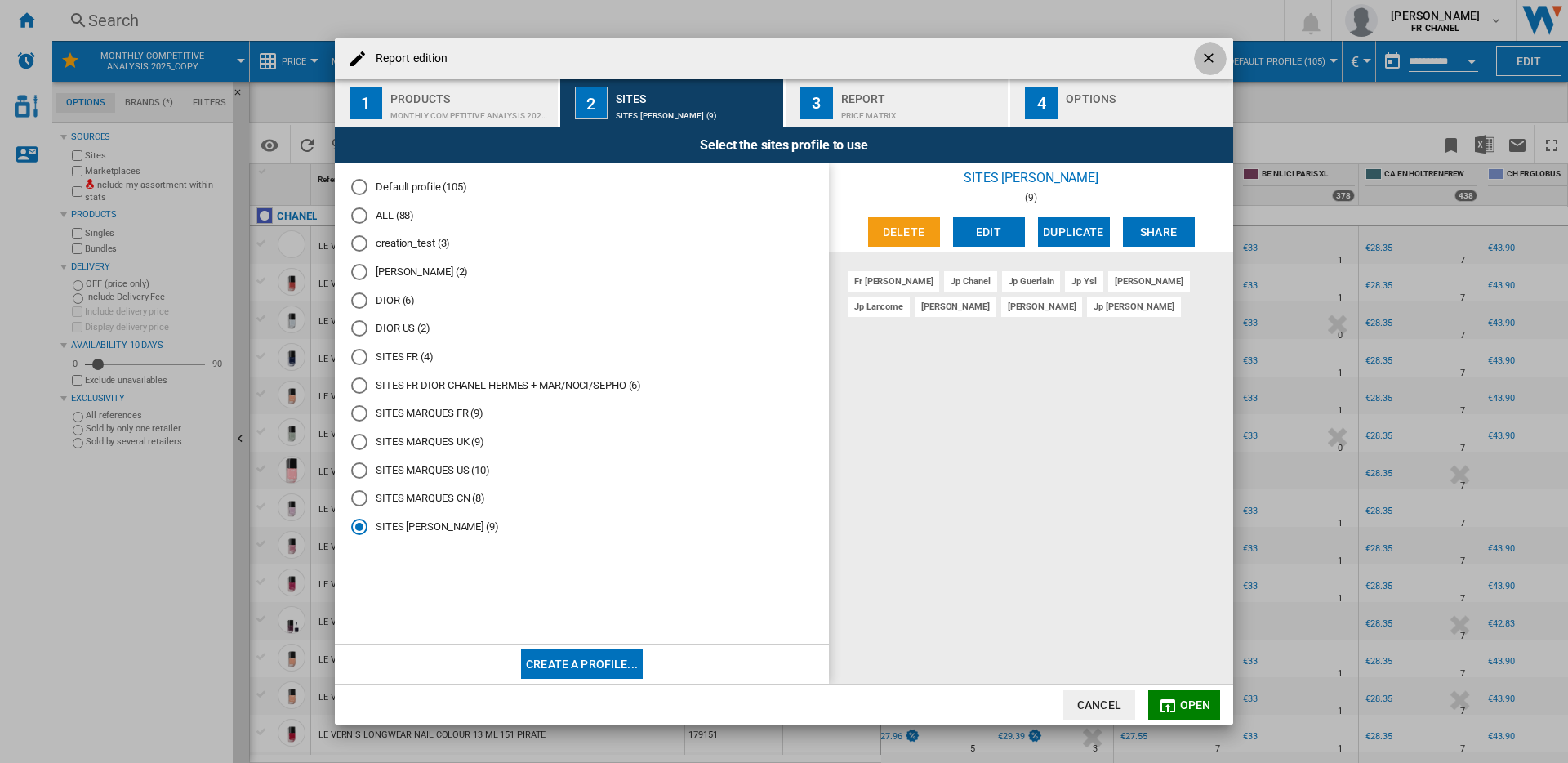
click at [1208, 57] on ng-md-icon "getI18NText('BUTTONS.CLOSE_DIALOG')" at bounding box center [1210, 60] width 19 height 19
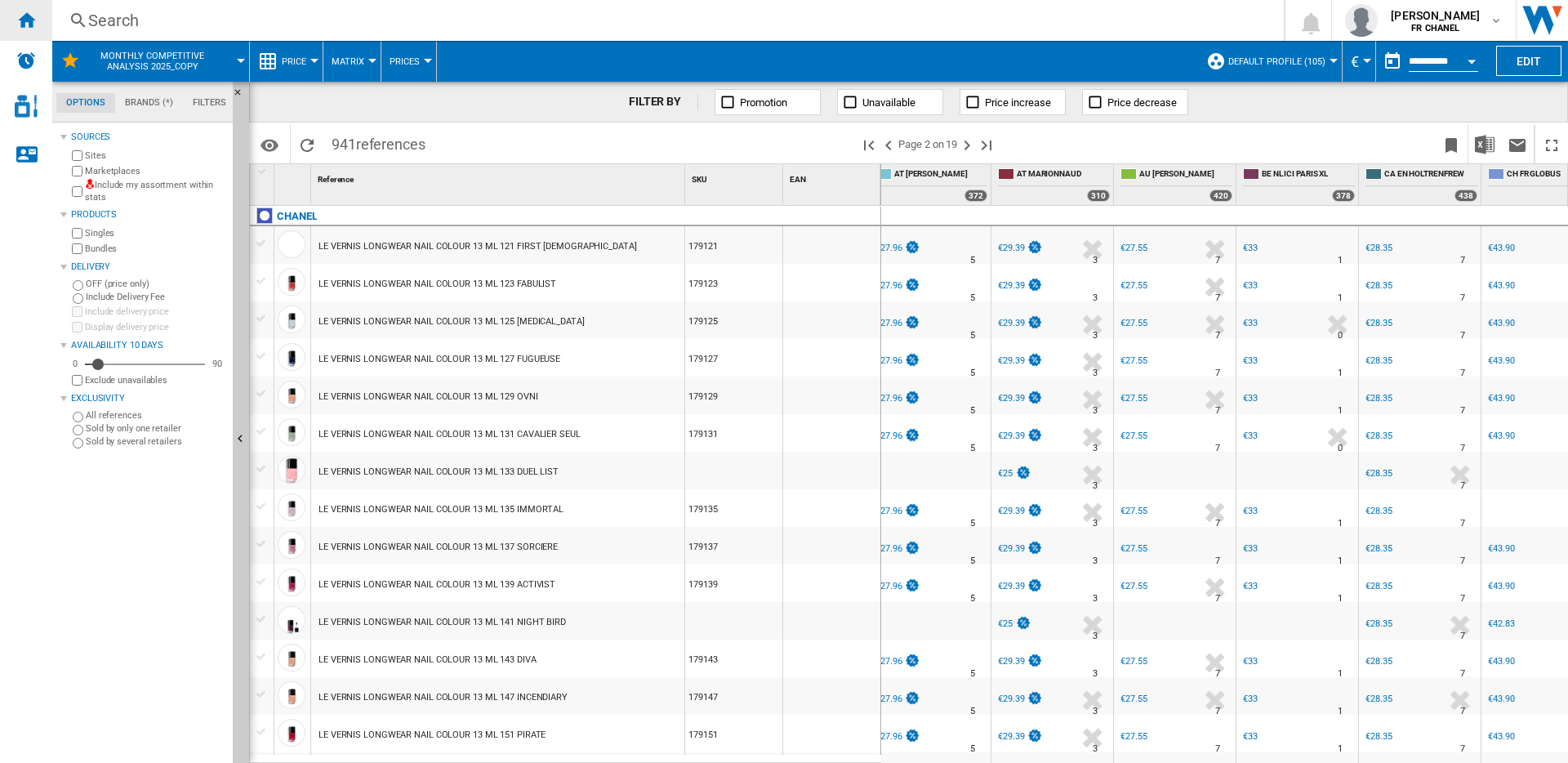
click at [36, 24] on ng-md-icon "Home" at bounding box center [26, 19] width 19 height 19
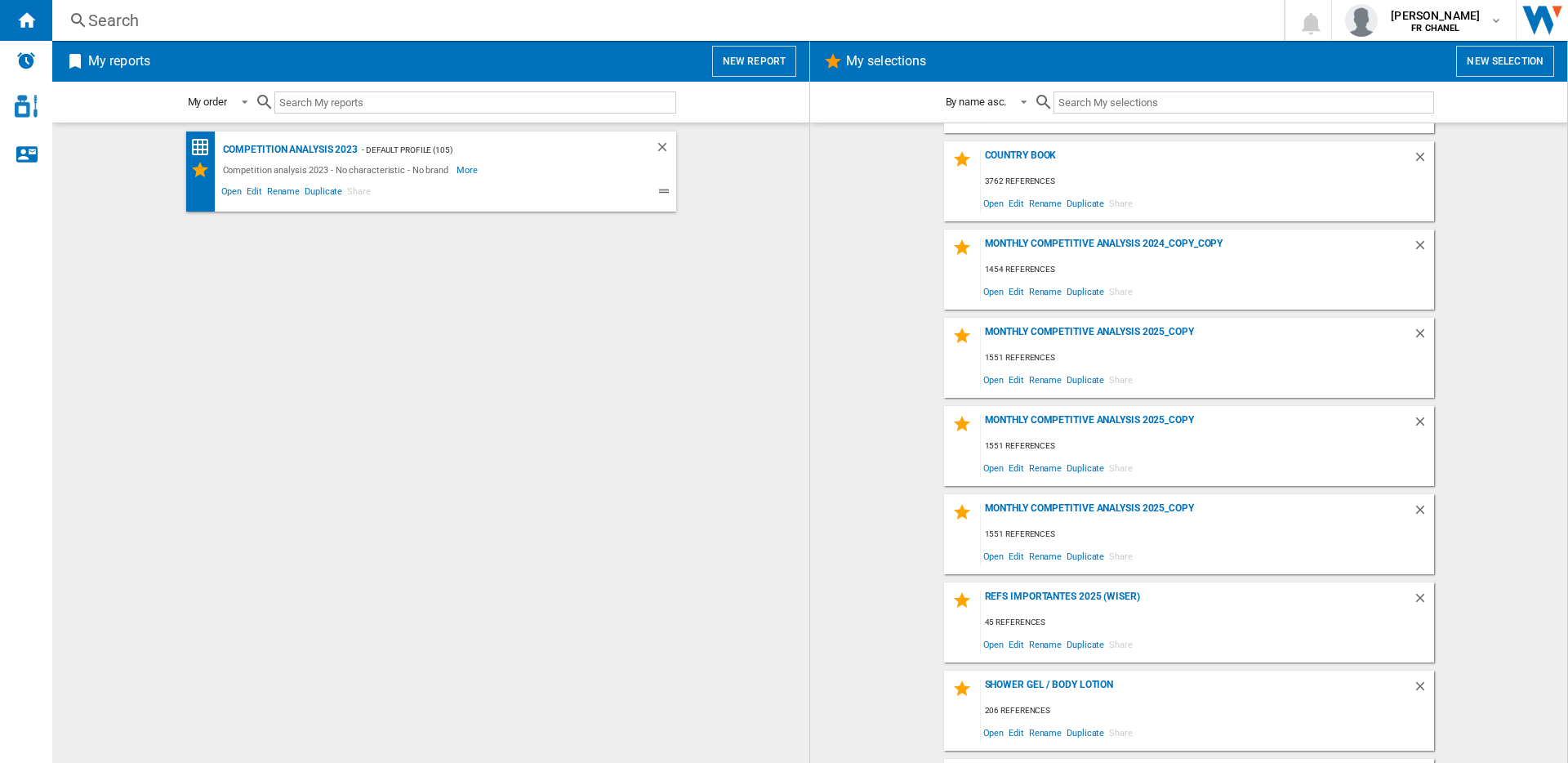
scroll to position [630, 0]
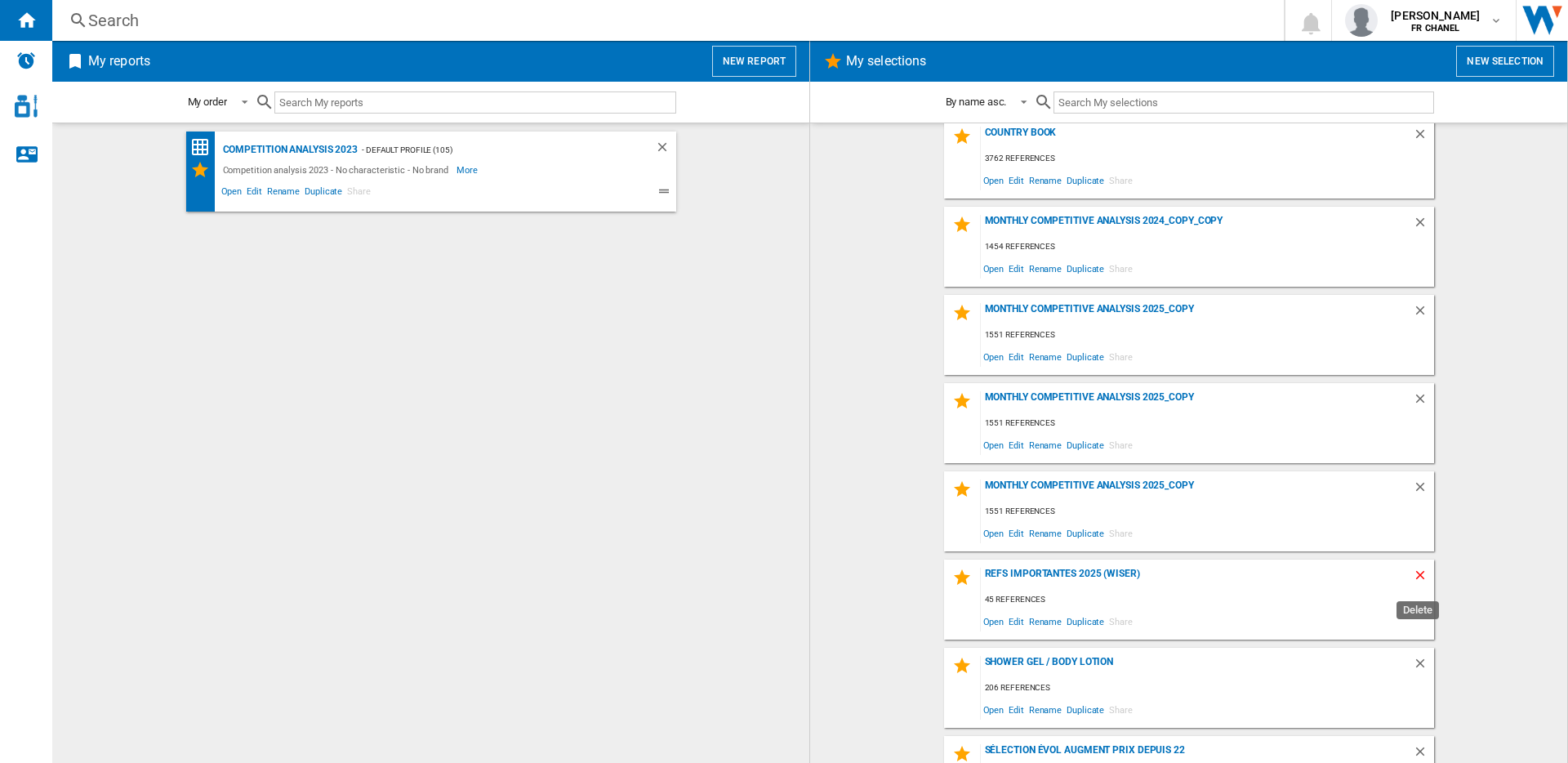
click at [1413, 572] on ng-md-icon "Delete" at bounding box center [1423, 577] width 19 height 19
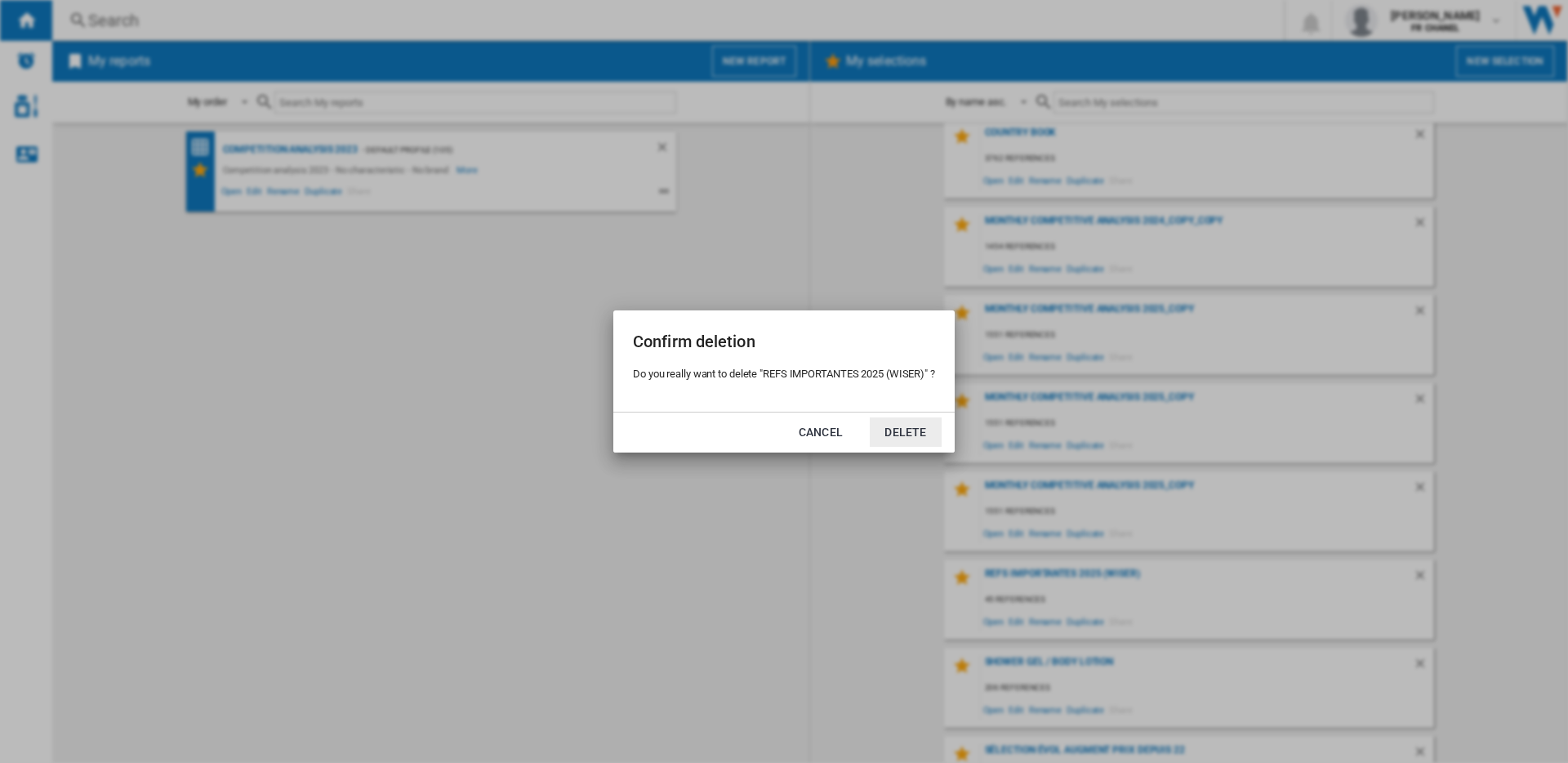
click at [898, 425] on button "Delete" at bounding box center [905, 432] width 72 height 30
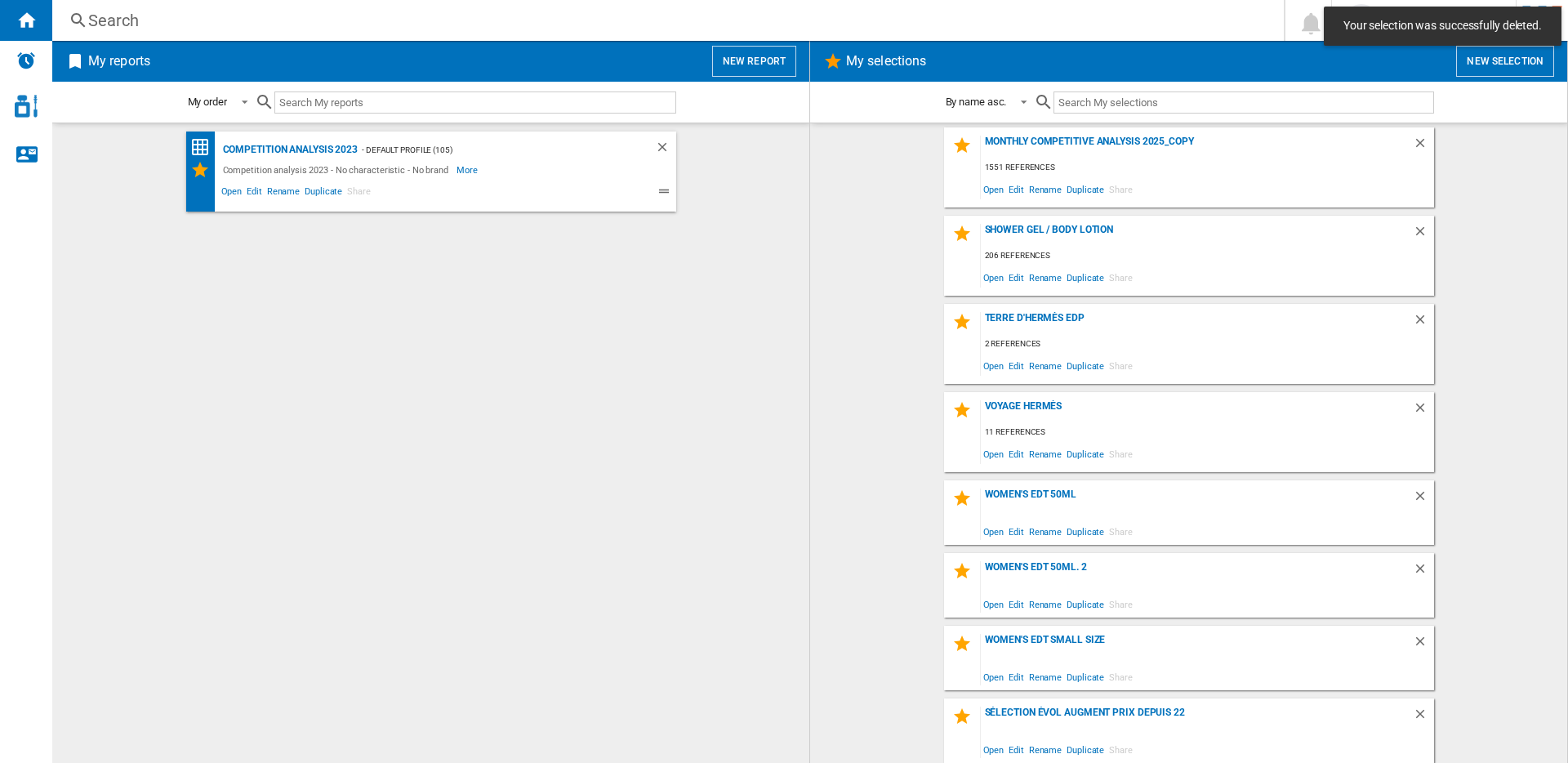
scroll to position [1036, 0]
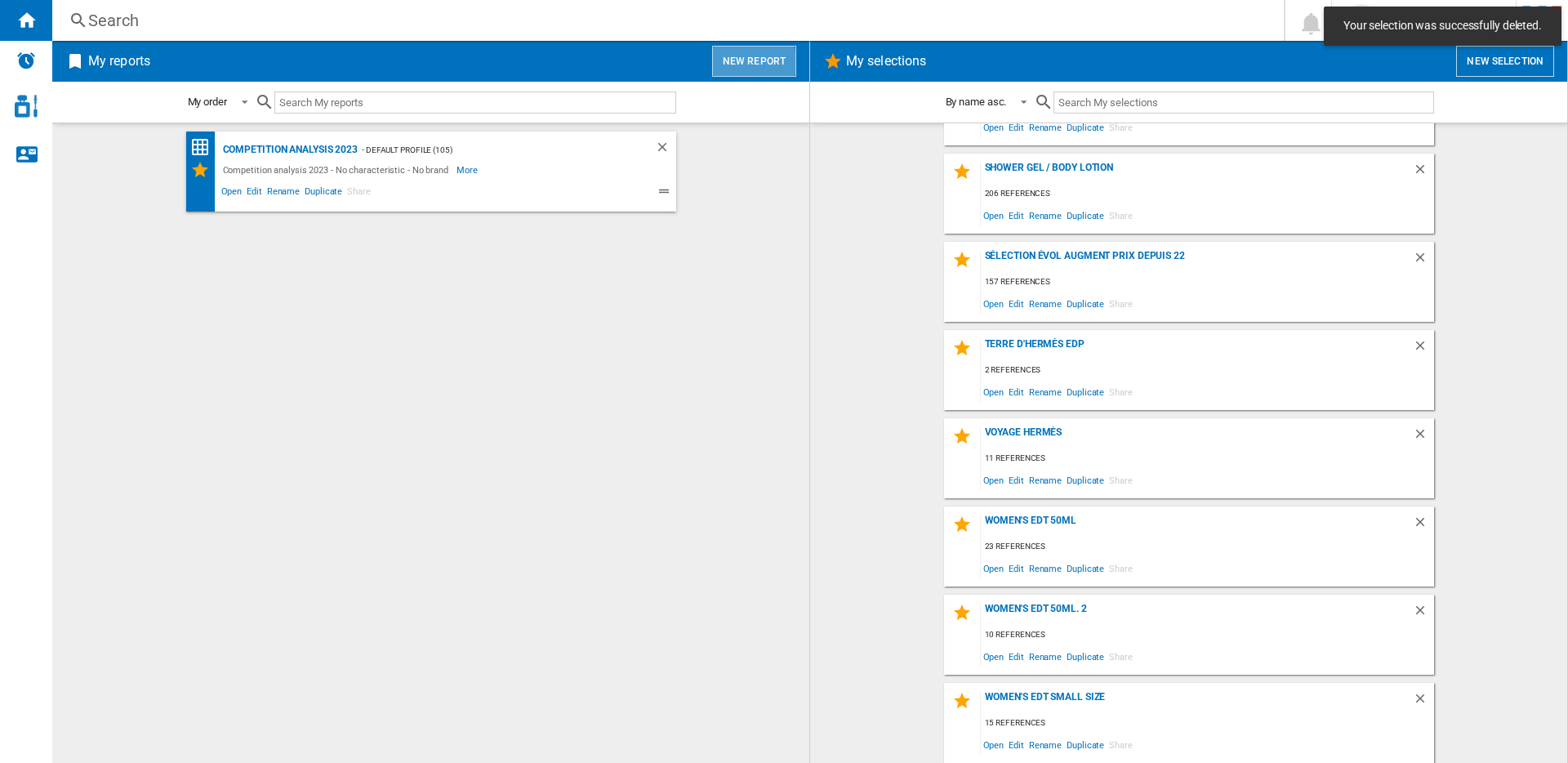
click at [746, 62] on button "New report" at bounding box center [753, 62] width 84 height 31
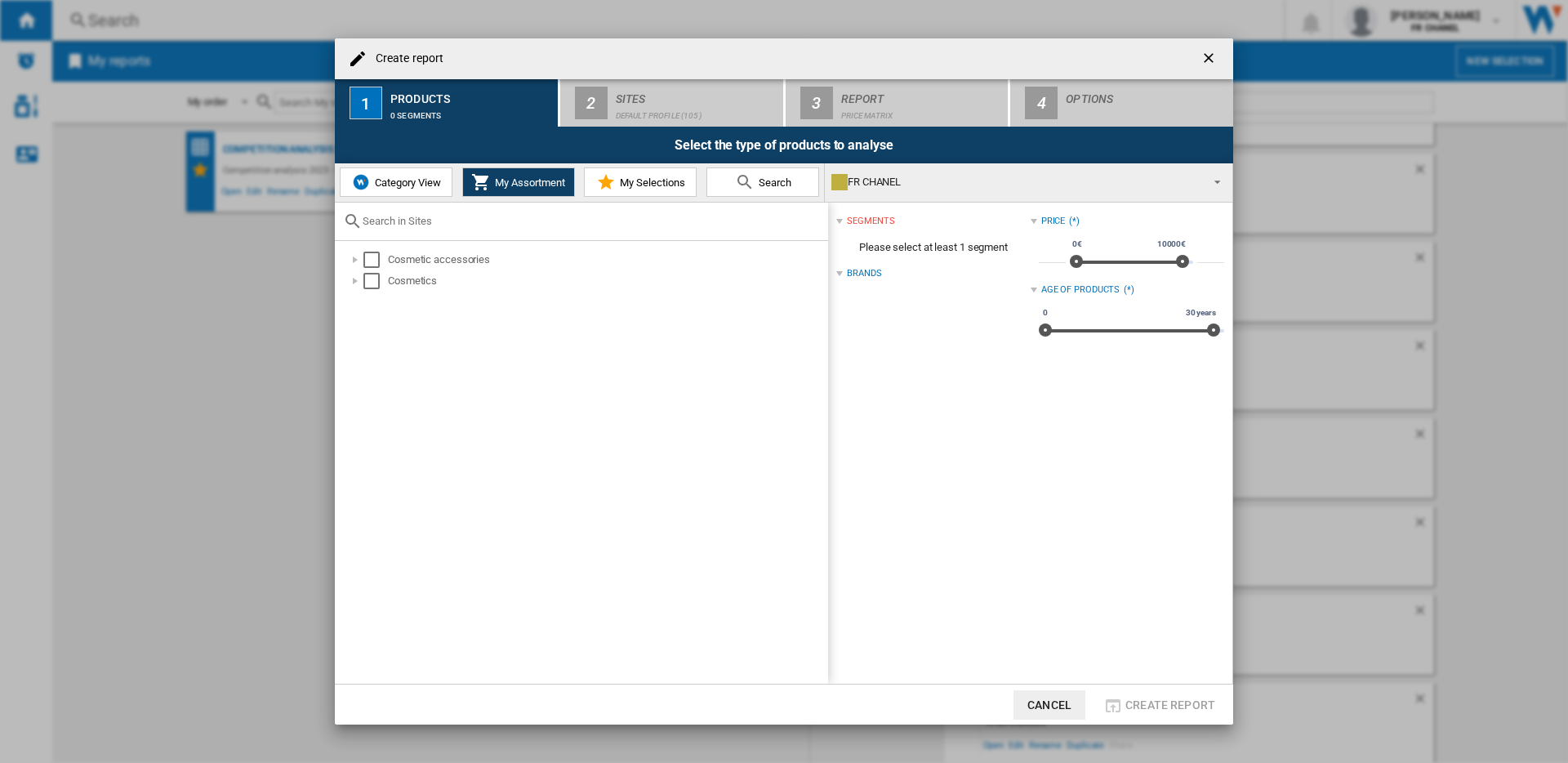
click at [646, 190] on button "My Selections" at bounding box center [640, 182] width 113 height 30
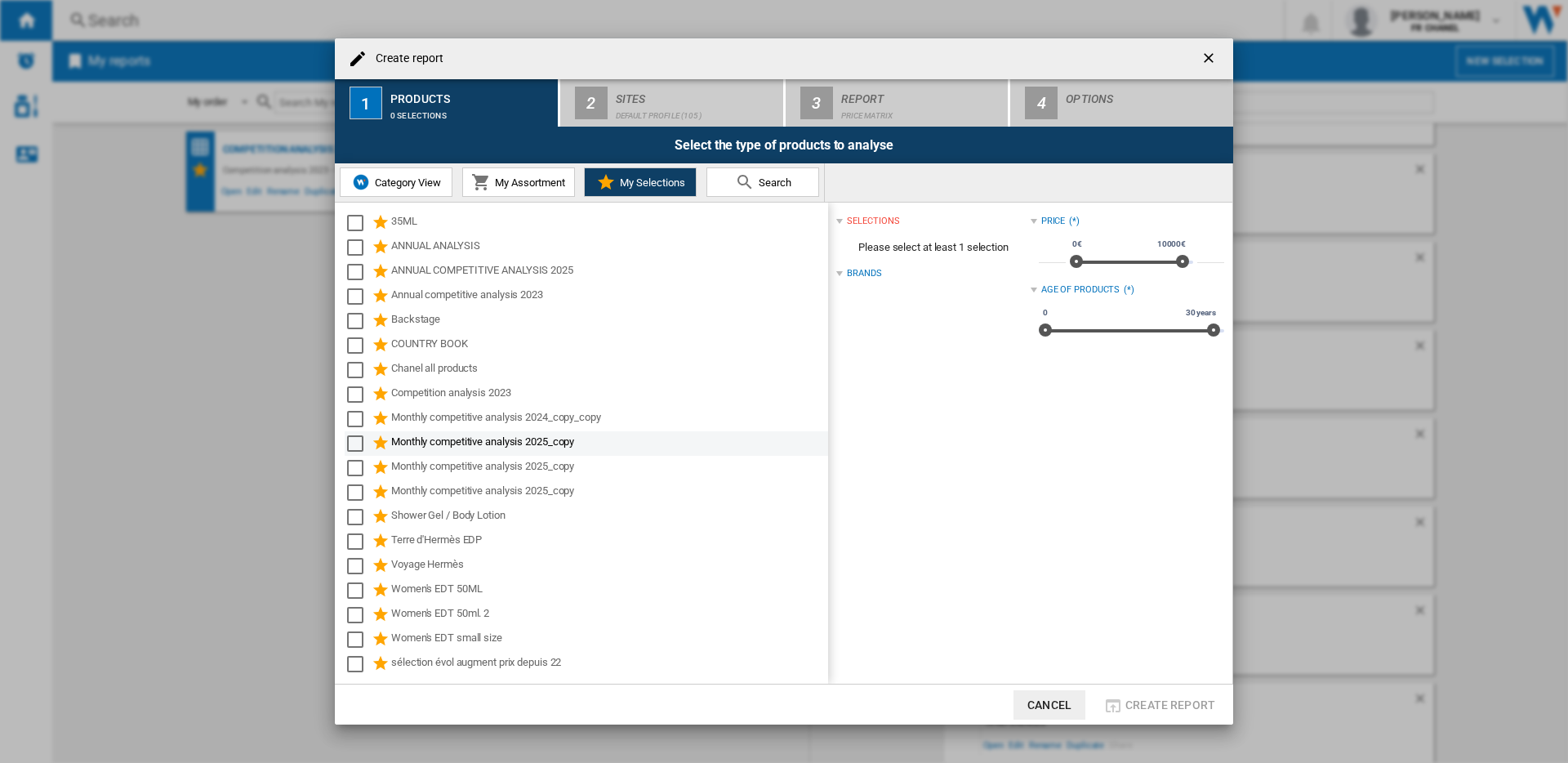
click at [356, 447] on div "Select" at bounding box center [355, 443] width 16 height 16
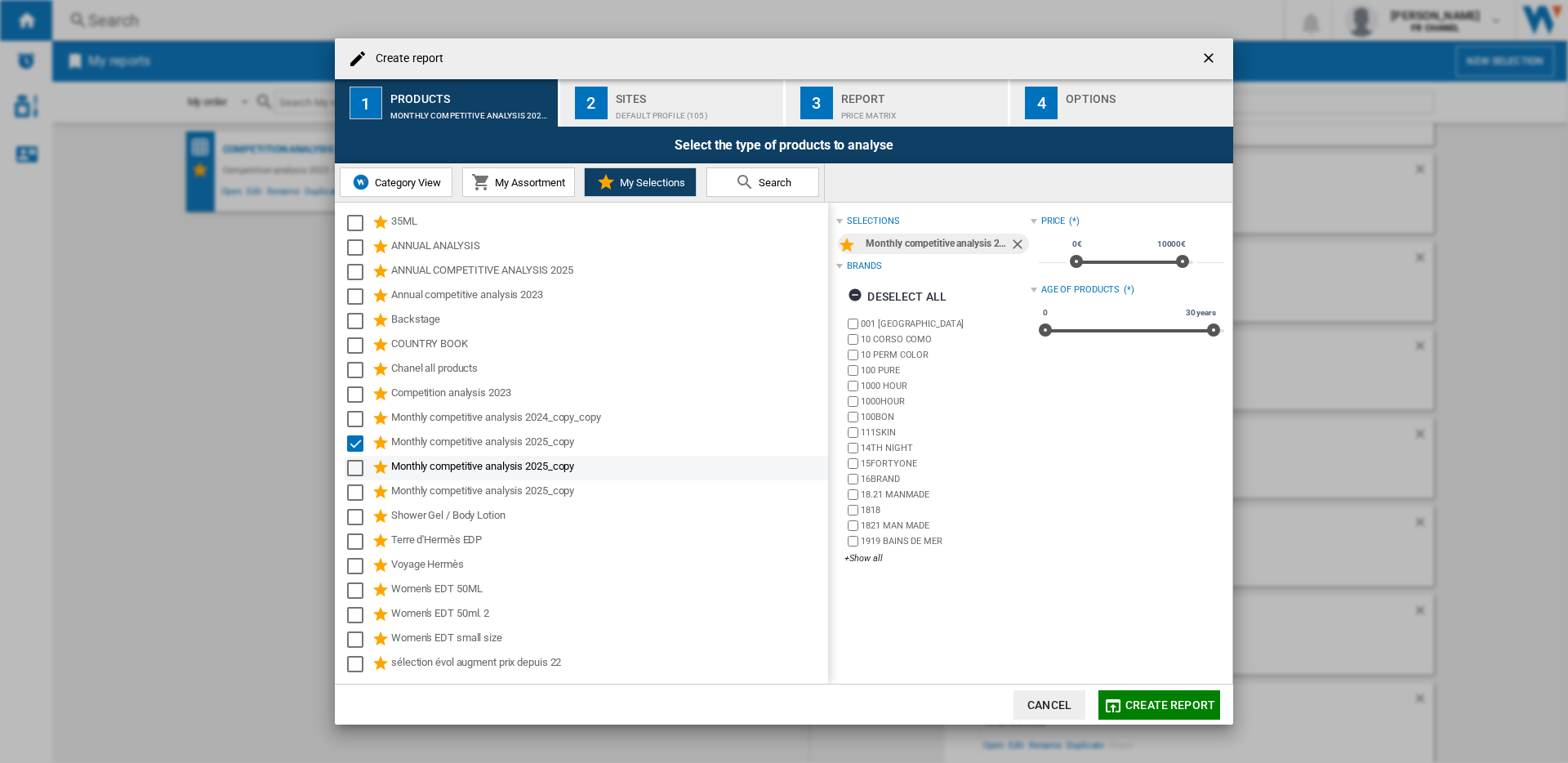
click at [357, 469] on div "Select" at bounding box center [355, 468] width 16 height 16
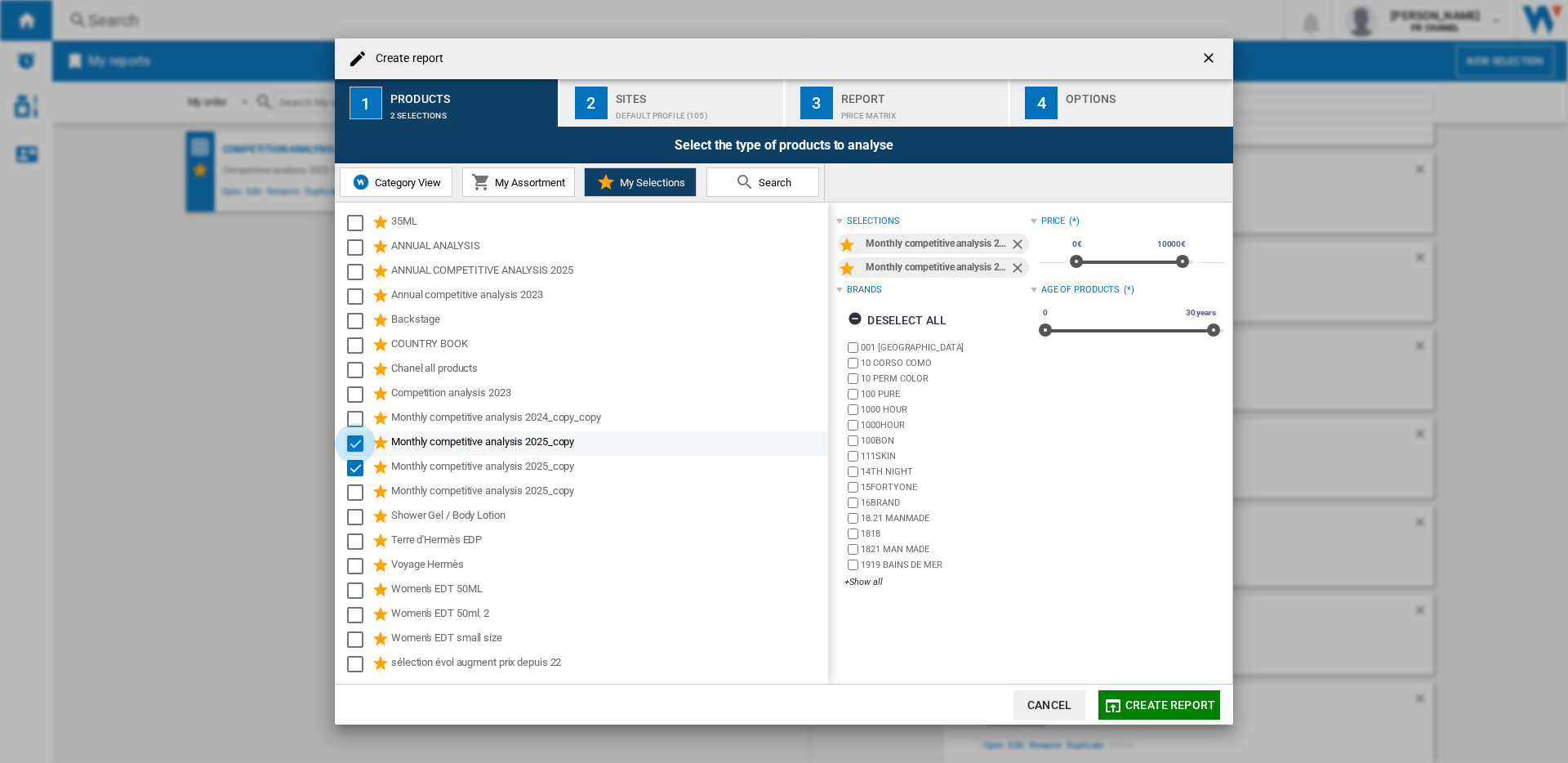
click at [354, 446] on div "Select" at bounding box center [355, 443] width 16 height 16
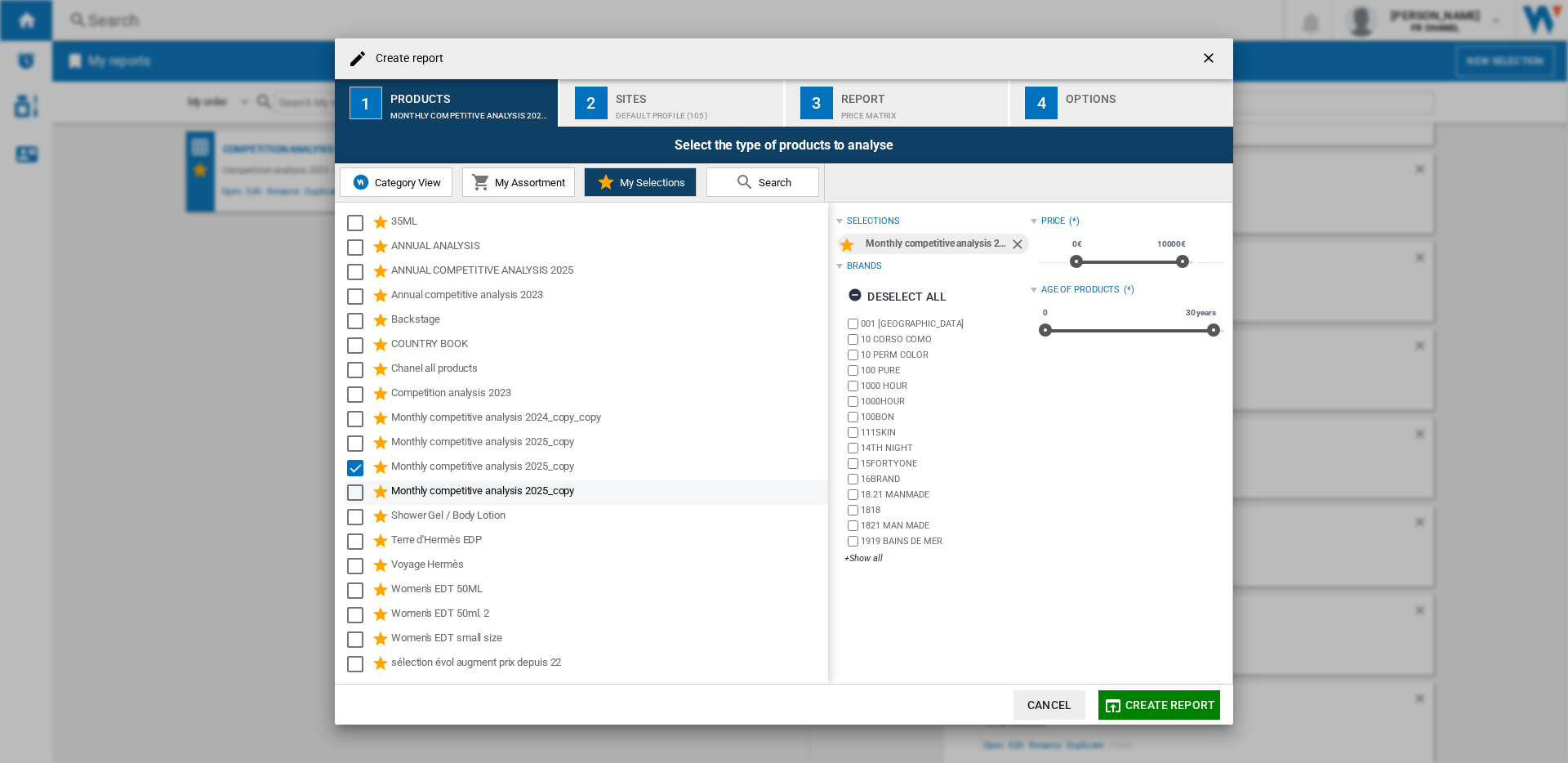
click at [354, 495] on div "Select" at bounding box center [355, 492] width 16 height 16
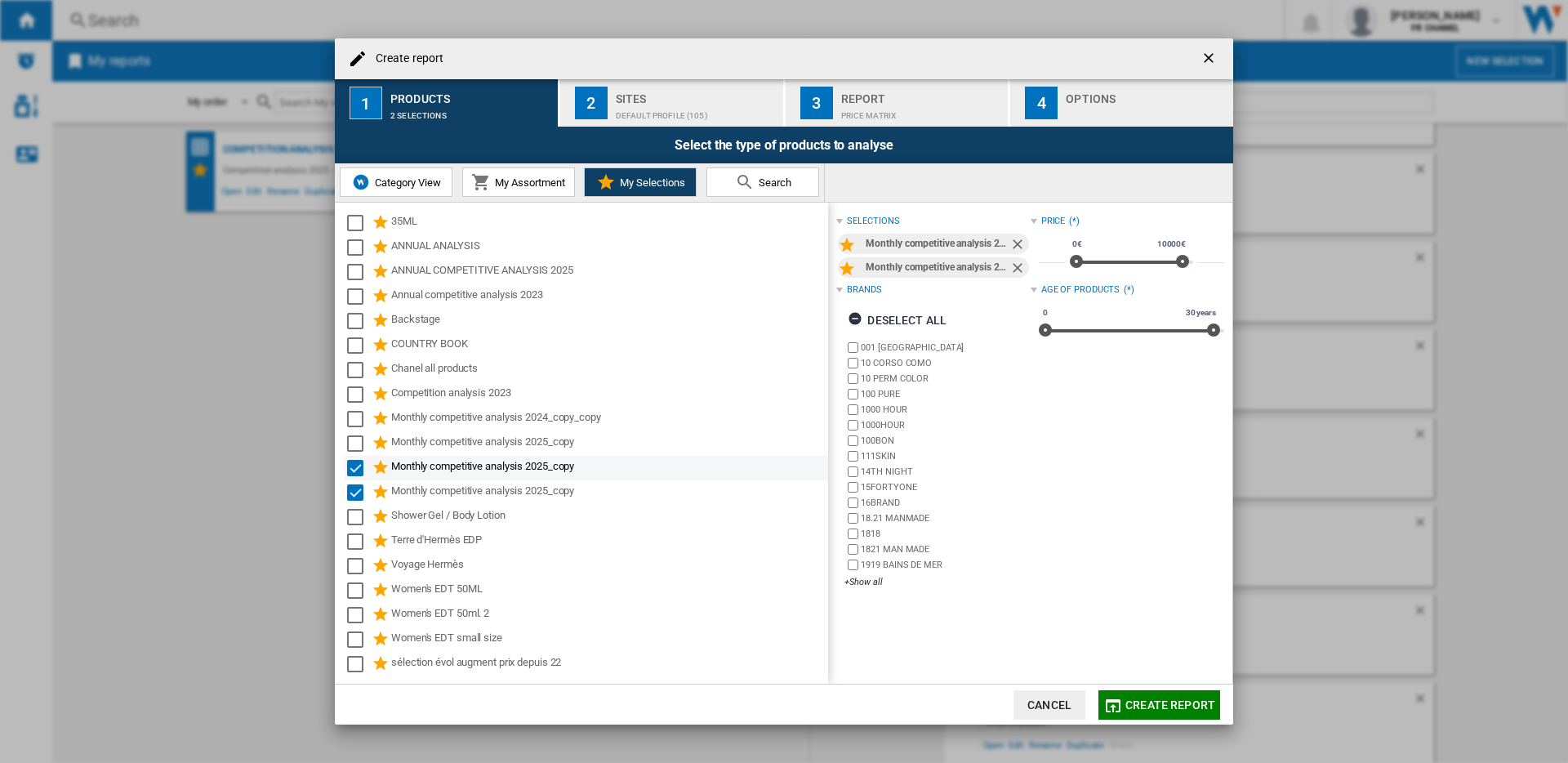
click at [354, 472] on div "Select" at bounding box center [355, 468] width 16 height 16
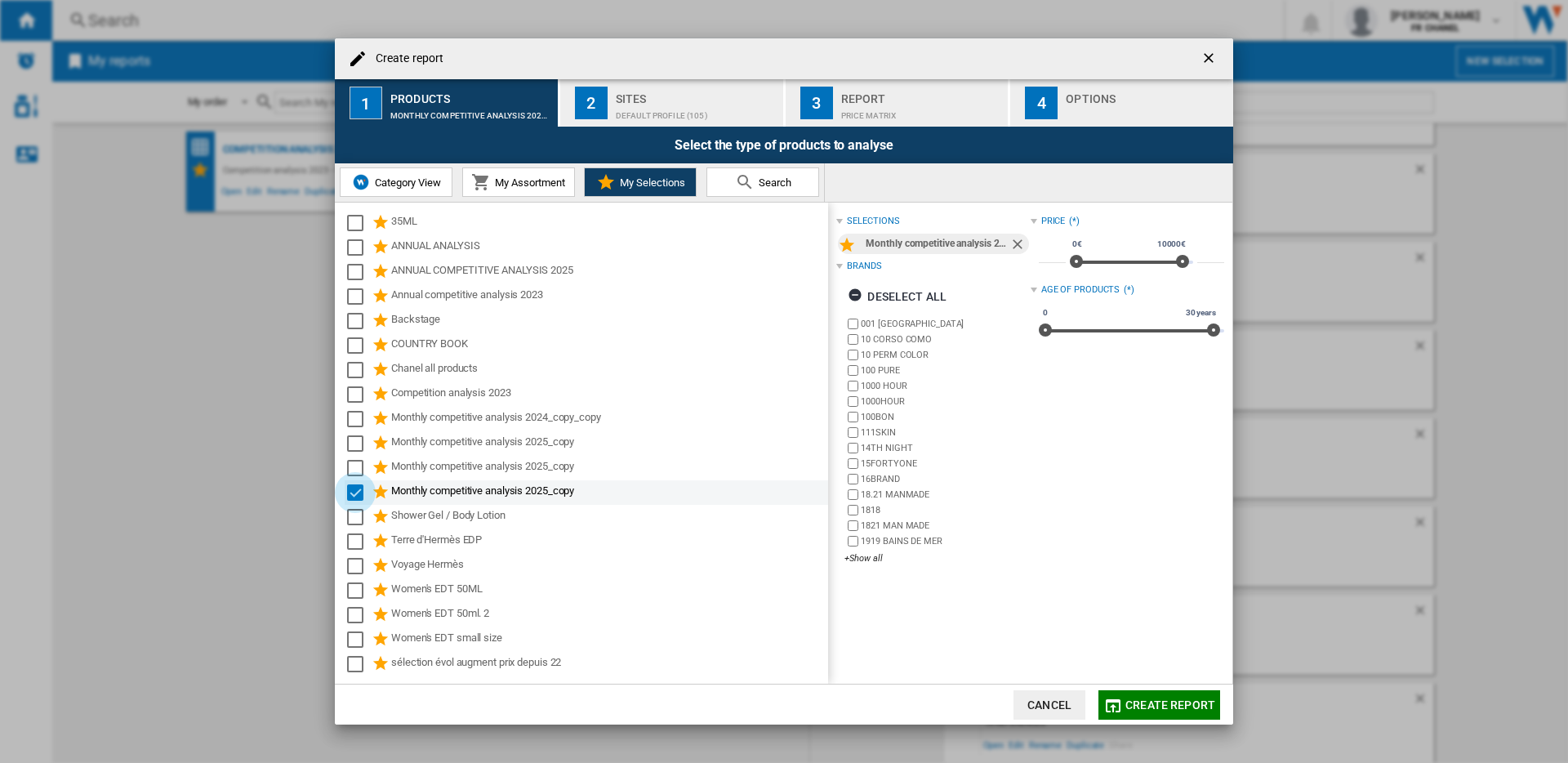
click at [355, 494] on div "Select" at bounding box center [355, 492] width 16 height 16
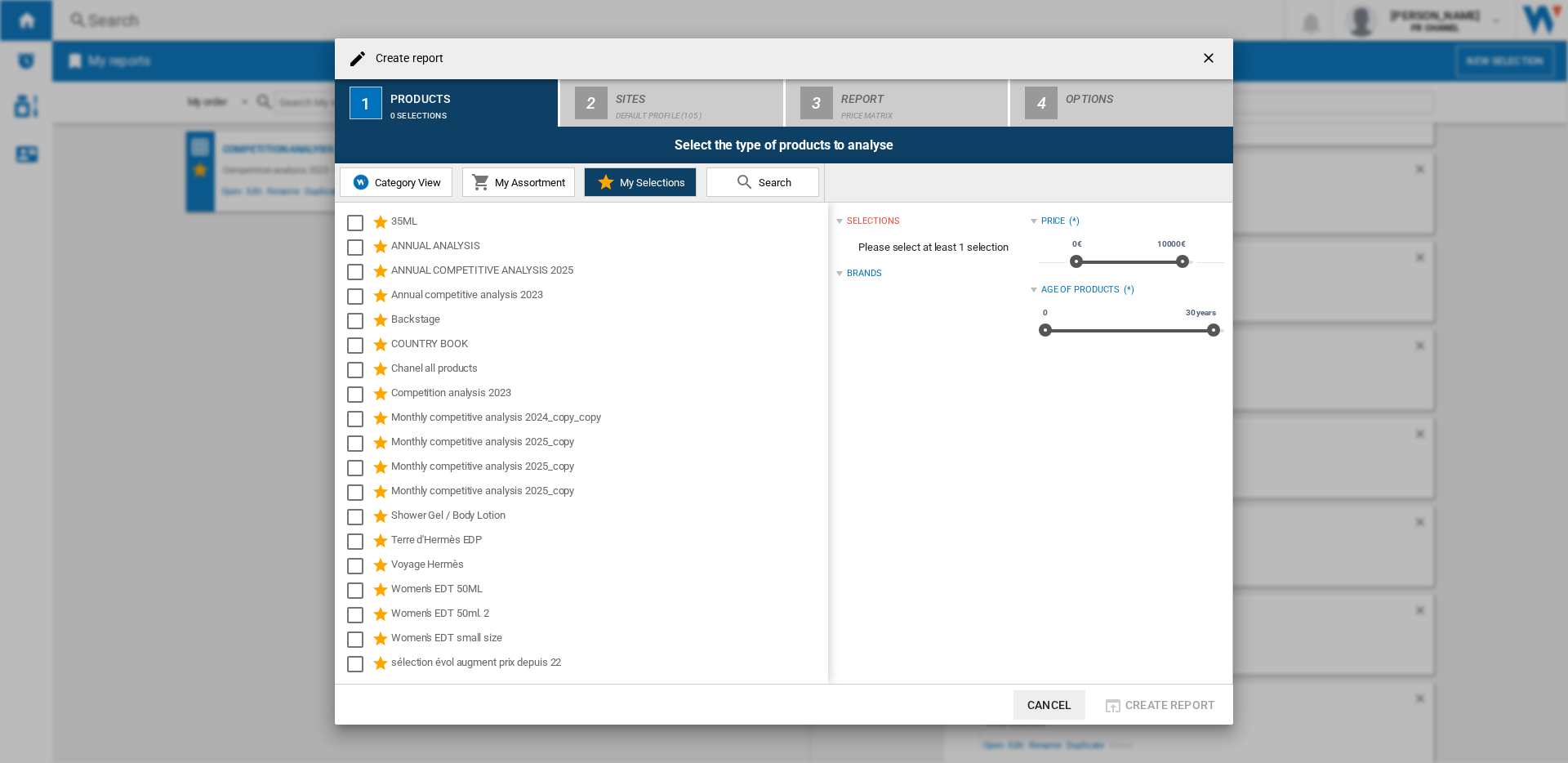
click at [1213, 57] on ng-md-icon "getI18NText('BUTTONS.CLOSE_DIALOG')" at bounding box center [1210, 60] width 19 height 19
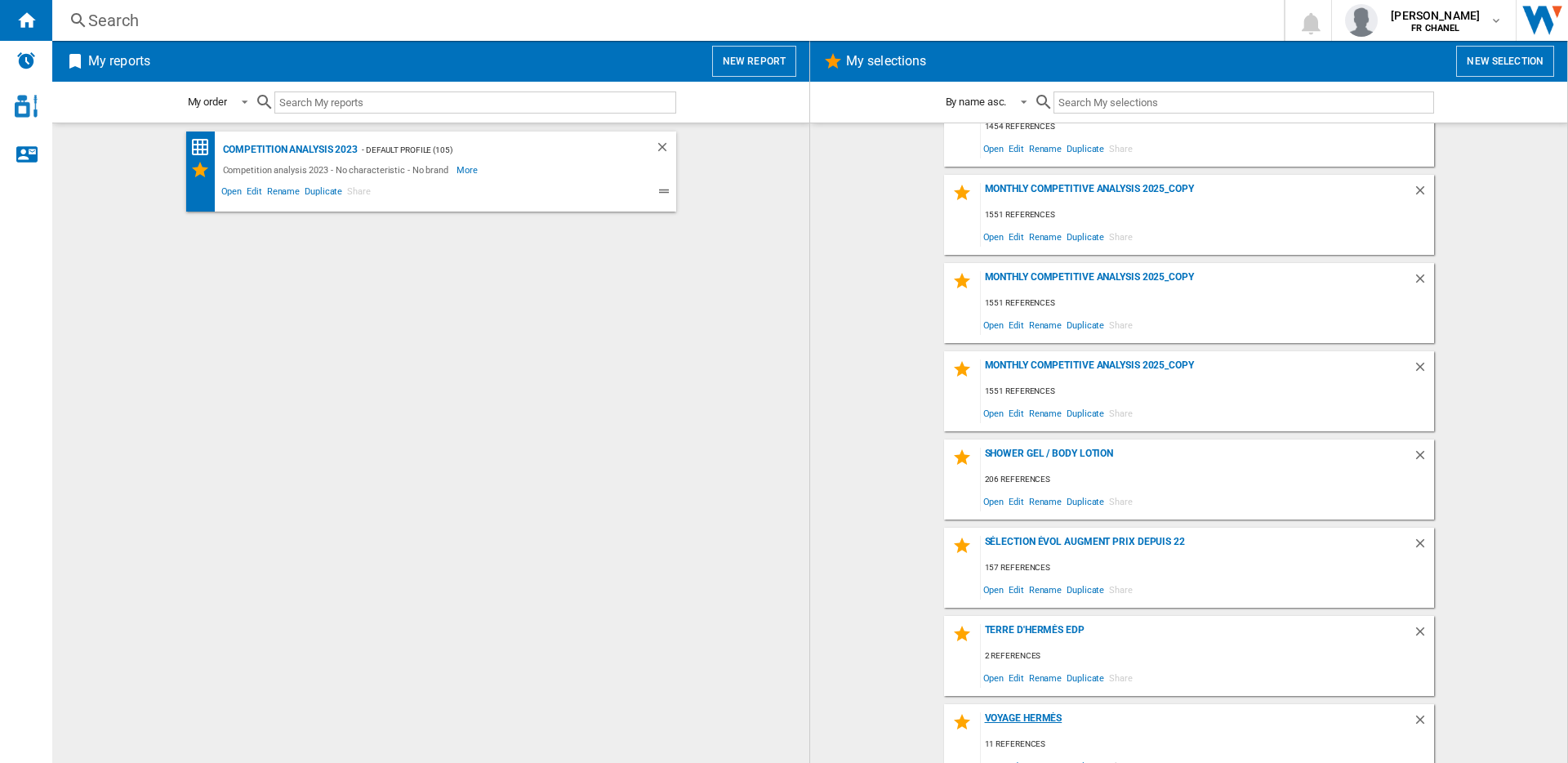
scroll to position [756, 0]
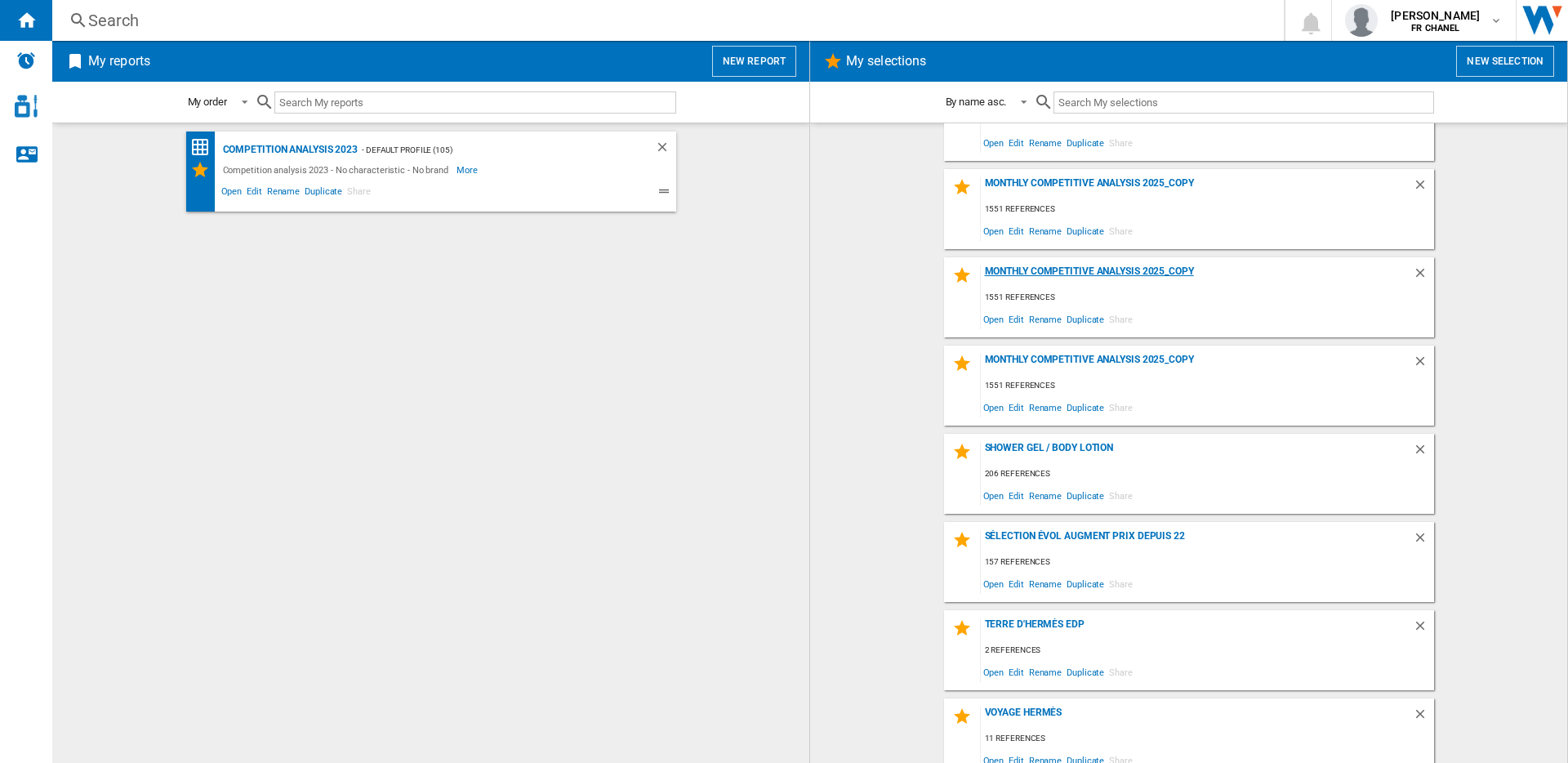
click at [1029, 267] on div "Monthly competitive analysis 2025_copy" at bounding box center [1197, 276] width 432 height 22
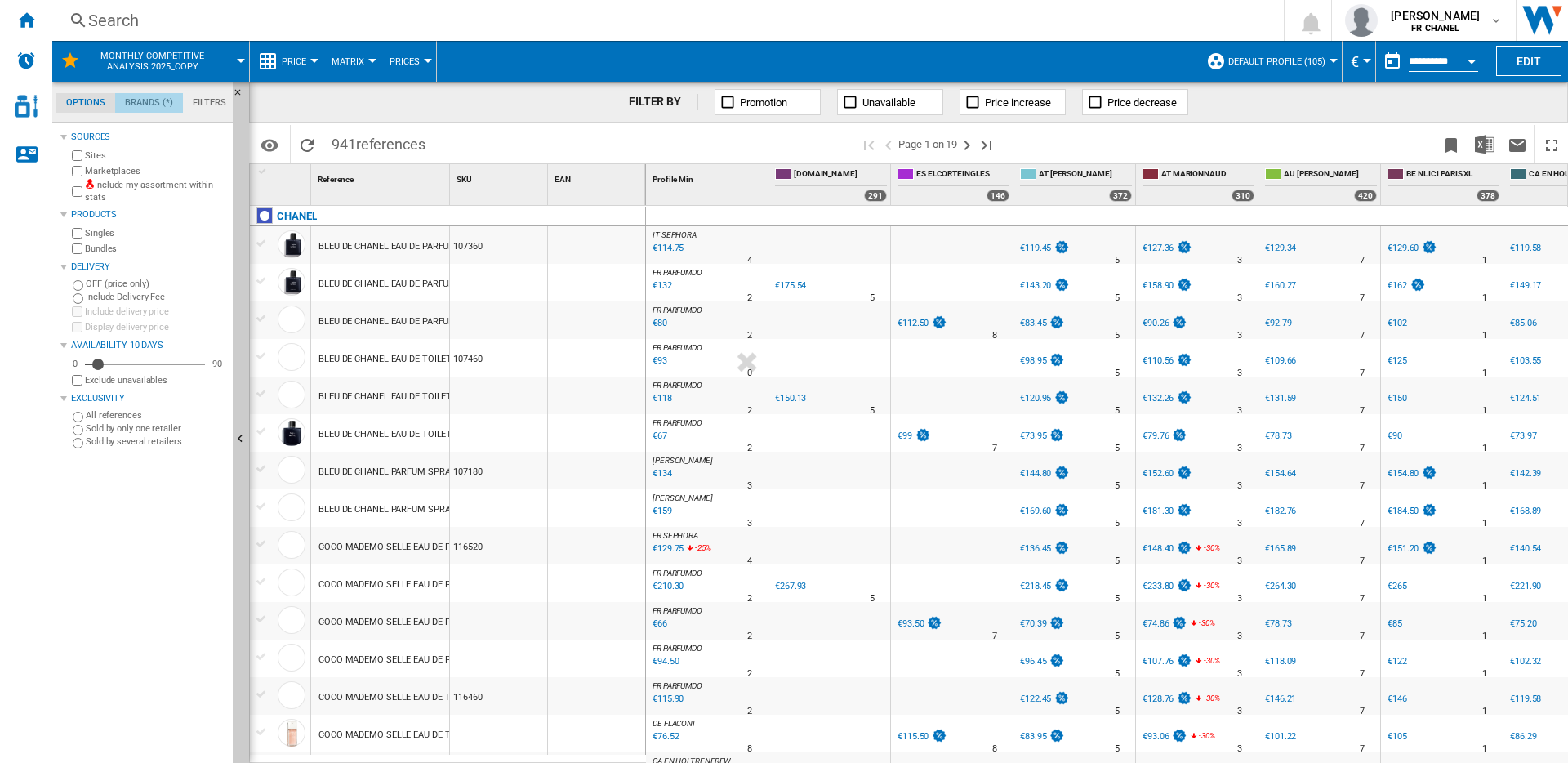
click at [154, 105] on md-tab-item "Brands (*)" at bounding box center [149, 103] width 67 height 19
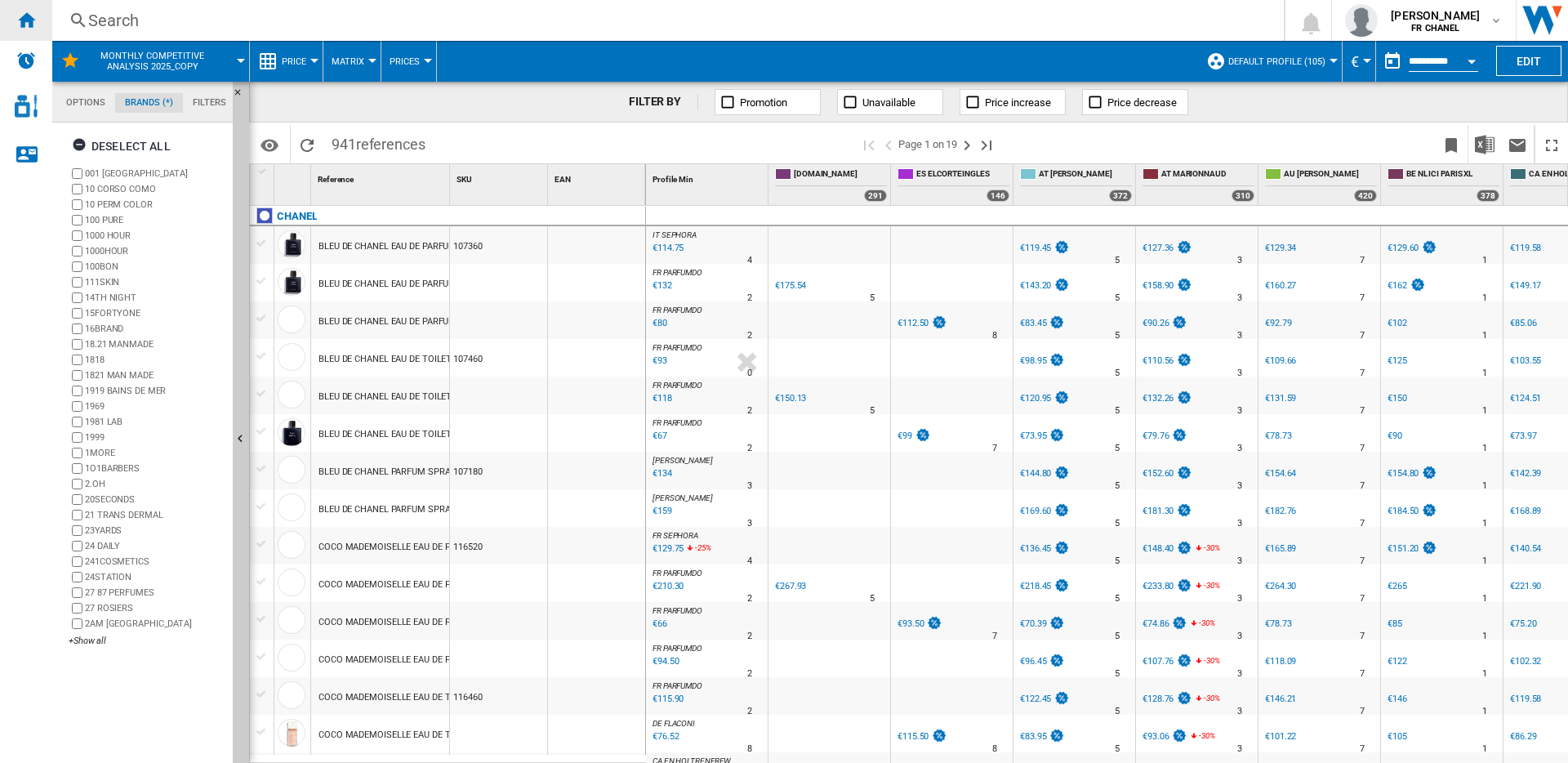
click at [16, 13] on ng-md-icon "Home" at bounding box center [26, 19] width 19 height 19
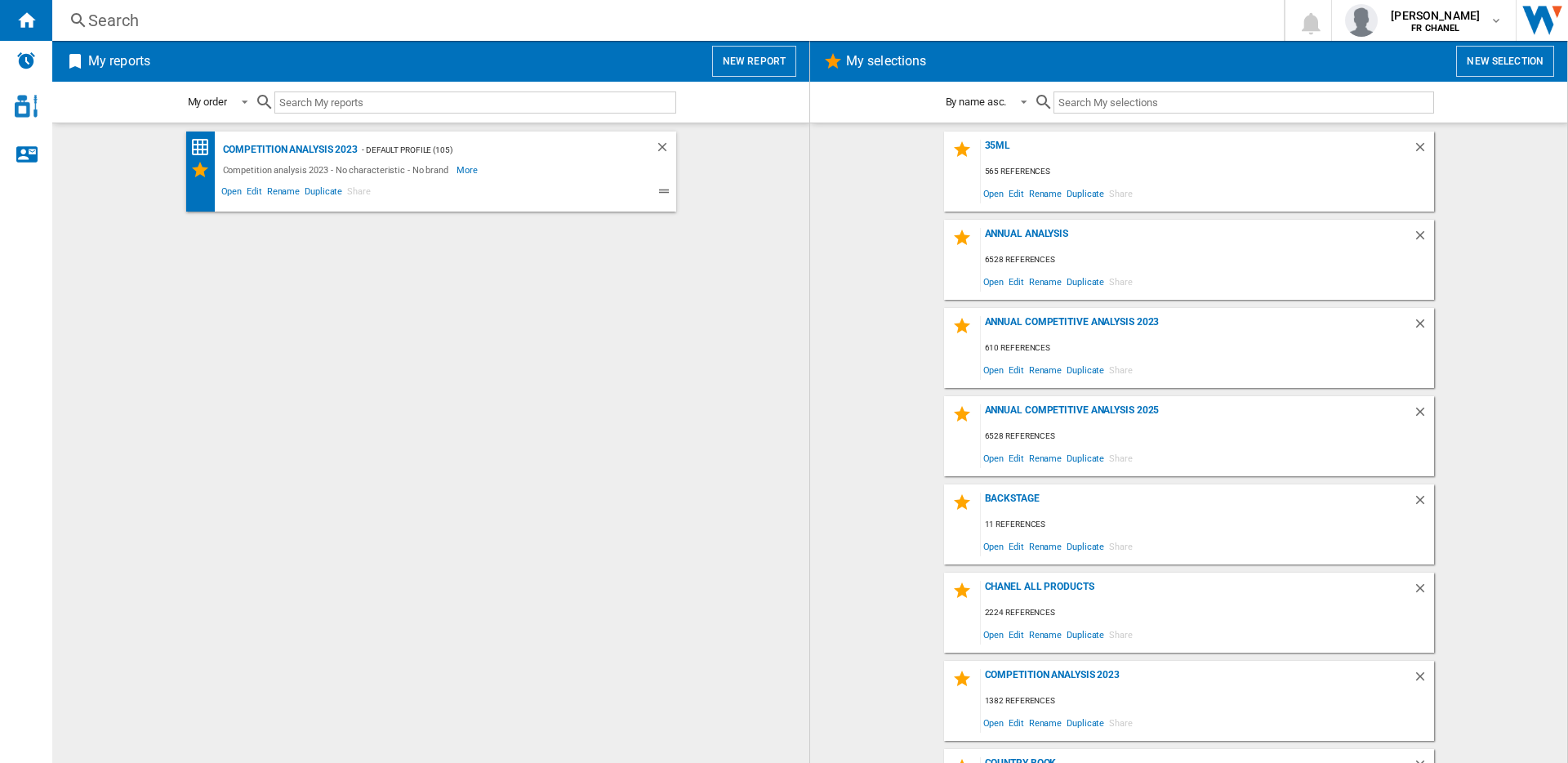
click at [751, 68] on button "New report" at bounding box center [753, 62] width 84 height 31
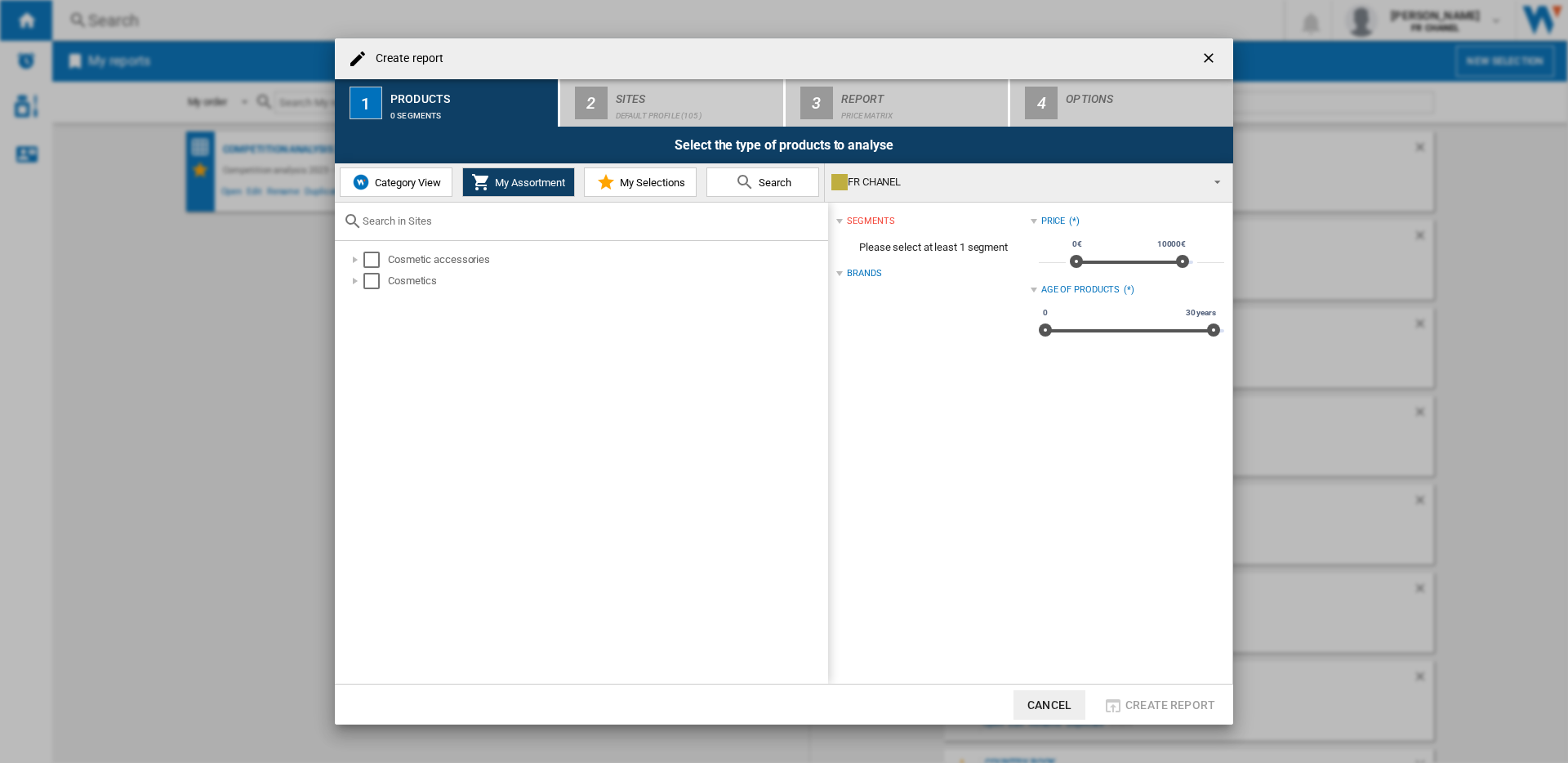
click at [624, 190] on button "My Selections" at bounding box center [640, 182] width 113 height 30
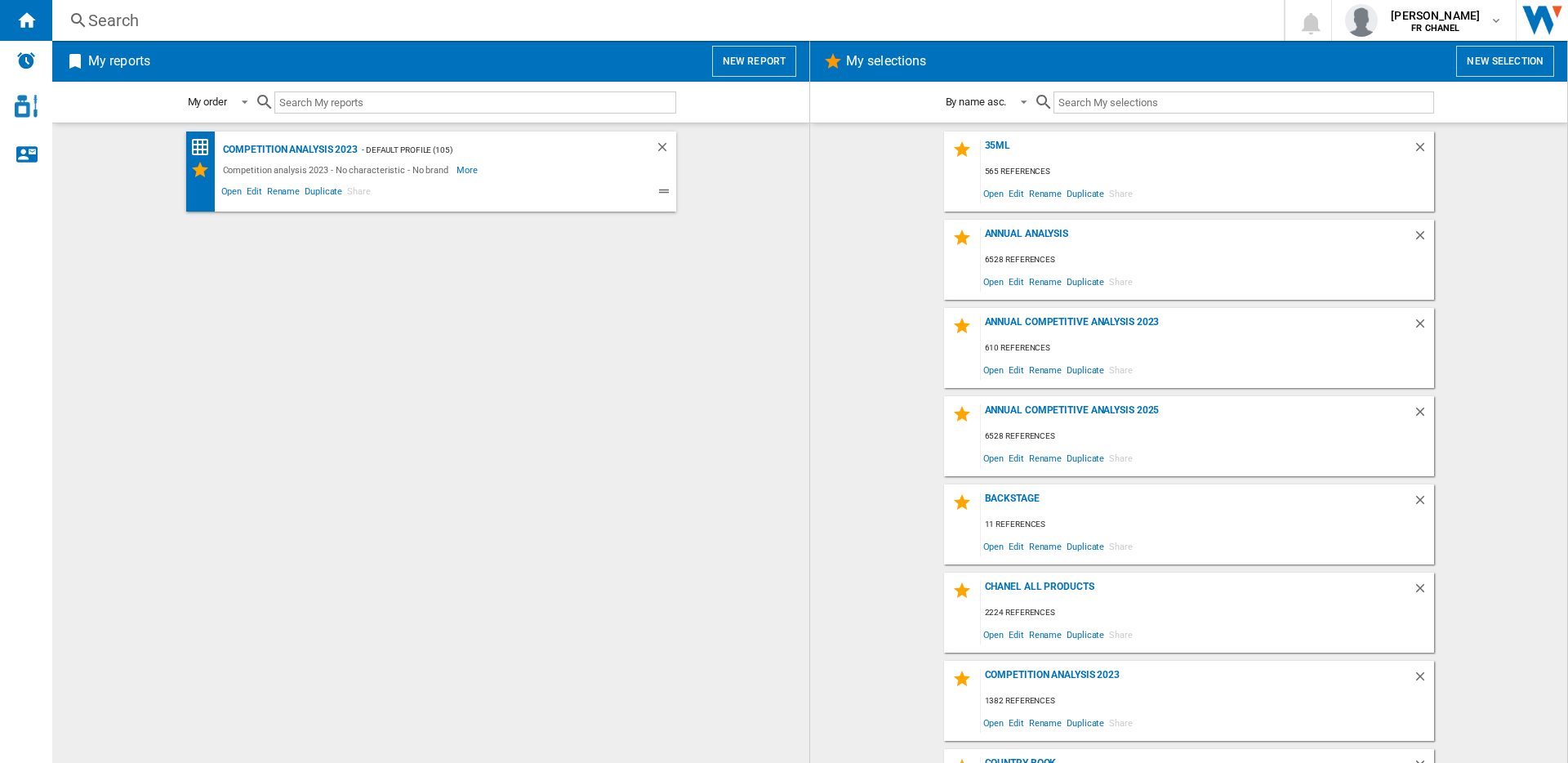
click at [765, 65] on button "New report" at bounding box center [753, 62] width 84 height 31
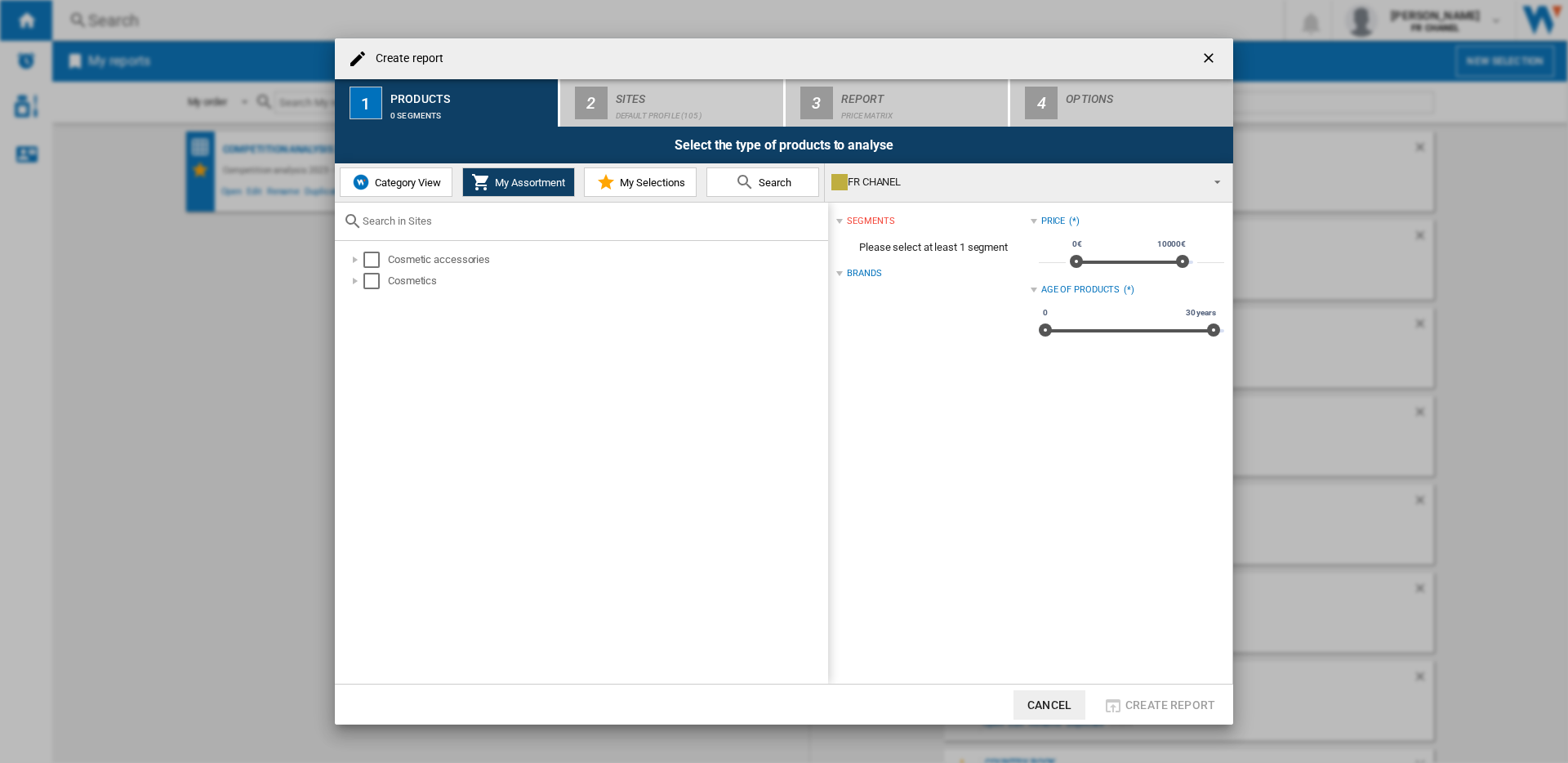
click at [668, 186] on span "My Selections" at bounding box center [650, 182] width 69 height 13
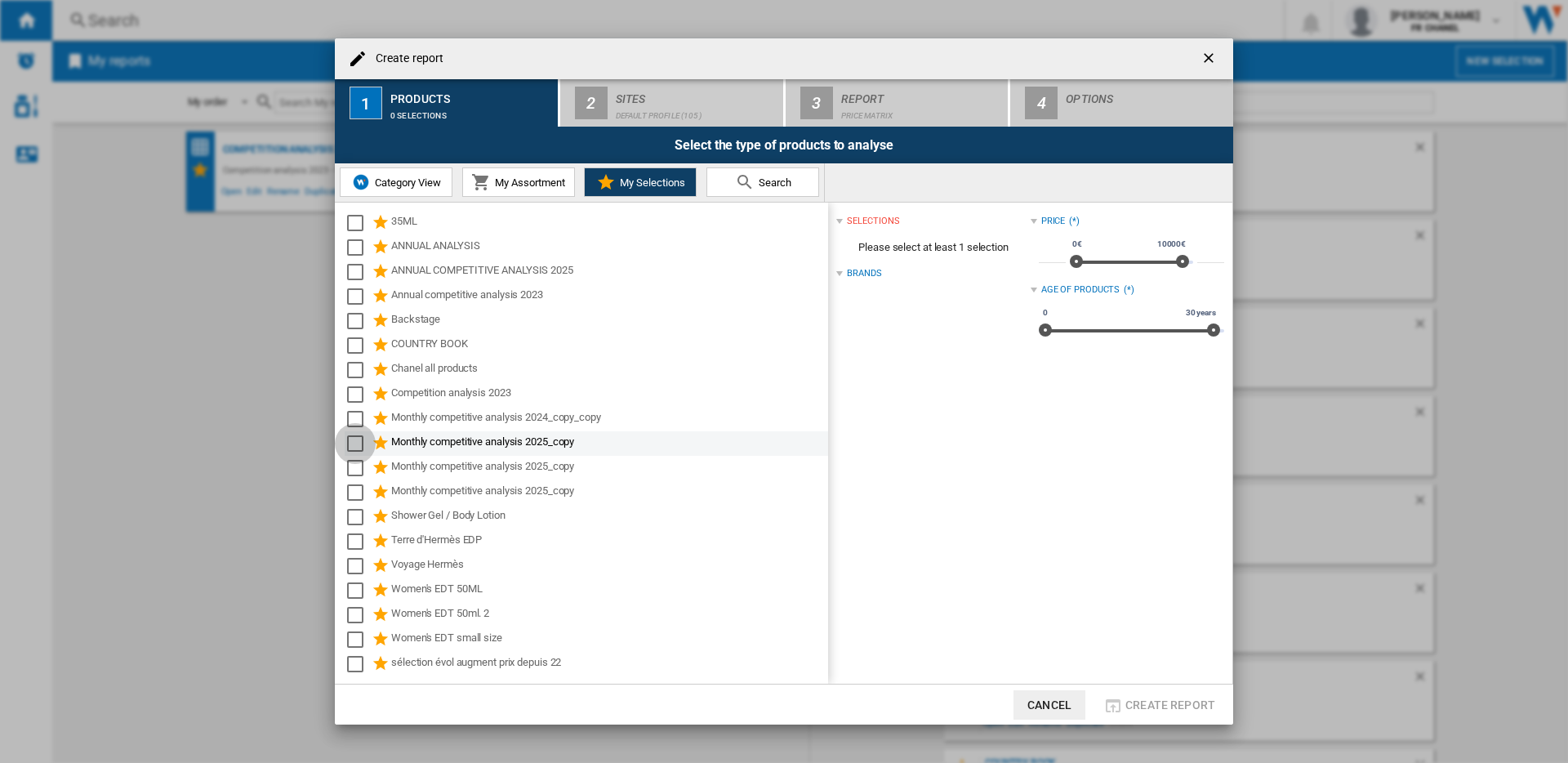
click at [360, 448] on div "Select" at bounding box center [355, 443] width 16 height 16
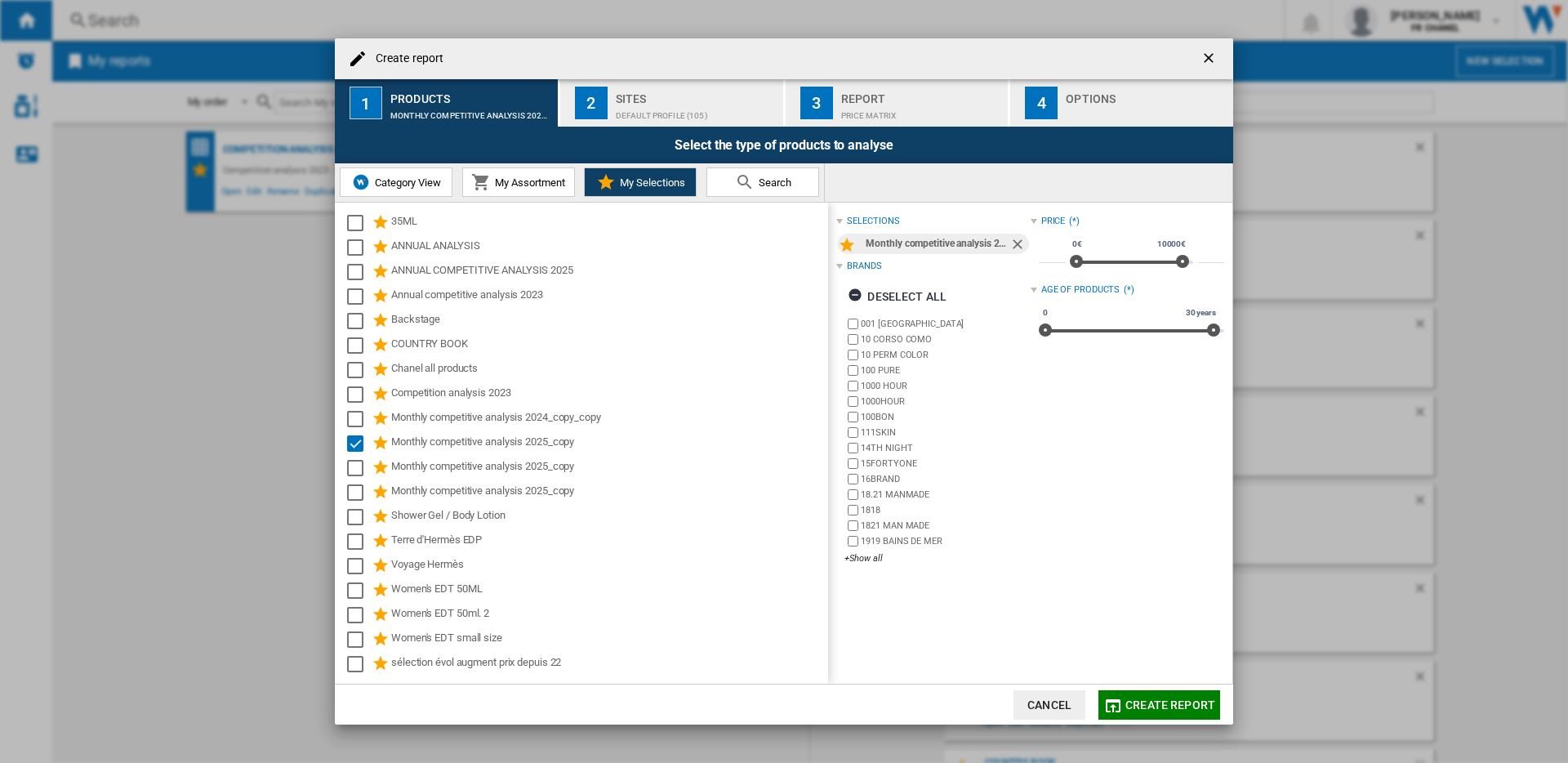
click at [719, 106] on div "Default profile (105)" at bounding box center [695, 112] width 161 height 17
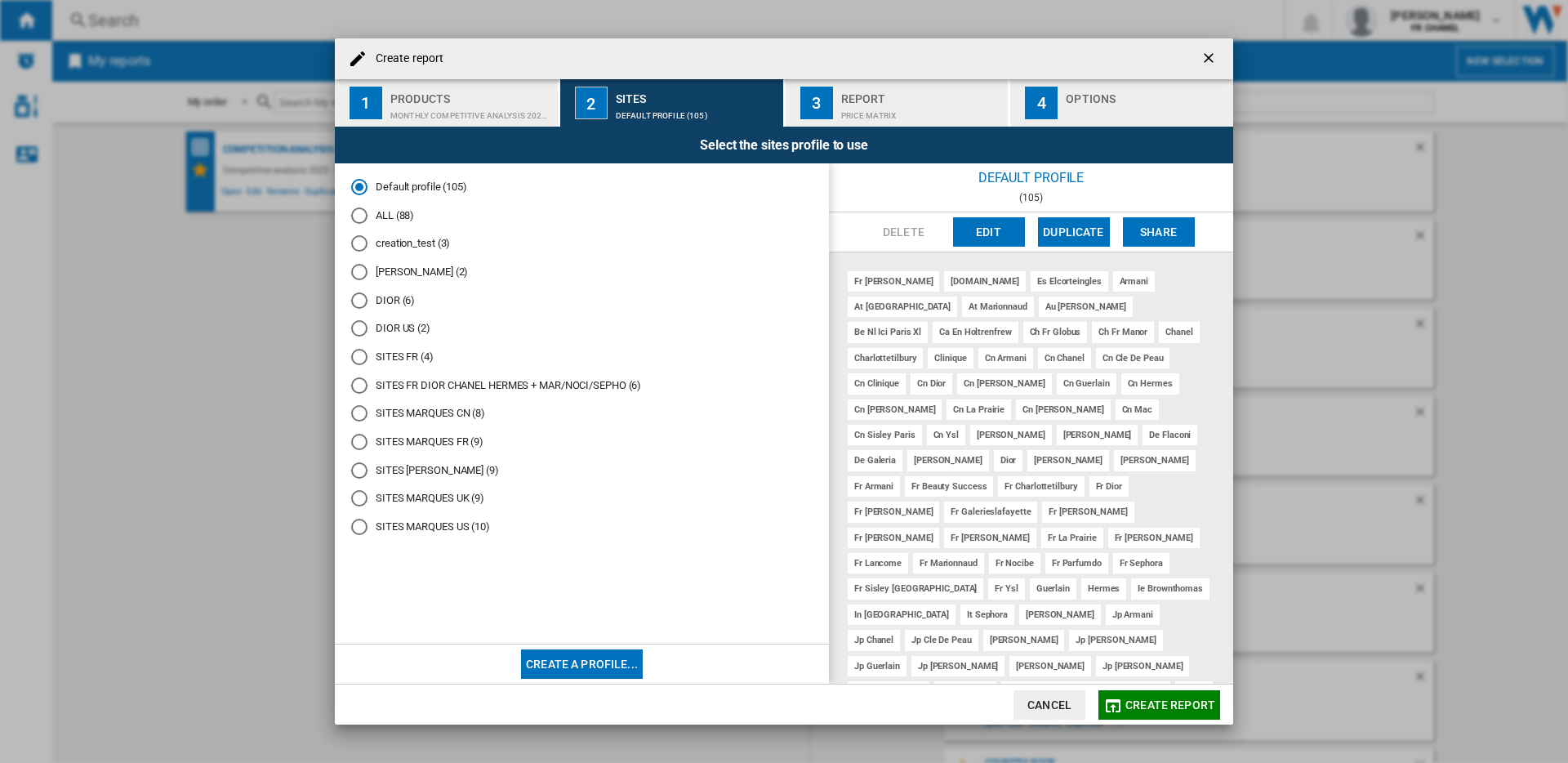
click at [364, 446] on div "SITES MARQUES FR (9)" at bounding box center [359, 442] width 16 height 16
click at [923, 99] on div "Report" at bounding box center [921, 94] width 161 height 17
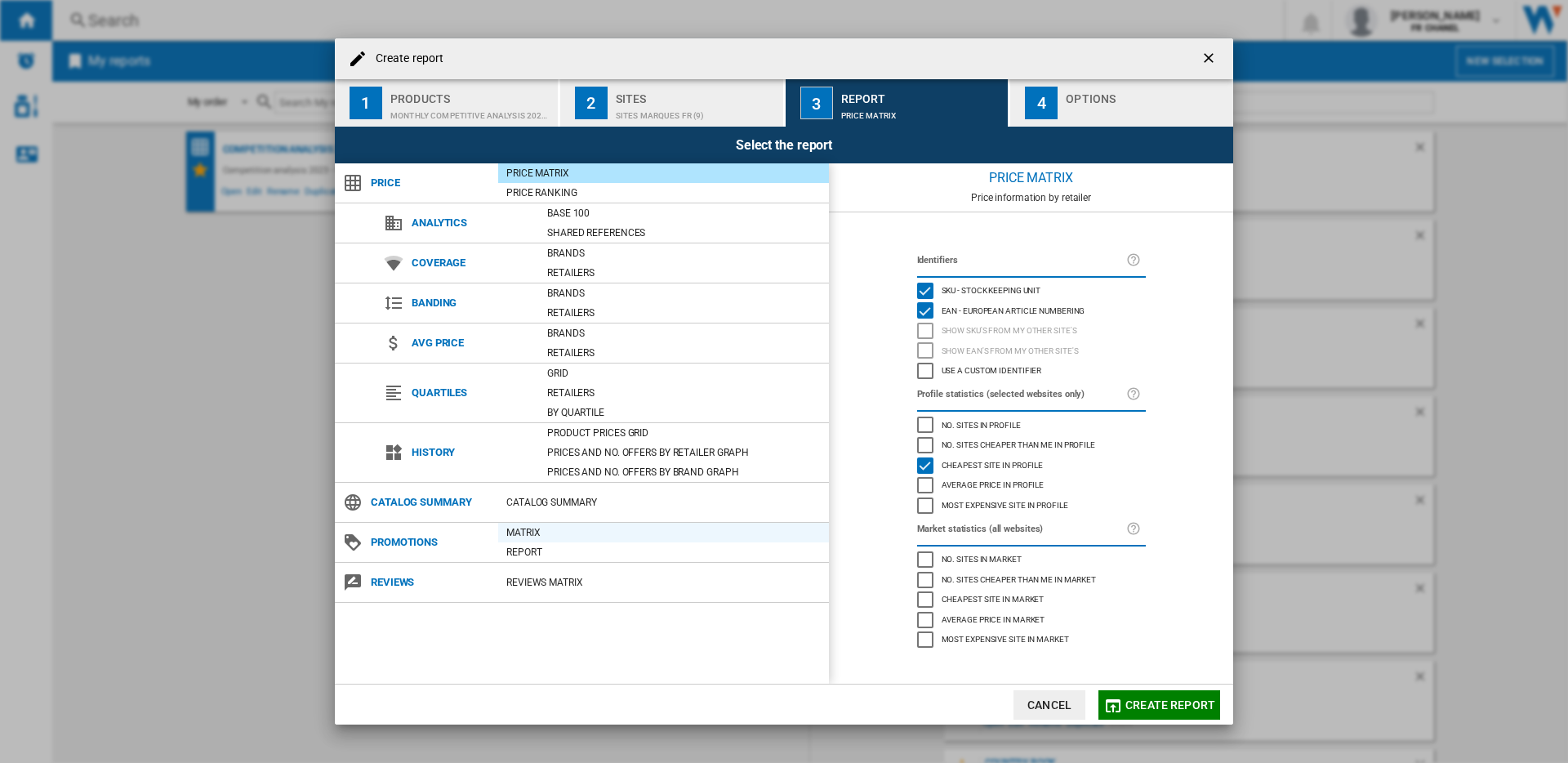
click at [535, 534] on div "Matrix" at bounding box center [664, 532] width 331 height 16
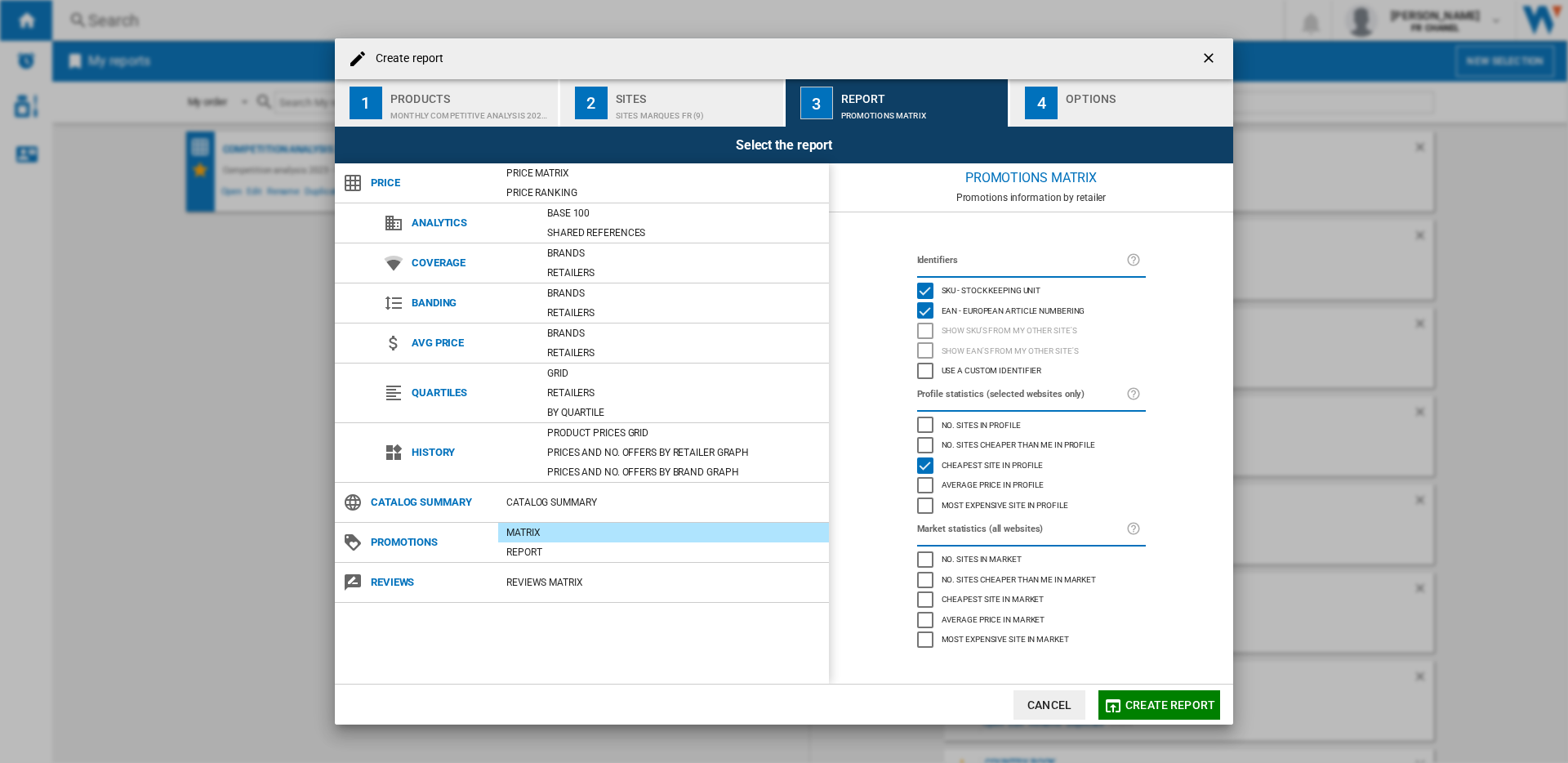
click at [929, 369] on div "Use a custom identifier" at bounding box center [924, 370] width 16 height 16
click at [1100, 97] on div "Options" at bounding box center [1146, 94] width 161 height 17
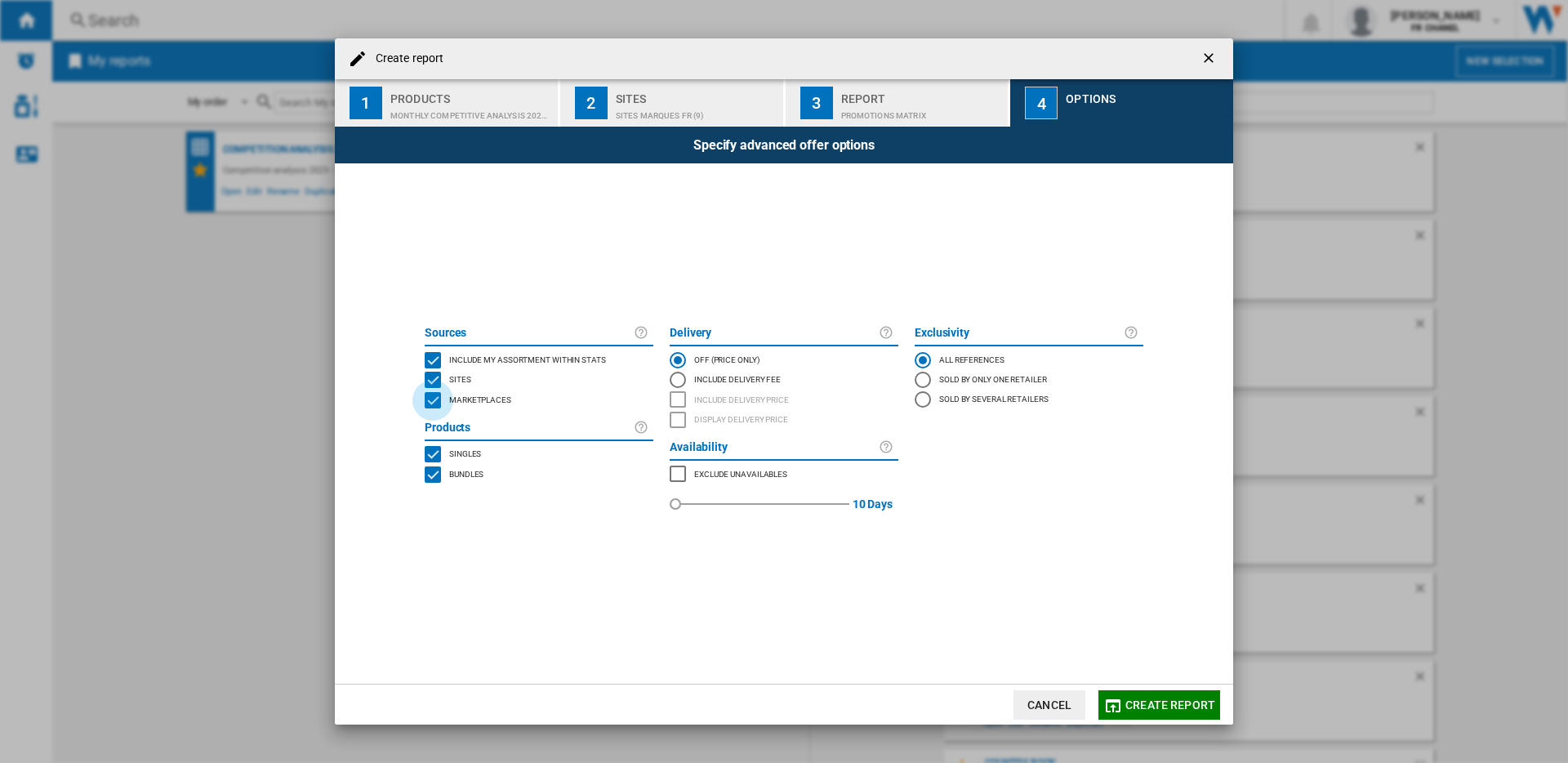
click at [437, 403] on div "MARKETPLACES" at bounding box center [432, 399] width 16 height 16
click at [1156, 705] on span "Create report" at bounding box center [1170, 705] width 89 height 13
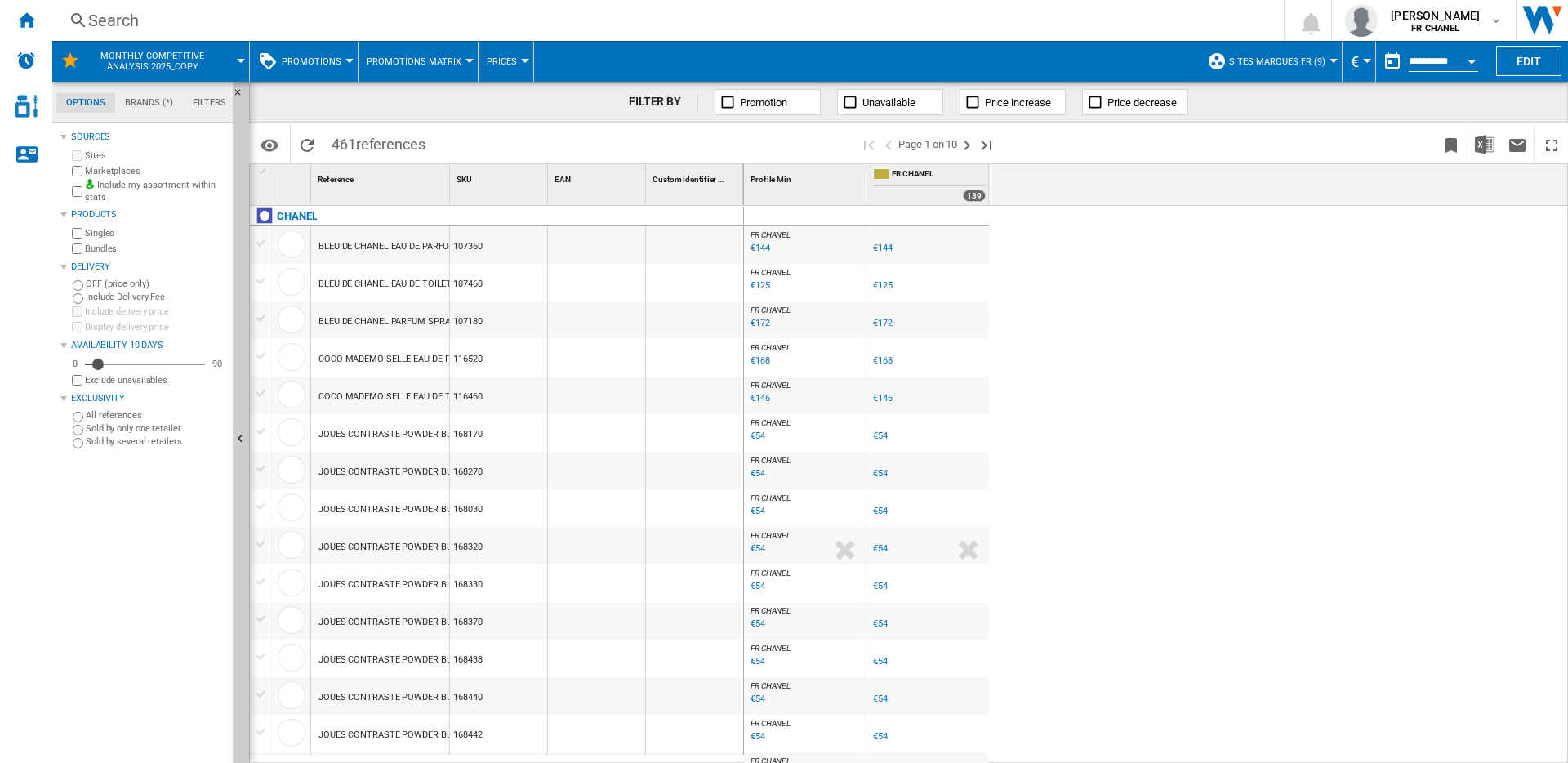
click at [151, 104] on md-tab-item "Brands (*)" at bounding box center [149, 103] width 67 height 19
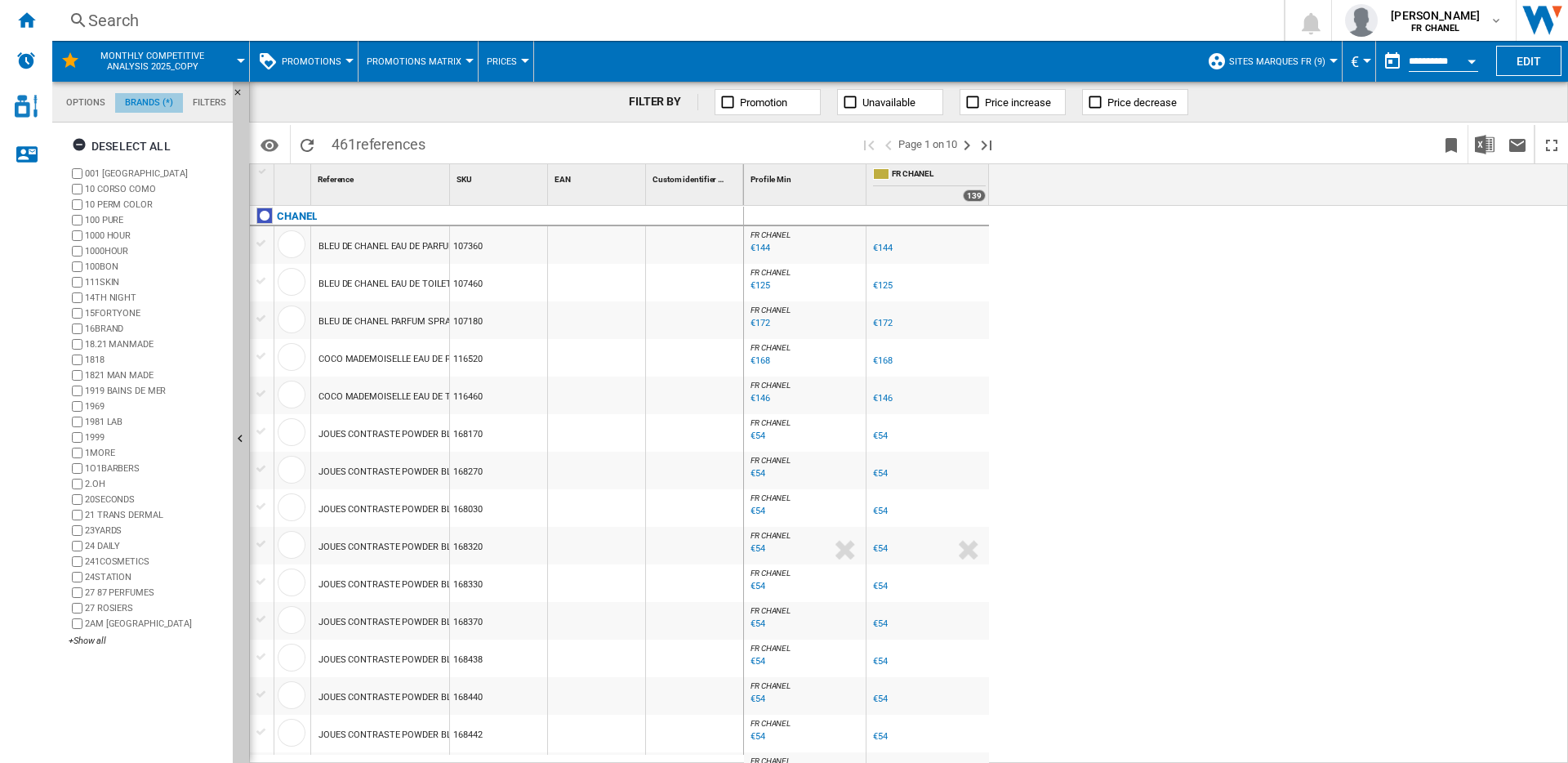
scroll to position [63, 0]
click at [133, 140] on div "Deselect all" at bounding box center [121, 146] width 99 height 30
click at [89, 638] on div "+Show all" at bounding box center [147, 641] width 158 height 13
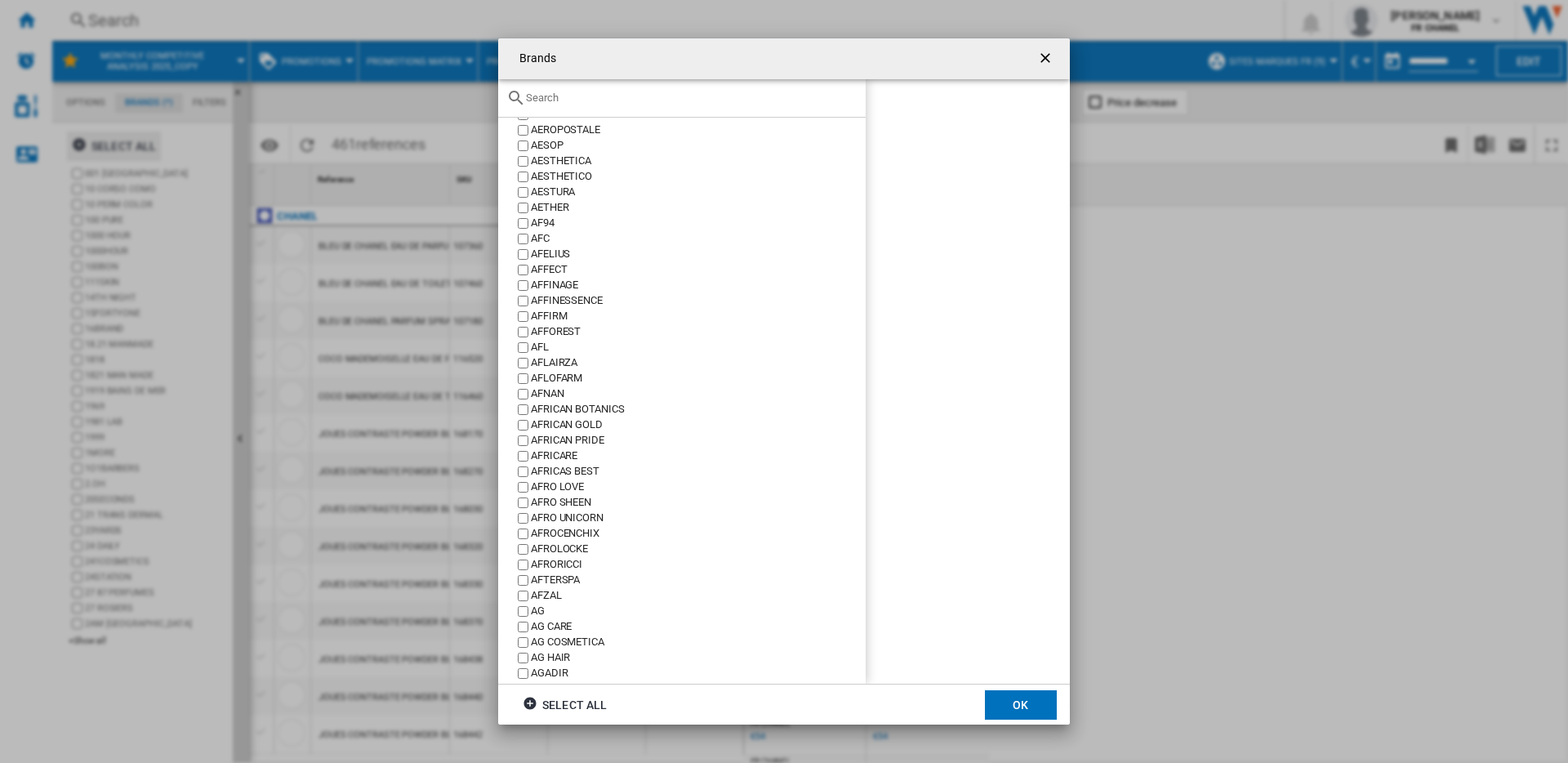
scroll to position [3874, 0]
click at [648, 100] on input "text" at bounding box center [692, 97] width 332 height 13
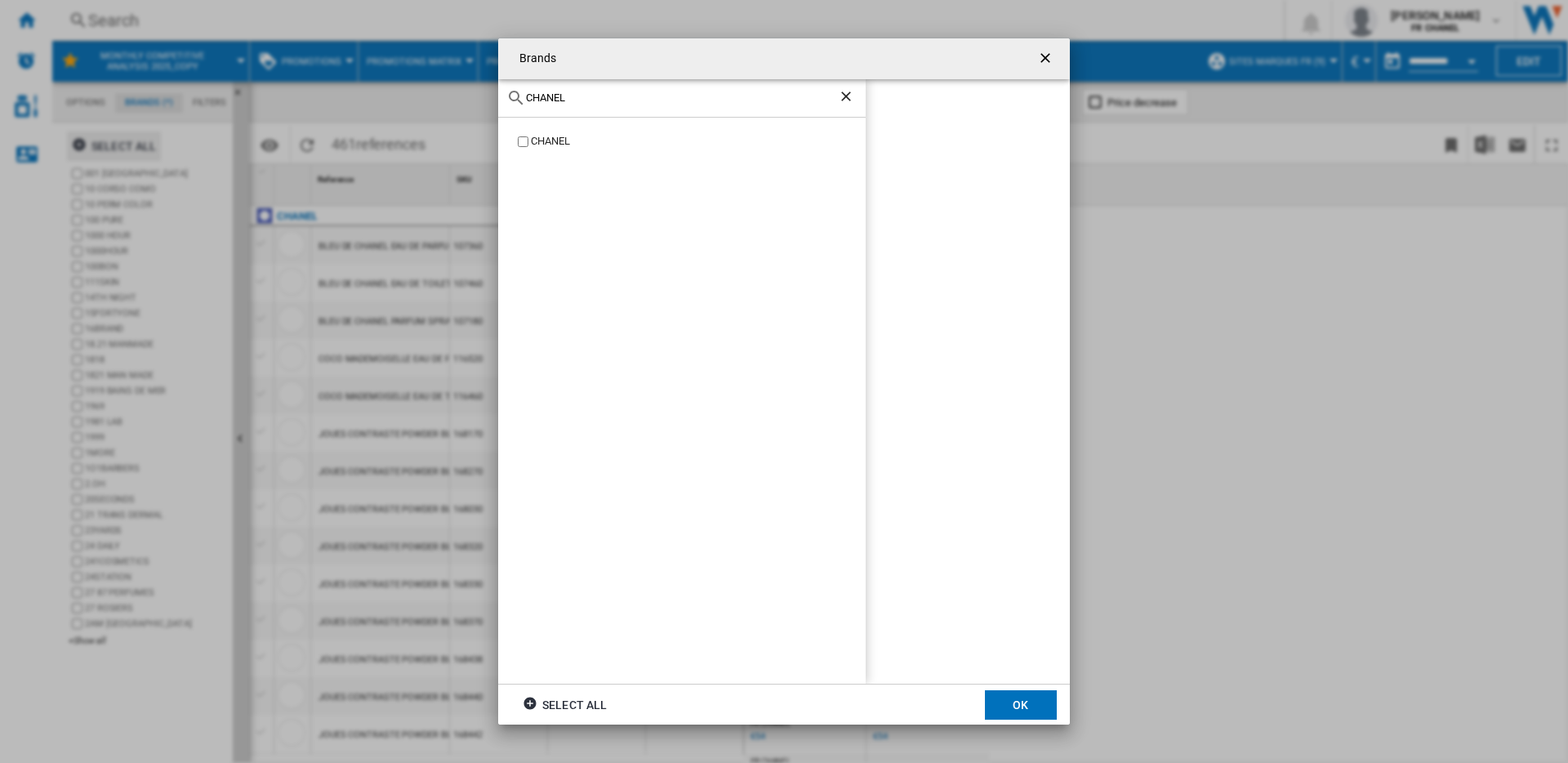
scroll to position [0, 0]
type input "CHANEL"
click at [844, 100] on ng-md-icon "Clear search" at bounding box center [847, 98] width 19 height 19
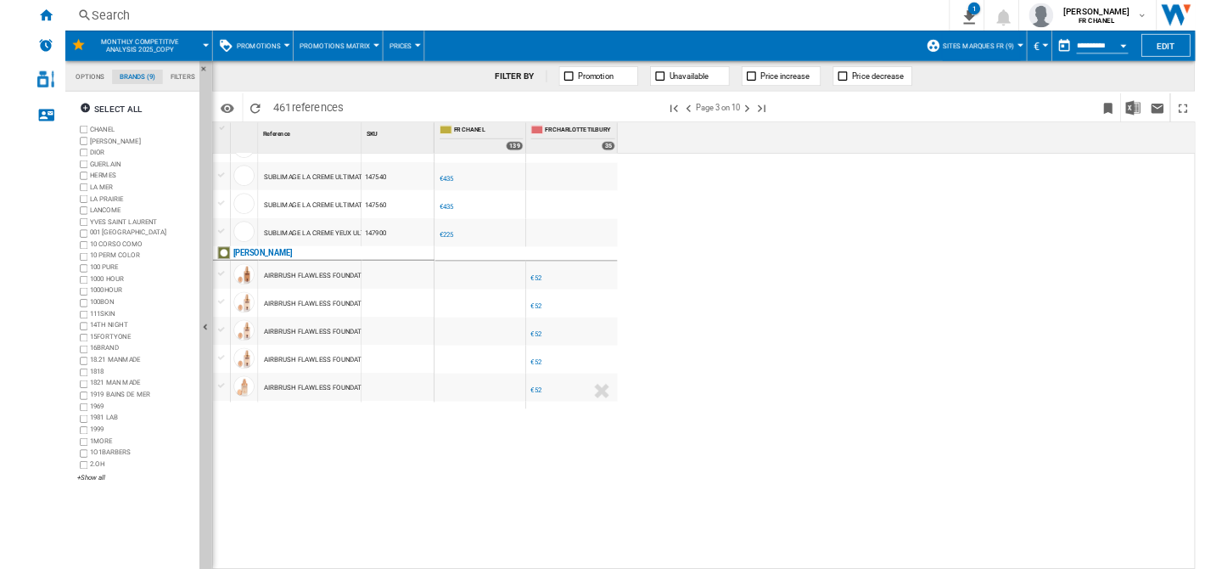
scroll to position [1414, 0]
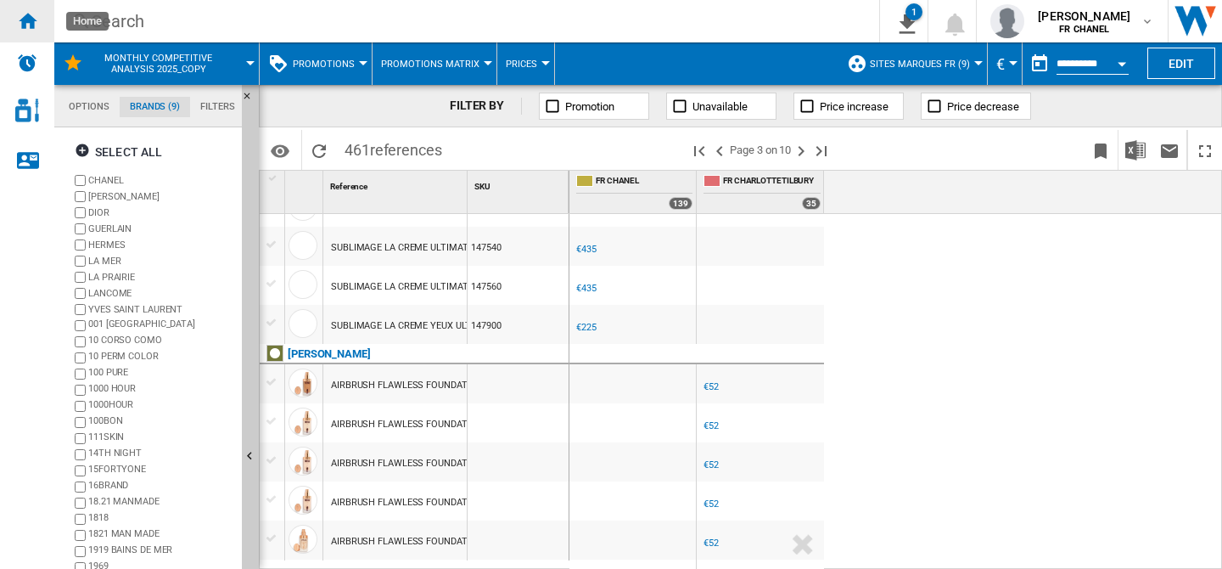
click at [40, 20] on div "Home" at bounding box center [27, 21] width 54 height 42
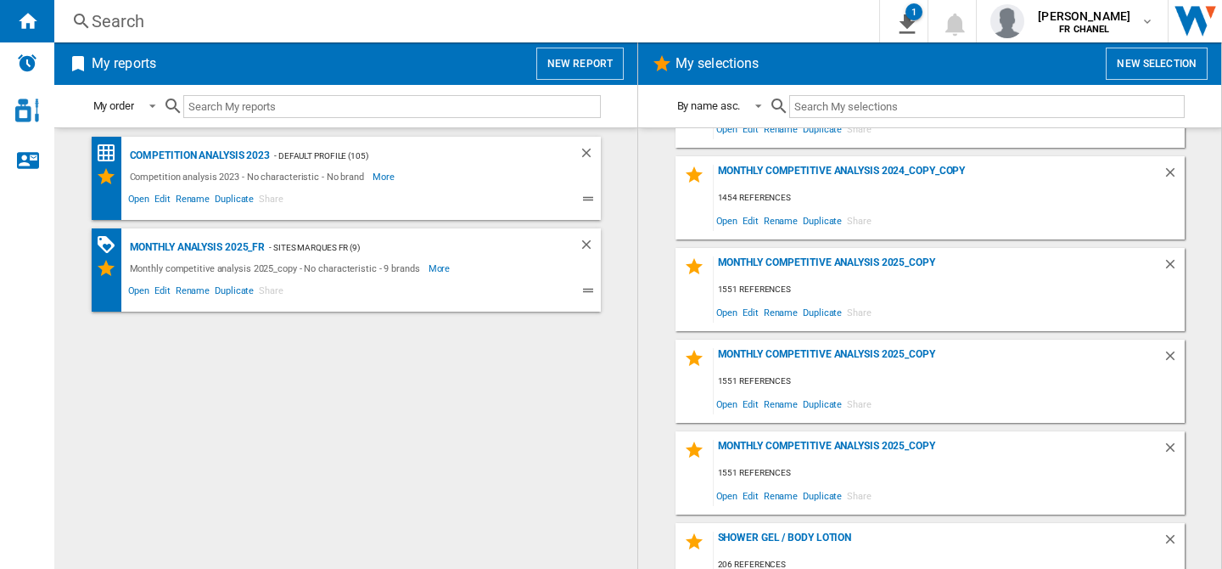
scroll to position [715, 0]
click at [749, 310] on span "Edit" at bounding box center [750, 311] width 21 height 23
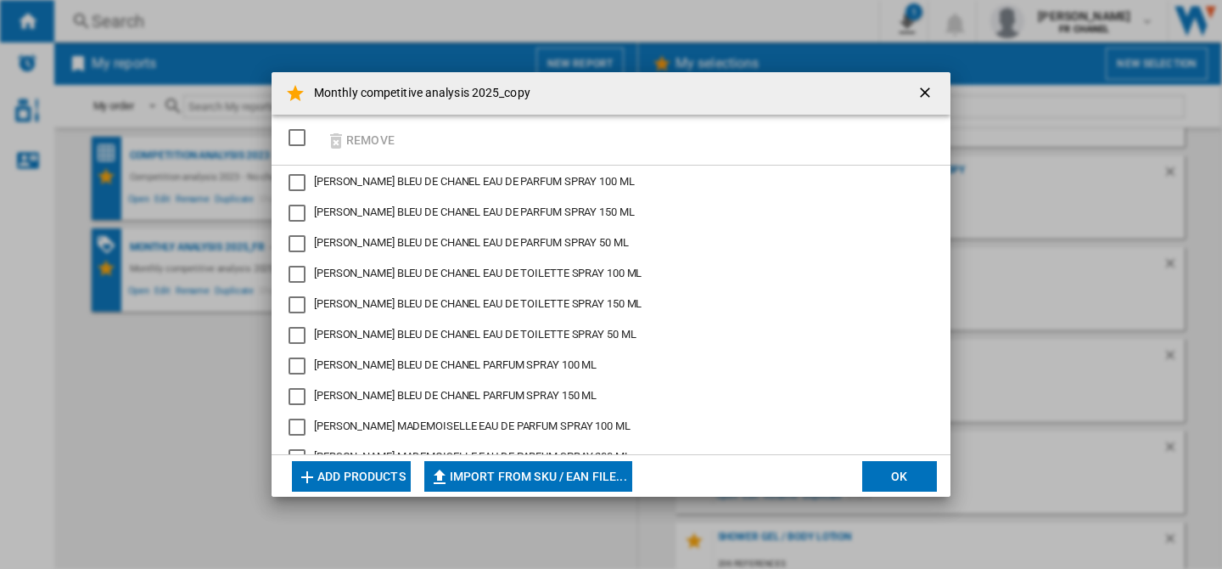
click at [919, 90] on ng-md-icon "getI18NText('BUTTONS.CLOSE_DIALOG')" at bounding box center [927, 94] width 20 height 20
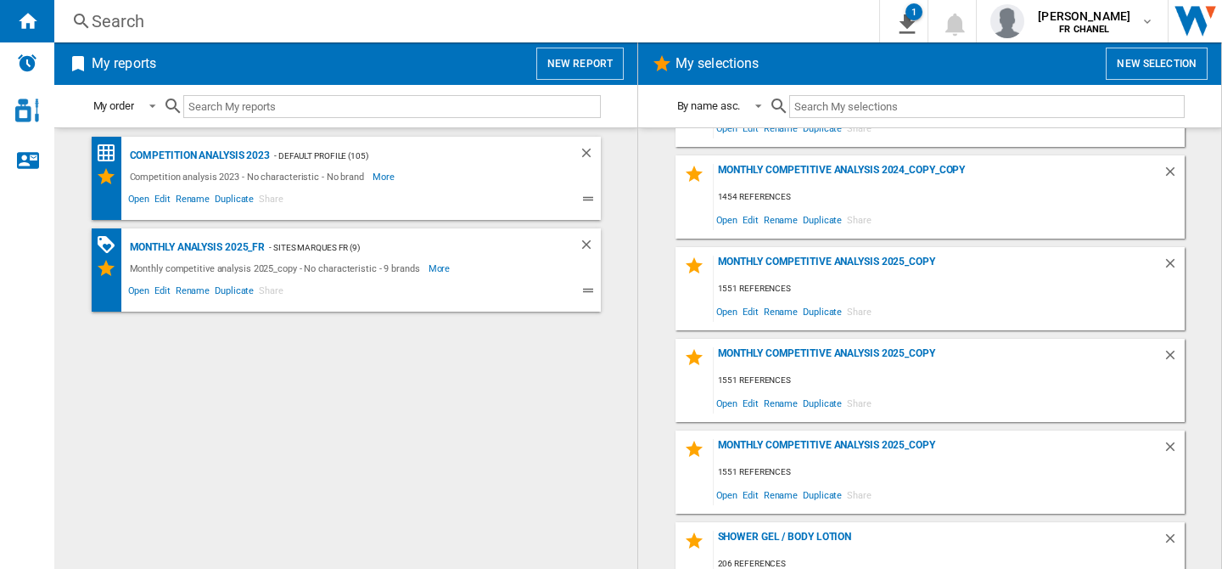
click at [219, 25] on div "Search" at bounding box center [464, 21] width 744 height 24
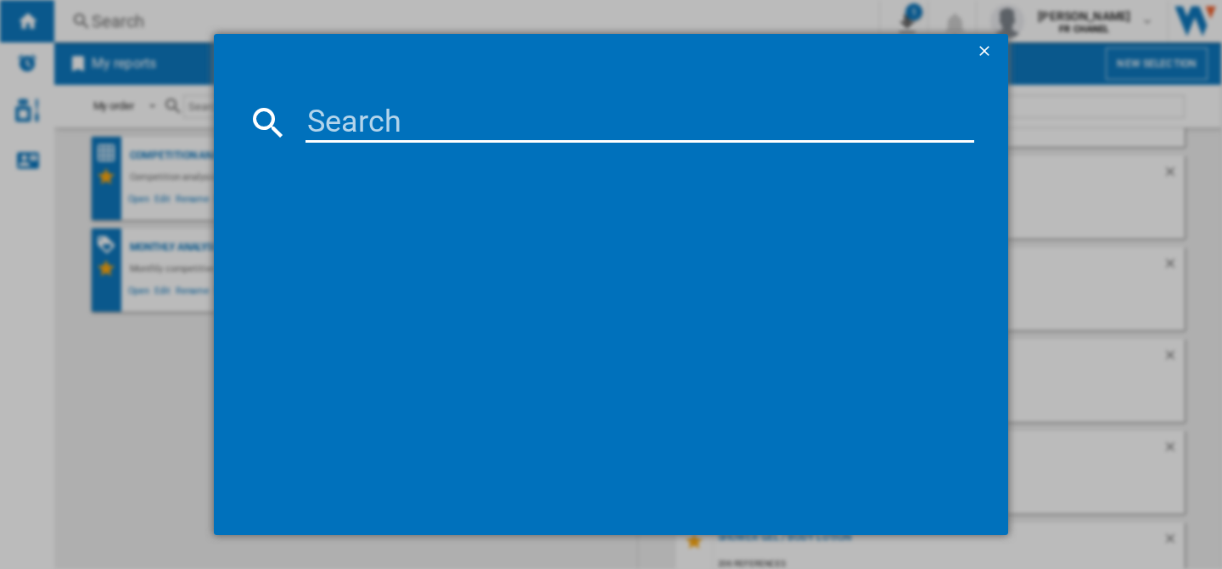
click at [447, 121] on input at bounding box center [640, 122] width 669 height 41
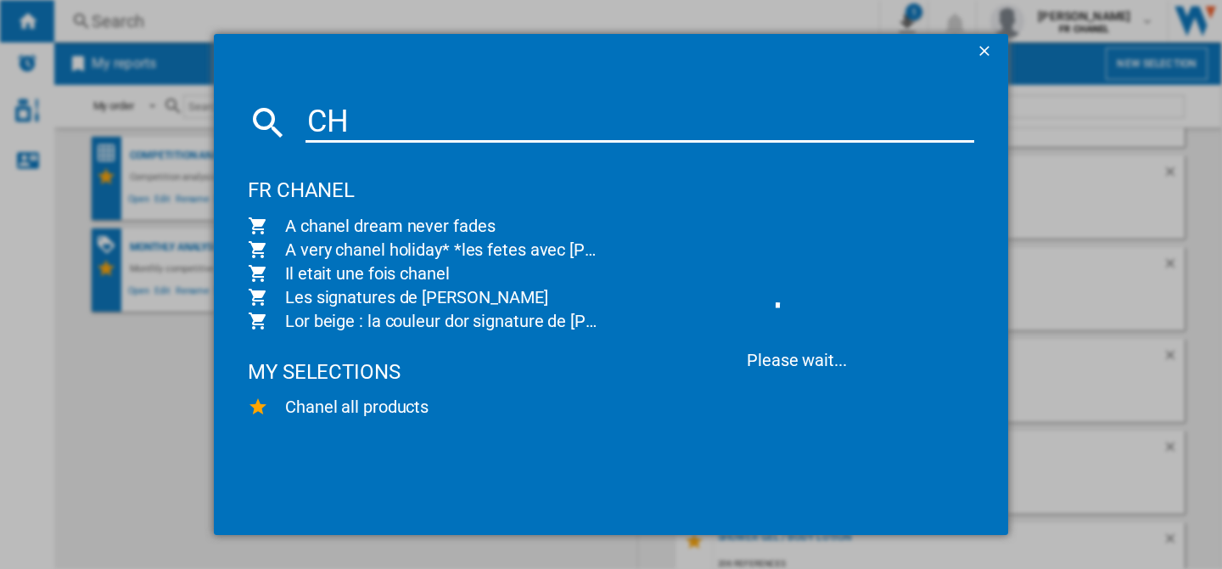
type input "C"
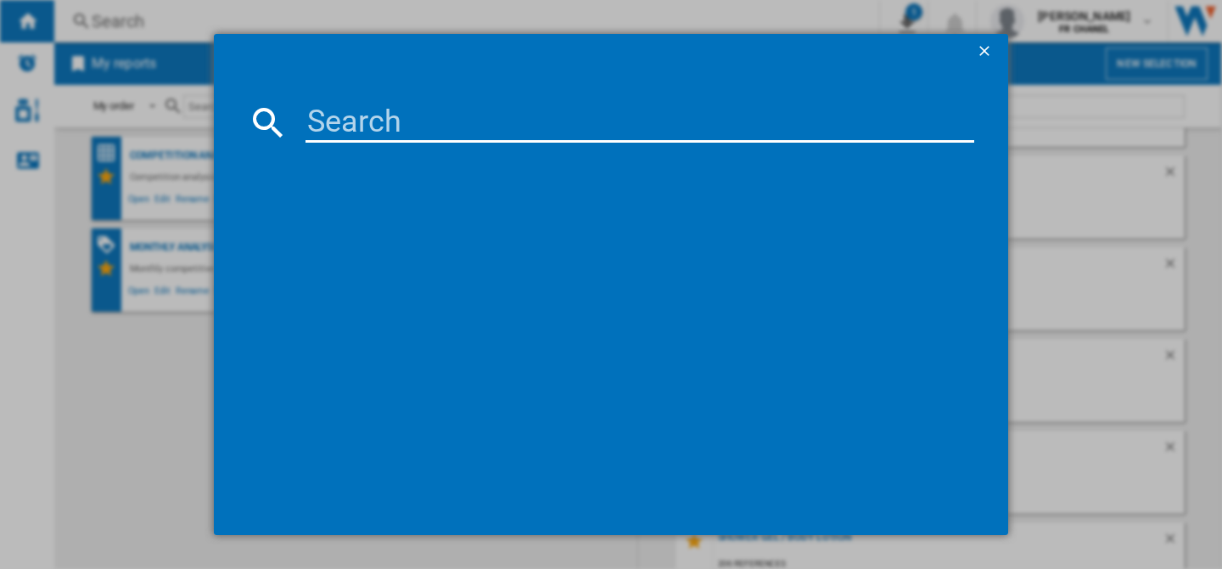
click at [475, 122] on input at bounding box center [640, 122] width 669 height 41
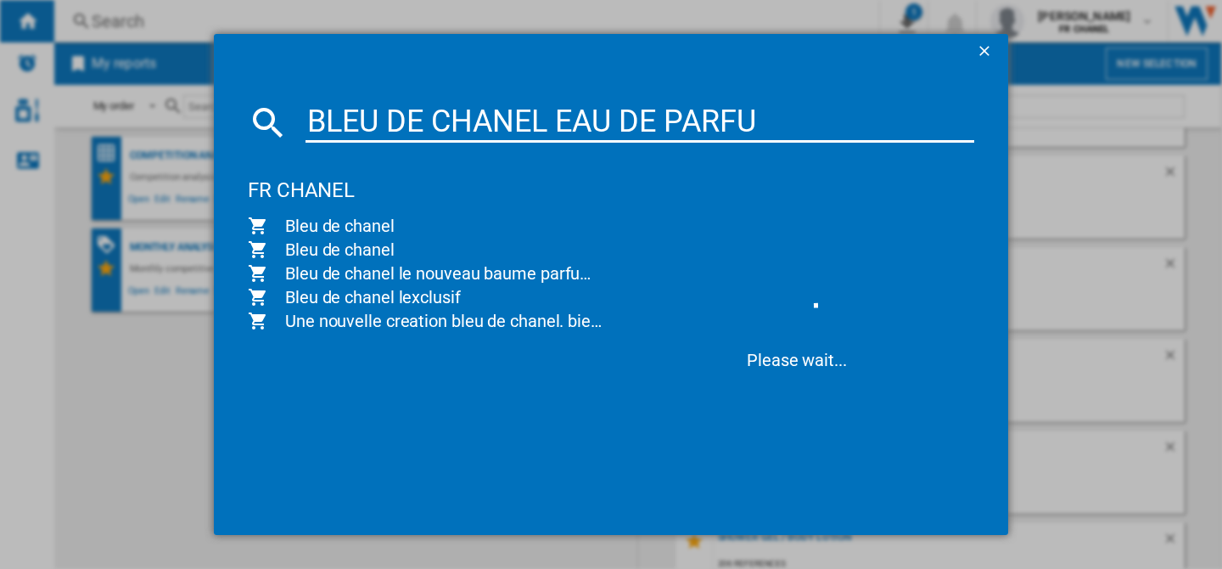
type input "BLEU DE CHANEL EAU DE PARFUM"
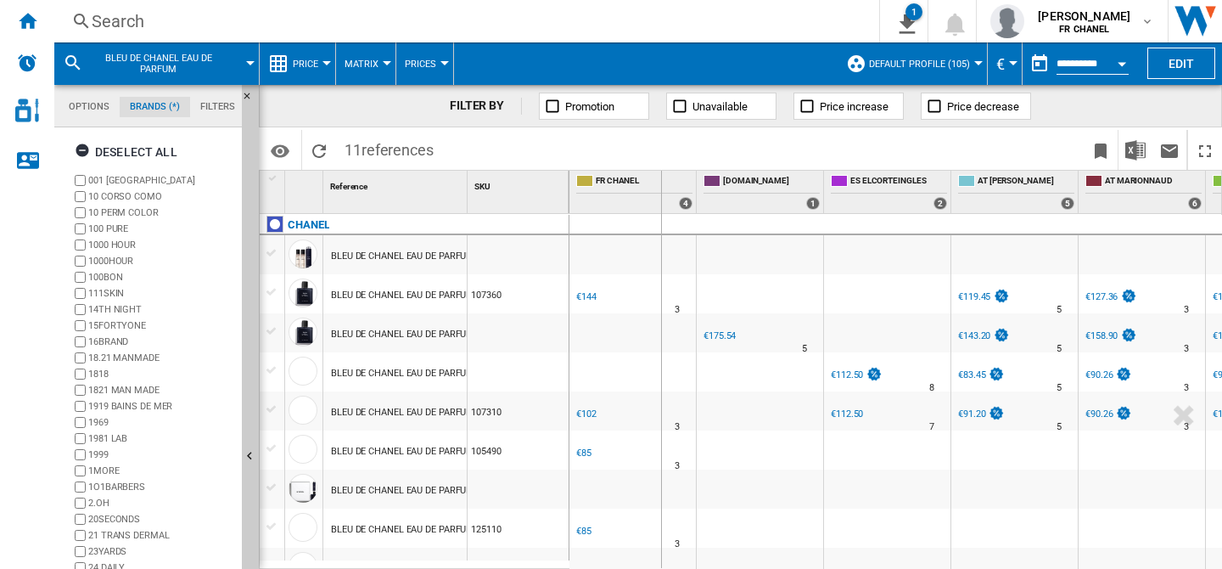
drag, startPoint x: 465, startPoint y: 198, endPoint x: 663, endPoint y: 196, distance: 197.8
click at [663, 196] on div "1 Reference 1 SKU 1 CHANEL BLEU DE CHANEL EAU DE PARFUM LIMITED EDITION TRAVEL …" at bounding box center [741, 369] width 962 height 397
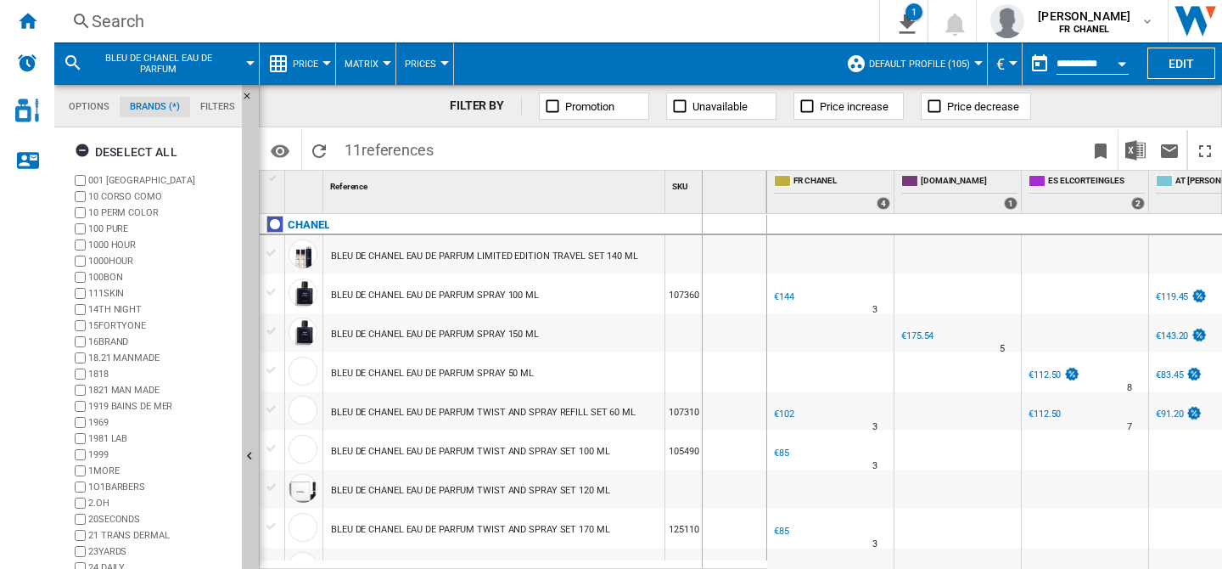
drag, startPoint x: 663, startPoint y: 196, endPoint x: 701, endPoint y: 195, distance: 38.2
click at [701, 195] on div "1 Reference 1 SKU 1" at bounding box center [514, 192] width 508 height 42
